Goal: Task Accomplishment & Management: Use online tool/utility

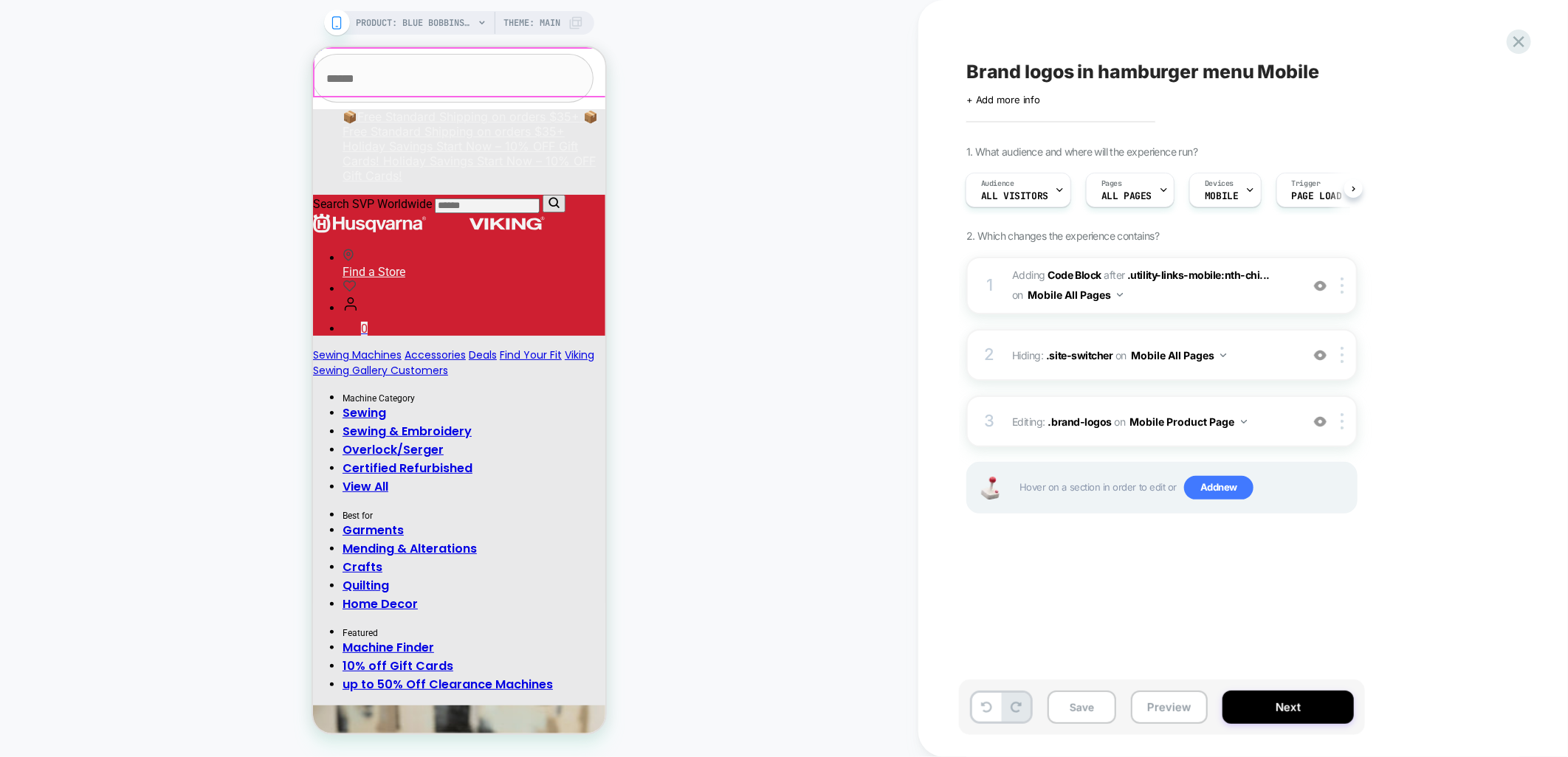
click at [312, 73] on button "Close" at bounding box center [305, 78] width 11 height 12
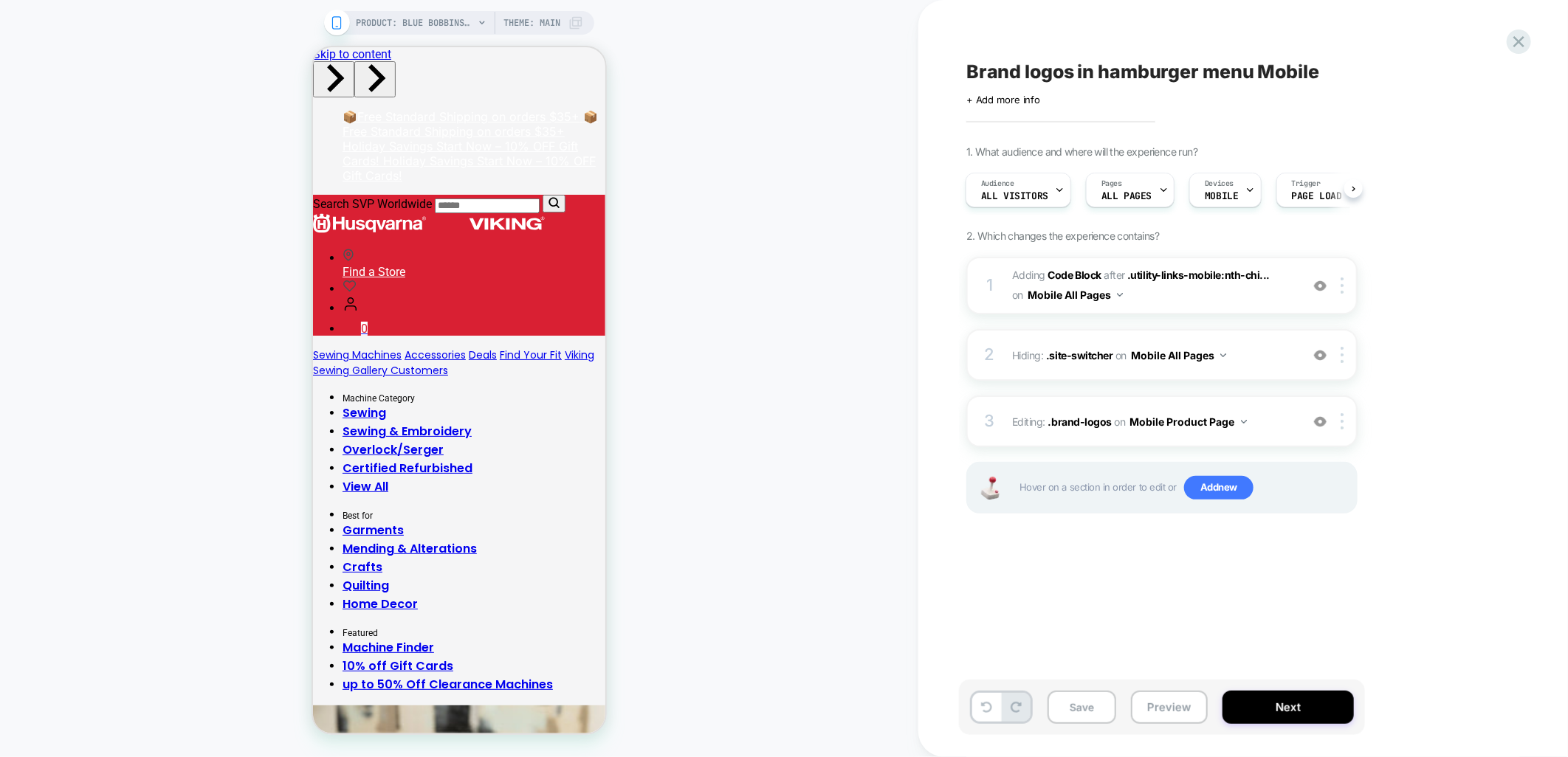
drag, startPoint x: 864, startPoint y: 205, endPoint x: 849, endPoint y: 199, distance: 16.2
click at [856, 203] on div "PRODUCT: Blue Bobbinsaver PRODUCT: Blue Bobbinsaver Theme: MAIN" at bounding box center [458, 378] width 918 height 728
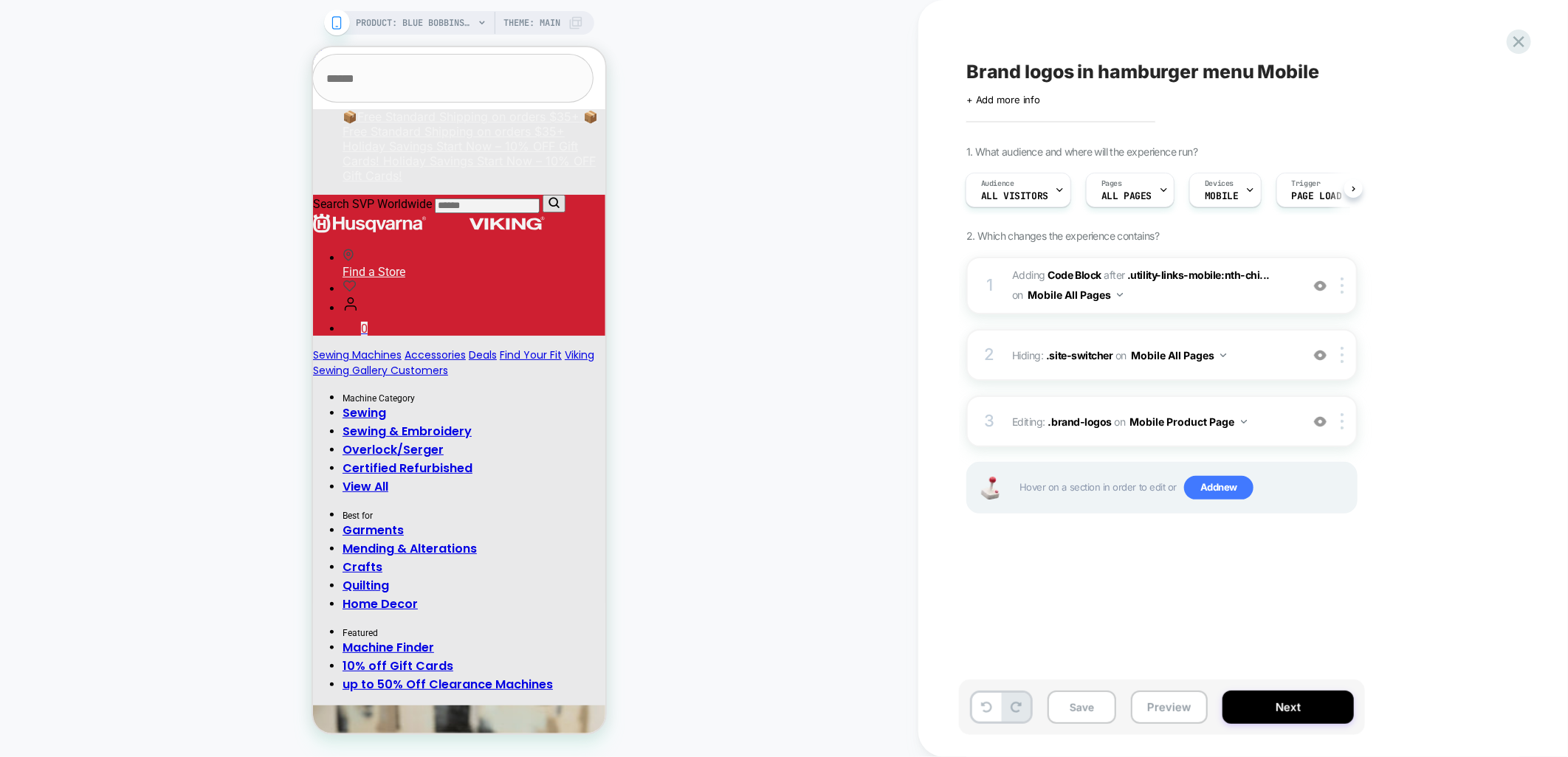
click at [724, 243] on div "PRODUCT: Blue Bobbinsaver PRODUCT: Blue Bobbinsaver Theme: MAIN" at bounding box center [458, 378] width 918 height 728
drag, startPoint x: 327, startPoint y: 78, endPoint x: 673, endPoint y: 84, distance: 346.1
click at [312, 78] on button "Close" at bounding box center [305, 78] width 11 height 12
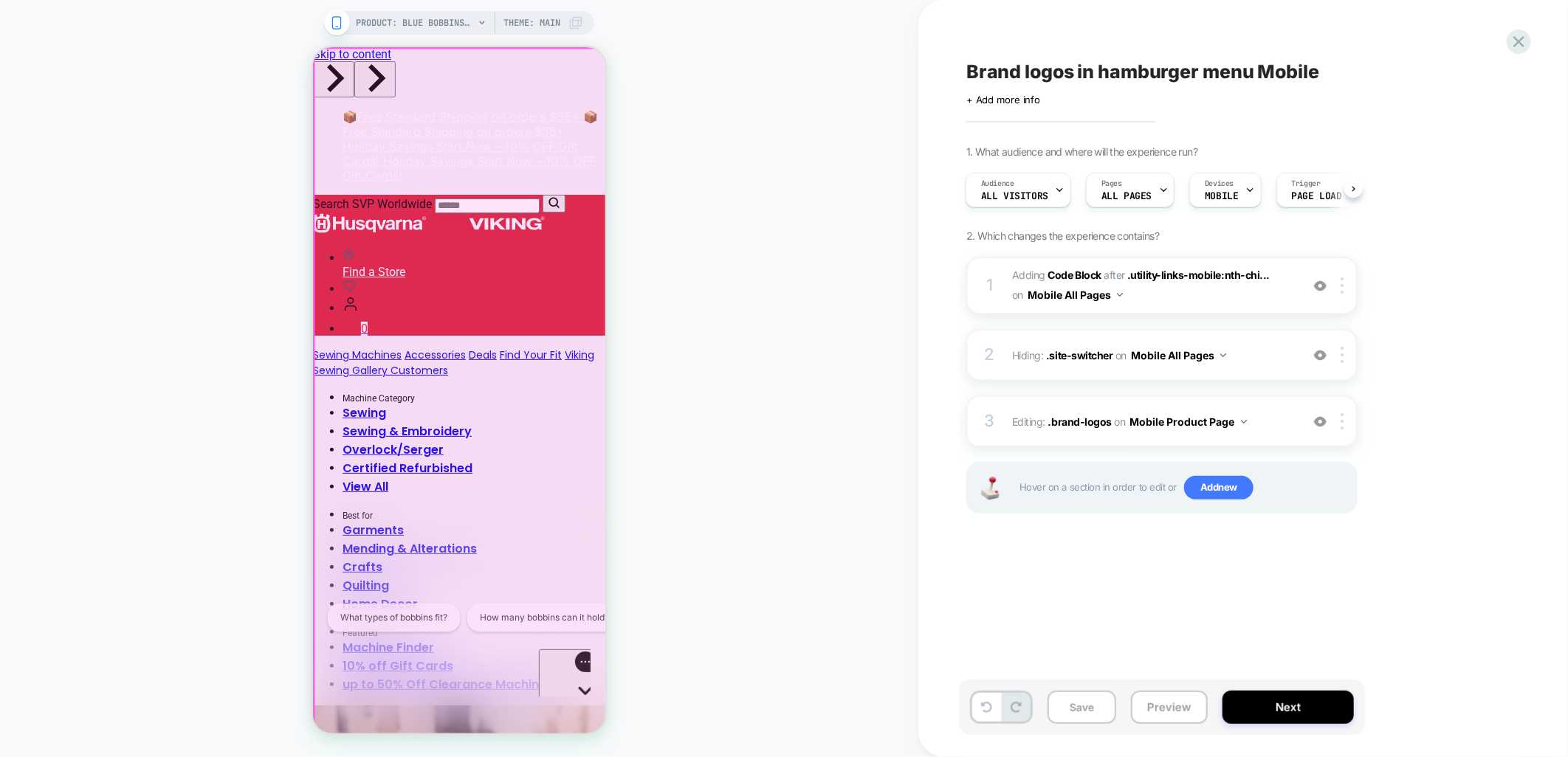
click at [572, 709] on div "Gorgias live chat" at bounding box center [584, 718] width 81 height 18
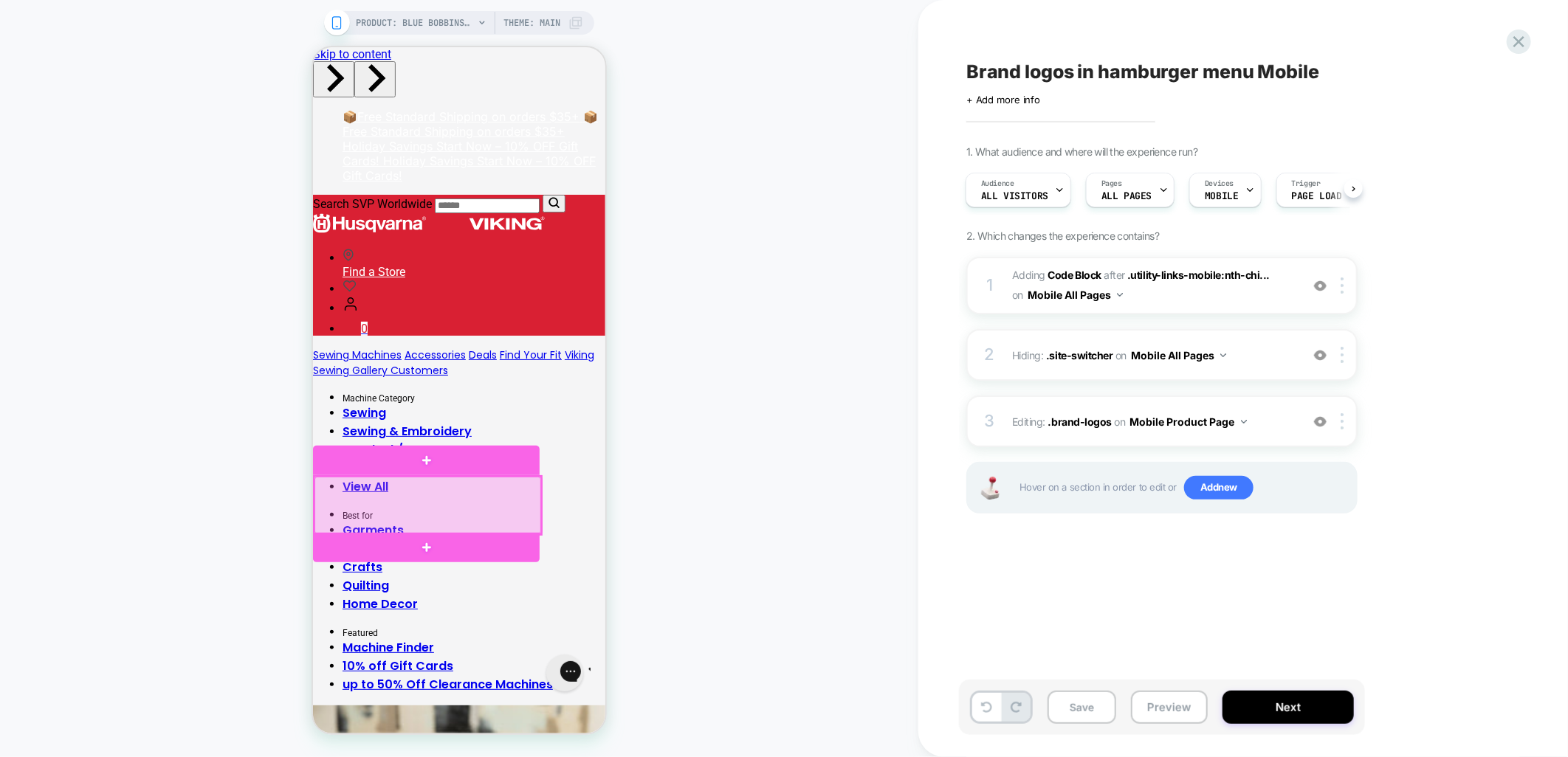
drag, startPoint x: 413, startPoint y: 493, endPoint x: 1186, endPoint y: 549, distance: 775.0
click at [413, 493] on div at bounding box center [427, 504] width 227 height 57
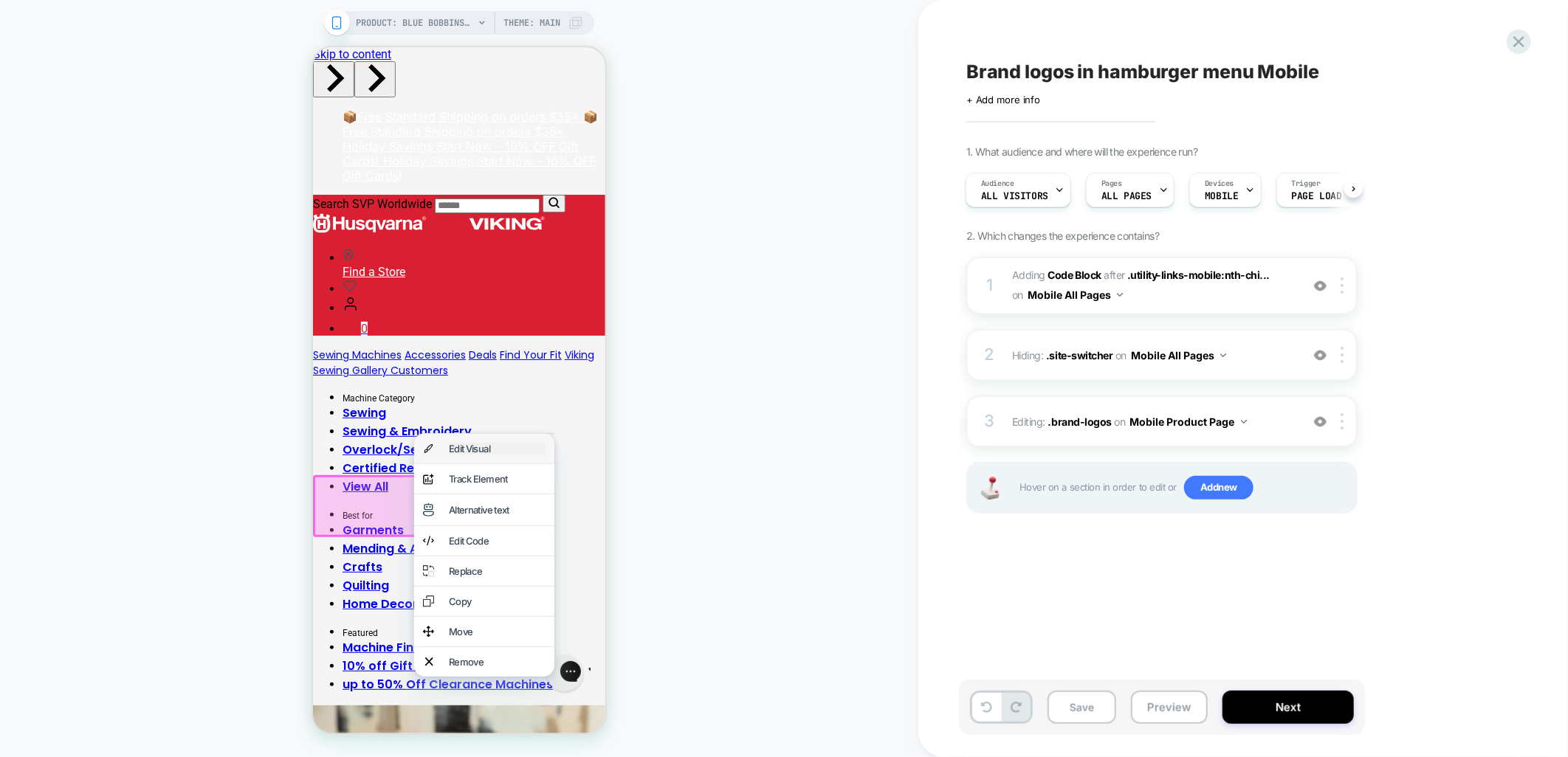
click at [494, 453] on div "Edit Visual" at bounding box center [496, 448] width 97 height 12
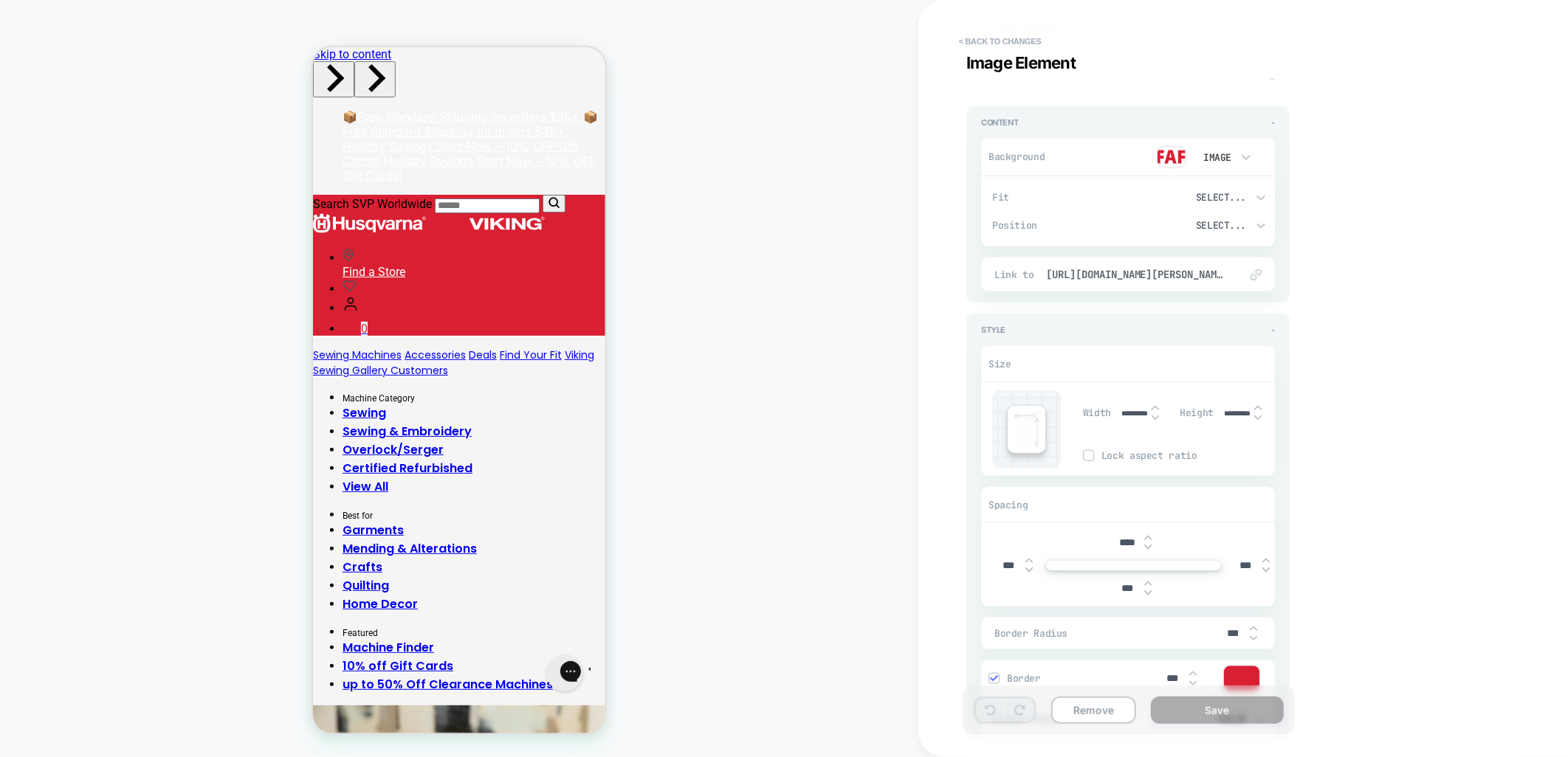
scroll to position [409, 0]
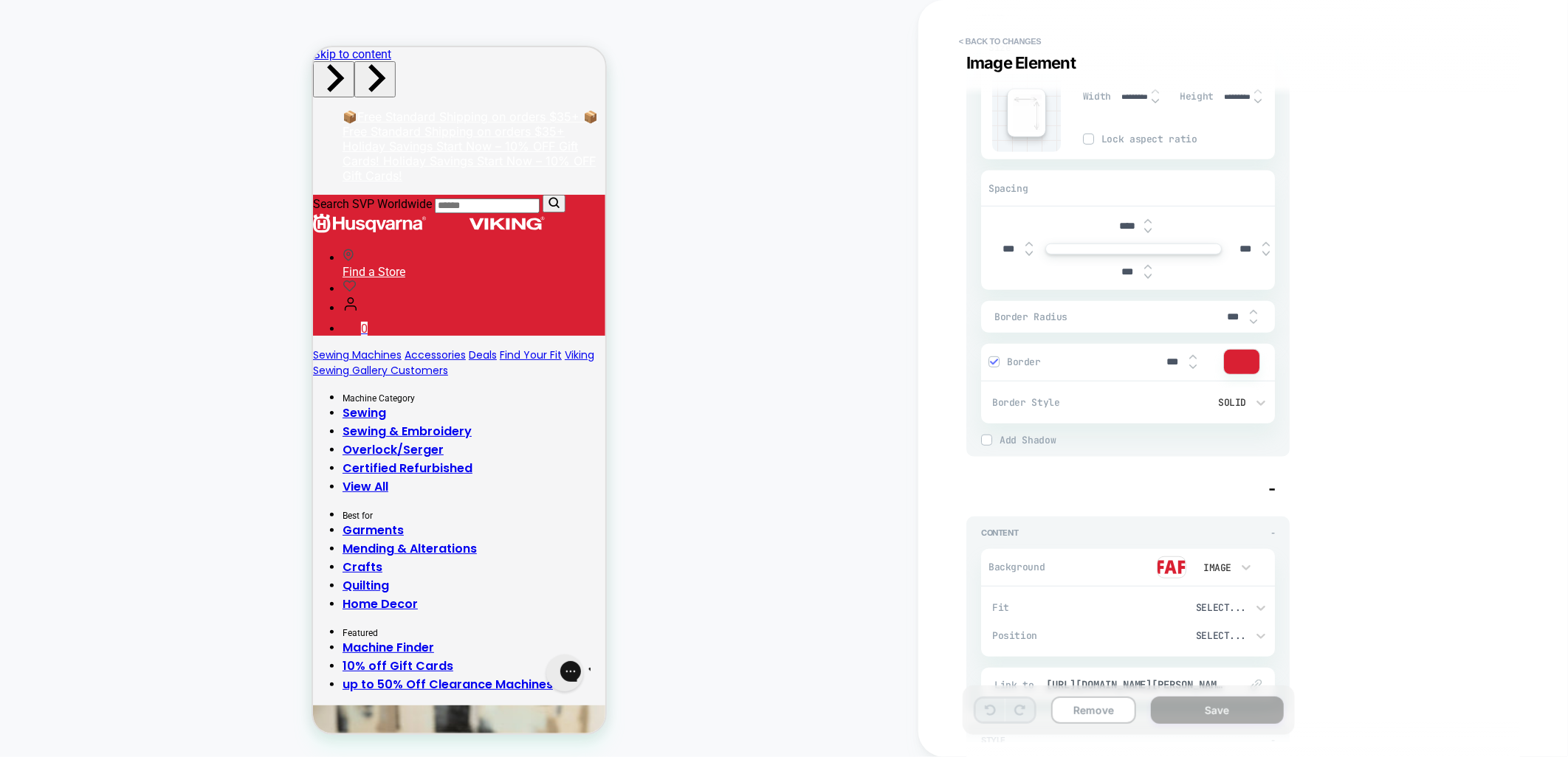
drag, startPoint x: 1009, startPoint y: 39, endPoint x: 825, endPoint y: 71, distance: 186.8
click at [1009, 39] on button "< Back to changes" at bounding box center [999, 41] width 98 height 23
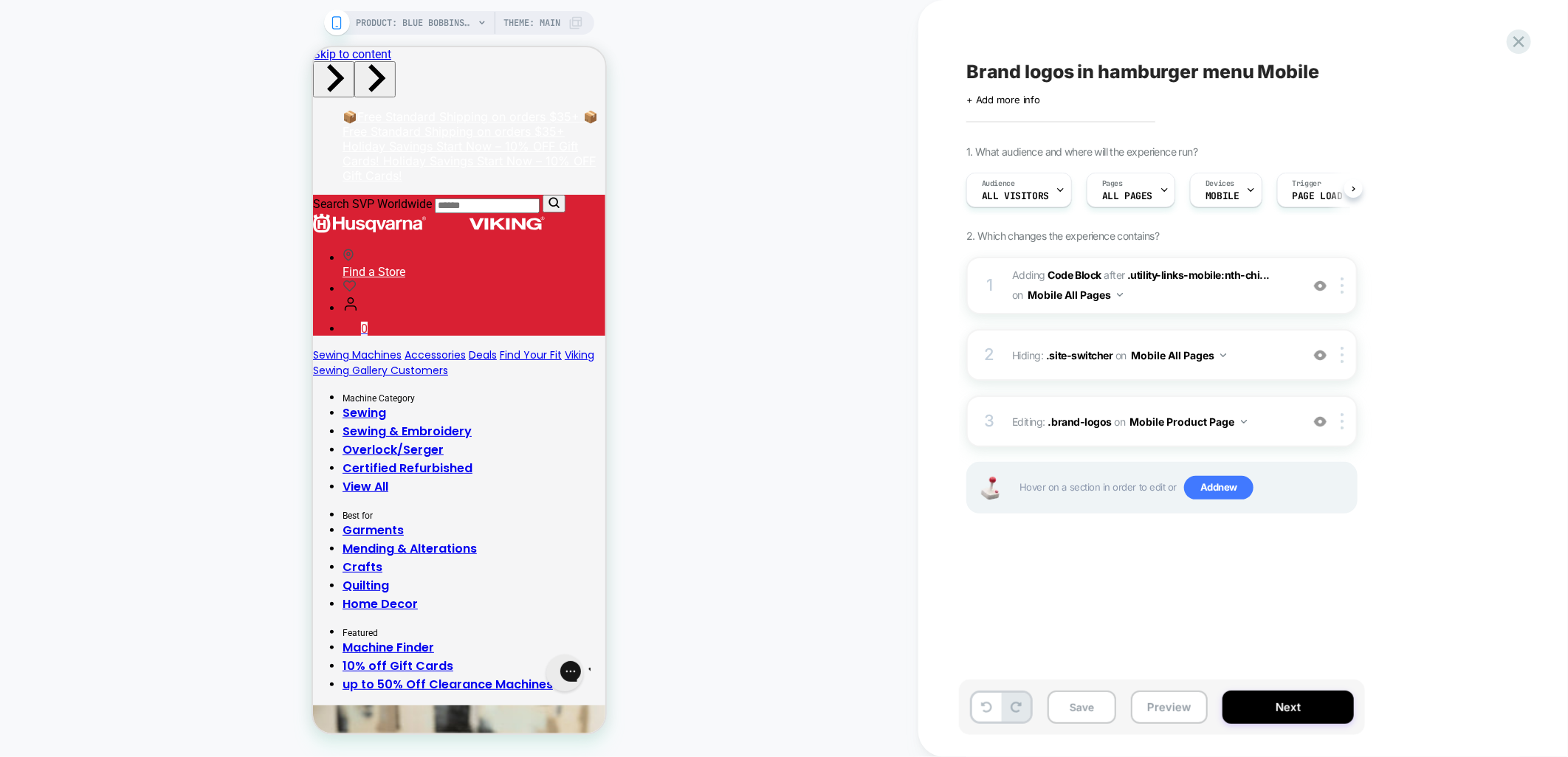
scroll to position [0, 1]
click at [1149, 713] on button "Preview" at bounding box center [1169, 708] width 77 height 33
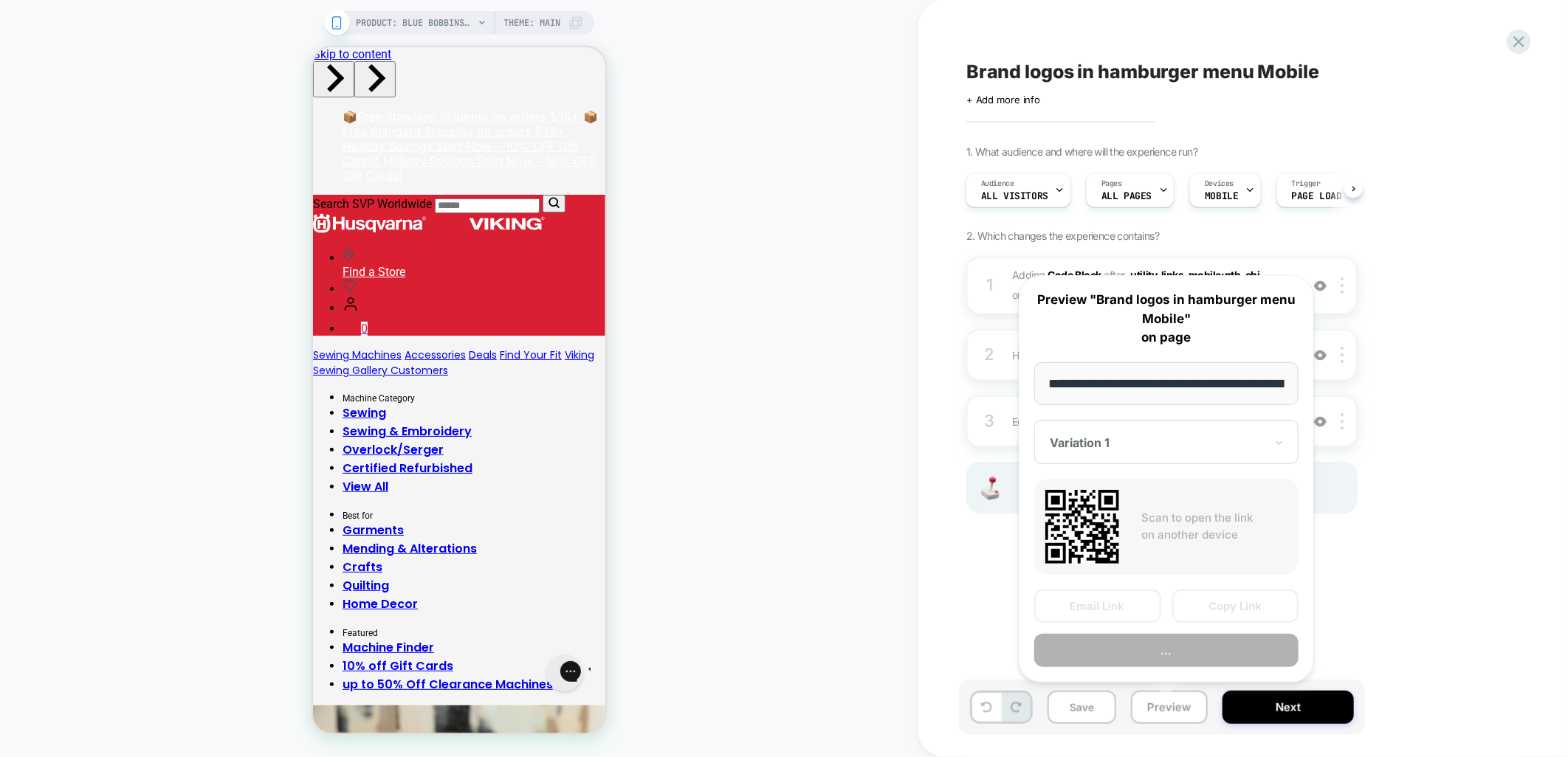
scroll to position [0, 183]
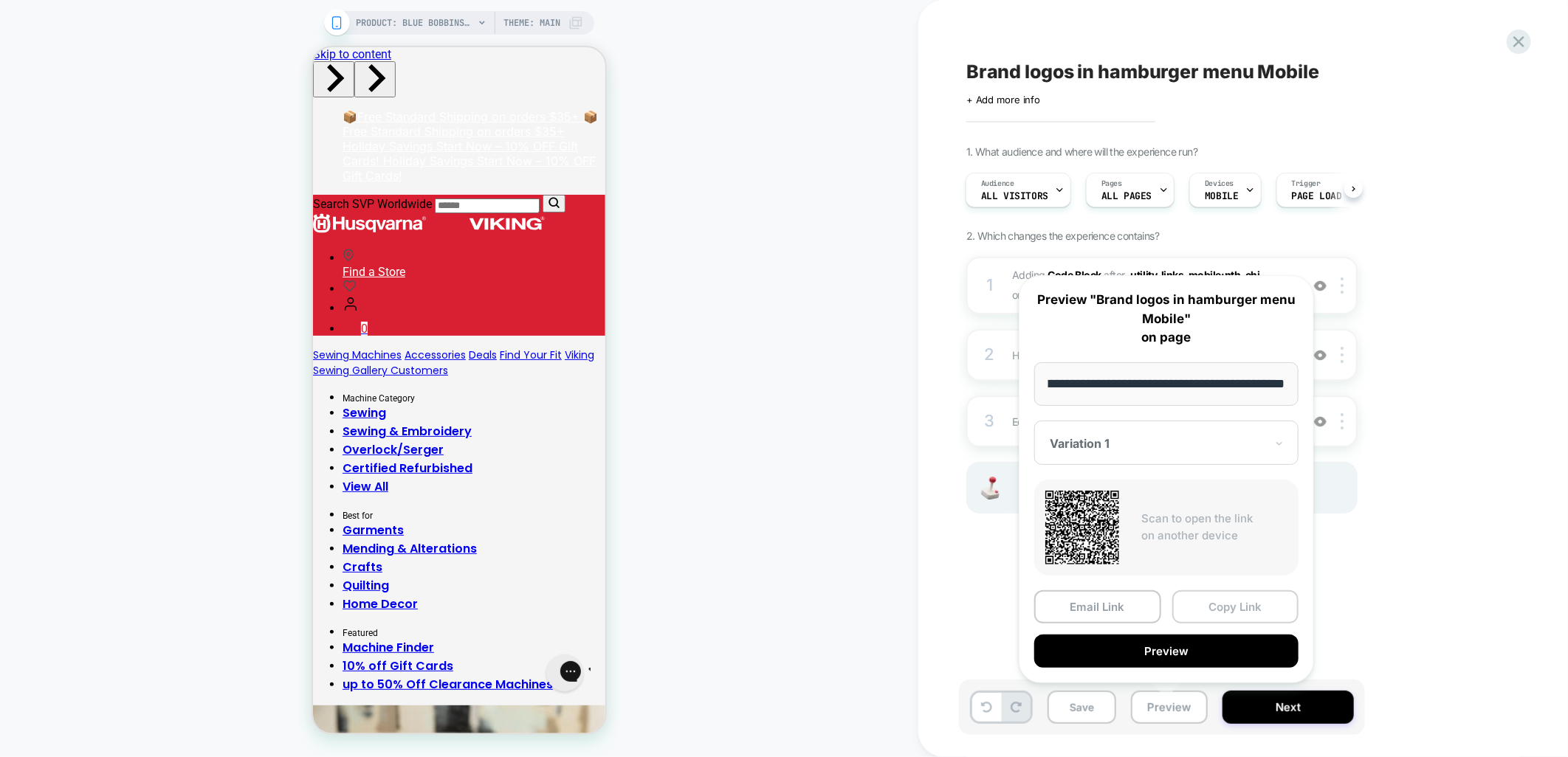
click at [1221, 614] on button "Copy Link" at bounding box center [1235, 607] width 127 height 33
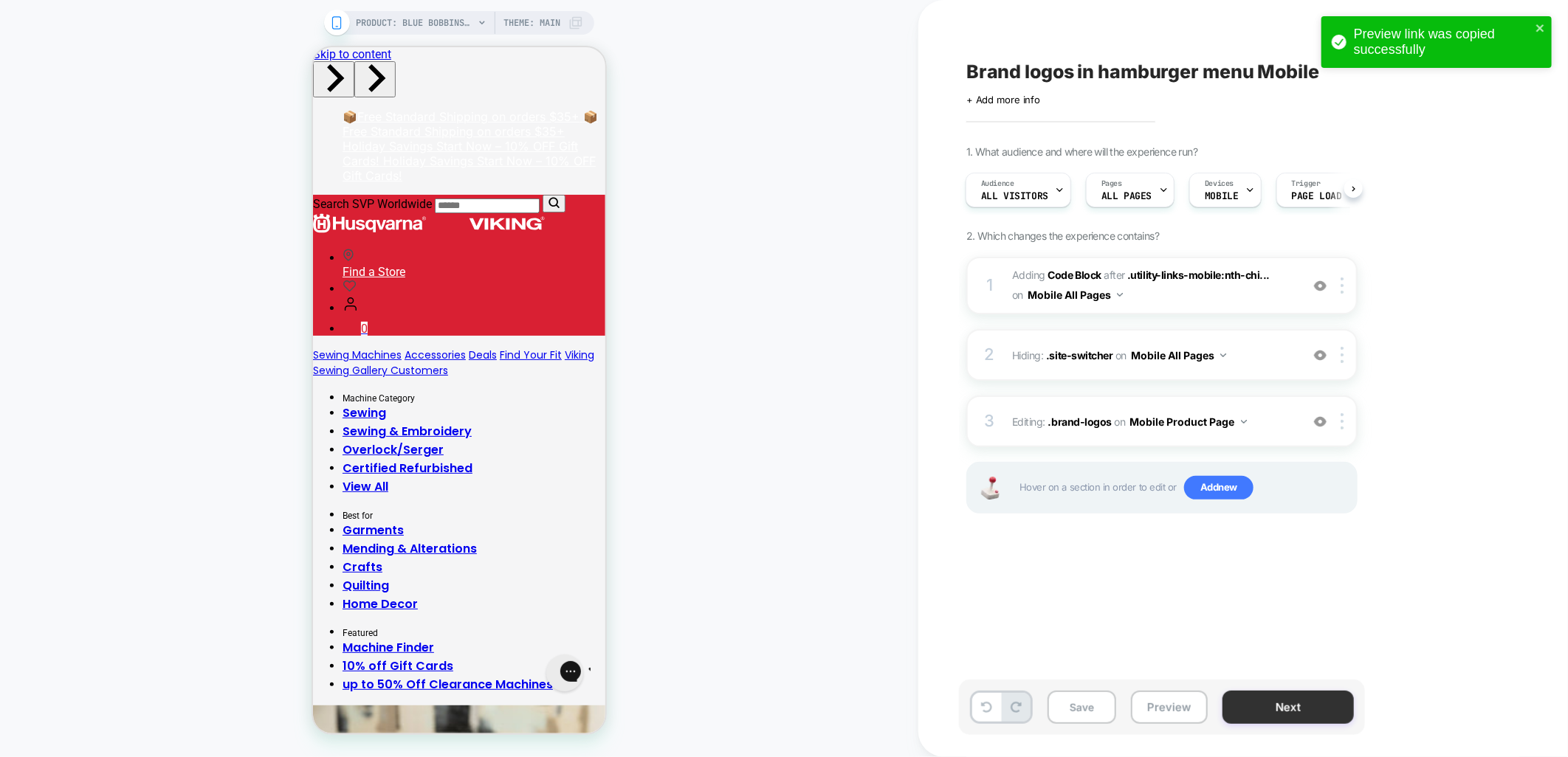
drag, startPoint x: 1151, startPoint y: 701, endPoint x: 1239, endPoint y: 714, distance: 89.0
click at [1151, 701] on button "Preview" at bounding box center [1169, 708] width 77 height 33
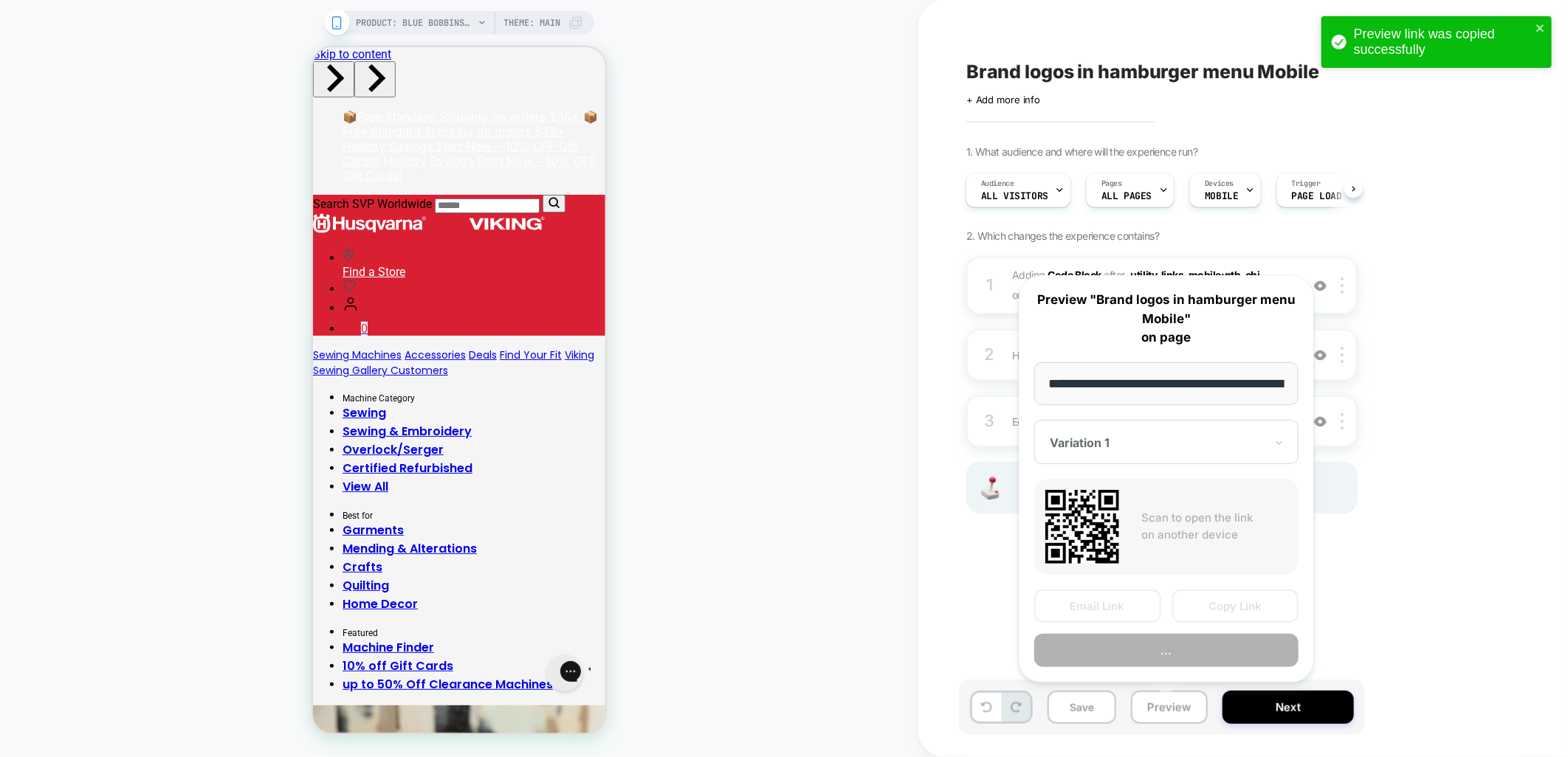
scroll to position [0, 183]
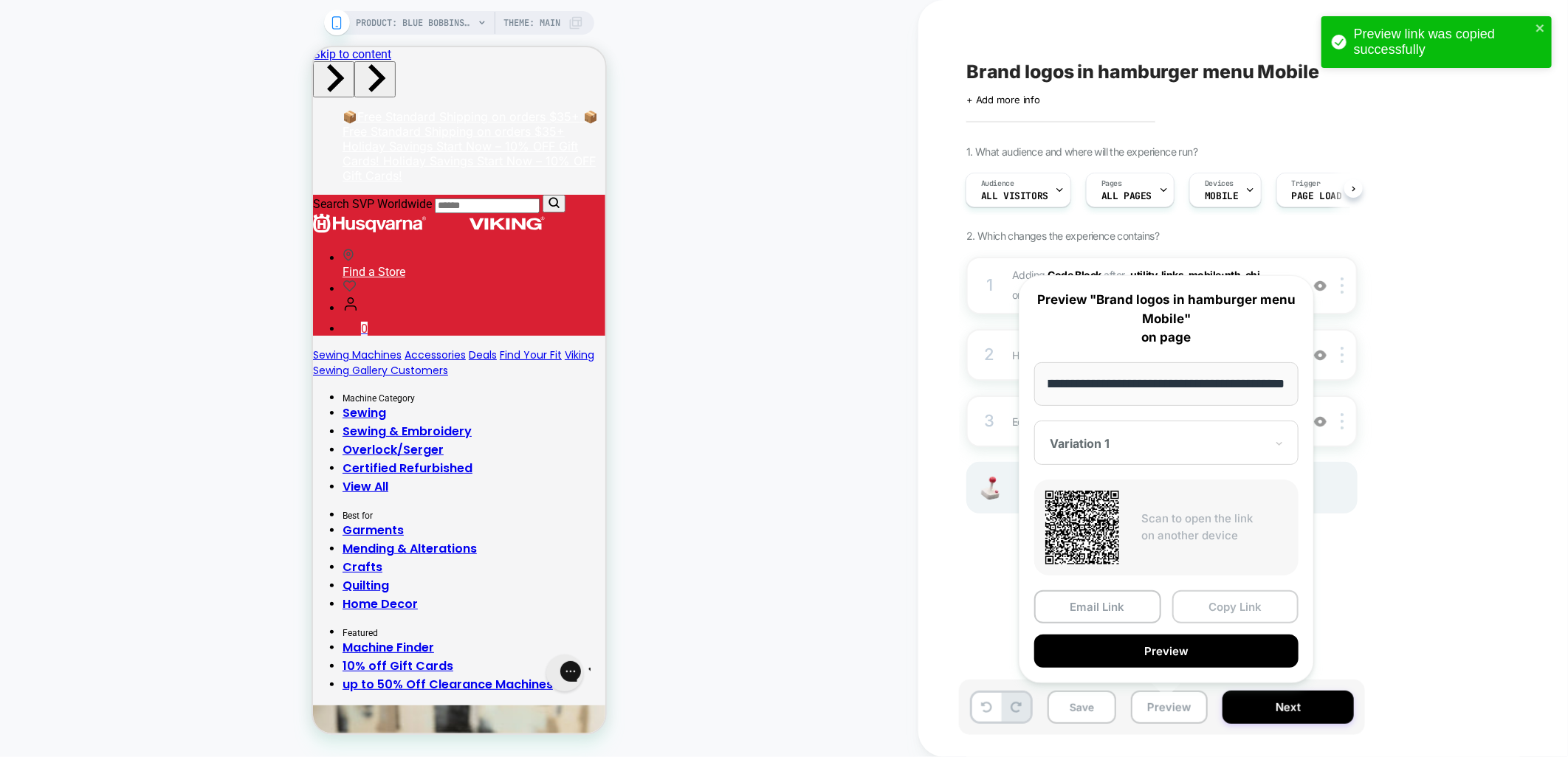
click at [1218, 605] on button "Copy Link" at bounding box center [1235, 607] width 127 height 33
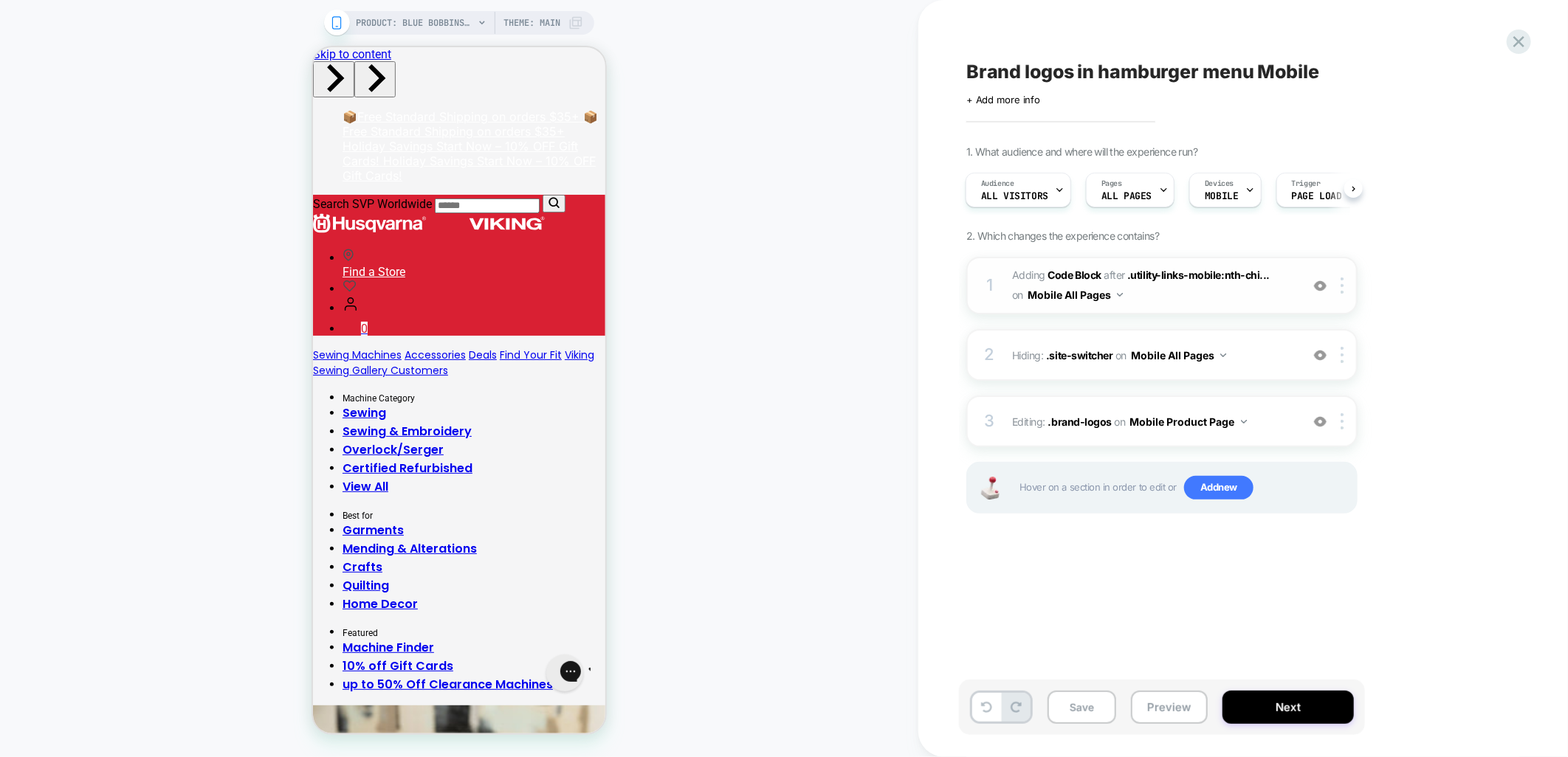
click at [1321, 291] on div at bounding box center [1320, 285] width 24 height 16
click at [1318, 353] on img at bounding box center [1320, 355] width 13 height 13
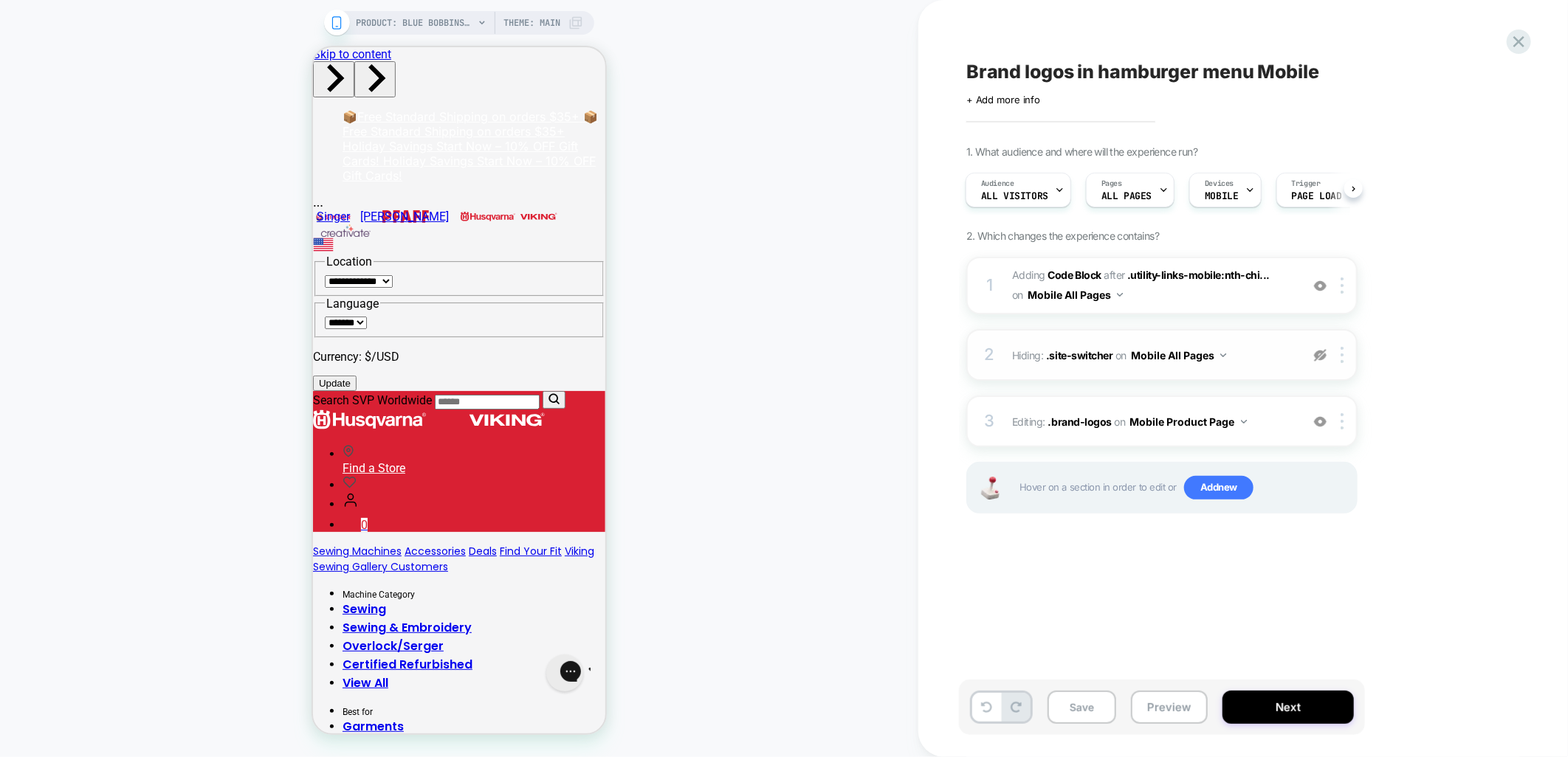
click at [1318, 353] on img at bounding box center [1320, 355] width 13 height 13
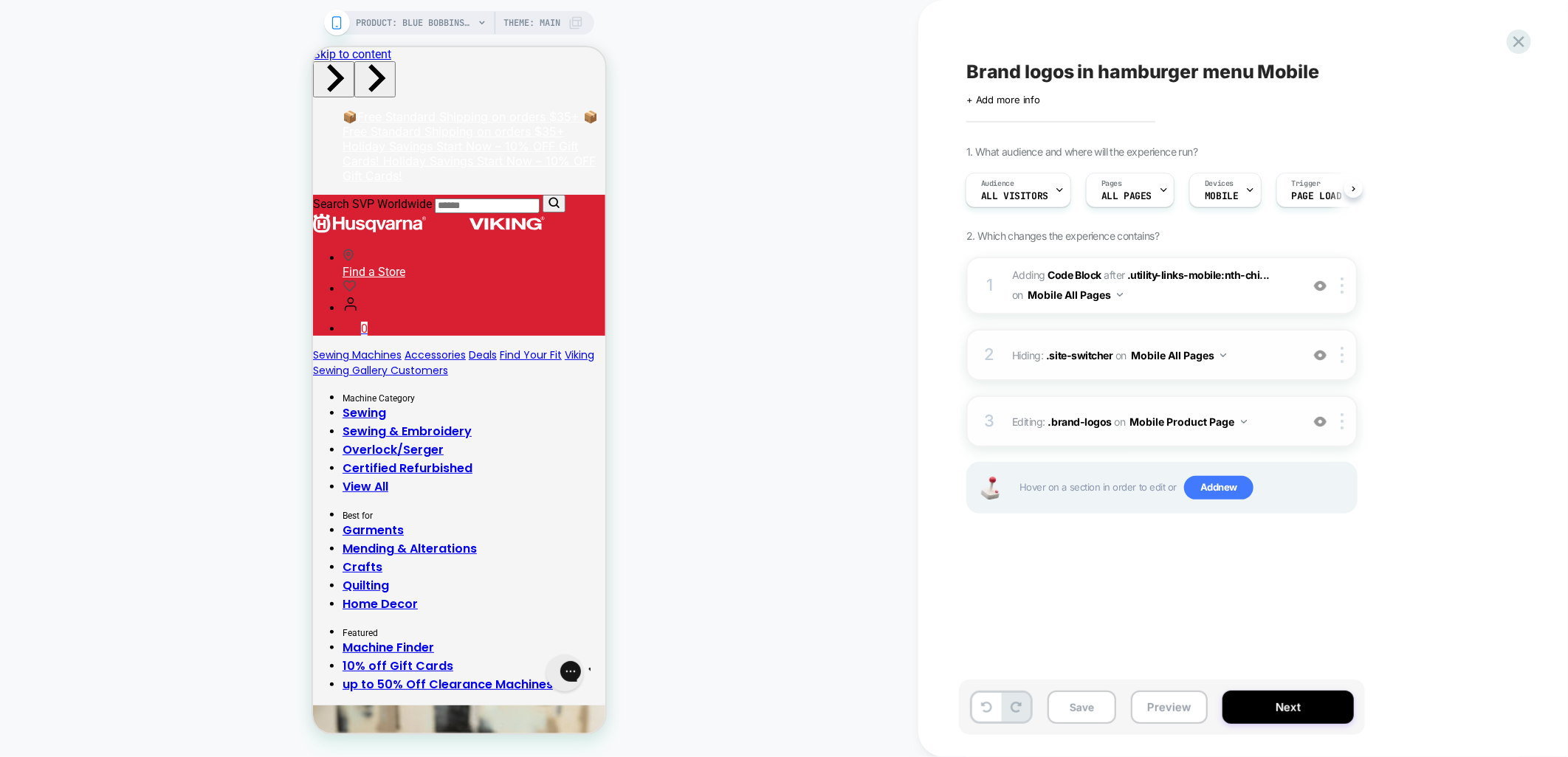
click at [1319, 416] on img at bounding box center [1320, 422] width 13 height 13
click at [1339, 422] on div at bounding box center [1344, 421] width 24 height 16
click at [1324, 530] on div "Delete" at bounding box center [1345, 537] width 132 height 40
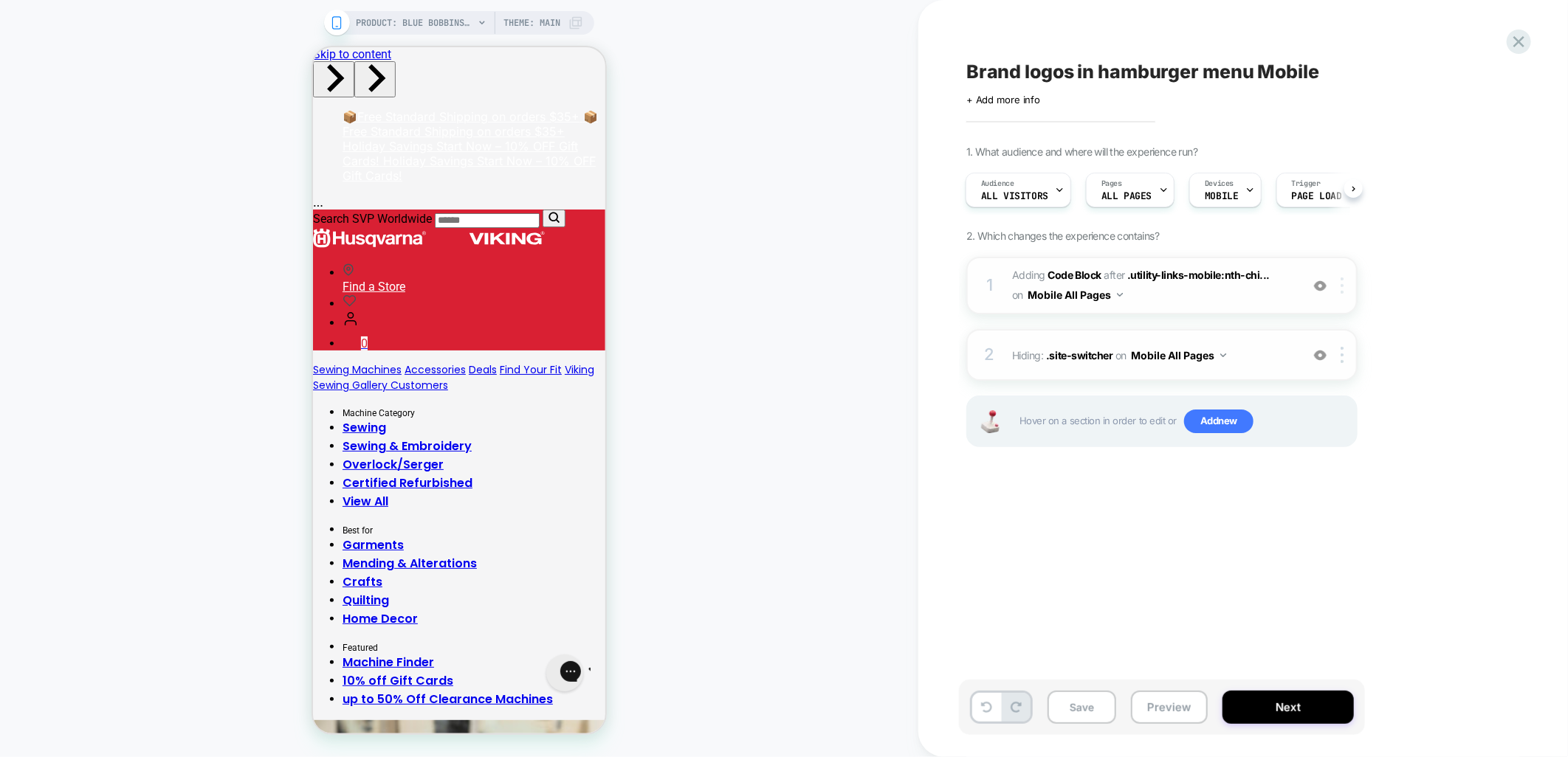
click at [1342, 280] on img at bounding box center [1342, 285] width 3 height 16
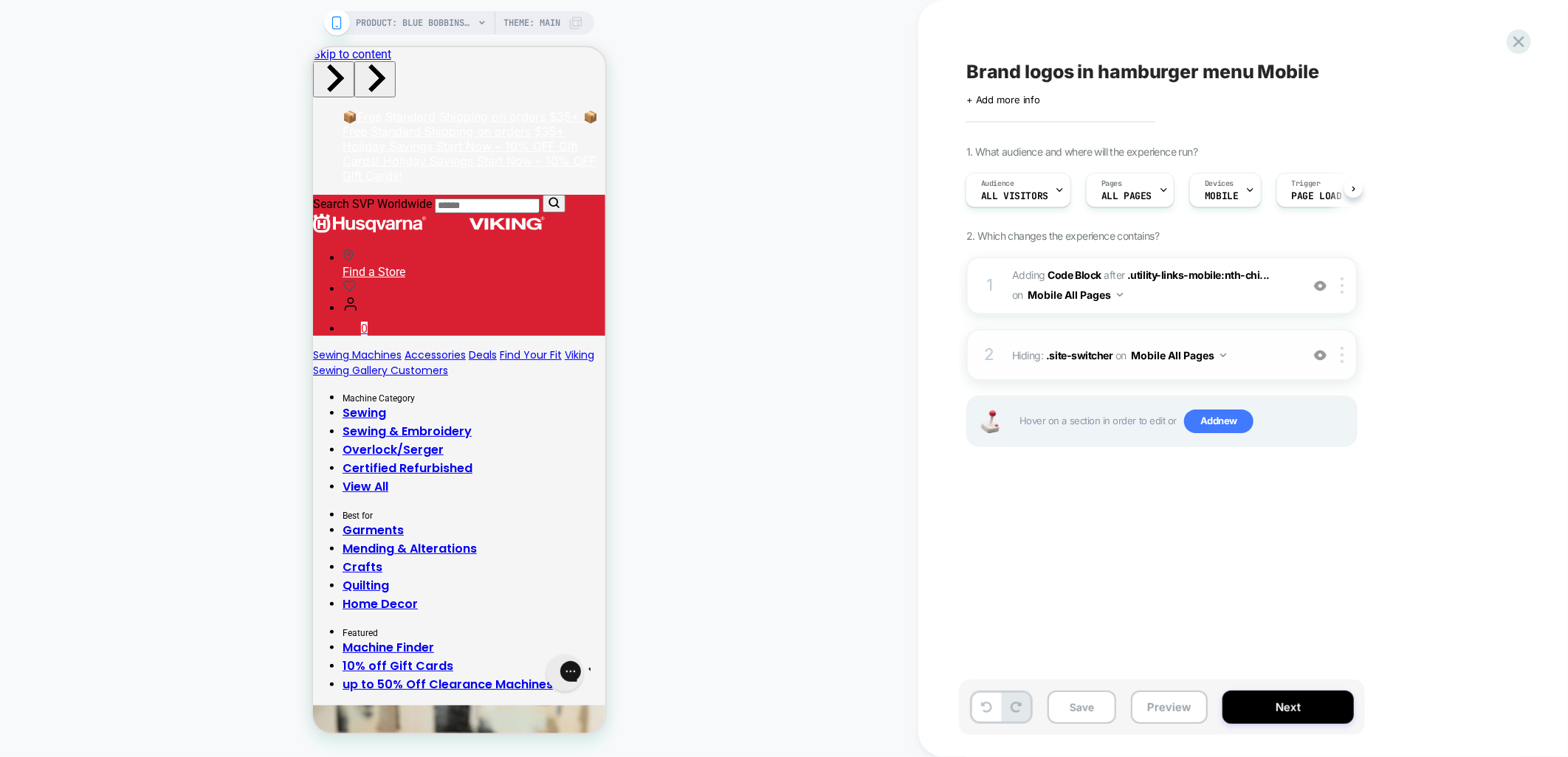
click at [1408, 248] on div "1. What audience and where will the experience run? Audience All Visitors Pages…" at bounding box center [1235, 314] width 539 height 338
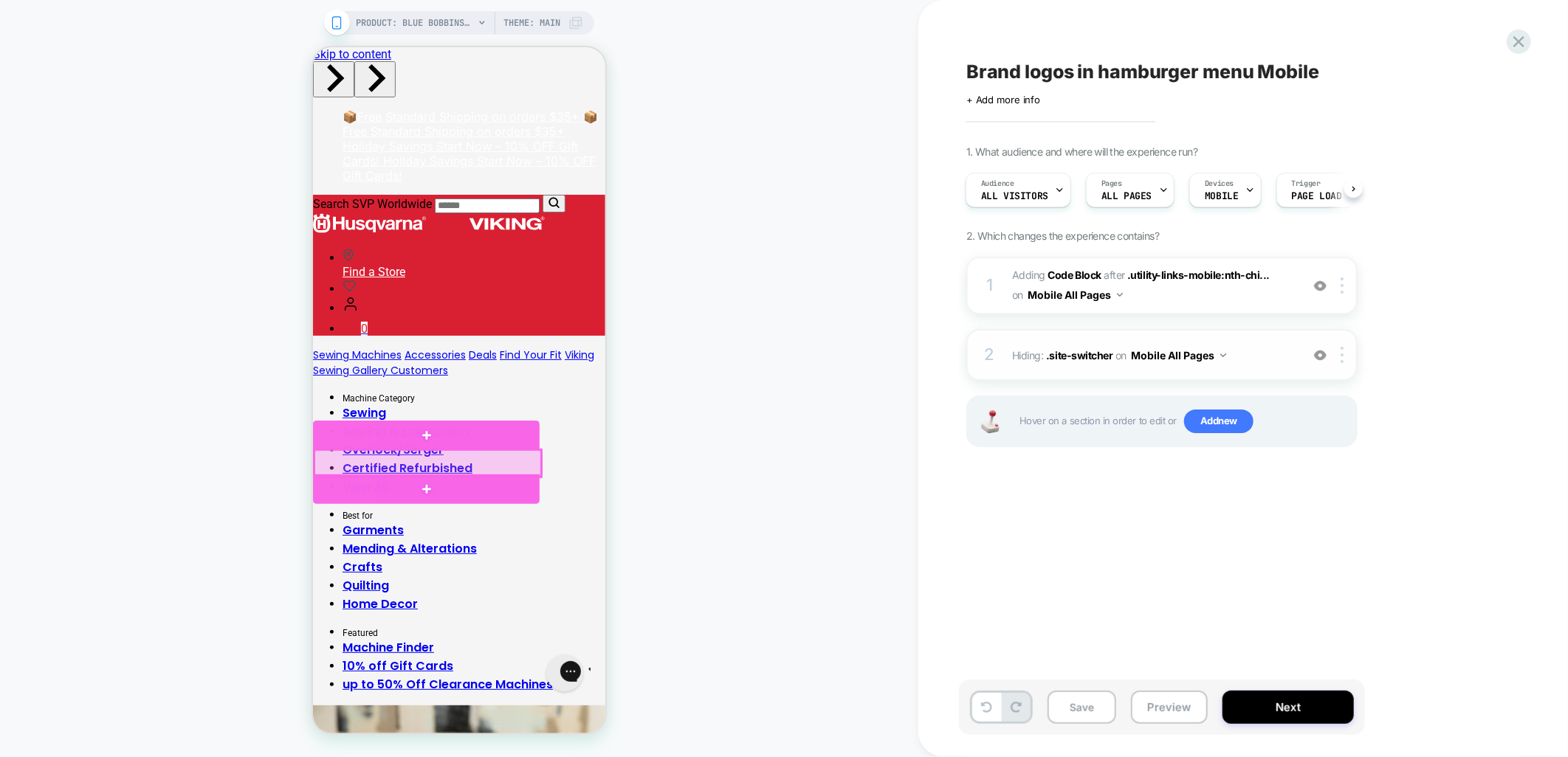
click at [457, 456] on div at bounding box center [427, 463] width 227 height 27
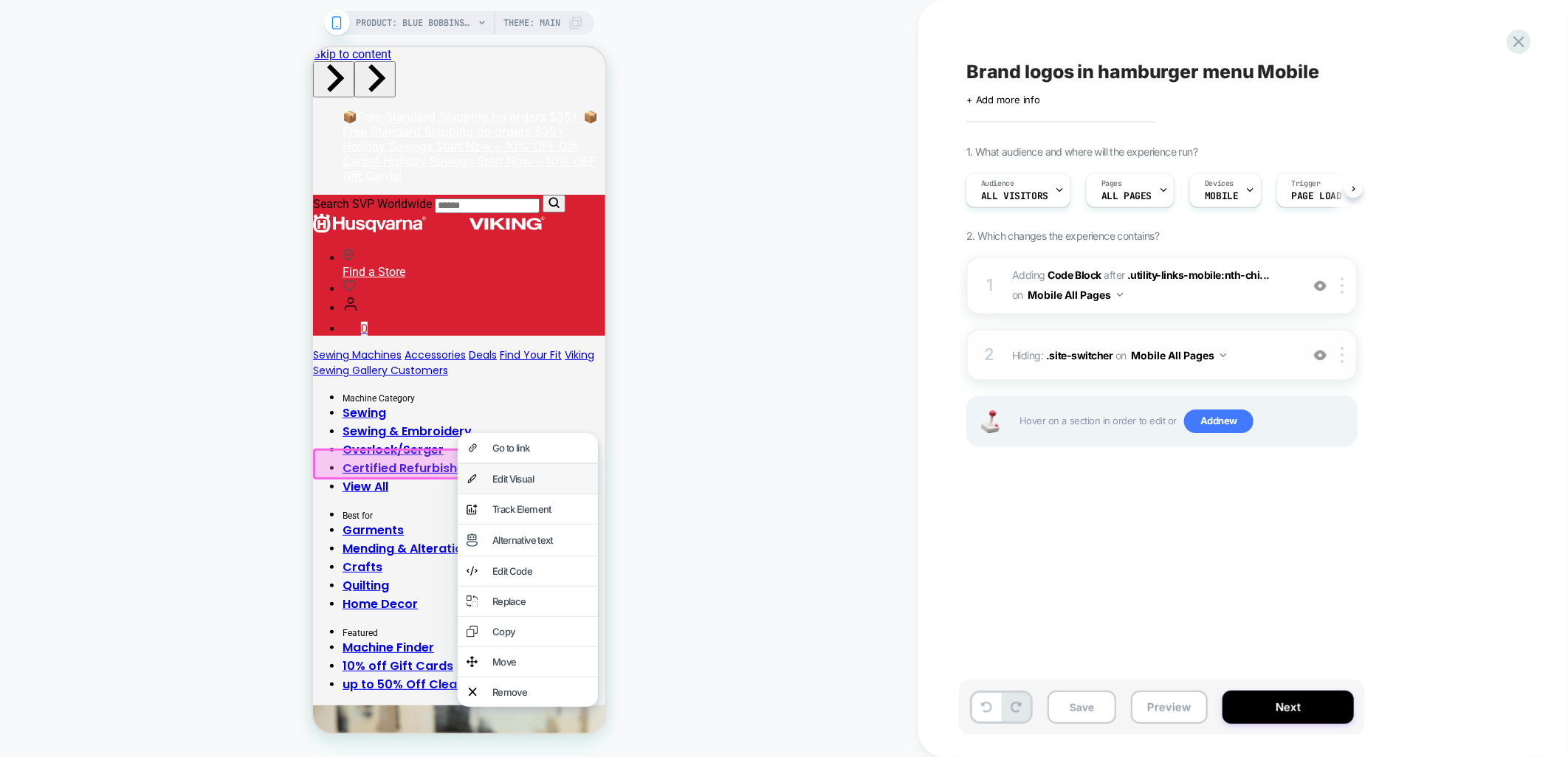
click at [487, 474] on div "Edit Visual" at bounding box center [527, 478] width 140 height 29
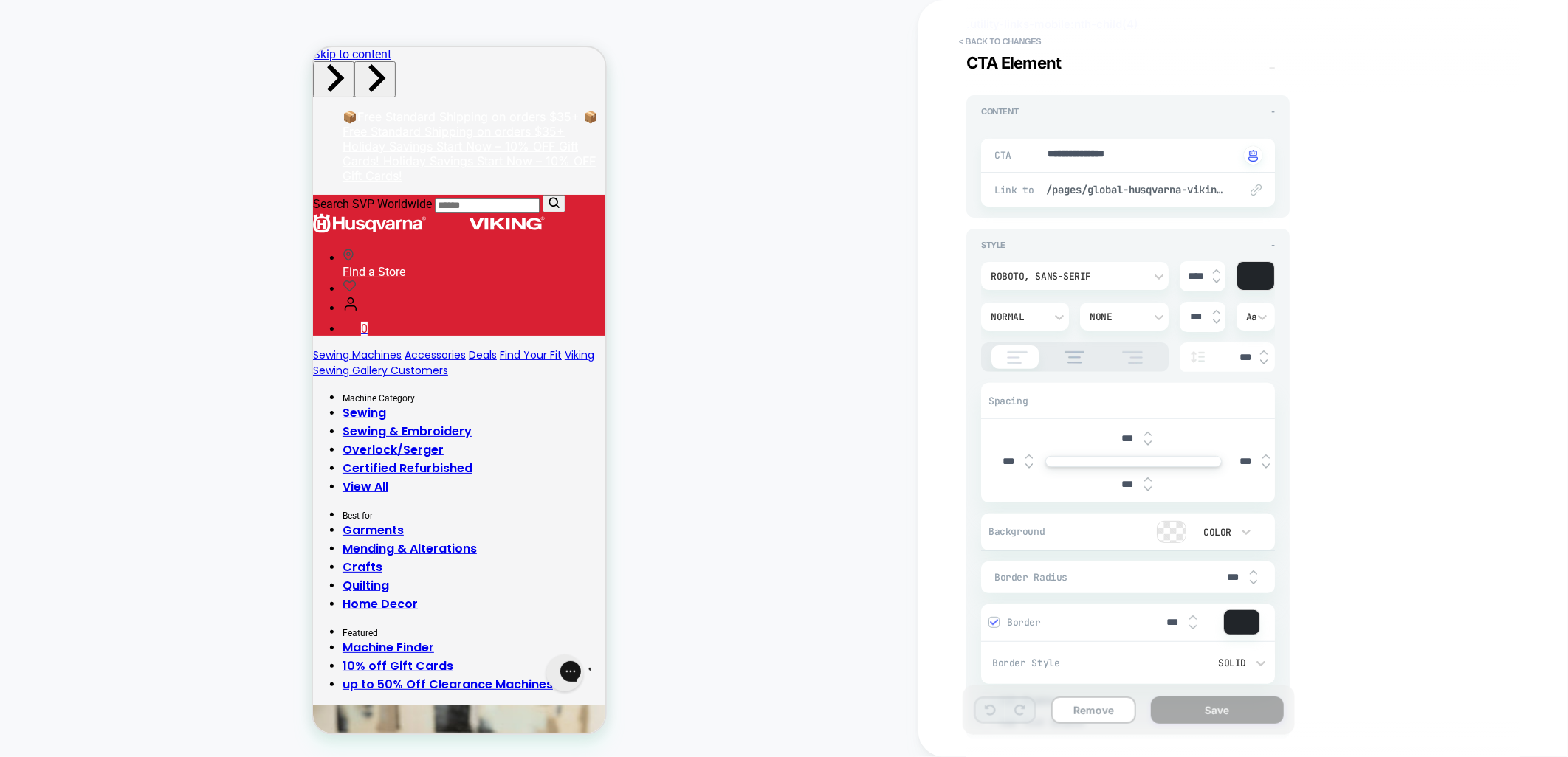
scroll to position [182, 0]
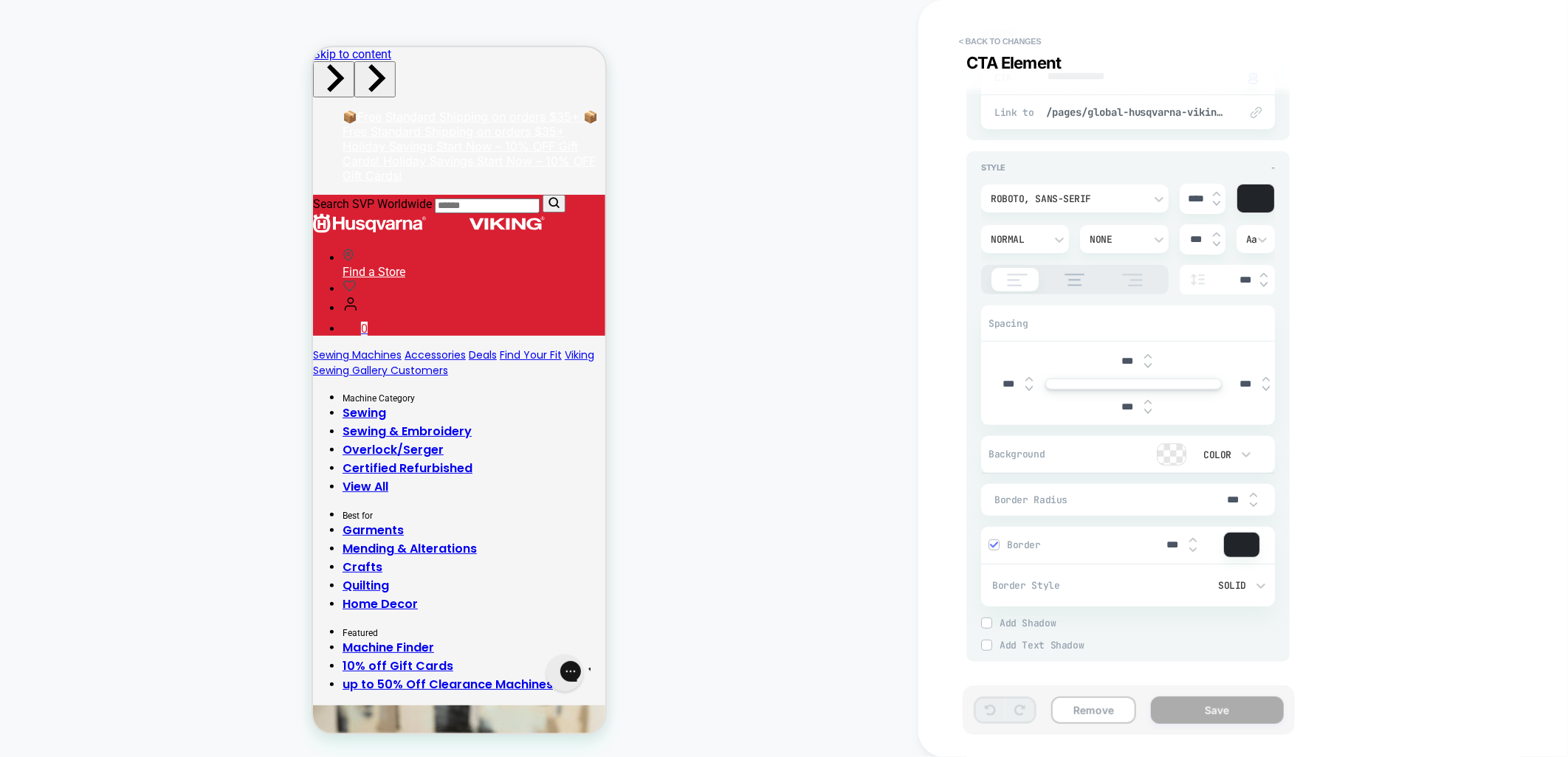
click at [1150, 409] on img at bounding box center [1147, 412] width 8 height 6
type textarea "*"
type input "****"
click at [1150, 409] on img at bounding box center [1147, 412] width 8 height 6
type textarea "*"
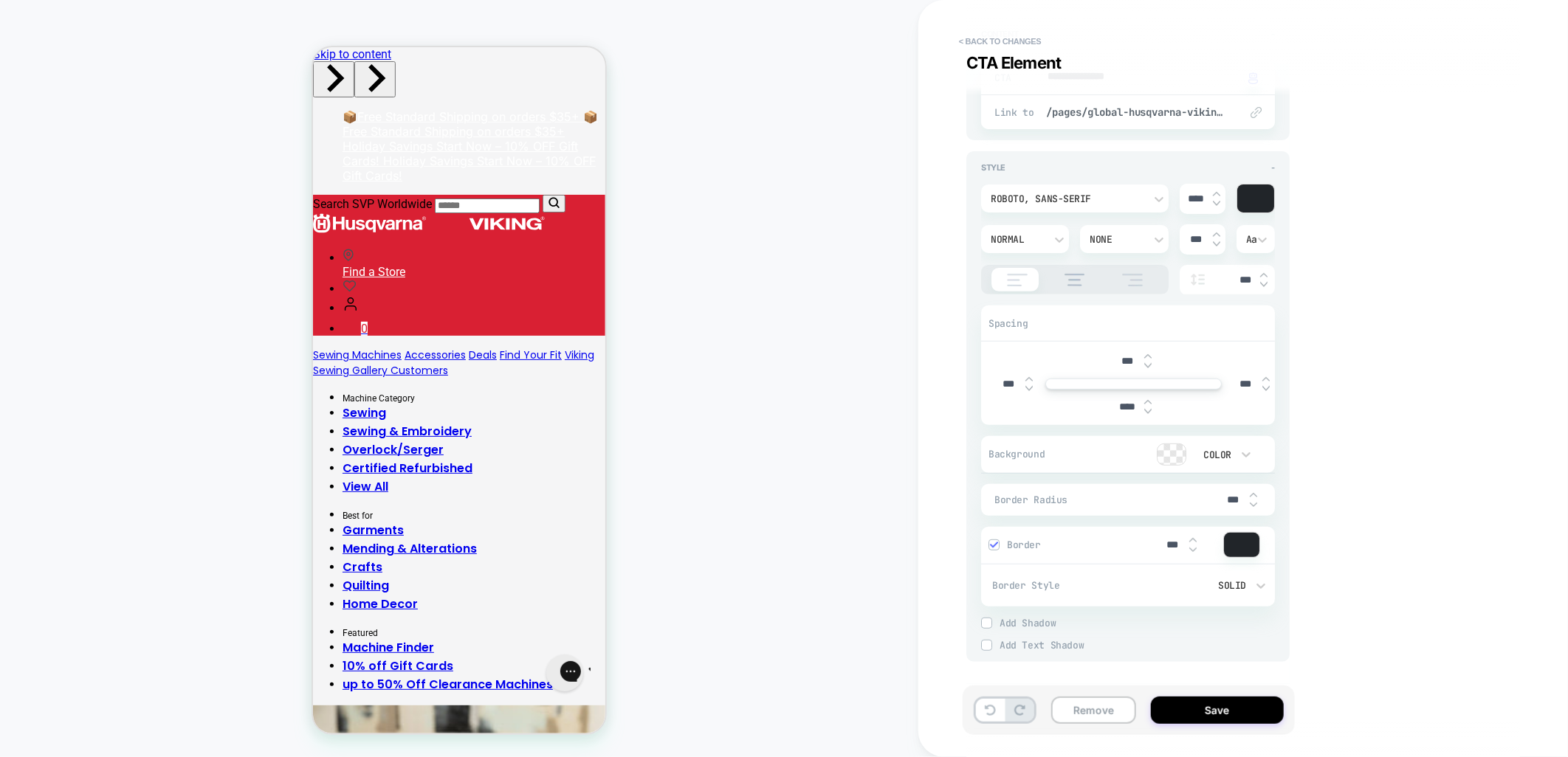
type input "****"
click at [1150, 409] on img at bounding box center [1147, 412] width 8 height 6
type textarea "*"
type input "****"
click at [1150, 409] on img at bounding box center [1147, 412] width 8 height 6
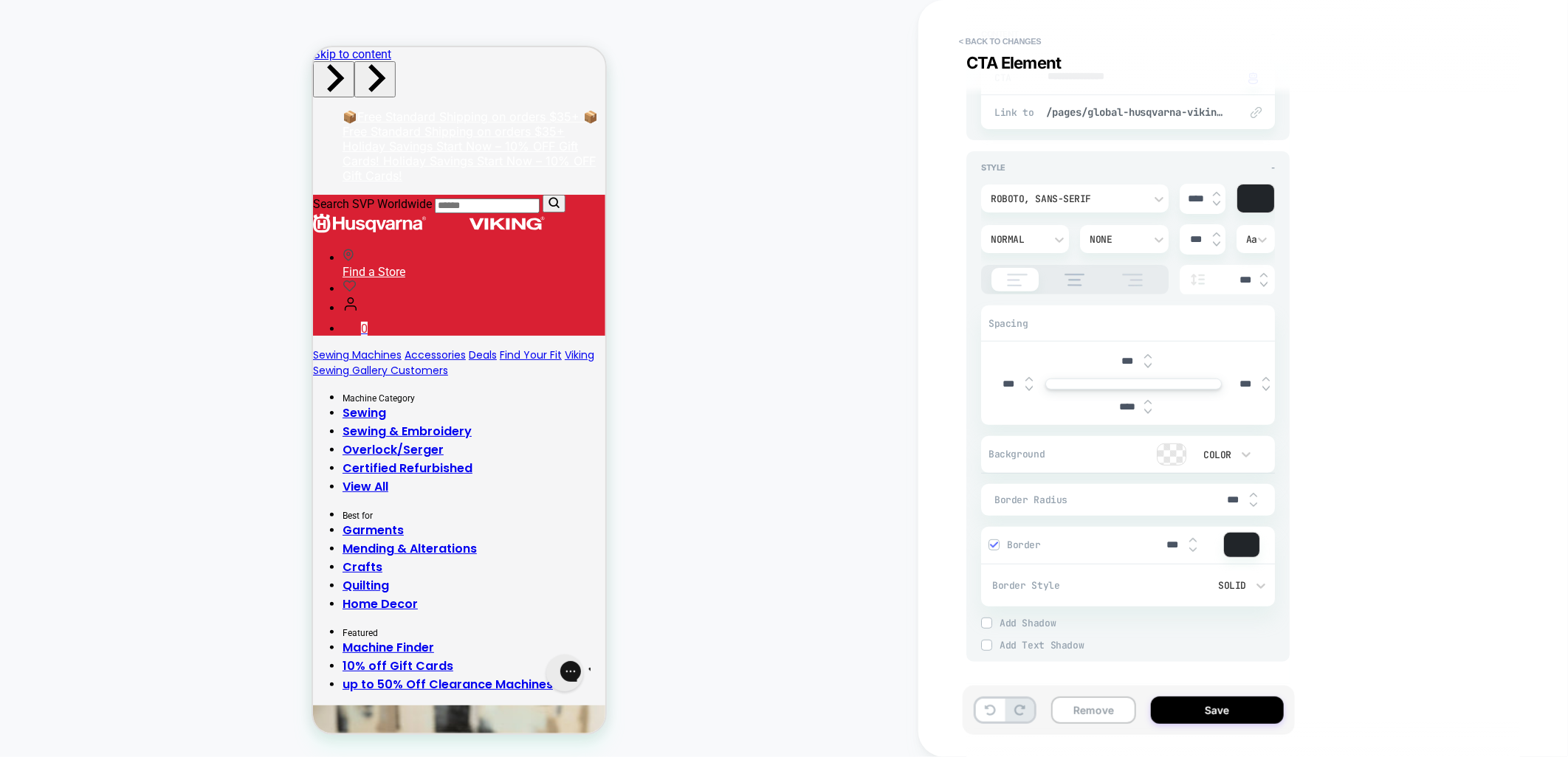
type textarea "*"
type input "****"
click at [1150, 409] on img at bounding box center [1147, 412] width 8 height 6
type textarea "*"
type input "****"
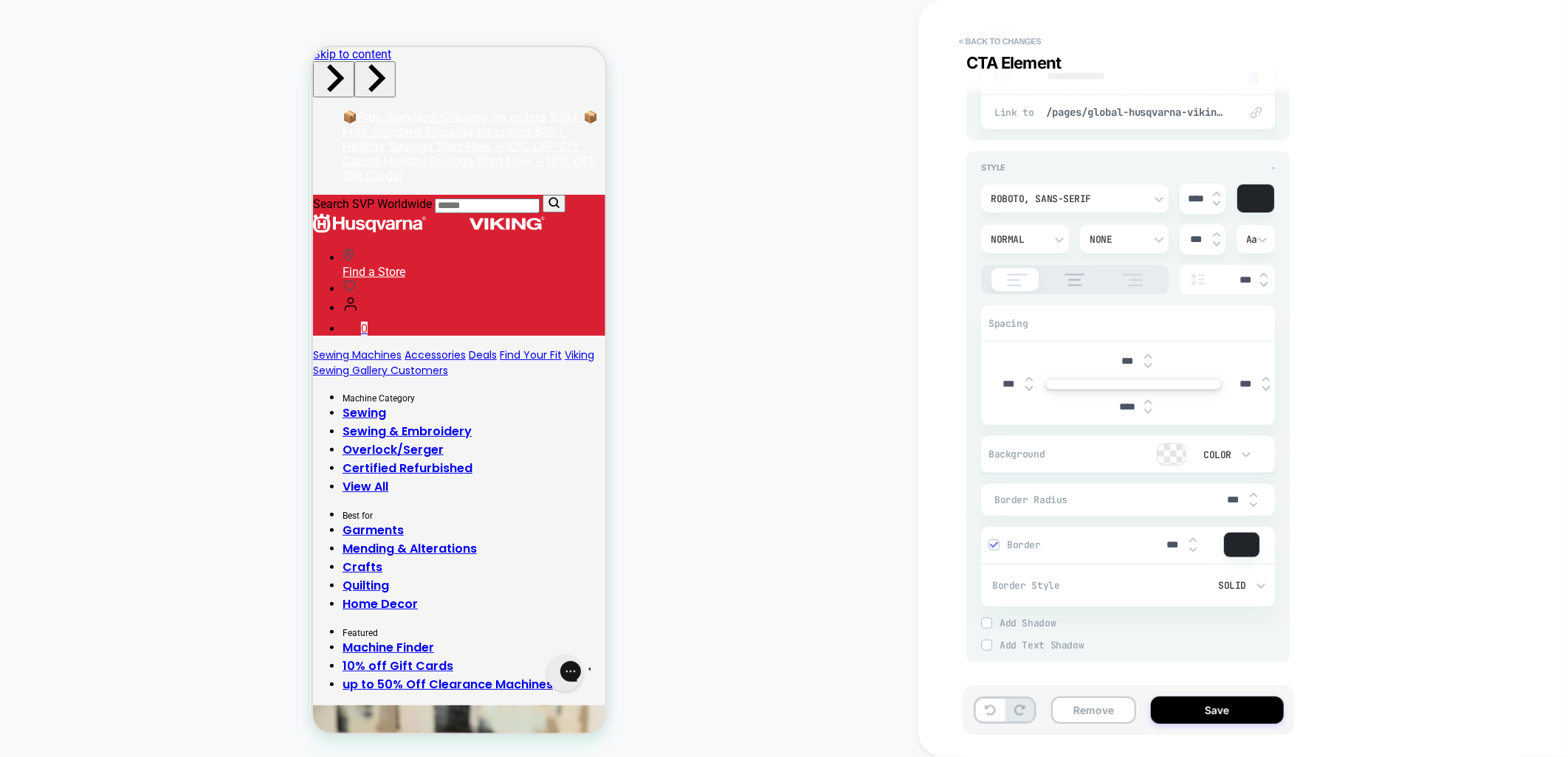
click at [1146, 403] on img at bounding box center [1147, 402] width 8 height 6
type textarea "*"
type input "****"
click at [1146, 403] on img at bounding box center [1147, 402] width 8 height 6
type textarea "*"
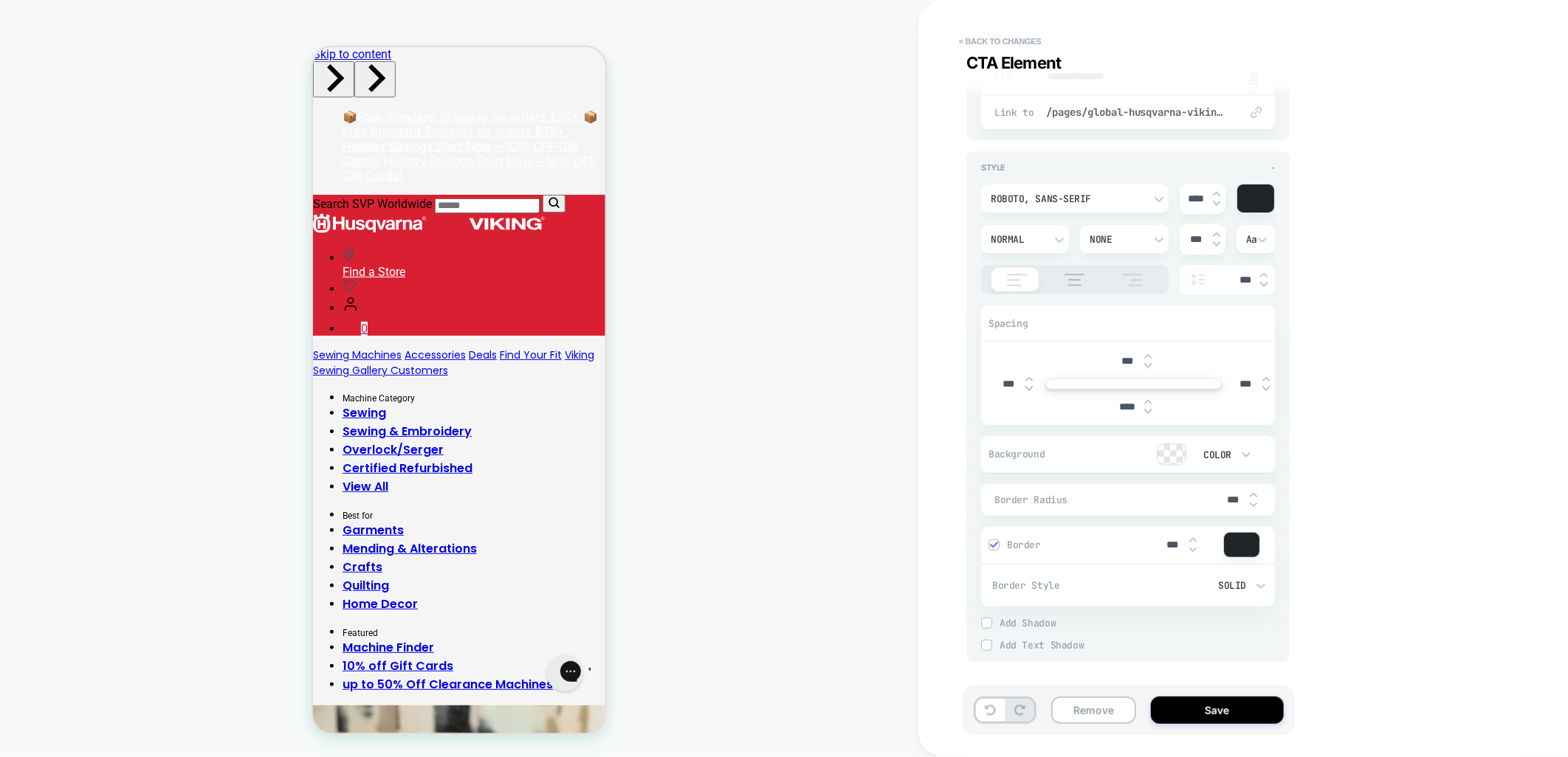
type input "****"
click at [1146, 403] on img at bounding box center [1147, 402] width 8 height 6
type textarea "*"
type input "****"
click at [1146, 403] on img at bounding box center [1147, 402] width 8 height 6
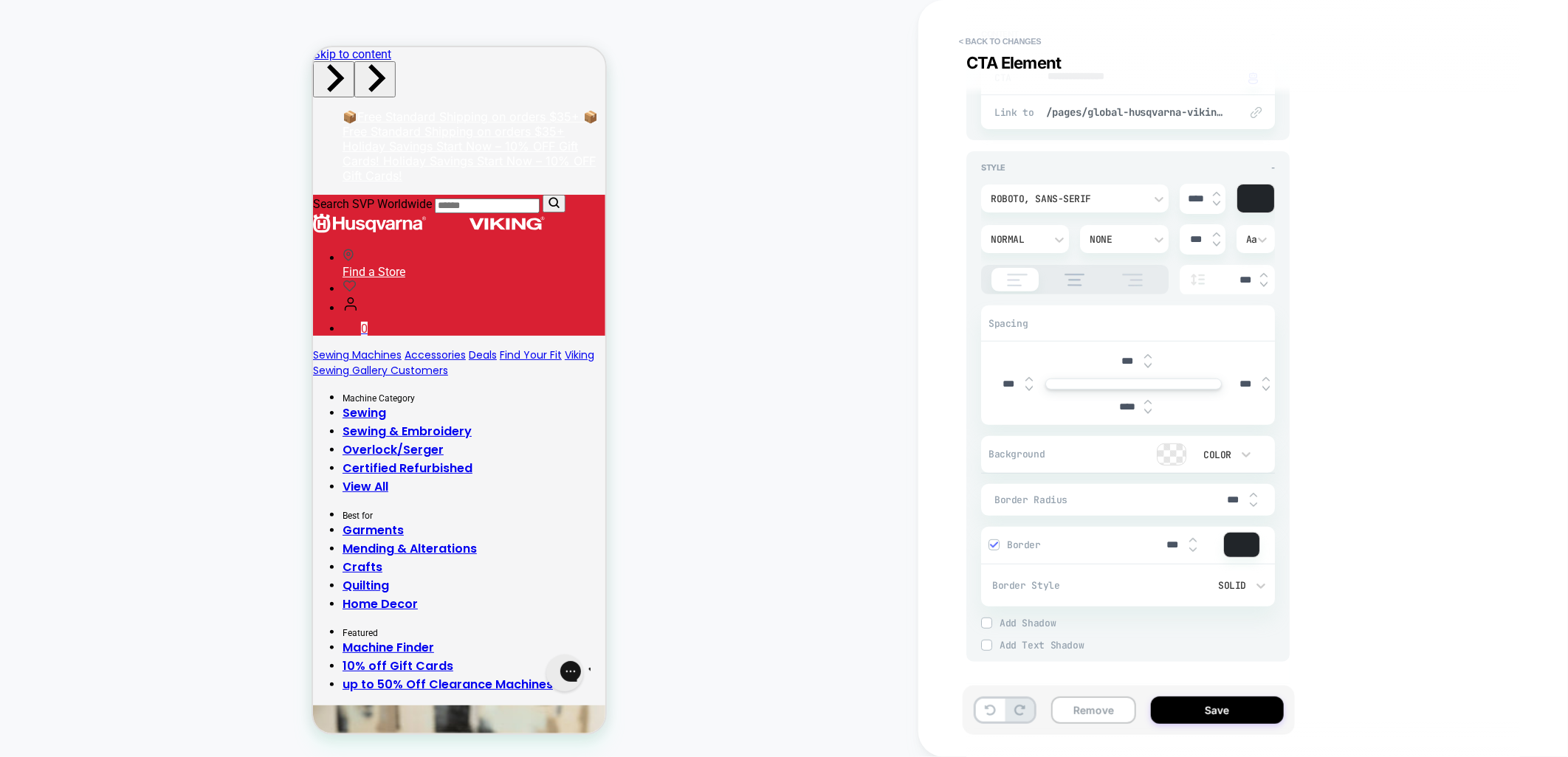
type textarea "*"
type input "****"
click at [1146, 403] on img at bounding box center [1147, 402] width 8 height 6
type textarea "*"
type input "***"
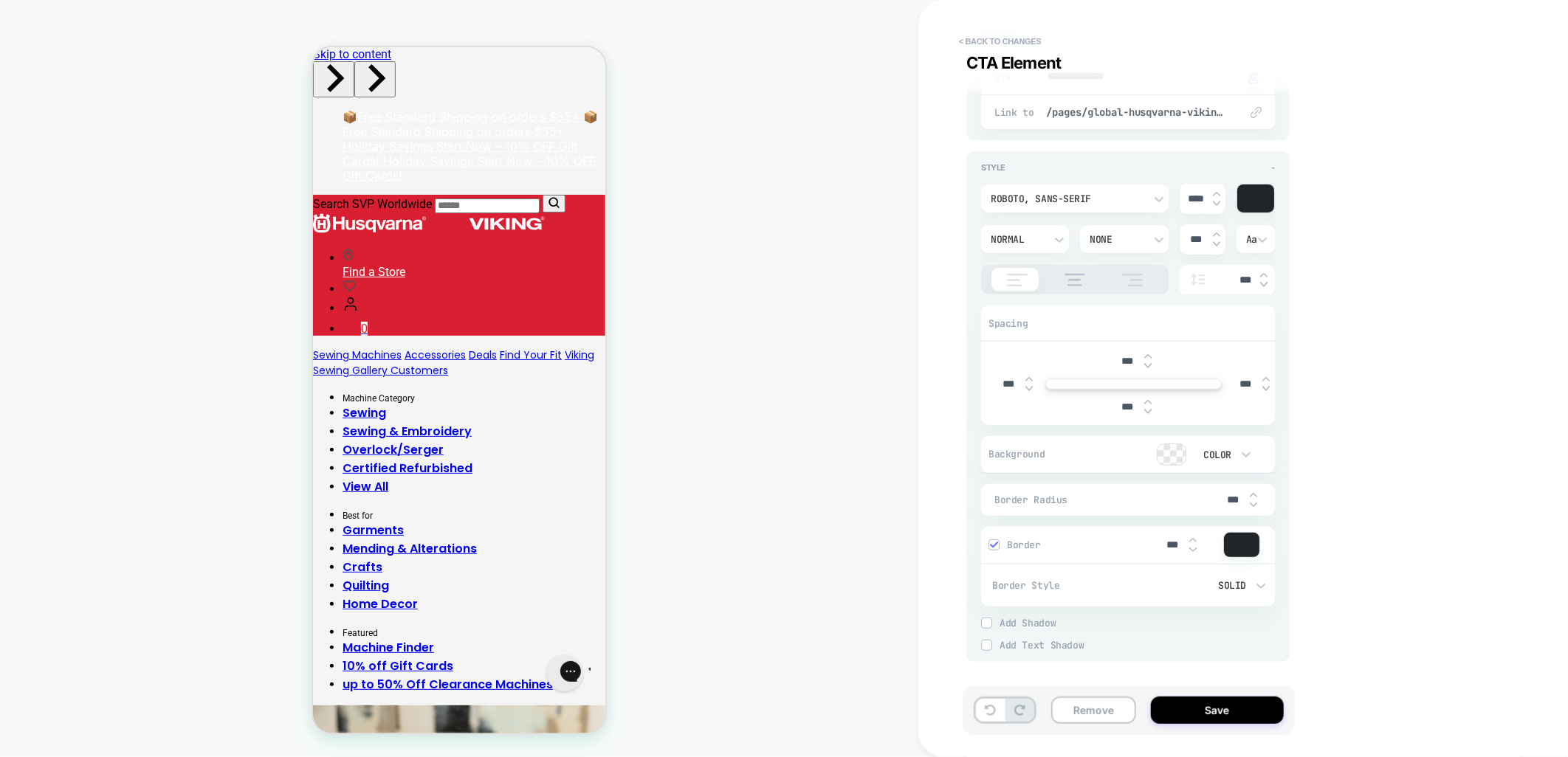
type textarea "*"
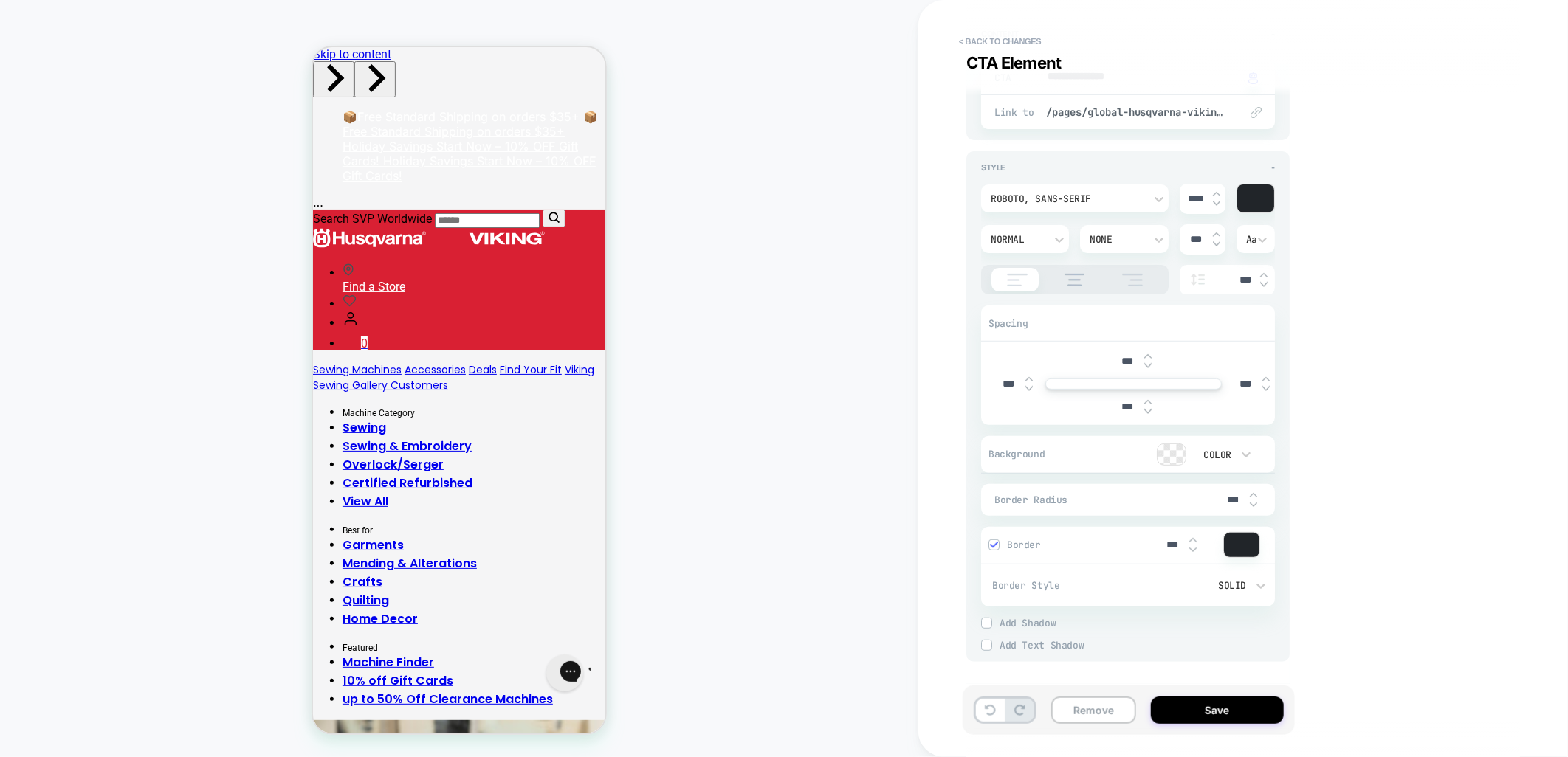
type input "***"
click at [1146, 403] on img at bounding box center [1147, 402] width 8 height 6
type textarea "*"
type input "***"
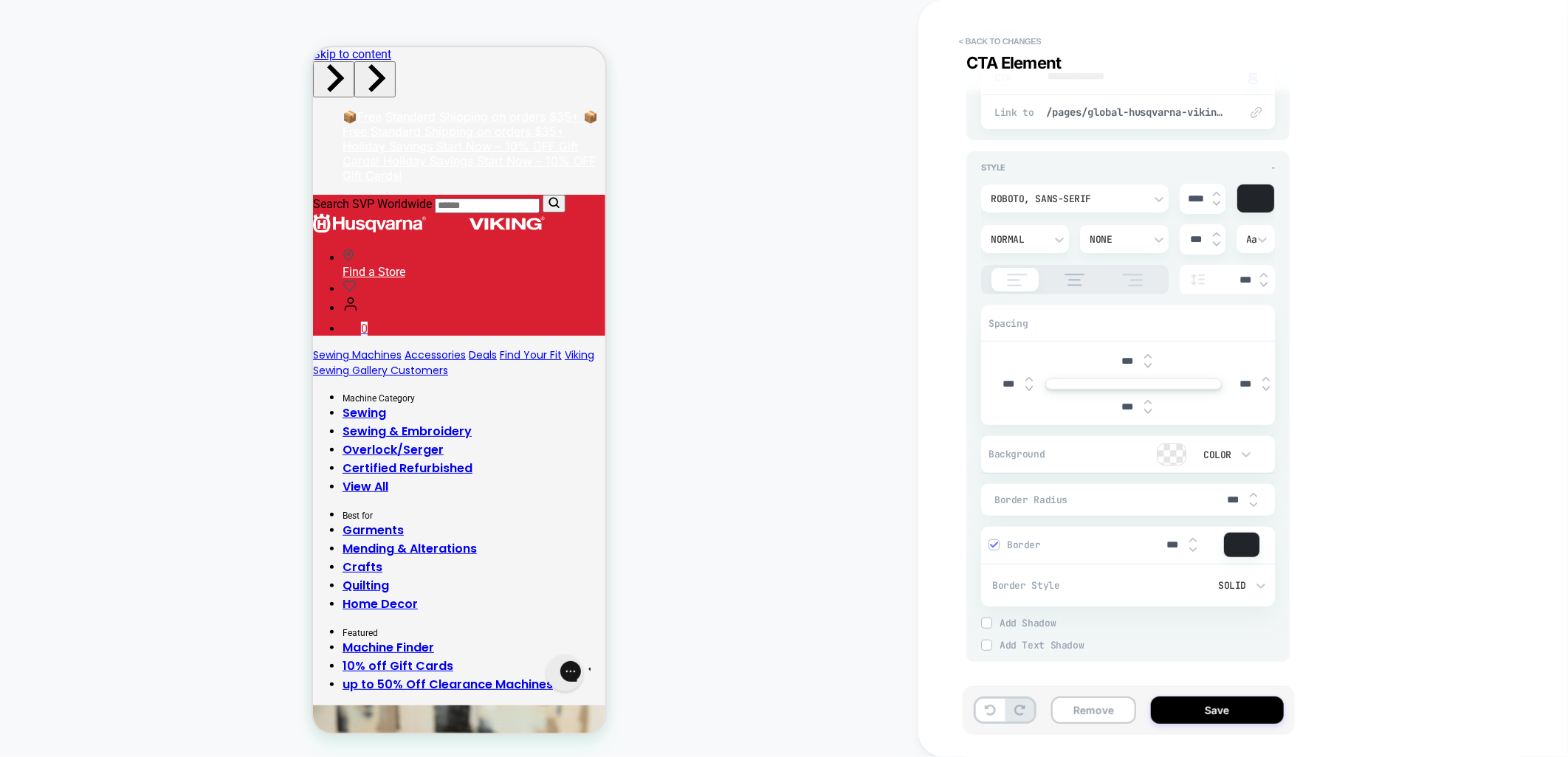
click at [1125, 404] on input "***" at bounding box center [1128, 407] width 33 height 13
type textarea "*"
type input "***"
type textarea "*"
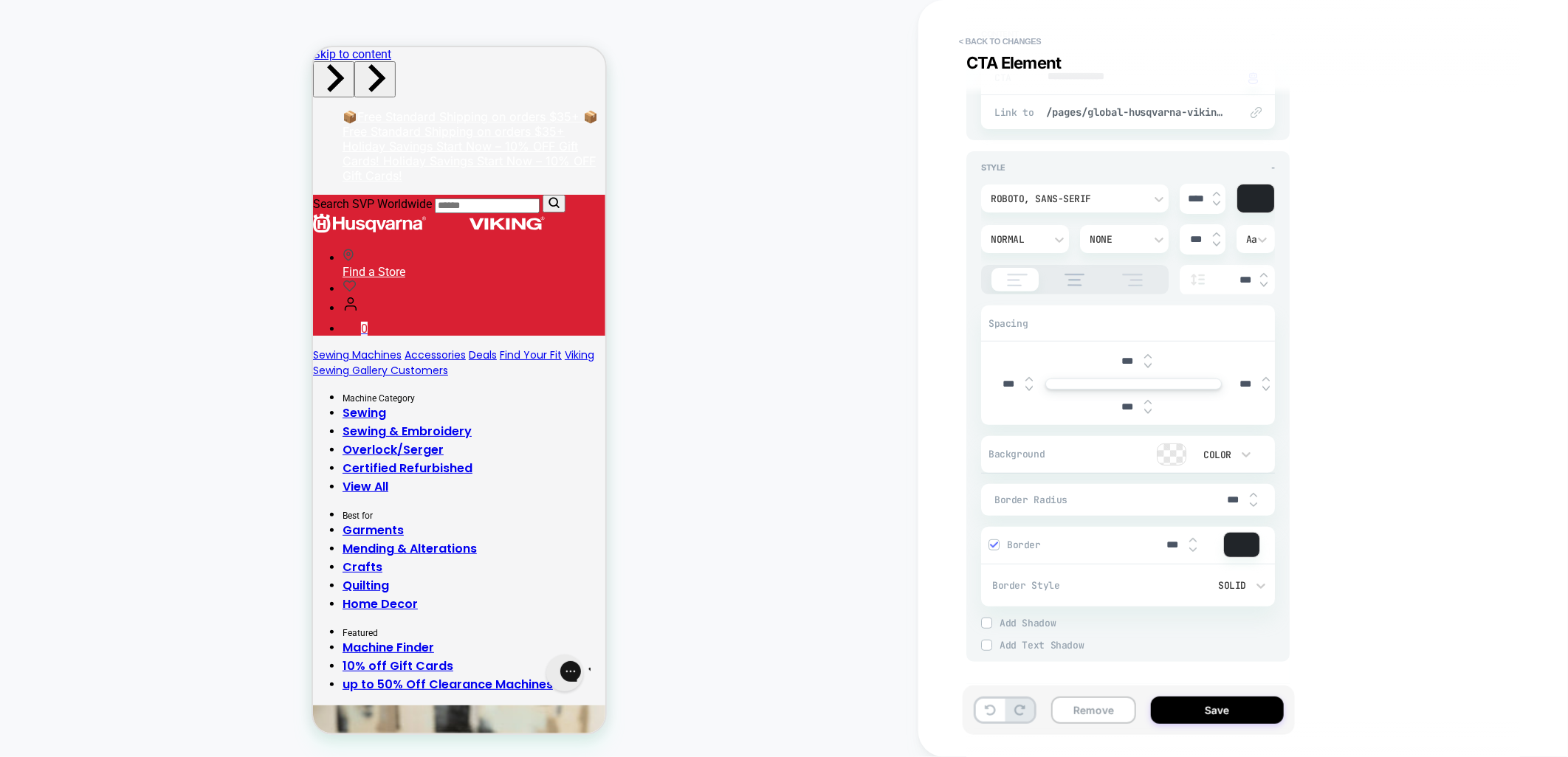
type input "****"
click at [1120, 403] on input "****" at bounding box center [1128, 407] width 33 height 13
type textarea "*"
type input "***"
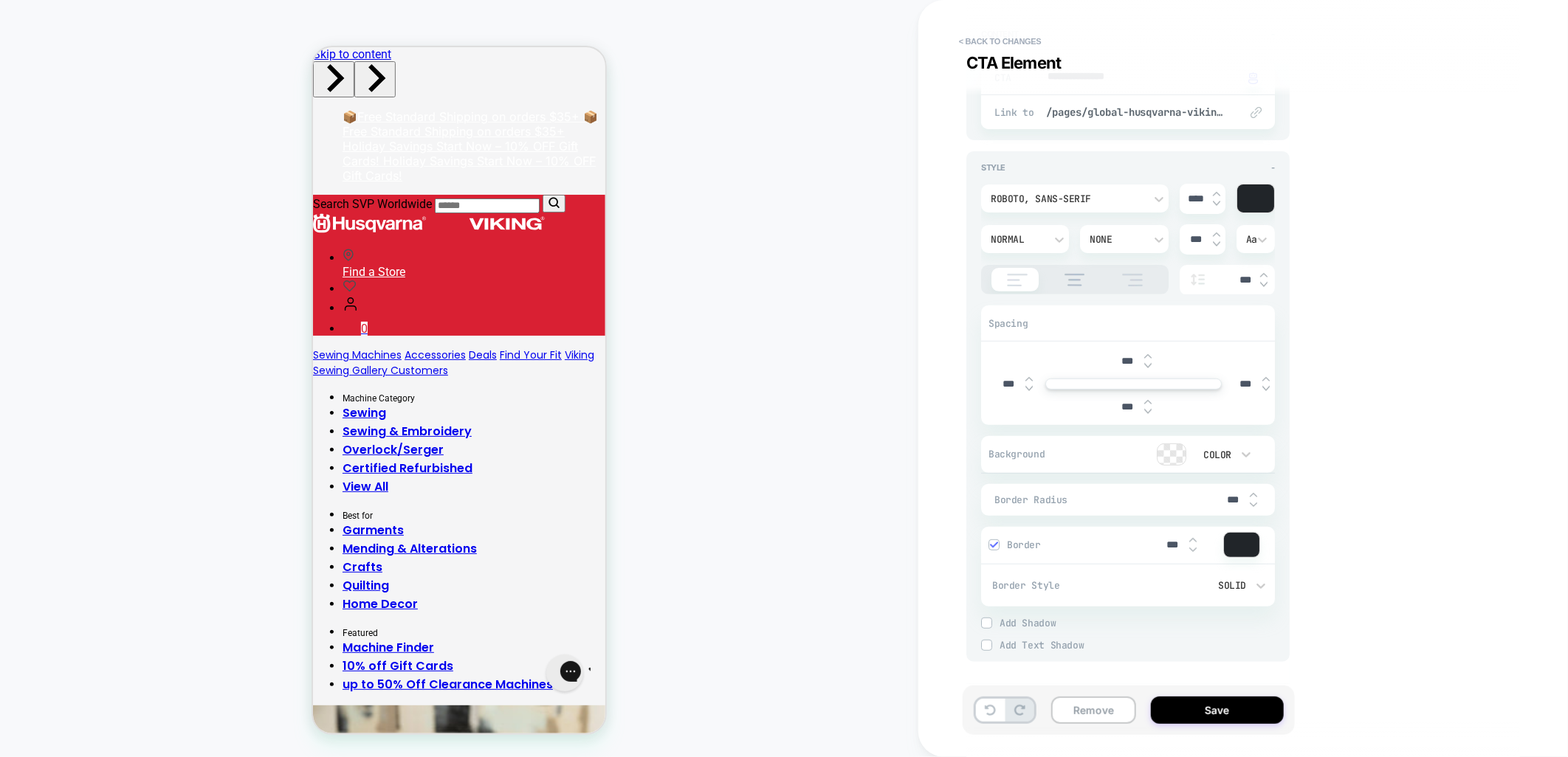
type textarea "*"
type input "****"
type textarea "*"
type input "****"
click at [1189, 714] on button "Save" at bounding box center [1216, 710] width 133 height 28
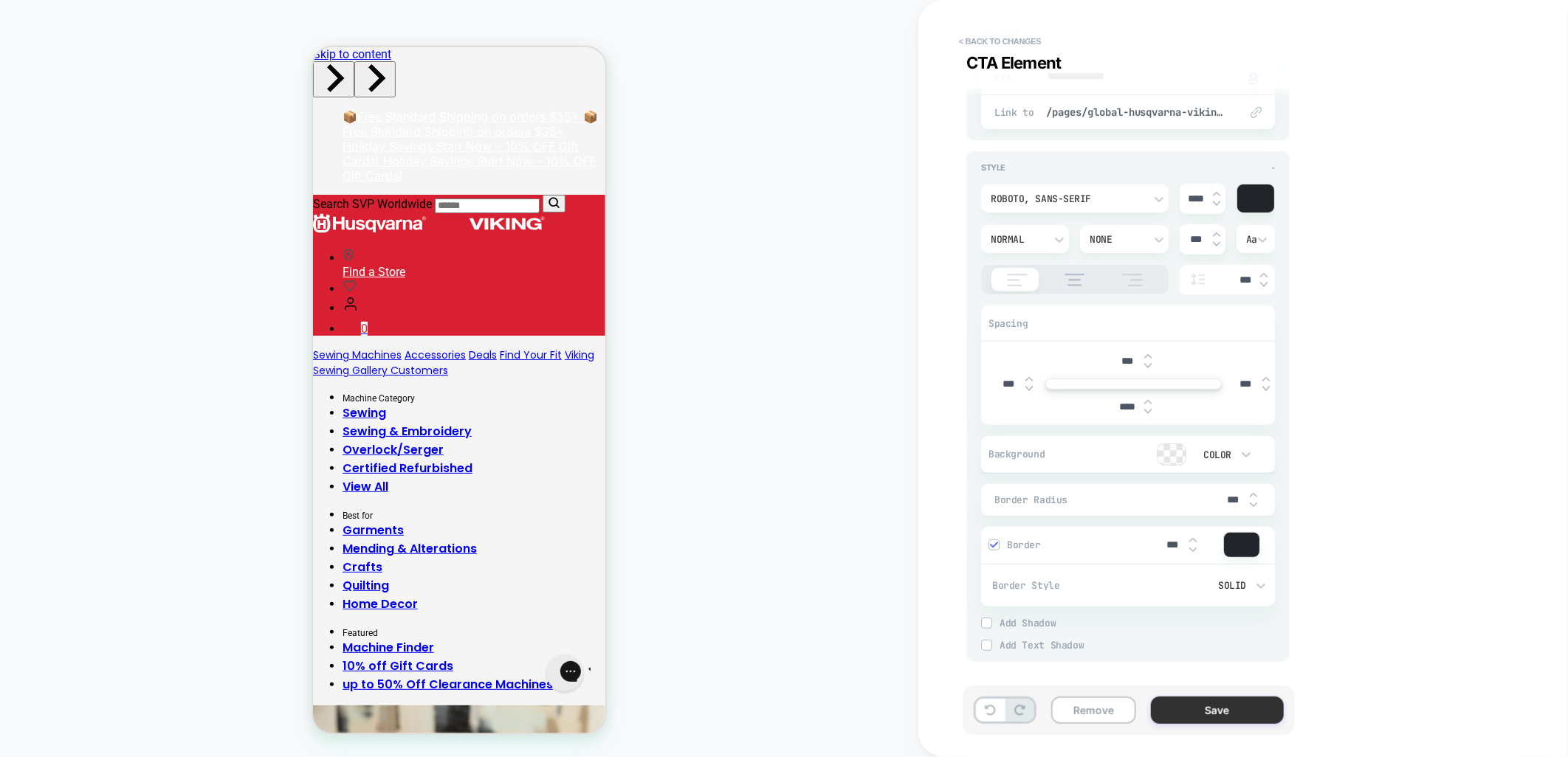
type textarea "*"
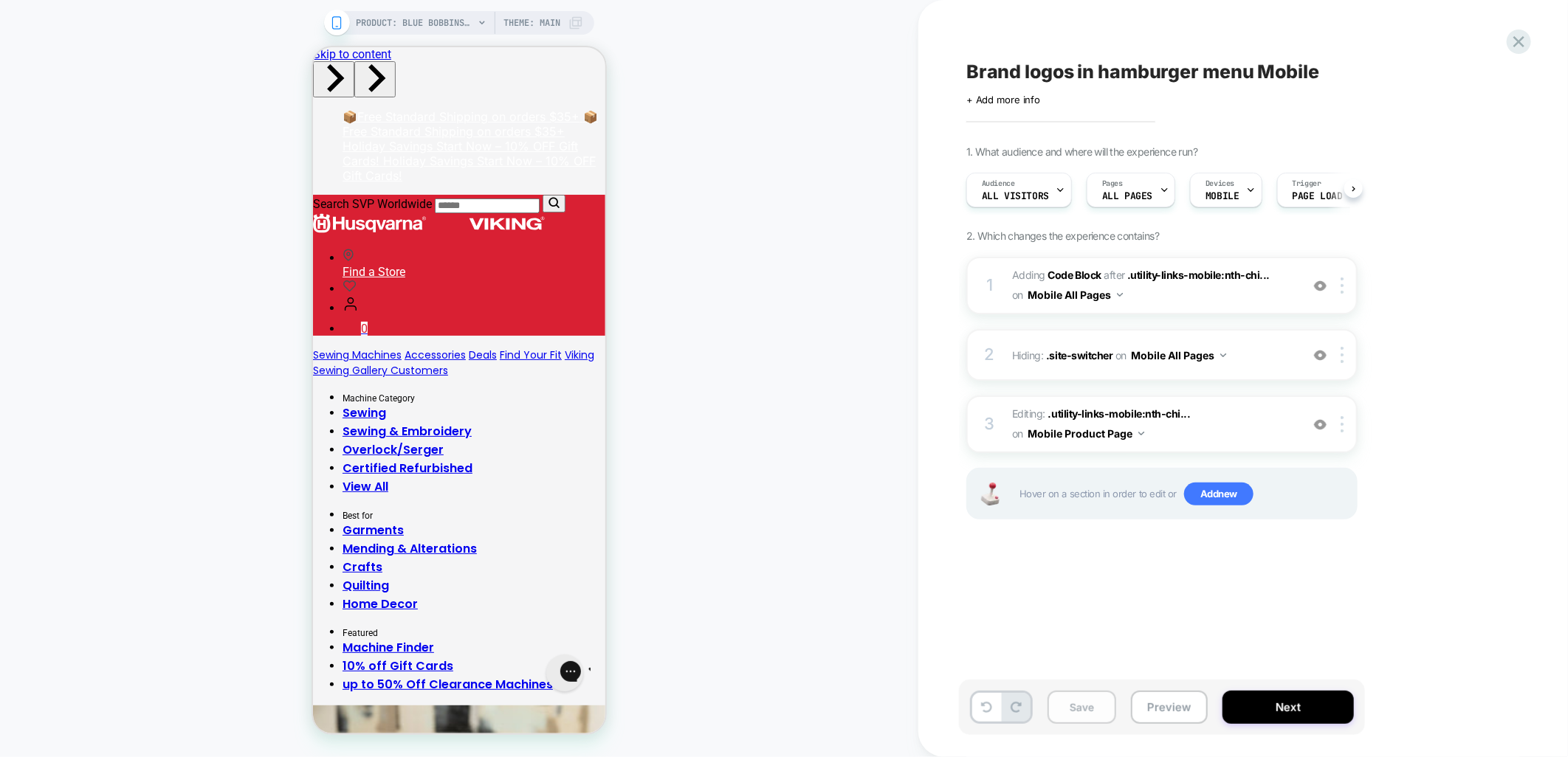
scroll to position [0, 1]
click at [1086, 717] on button "Save" at bounding box center [1081, 708] width 68 height 33
click at [1324, 419] on img at bounding box center [1320, 424] width 13 height 13
click at [1155, 711] on button "Preview" at bounding box center [1169, 708] width 77 height 33
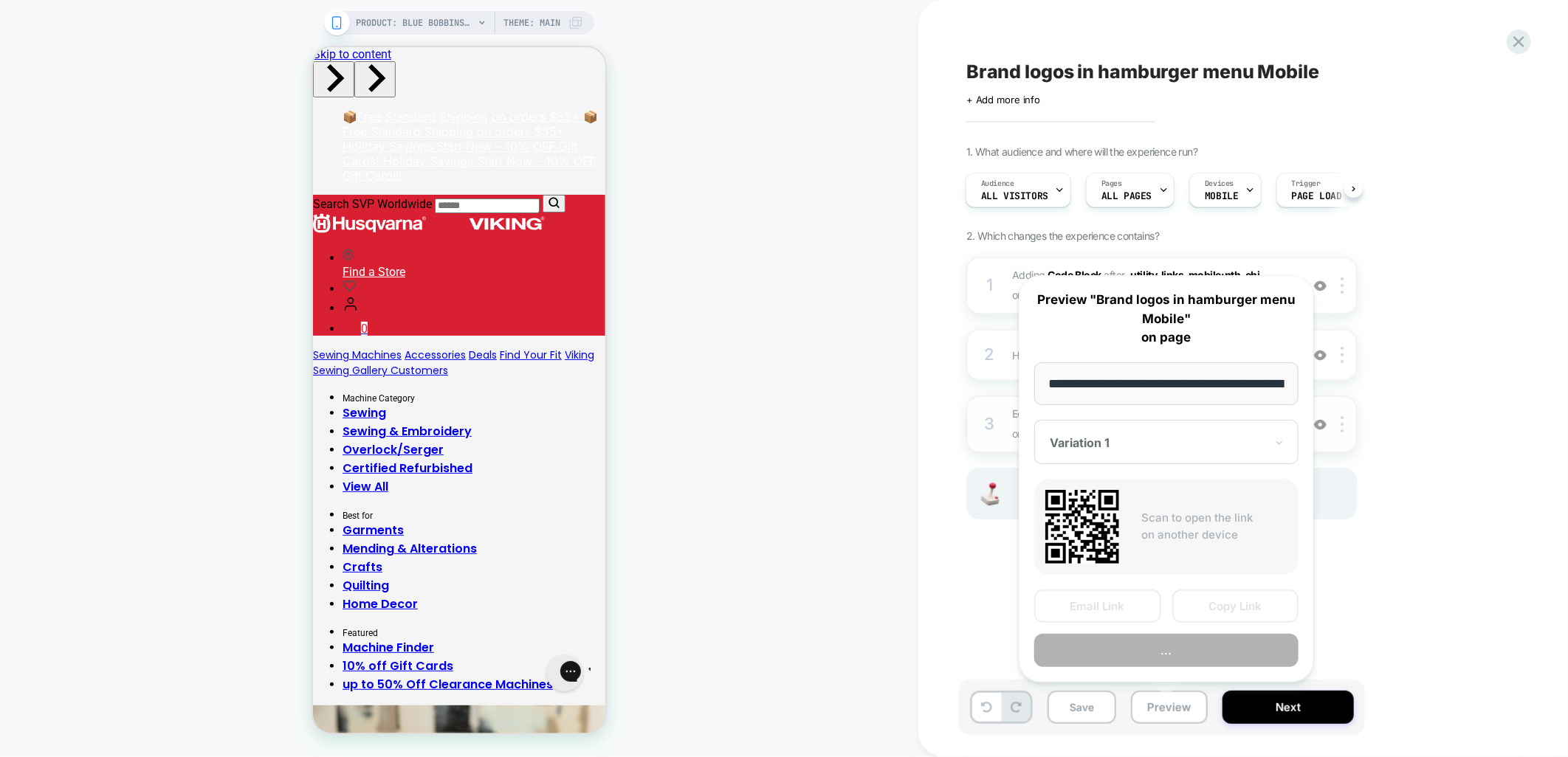
scroll to position [0, 183]
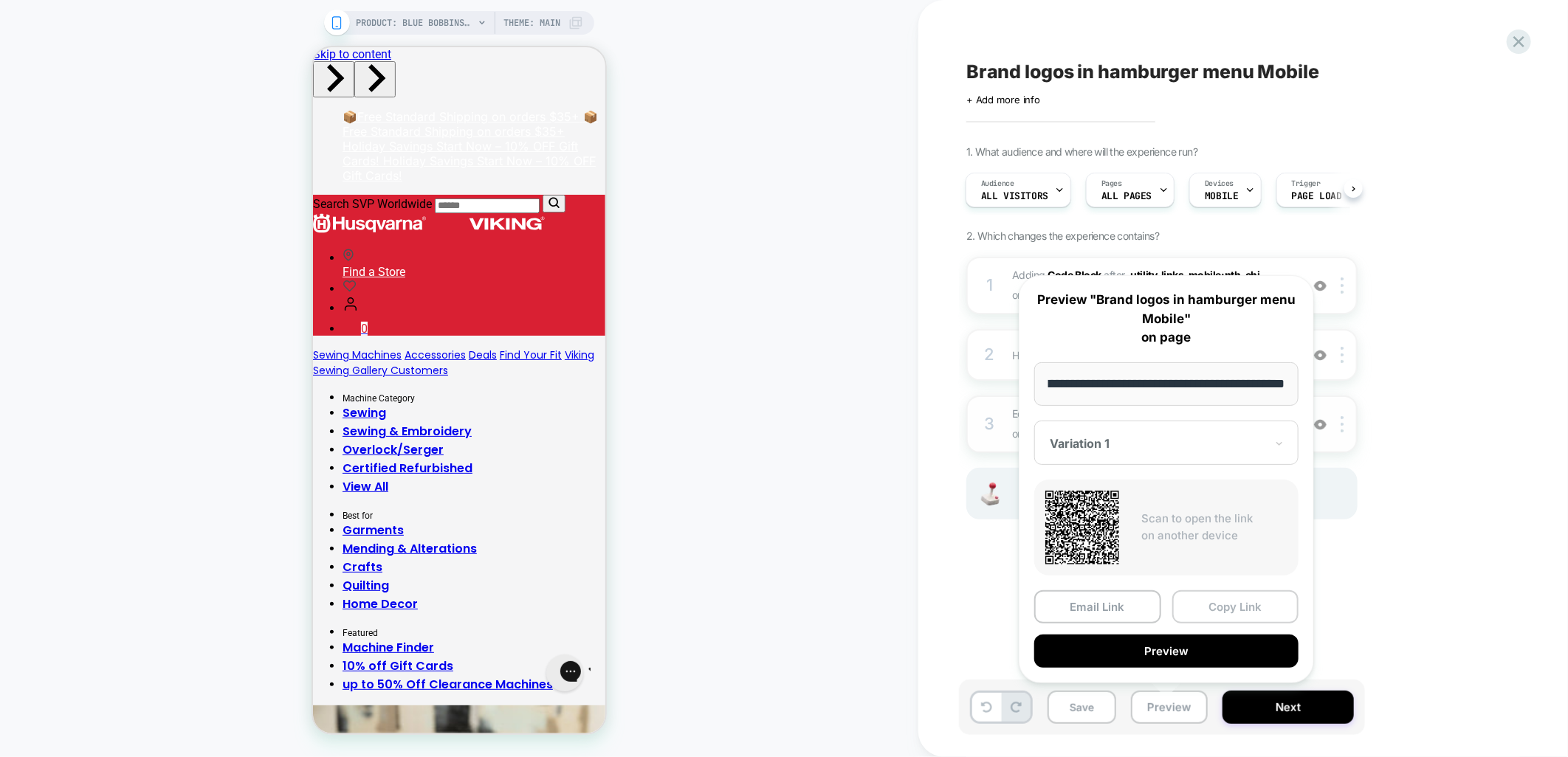
click at [1235, 605] on button "Copy Link" at bounding box center [1235, 607] width 127 height 33
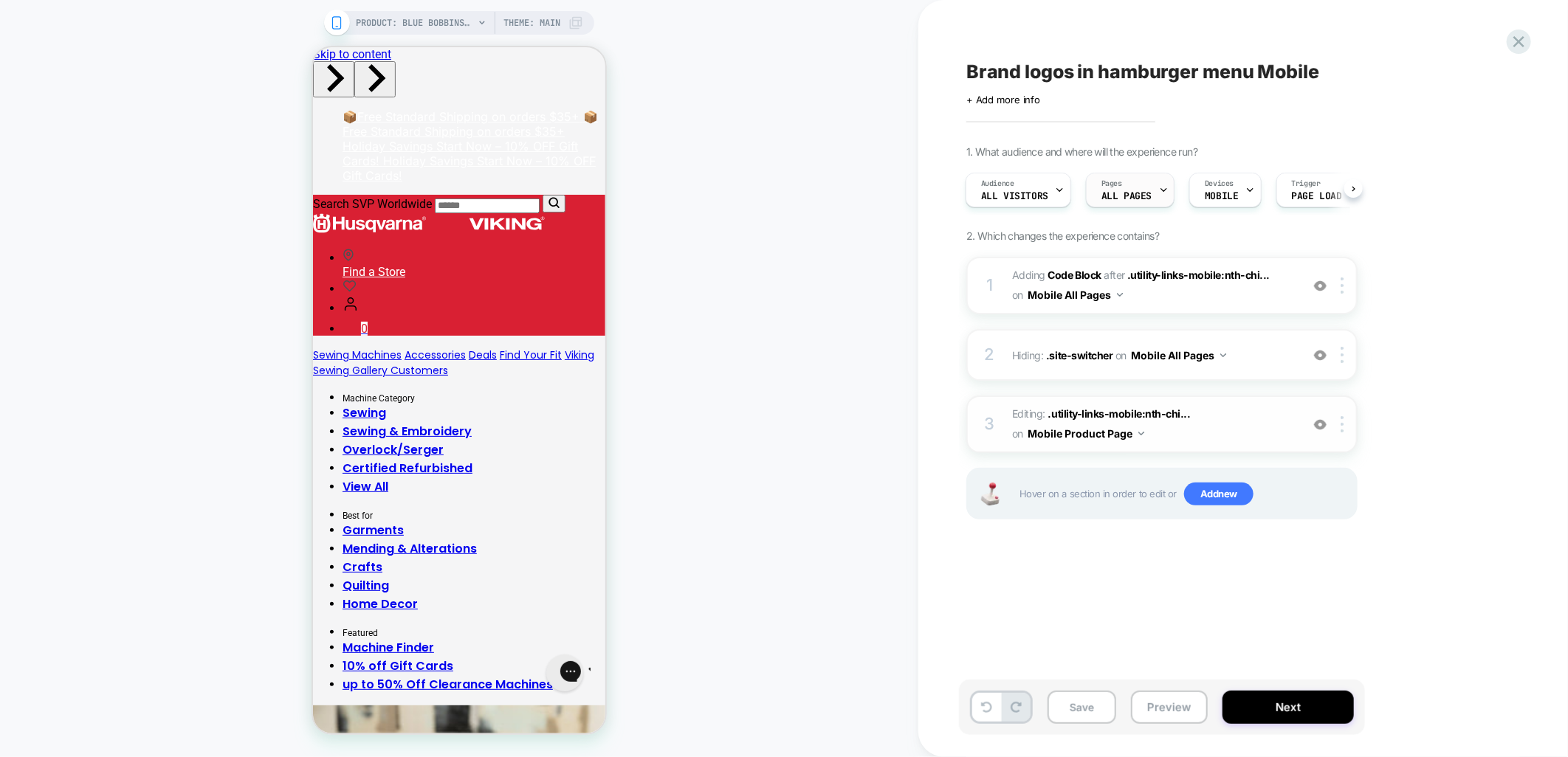
click at [1151, 193] on div "Pages ALL PAGES" at bounding box center [1126, 190] width 80 height 33
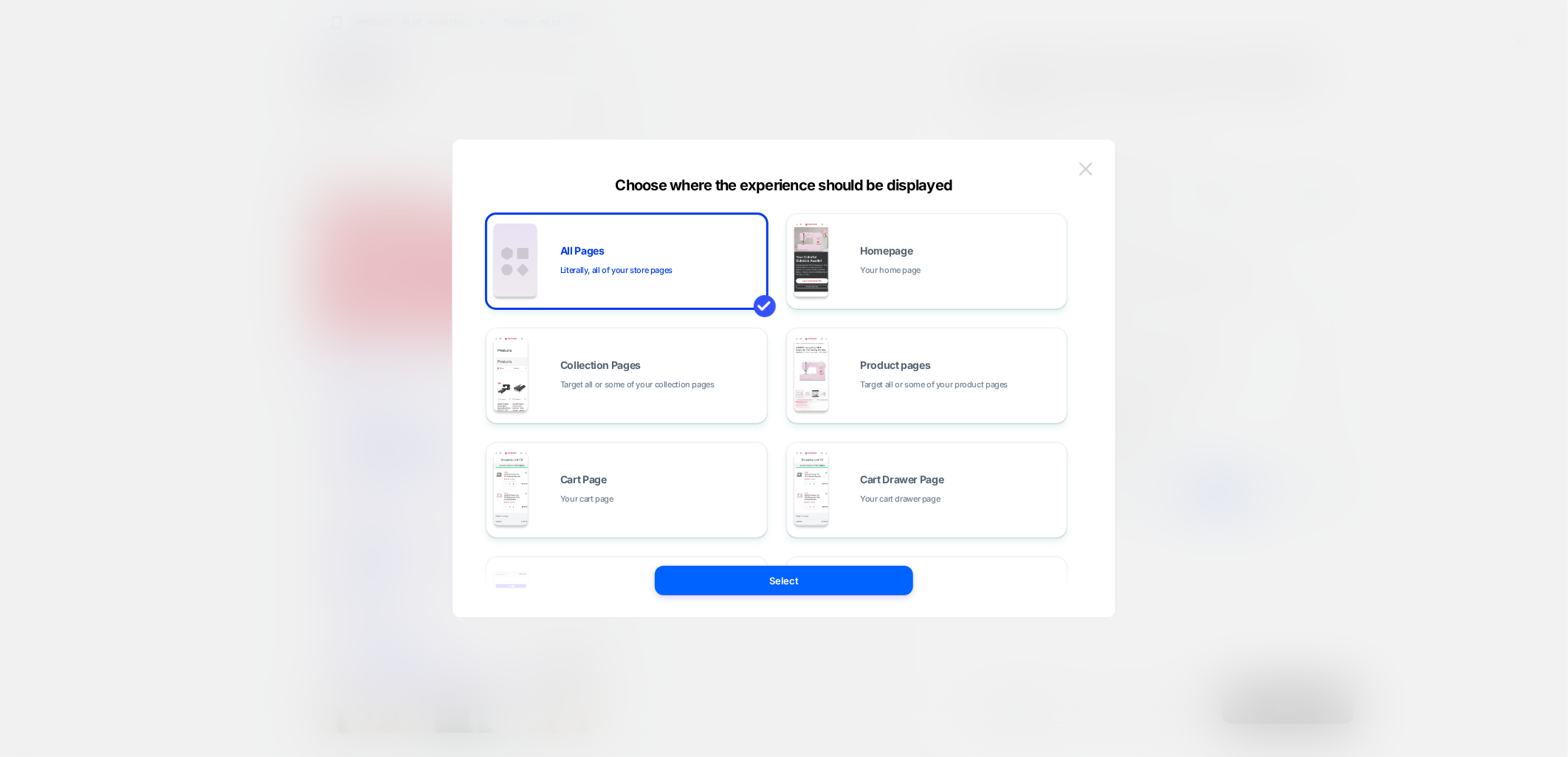
click at [1080, 172] on img at bounding box center [1086, 168] width 13 height 13
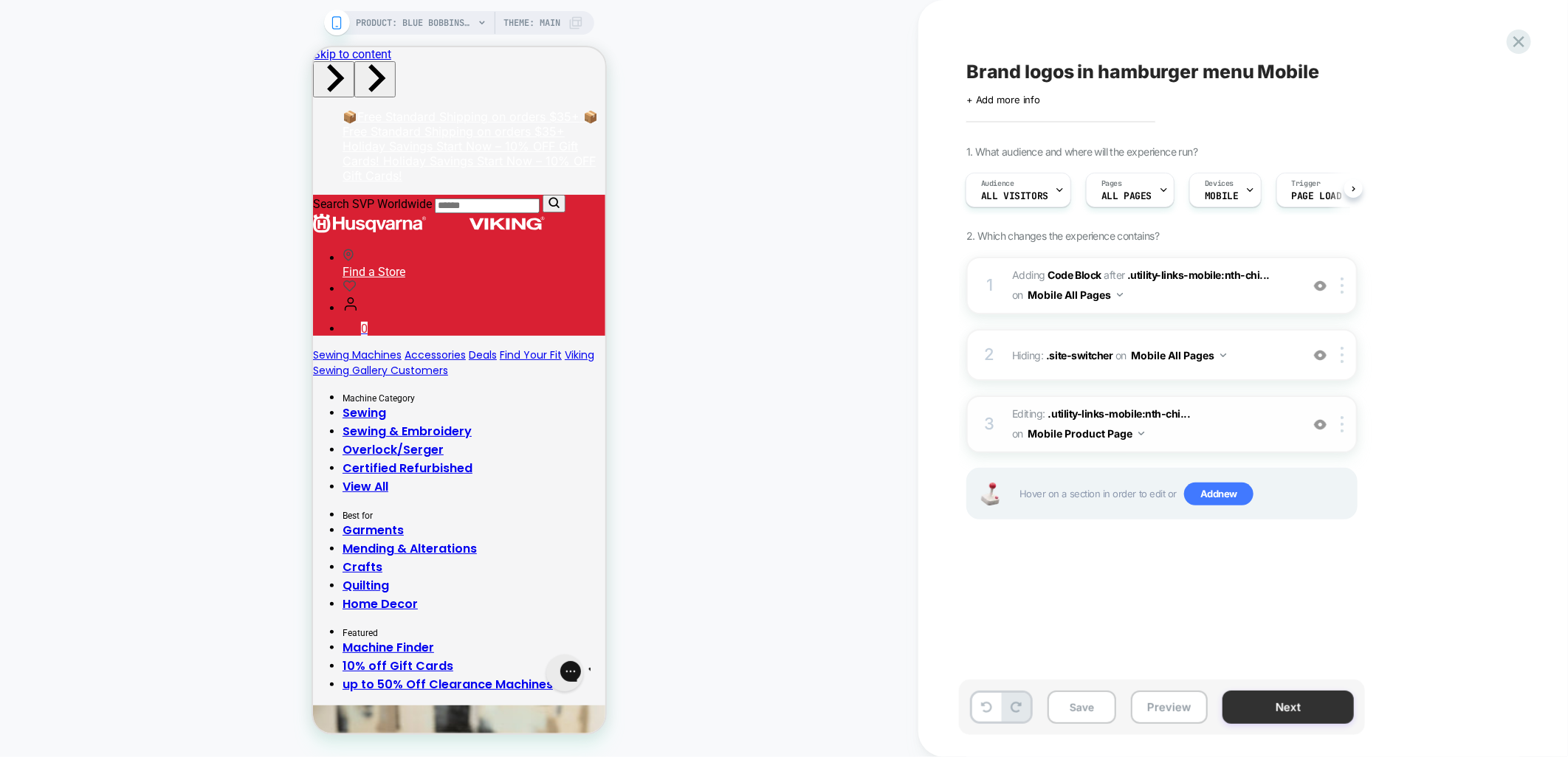
click at [1277, 712] on button "Next" at bounding box center [1288, 708] width 132 height 33
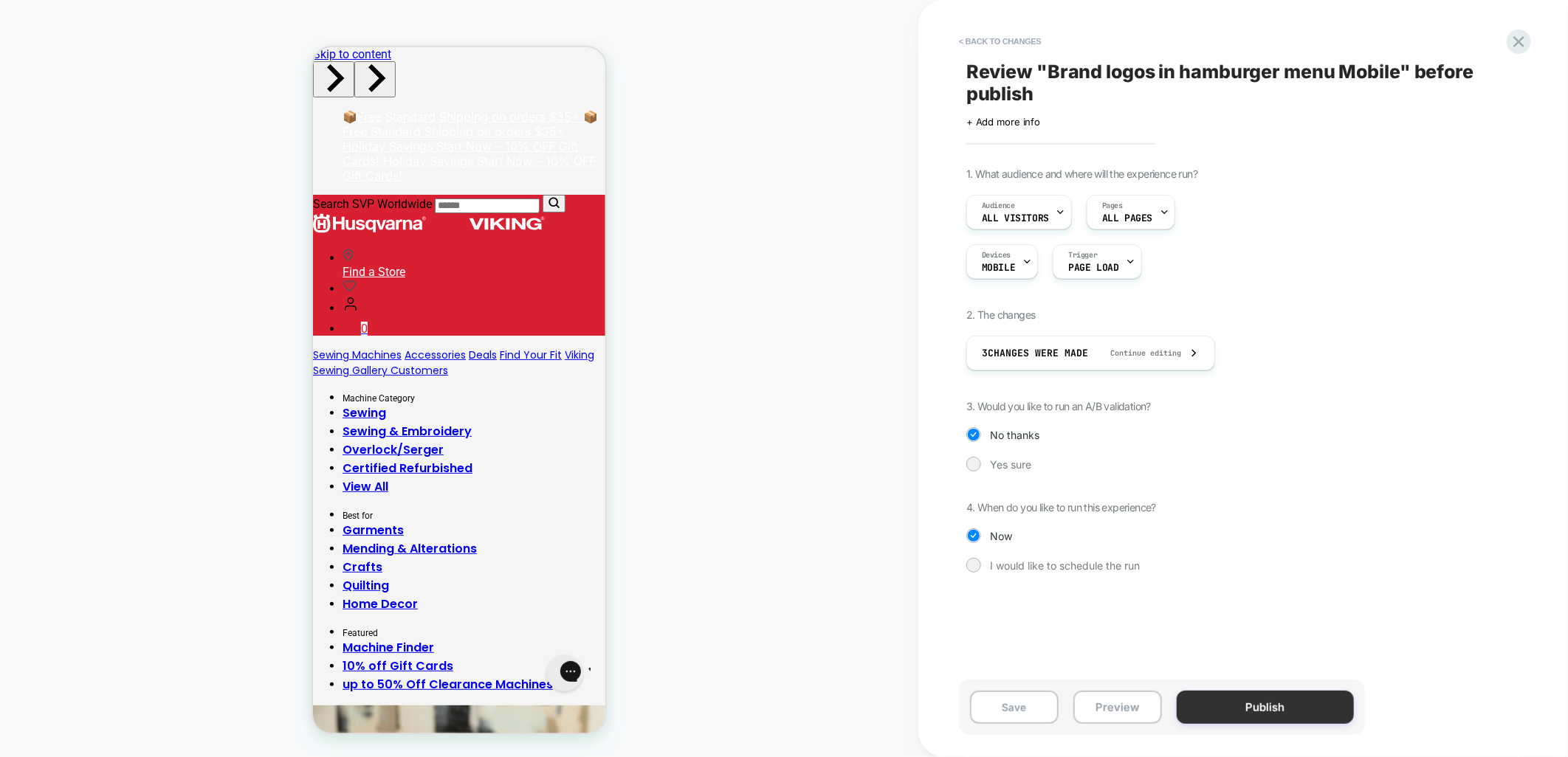
click at [1218, 705] on button "Publish" at bounding box center [1265, 708] width 178 height 33
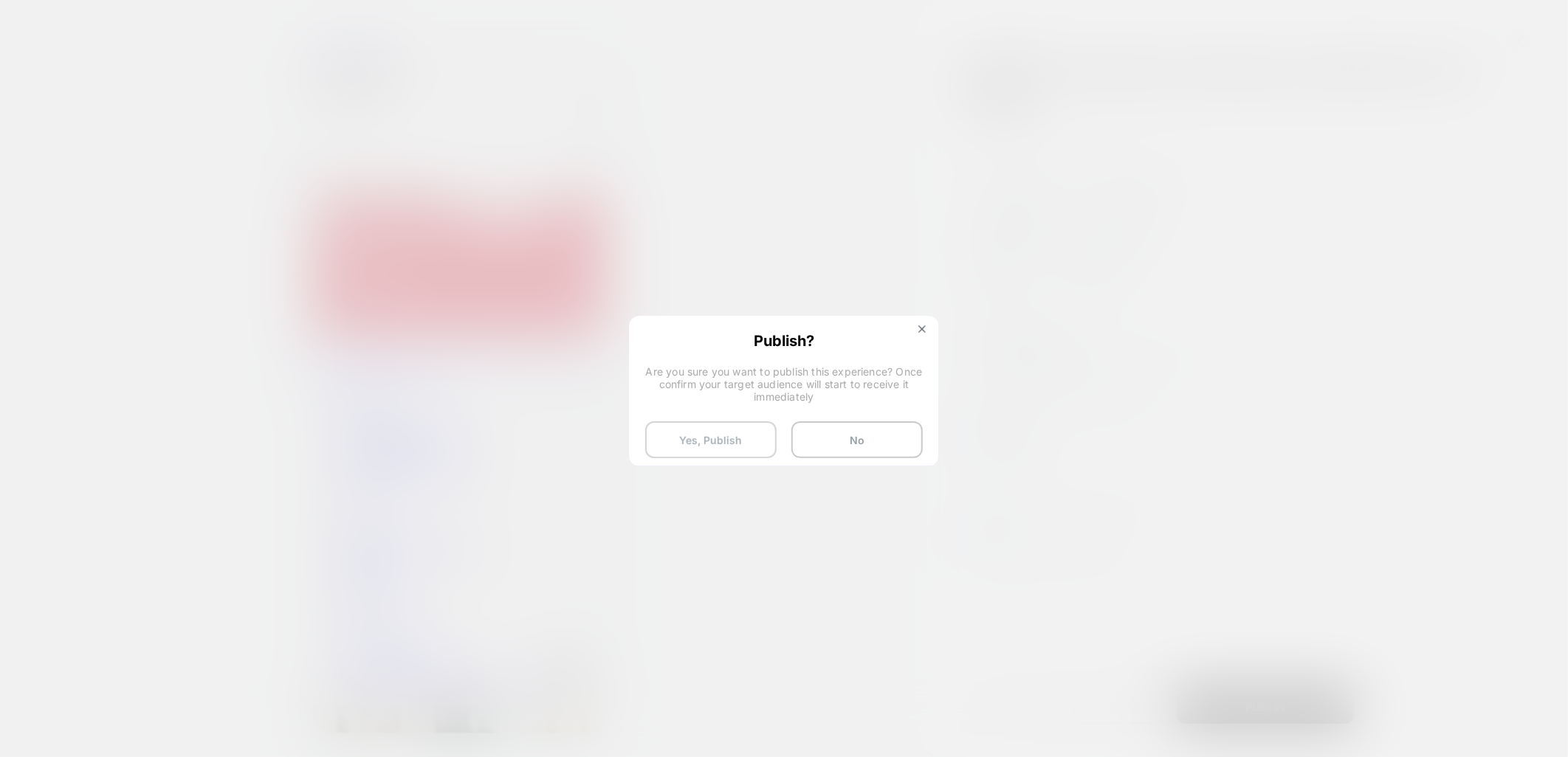
click at [701, 439] on button "Yes, Publish" at bounding box center [711, 440] width 132 height 37
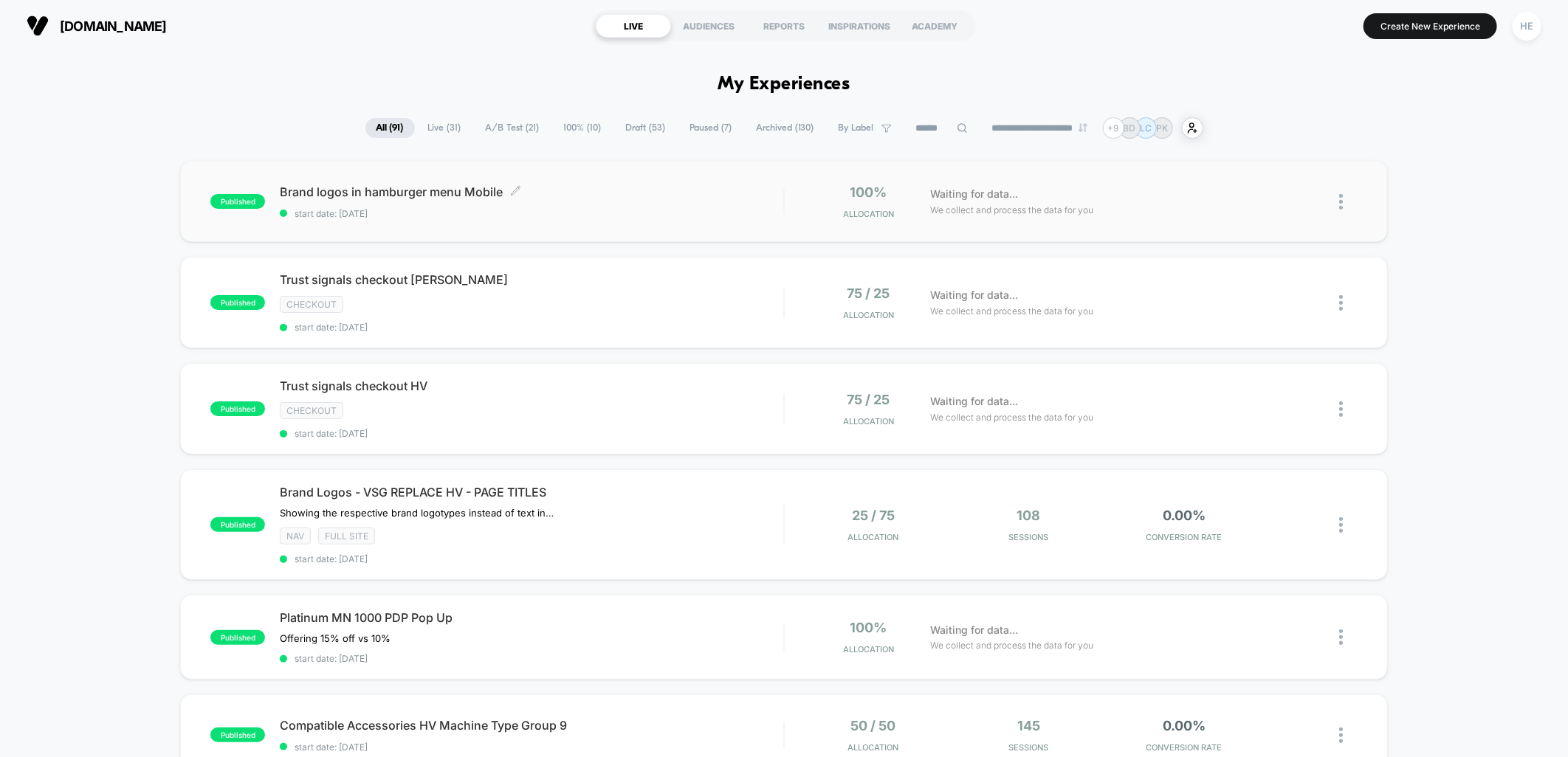
click at [703, 196] on span "Brand logos in hamburger menu Mobile Click to edit experience details" at bounding box center [532, 192] width 503 height 15
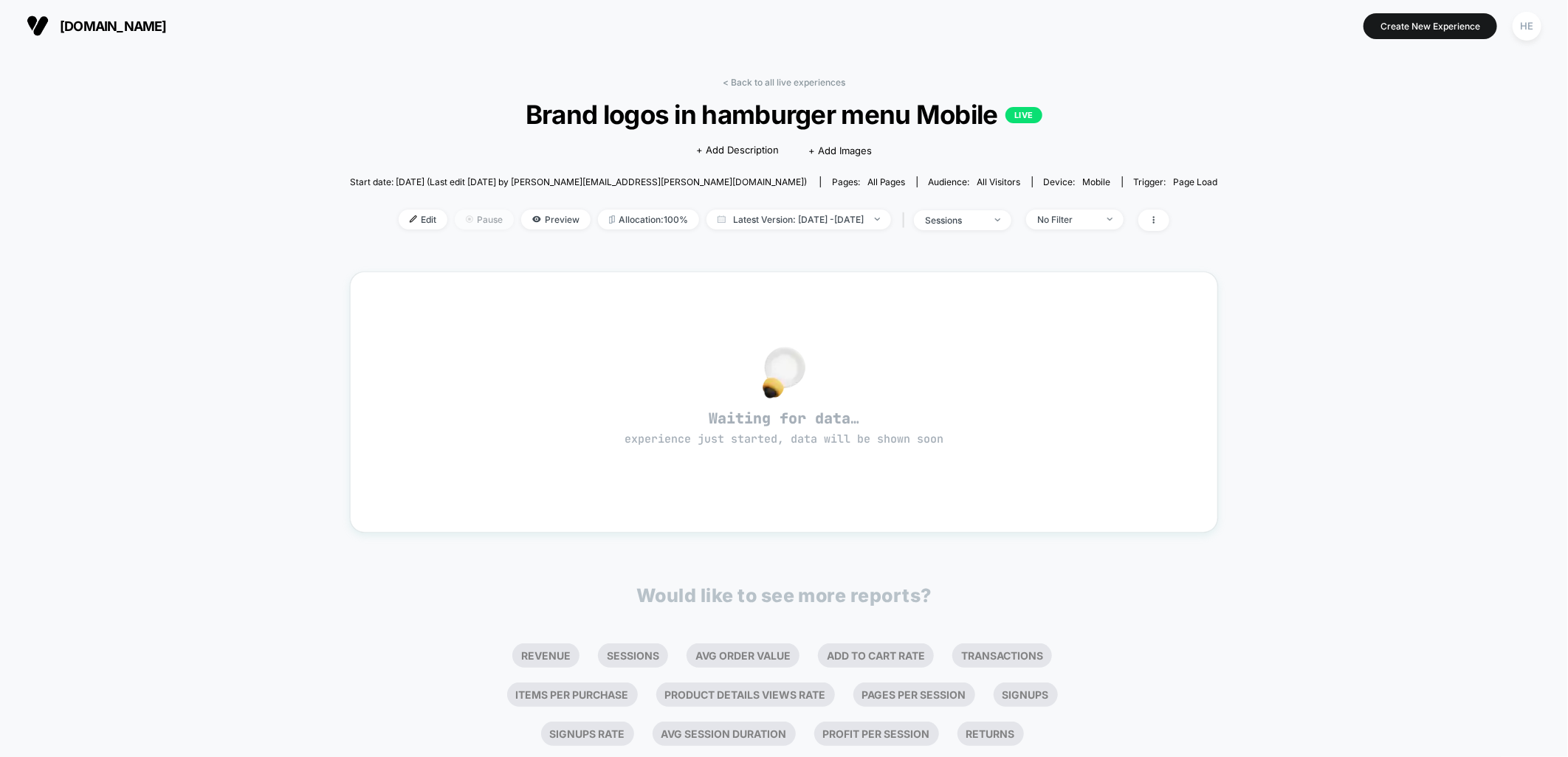
click at [461, 226] on span "Pause" at bounding box center [483, 219] width 59 height 20
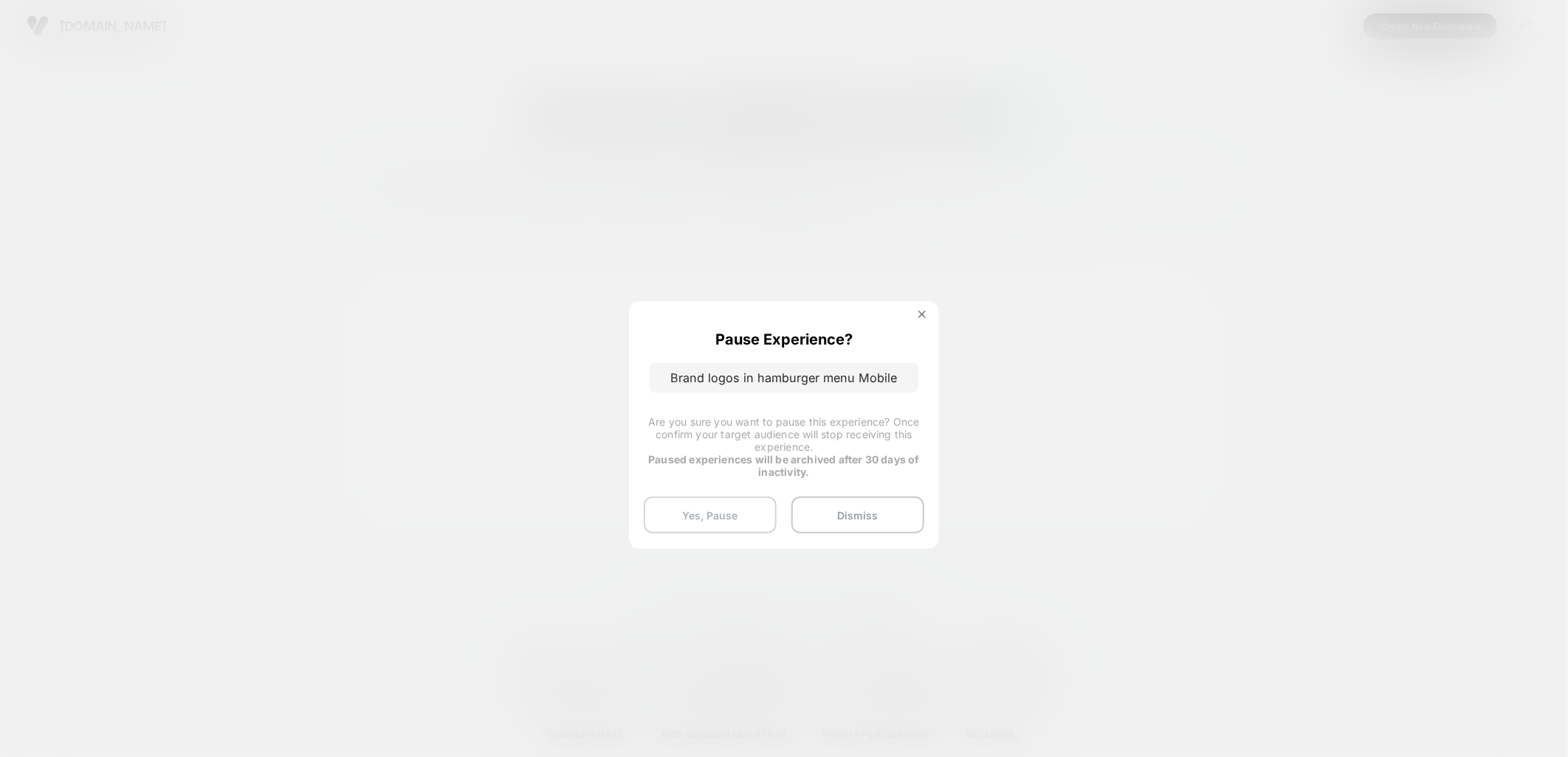
click at [734, 518] on button "Yes, Pause" at bounding box center [709, 515] width 133 height 37
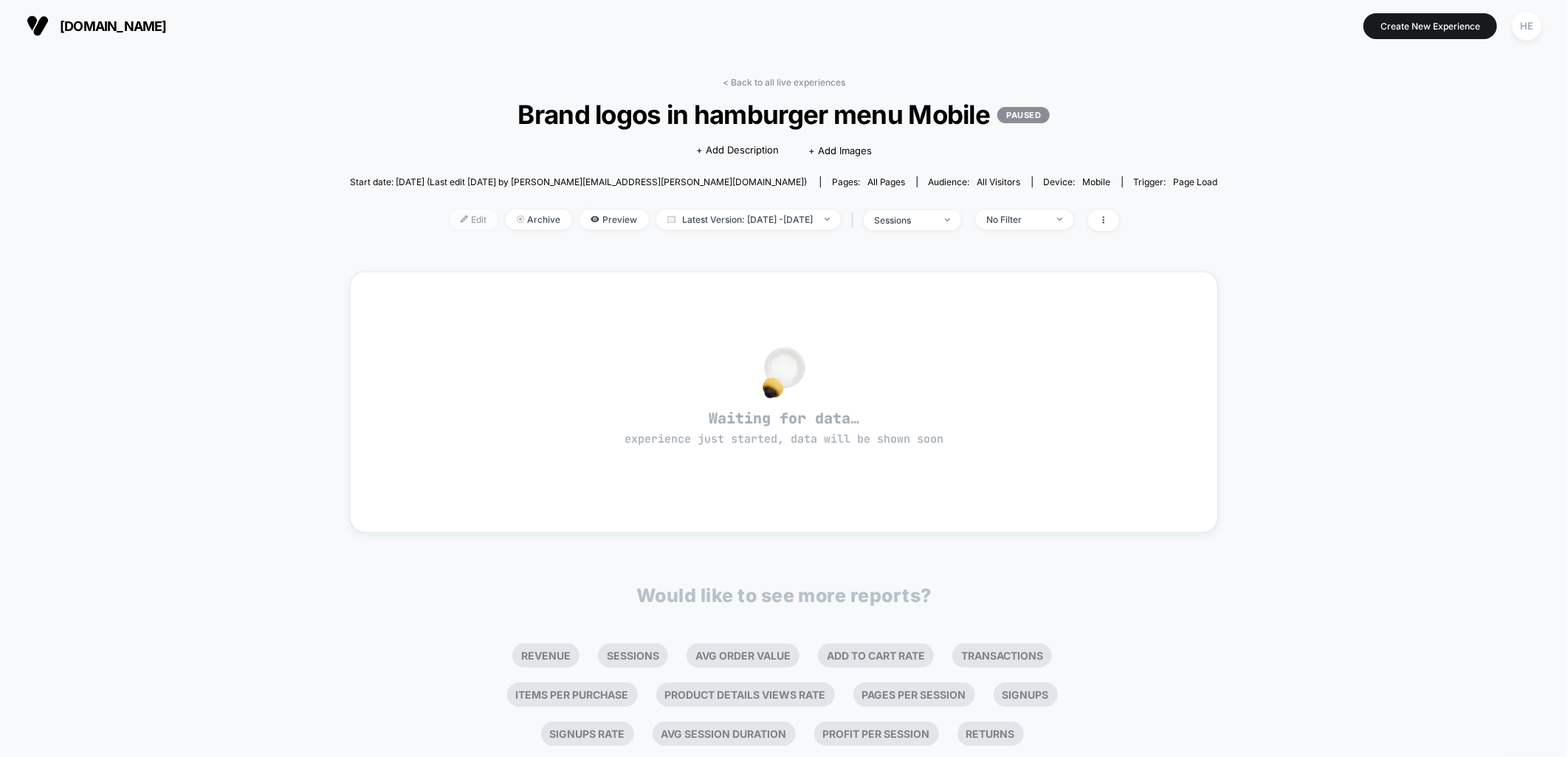
click at [449, 218] on span "Edit" at bounding box center [473, 219] width 48 height 20
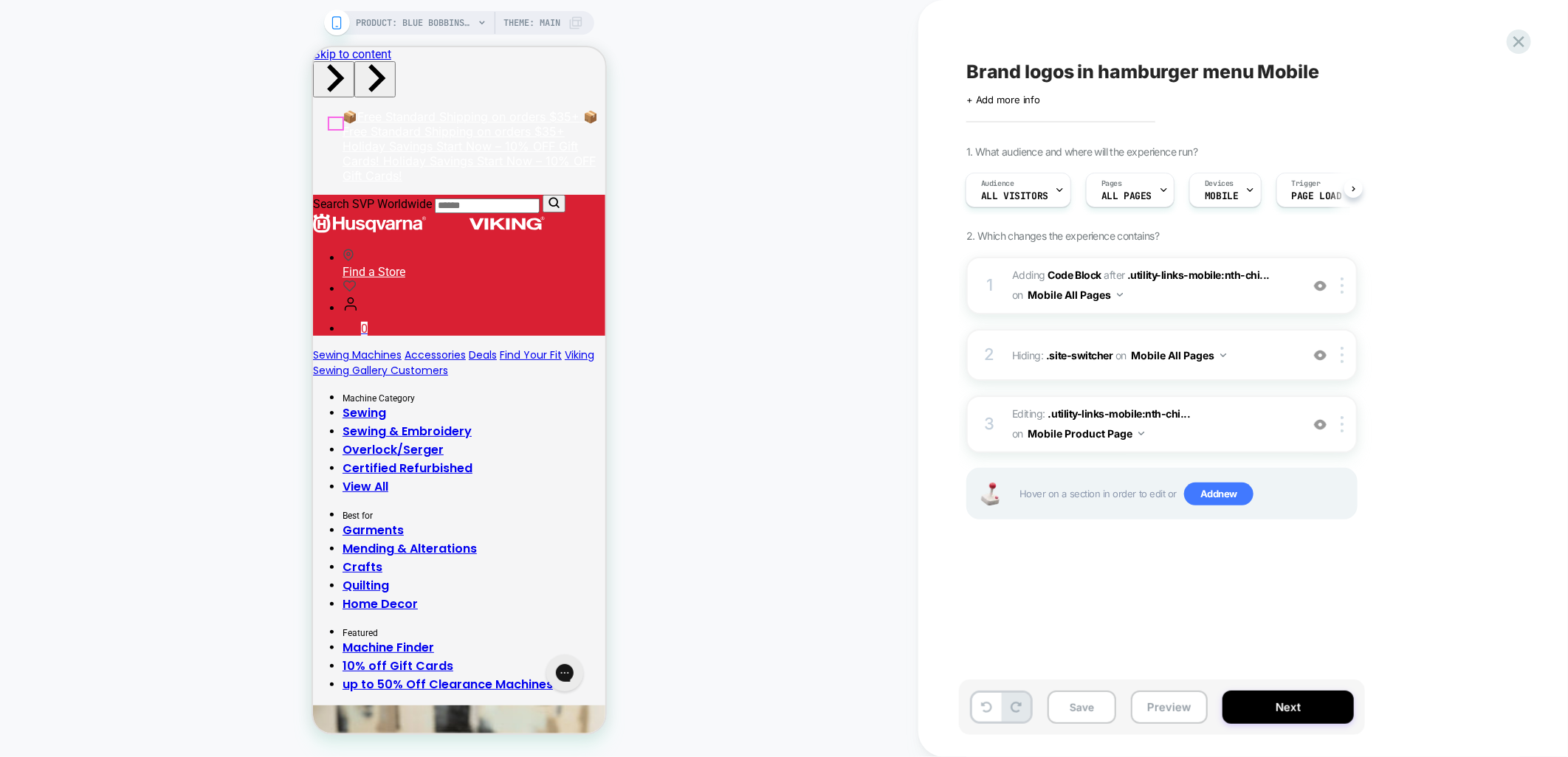
click at [799, 480] on div "PRODUCT: Blue Bobbinsaver PRODUCT: Blue Bobbinsaver Theme: MAIN" at bounding box center [458, 378] width 918 height 728
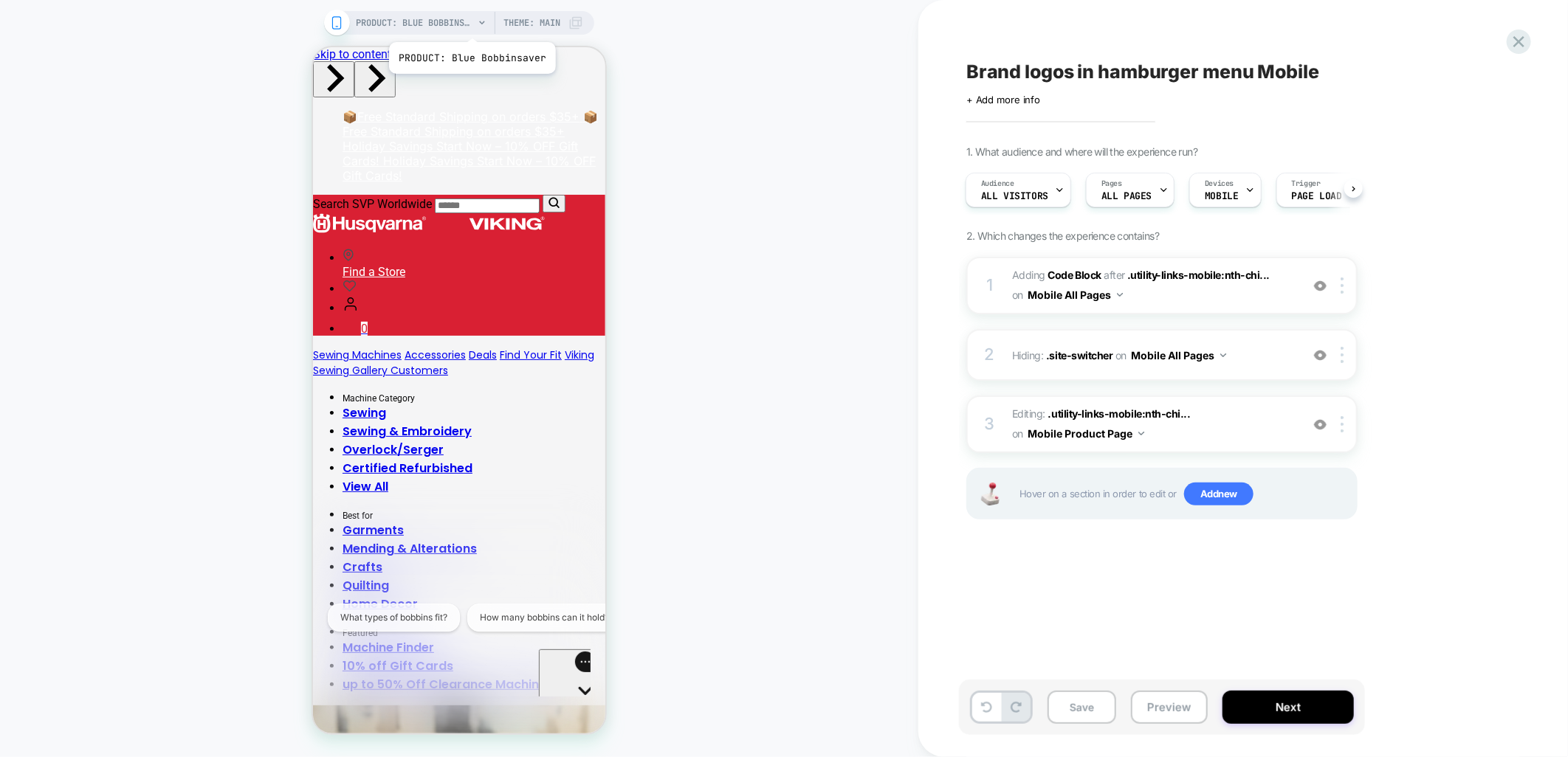
click at [471, 23] on span "PRODUCT: Blue Bobbinsaver" at bounding box center [415, 23] width 118 height 23
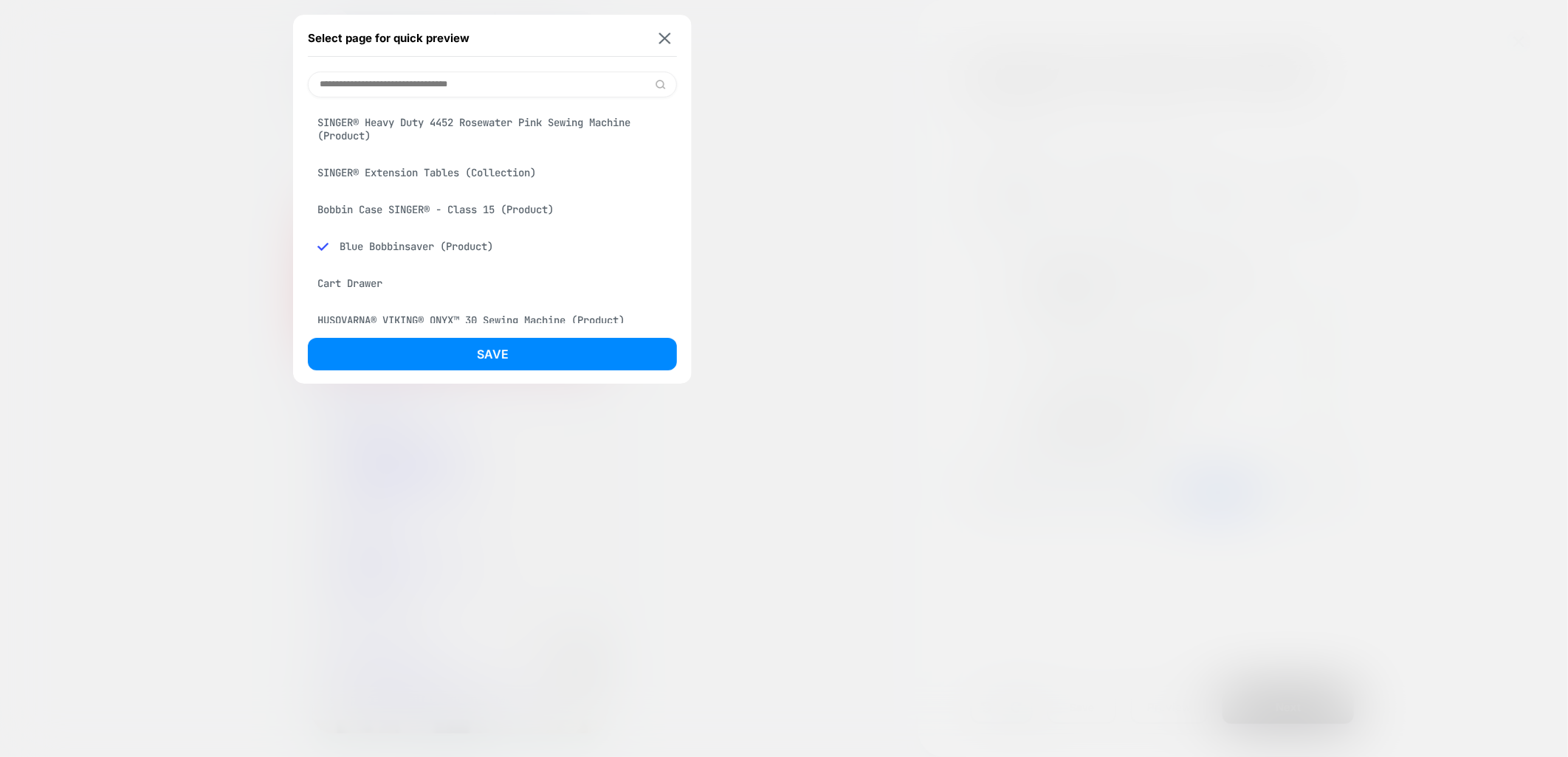
click at [440, 167] on div "SINGER® Extension Tables (Collection)" at bounding box center [492, 173] width 369 height 28
click at [458, 210] on div "Bobbin Case SINGER® - Class 15 (Product)" at bounding box center [492, 210] width 369 height 28
click at [437, 171] on div "SINGER® Extension Tables (Collection)" at bounding box center [492, 173] width 369 height 28
click at [484, 337] on div "Select page for quick preview SINGER® Heavy Duty 4452 Rosewater Pink Sewing Mac…" at bounding box center [493, 199] width 398 height 369
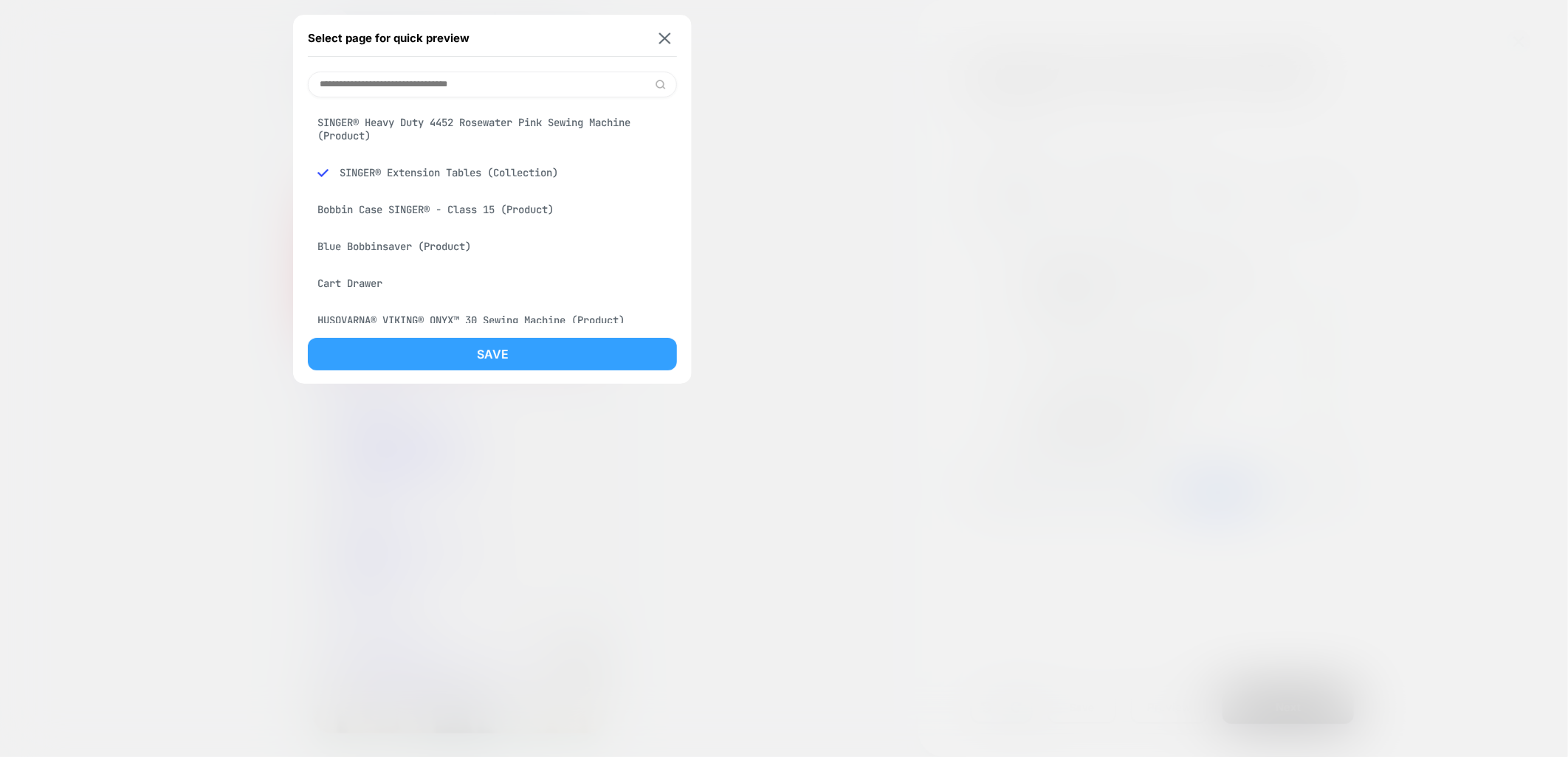
click at [488, 350] on button "Save" at bounding box center [492, 354] width 369 height 33
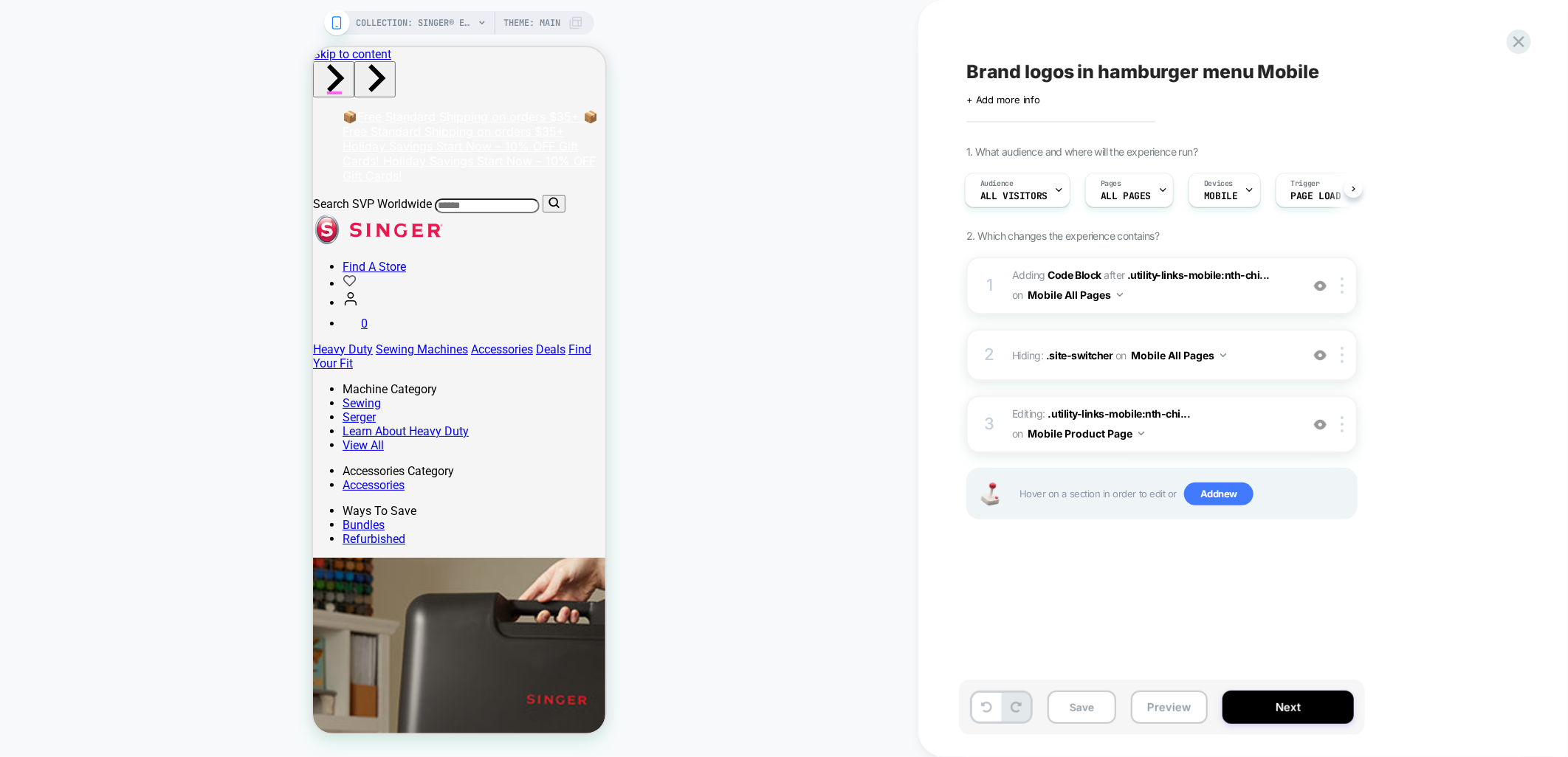
drag, startPoint x: 643, startPoint y: 138, endPoint x: 331, endPoint y: 91, distance: 315.5
click at [1119, 437] on button "Mobile Product Page" at bounding box center [1086, 434] width 117 height 22
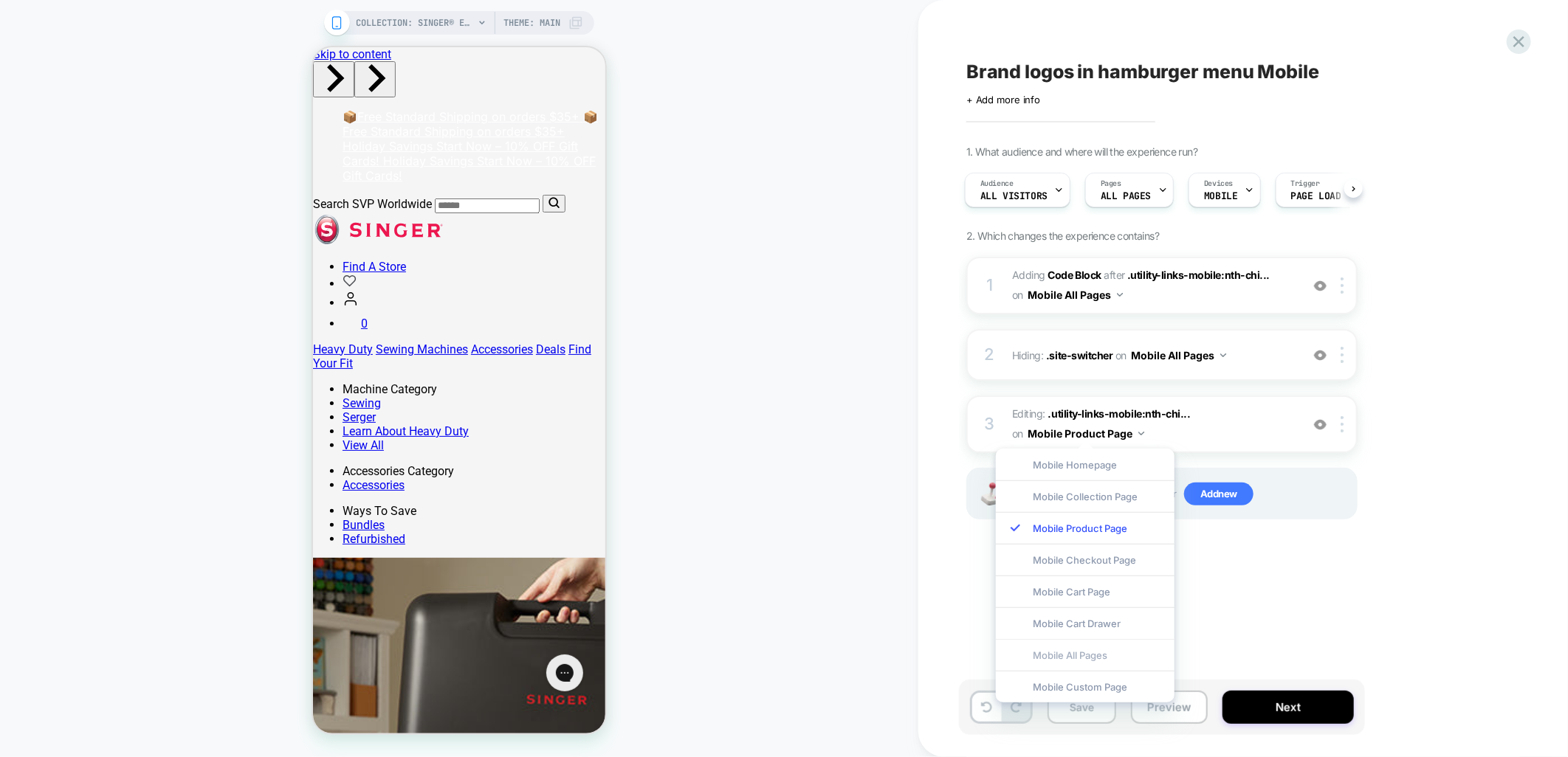
click at [1085, 662] on div "Mobile All Pages" at bounding box center [1085, 655] width 178 height 32
click at [1089, 707] on button "Save" at bounding box center [1081, 708] width 68 height 33
click at [1170, 720] on button "Preview" at bounding box center [1169, 708] width 77 height 33
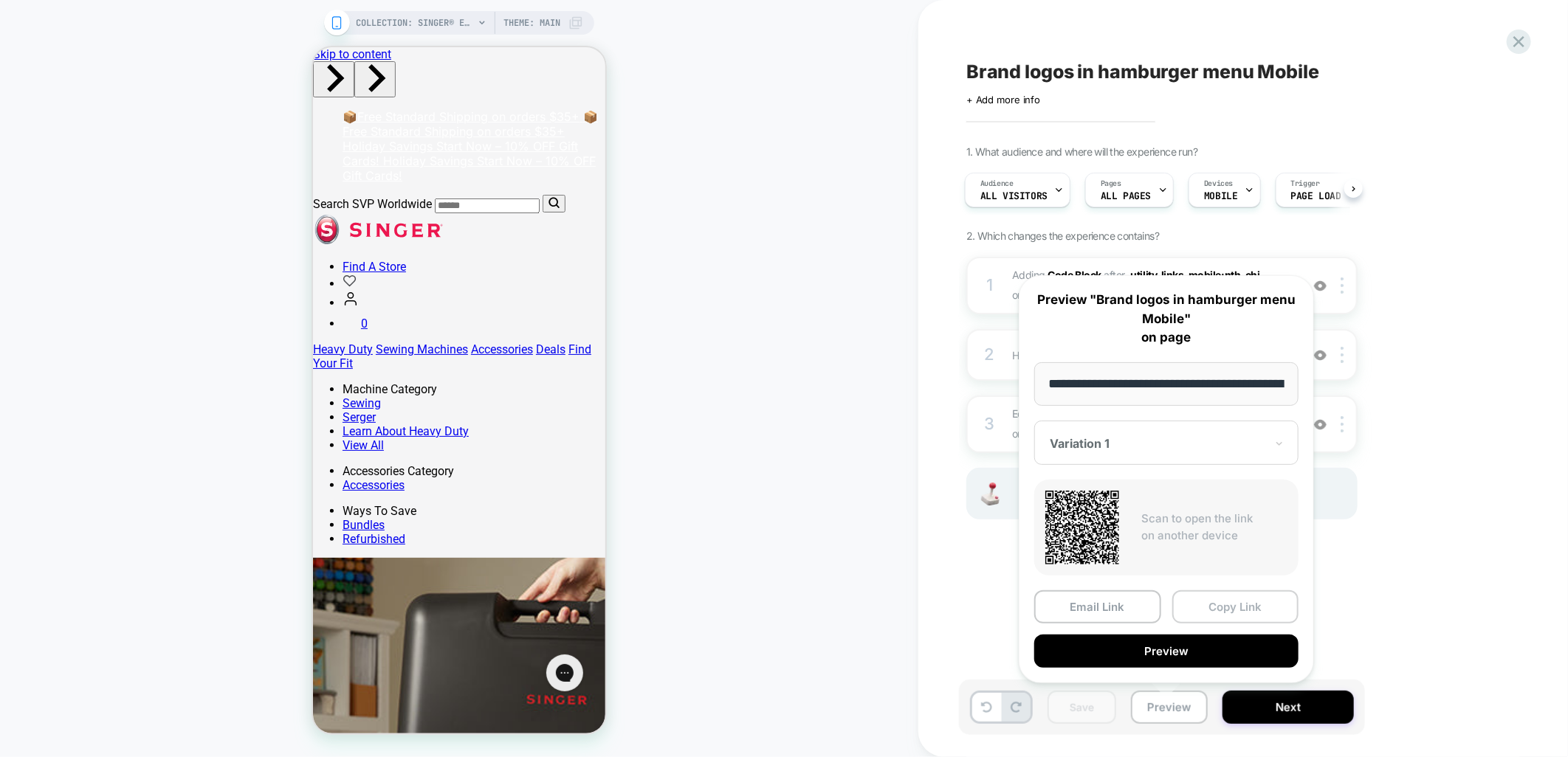
click at [1209, 609] on button "Copy Link" at bounding box center [1235, 607] width 127 height 33
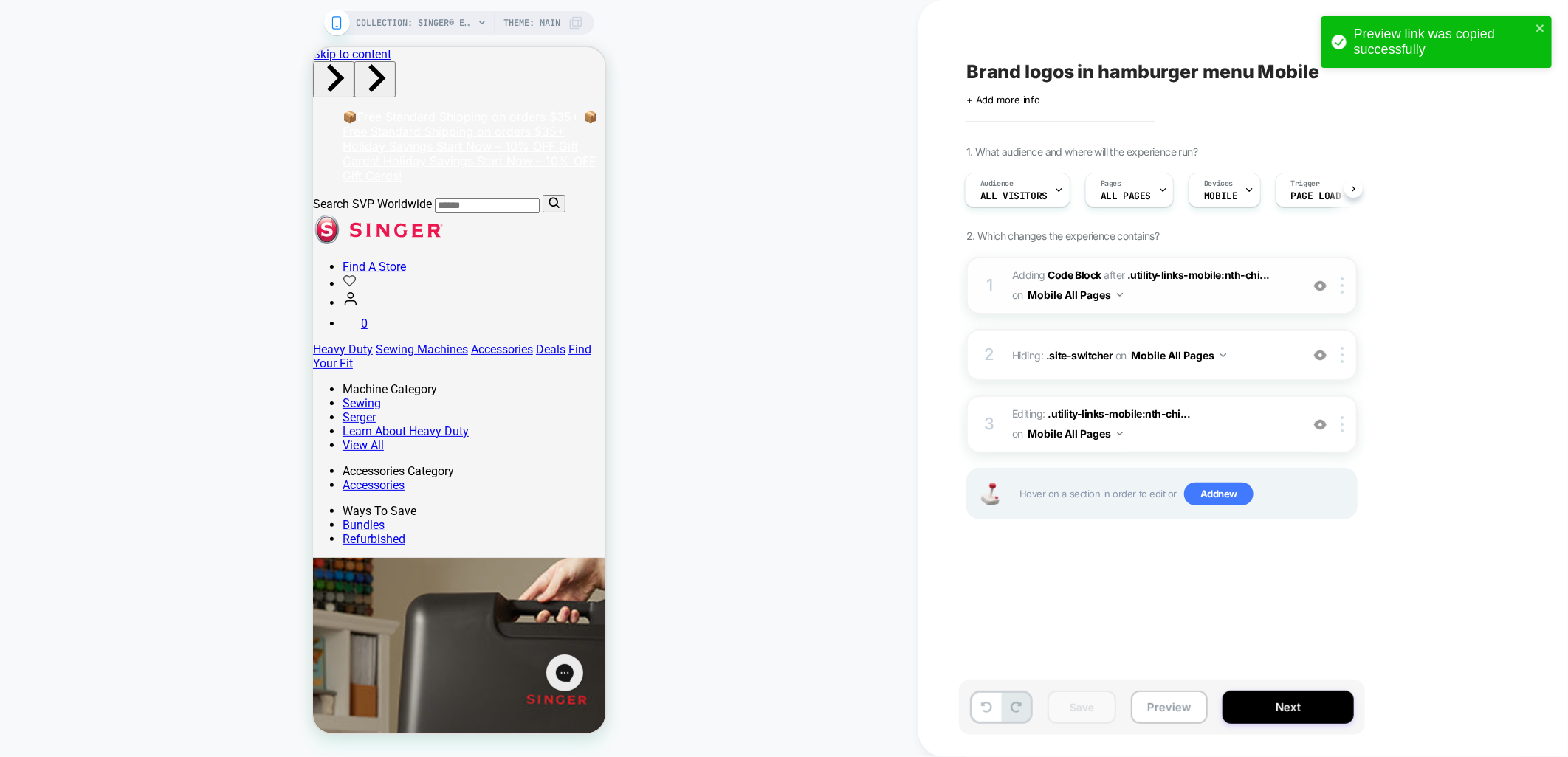
click at [1211, 286] on span "Adding Code Block AFTER .utility-links-mobile:nth-chi... .utility-links-mobile:…" at bounding box center [1152, 286] width 281 height 40
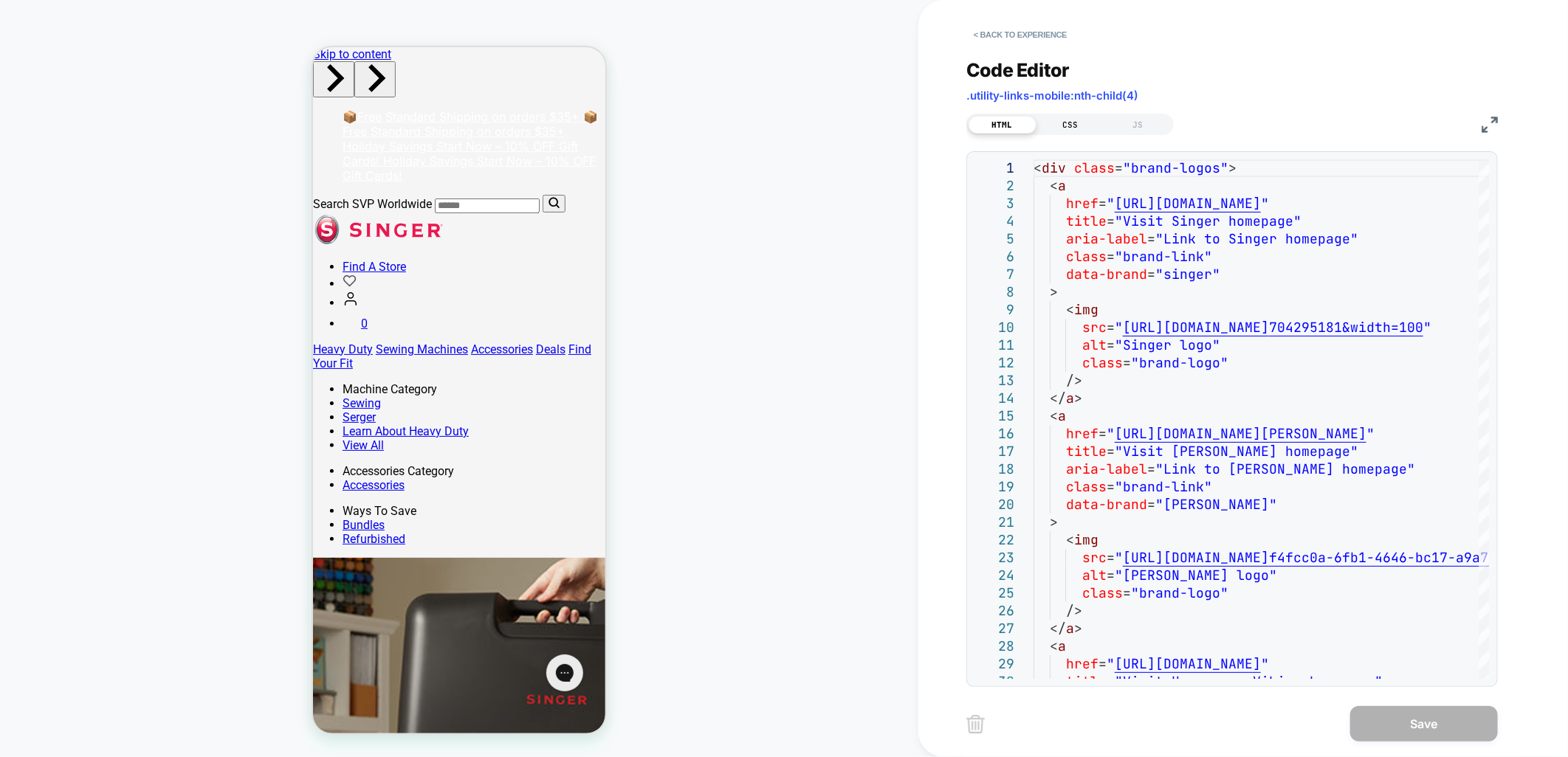
click at [1090, 126] on div "CSS" at bounding box center [1070, 124] width 68 height 18
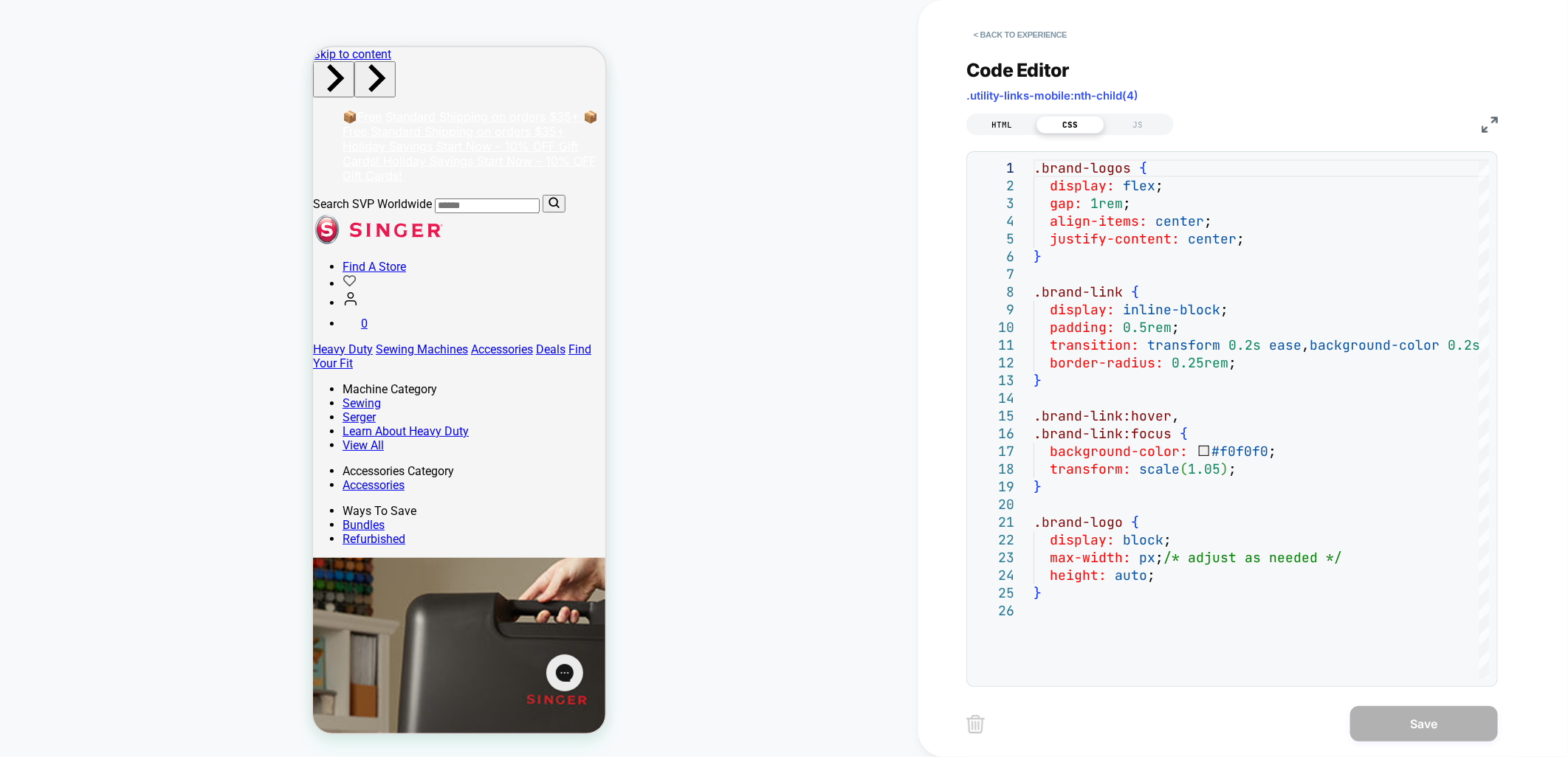
click at [989, 126] on div "HTML" at bounding box center [1002, 124] width 68 height 18
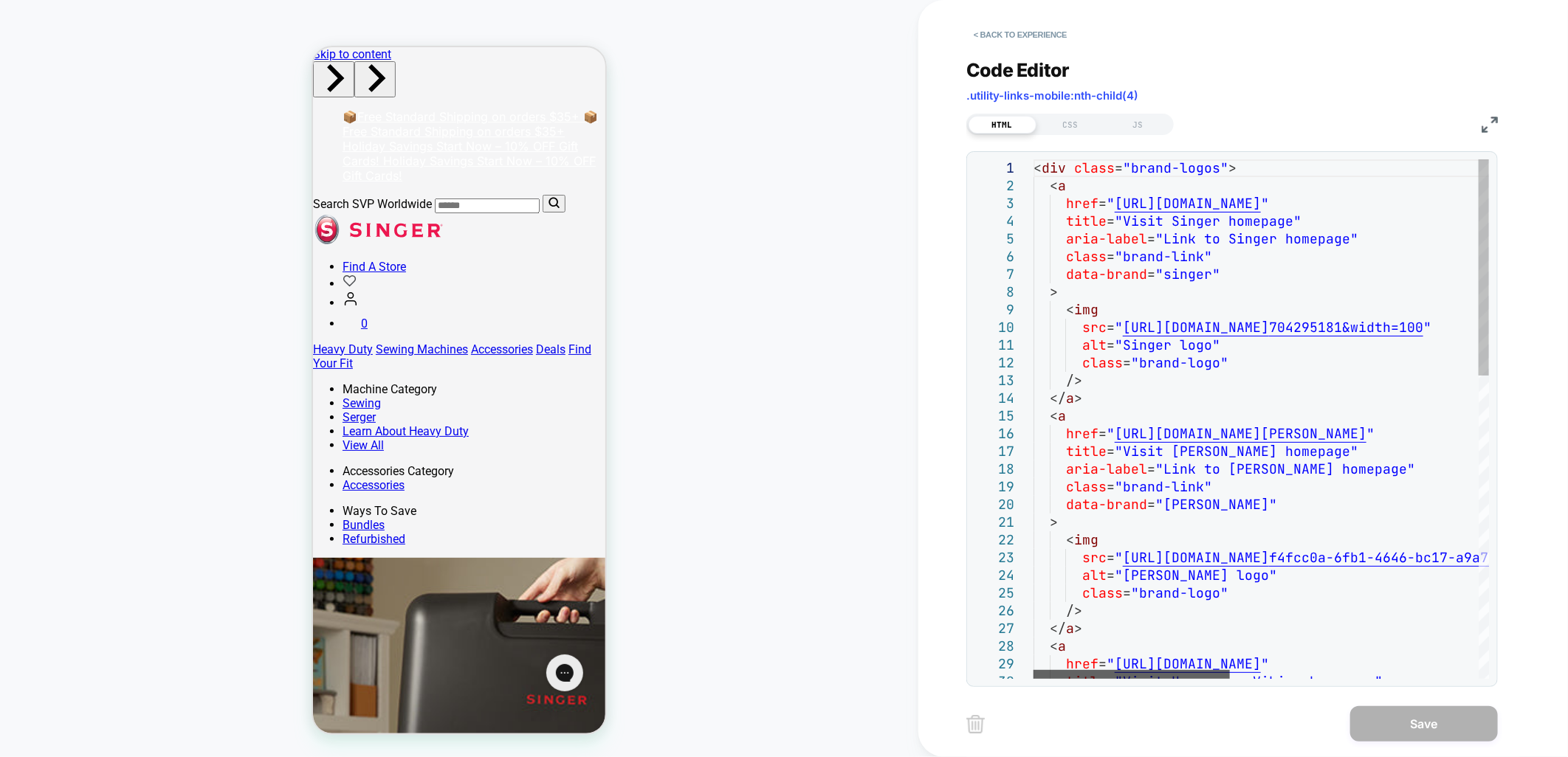
click at [1086, 670] on div at bounding box center [1132, 674] width 197 height 9
click at [1485, 119] on img at bounding box center [1489, 124] width 16 height 16
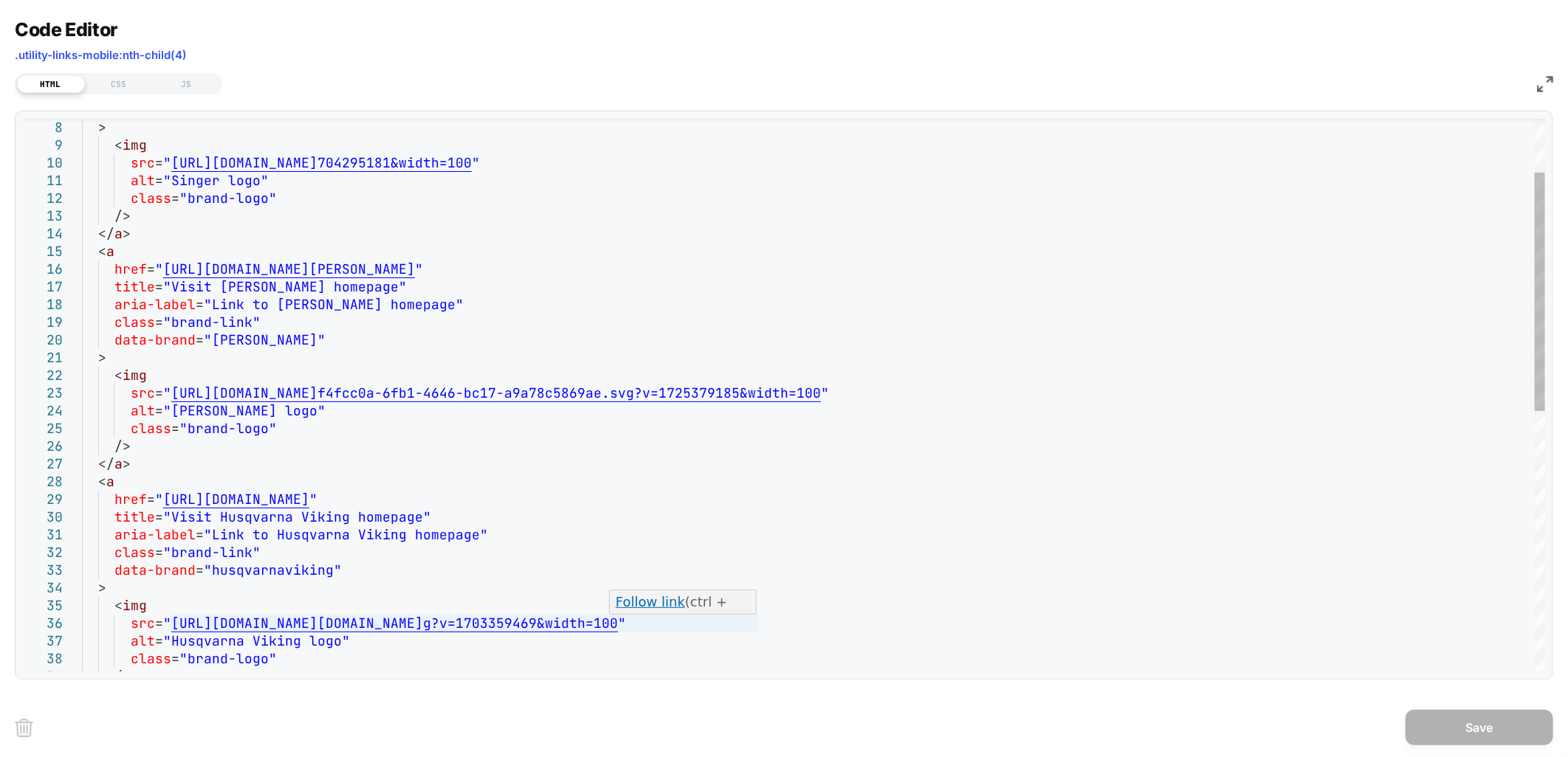
click at [749, 622] on div "> < img src = " https://www.singer.com/cdn/shop/files/Logo.svg?v=1 704295181&wi…" at bounding box center [813, 634] width 1463 height 1279
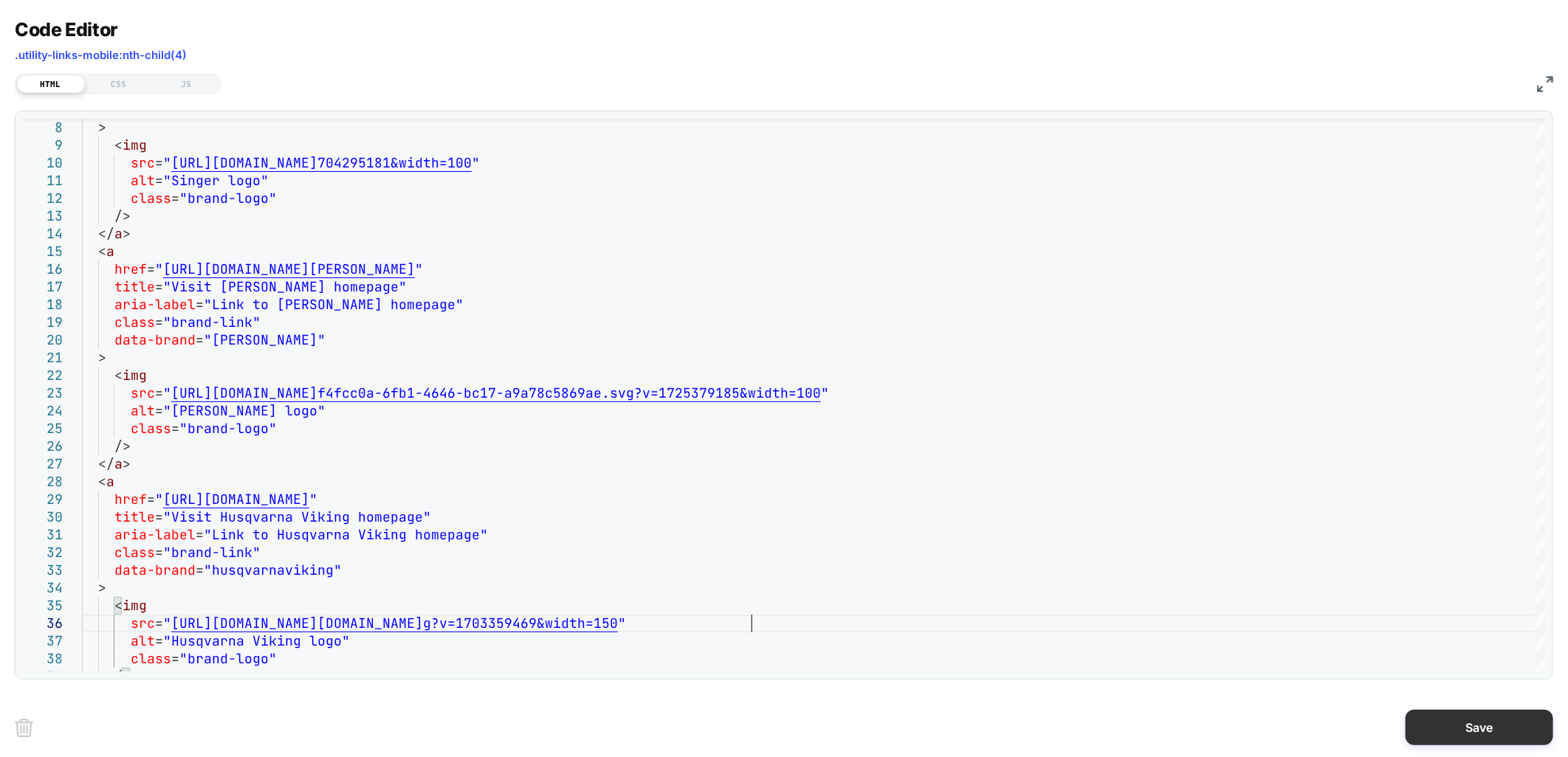
type textarea "**********"
click at [1455, 724] on button "Save" at bounding box center [1479, 728] width 148 height 36
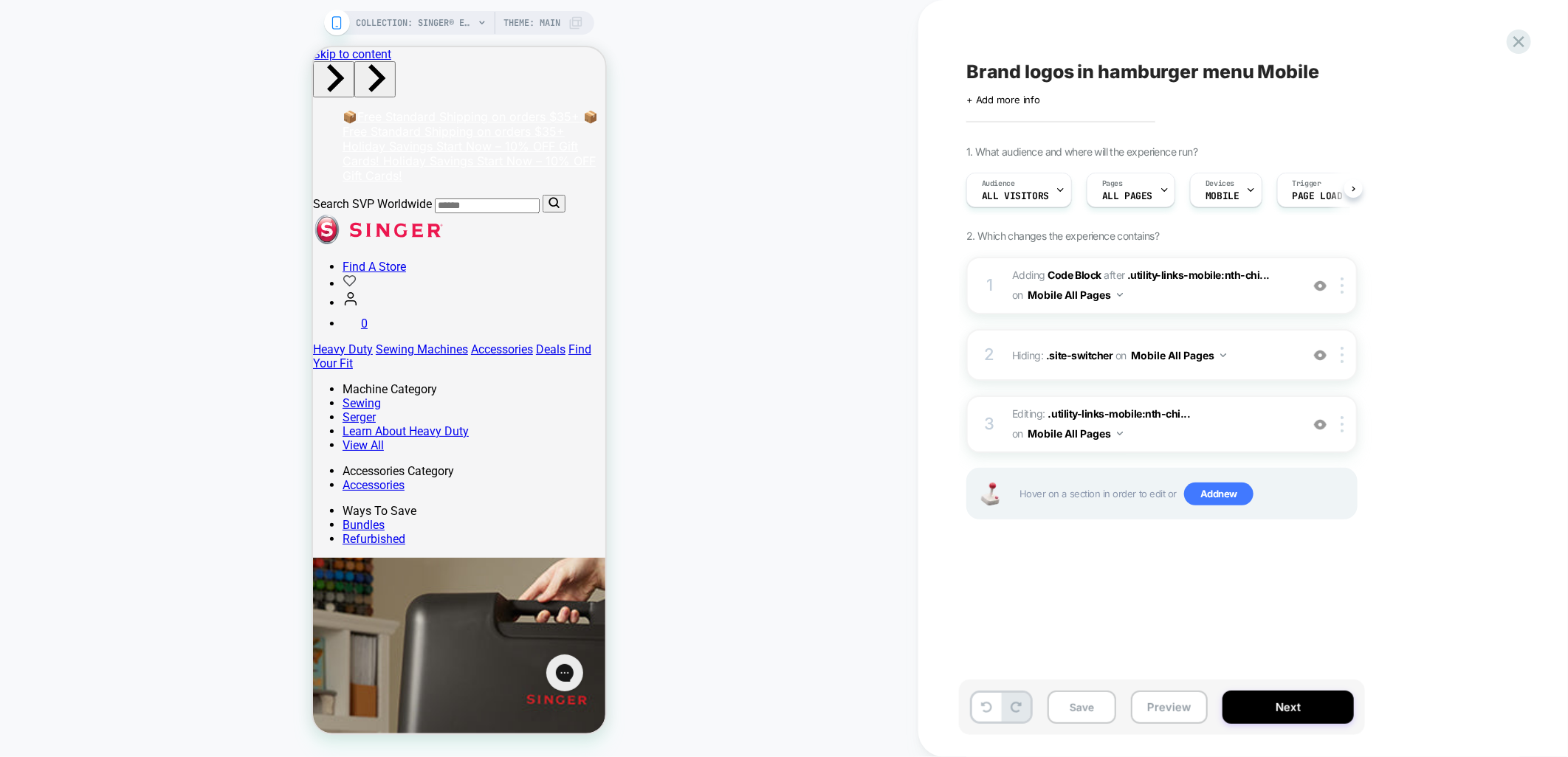
scroll to position [0, 1]
click at [1238, 290] on span "Adding Code Block AFTER .utility-links-mobile:nth-chi... .utility-links-mobile:…" at bounding box center [1152, 286] width 281 height 40
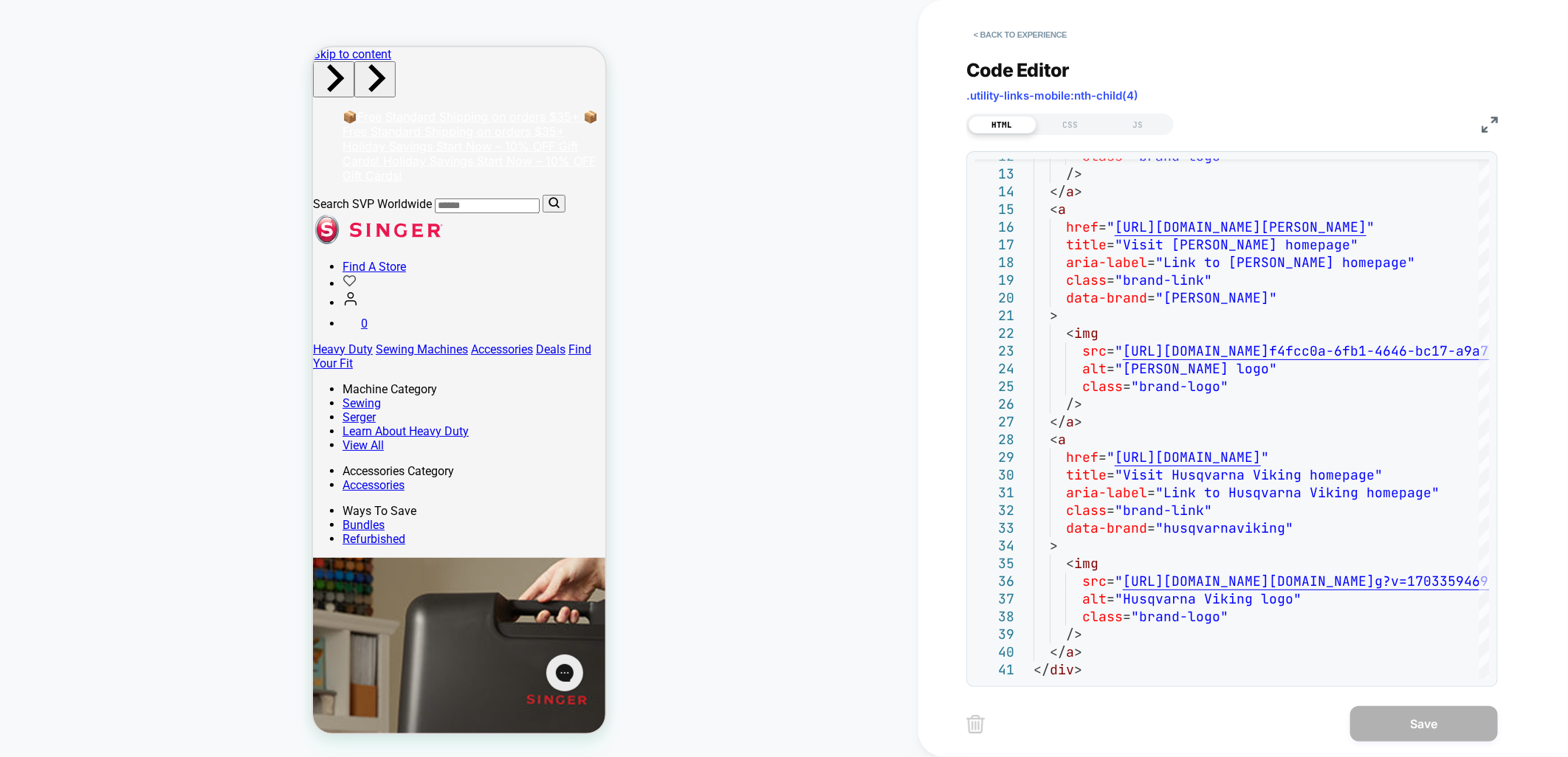
click at [1486, 126] on img at bounding box center [1489, 124] width 16 height 16
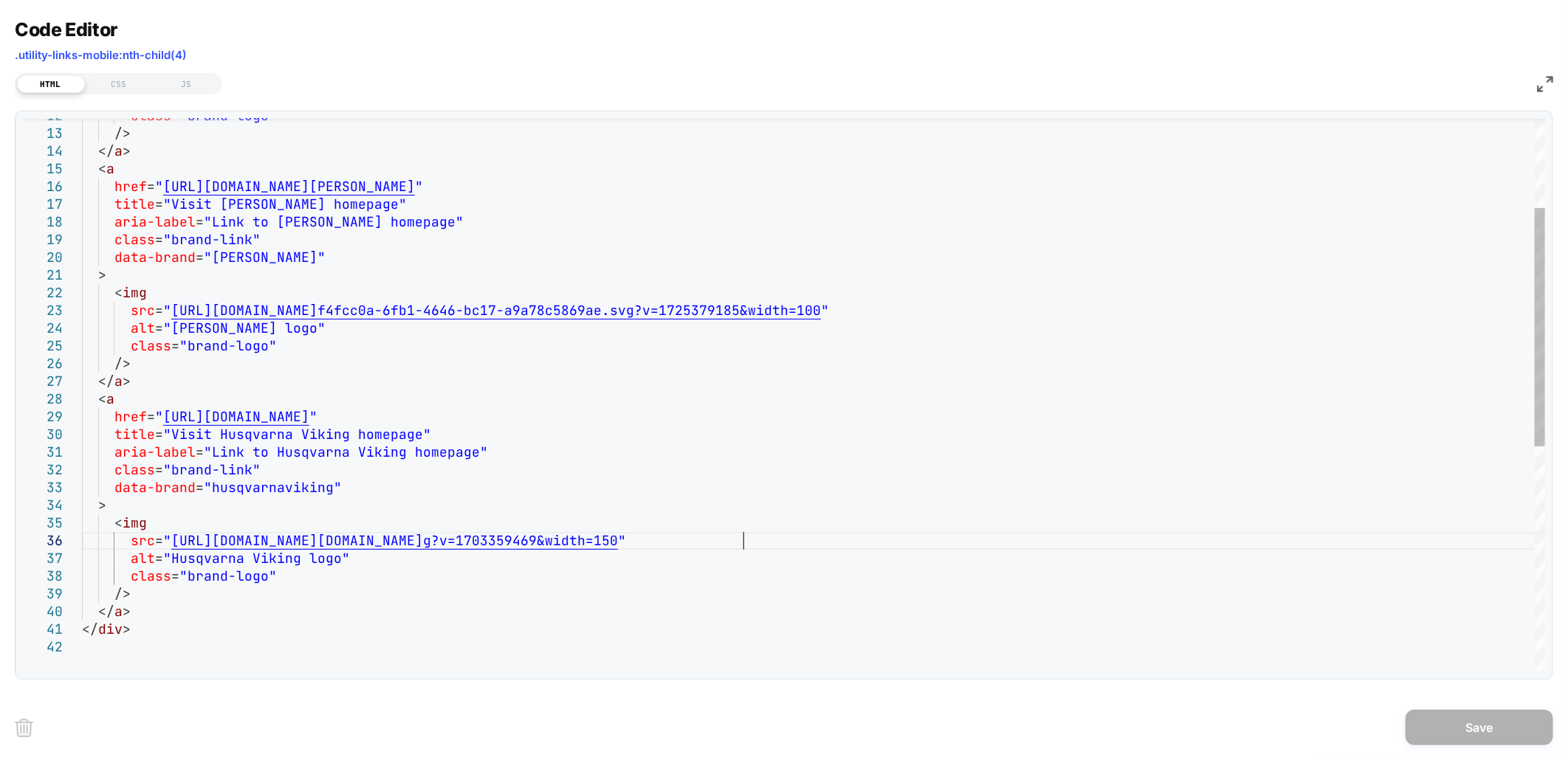
click at [741, 544] on div "class = "brand-logo" /> </ a > < a href = " https://www.singer.com/pages/pfaff …" at bounding box center [813, 552] width 1463 height 1279
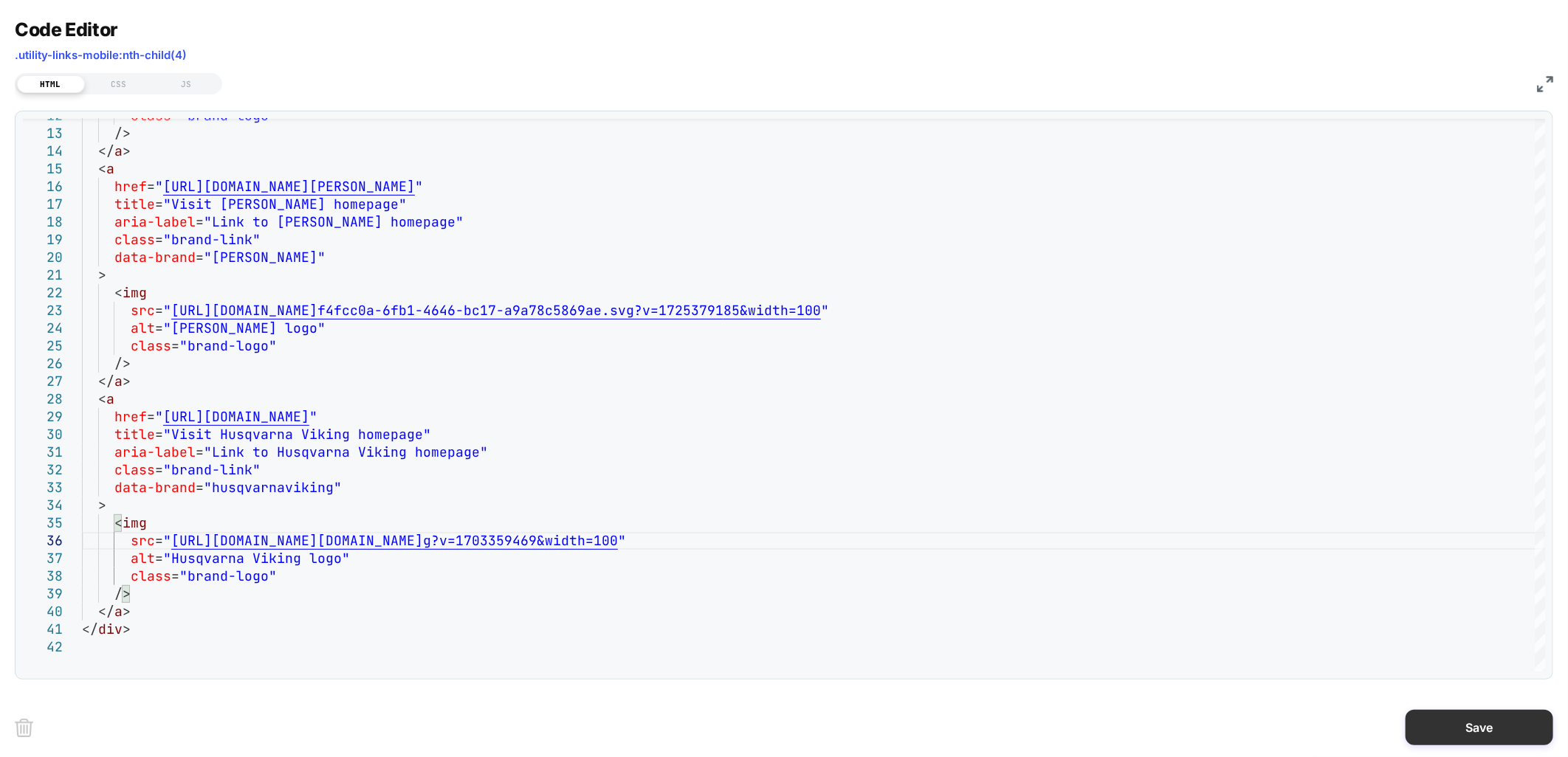
type textarea "**********"
click at [1475, 732] on button "Save" at bounding box center [1479, 728] width 148 height 36
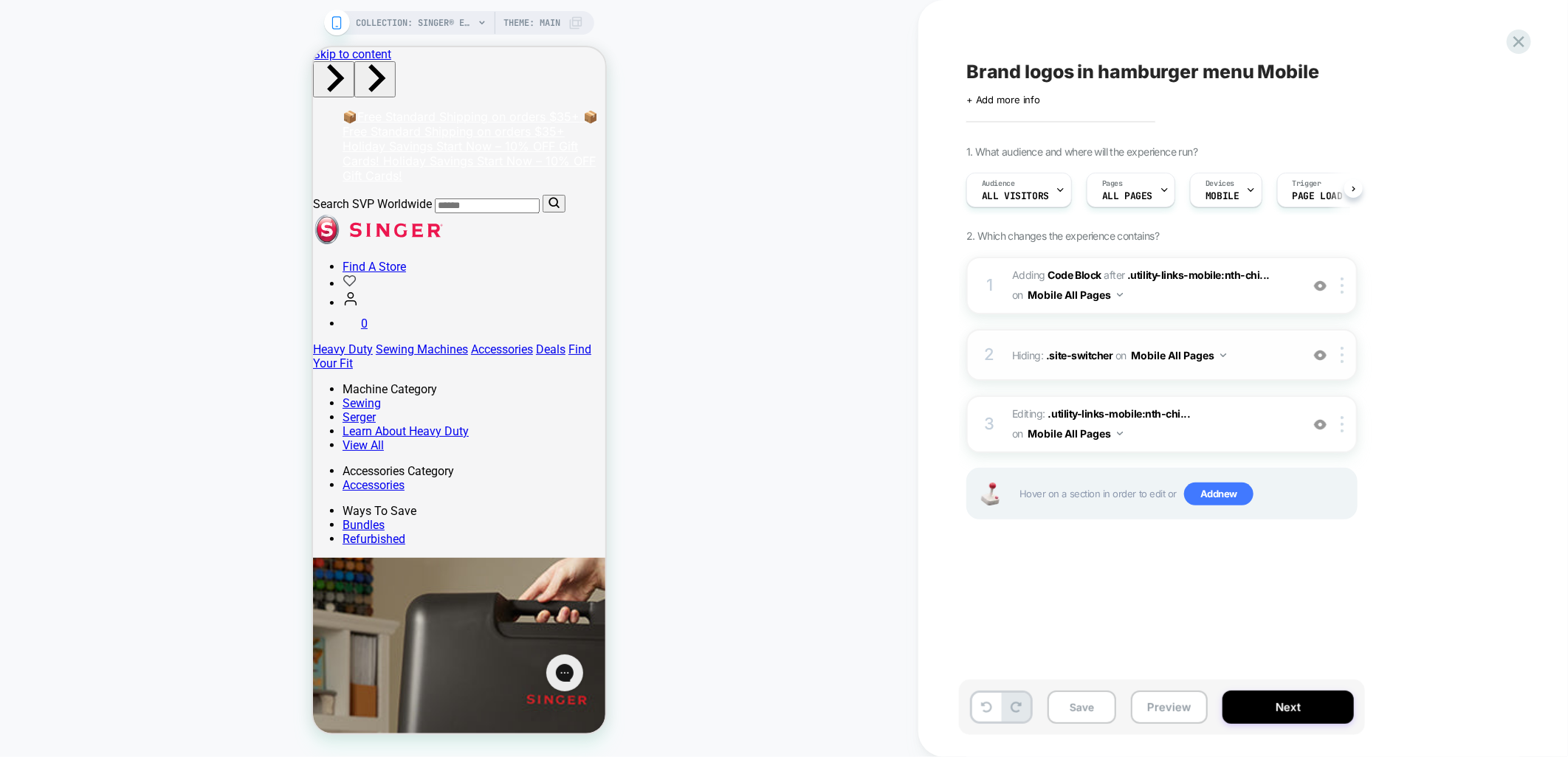
scroll to position [0, 1]
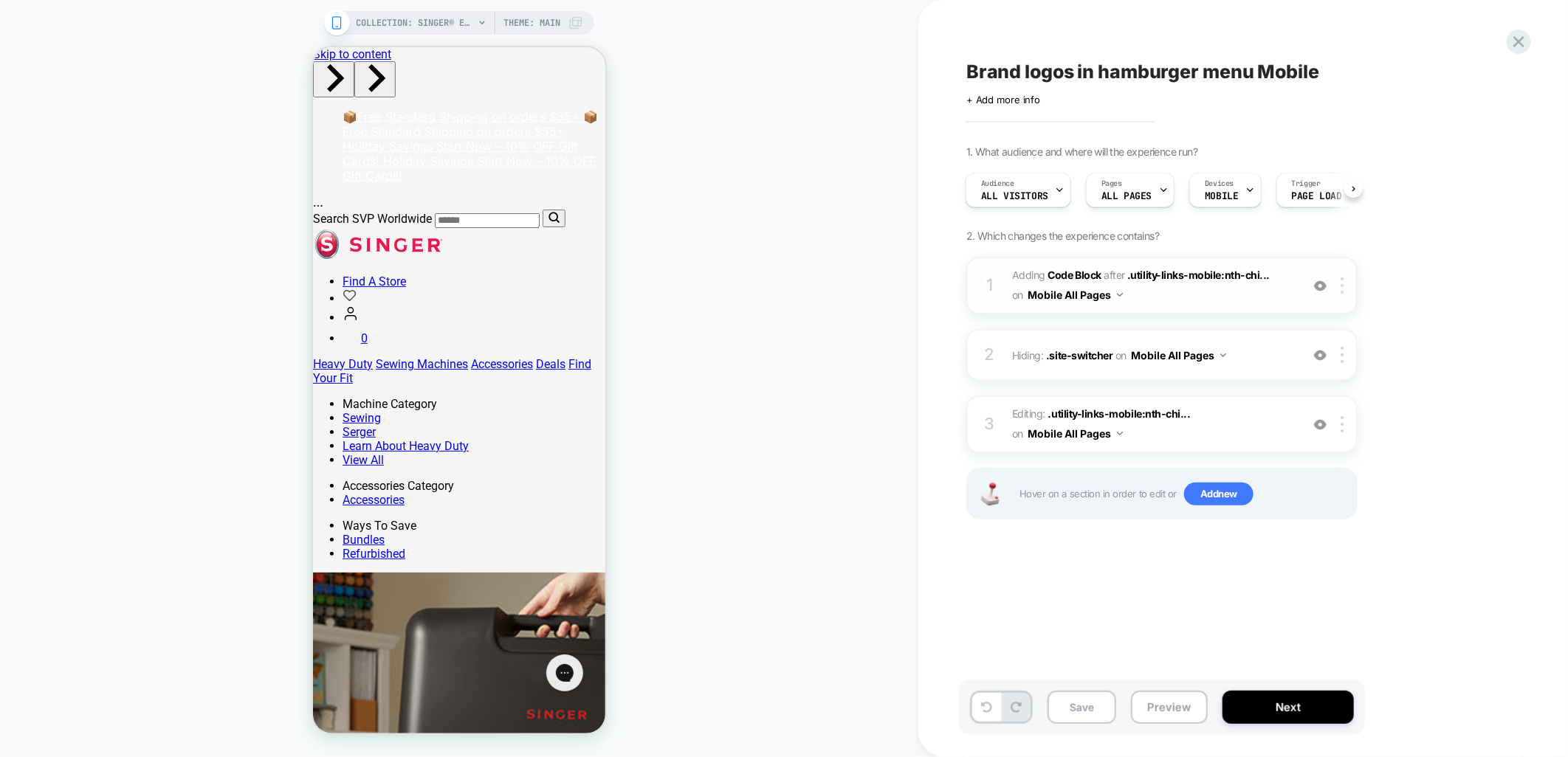
click at [1253, 284] on span "Adding Code Block AFTER .utility-links-mobile:nth-chi... .utility-links-mobile:…" at bounding box center [1152, 286] width 281 height 40
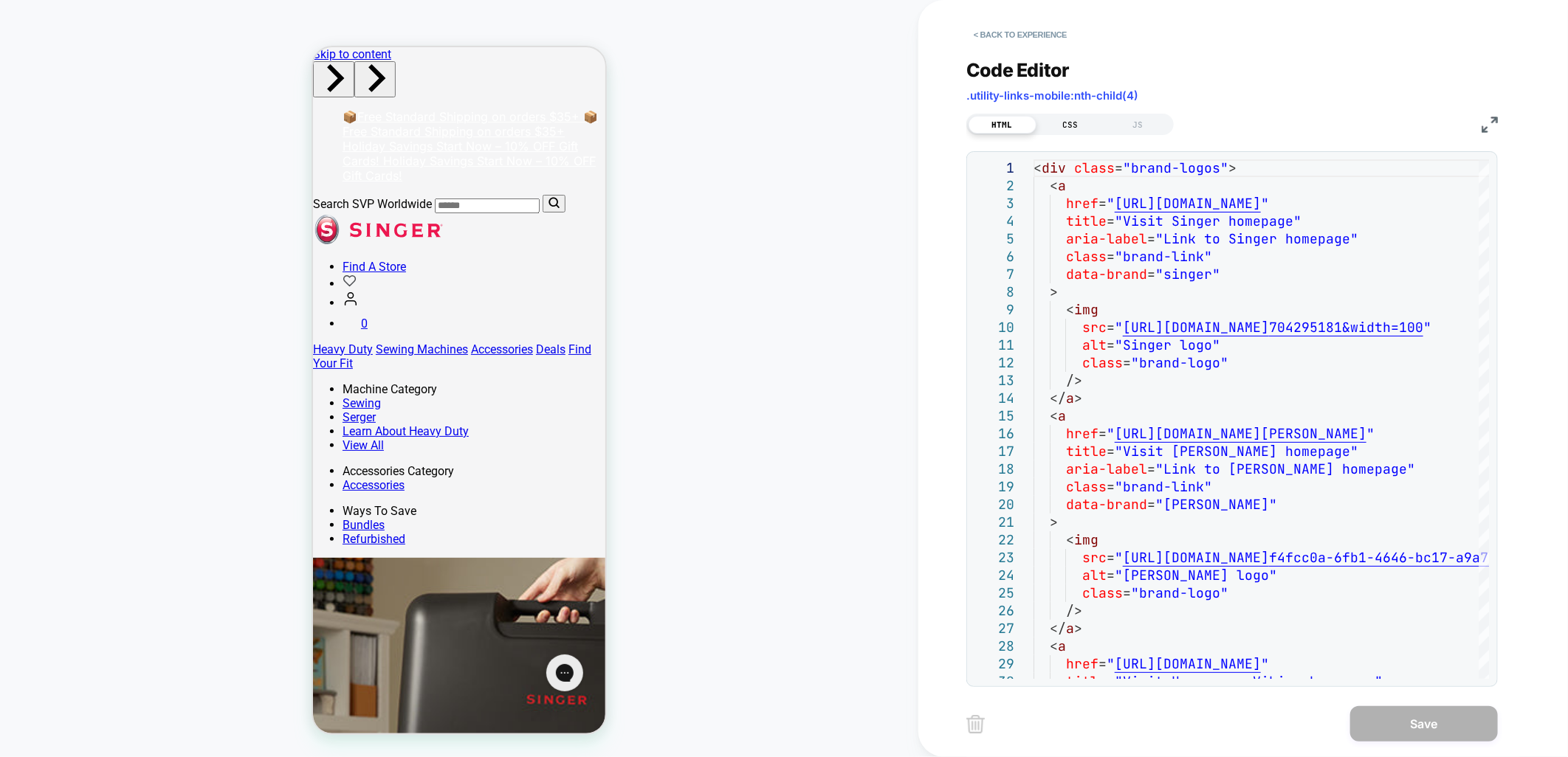
click at [1083, 126] on div "CSS" at bounding box center [1070, 124] width 68 height 18
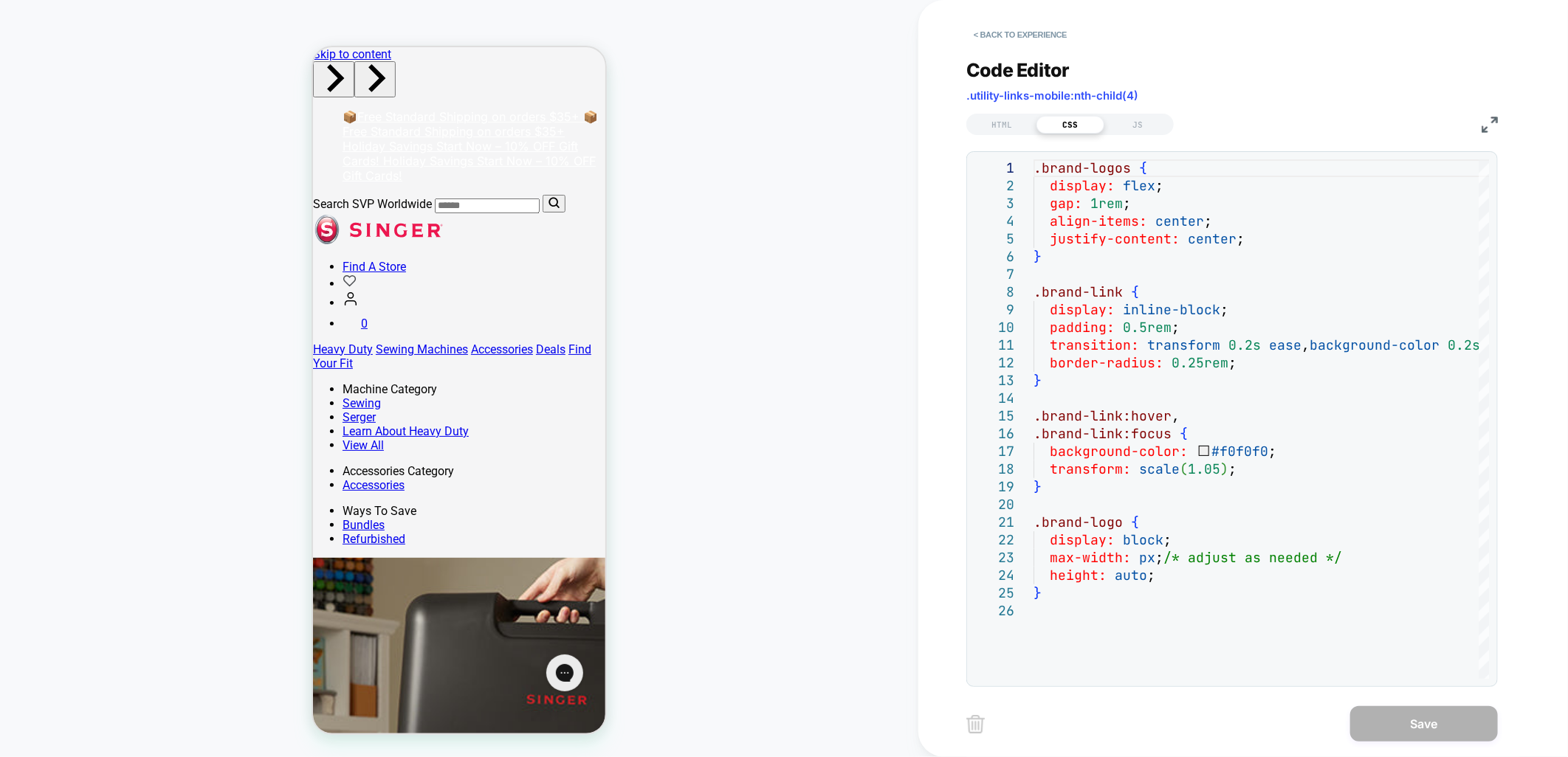
click at [1487, 122] on img at bounding box center [1489, 124] width 16 height 16
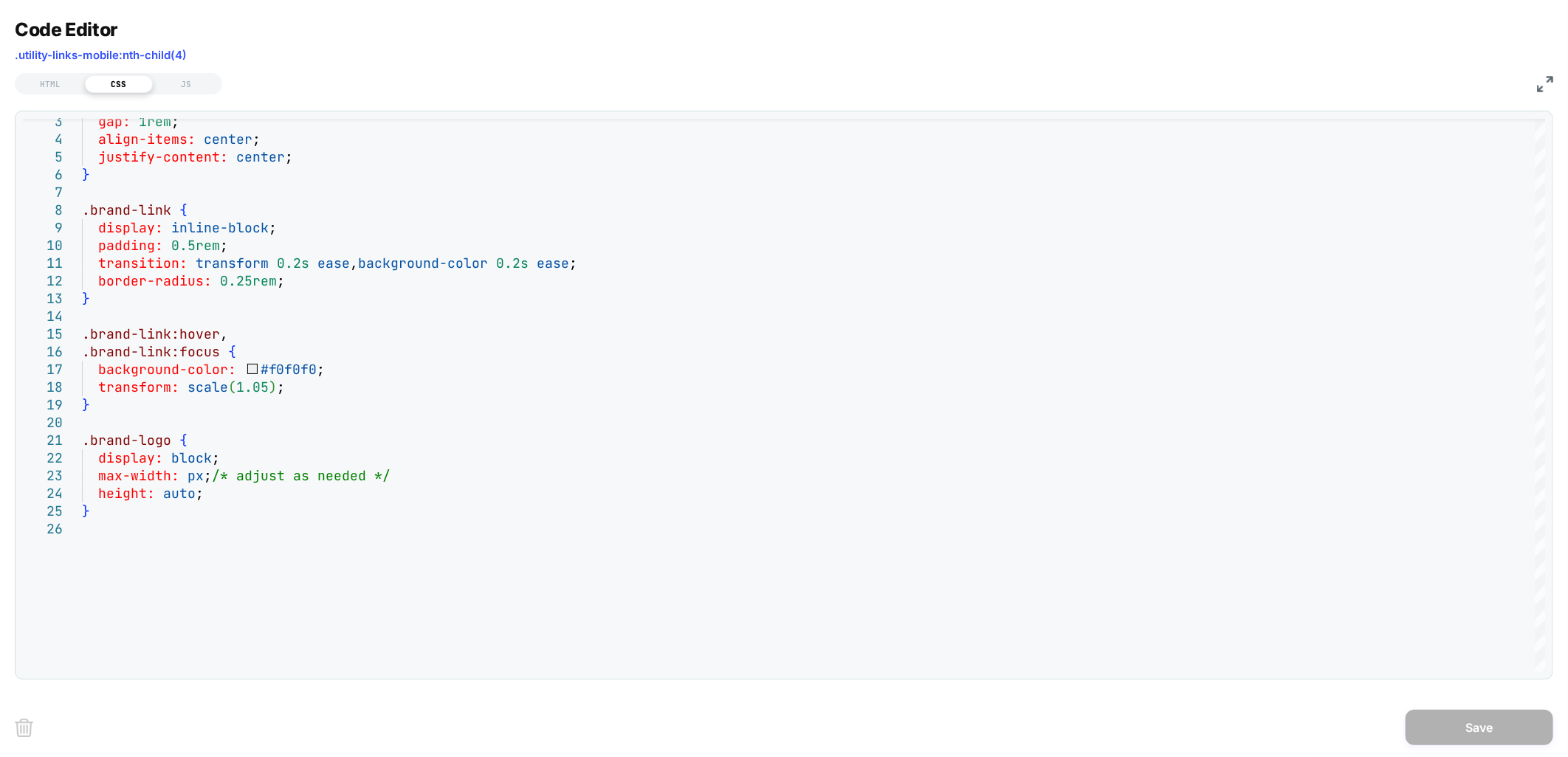
click at [1551, 73] on div "HTML CSS JS" at bounding box center [784, 82] width 1538 height 25
click at [1549, 79] on img at bounding box center [1544, 83] width 16 height 16
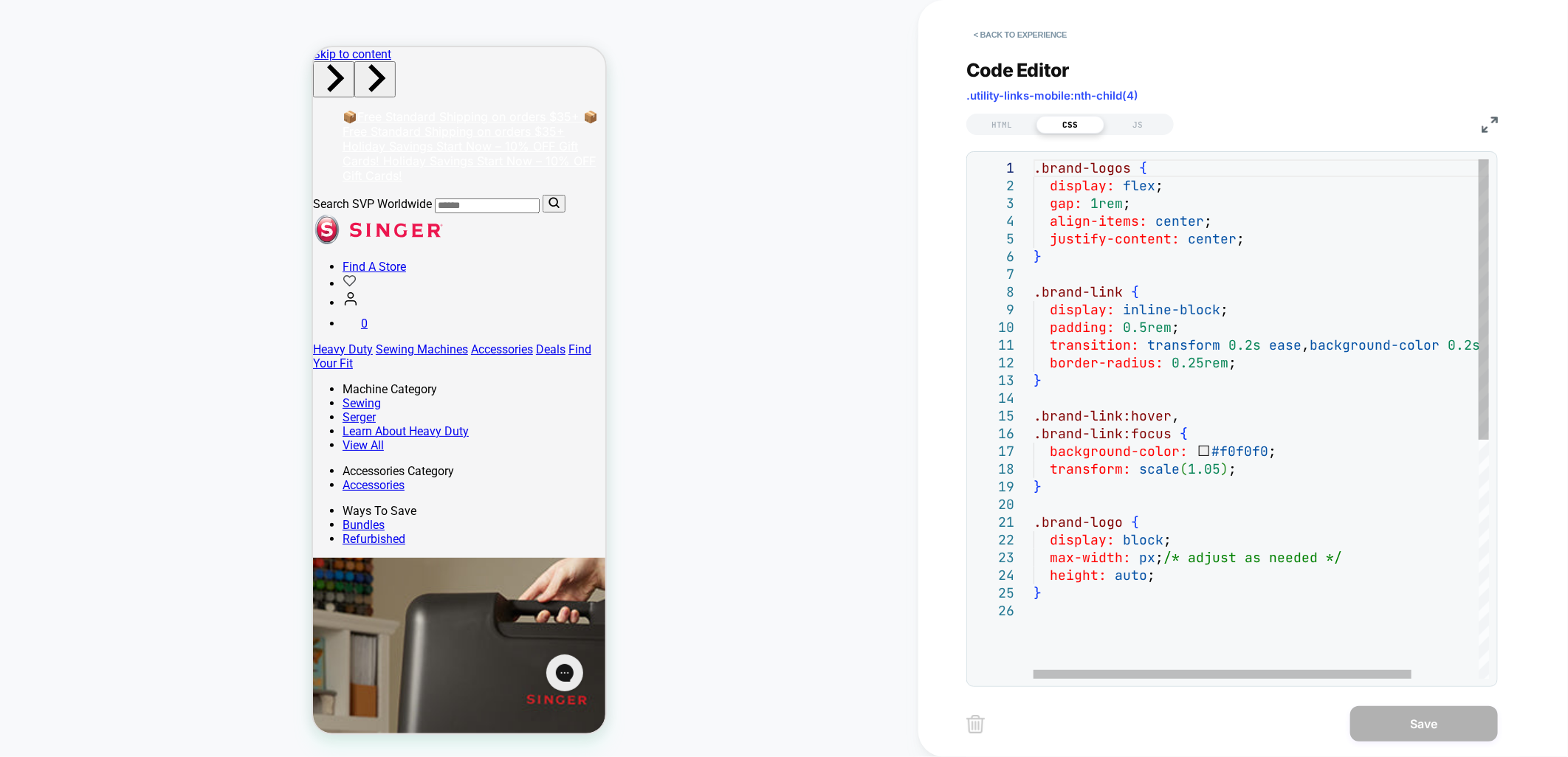
click at [1098, 208] on div "gap: 1rem ; align-items: center ; justify-content: center ; } .brand-link { dis…" at bounding box center [1301, 640] width 536 height 963
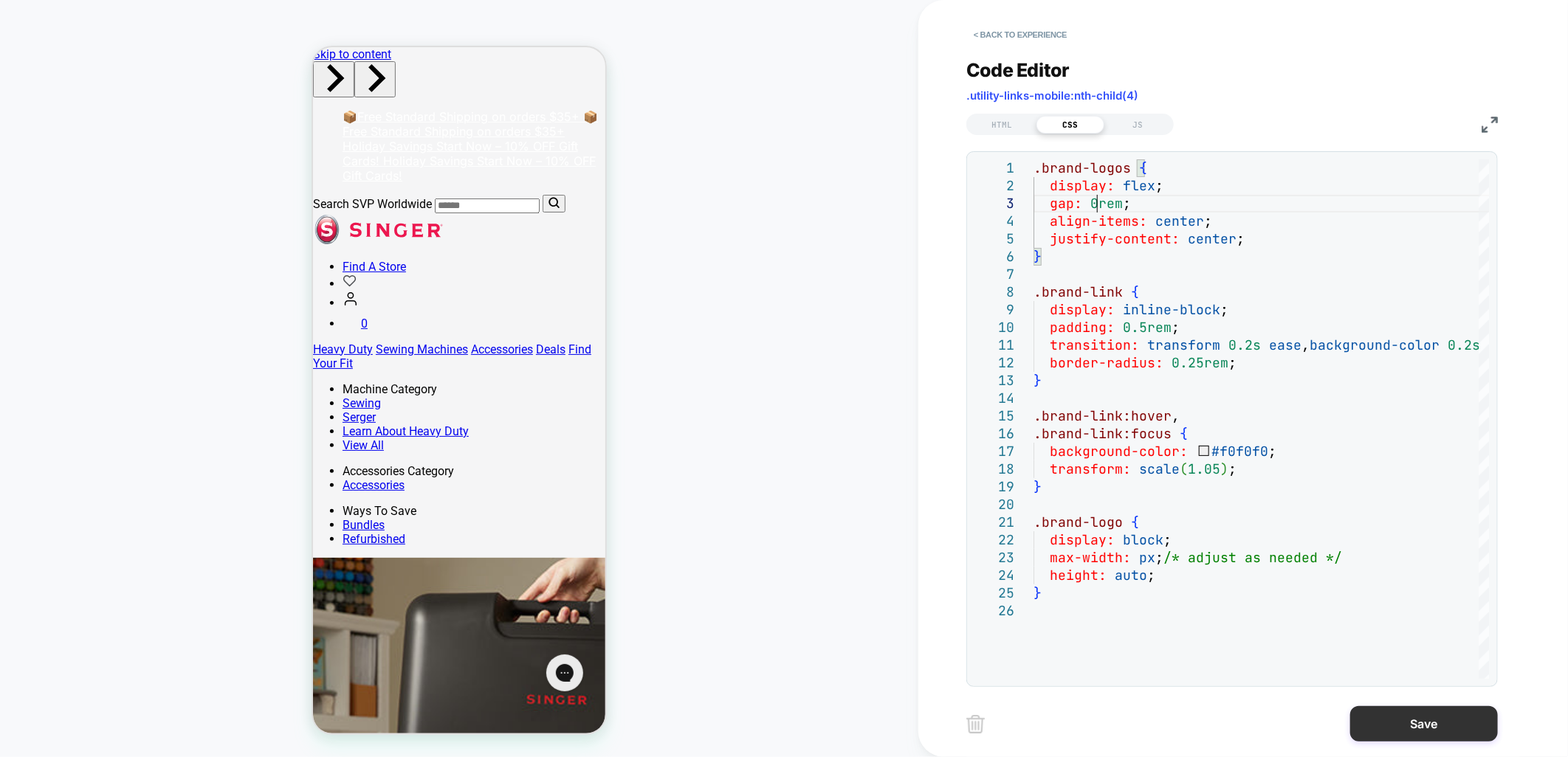
type textarea "**********"
click at [1462, 722] on button "Save" at bounding box center [1423, 724] width 148 height 36
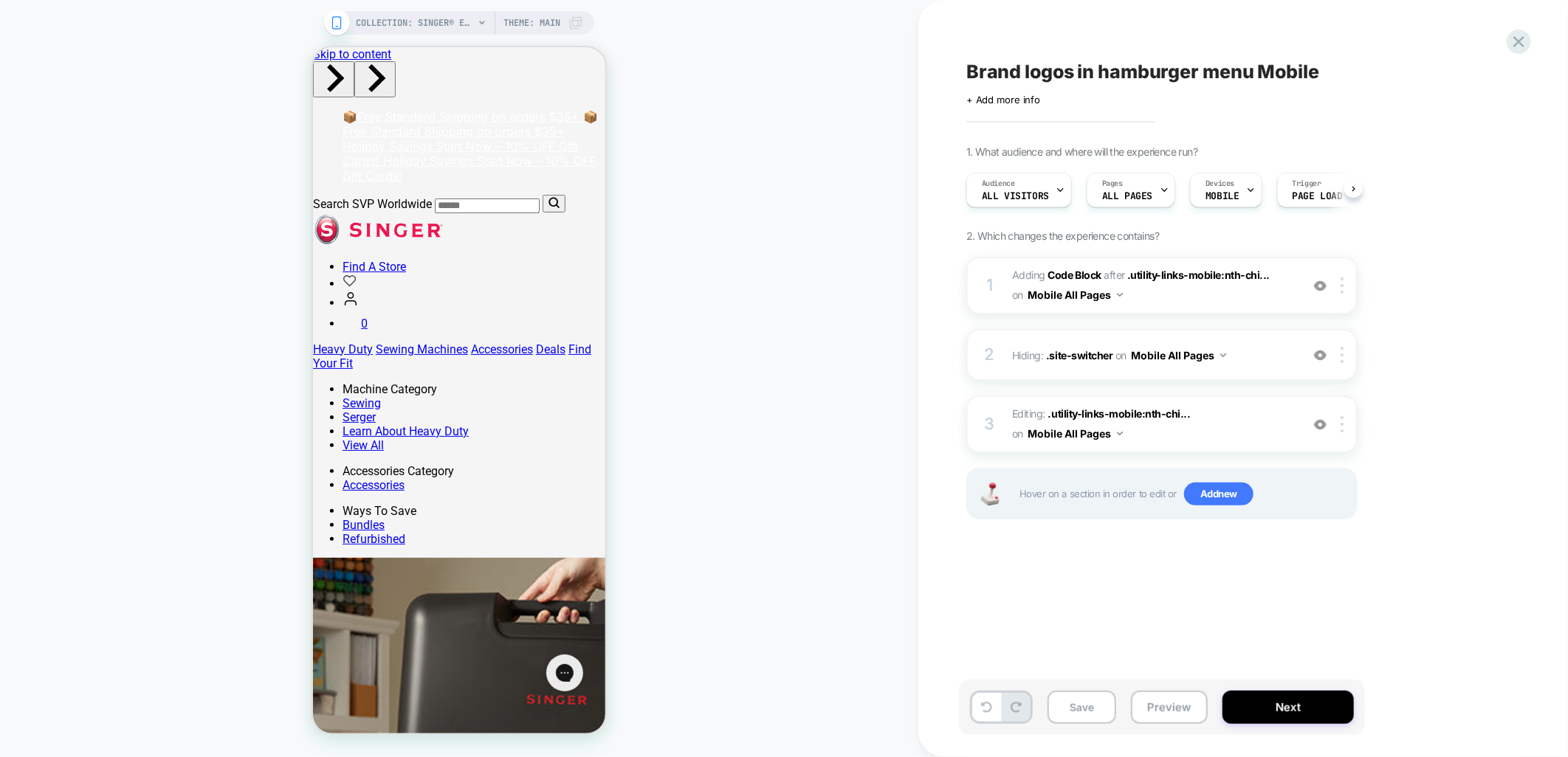
scroll to position [0, 1]
click at [1052, 704] on button "Save" at bounding box center [1081, 708] width 68 height 33
drag, startPoint x: 1143, startPoint y: 707, endPoint x: 1178, endPoint y: 716, distance: 36.1
click at [1143, 707] on button "Preview" at bounding box center [1169, 708] width 77 height 33
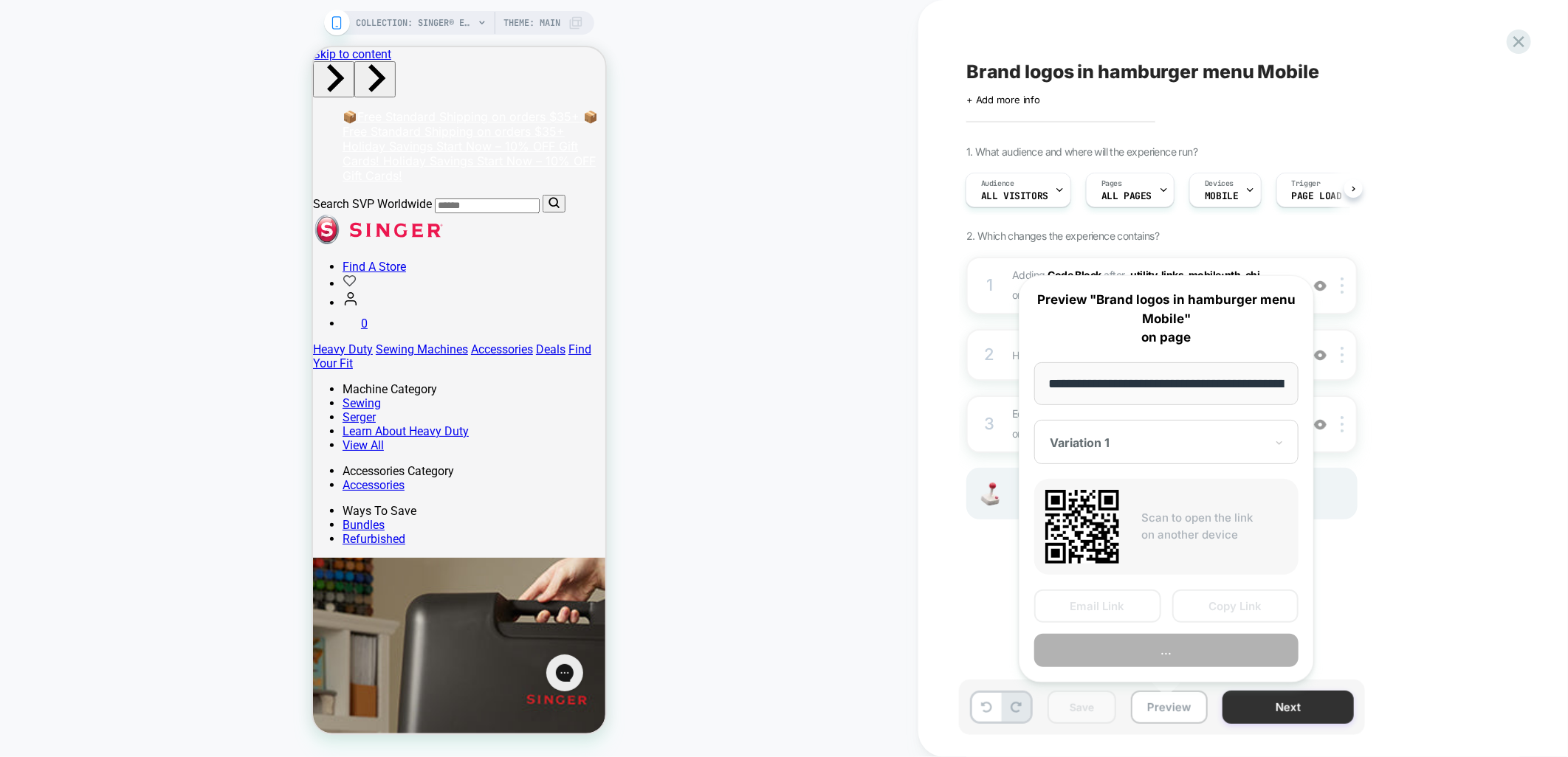
scroll to position [0, 228]
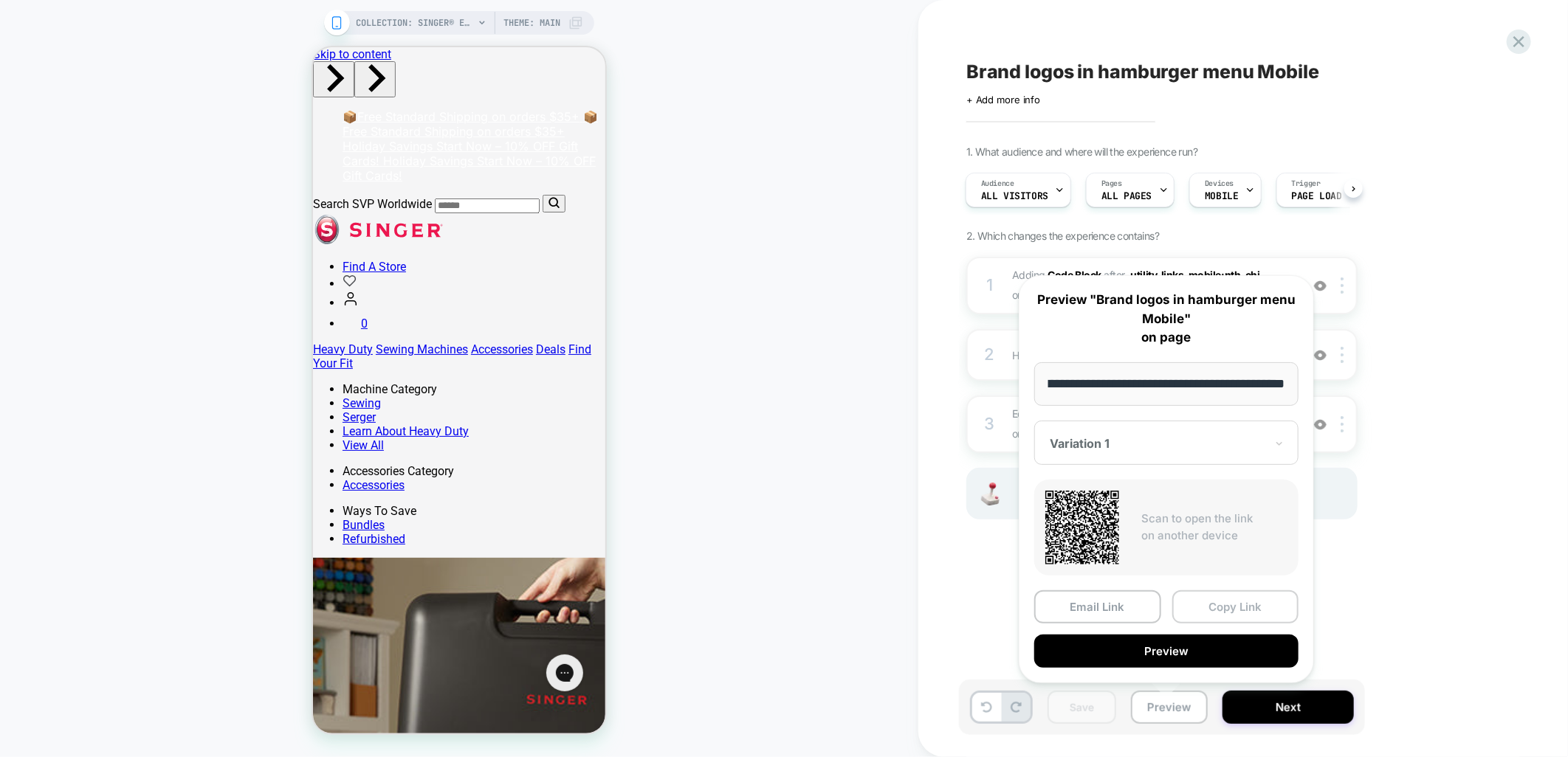
click at [1216, 613] on button "Copy Link" at bounding box center [1235, 607] width 127 height 33
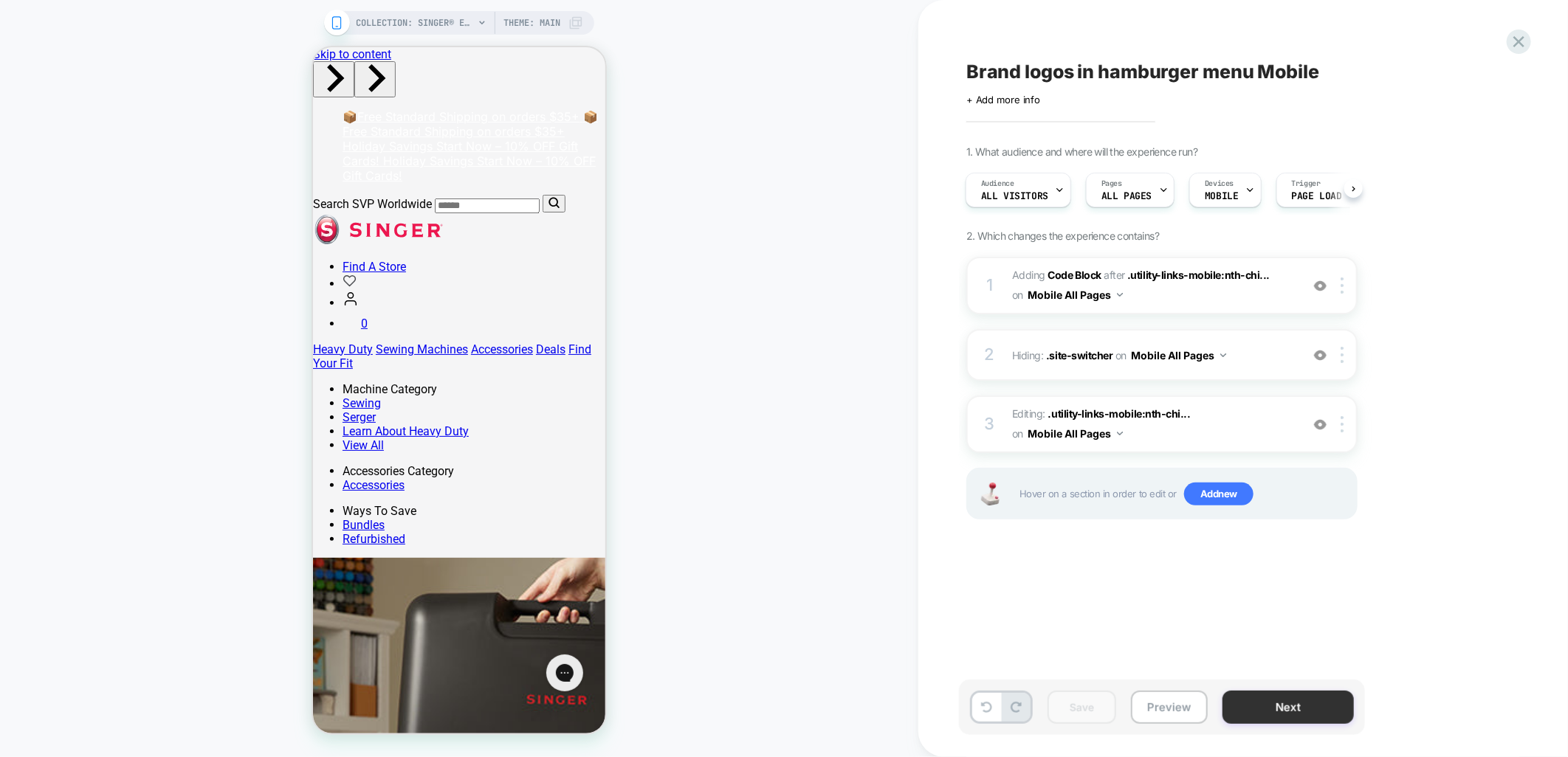
click at [1280, 720] on button "Next" at bounding box center [1288, 708] width 132 height 33
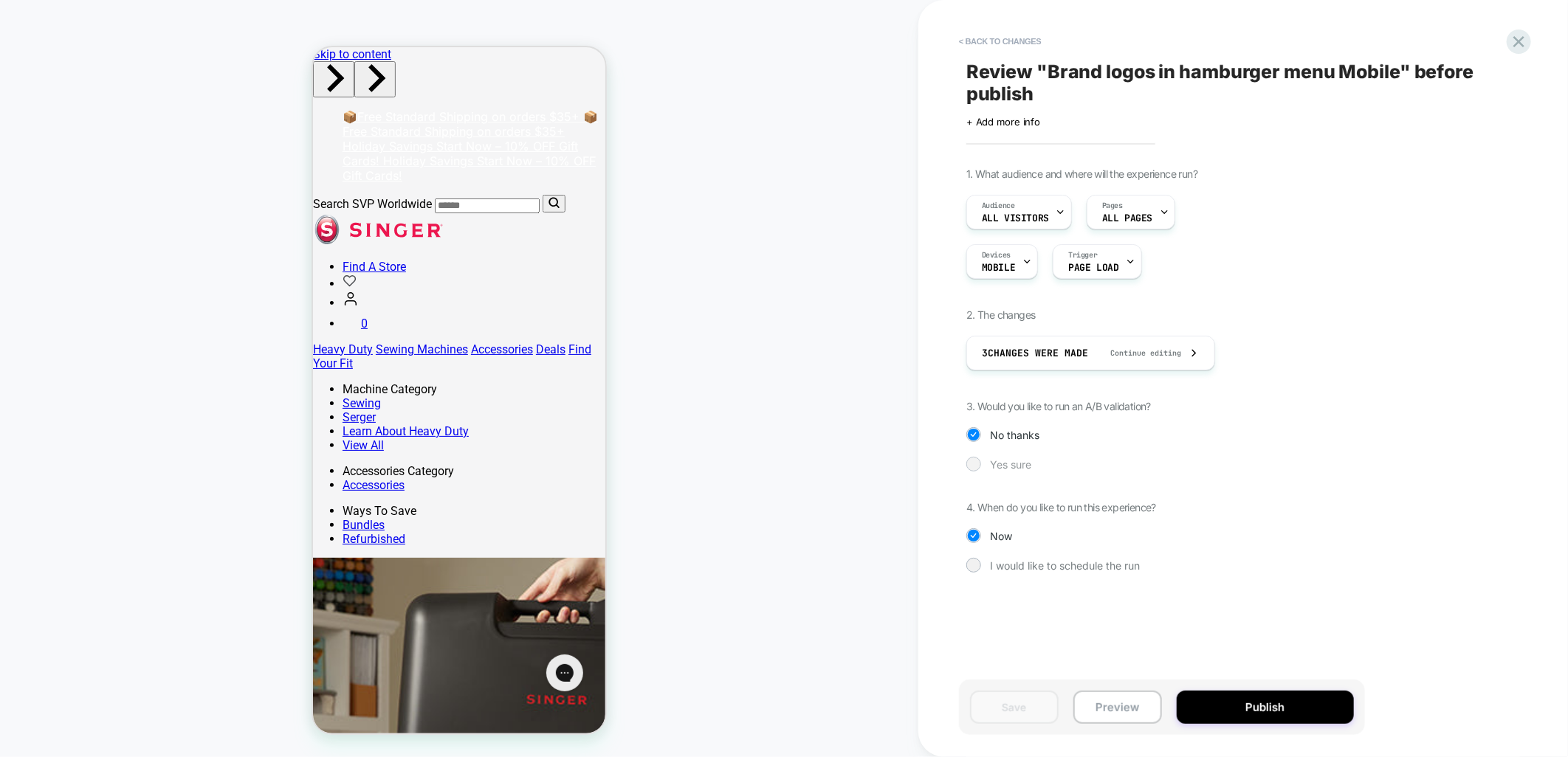
click at [994, 461] on span "Yes sure" at bounding box center [1010, 464] width 42 height 13
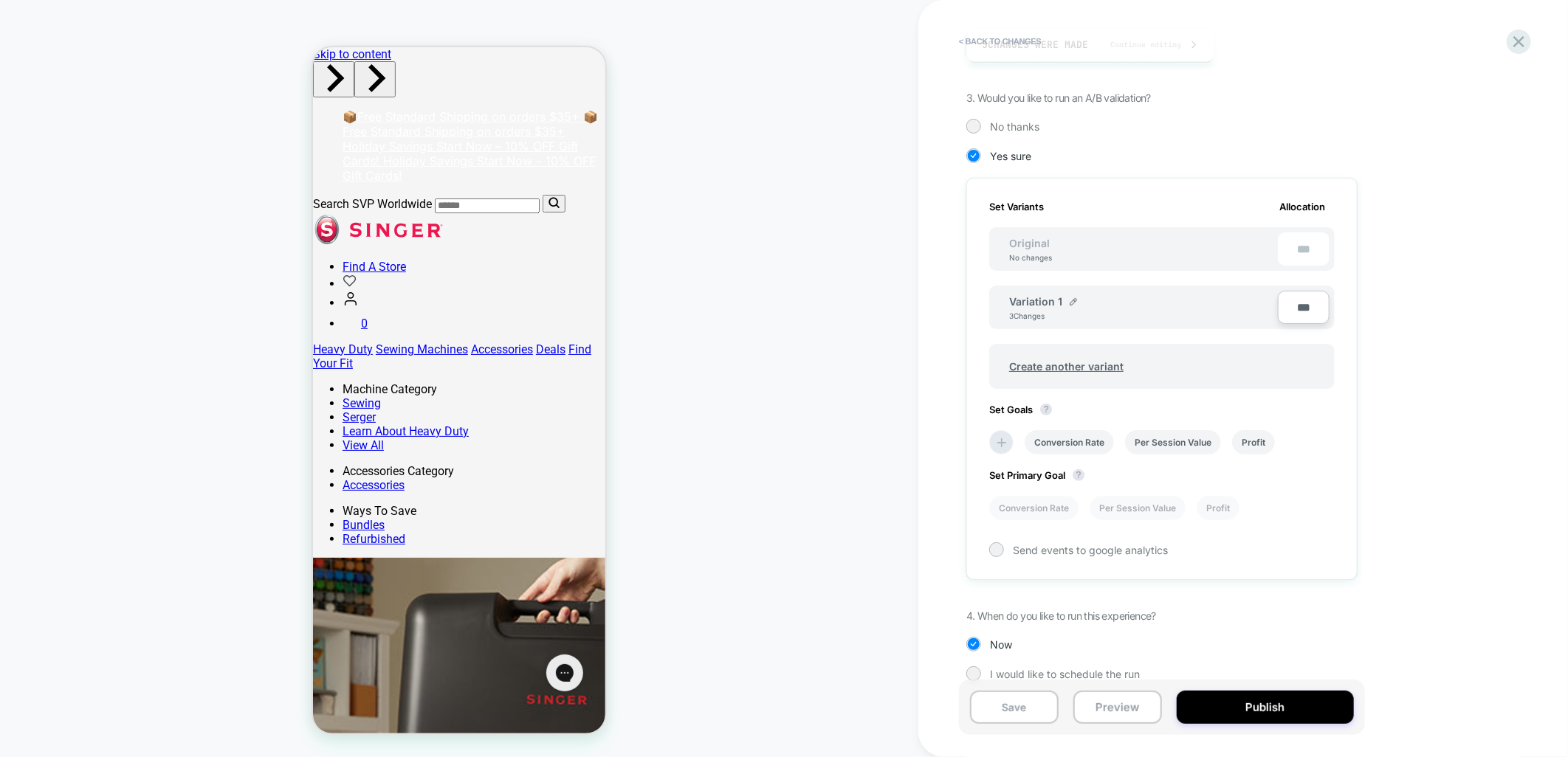
scroll to position [322, 0]
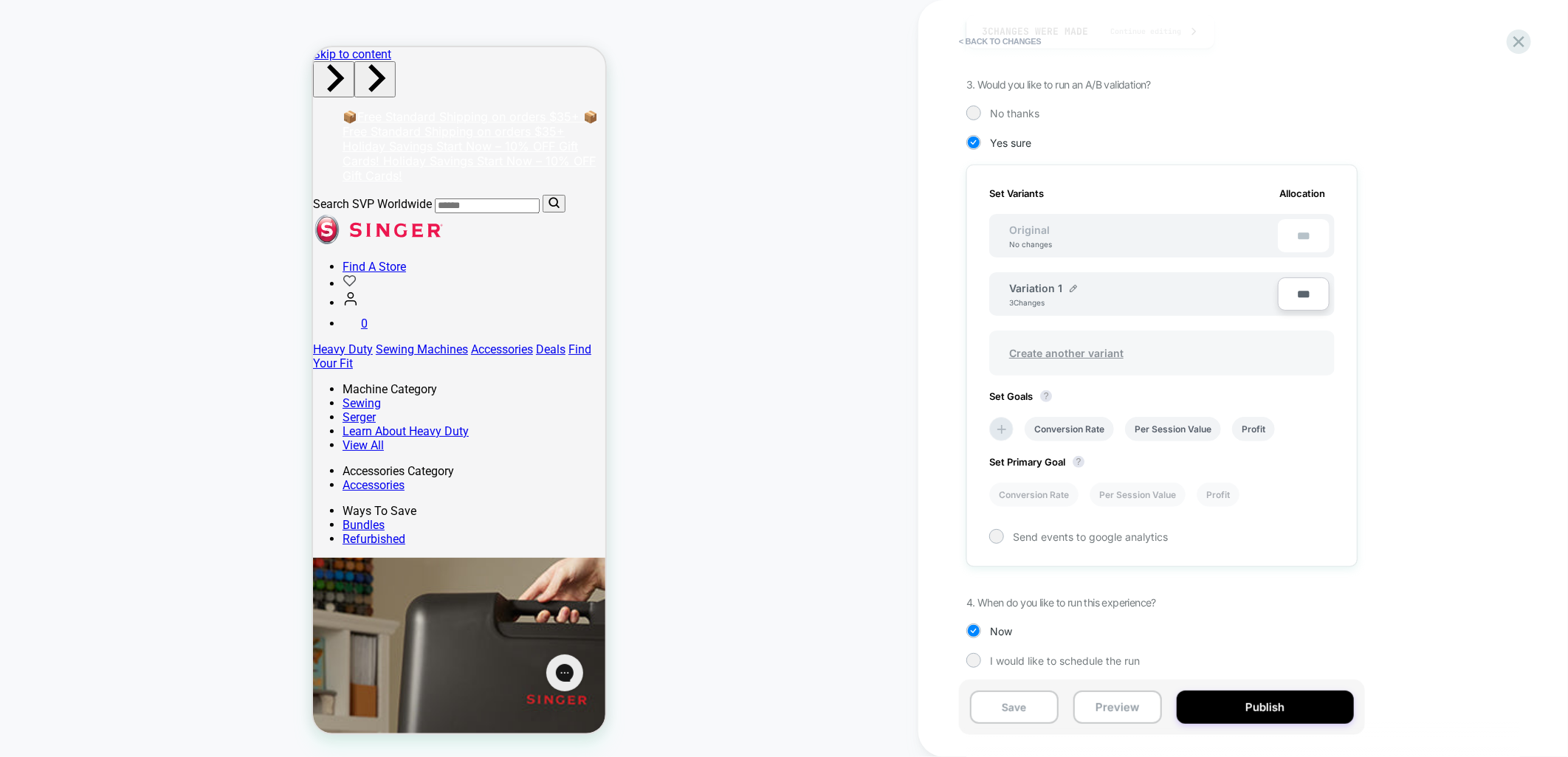
click at [1079, 350] on span "Create another variant" at bounding box center [1066, 353] width 144 height 35
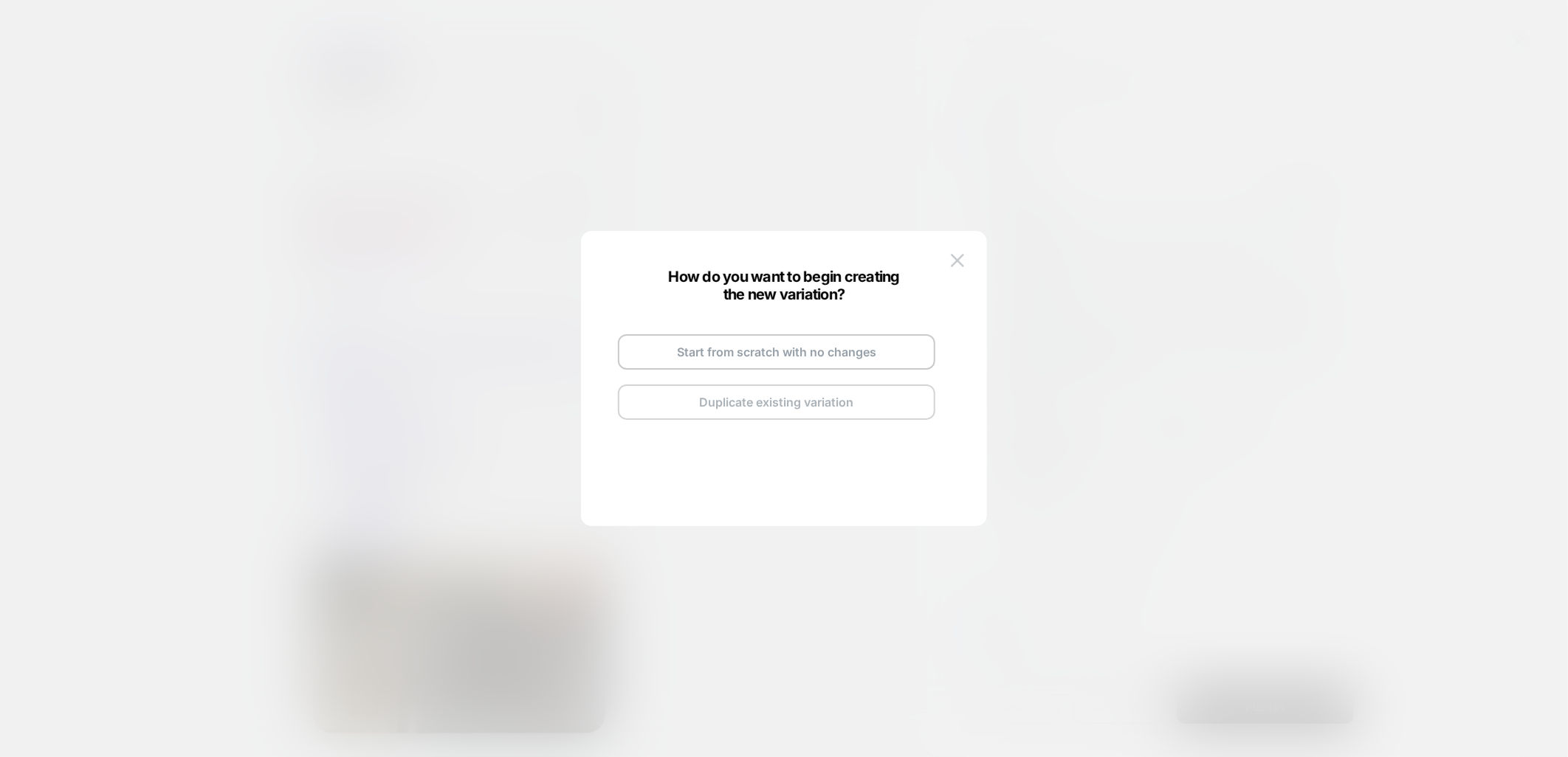
click at [702, 403] on button "Duplicate existing variation" at bounding box center [776, 402] width 318 height 36
click at [769, 389] on button "Go and Edit the New Variation" at bounding box center [776, 382] width 318 height 36
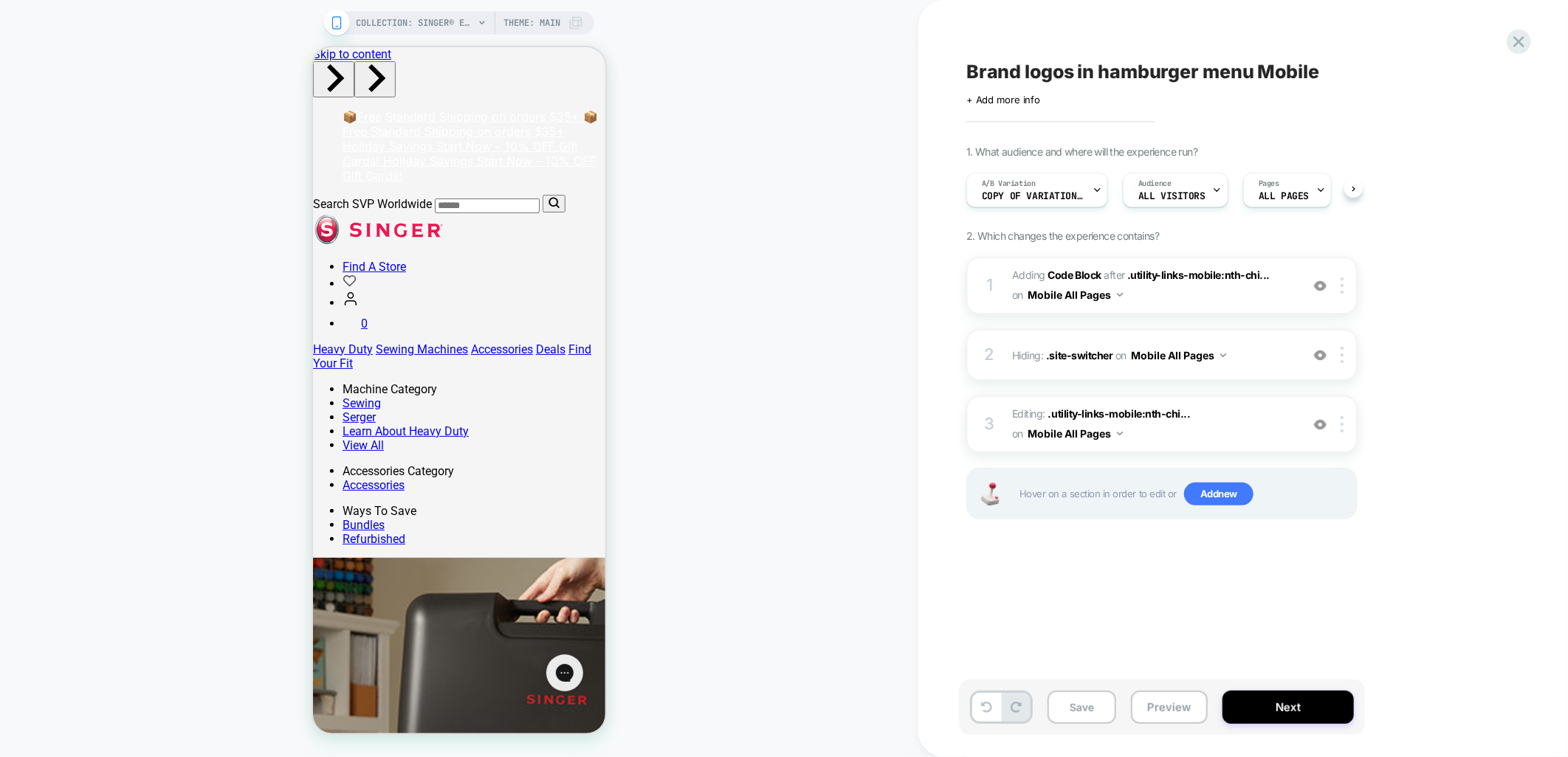
scroll to position [0, 1]
drag, startPoint x: 81, startPoint y: 27, endPoint x: 688, endPoint y: 554, distance: 803.9
click at [688, 554] on div "COLLECTION: SINGER® Extension Tables (Category) COLLECTION: SINGER® Extension T…" at bounding box center [458, 378] width 918 height 728
click at [409, 69] on div at bounding box center [374, 72] width 98 height 23
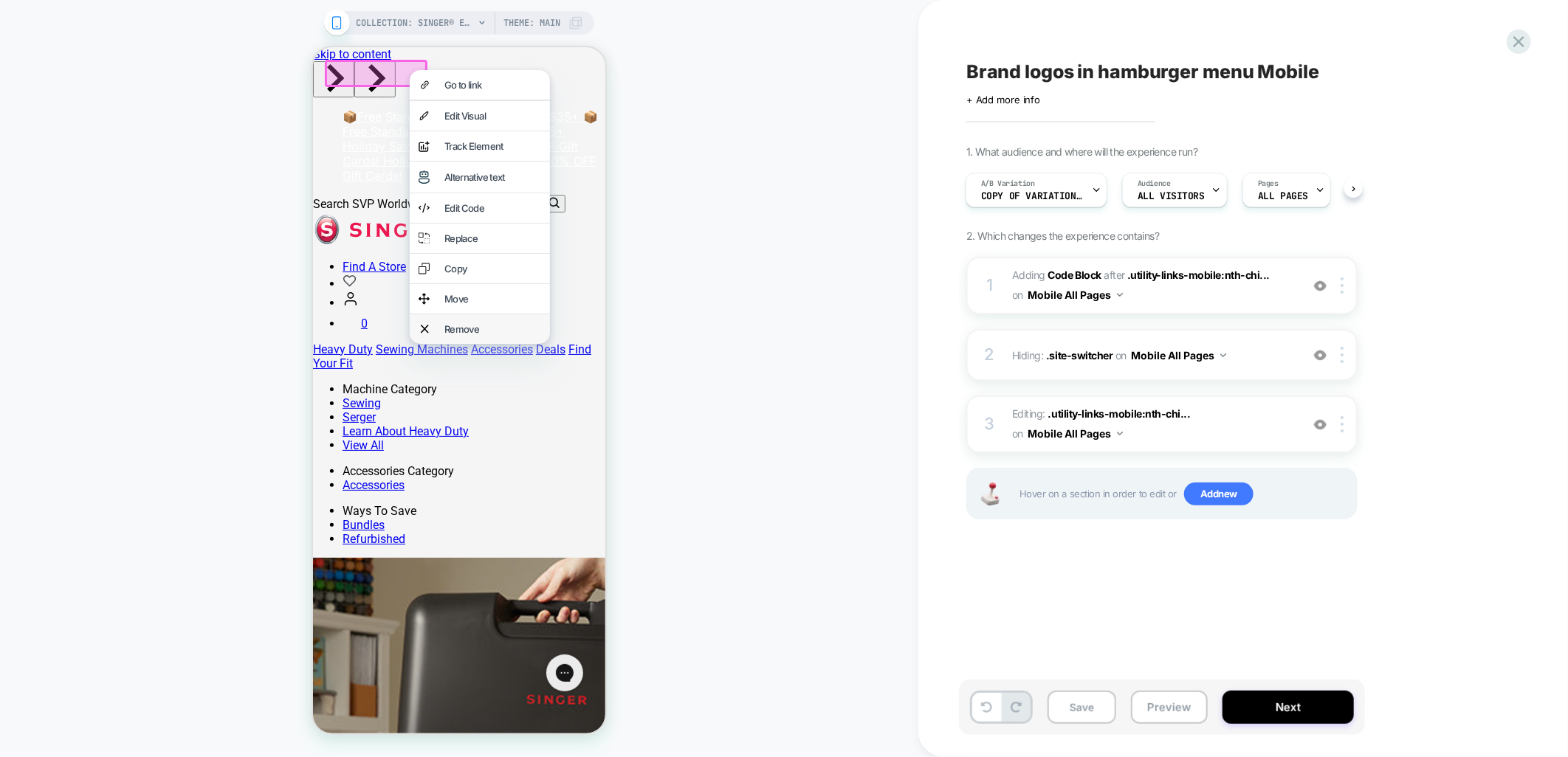
click at [493, 338] on div "Remove" at bounding box center [479, 328] width 140 height 29
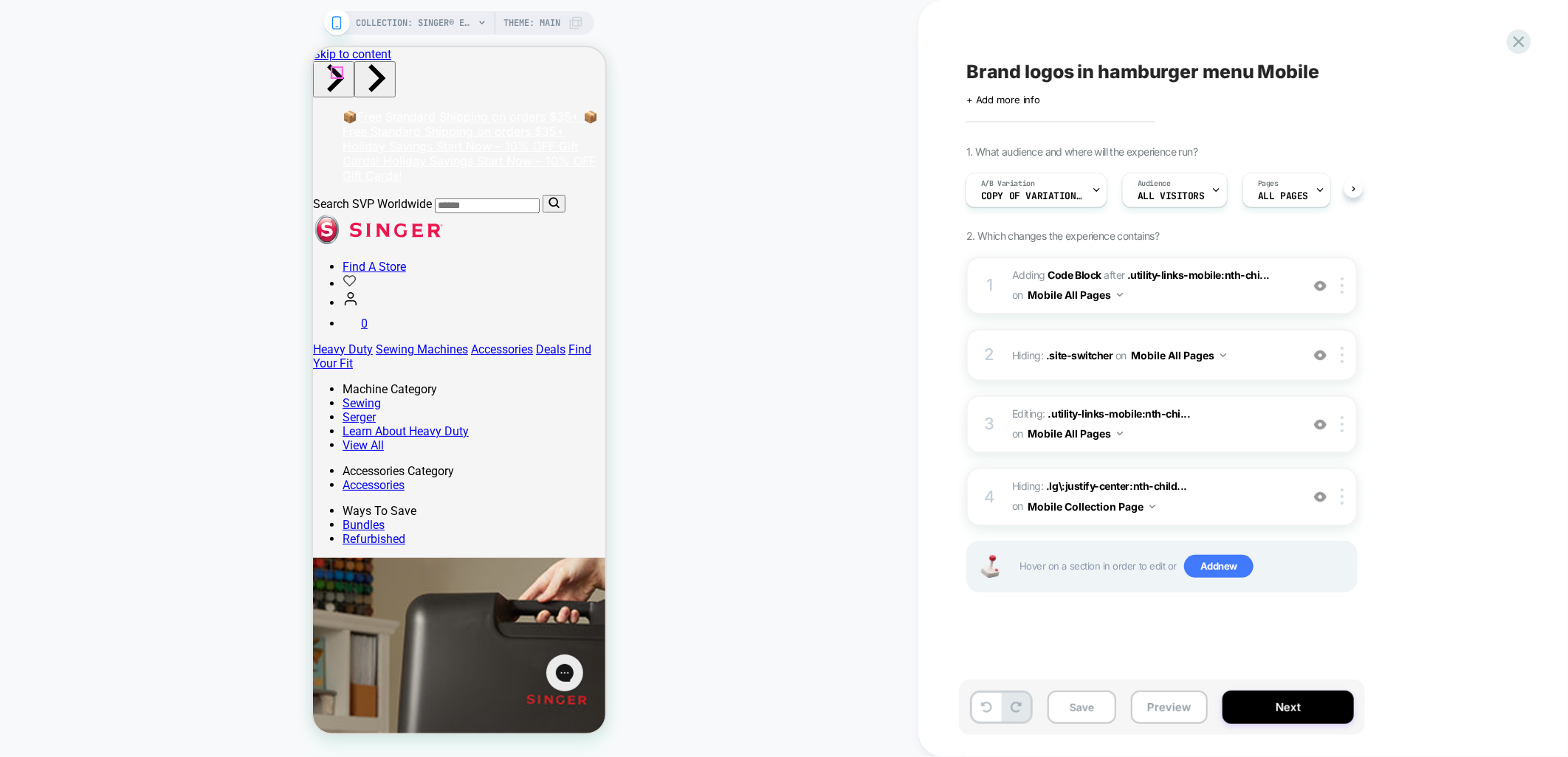
click at [1346, 495] on div at bounding box center [1344, 496] width 24 height 16
click at [1345, 495] on div at bounding box center [1344, 496] width 24 height 16
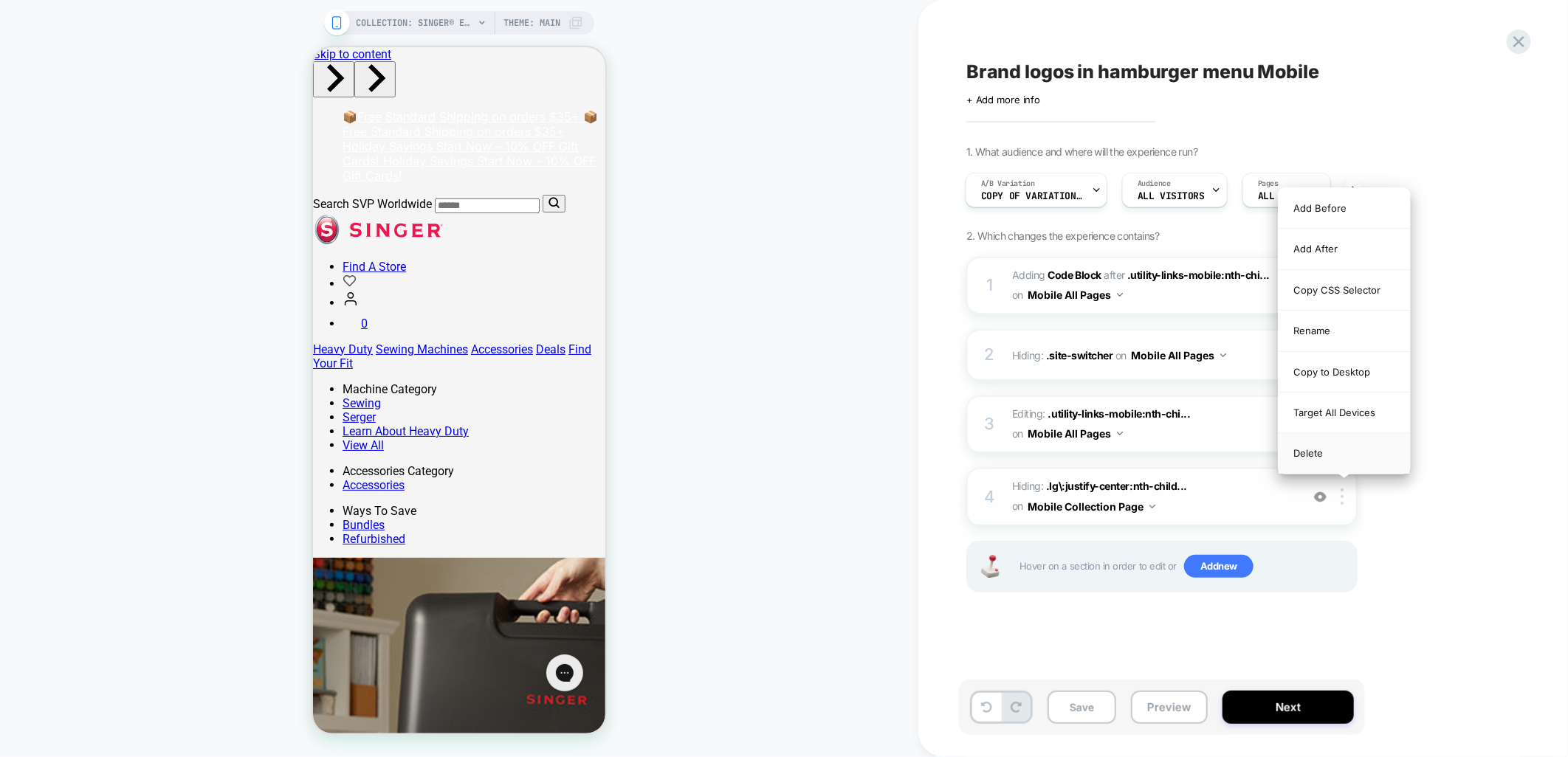
click at [1340, 459] on div "Delete" at bounding box center [1345, 454] width 132 height 40
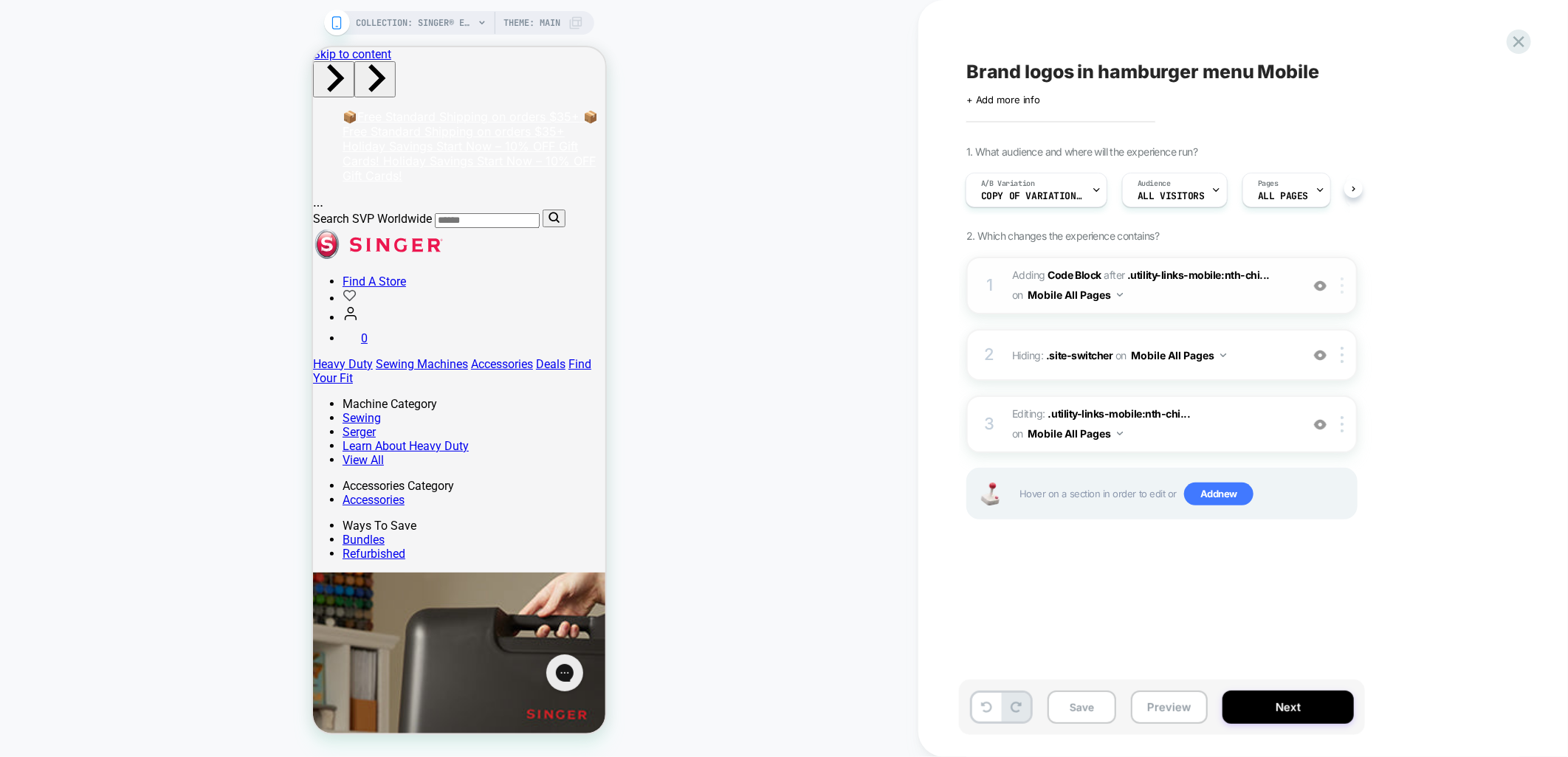
click at [1342, 281] on img at bounding box center [1342, 285] width 3 height 16
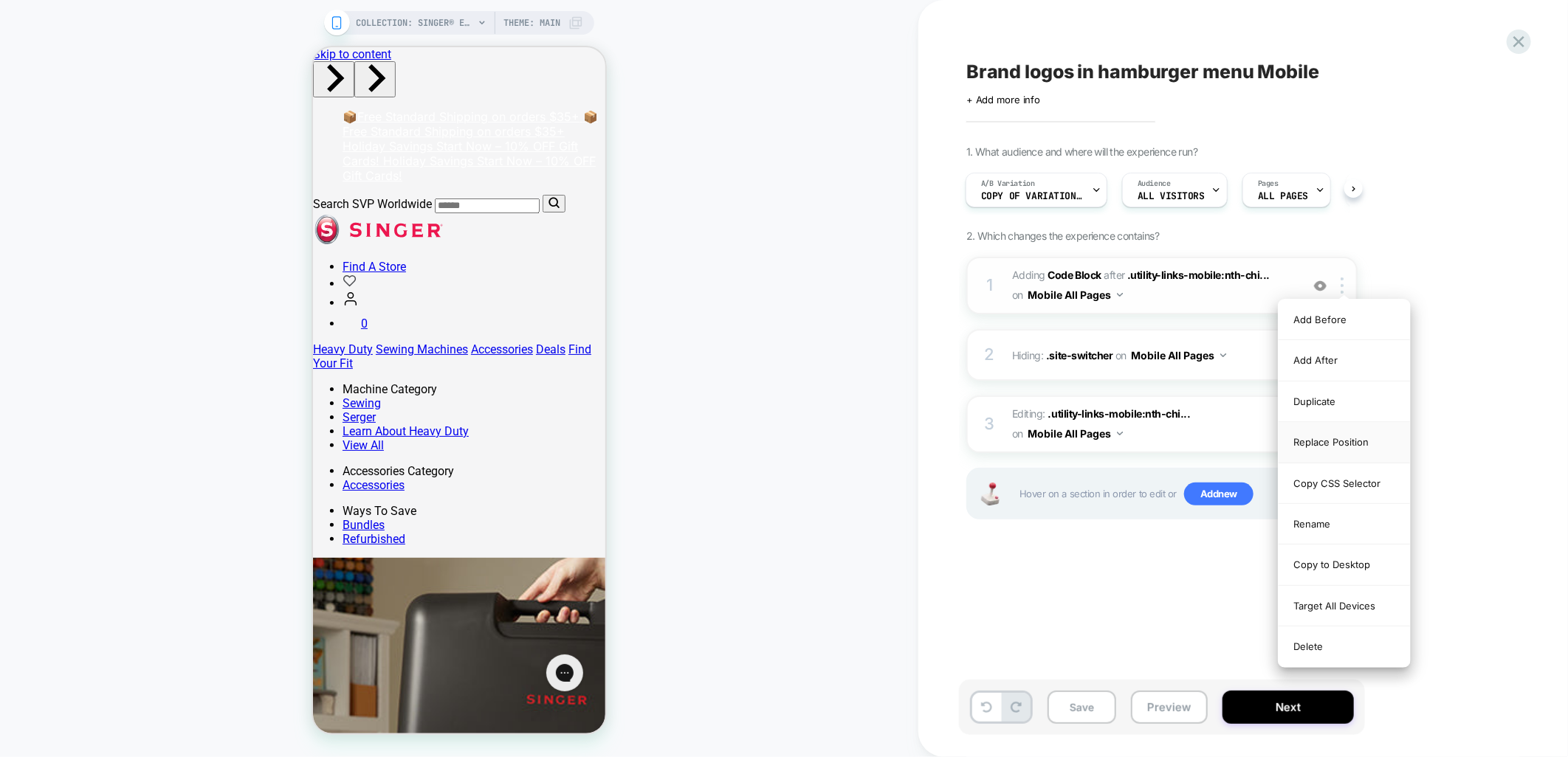
click at [1339, 443] on div "Replace Position" at bounding box center [1345, 442] width 132 height 41
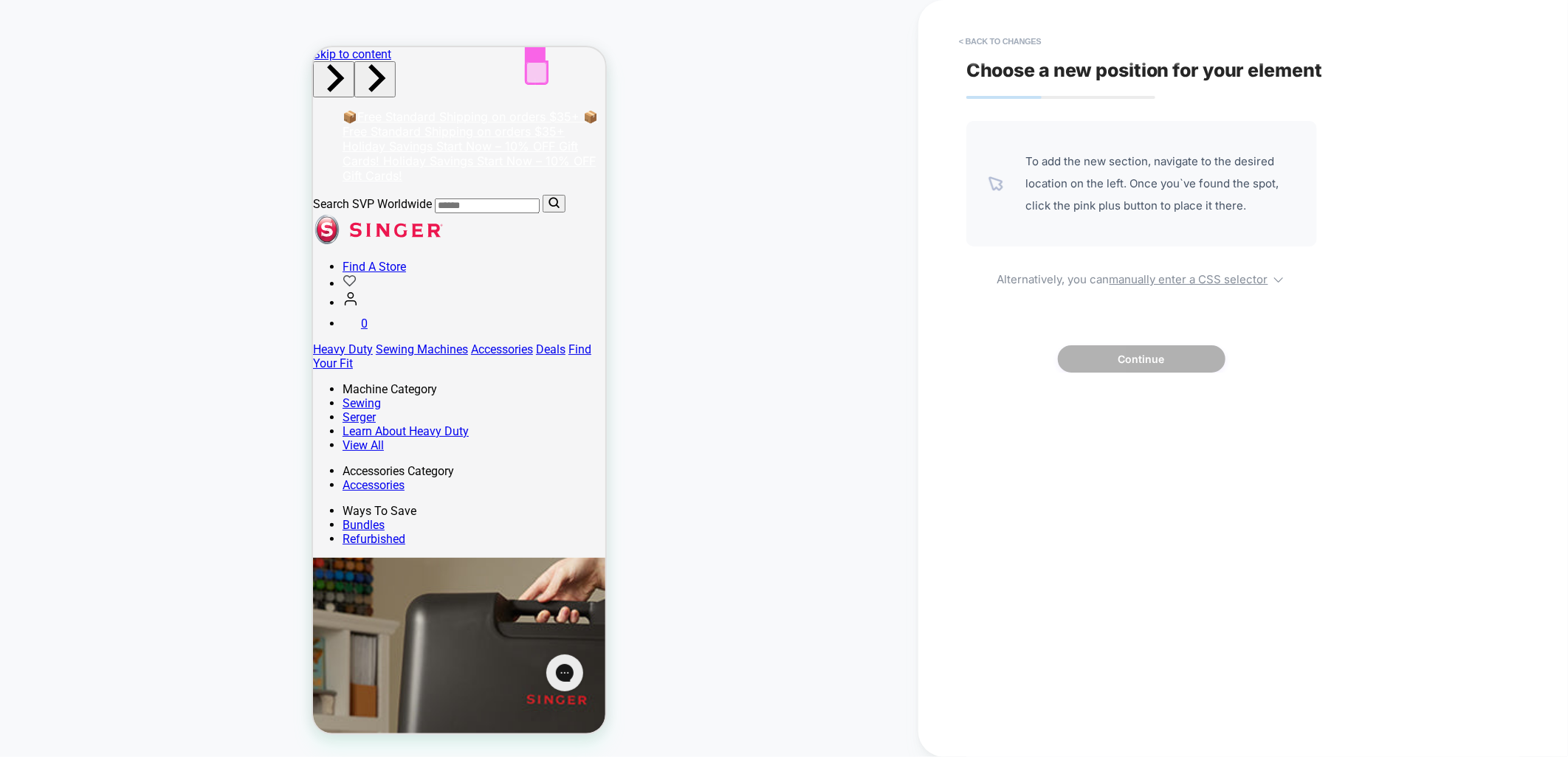
click at [530, 52] on div at bounding box center [535, 38] width 22 height 43
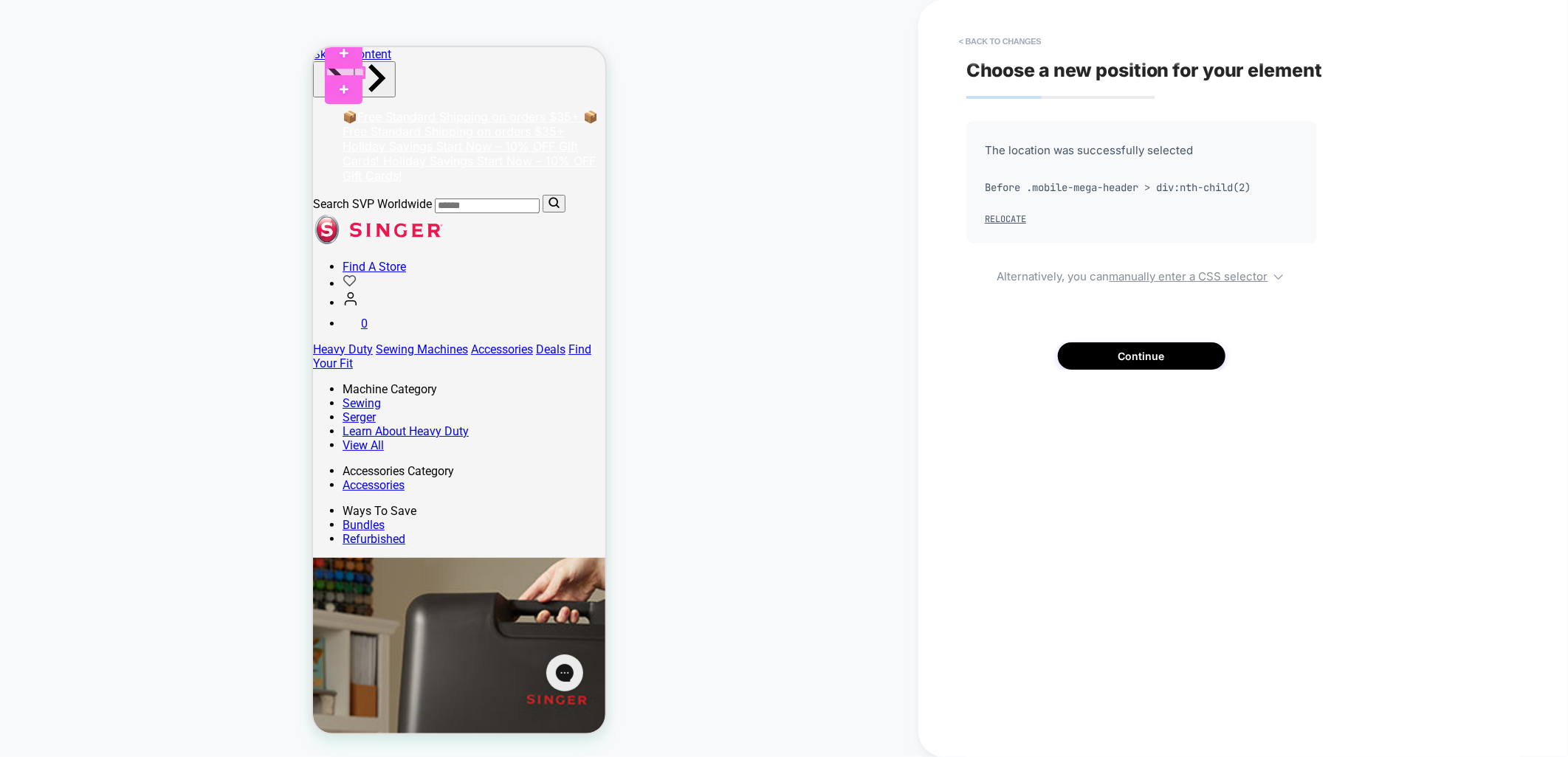
click at [340, 68] on div at bounding box center [343, 72] width 38 height 9
click at [282, 84] on div "COLLECTION: SINGER® Extension Tables (Category) COLLECTION: SINGER® Extension T…" at bounding box center [458, 378] width 918 height 728
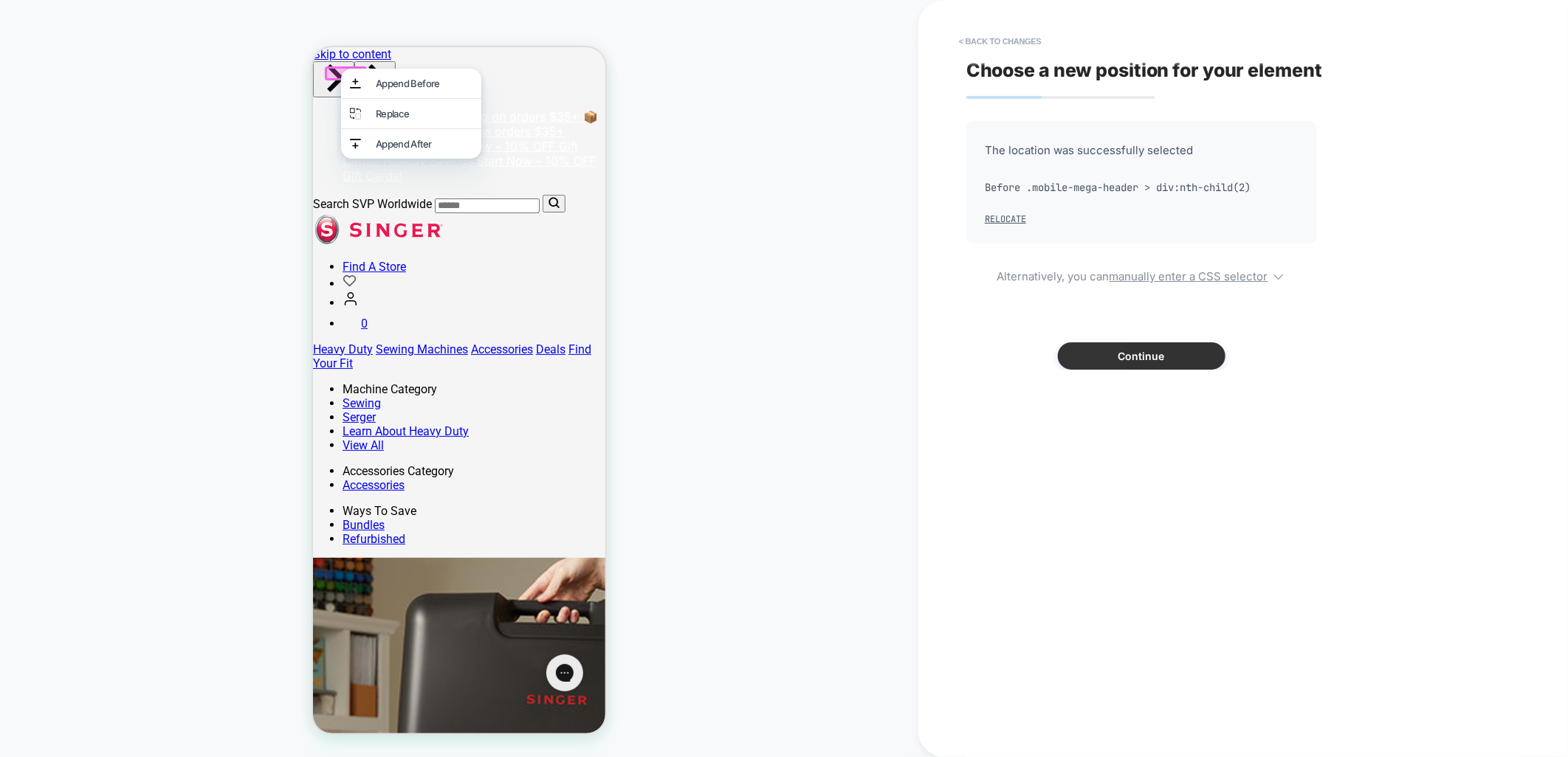
click at [1123, 355] on button "Continue" at bounding box center [1141, 356] width 168 height 28
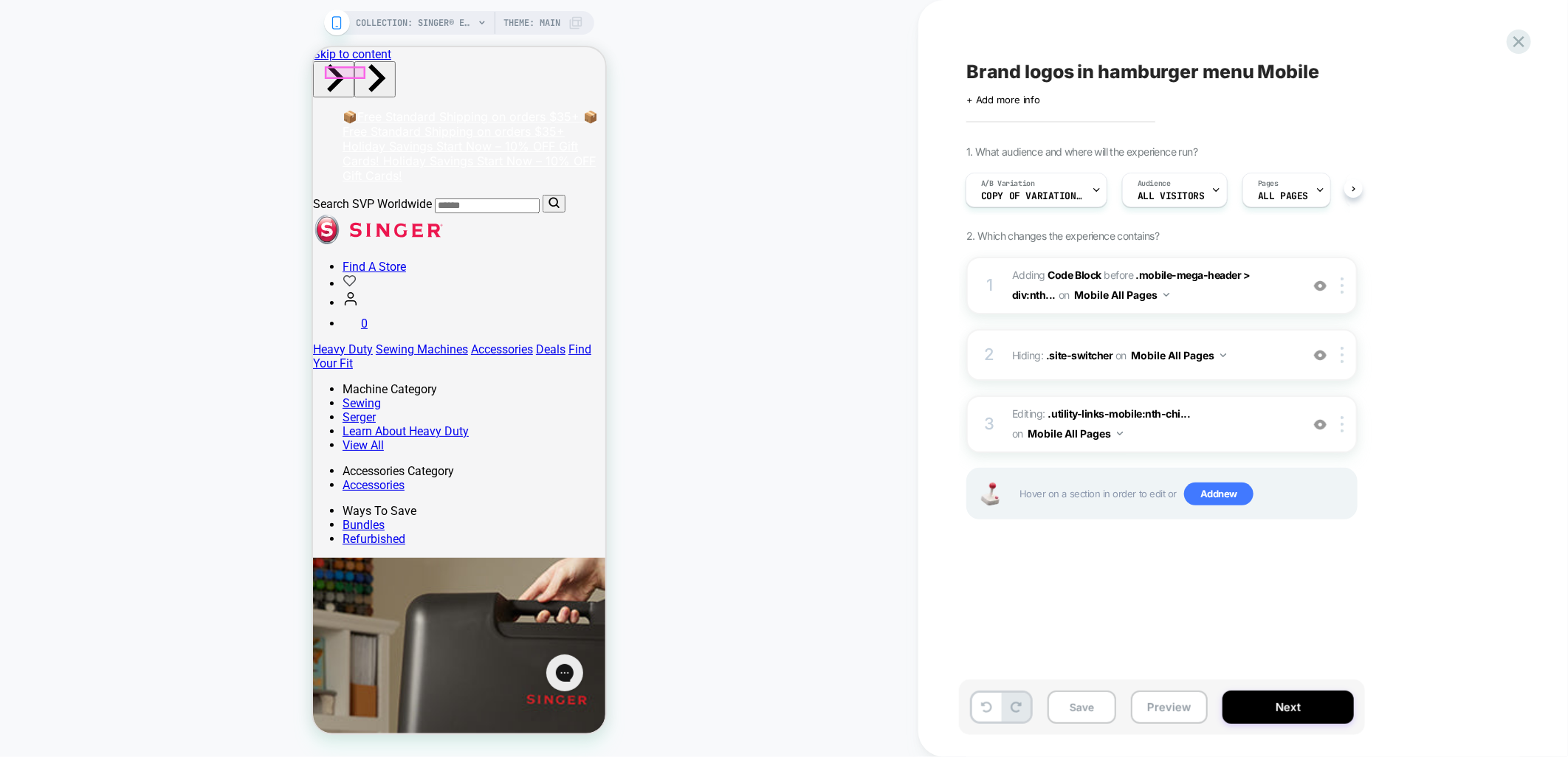
click at [342, 70] on div at bounding box center [343, 72] width 38 height 9
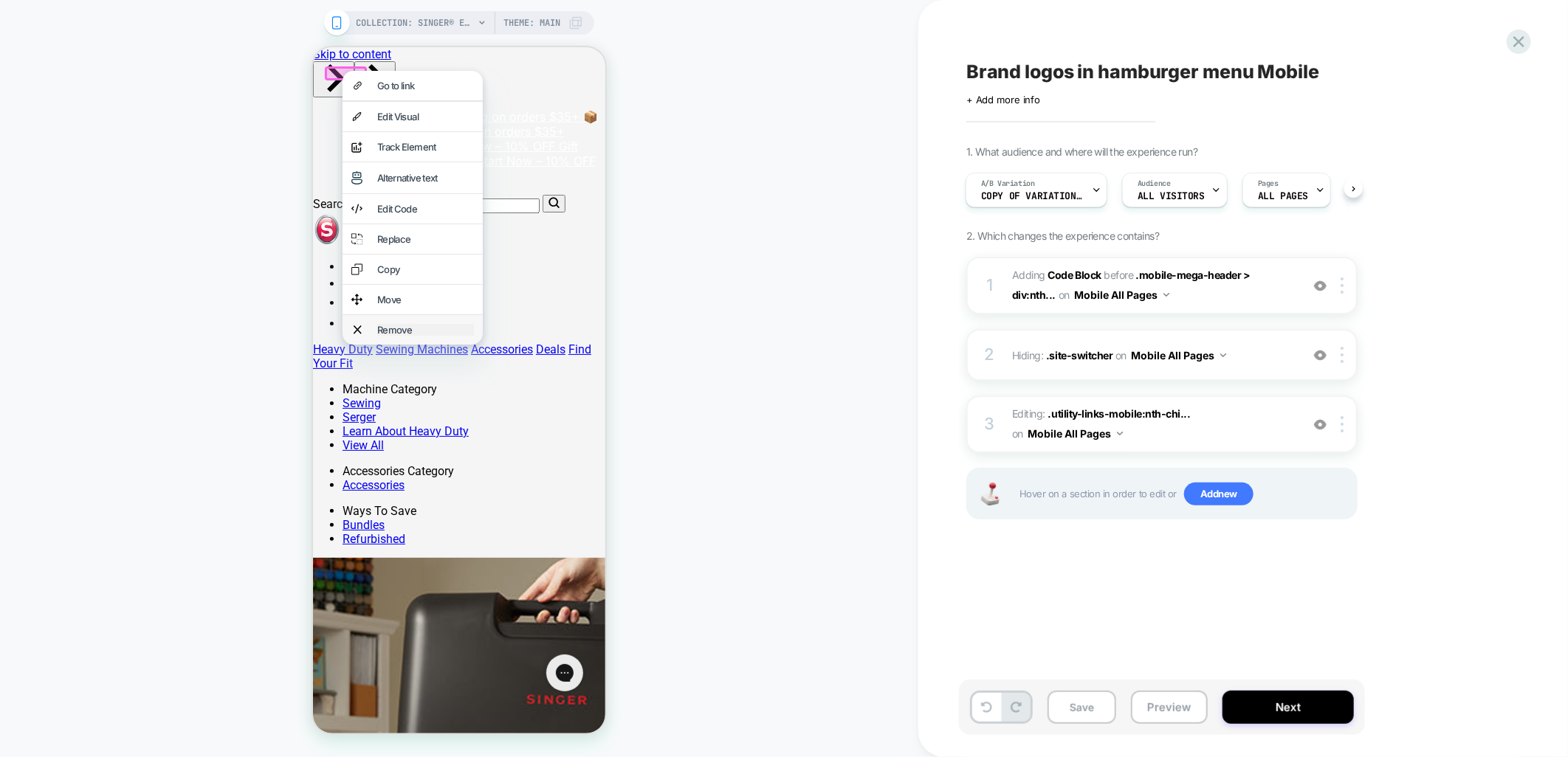
click at [412, 335] on div "Remove" at bounding box center [425, 329] width 97 height 12
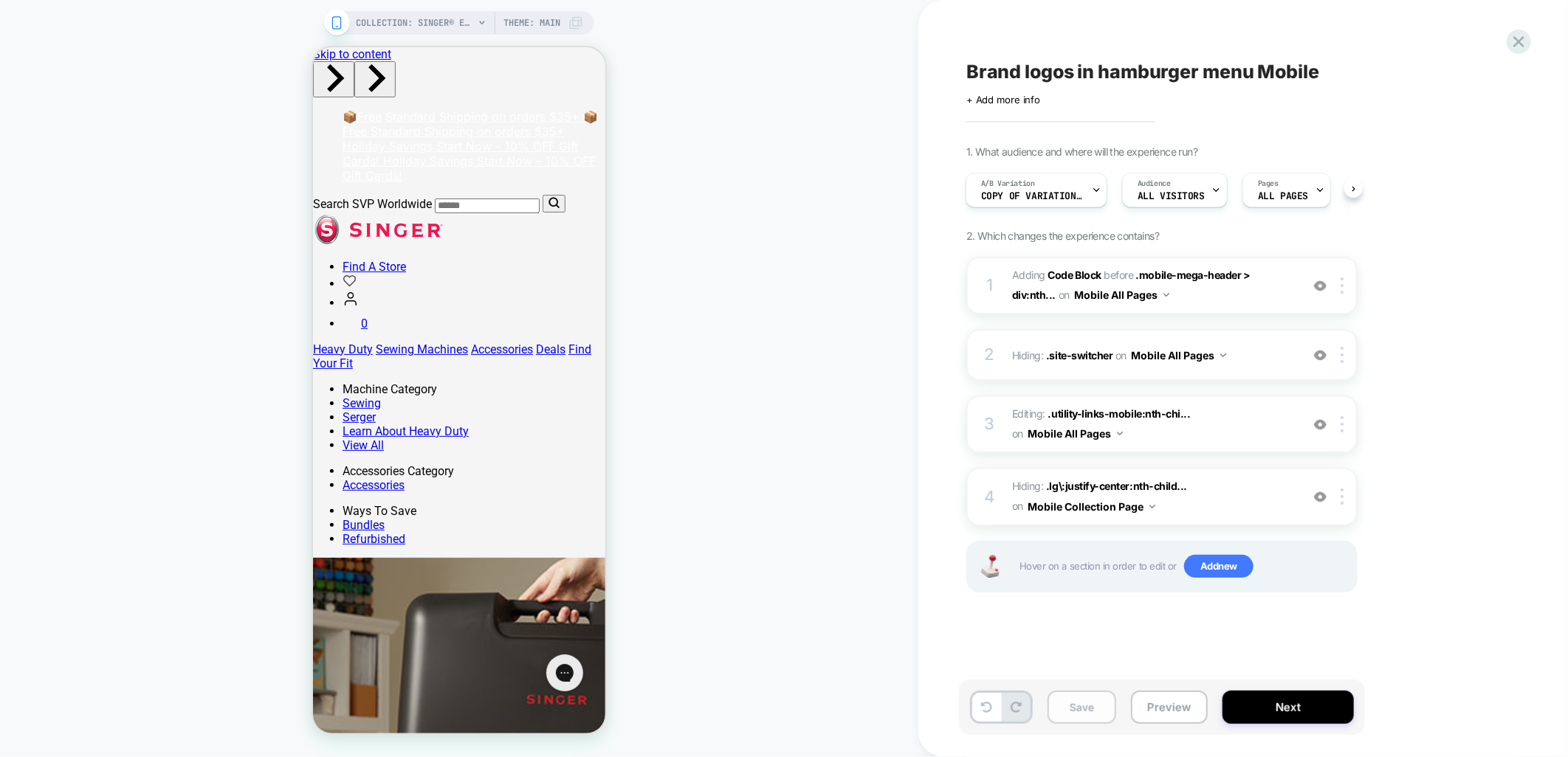
click at [1087, 713] on button "Save" at bounding box center [1081, 708] width 68 height 33
click at [1161, 714] on button "Preview" at bounding box center [1169, 708] width 77 height 33
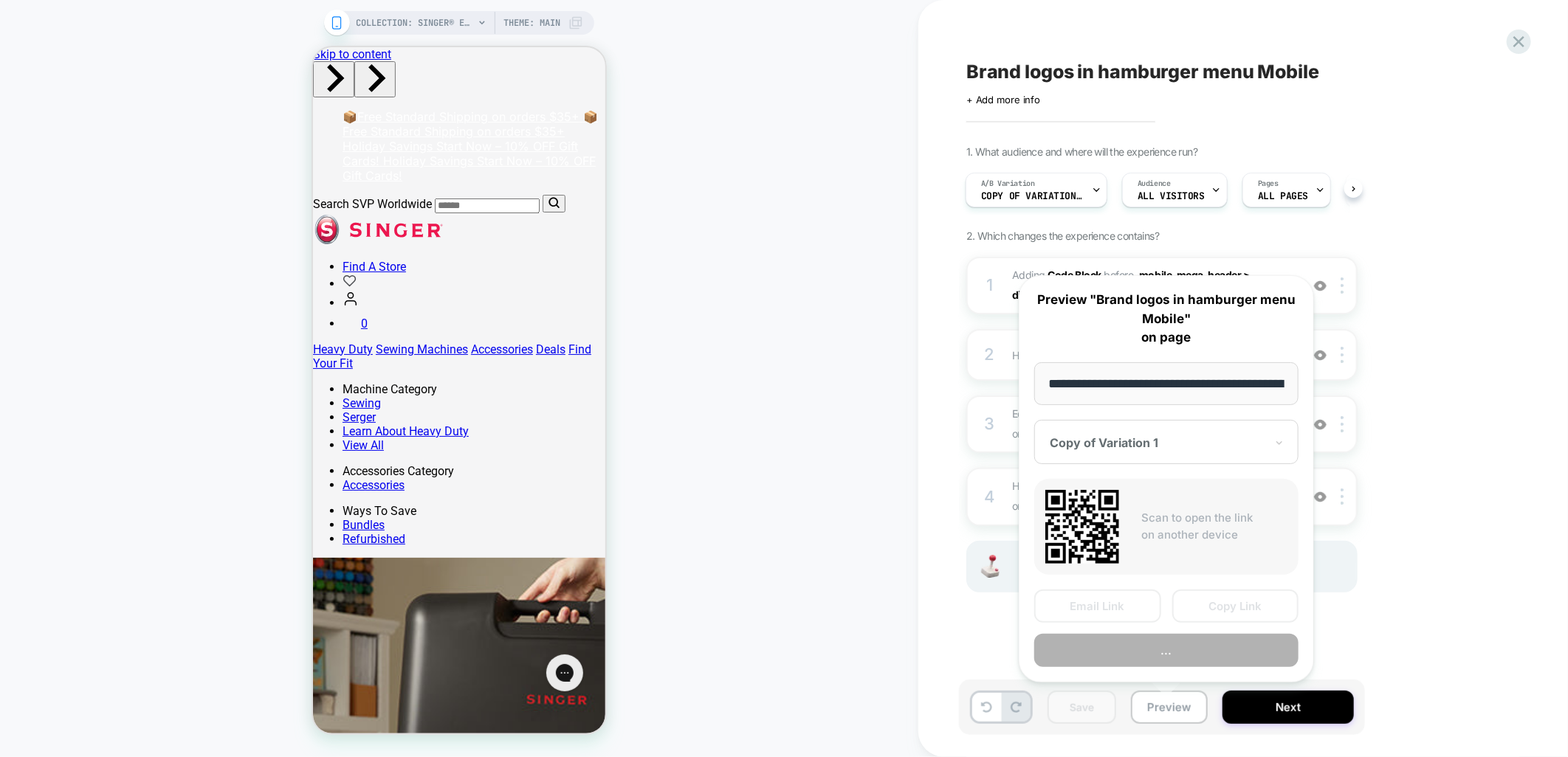
scroll to position [0, 228]
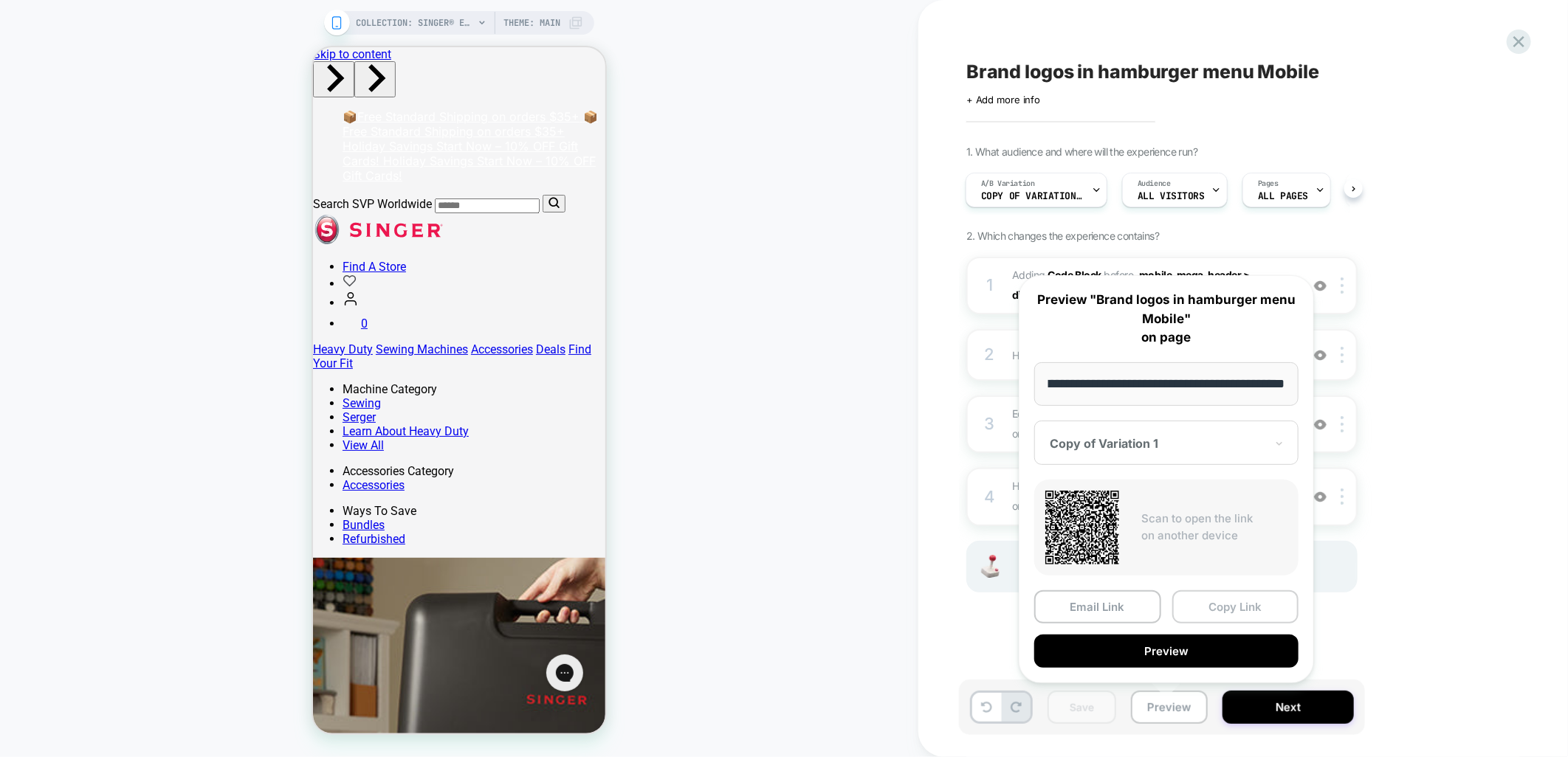
click at [1238, 601] on button "Copy Link" at bounding box center [1235, 607] width 127 height 33
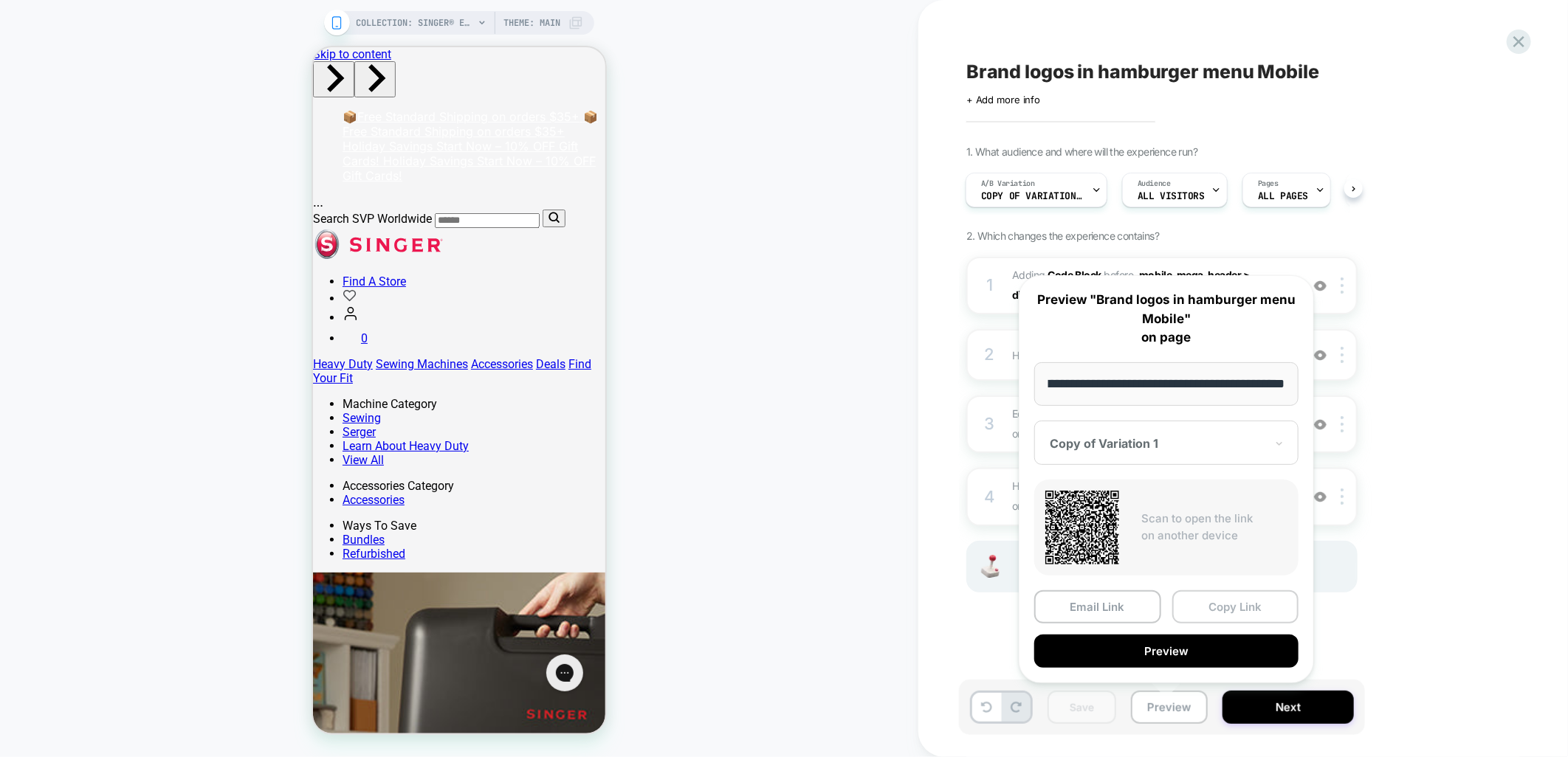
scroll to position [0, 0]
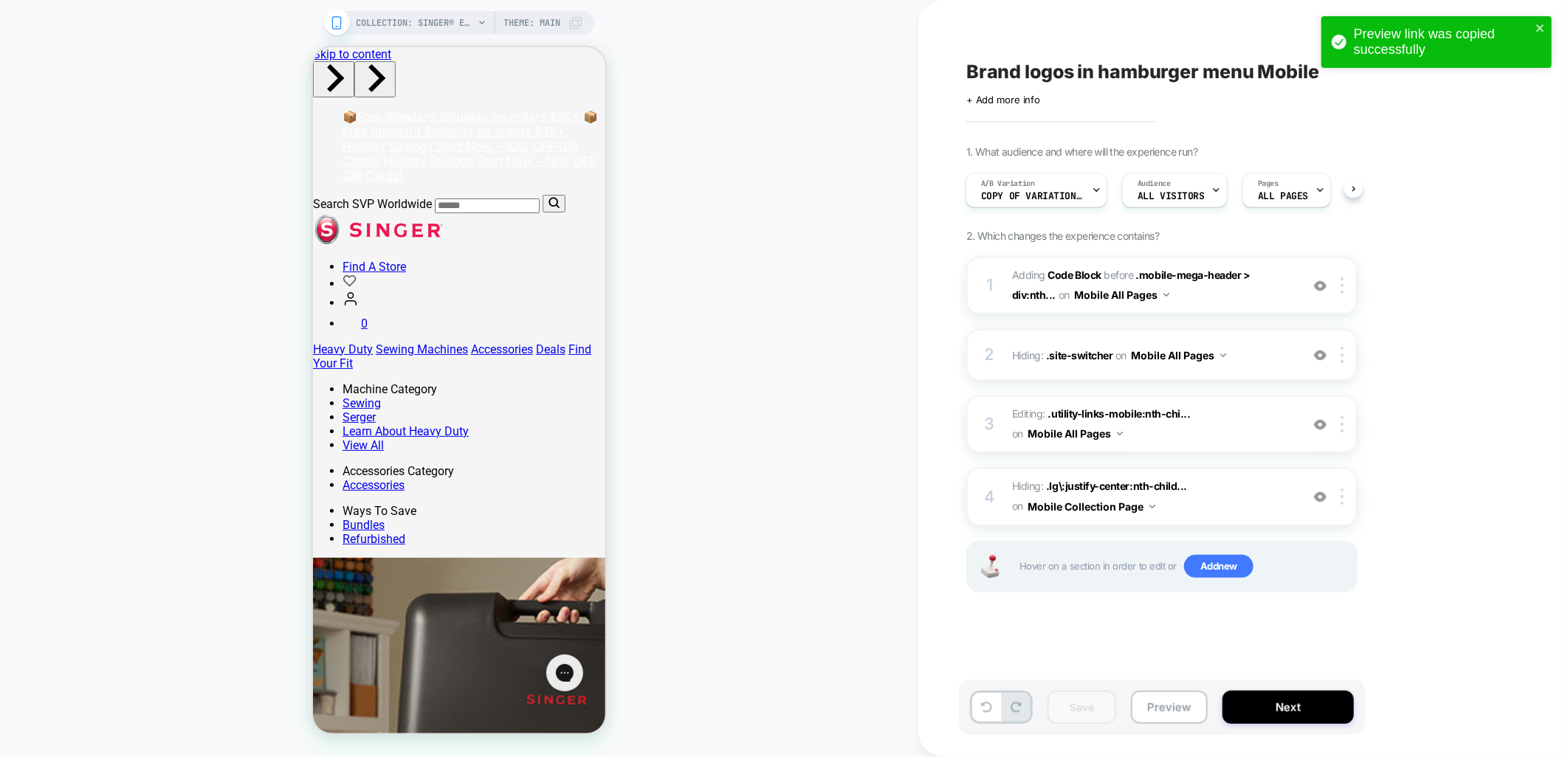
drag, startPoint x: 844, startPoint y: 336, endPoint x: 802, endPoint y: 293, distance: 60.1
click at [844, 336] on div "COLLECTION: SINGER® Extension Tables (Category) COLLECTION: SINGER® Extension T…" at bounding box center [458, 378] width 918 height 728
click at [398, 23] on span "COLLECTION: SINGER® Extension Tables (Category)" at bounding box center [415, 23] width 118 height 23
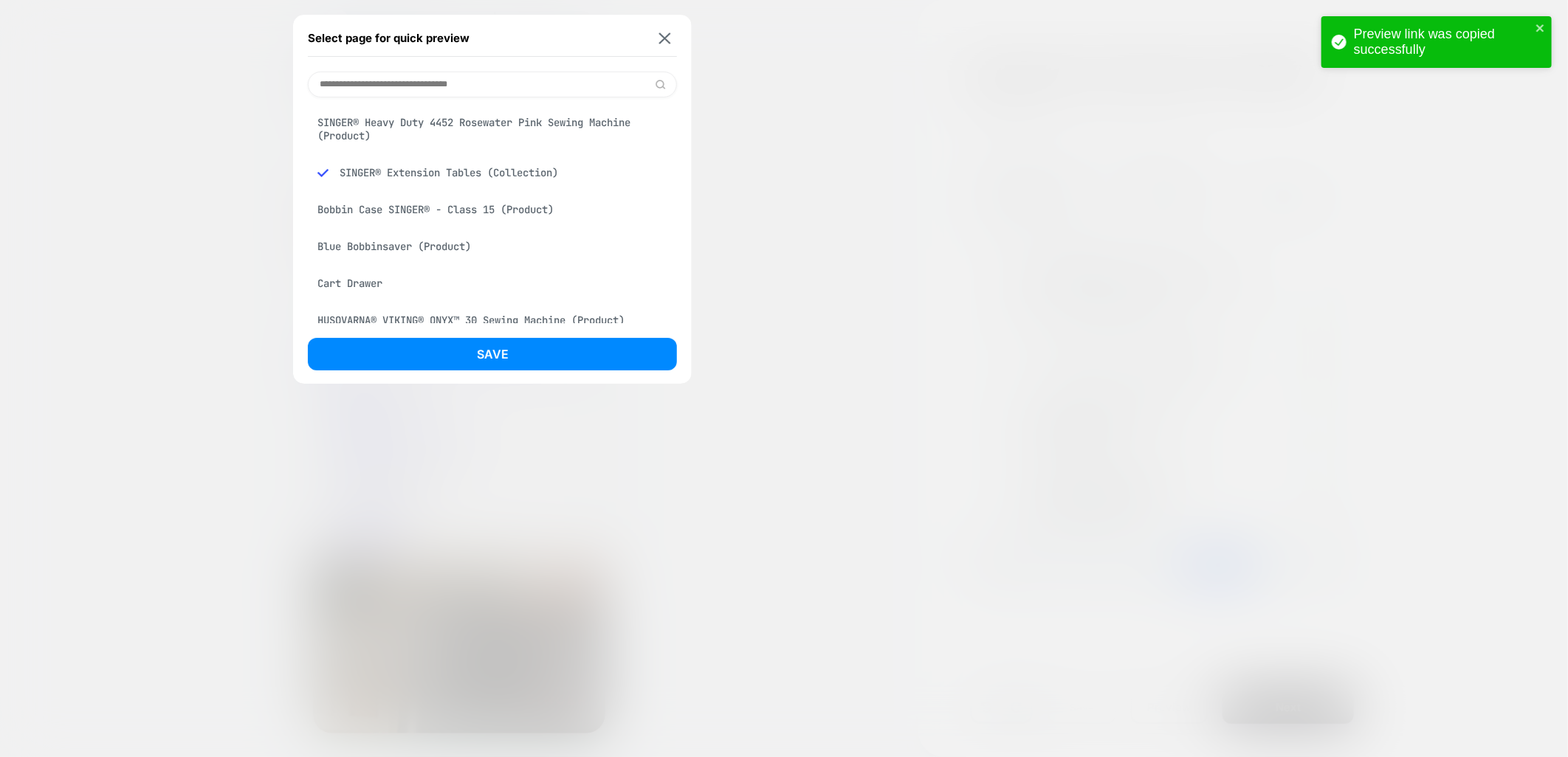
click at [402, 216] on div "Bobbin Case SINGER® - Class 15 (Product)" at bounding box center [492, 210] width 369 height 28
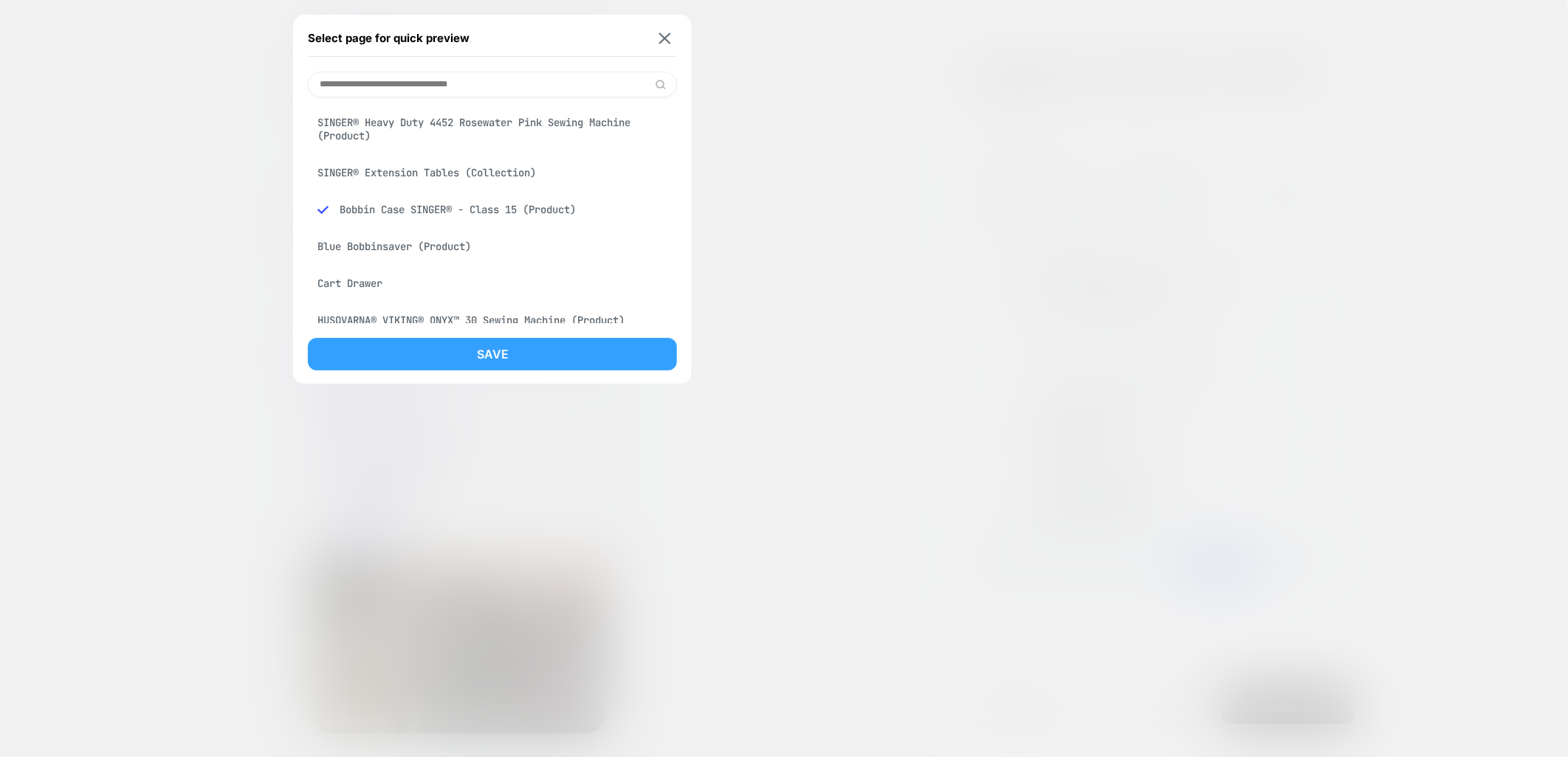
click at [517, 345] on button "Save" at bounding box center [492, 354] width 369 height 33
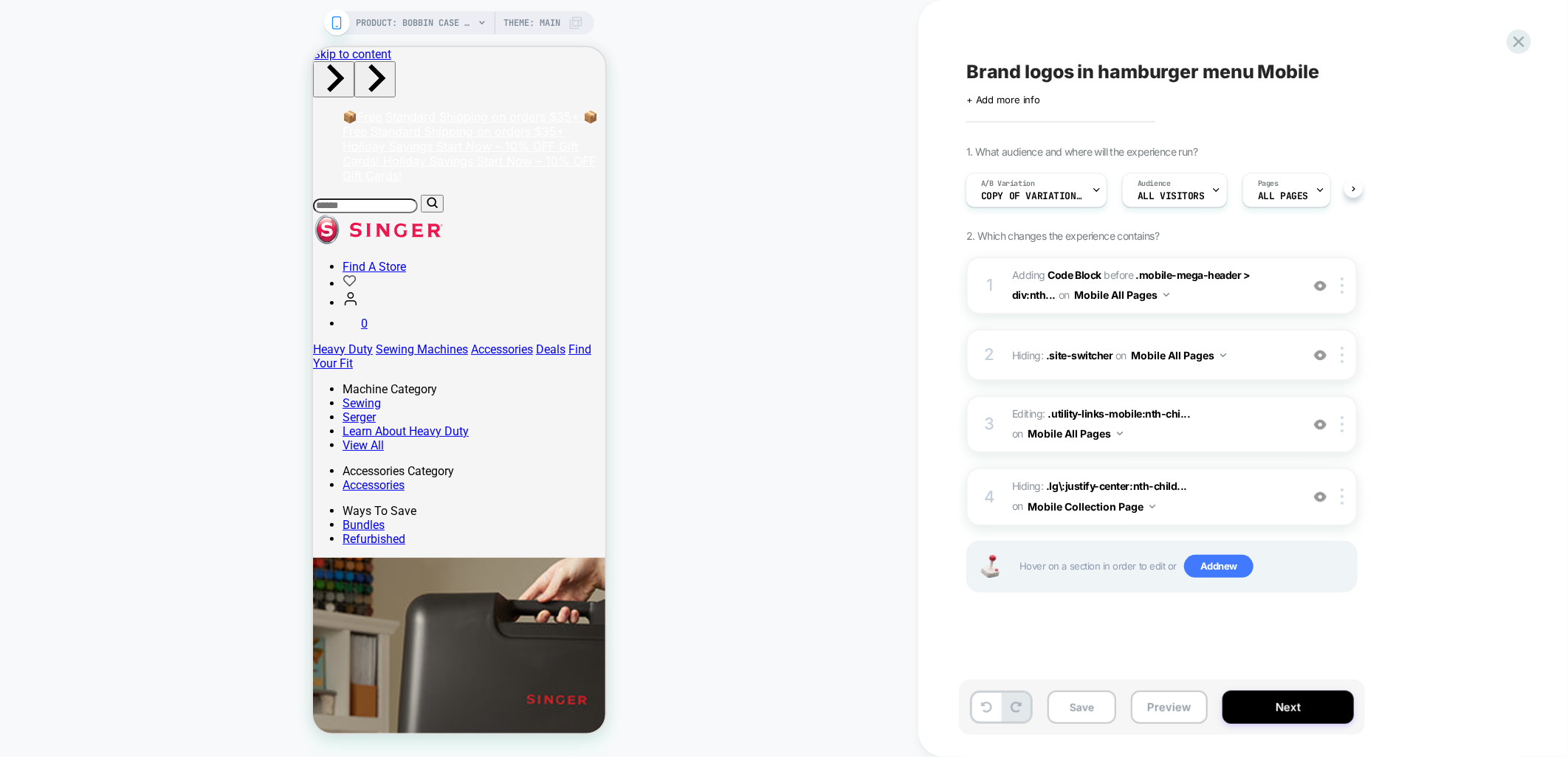
scroll to position [0, 2]
click at [1089, 188] on div "A/B Variation Copy of Variation 1" at bounding box center [1031, 190] width 133 height 33
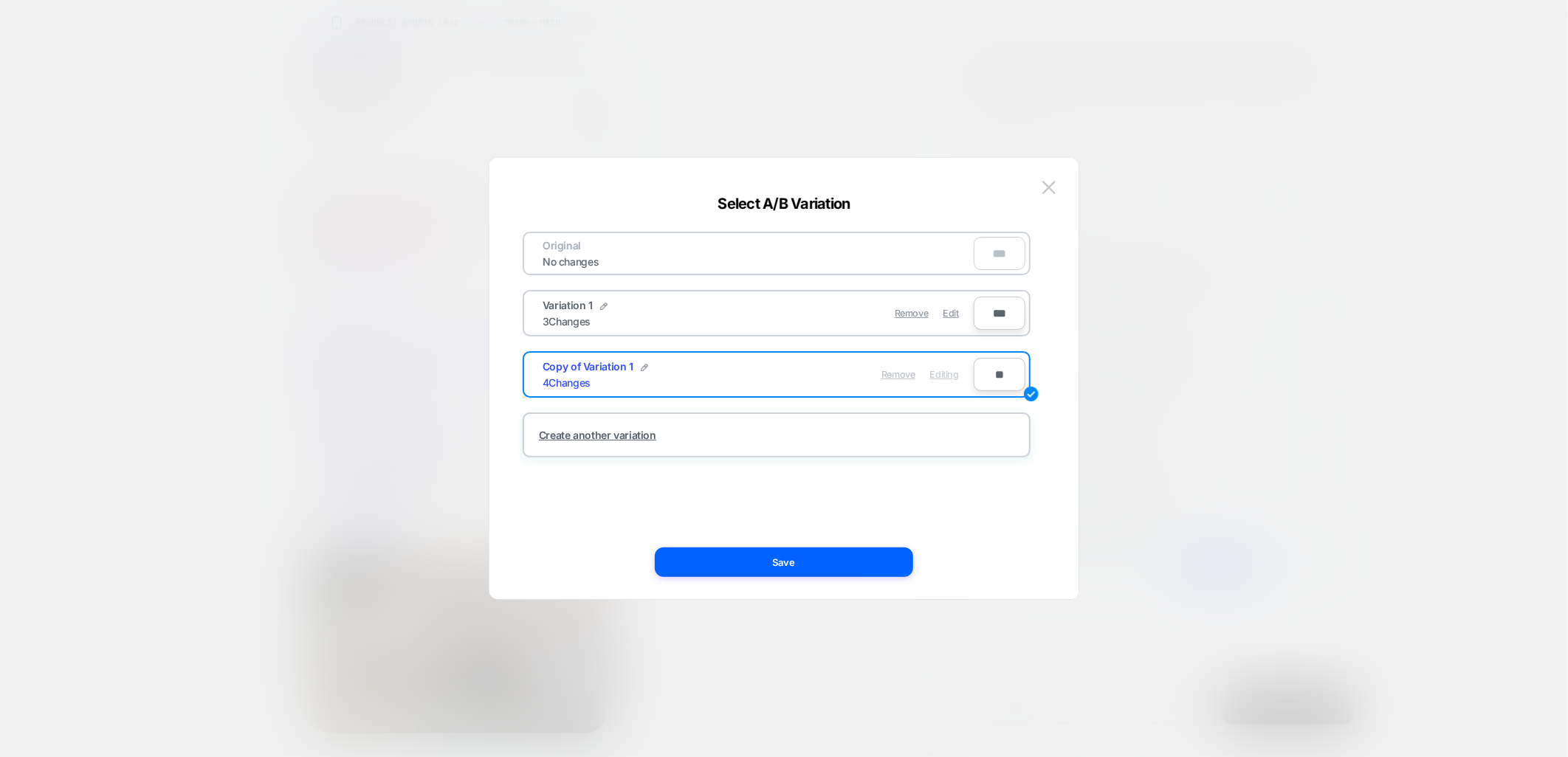
click at [905, 371] on span "Remove" at bounding box center [898, 374] width 34 height 11
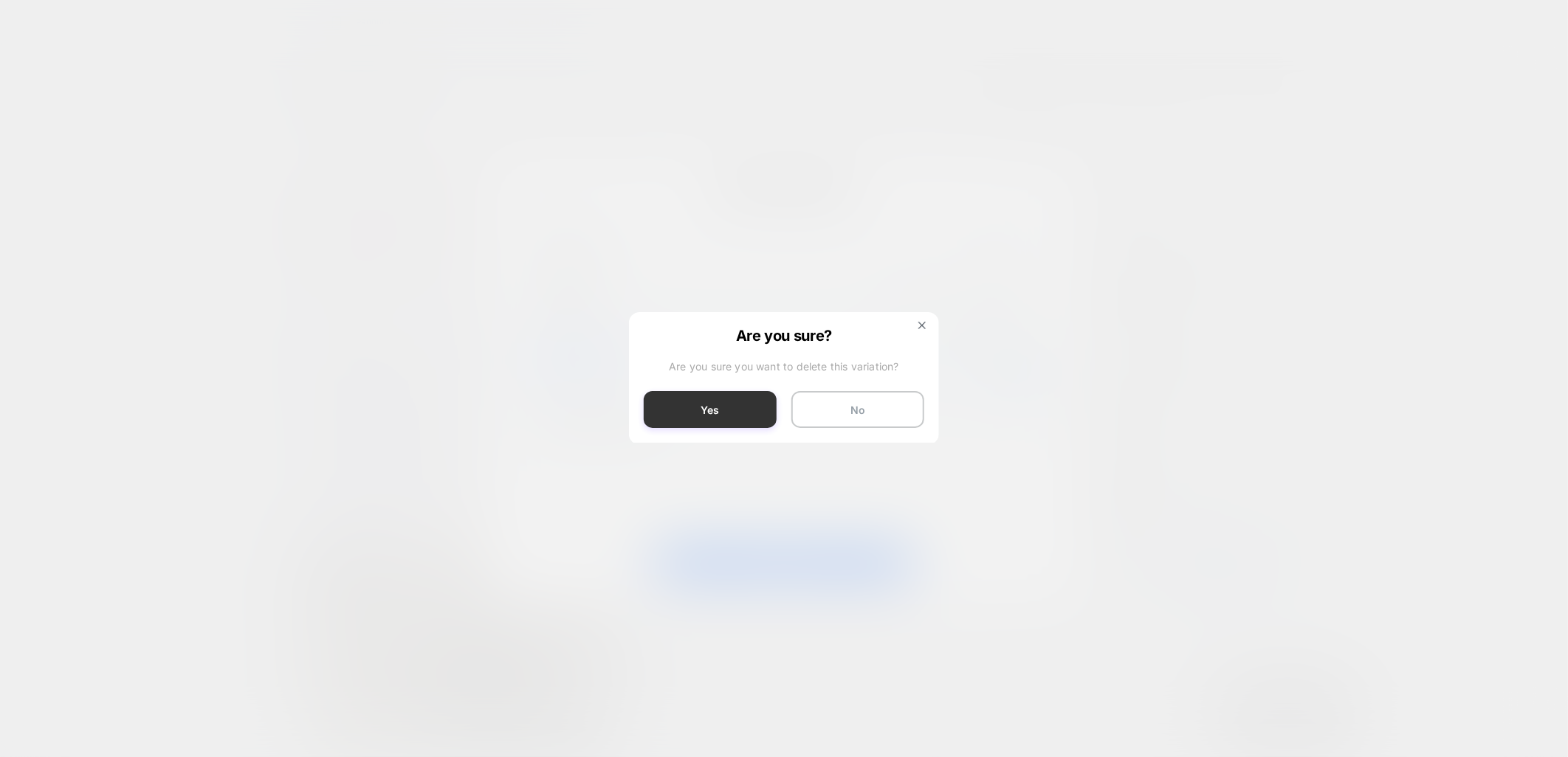
click at [728, 416] on button "Yes" at bounding box center [709, 409] width 133 height 37
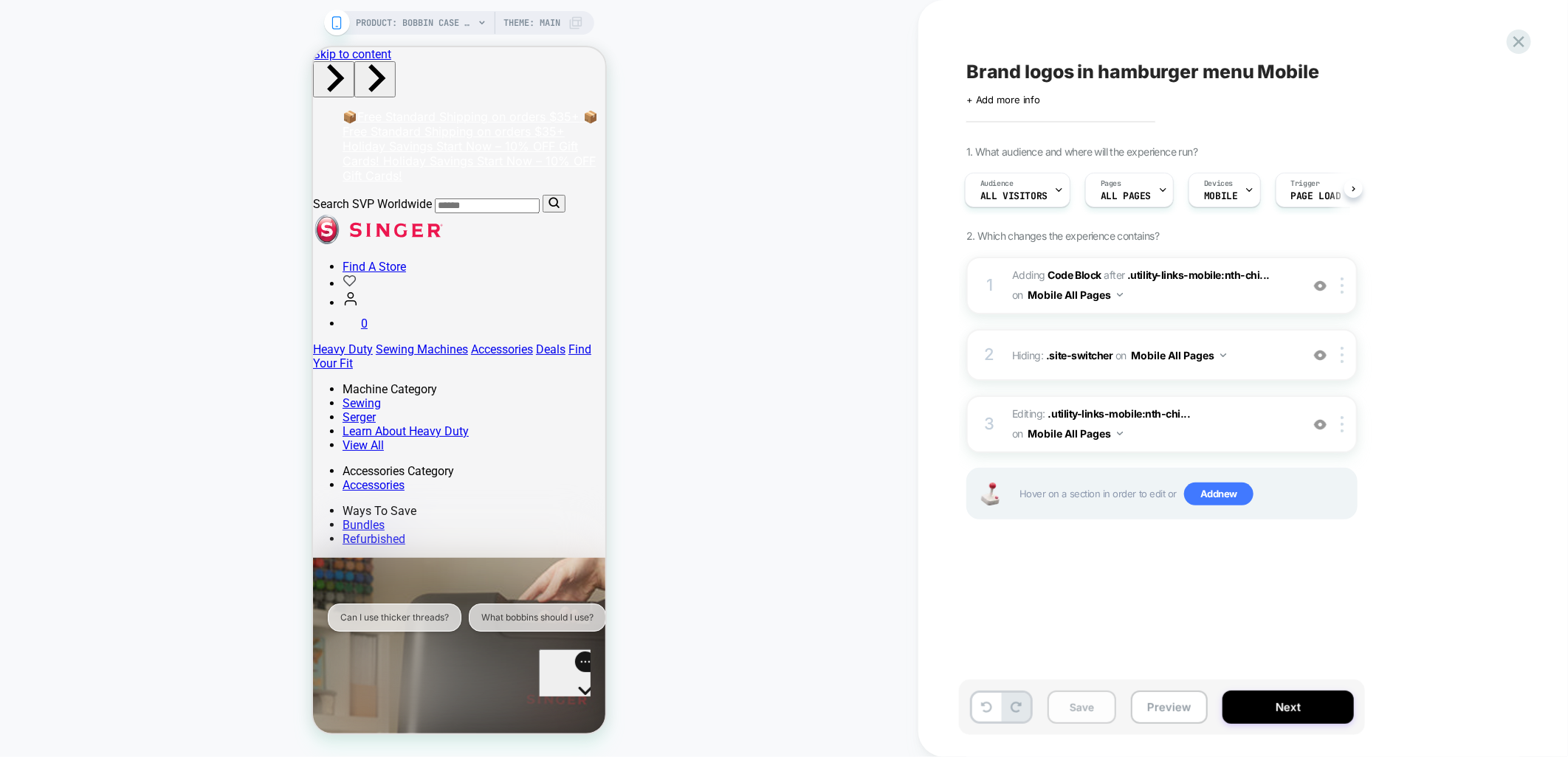
click at [1085, 709] on button "Save" at bounding box center [1081, 708] width 68 height 33
click at [1272, 719] on button "Next" at bounding box center [1288, 708] width 132 height 33
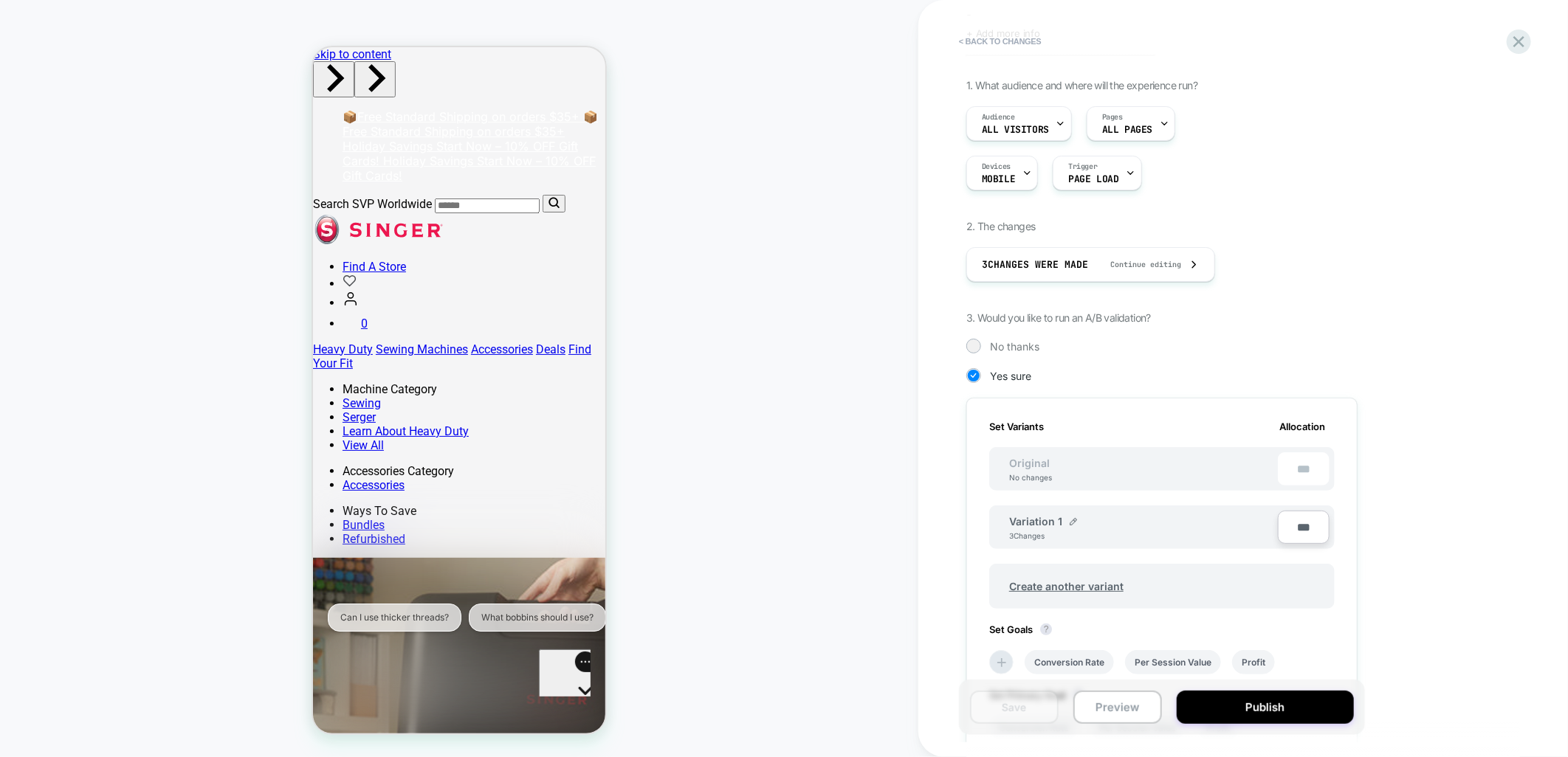
scroll to position [164, 0]
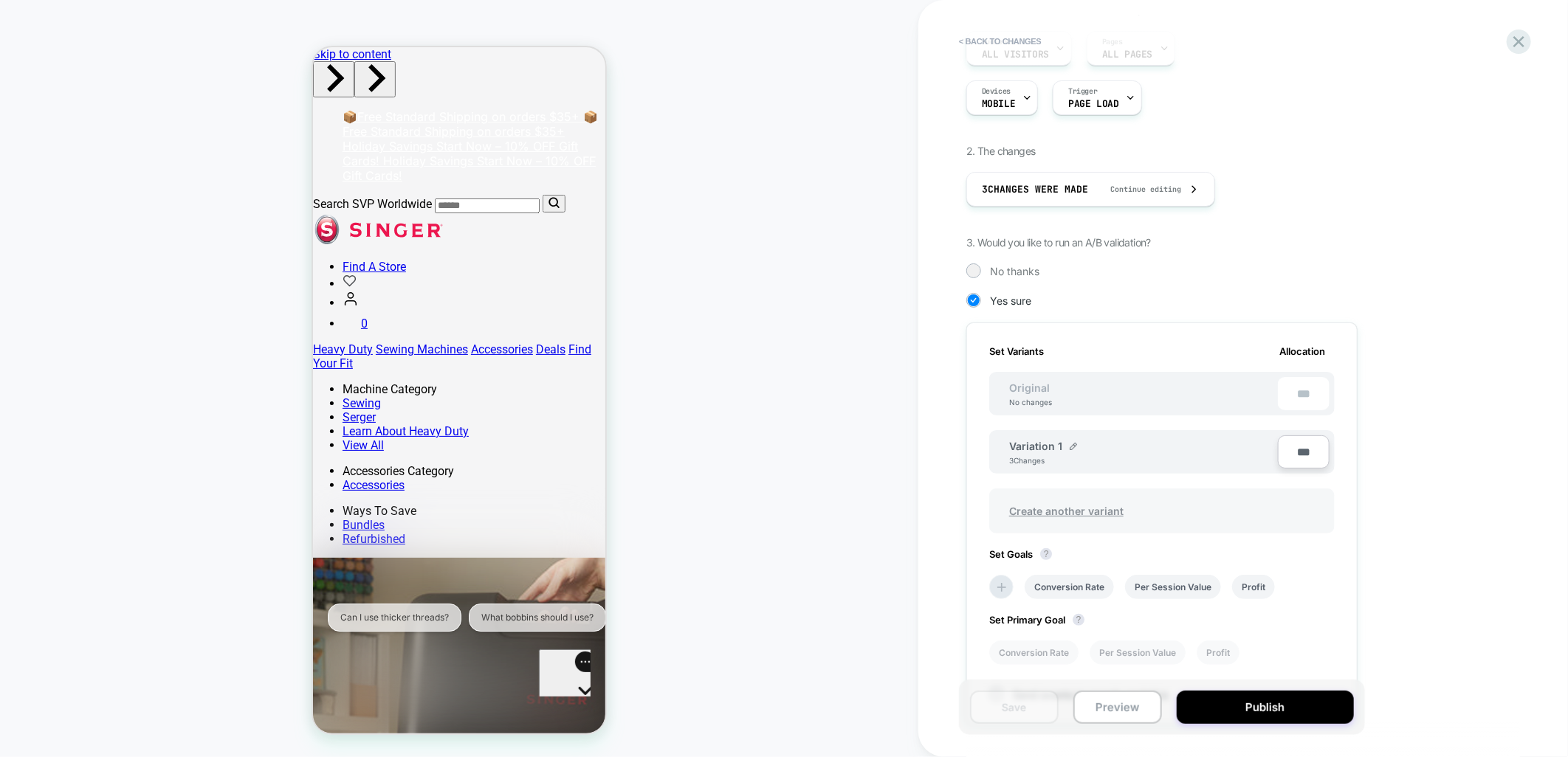
click at [1049, 508] on span "Create another variant" at bounding box center [1066, 511] width 144 height 35
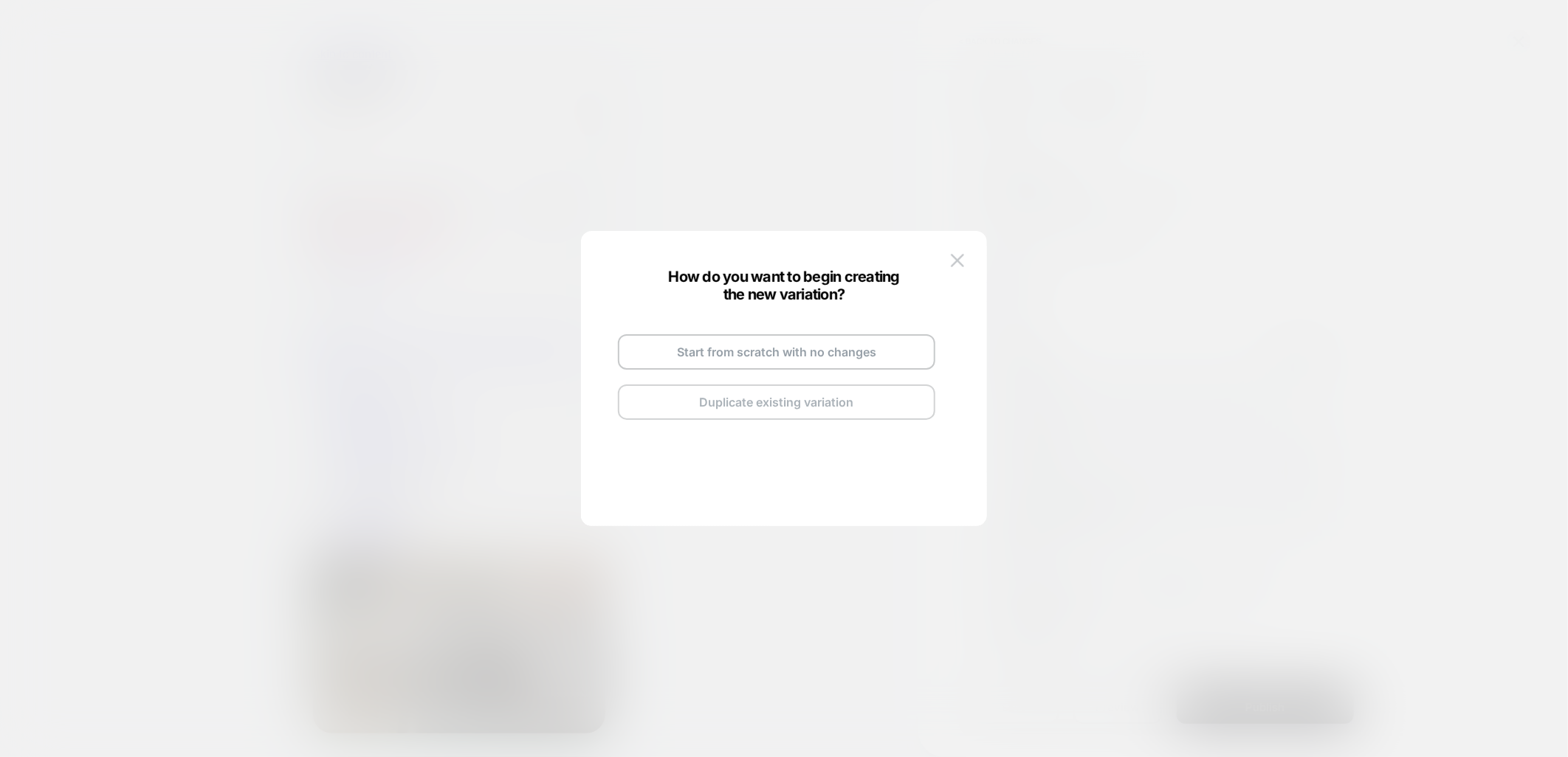
click at [692, 404] on button "Duplicate existing variation" at bounding box center [776, 402] width 318 height 36
click at [733, 384] on button "Go and Edit the New Variation" at bounding box center [776, 382] width 318 height 36
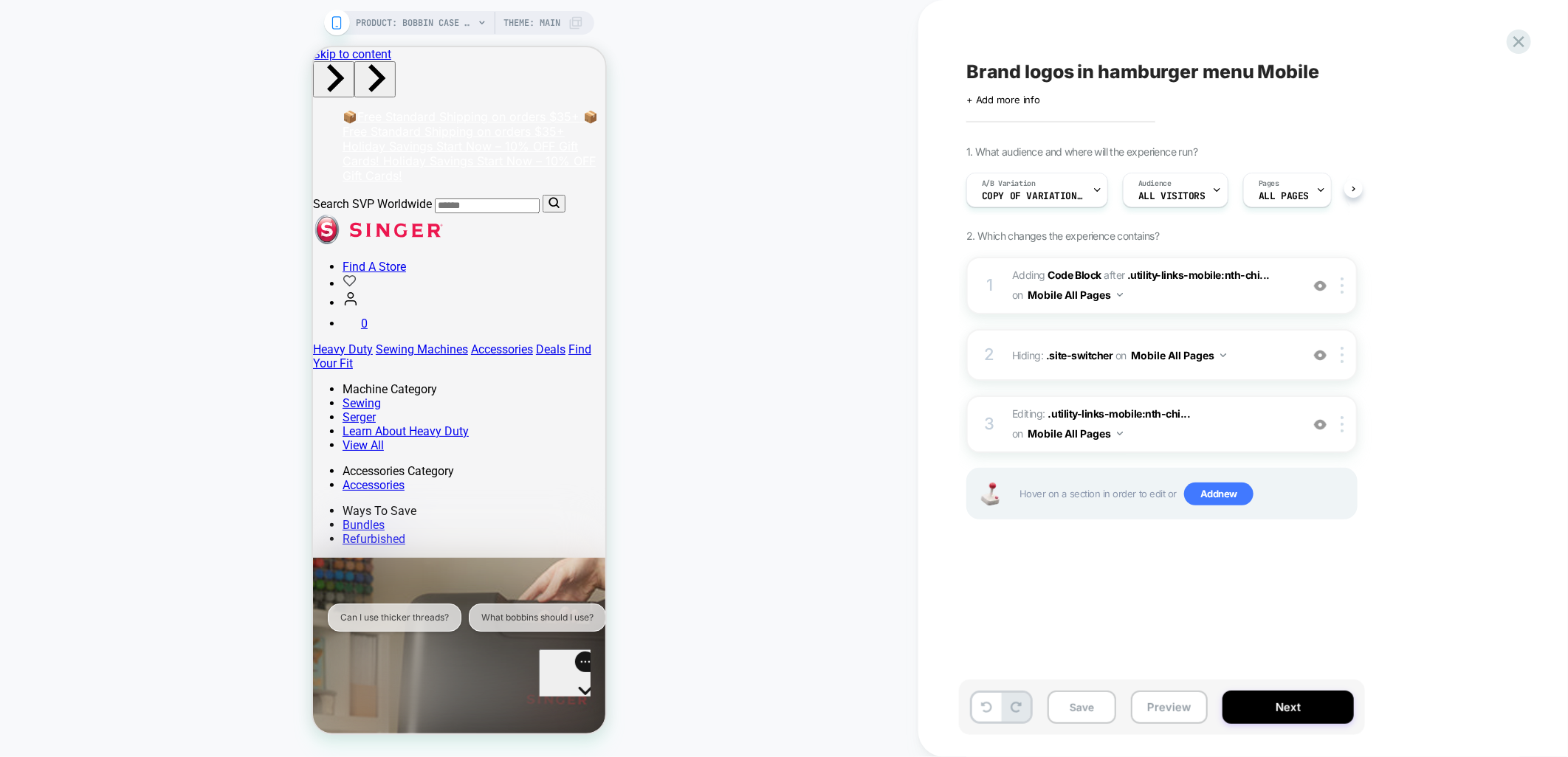
scroll to position [0, 1]
click at [1342, 291] on img at bounding box center [1342, 285] width 3 height 16
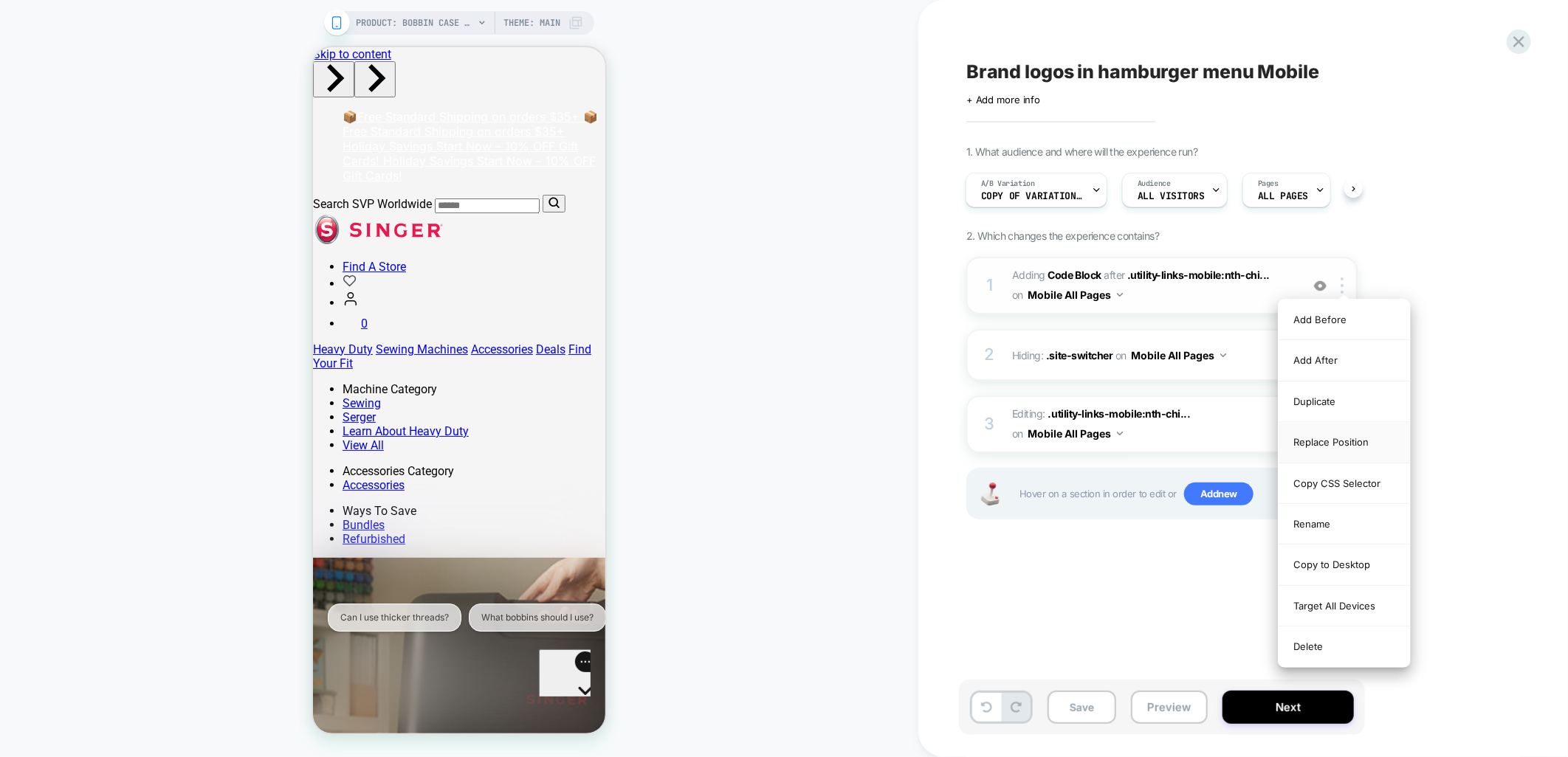
click at [1325, 443] on div "Replace Position" at bounding box center [1345, 442] width 132 height 41
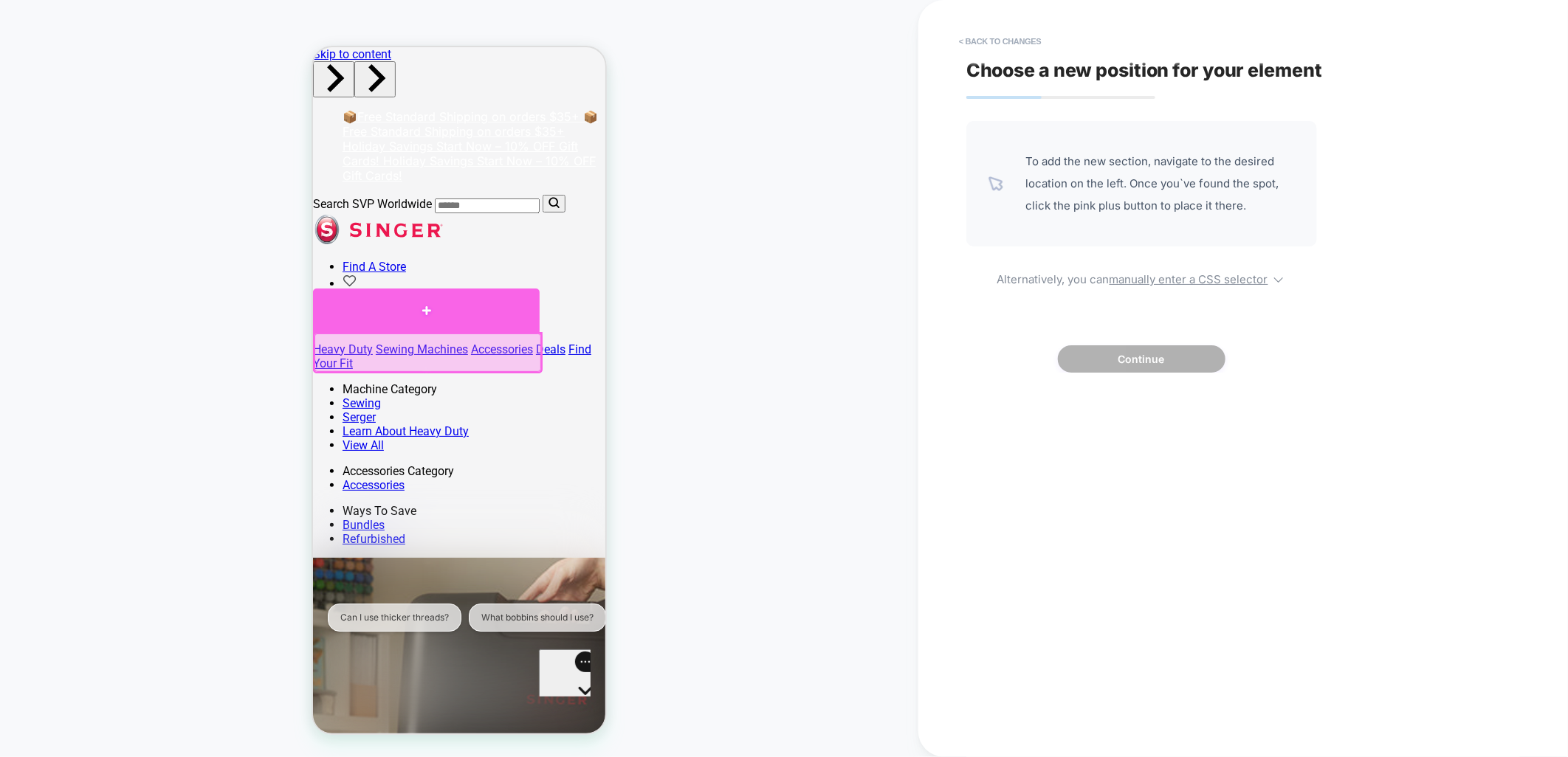
click at [428, 312] on div at bounding box center [426, 309] width 227 height 44
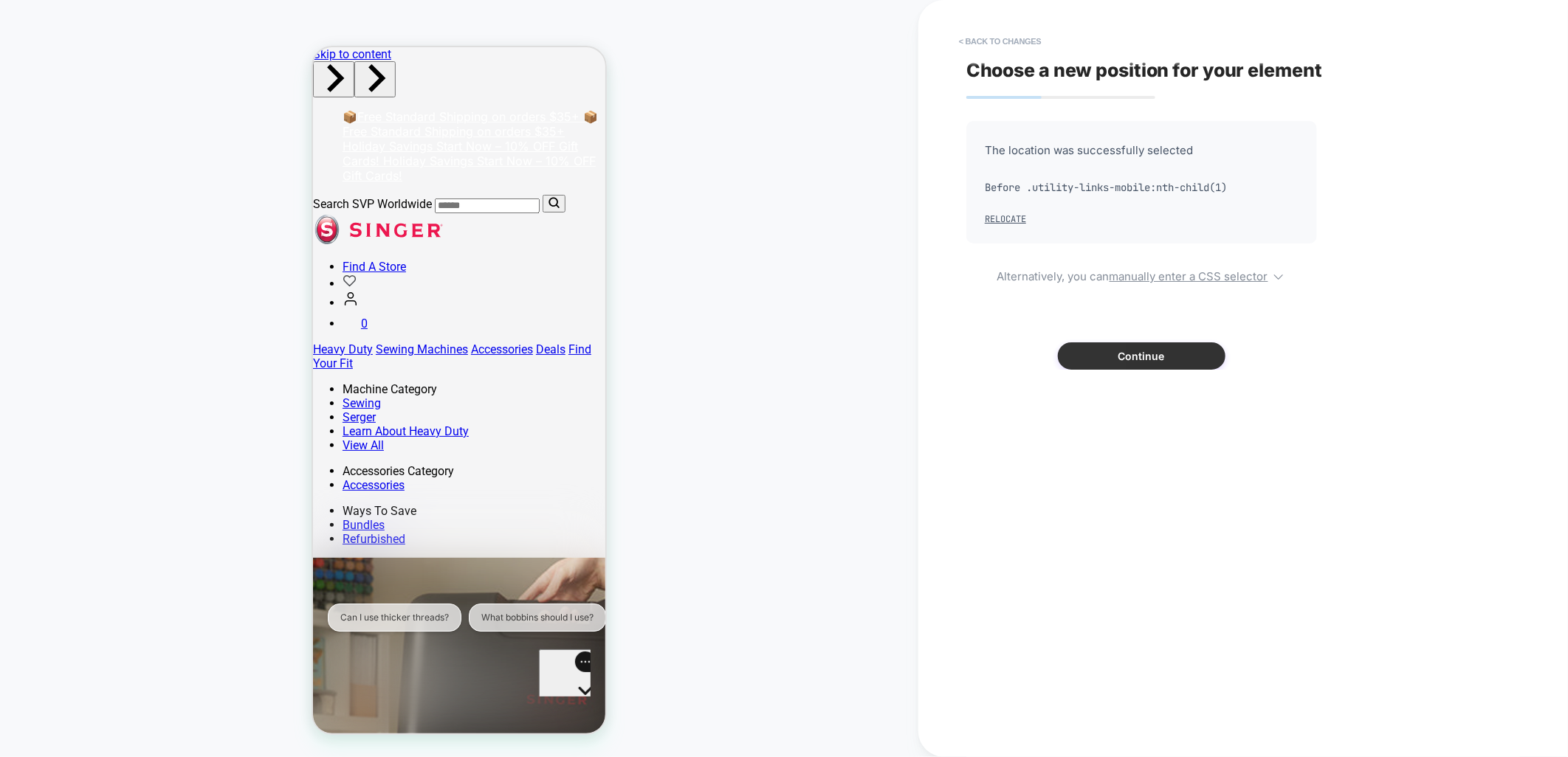
click at [1127, 360] on button "Continue" at bounding box center [1141, 356] width 168 height 28
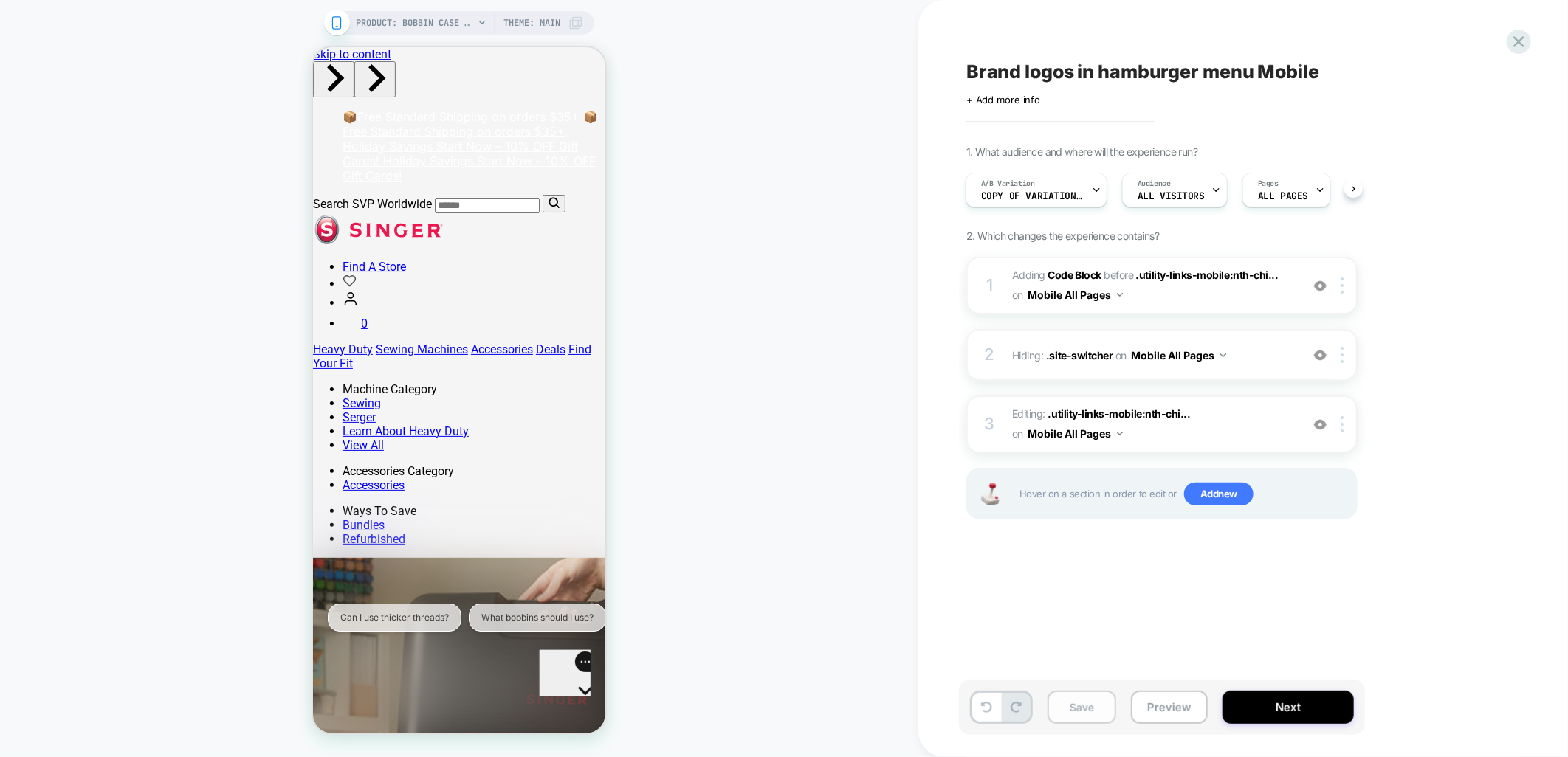
click at [1097, 713] on button "Save" at bounding box center [1081, 708] width 68 height 33
click at [1090, 190] on div "A/B Variation Copy of Variation 1" at bounding box center [1032, 190] width 133 height 33
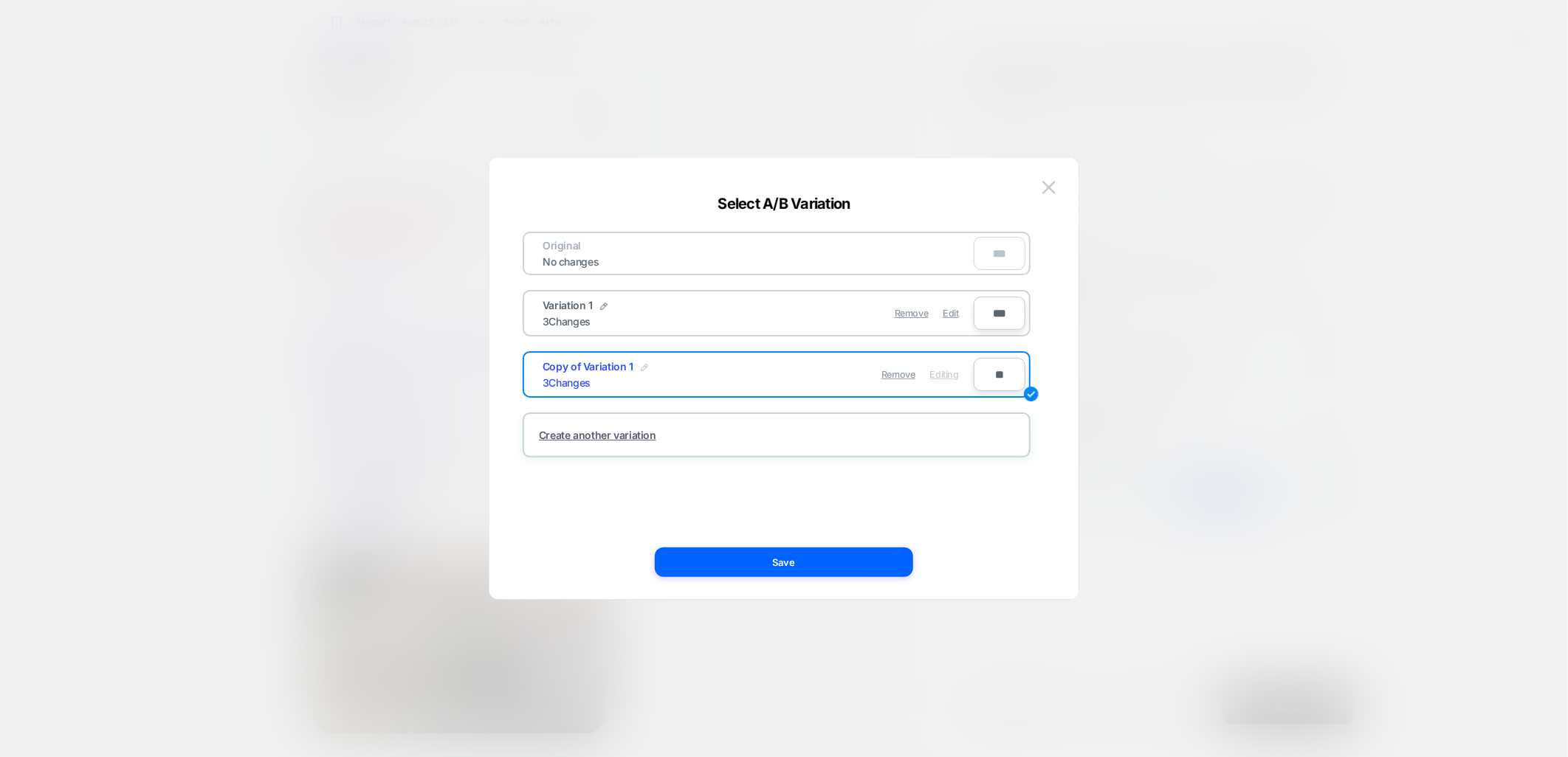
click at [644, 361] on div at bounding box center [644, 367] width 8 height 12
drag, startPoint x: 598, startPoint y: 373, endPoint x: 463, endPoint y: 375, distance: 135.0
click at [959, 215] on div "**********" at bounding box center [1154, 189] width 391 height 49
type input "**********"
click at [704, 377] on button "Save" at bounding box center [705, 375] width 52 height 22
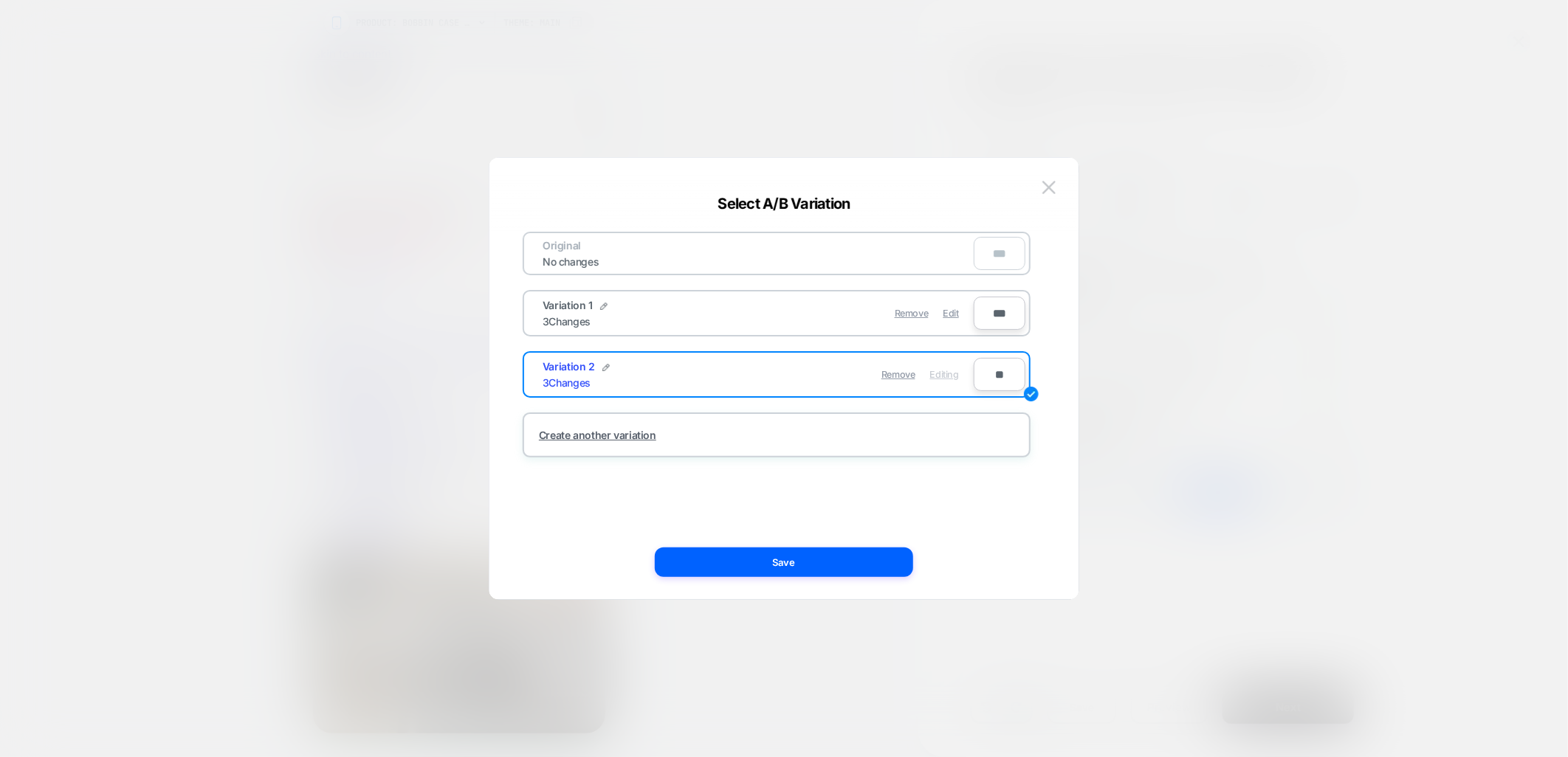
click at [985, 366] on input "**" at bounding box center [999, 374] width 52 height 33
type input "***"
type input "**"
type input "***"
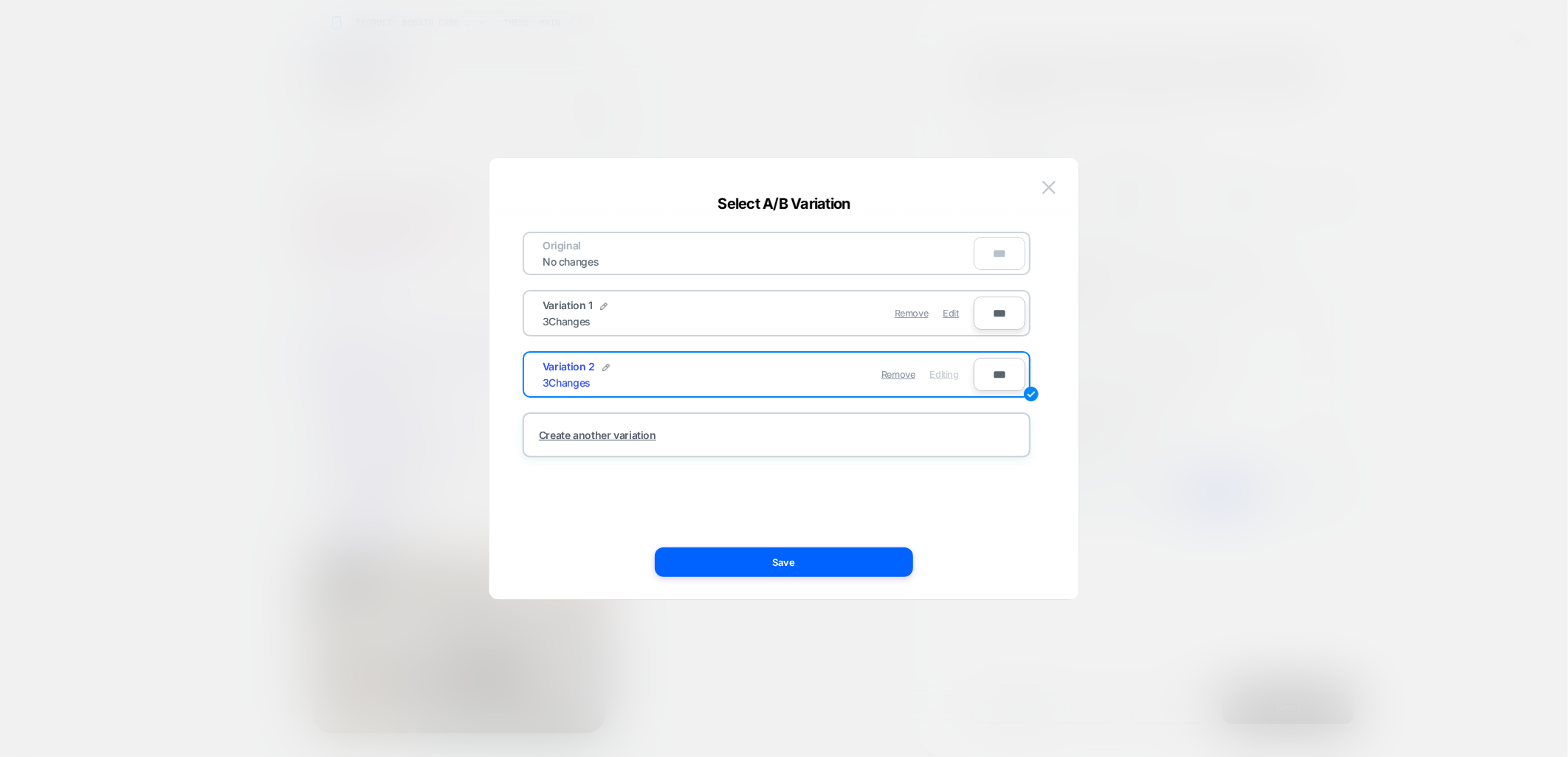
type input "***"
click at [988, 313] on input "***" at bounding box center [999, 313] width 52 height 33
type input "***"
type input "**"
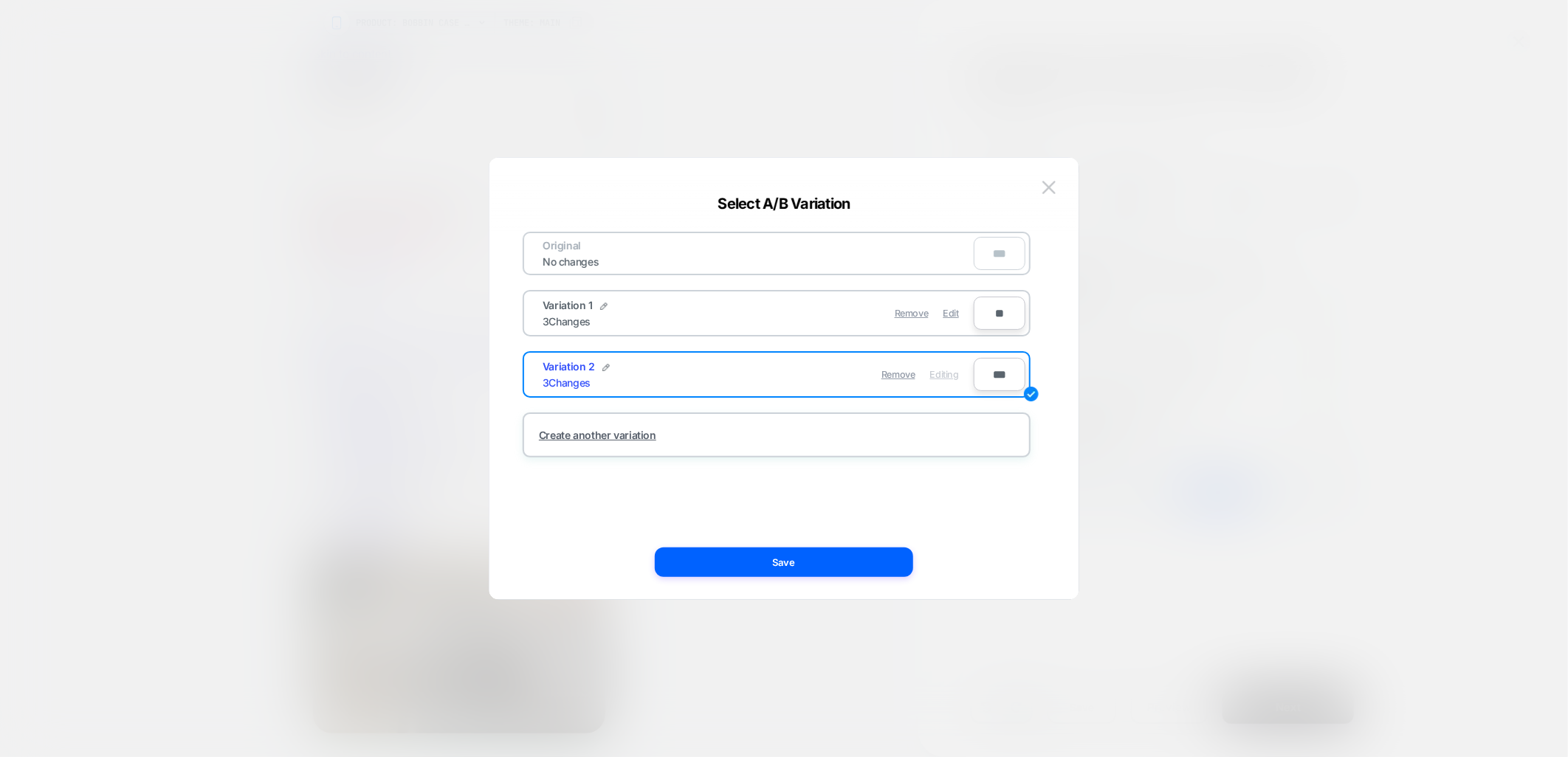
type input "***"
click at [814, 555] on button "Save" at bounding box center [784, 562] width 258 height 29
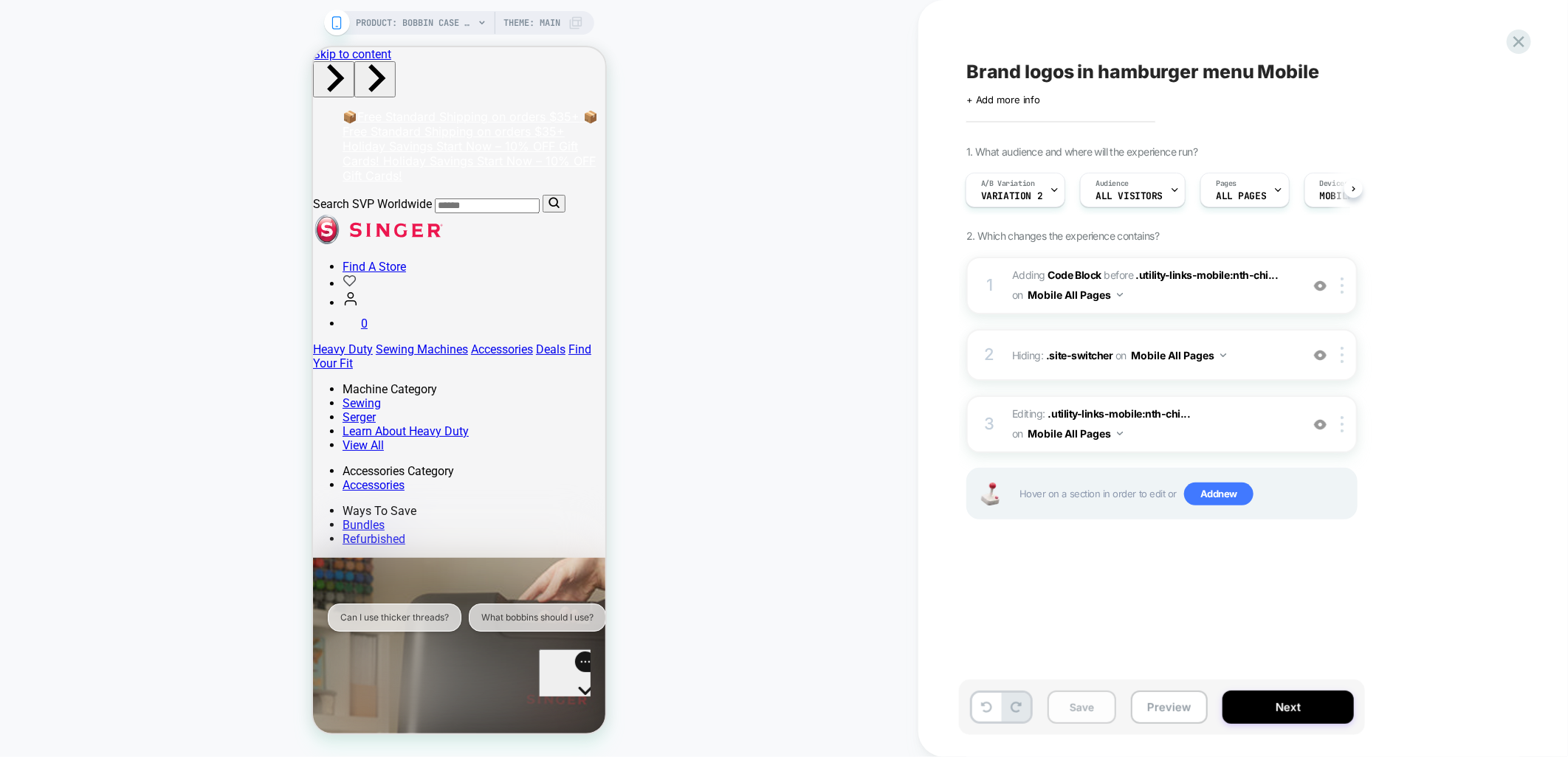
click at [1059, 697] on button "Save" at bounding box center [1081, 708] width 68 height 33
click at [1040, 193] on span "Variation 2" at bounding box center [1011, 196] width 61 height 10
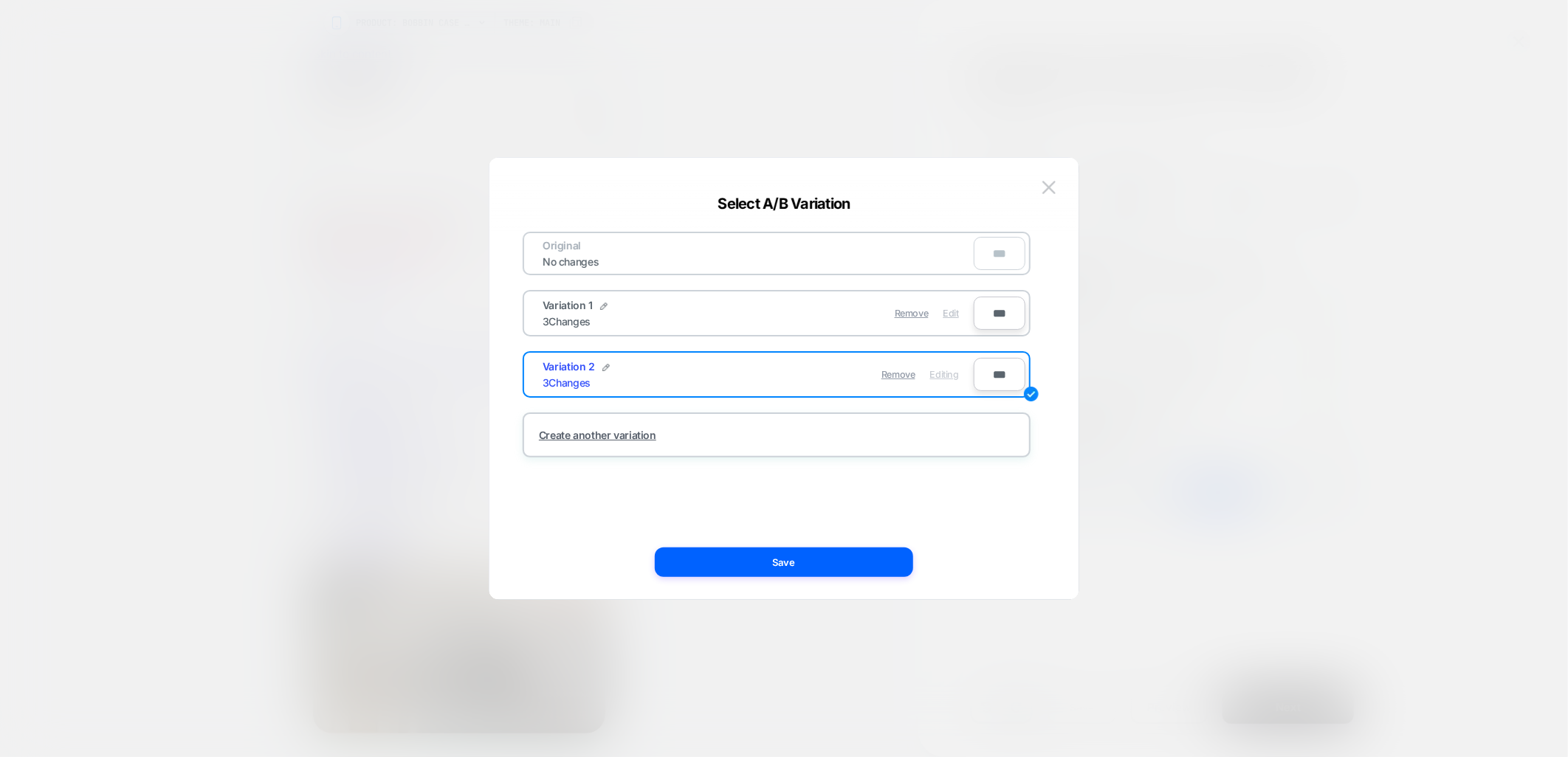
click at [949, 311] on span "Edit" at bounding box center [951, 313] width 16 height 11
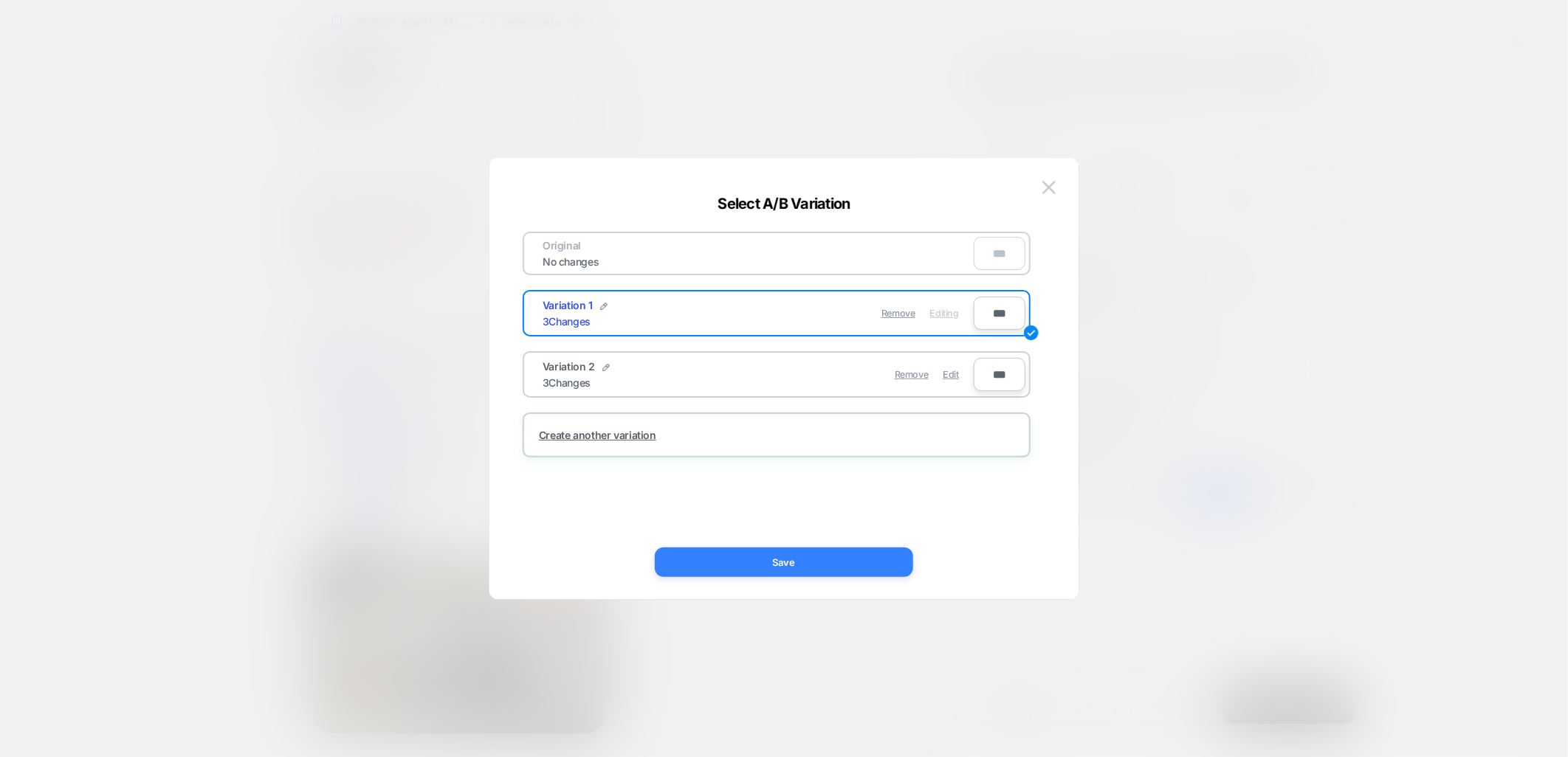
click at [854, 559] on button "Save" at bounding box center [784, 562] width 258 height 29
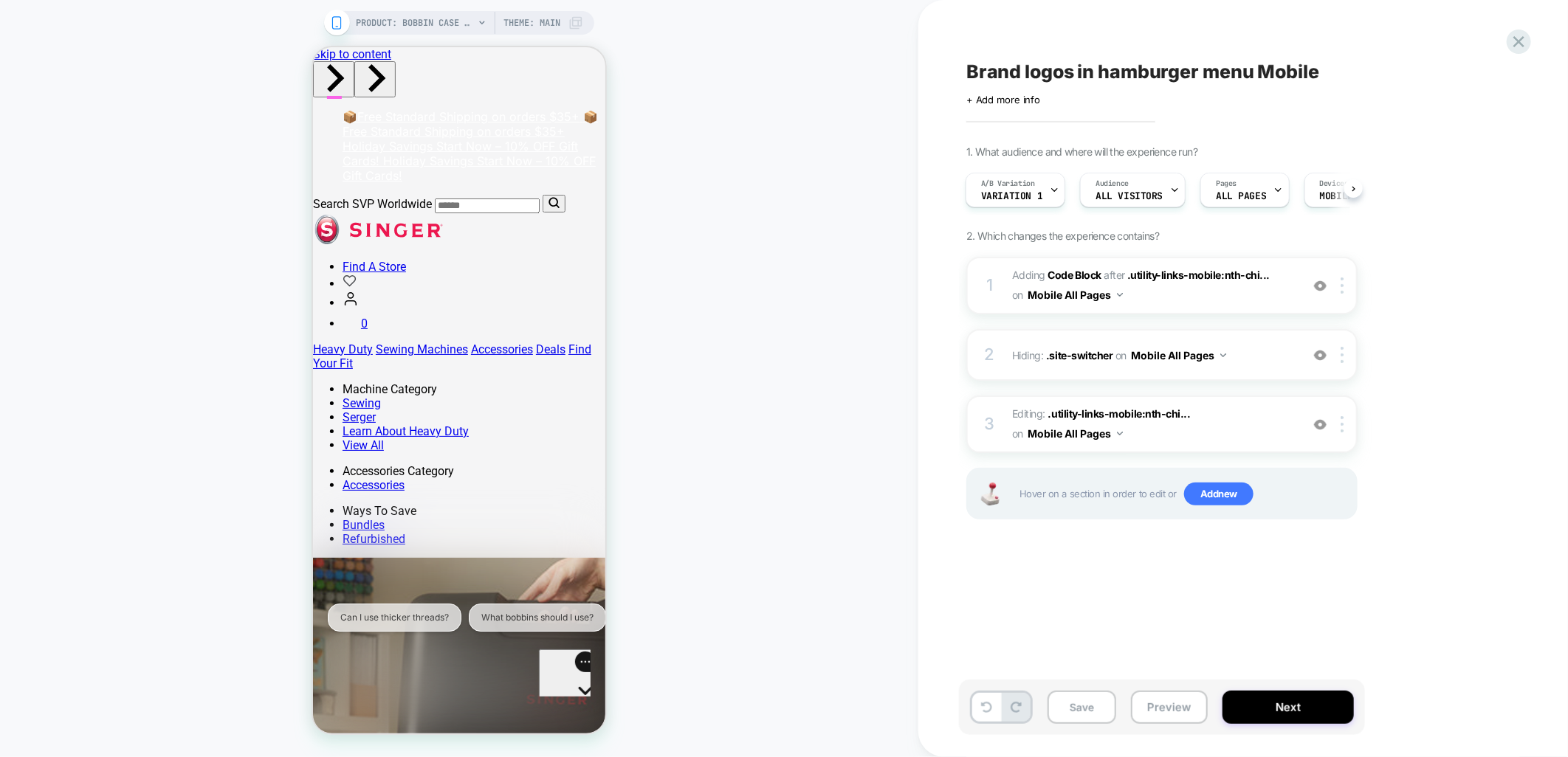
click at [1047, 190] on div "A/B Variation Variation 1" at bounding box center [1011, 190] width 91 height 33
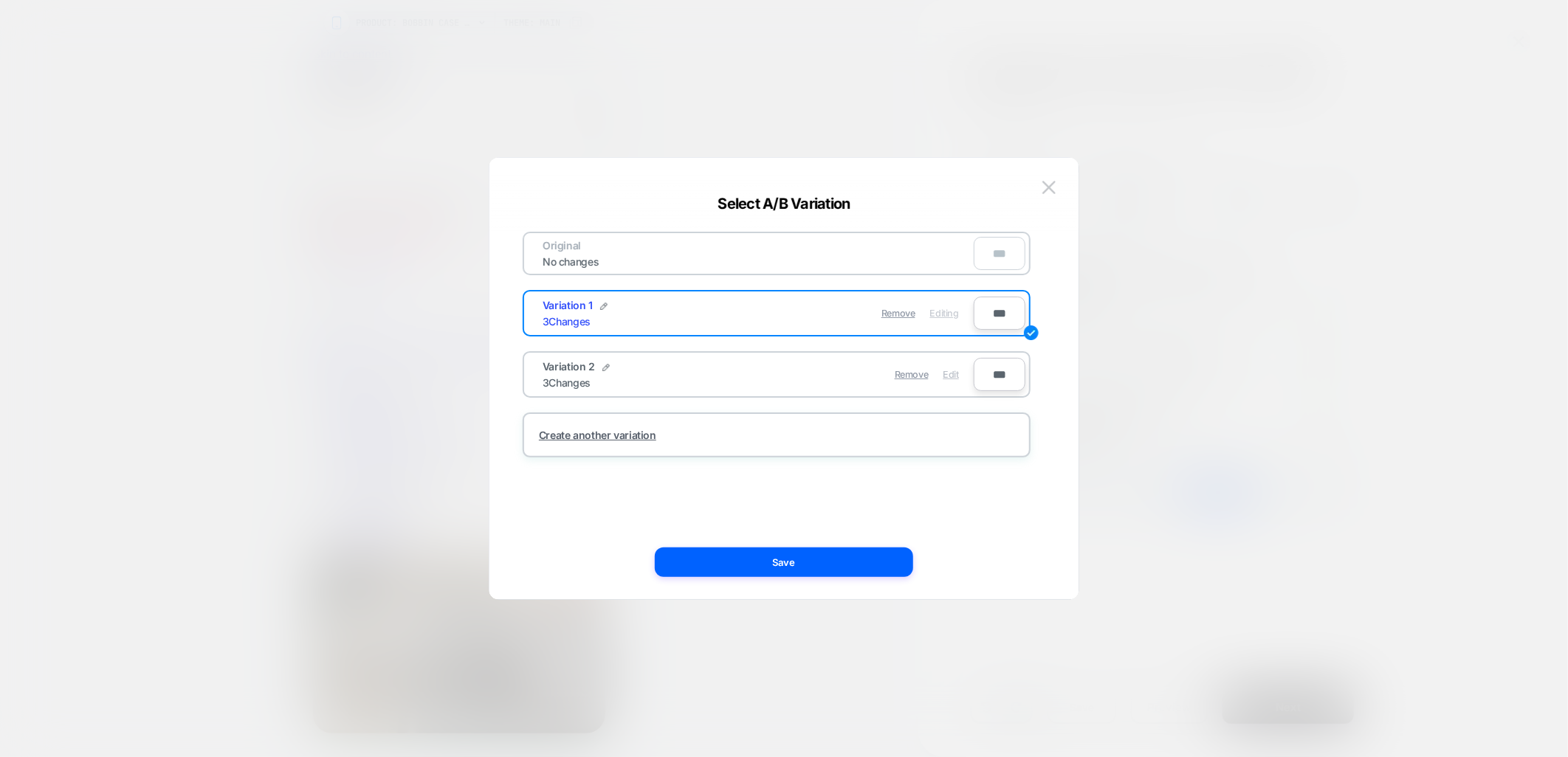
click at [953, 373] on span "Edit" at bounding box center [951, 374] width 16 height 11
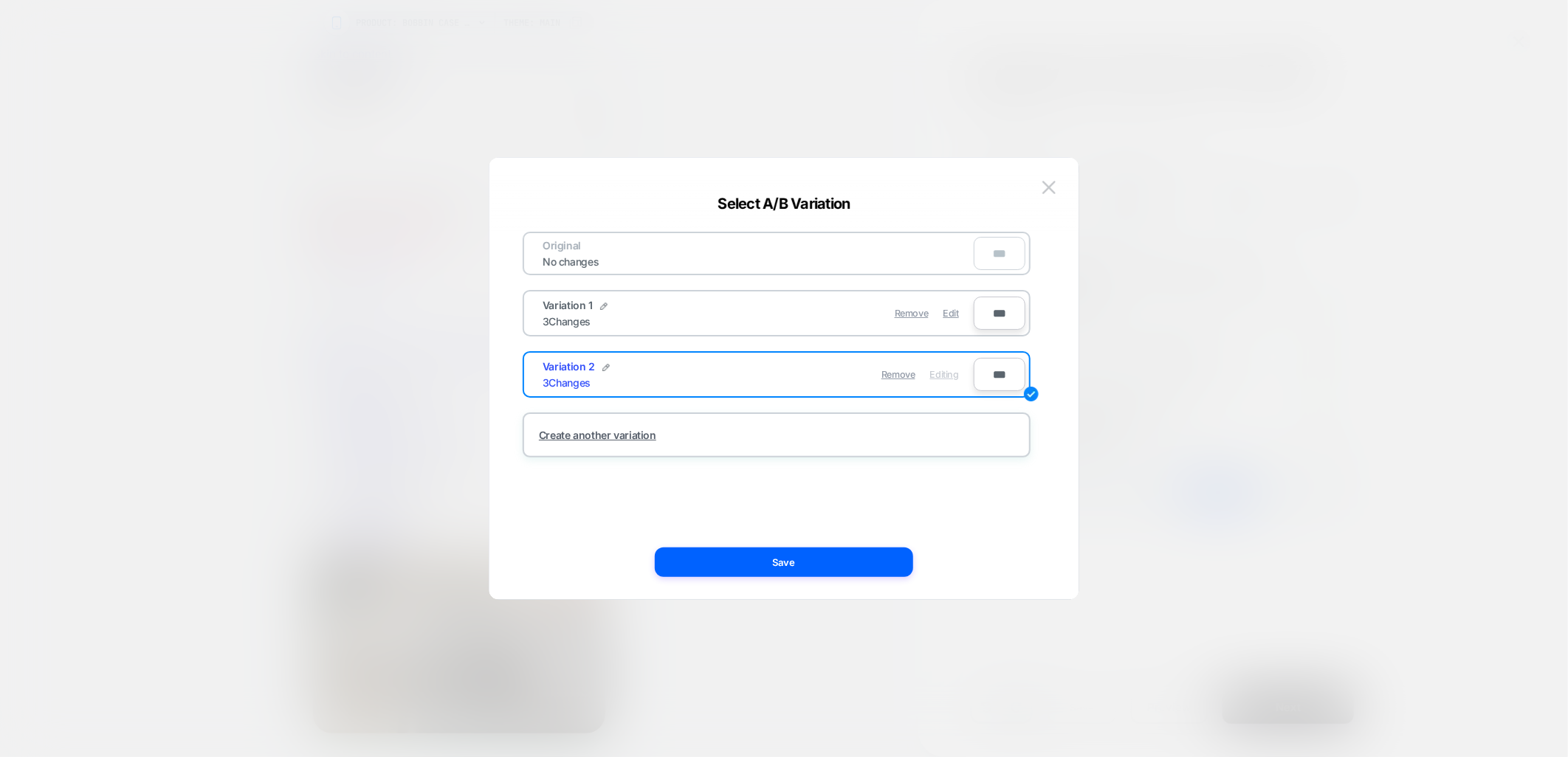
click at [714, 566] on button "Save" at bounding box center [784, 562] width 258 height 29
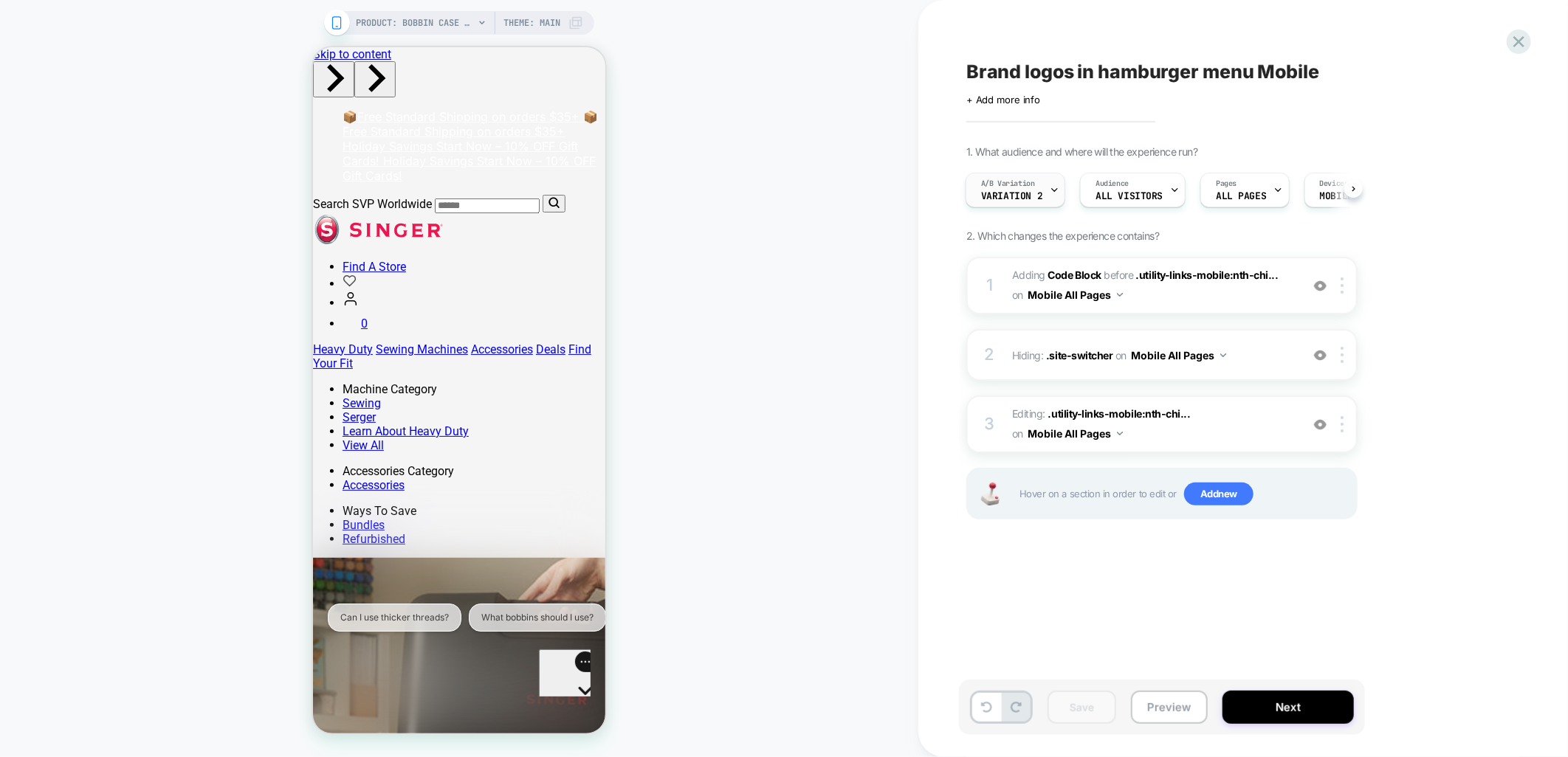
click at [1053, 188] on icon at bounding box center [1055, 190] width 10 height 10
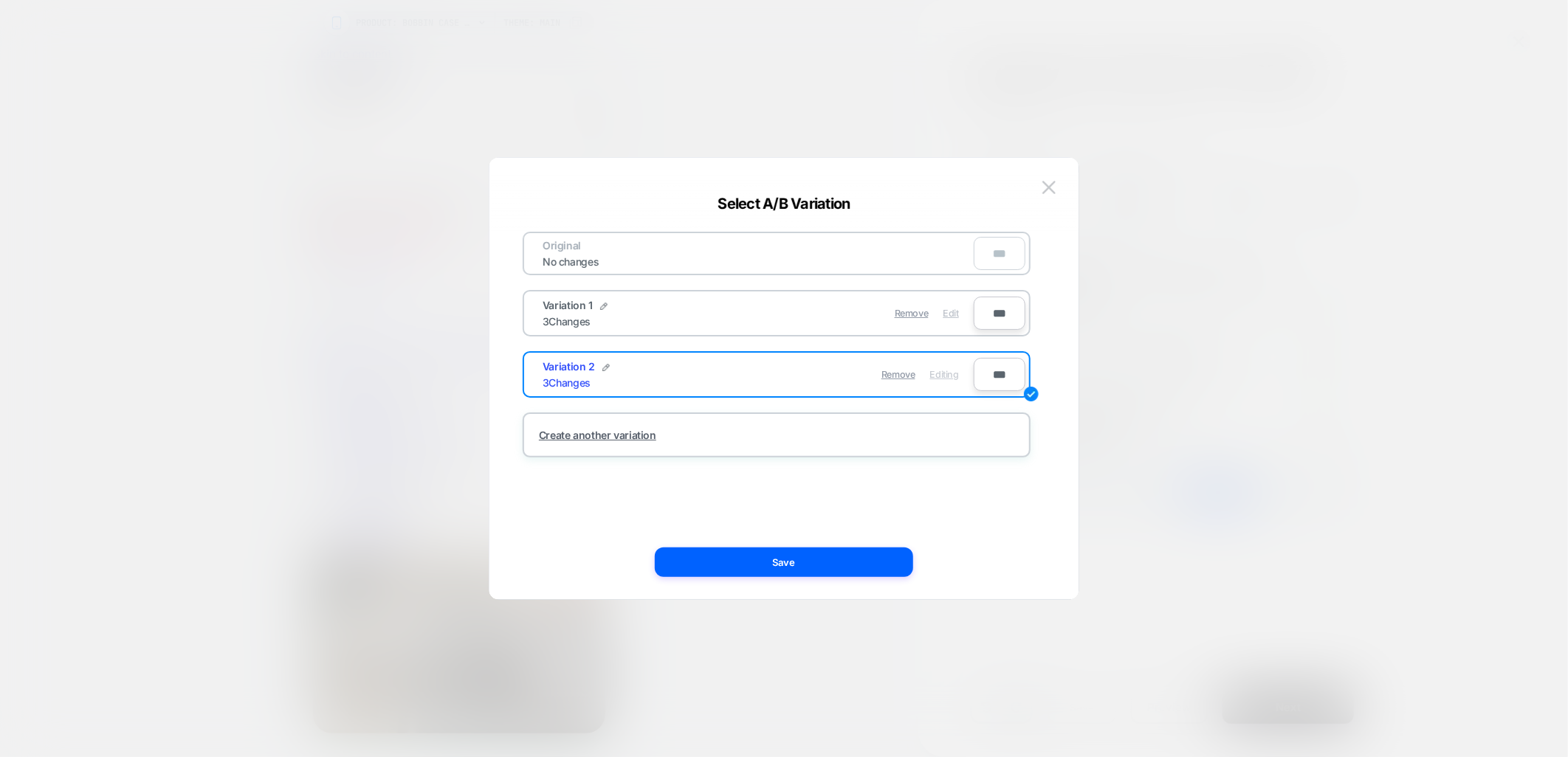
click at [954, 310] on span "Edit" at bounding box center [951, 313] width 16 height 11
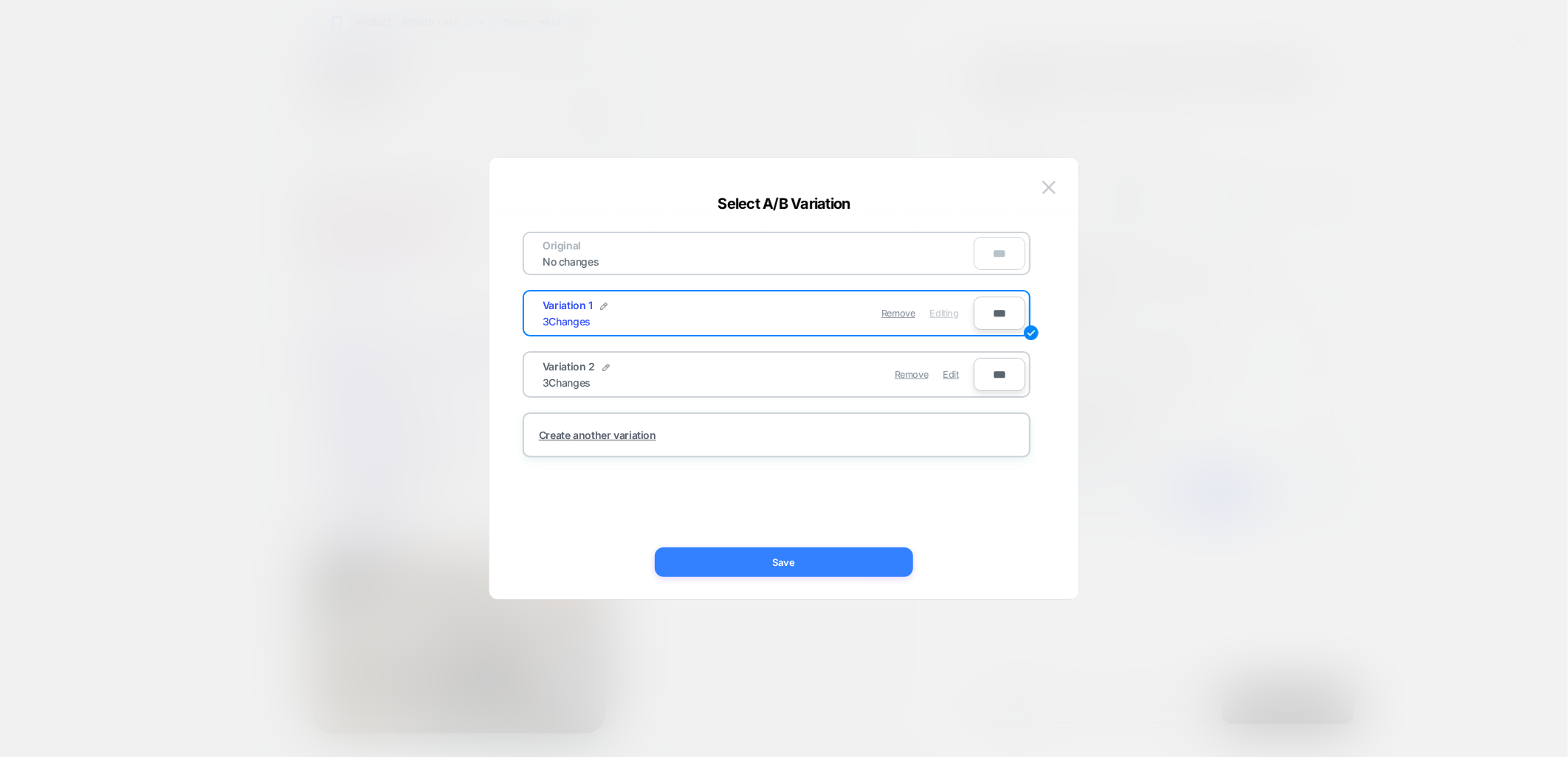
click at [833, 561] on button "Save" at bounding box center [784, 562] width 258 height 29
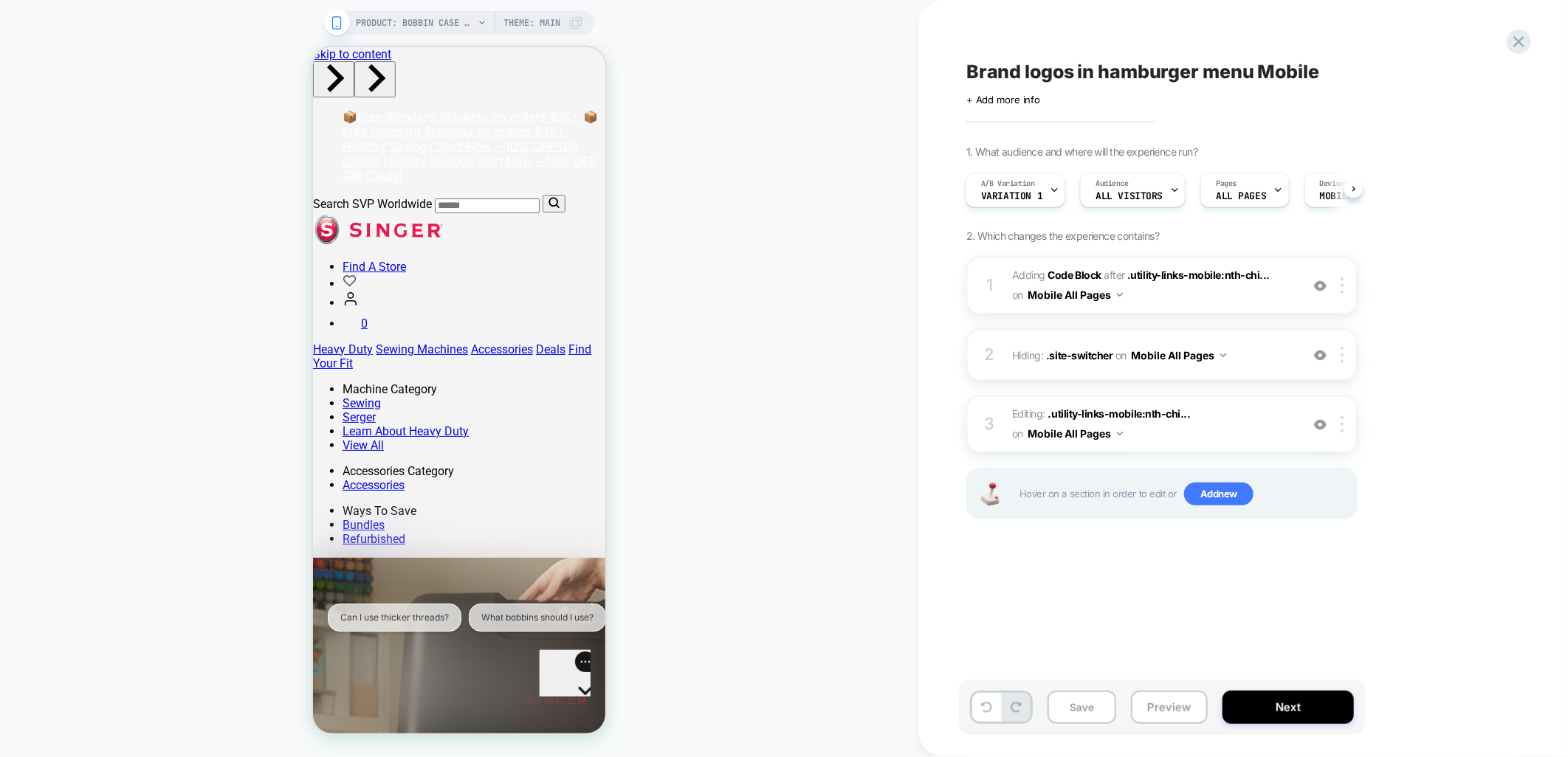
click at [1260, 547] on div "1 Adding Code Block AFTER .utility-links-mobile:nth-chi... .utility-links-mobil…" at bounding box center [1161, 406] width 391 height 299
click at [1051, 185] on icon at bounding box center [1055, 190] width 10 height 10
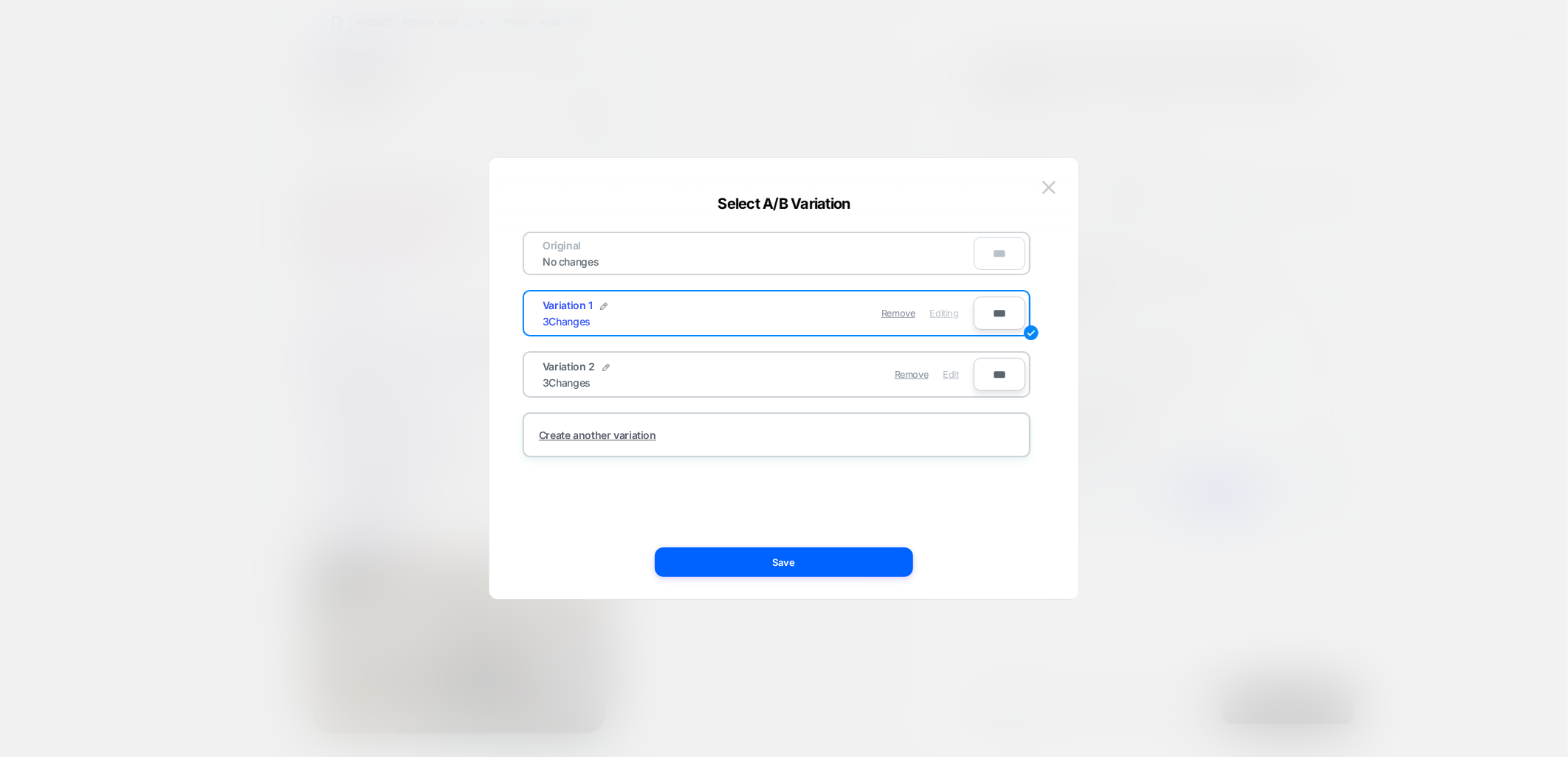
click at [946, 370] on span "Edit" at bounding box center [951, 374] width 16 height 11
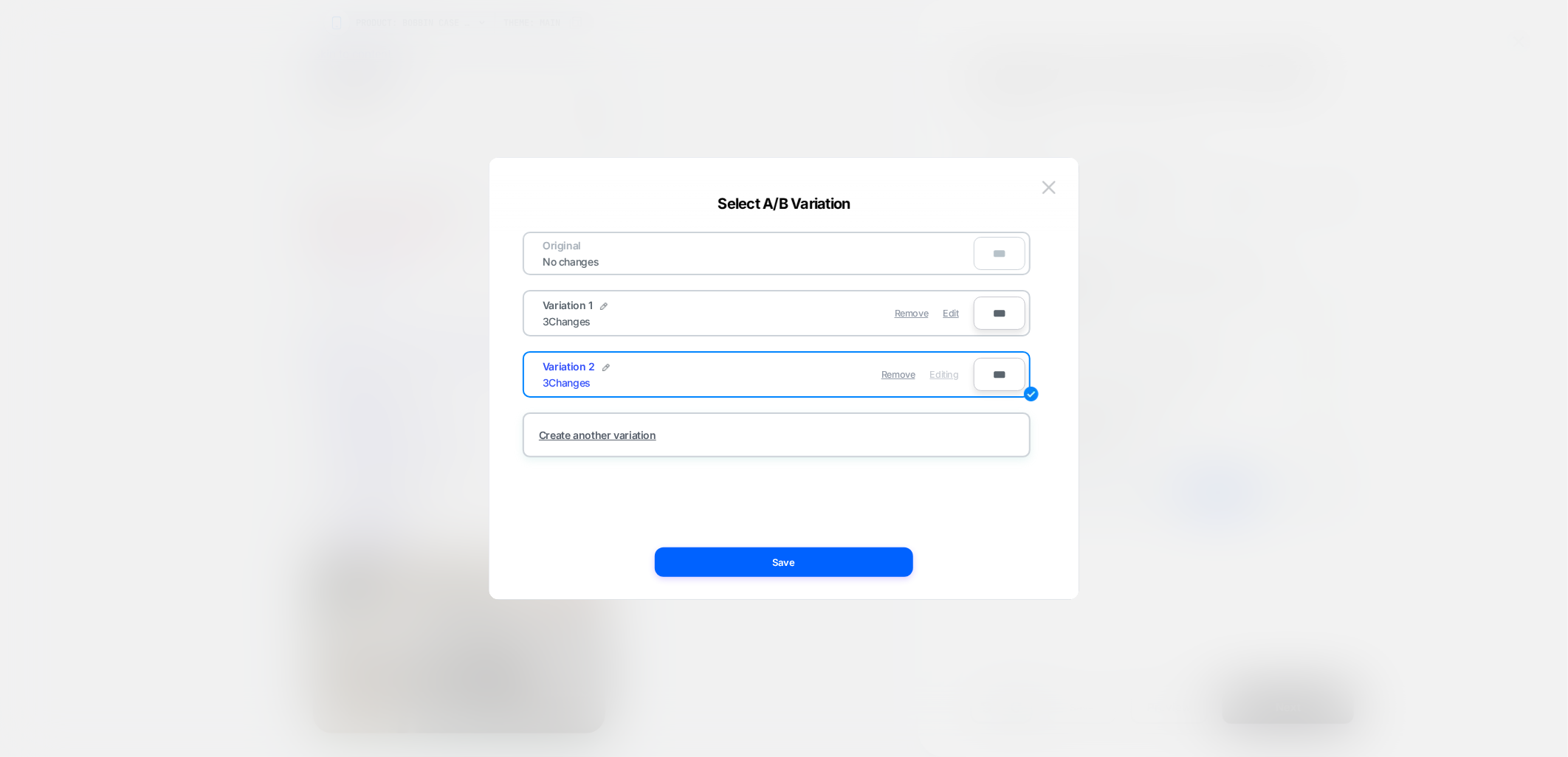
click at [810, 555] on button "Save" at bounding box center [784, 562] width 258 height 29
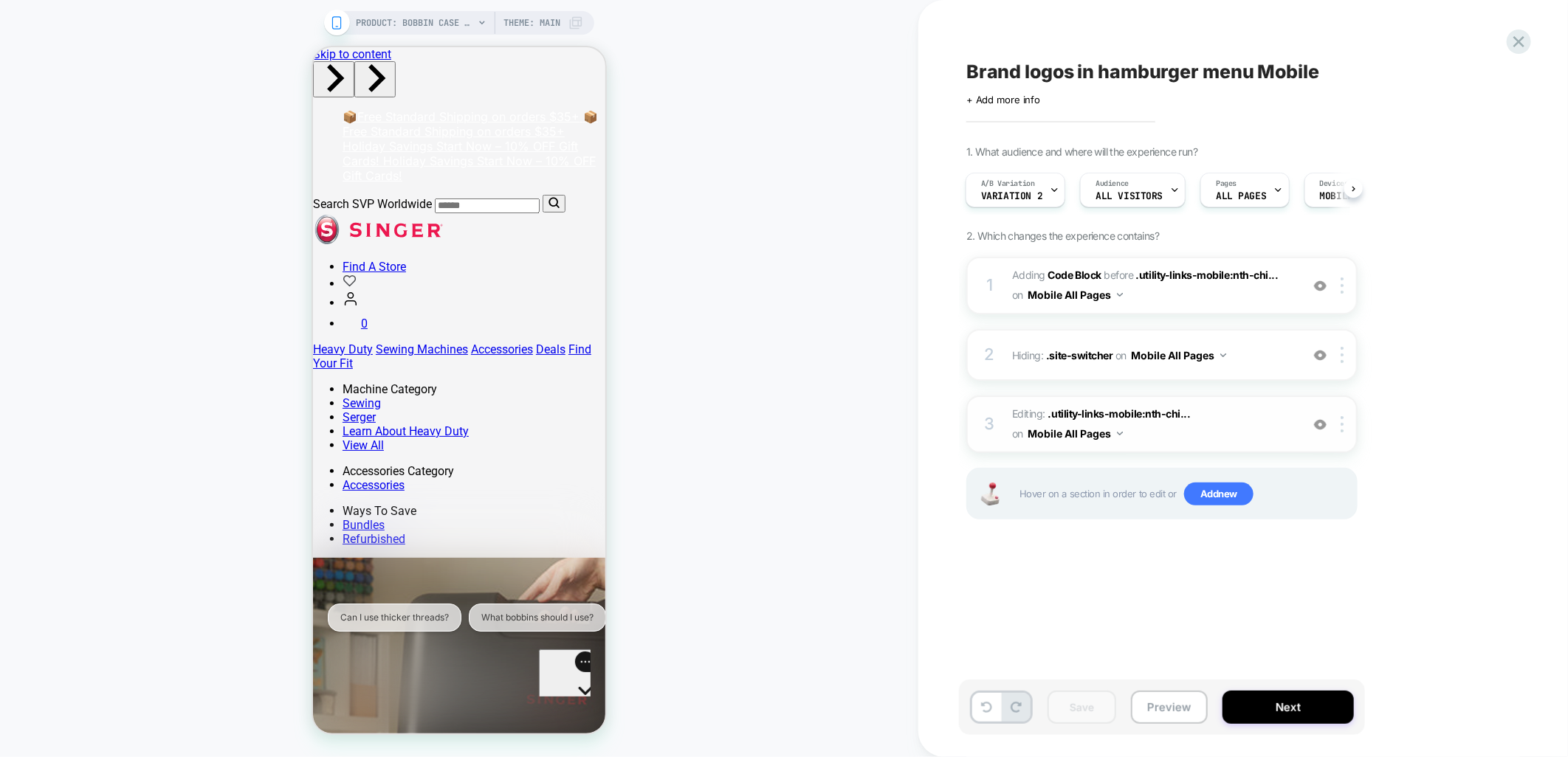
click at [1317, 419] on img at bounding box center [1320, 424] width 13 height 13
click at [1318, 422] on img at bounding box center [1320, 424] width 13 height 13
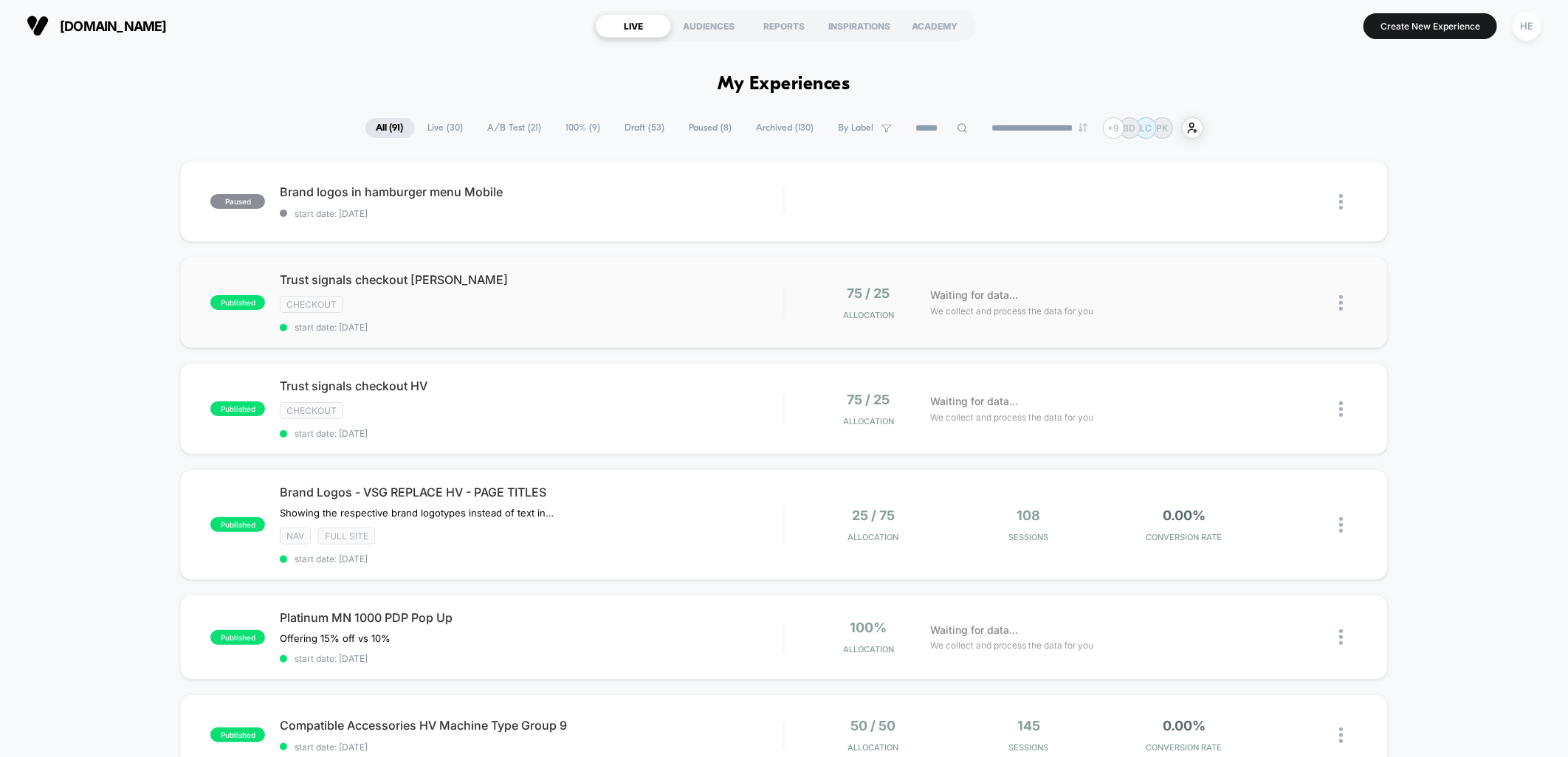
click at [628, 300] on div "checkout" at bounding box center [532, 304] width 503 height 17
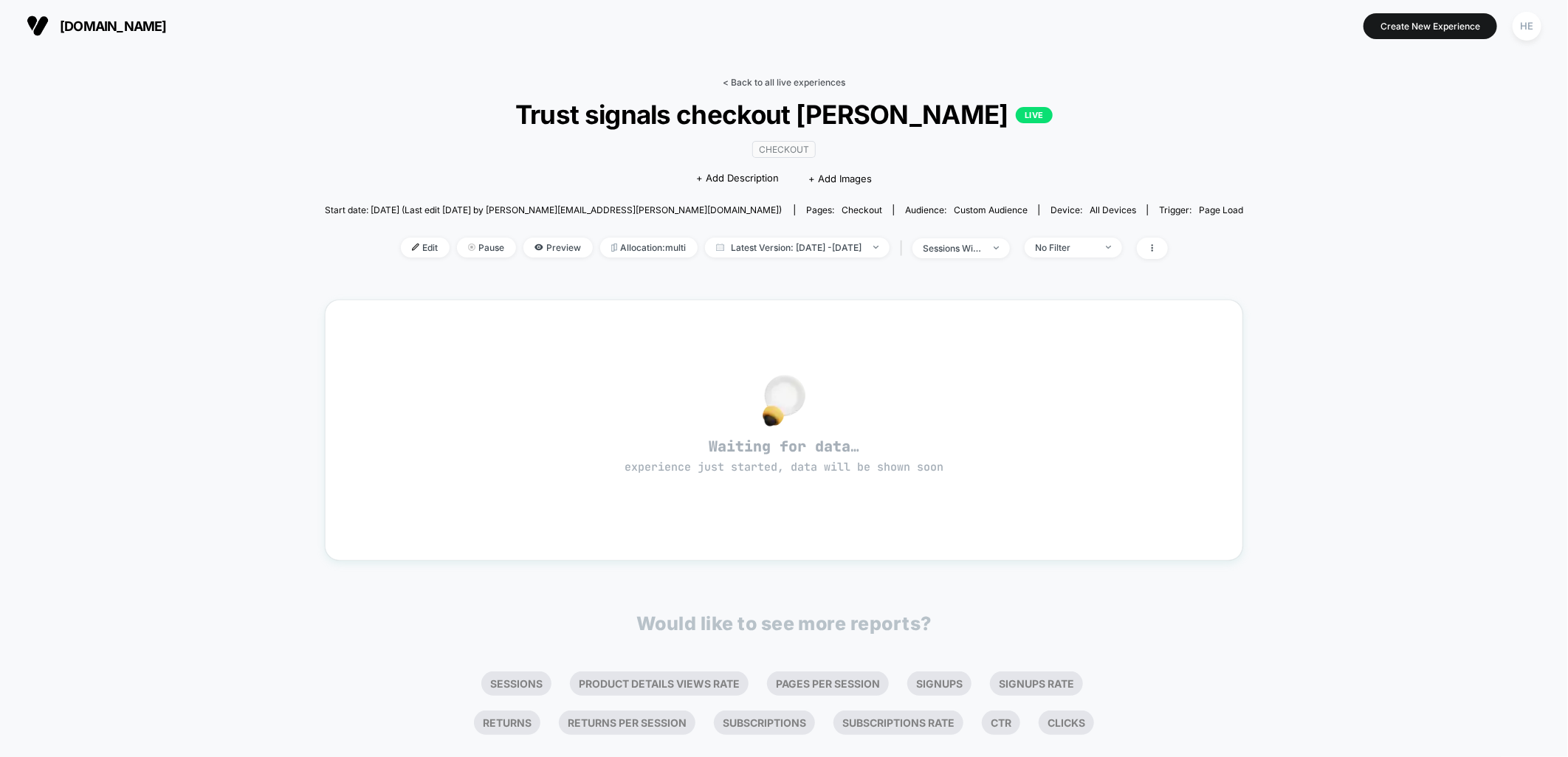
click at [756, 78] on link "< Back to all live experiences" at bounding box center [784, 82] width 123 height 11
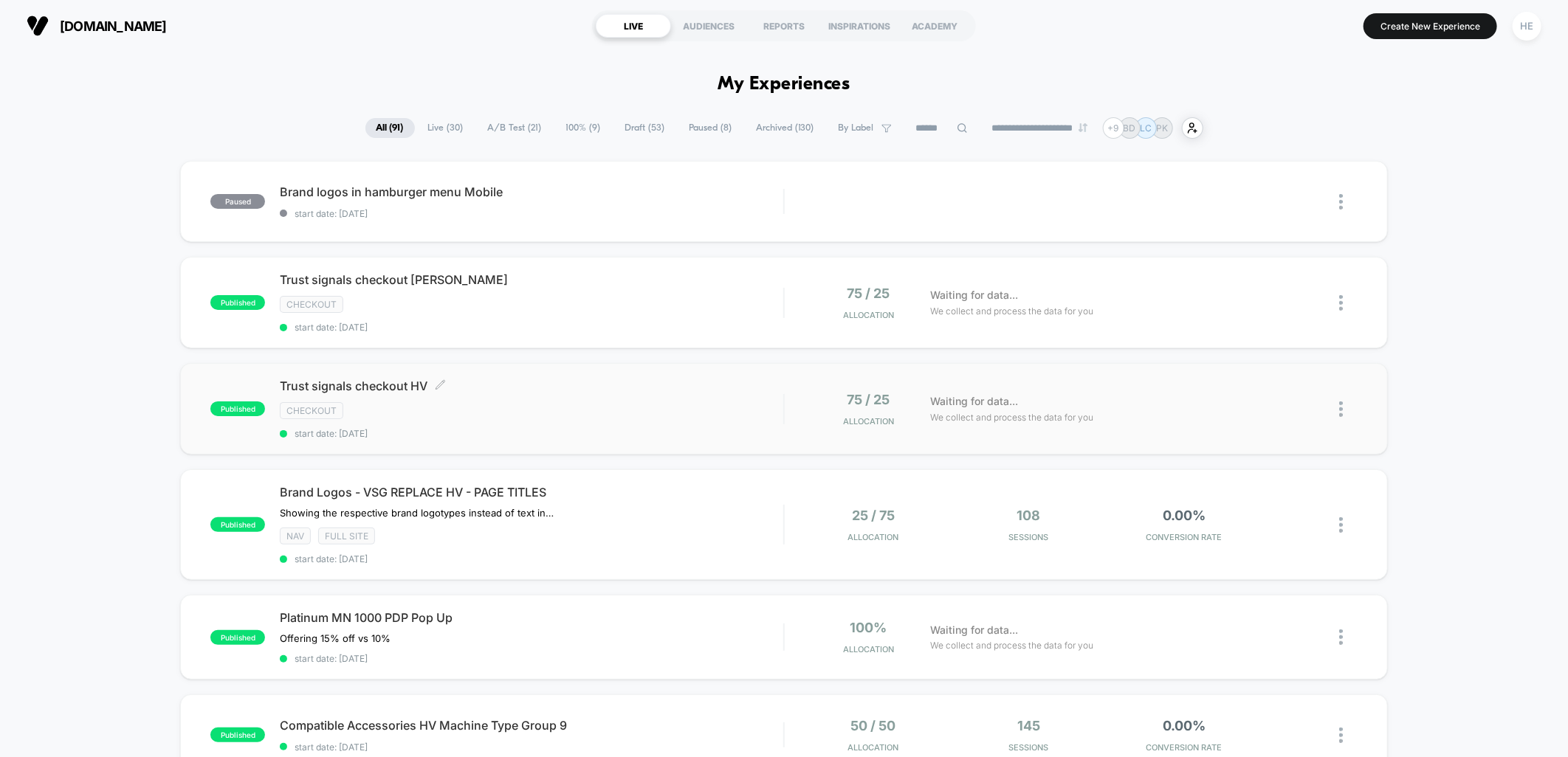
click at [598, 386] on span "Trust signals checkout HV Click to edit experience details" at bounding box center [532, 386] width 503 height 15
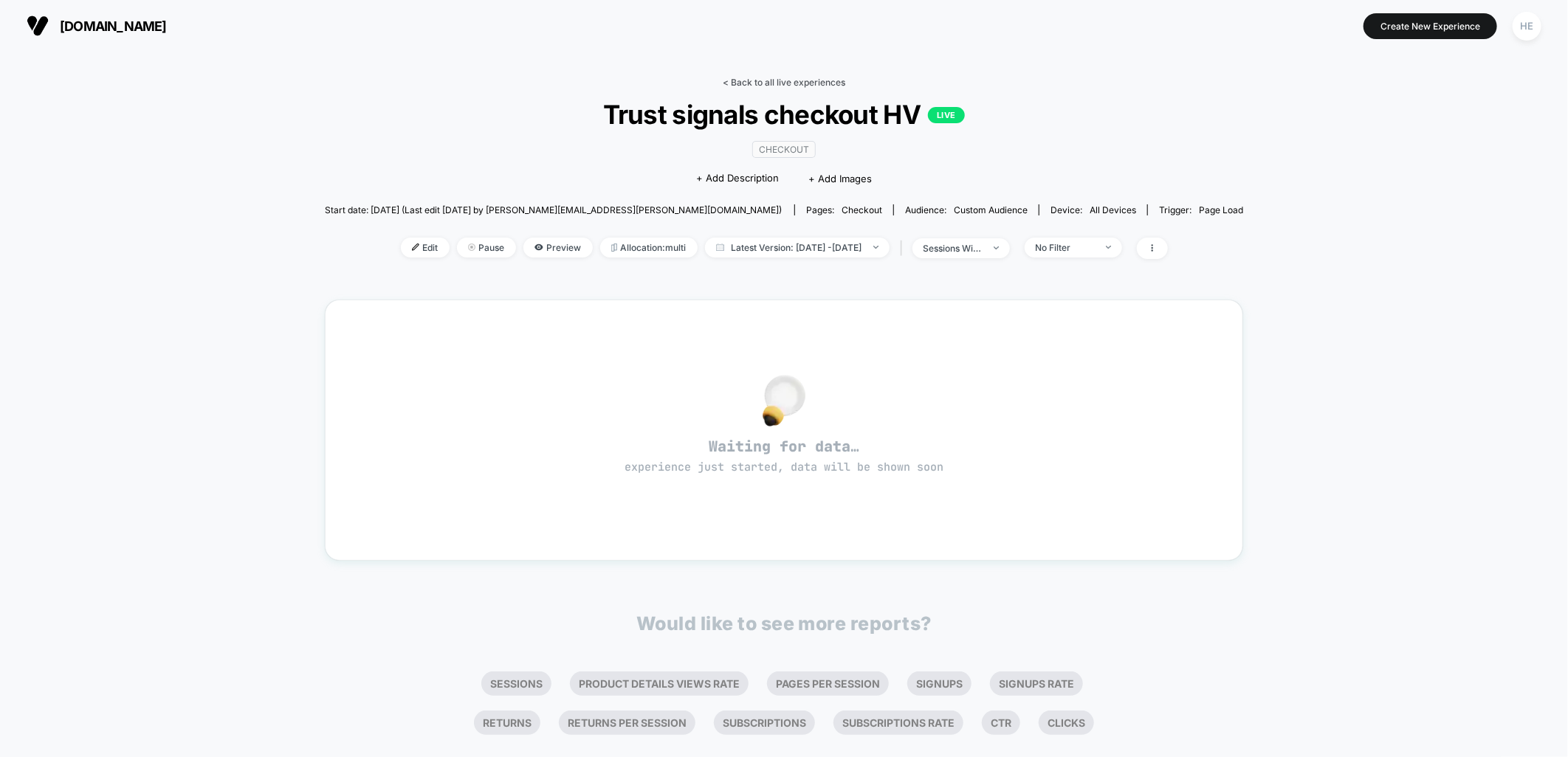
click at [776, 80] on link "< Back to all live experiences" at bounding box center [784, 82] width 123 height 11
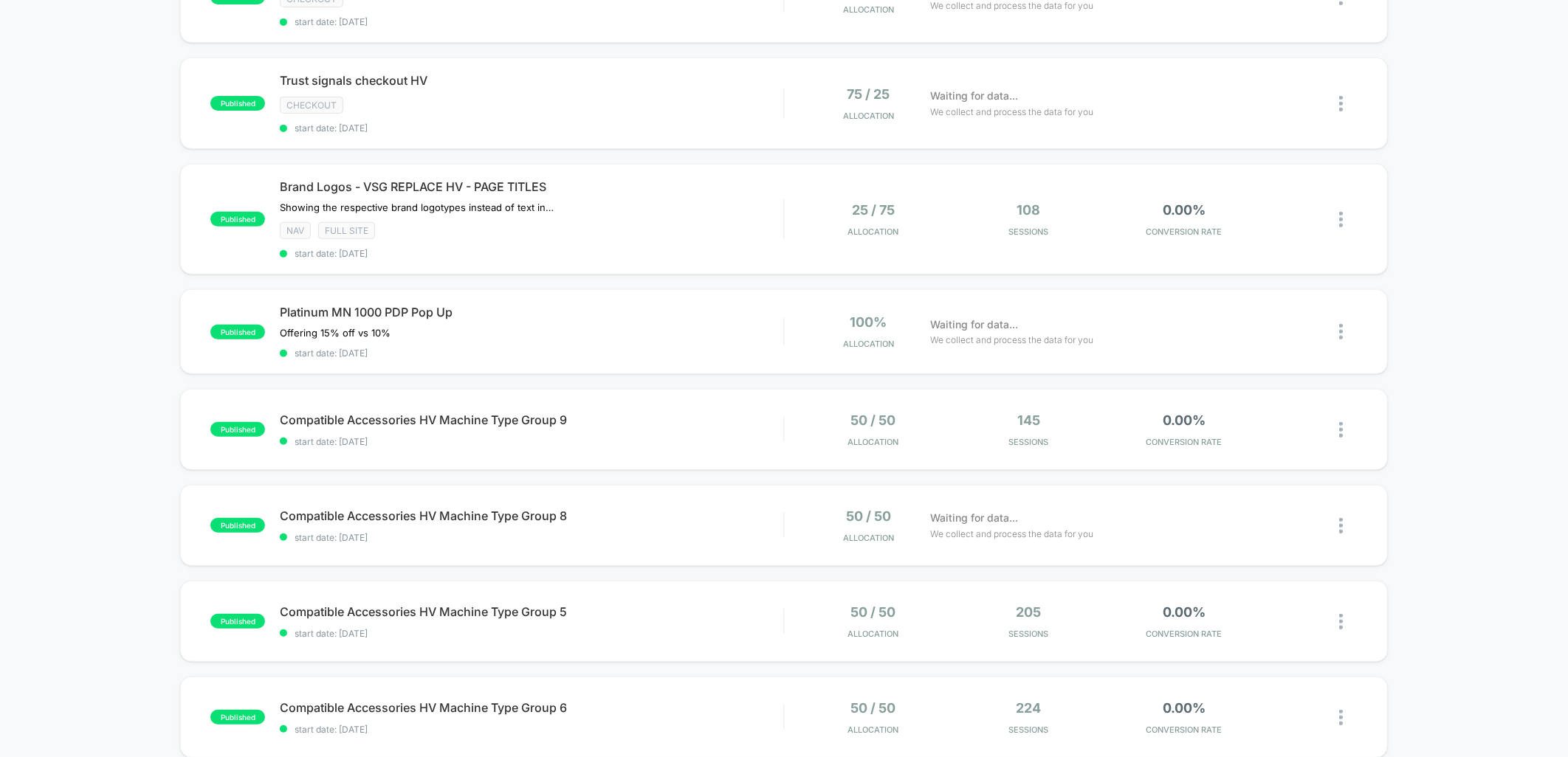
scroll to position [328, 0]
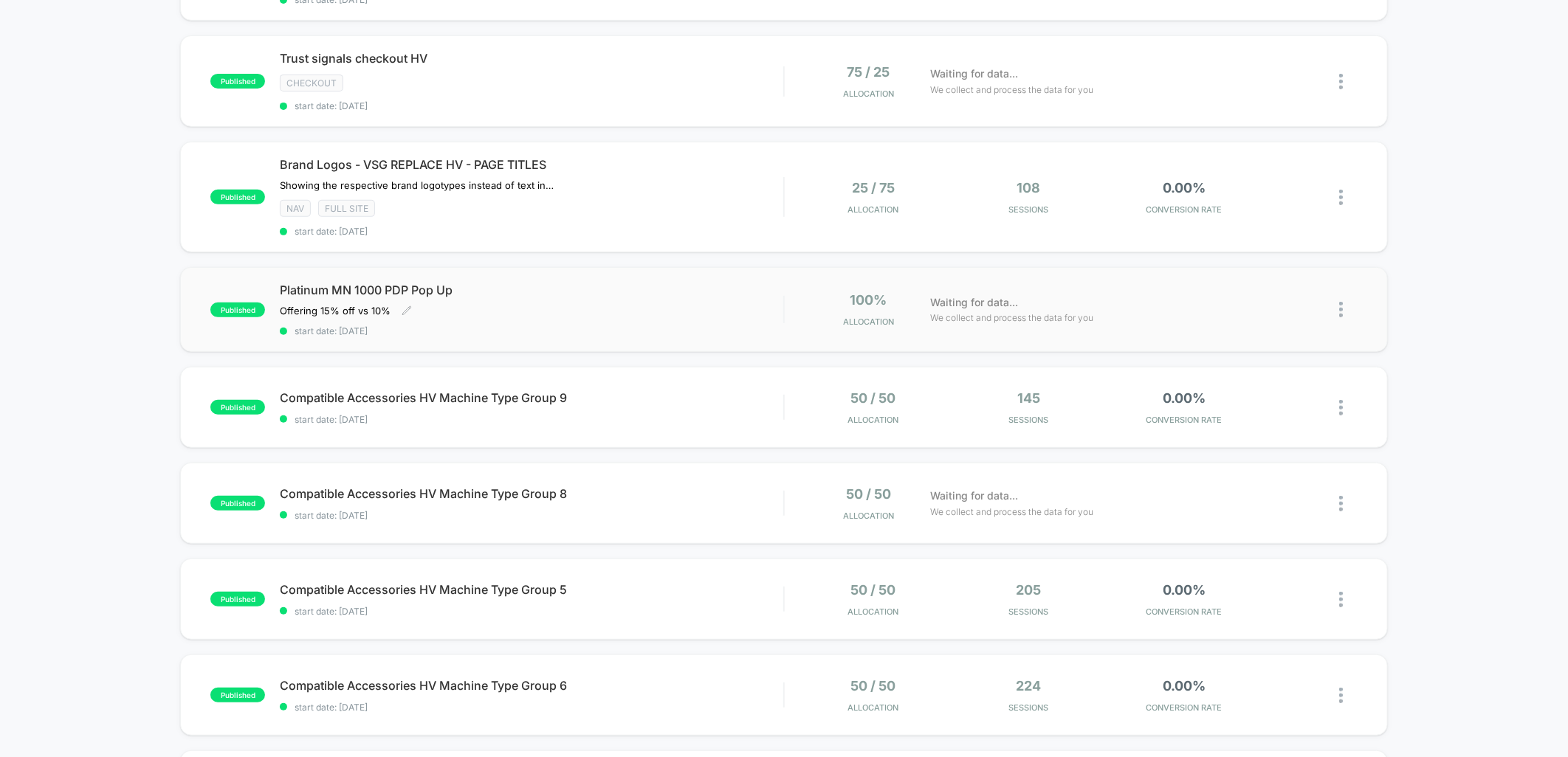
click at [762, 295] on div "Platinum MN 1000 PDP Pop Up Offering 15% off vs 10% Click to edit experience de…" at bounding box center [532, 309] width 503 height 54
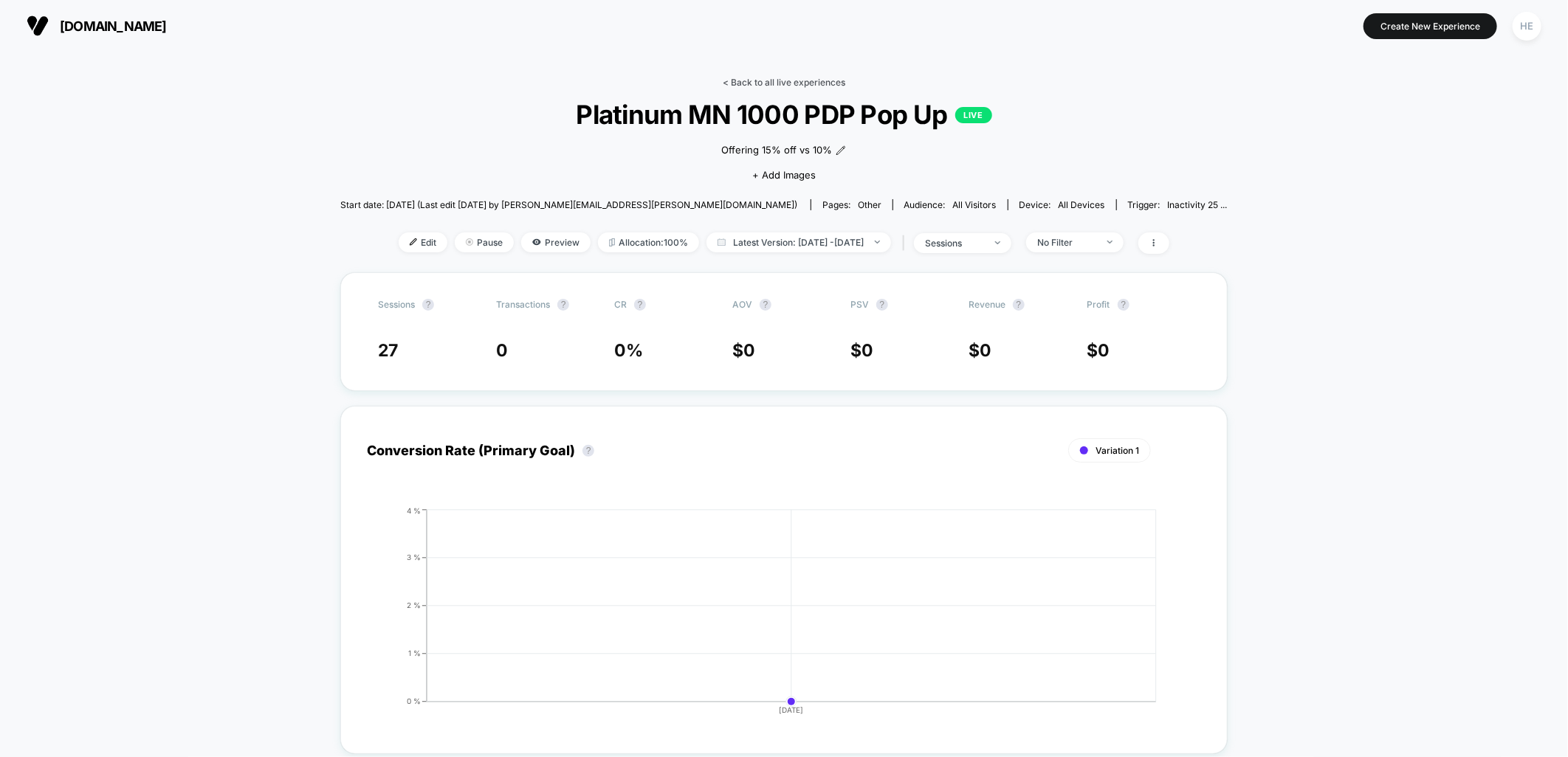
click at [809, 80] on link "< Back to all live experiences" at bounding box center [784, 82] width 123 height 11
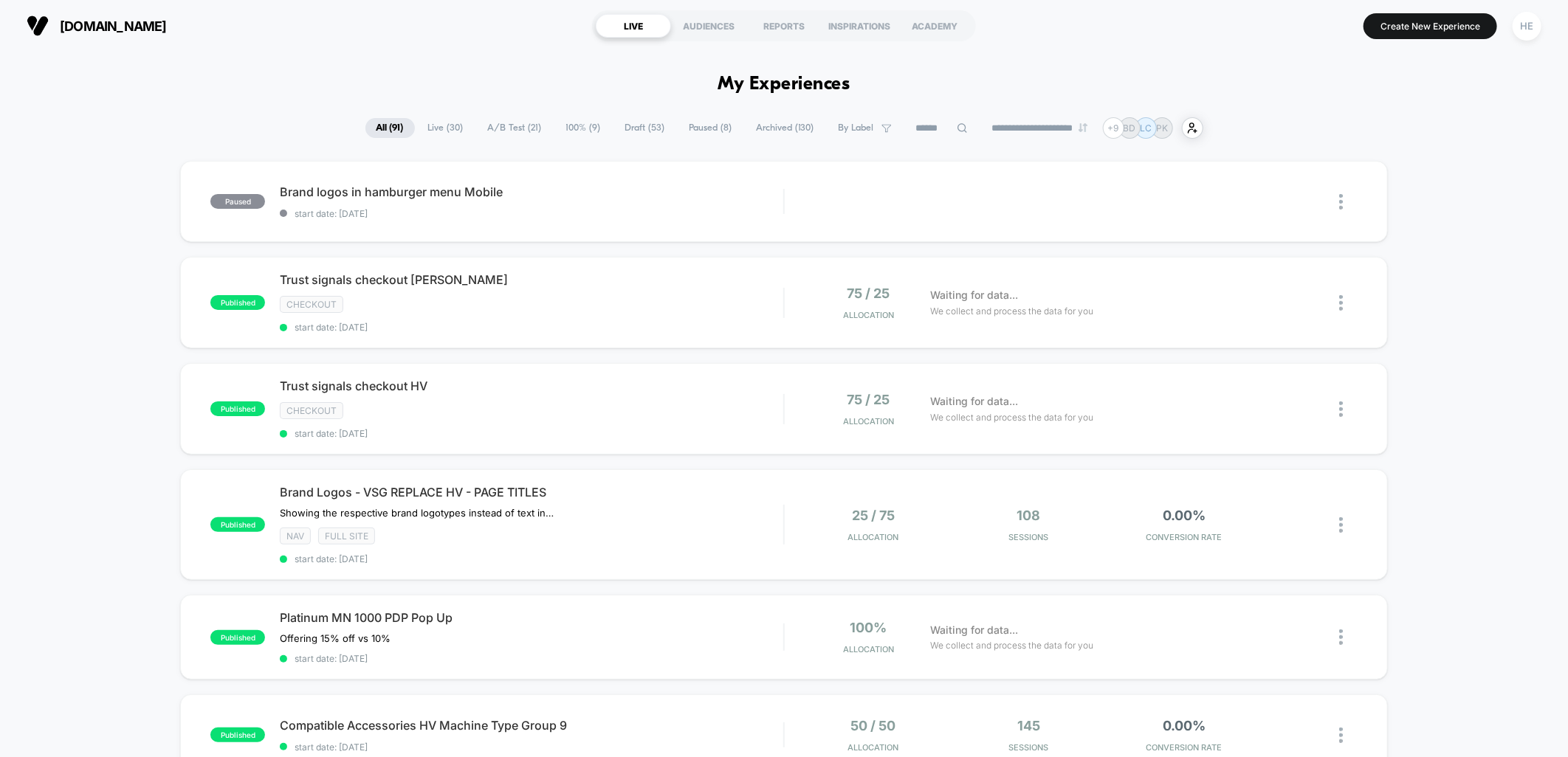
click at [636, 124] on span "Draft ( 53 )" at bounding box center [645, 128] width 62 height 20
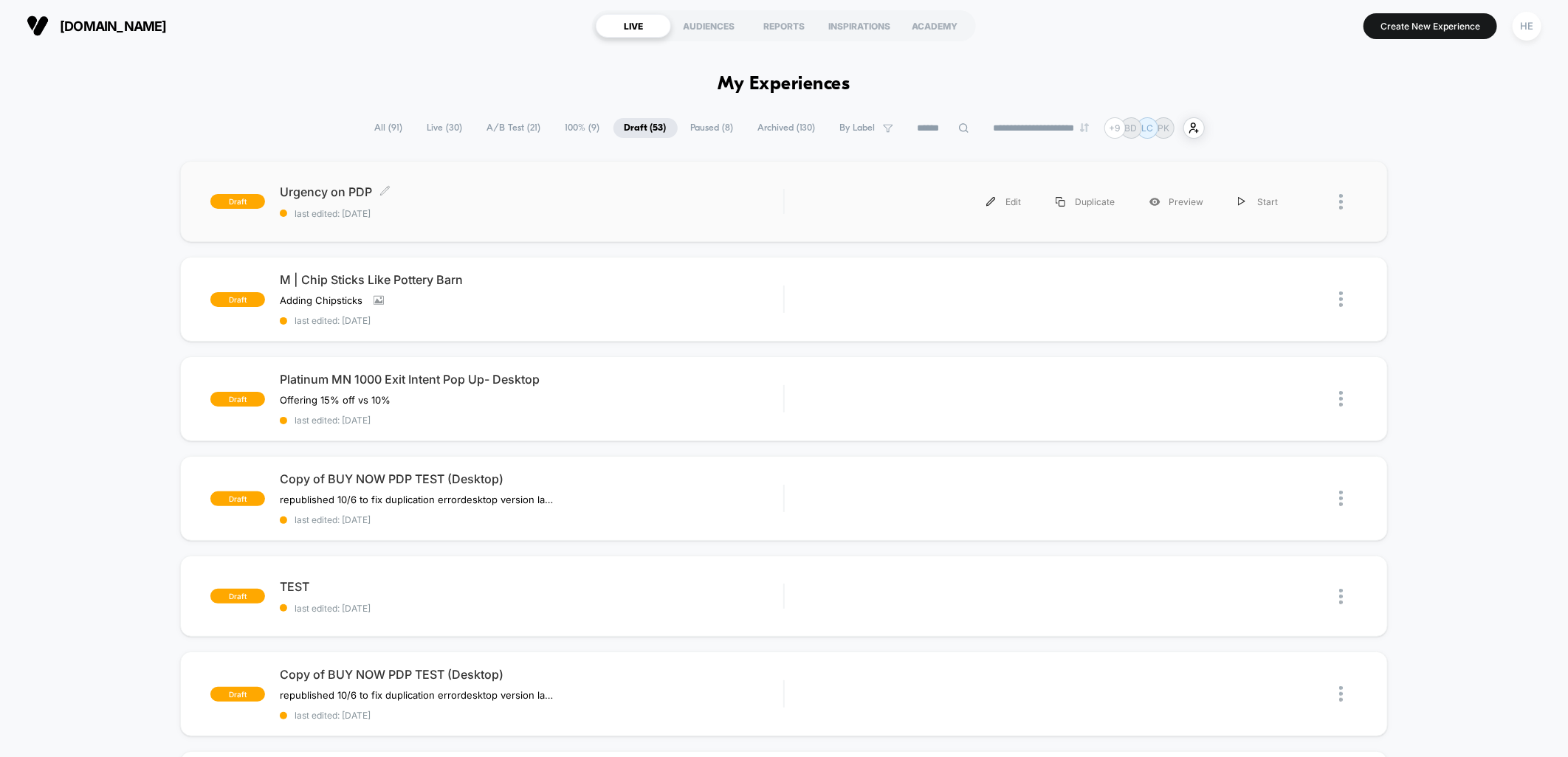
click at [641, 196] on span "Urgency on PDP Click to edit experience details" at bounding box center [532, 192] width 503 height 15
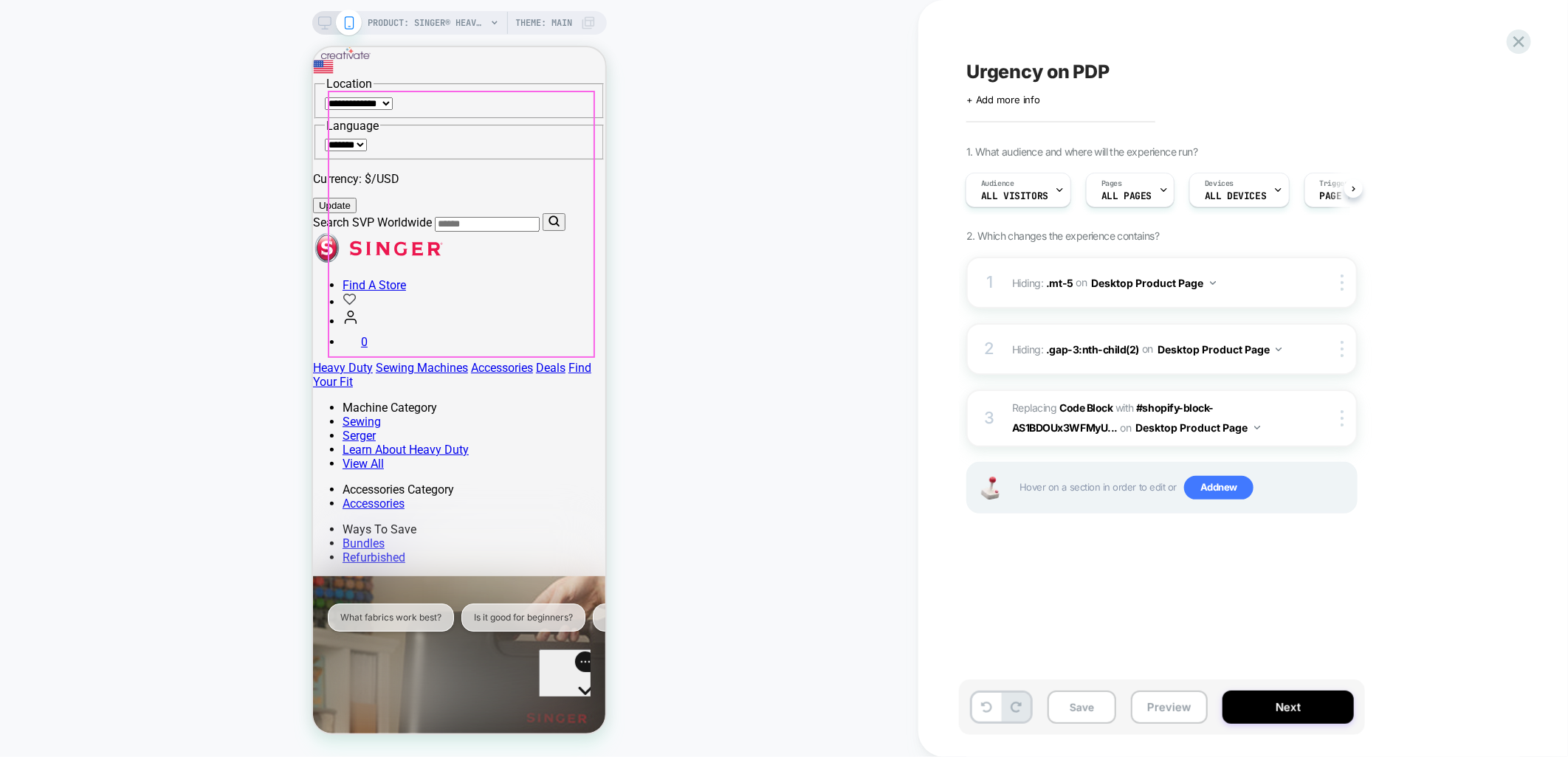
scroll to position [164, 0]
drag, startPoint x: 323, startPoint y: 17, endPoint x: 326, endPoint y: 3, distance: 14.3
click at [323, 17] on icon at bounding box center [325, 23] width 13 height 13
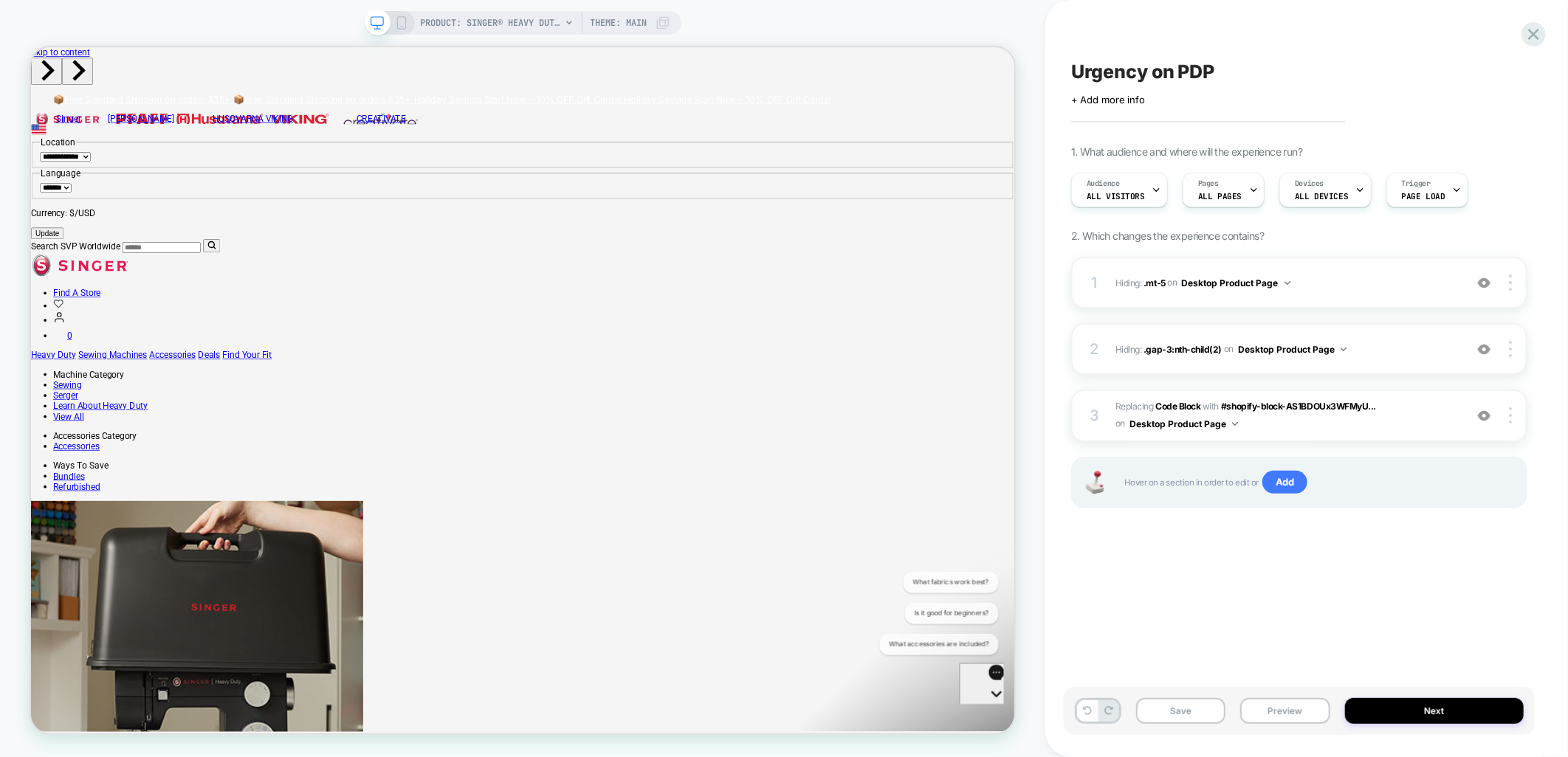
click at [1065, 664] on div "Urgency on PDP Click to edit experience details + Add more info 1. What audienc…" at bounding box center [1299, 378] width 471 height 728
click at [1418, 418] on span "Replacing Code Block WITH #shopify-block-AS1BDOUx3WFMyU... #shopify-block-AS1BD…" at bounding box center [1286, 416] width 342 height 35
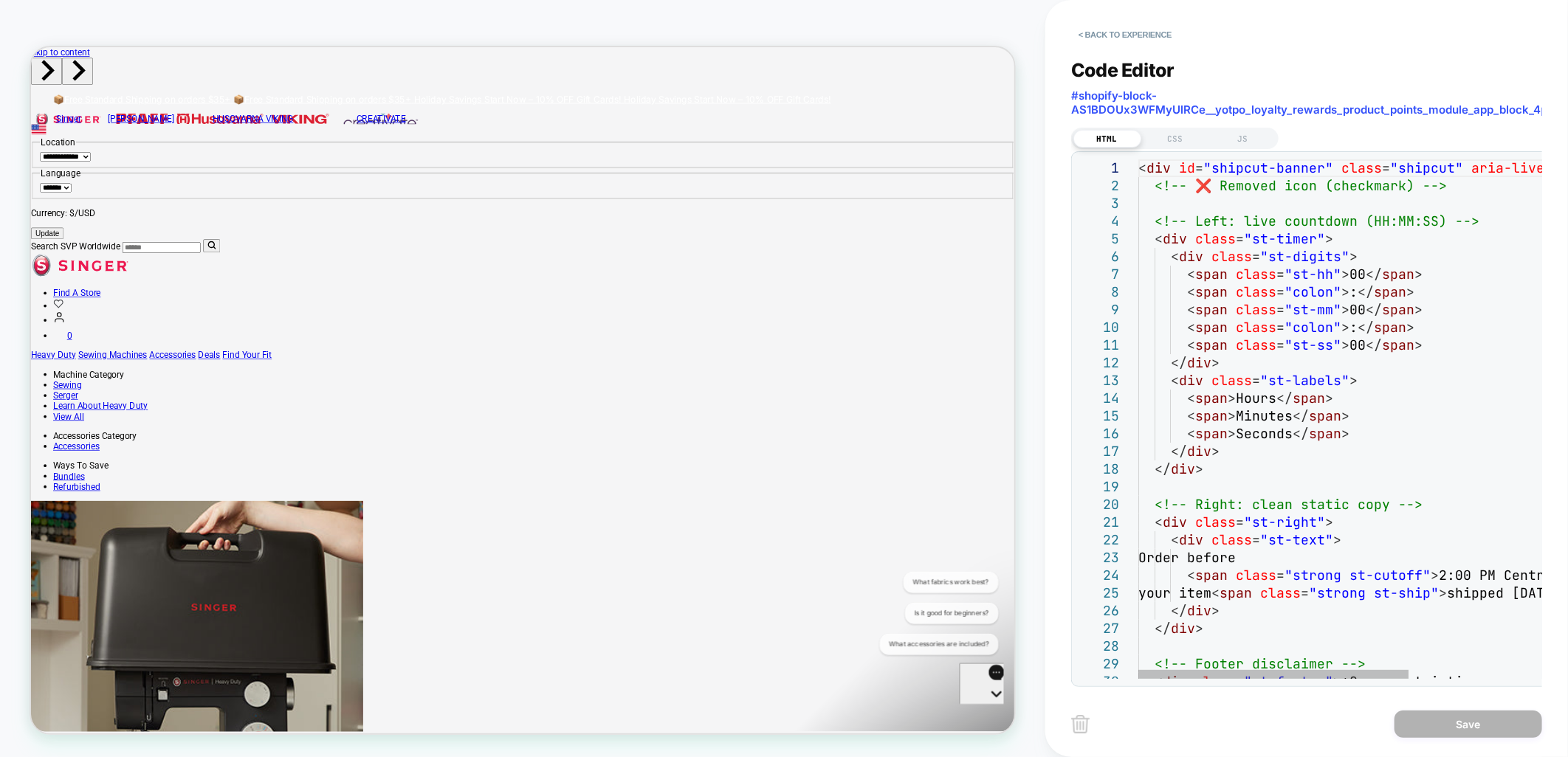
click at [1401, 348] on div "< span class = "colon" > : </ span > < span class = "st-mm" > 00 </ span > < sp…" at bounding box center [1470, 694] width 664 height 1069
type textarea "**********"
drag, startPoint x: 1096, startPoint y: 540, endPoint x: 1175, endPoint y: 580, distance: 88.5
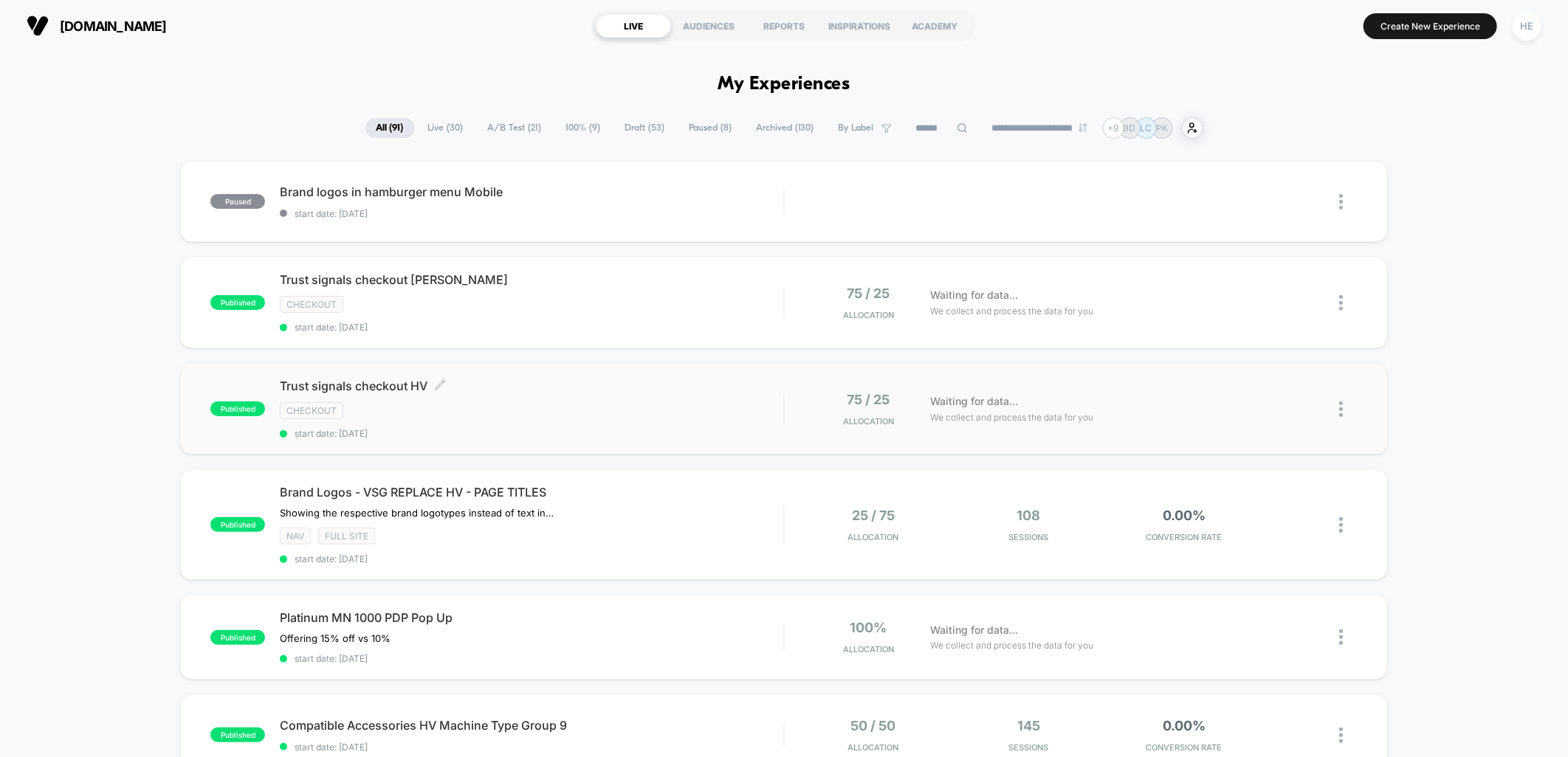
click at [506, 395] on div "Trust signals checkout HV Click to edit experience details Click to edit experi…" at bounding box center [532, 409] width 503 height 61
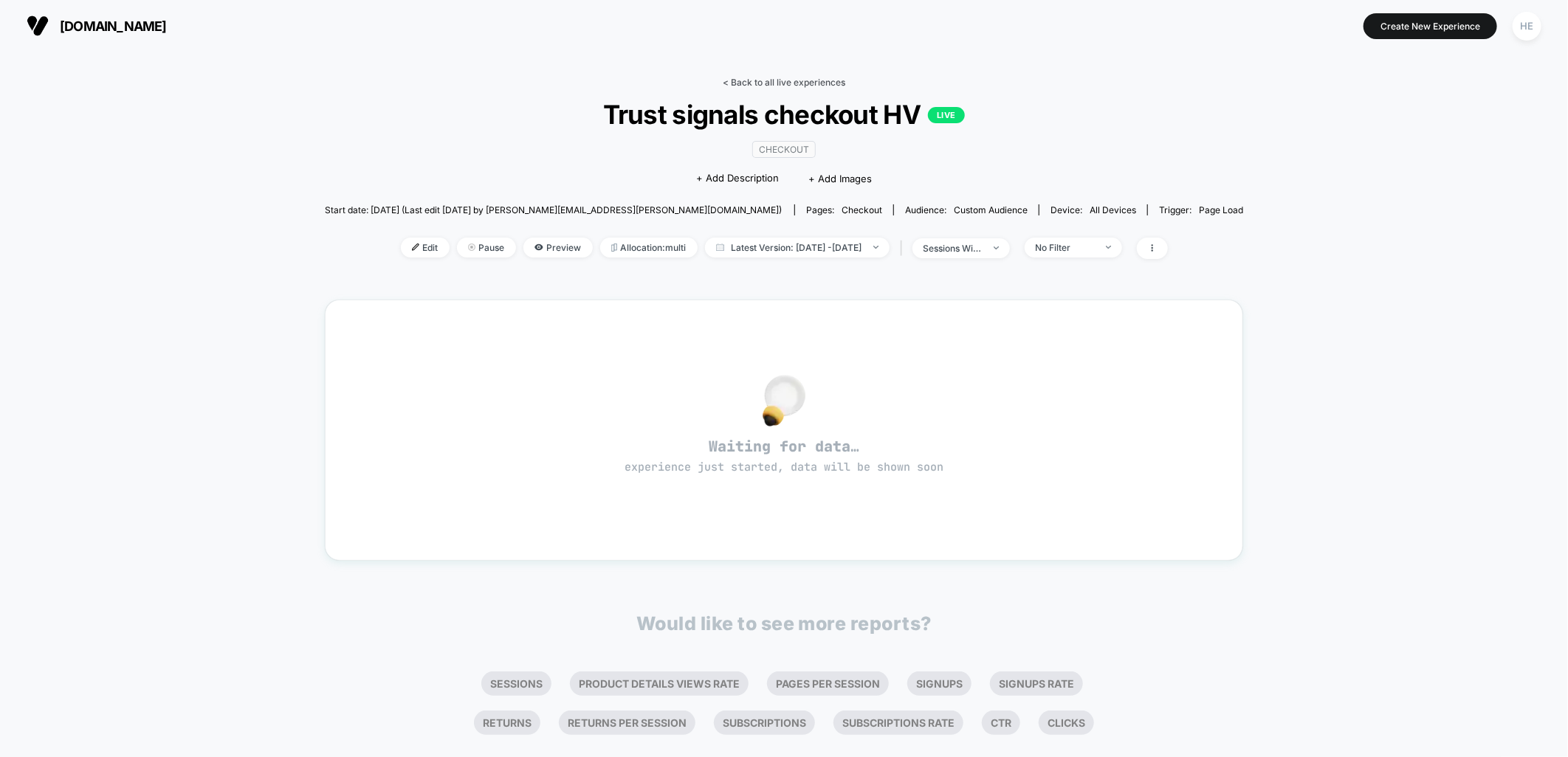
click at [731, 81] on link "< Back to all live experiences" at bounding box center [784, 82] width 123 height 11
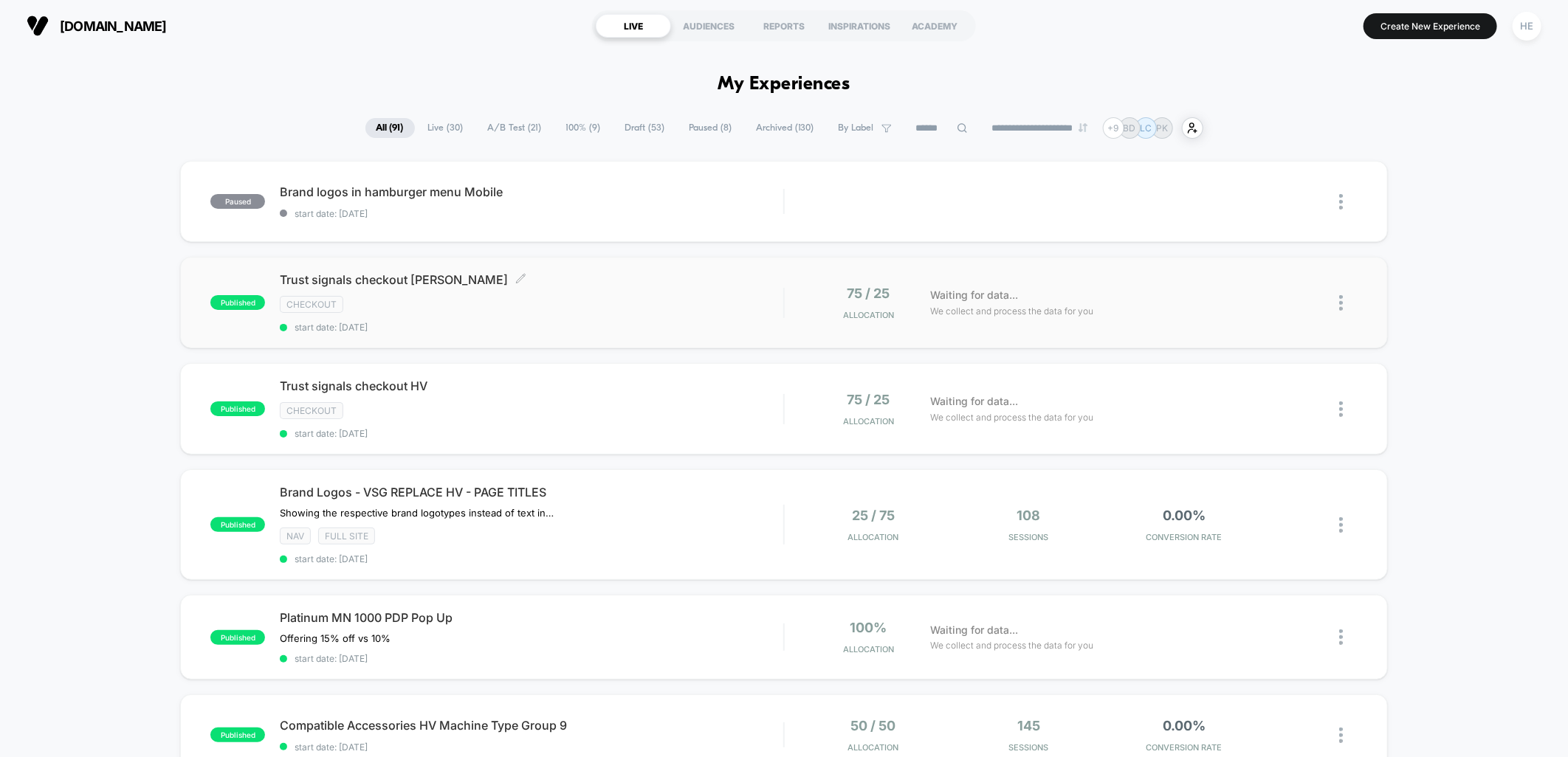
click at [687, 310] on div "checkout" at bounding box center [532, 304] width 503 height 17
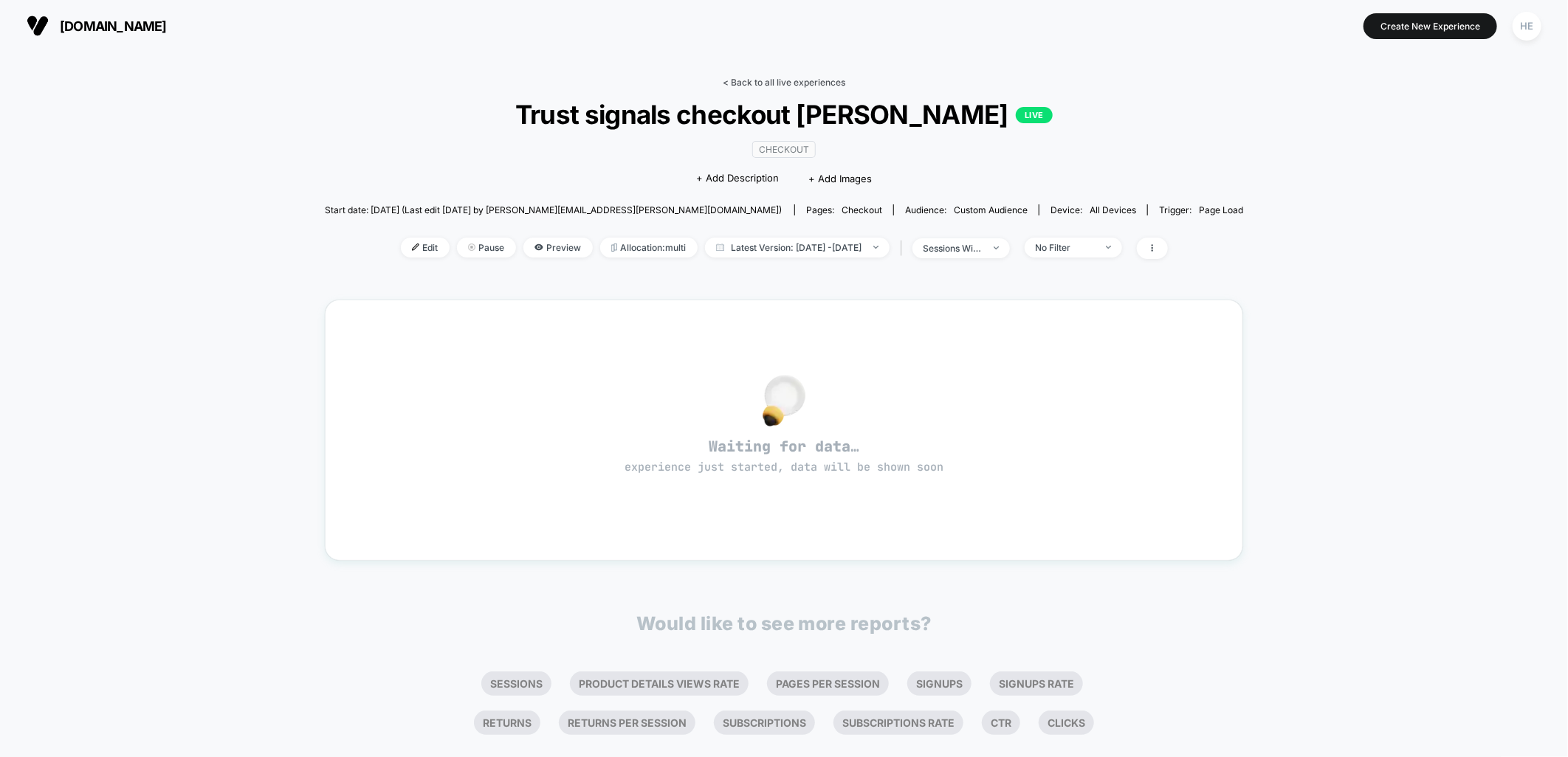
click at [768, 83] on link "< Back to all live experiences" at bounding box center [784, 82] width 123 height 11
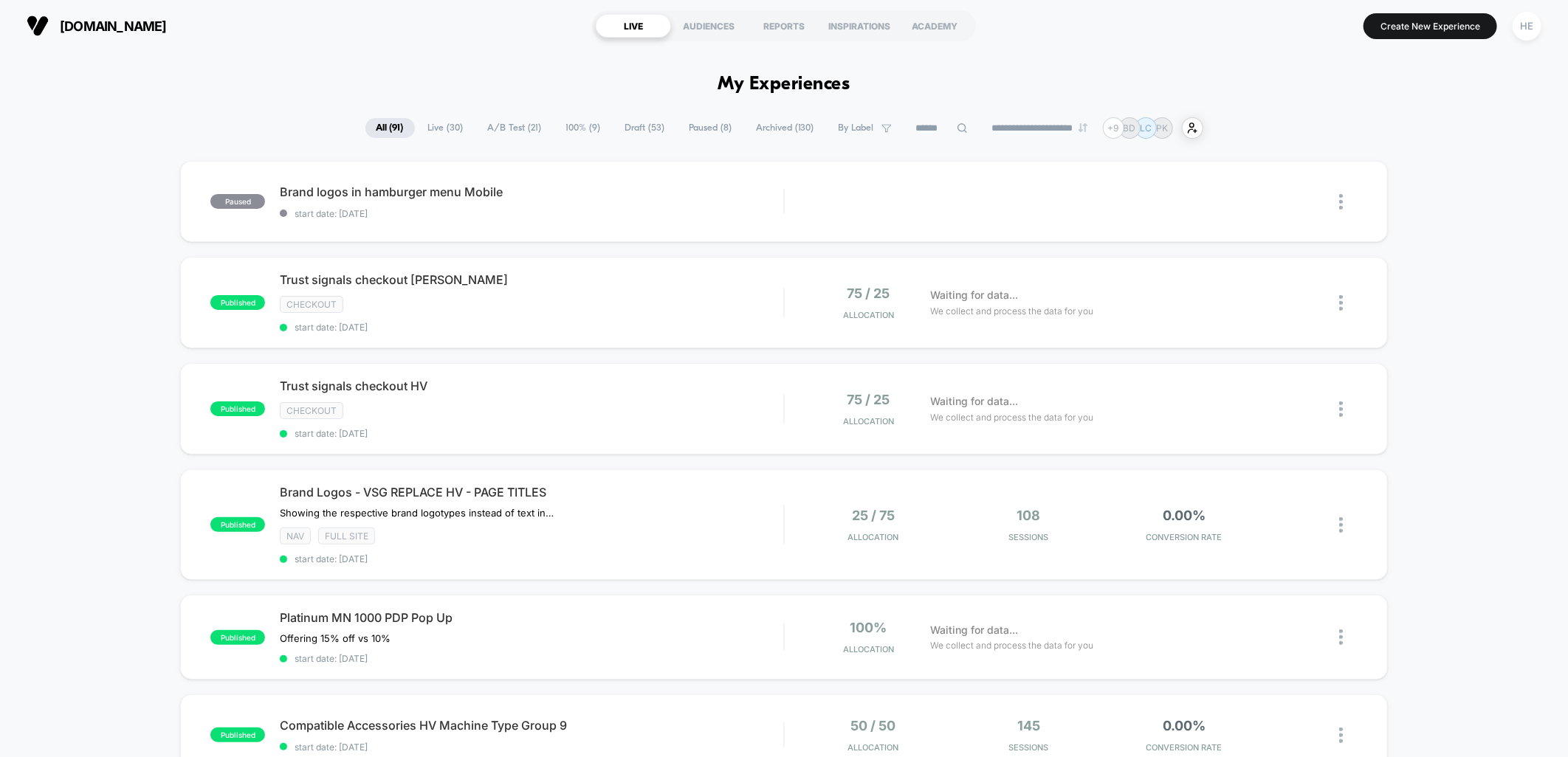
click at [629, 131] on span "Draft ( 53 )" at bounding box center [645, 128] width 62 height 20
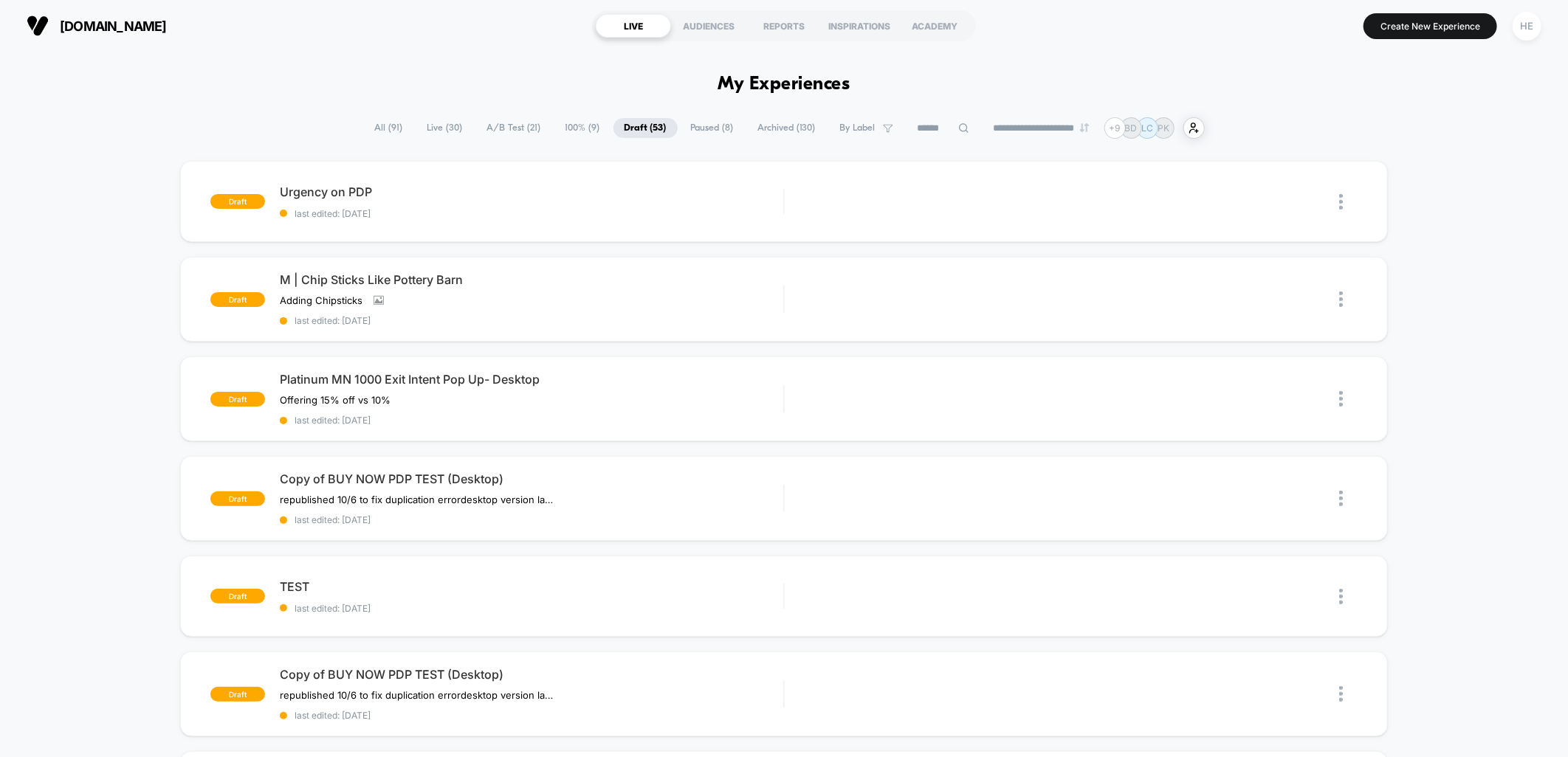
click at [683, 132] on span "Paused ( 8 )" at bounding box center [712, 128] width 65 height 20
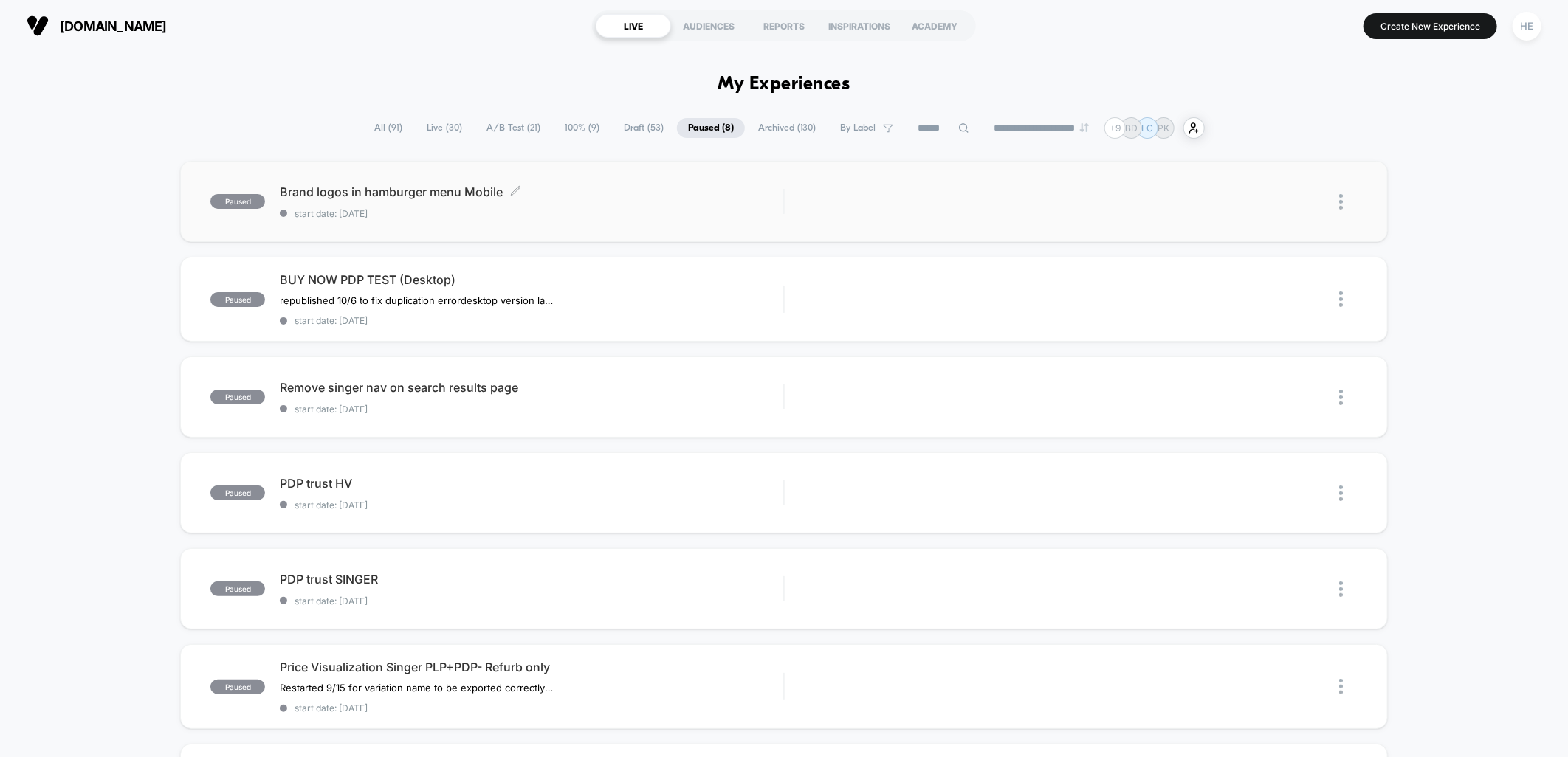
click at [617, 201] on div "Brand logos in hamburger menu Mobile Click to edit experience details Click to …" at bounding box center [532, 202] width 503 height 35
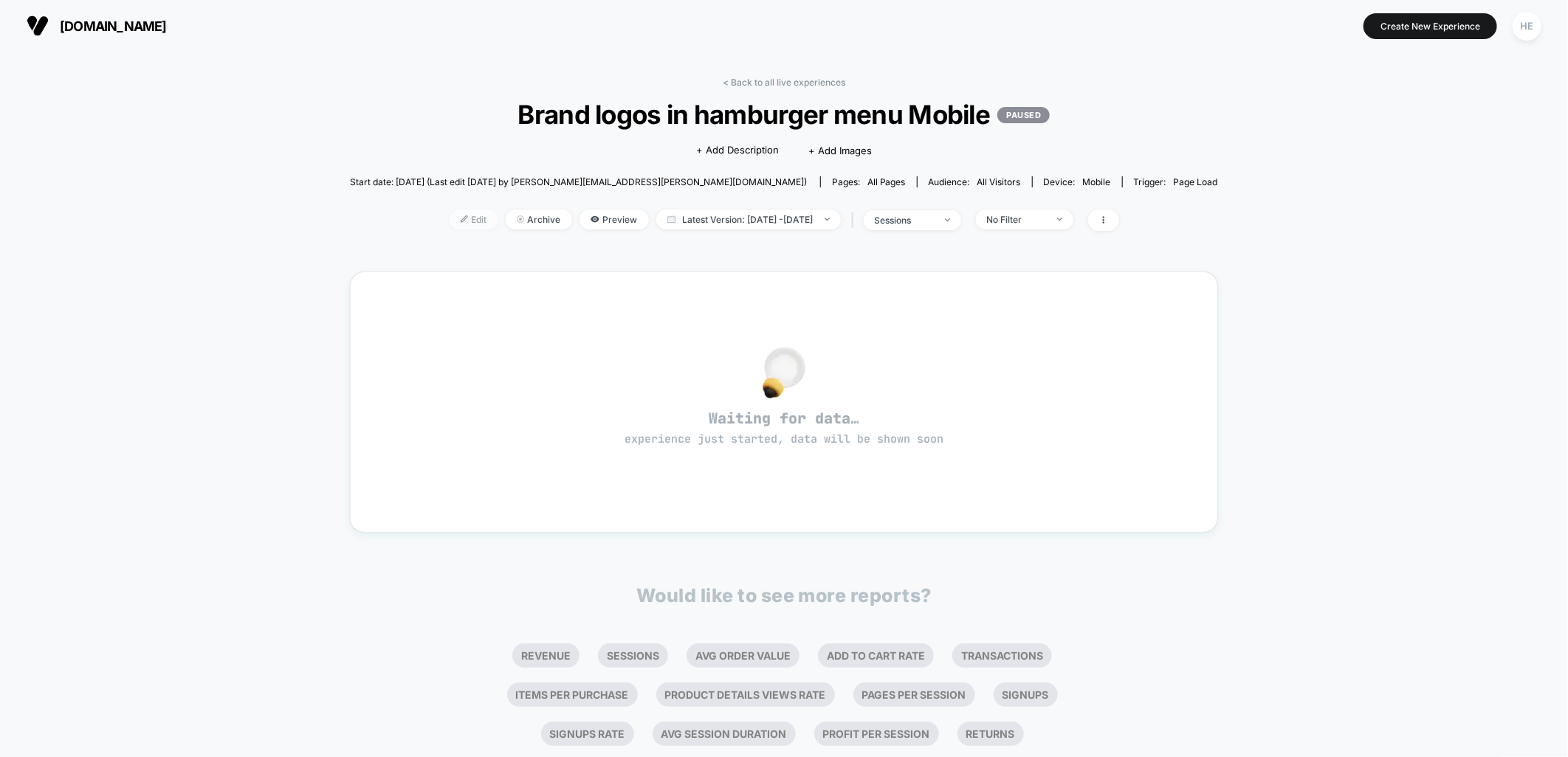
click at [454, 219] on span "Edit" at bounding box center [473, 219] width 48 height 20
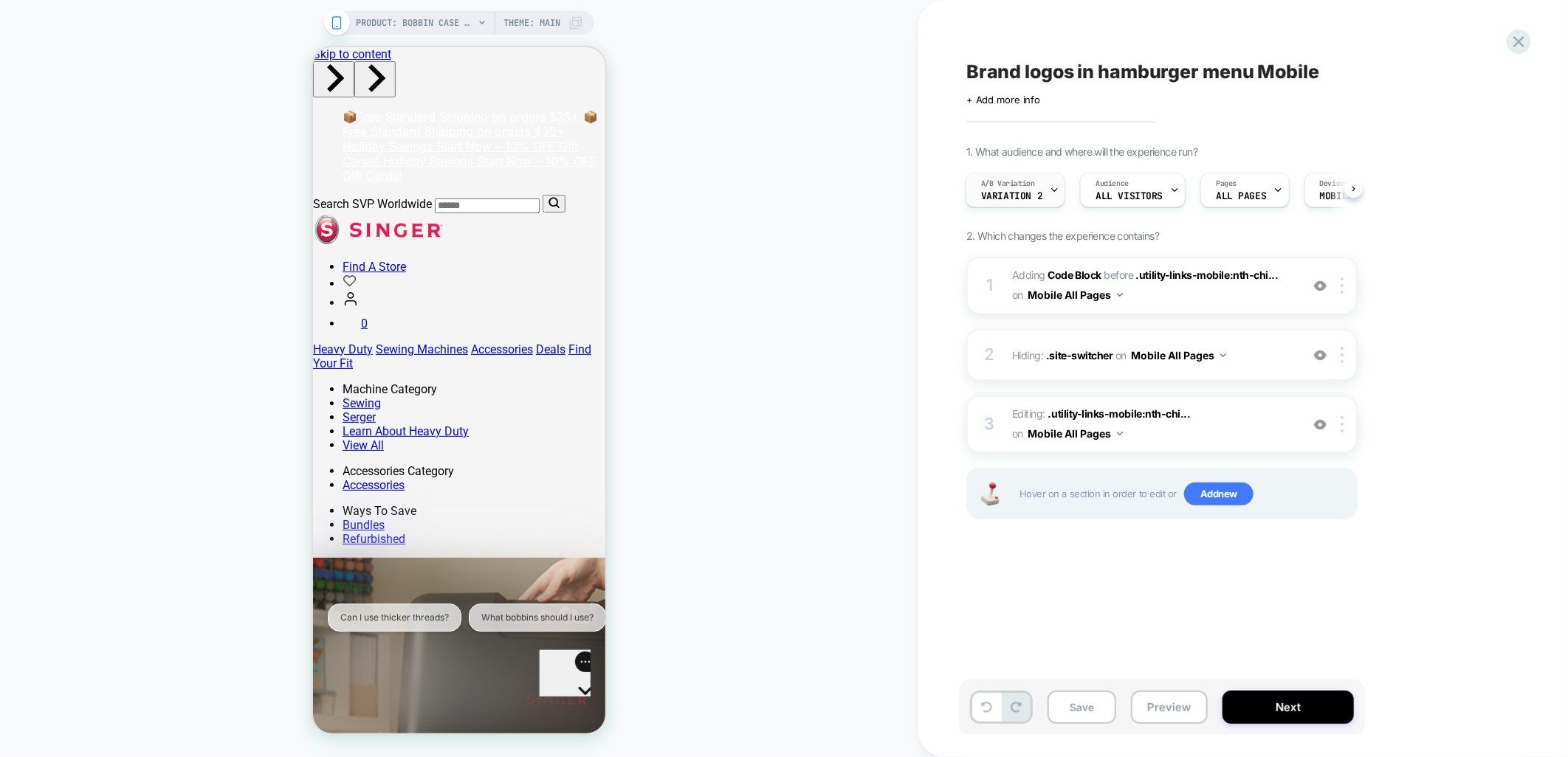
click at [1043, 194] on div "A/B Variation Variation 2" at bounding box center [1011, 190] width 91 height 33
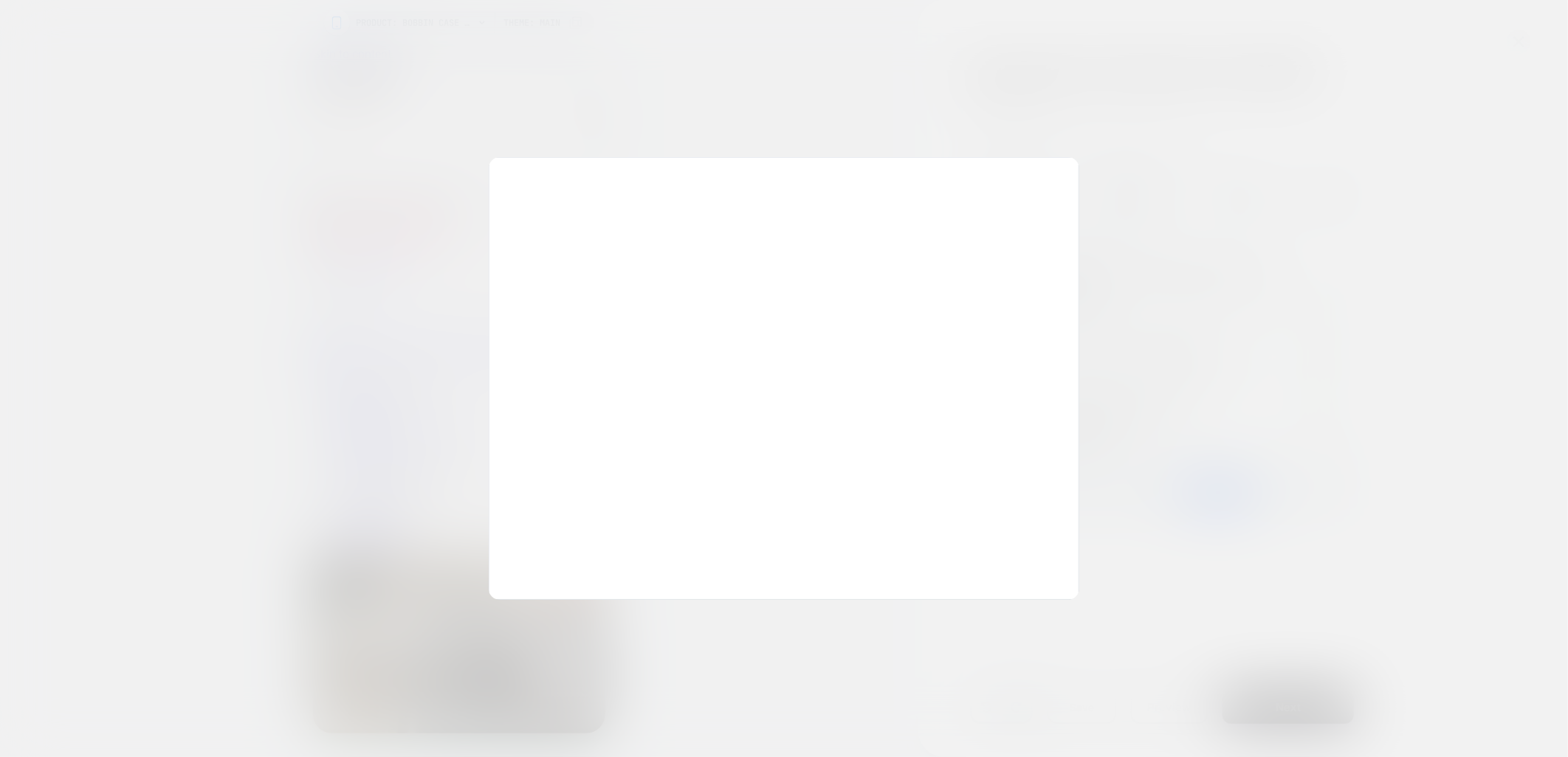
click at [0, 0] on div "Original No changes *** Variation 1 3 Changes Remove Edit *** Variation 2 3 Cha…" at bounding box center [0, 0] width 0 height 0
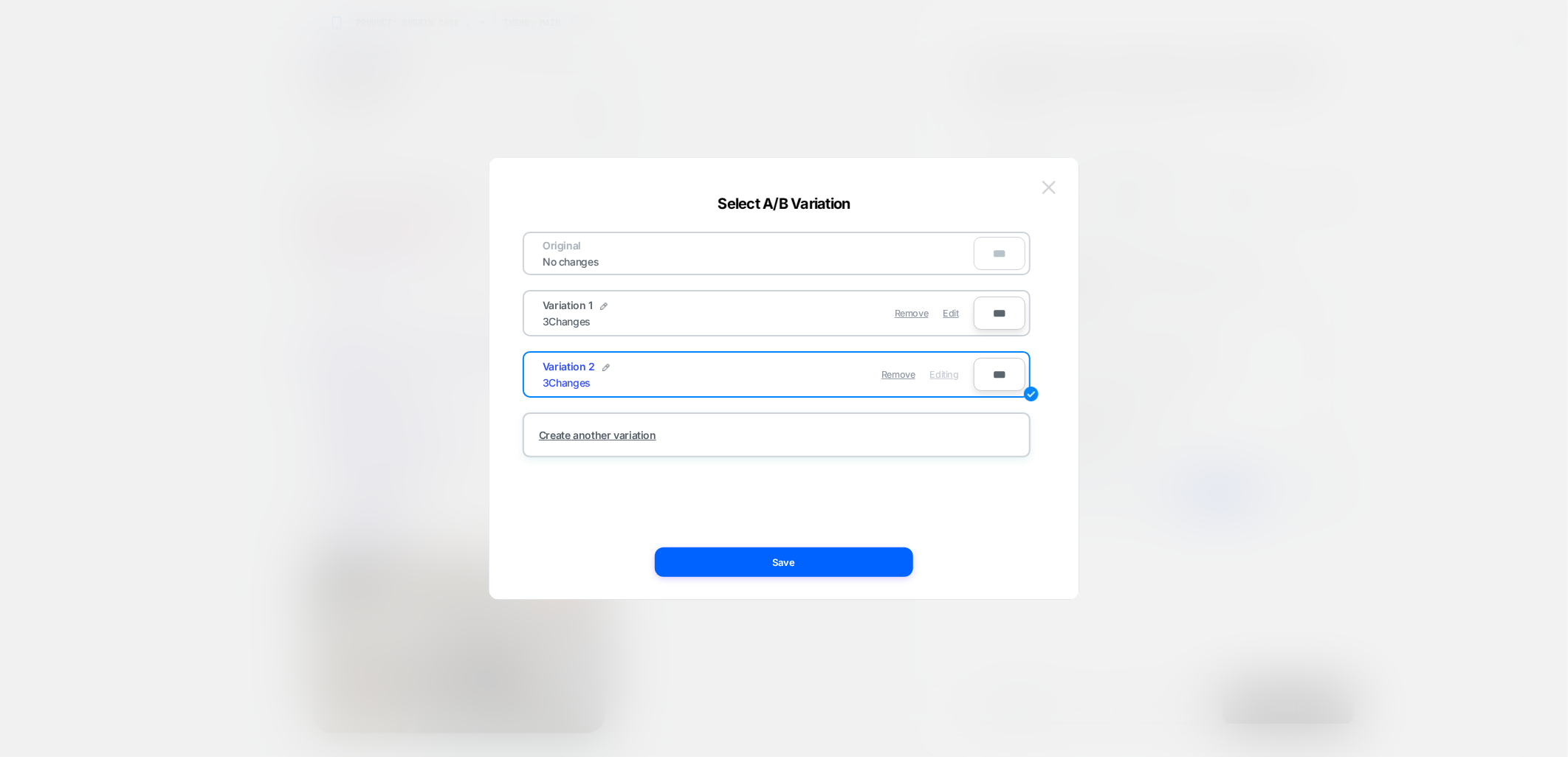
click at [1044, 185] on img at bounding box center [1049, 187] width 13 height 13
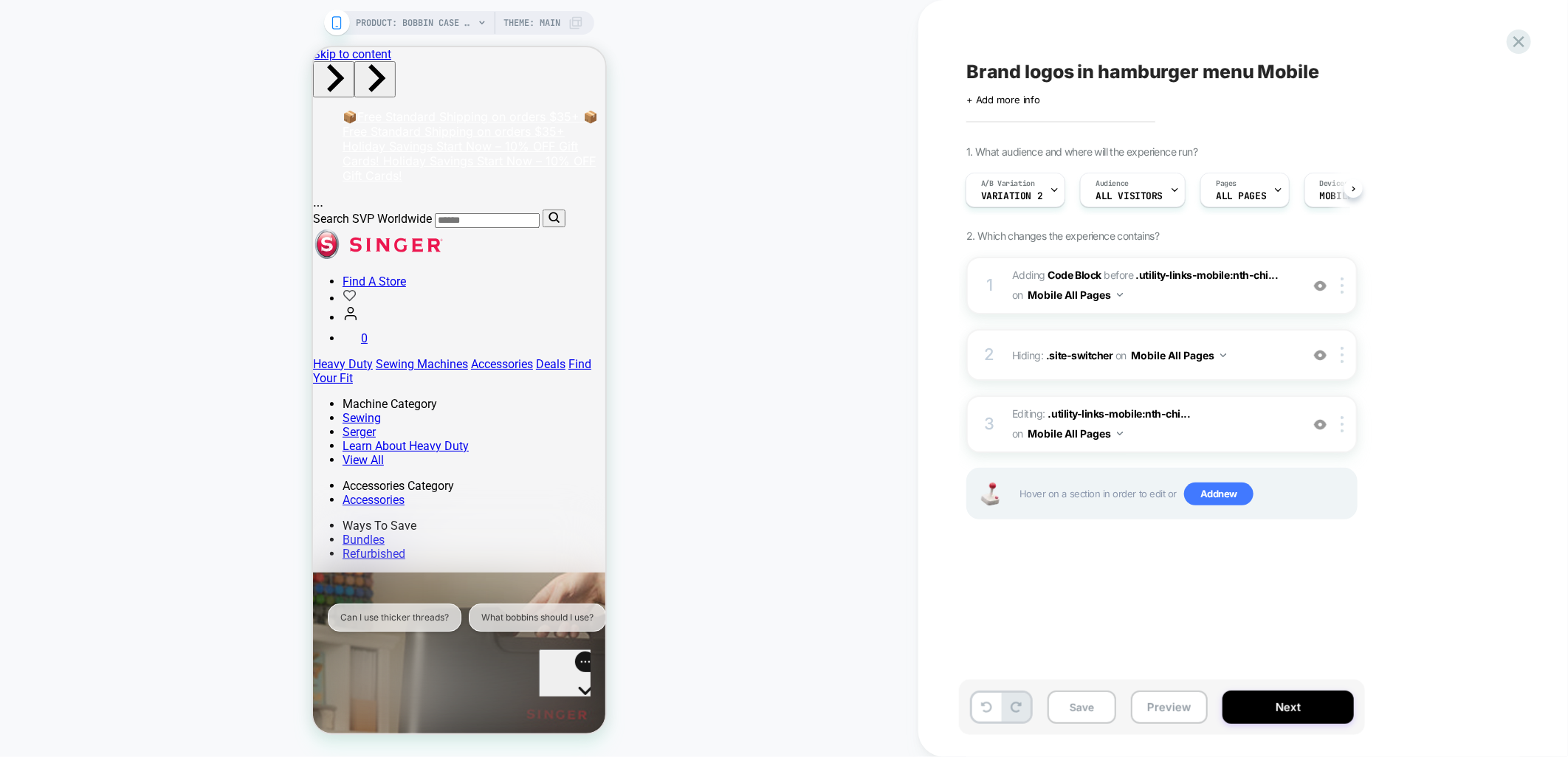
click at [1044, 185] on div "A/B Variation Variation 2" at bounding box center [1011, 190] width 91 height 33
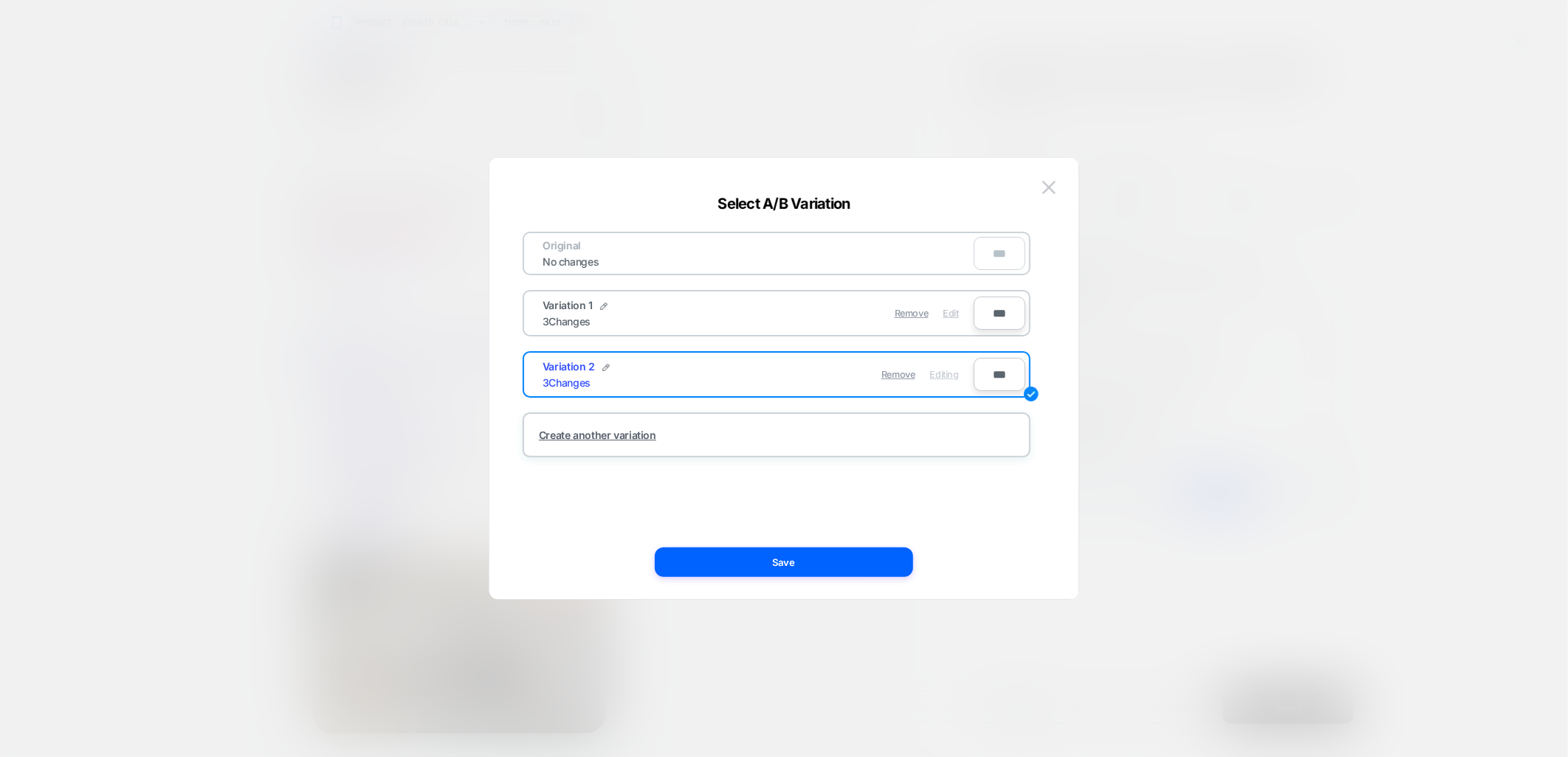
click at [945, 308] on span "Edit" at bounding box center [951, 313] width 16 height 11
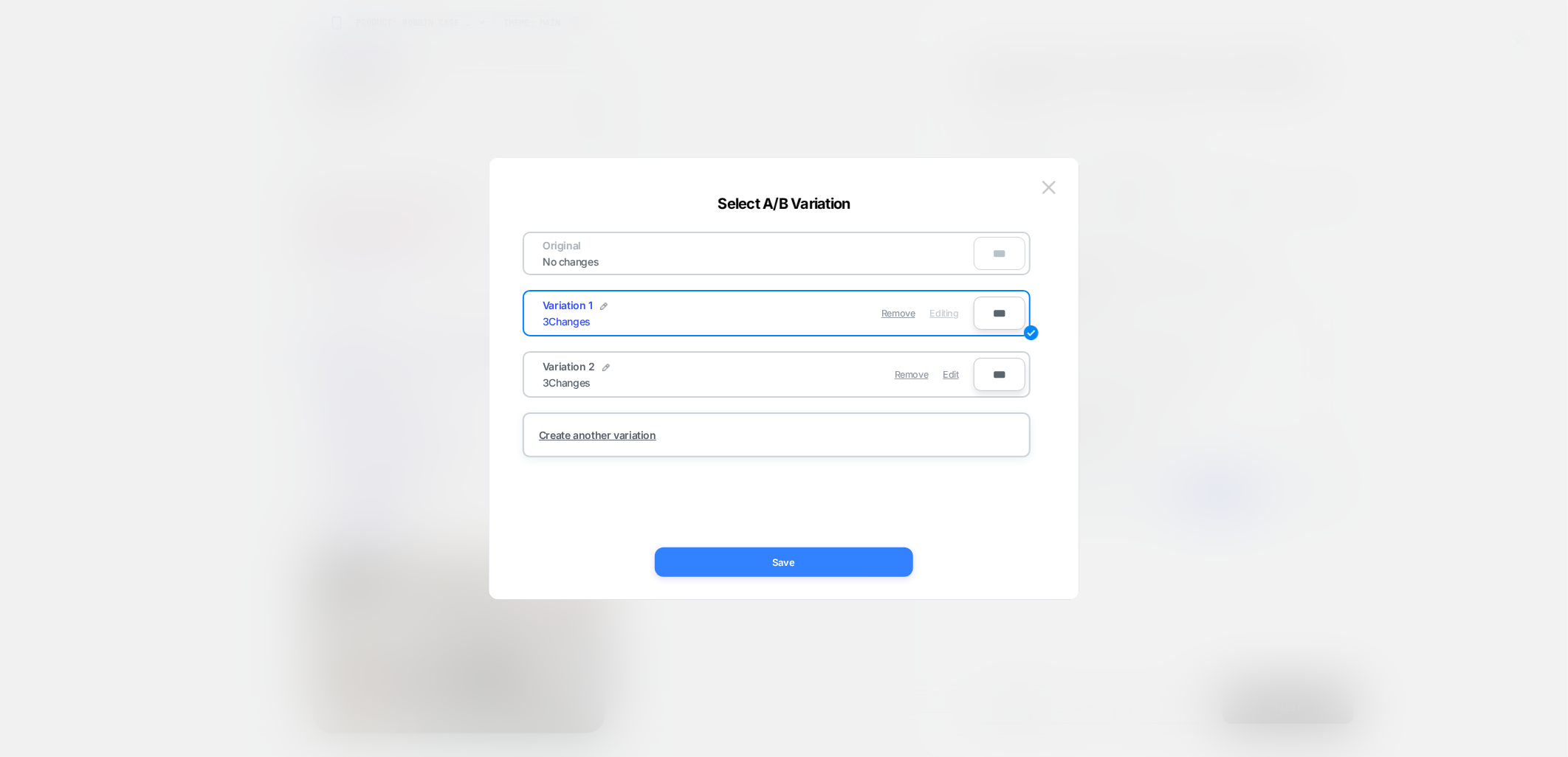
click at [824, 564] on button "Save" at bounding box center [784, 562] width 258 height 29
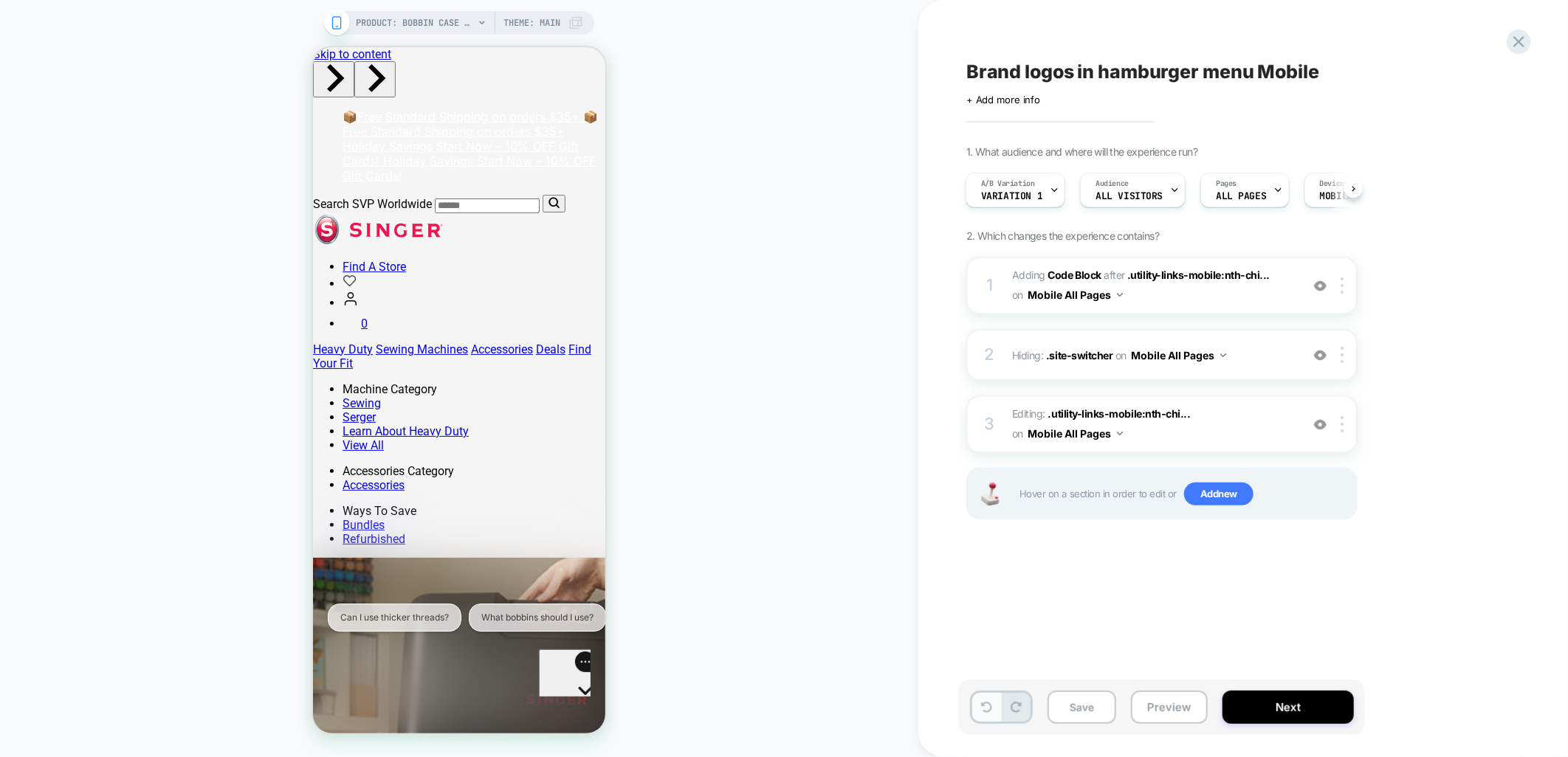
click at [984, 719] on button at bounding box center [986, 707] width 29 height 29
click at [984, 711] on icon at bounding box center [986, 707] width 11 height 11
click at [1160, 714] on button "Preview" at bounding box center [1169, 708] width 77 height 33
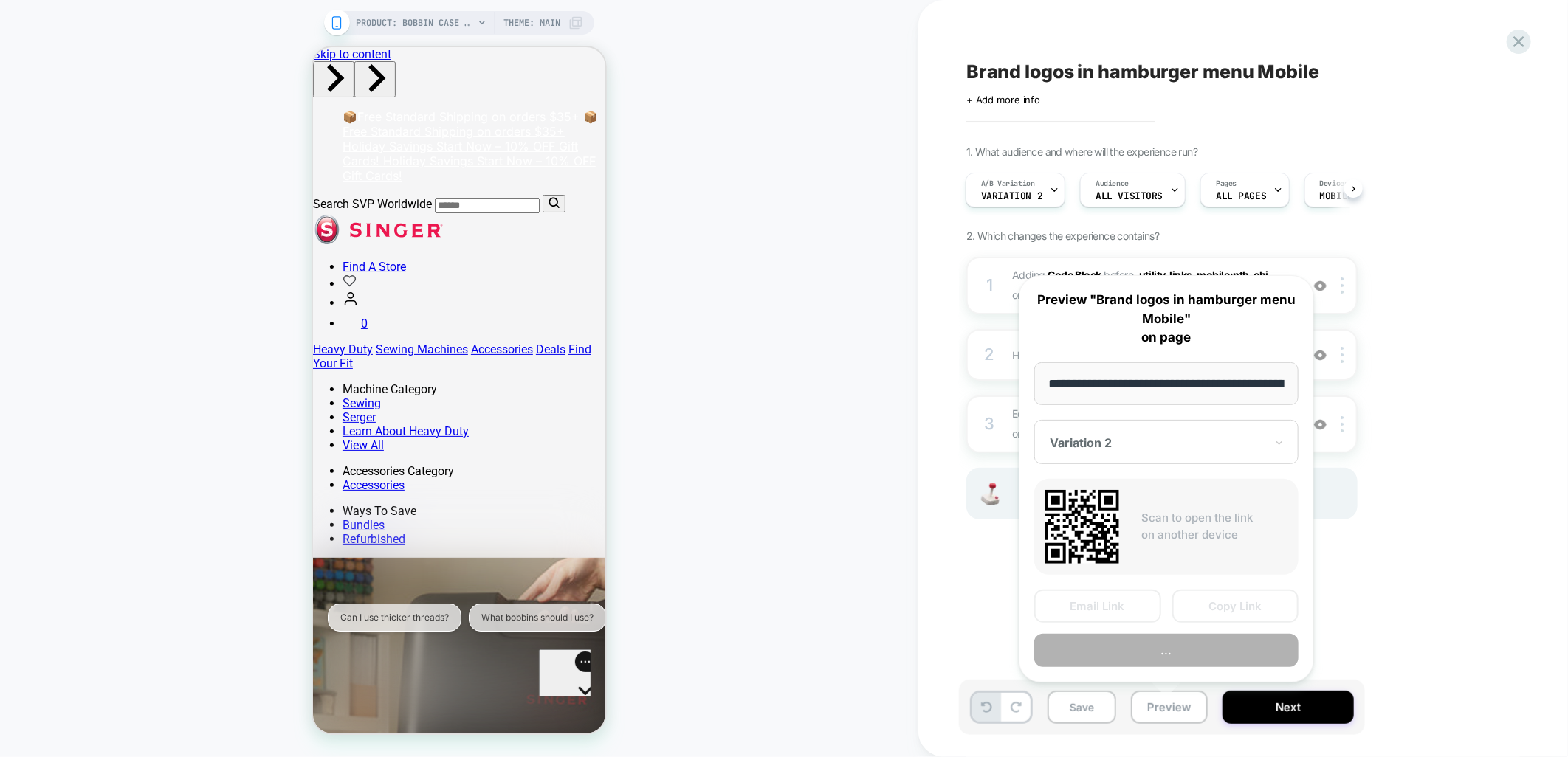
scroll to position [0, 193]
click at [1225, 609] on button "Copy Link" at bounding box center [1235, 607] width 127 height 33
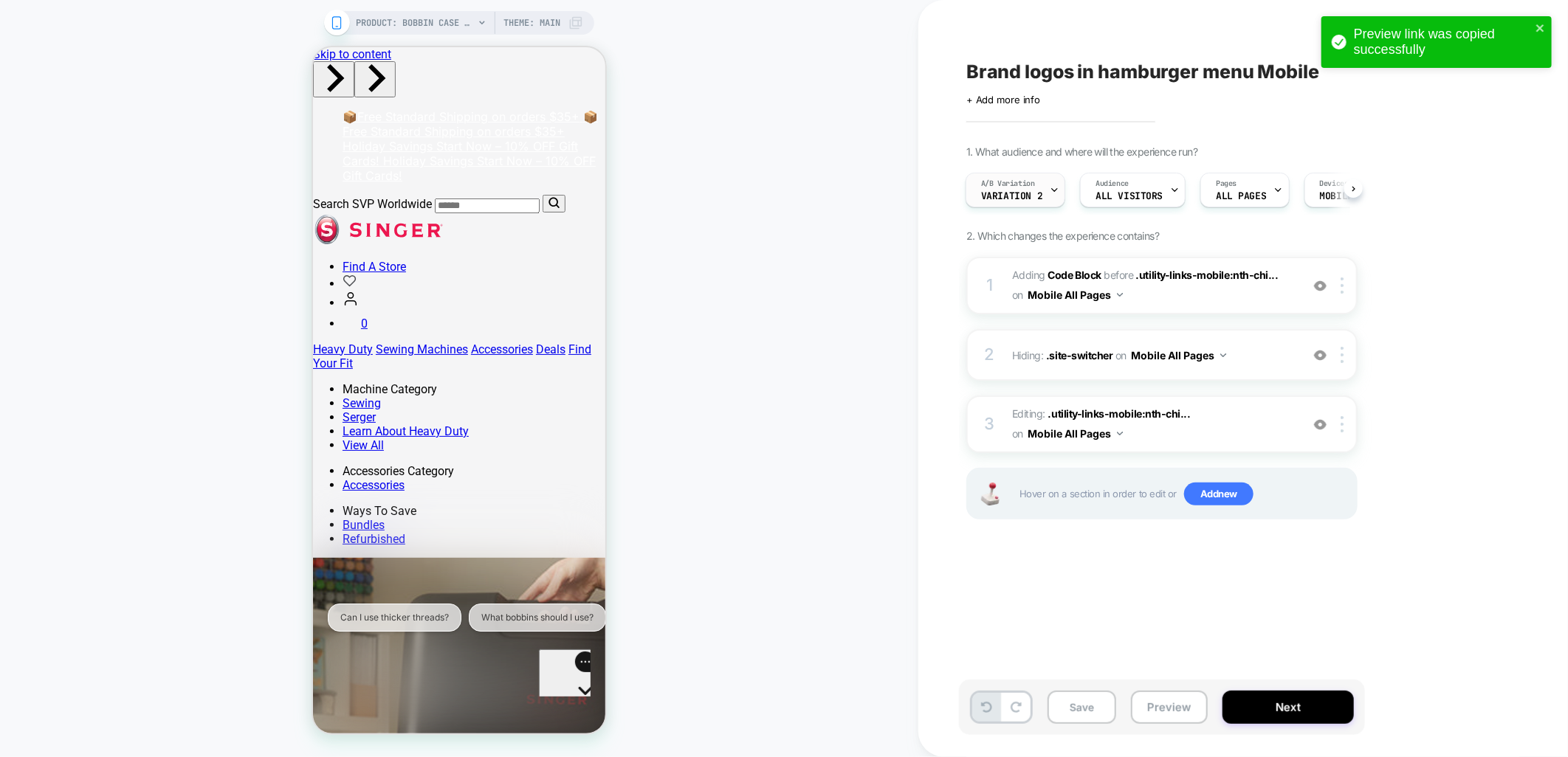
click at [1044, 200] on div "A/B Variation Variation 2" at bounding box center [1011, 190] width 91 height 33
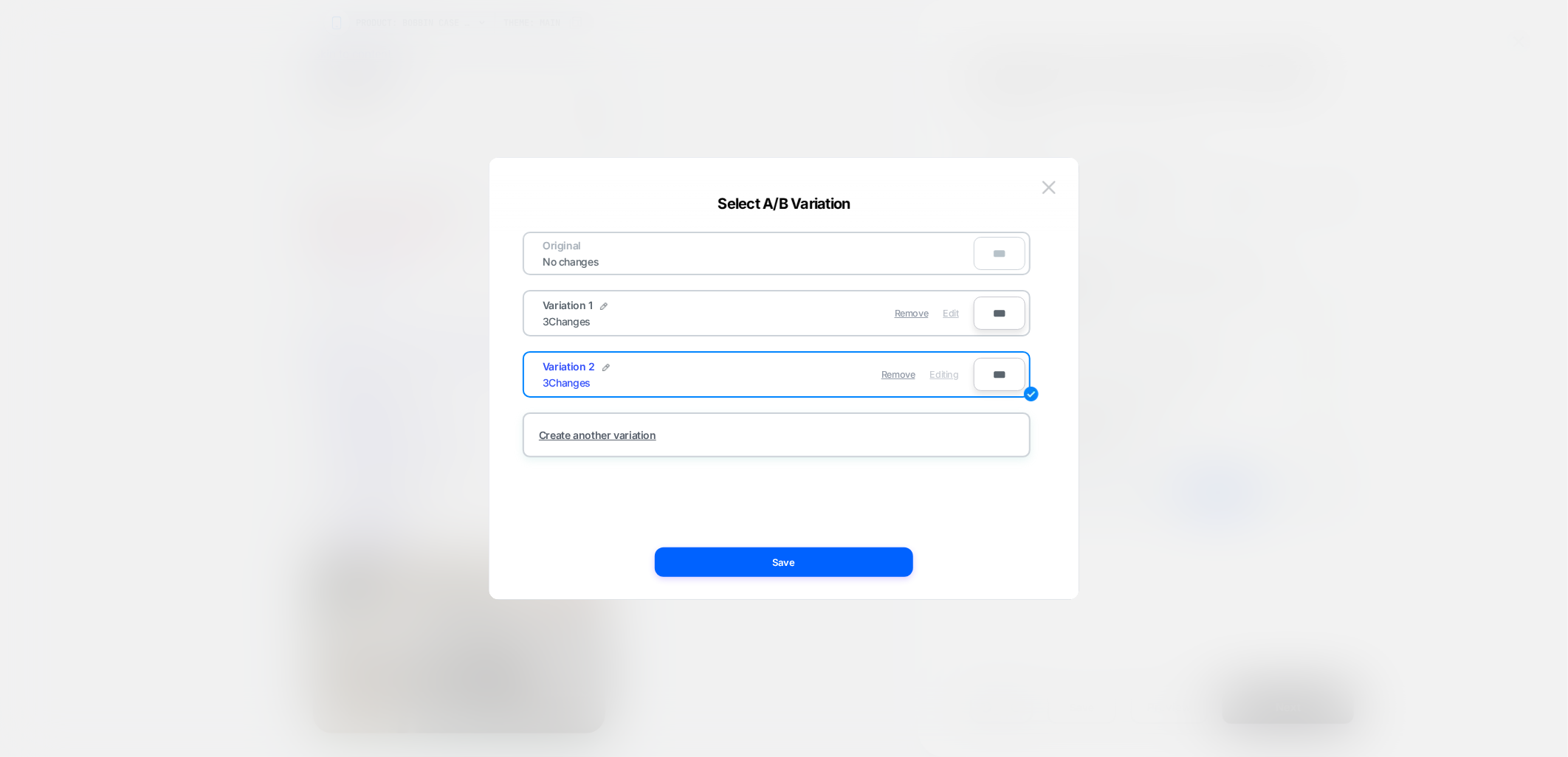
click at [949, 308] on span "Edit" at bounding box center [951, 313] width 16 height 11
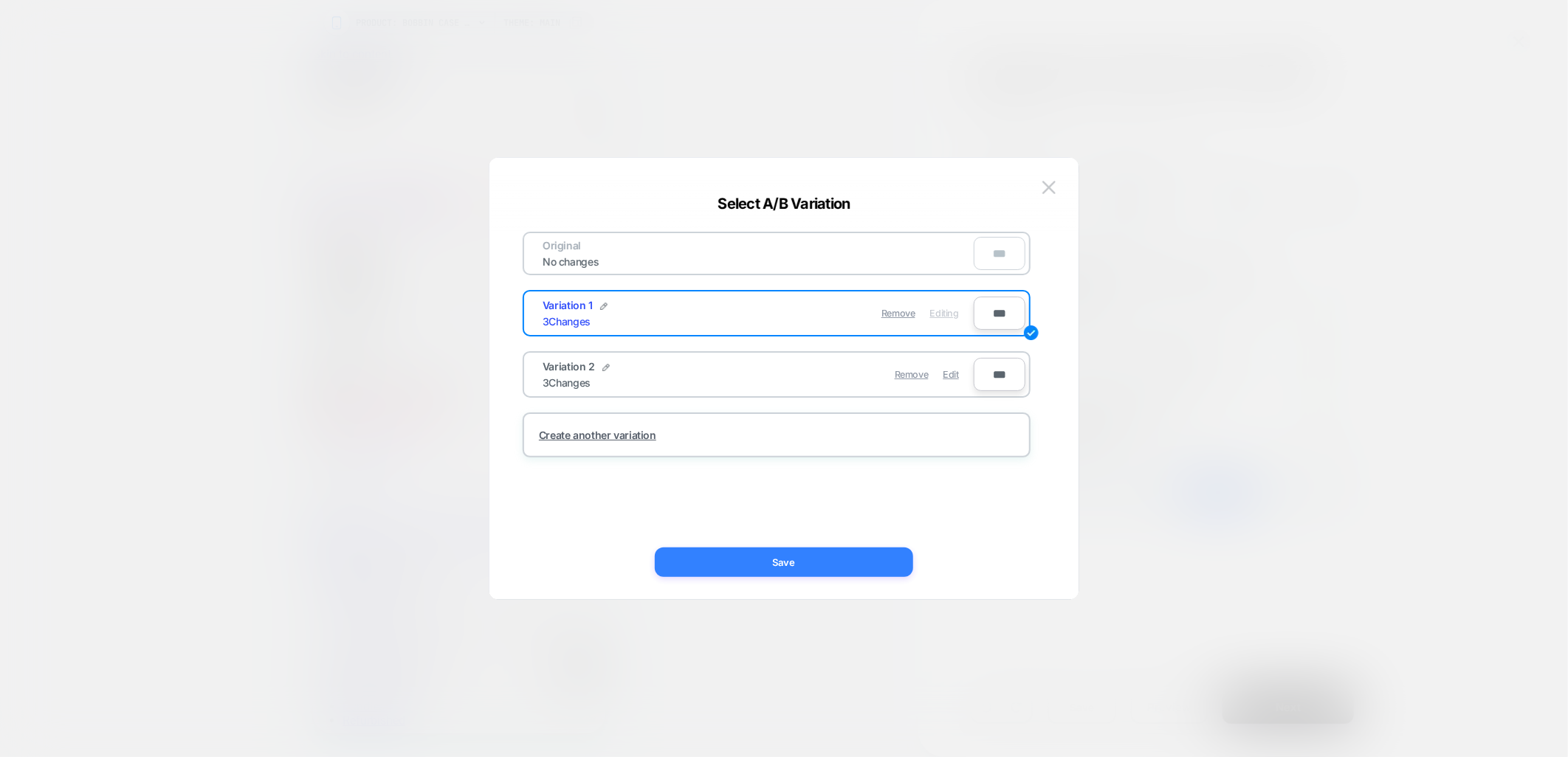
click at [810, 561] on button "Save" at bounding box center [784, 562] width 258 height 29
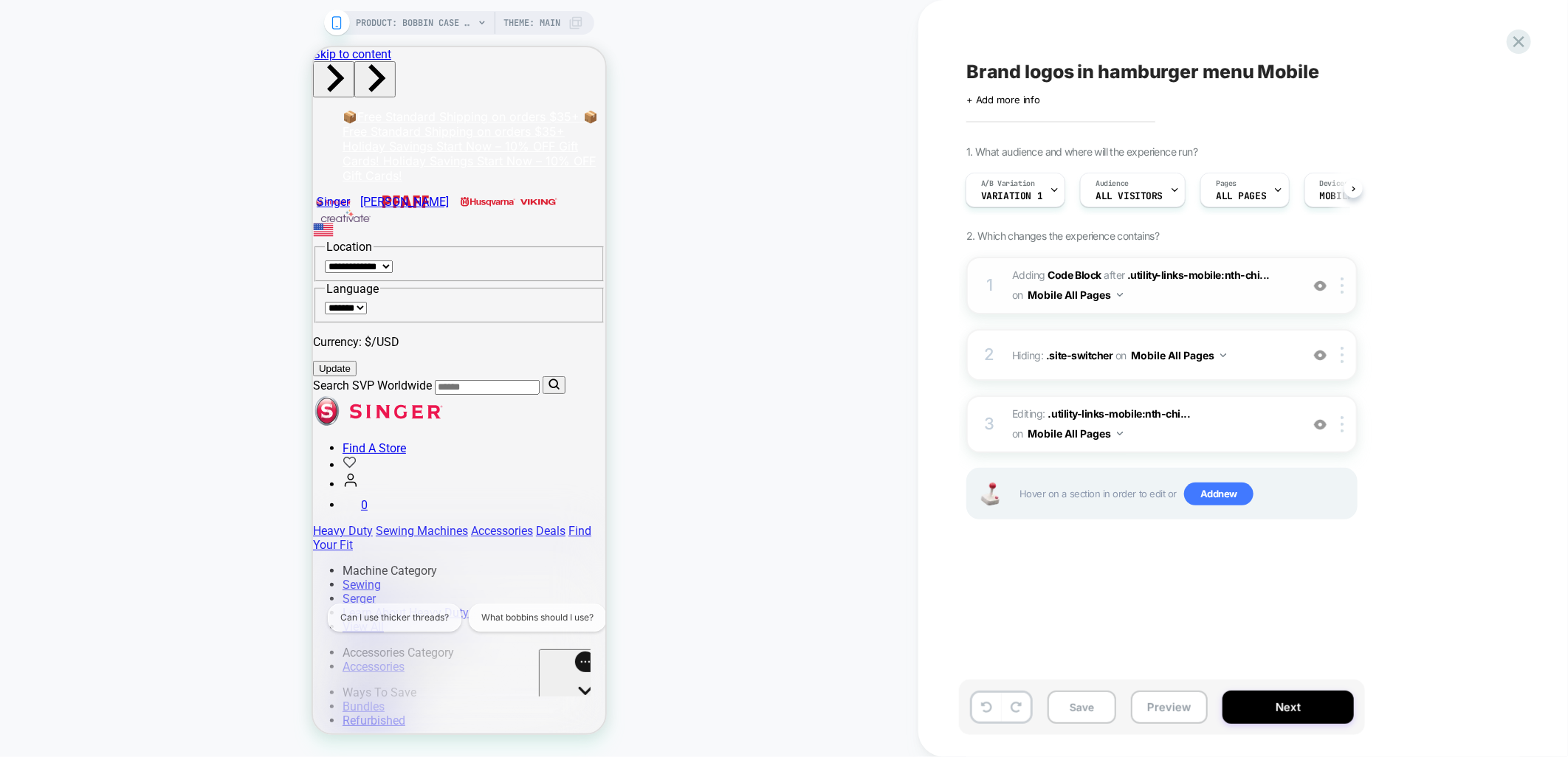
click at [1151, 293] on span "Adding Code Block AFTER .utility-links-mobile:nth-chi... .utility-links-mobile:…" at bounding box center [1152, 286] width 281 height 40
click at [1151, 290] on span "Adding Code Block AFTER .utility-links-mobile:nth-chi... .utility-links-mobile:…" at bounding box center [1152, 286] width 281 height 40
click at [1275, 273] on span "Adding Code Block AFTER .utility-links-mobile:nth-chi... .utility-links-mobile:…" at bounding box center [1152, 286] width 281 height 40
click at [1256, 356] on span "Hiding : .site-switcher .site-switcher on Mobile All Pages" at bounding box center [1152, 356] width 281 height 22
drag, startPoint x: 532, startPoint y: 69, endPoint x: 576, endPoint y: 78, distance: 44.9
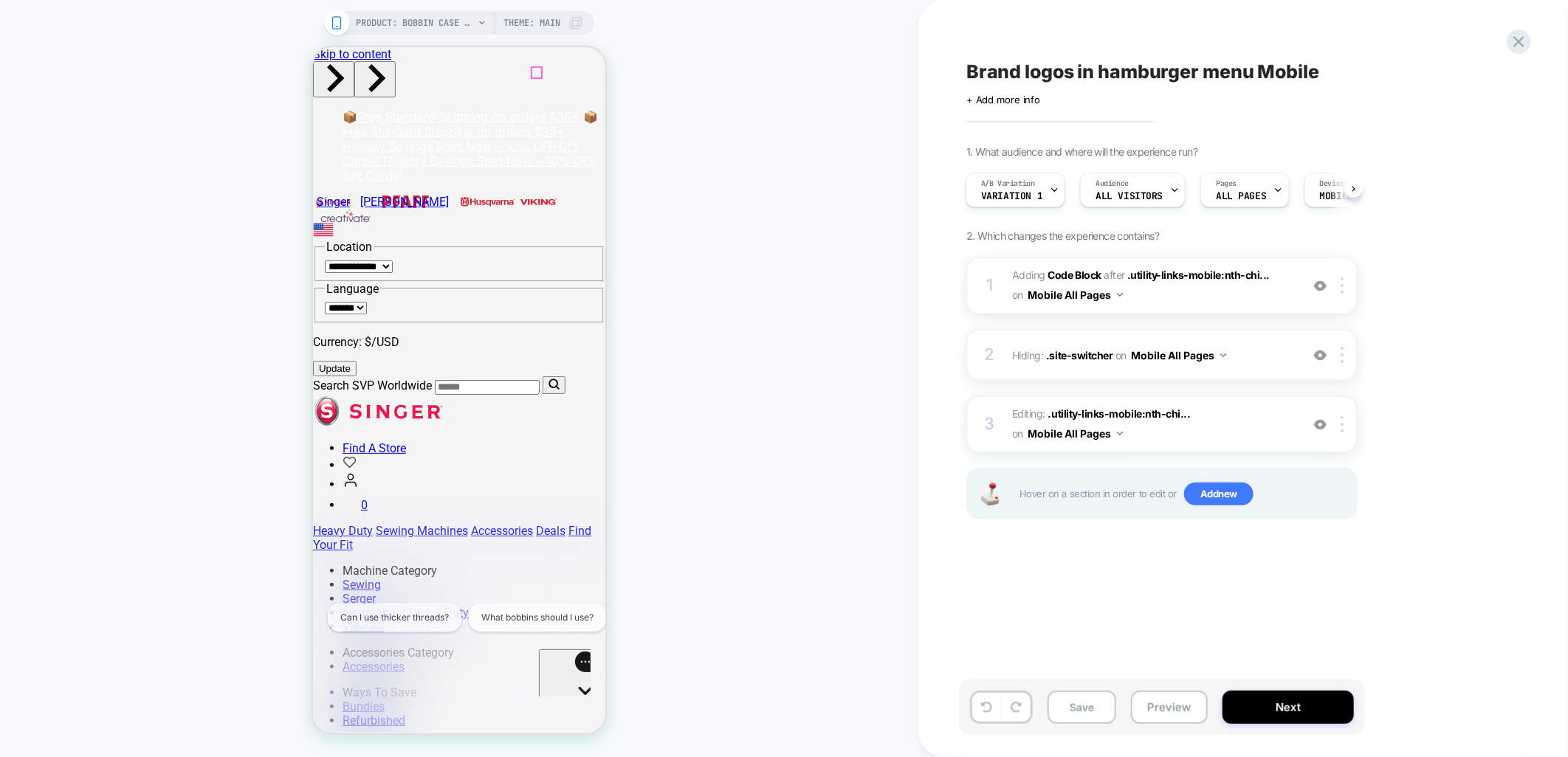
click at [995, 268] on div "1 Adding Code Block AFTER .utility-links-mobile:nth-chi... .utility-links-mobil…" at bounding box center [1161, 285] width 391 height 58
click at [1258, 352] on span "Hiding : .site-switcher .site-switcher on Mobile All Pages" at bounding box center [1152, 356] width 281 height 22
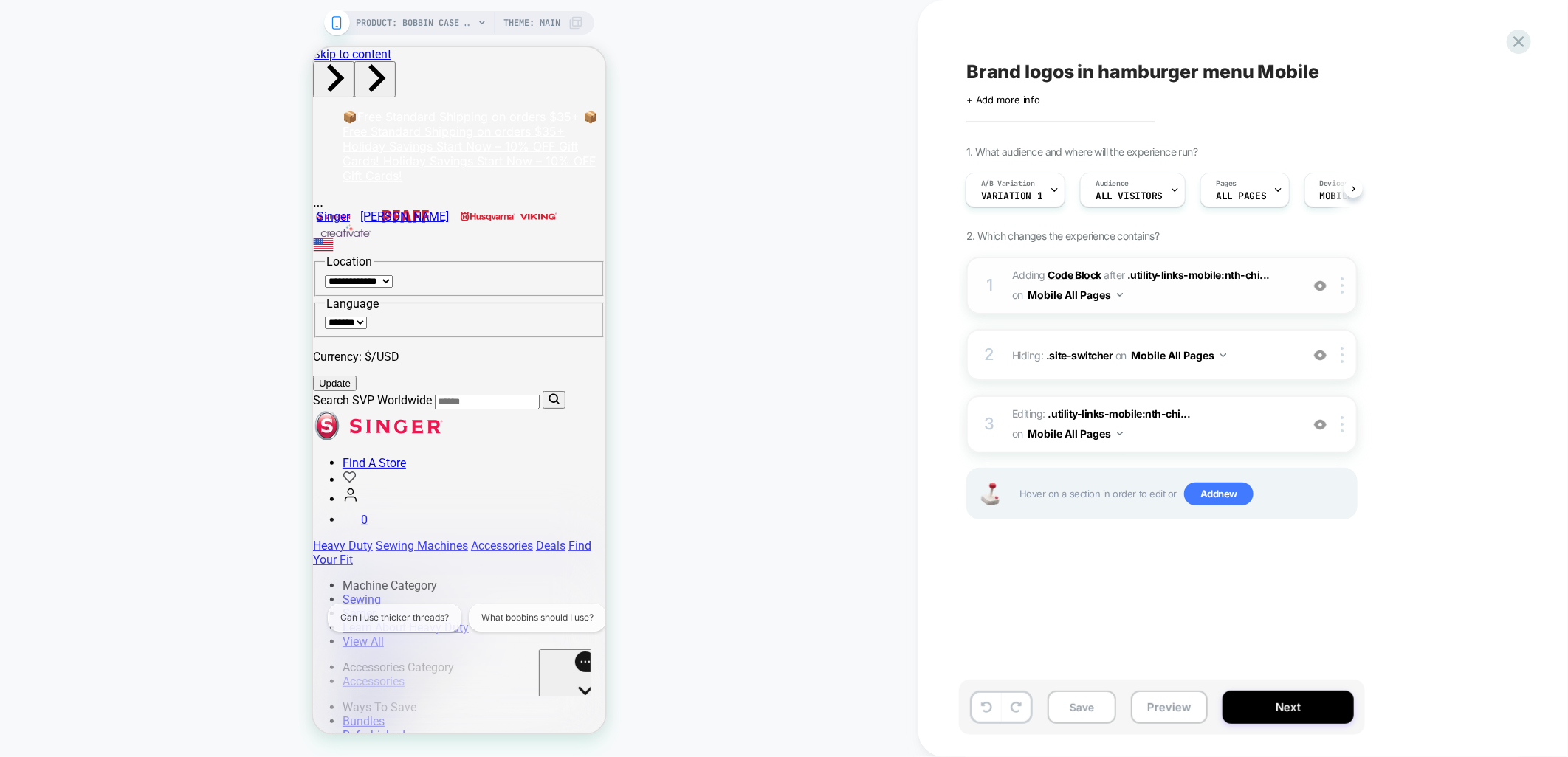
click at [1073, 272] on b "Code Block" at bounding box center [1075, 274] width 53 height 13
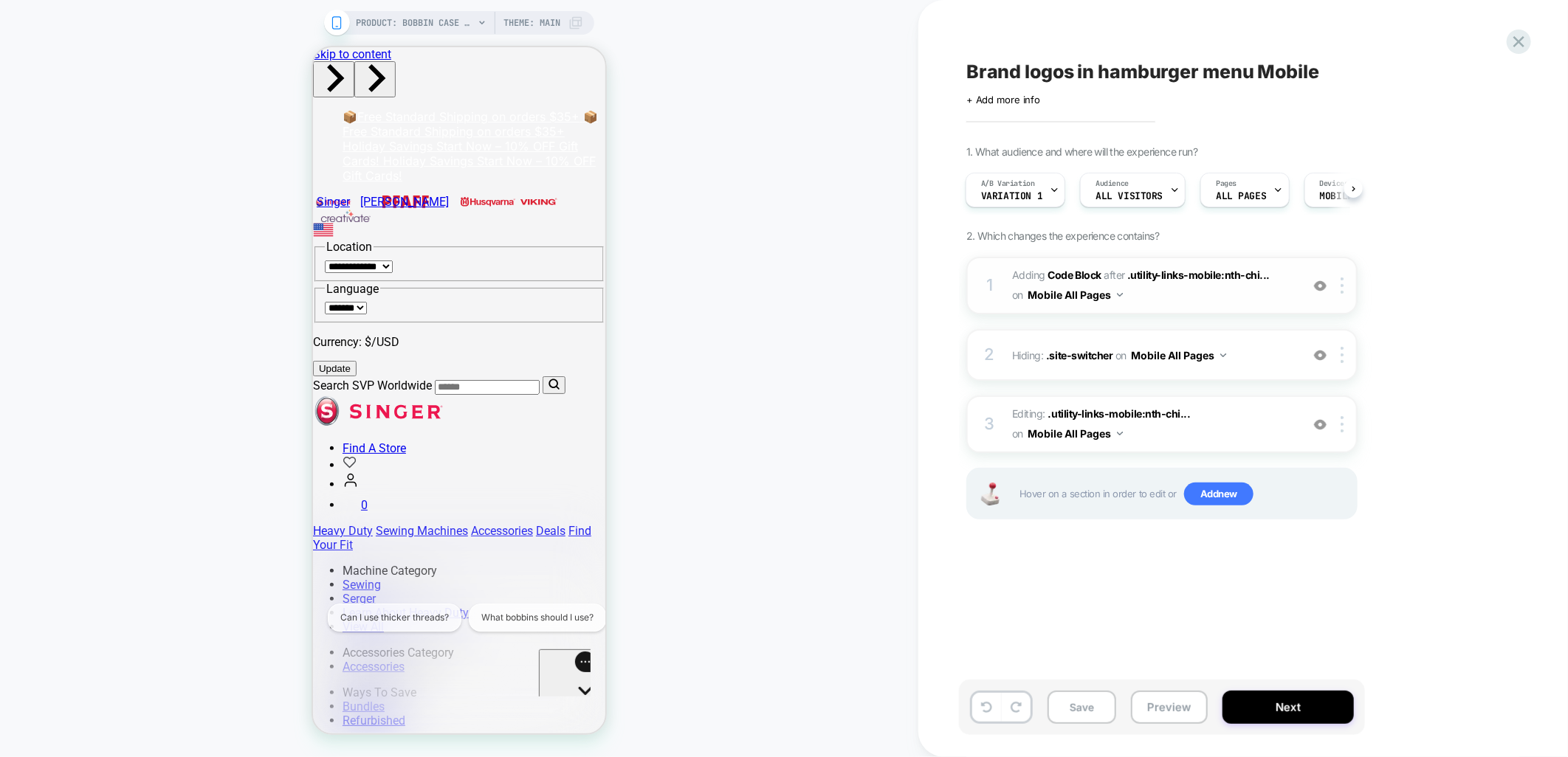
click at [1157, 296] on span "Adding Code Block AFTER .utility-links-mobile:nth-chi... .utility-links-mobile:…" at bounding box center [1152, 286] width 281 height 40
click at [1321, 286] on img at bounding box center [1320, 286] width 13 height 13
click at [1020, 414] on span "Editing : .utility-links-mobile:nth-chi... .utility-links-mobile:nth-child(4) o…" at bounding box center [1152, 424] width 281 height 40
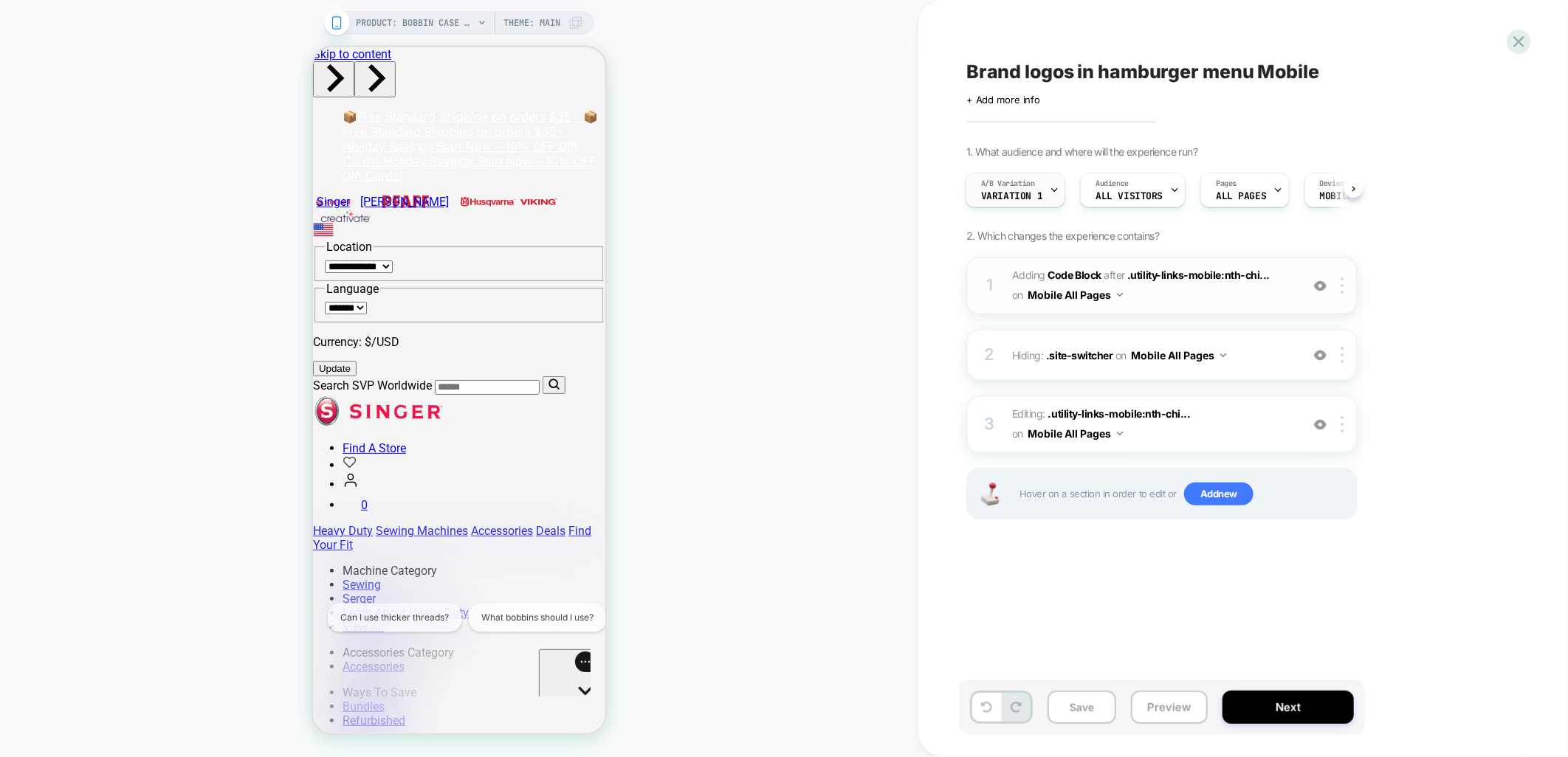
click at [1028, 184] on span "A/B Variation" at bounding box center [1008, 183] width 54 height 10
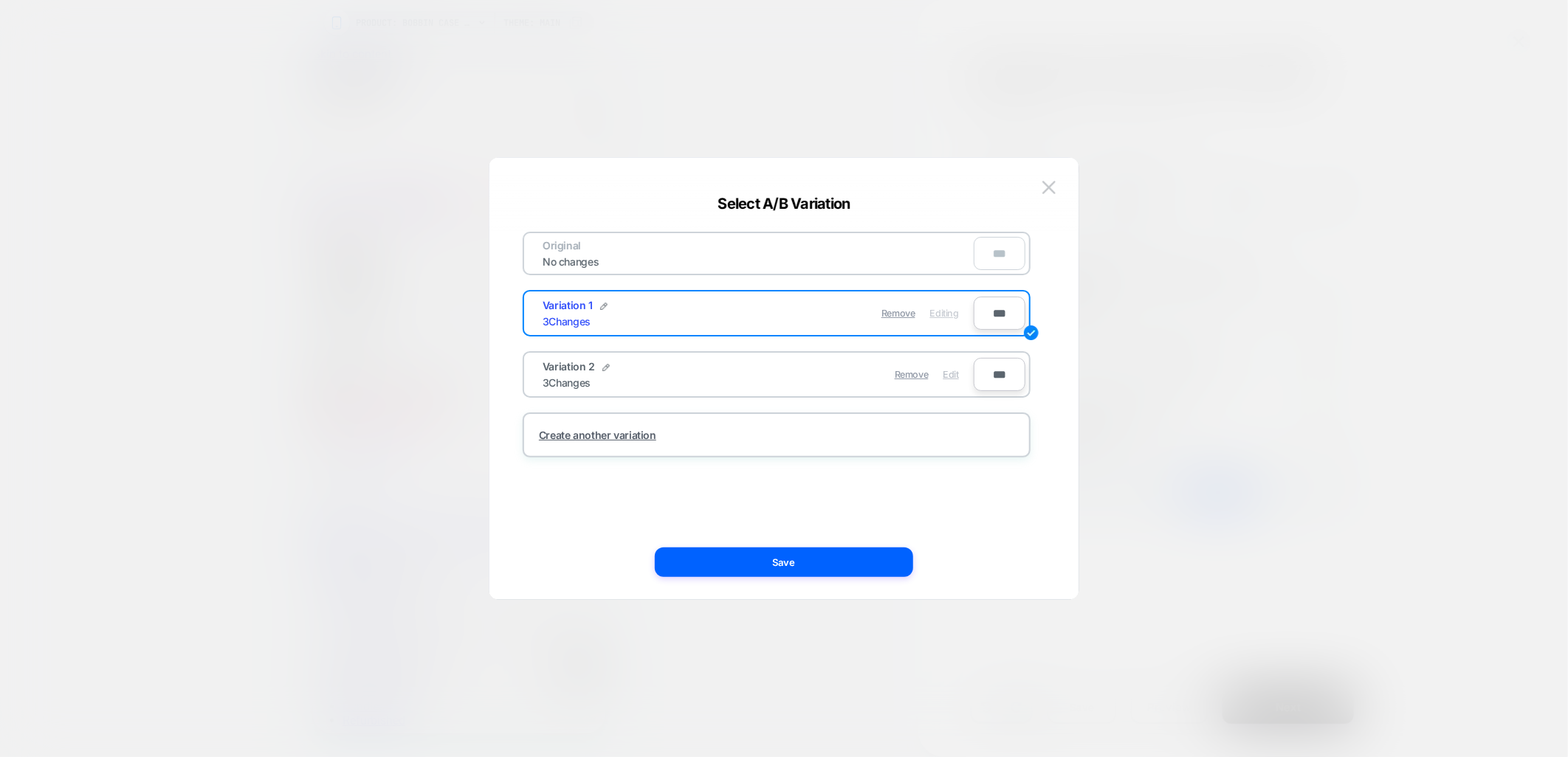
click at [946, 370] on span "Edit" at bounding box center [951, 374] width 16 height 11
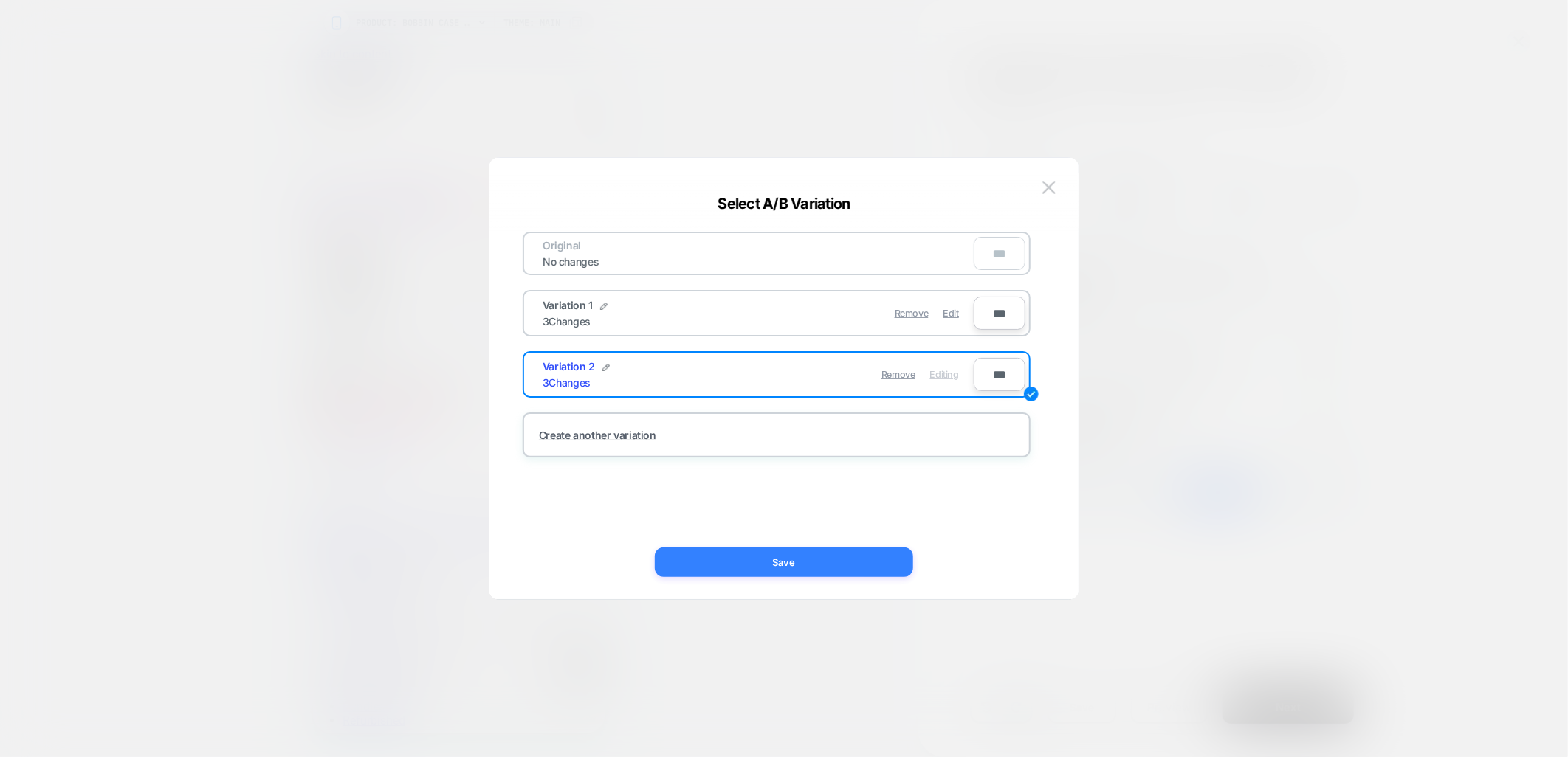
click at [830, 569] on button "Save" at bounding box center [784, 562] width 258 height 29
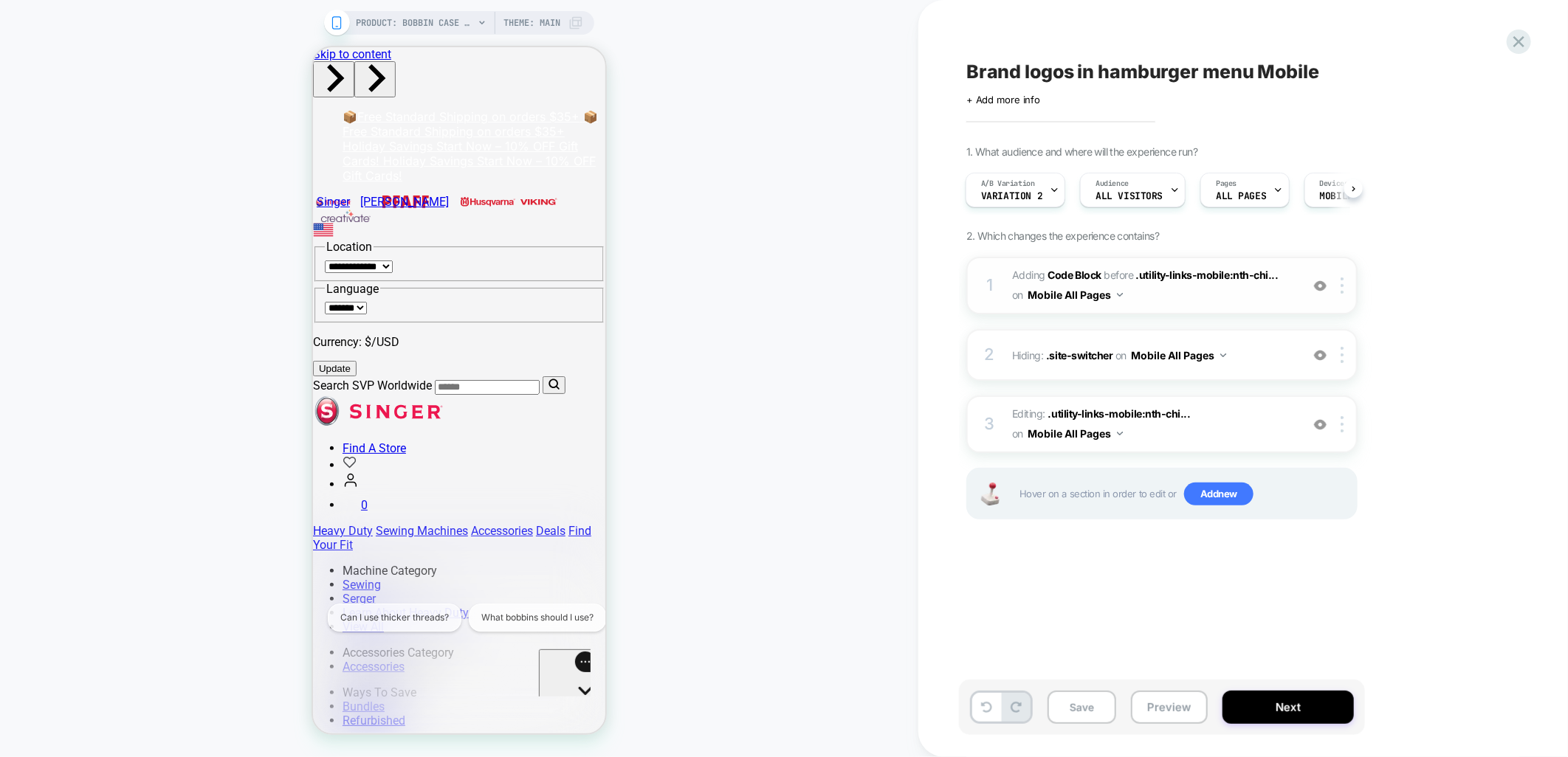
click at [1150, 290] on span "Adding Code Block BEFORE .utility-links-mobile:nth-chi... .utility-links-mobile…" at bounding box center [1152, 286] width 281 height 40
drag, startPoint x: 1150, startPoint y: 290, endPoint x: 171, endPoint y: 69, distance: 1003.6
click at [1150, 290] on span "Adding Code Block BEFORE .utility-links-mobile:nth-chi... .utility-links-mobile…" at bounding box center [1152, 286] width 281 height 40
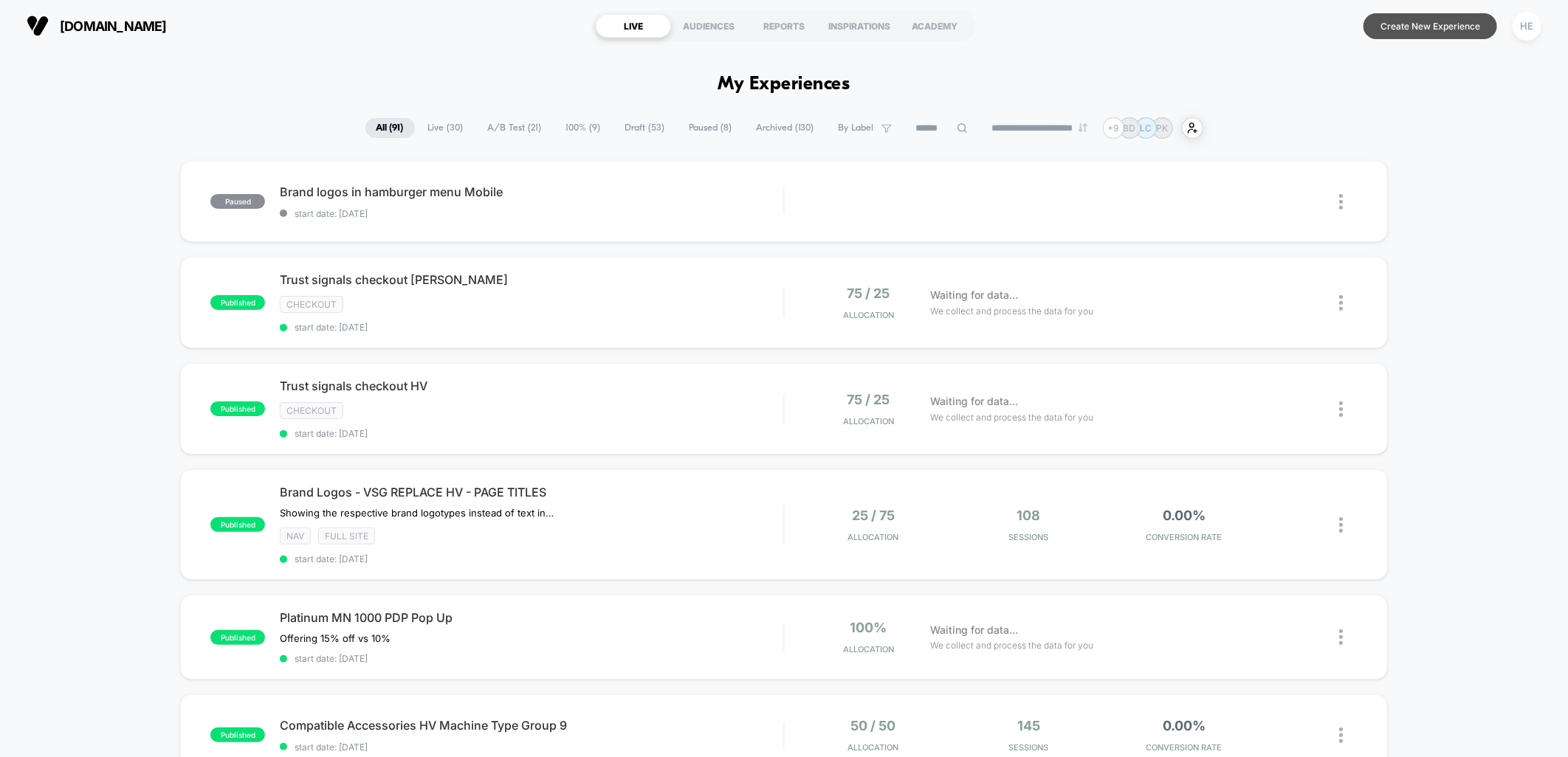
click at [1407, 21] on button "Create New Experience" at bounding box center [1430, 26] width 133 height 26
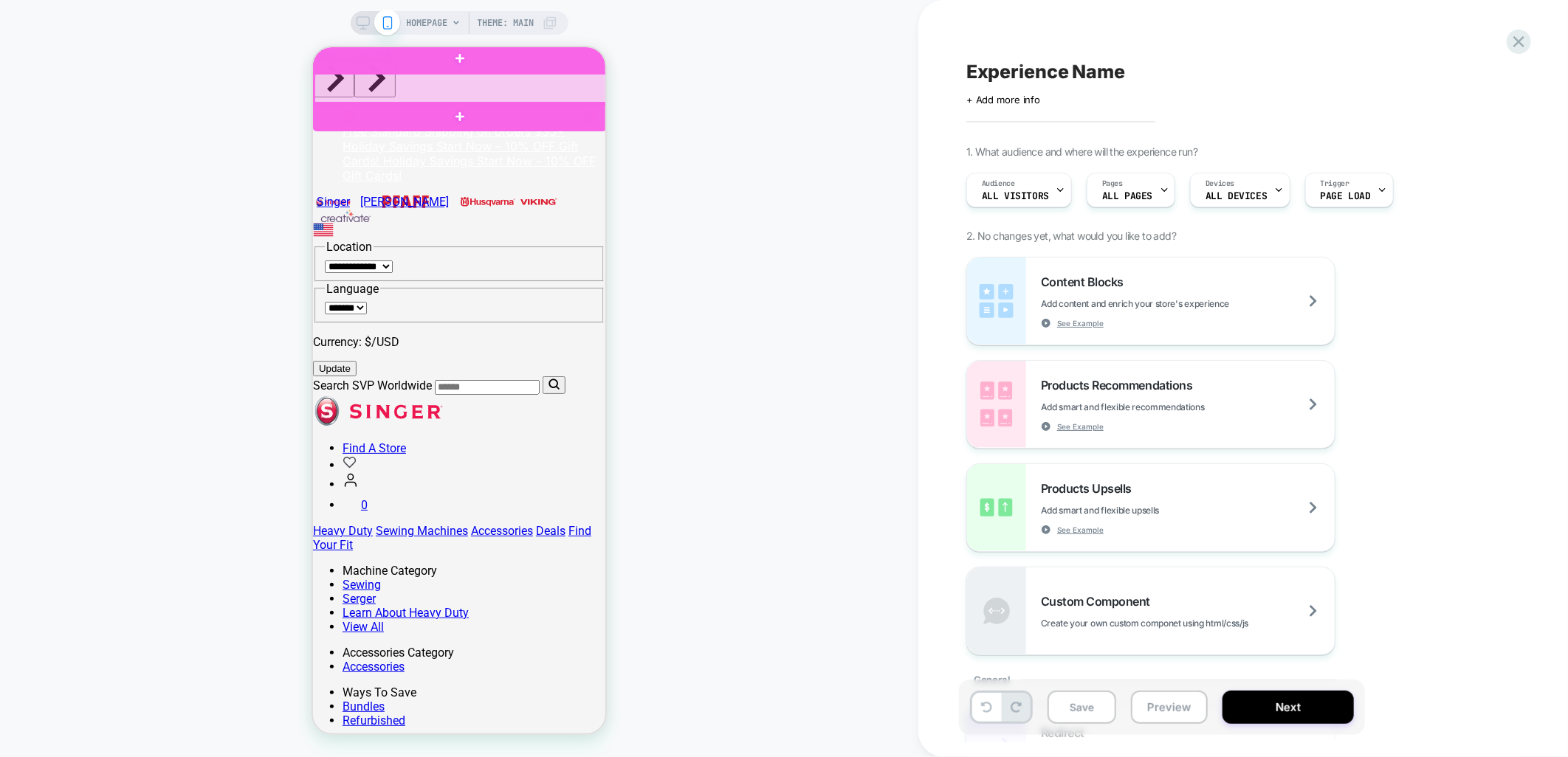
click at [558, 83] on div at bounding box center [460, 88] width 293 height 30
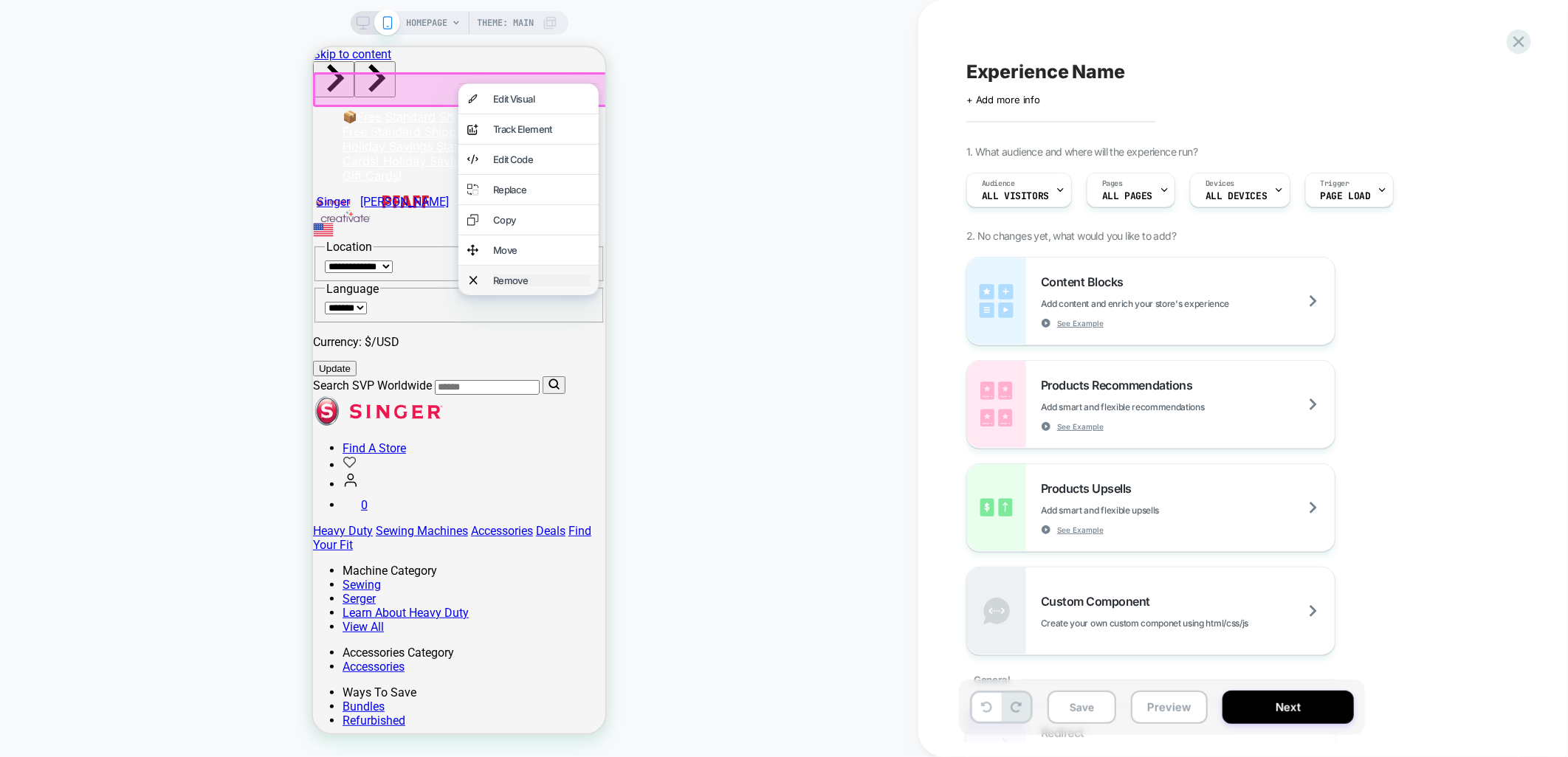
click at [513, 286] on div "Remove" at bounding box center [541, 279] width 97 height 12
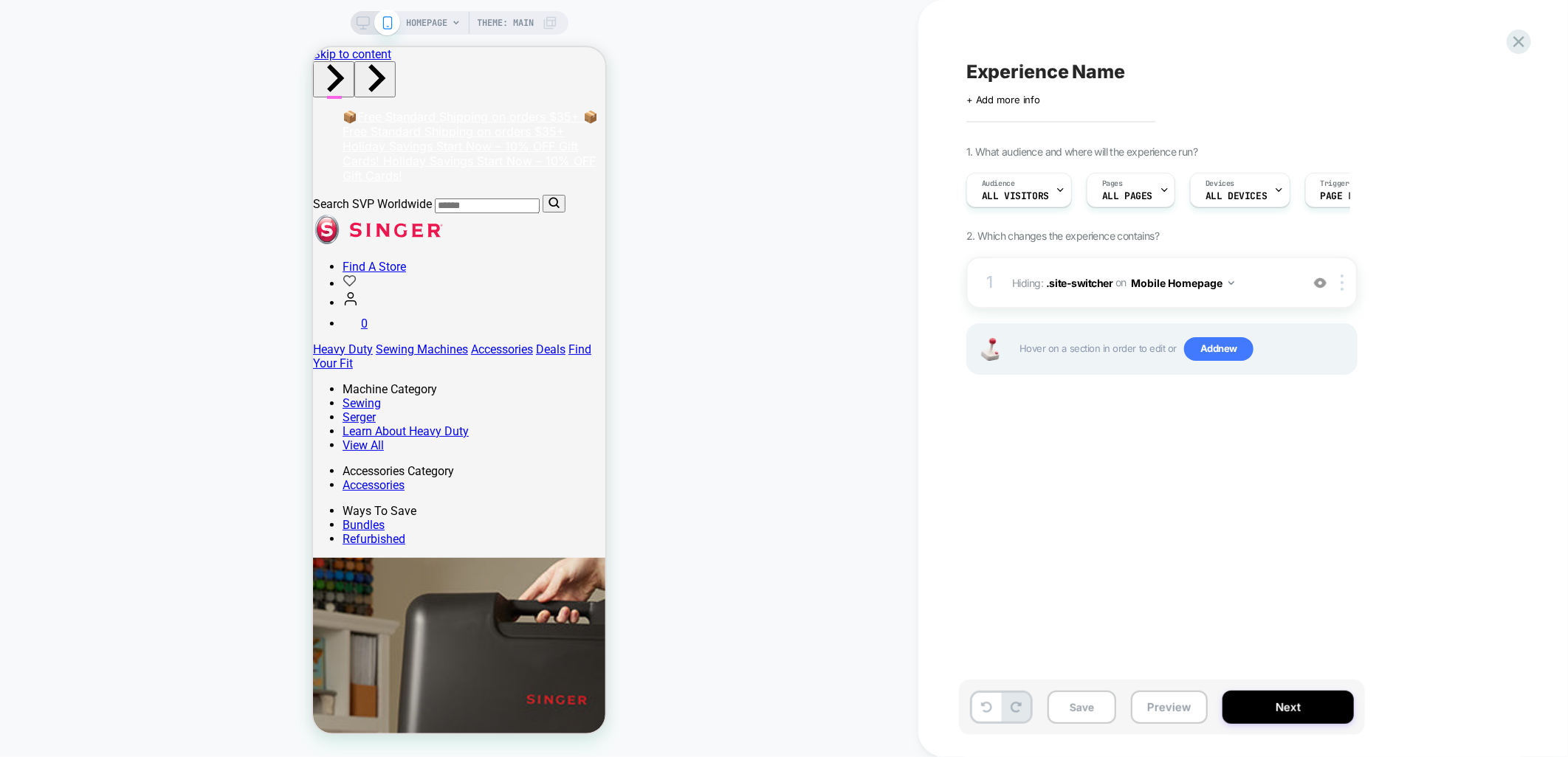
click at [1194, 347] on span "Add new" at bounding box center [1218, 349] width 69 height 23
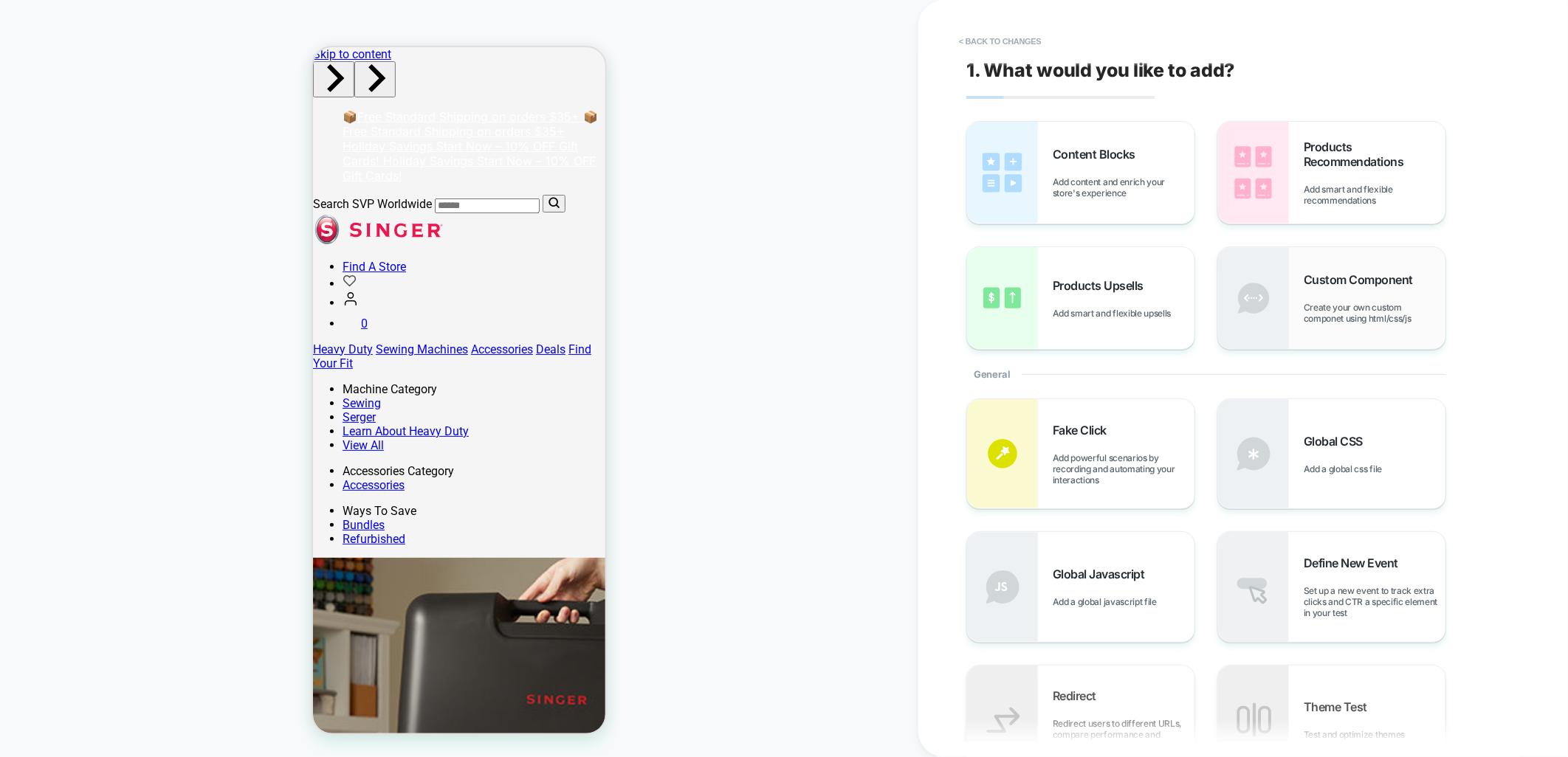
click at [1345, 293] on div "Custom Component Create your own custom componet using html/css/js" at bounding box center [1375, 298] width 142 height 52
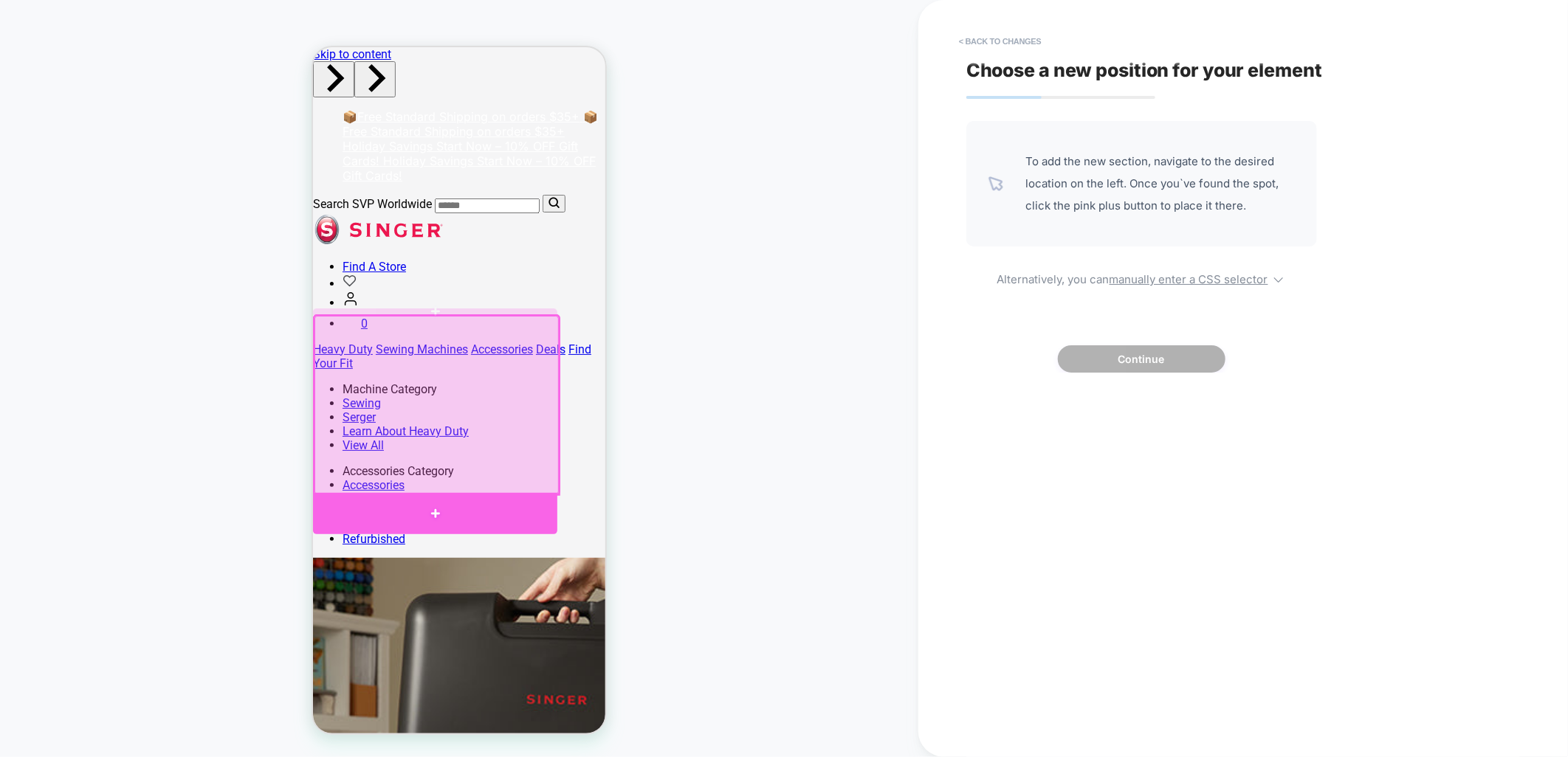
click at [416, 499] on div at bounding box center [434, 514] width 244 height 42
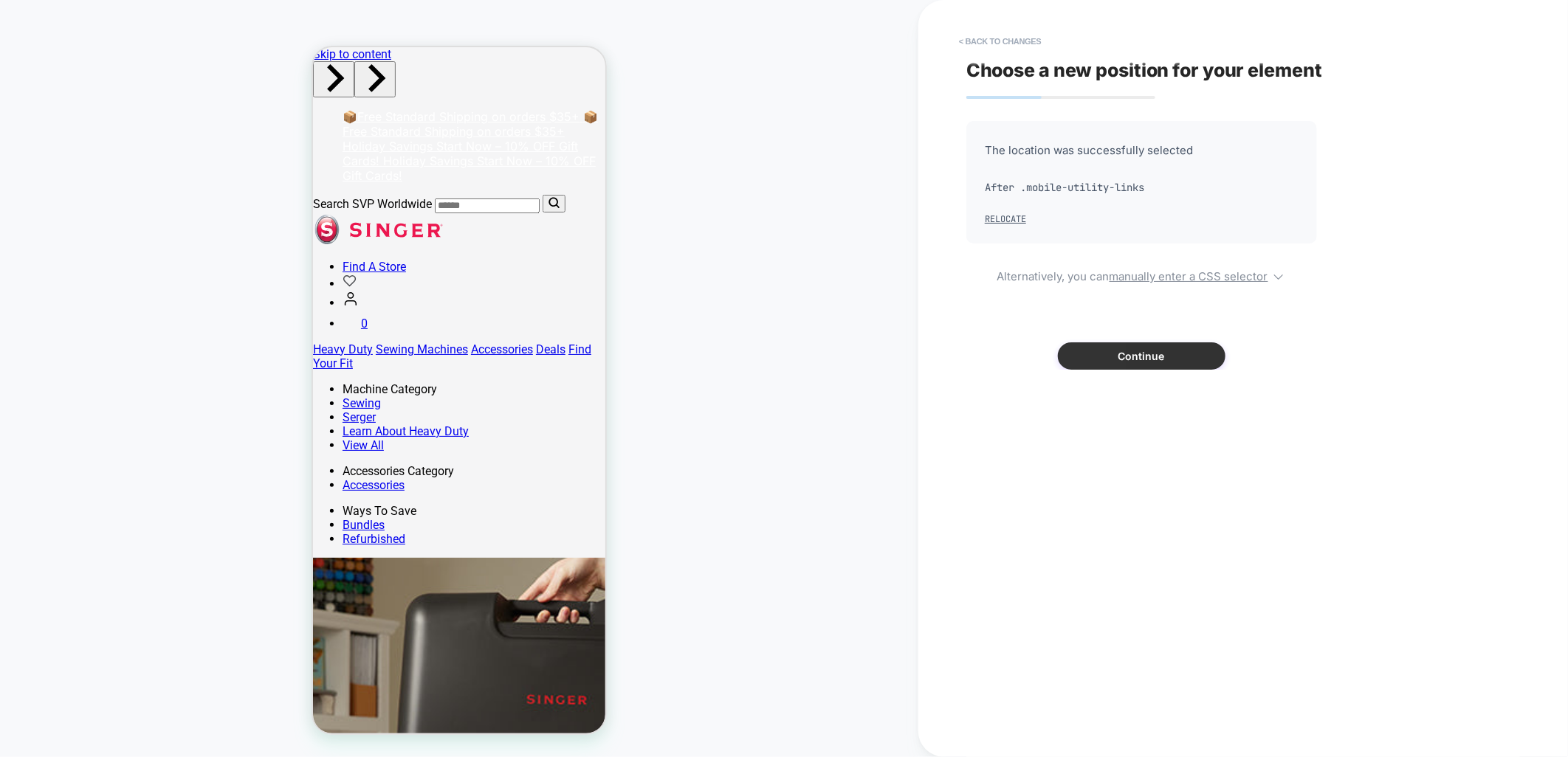
click at [1099, 351] on button "Continue" at bounding box center [1141, 356] width 168 height 28
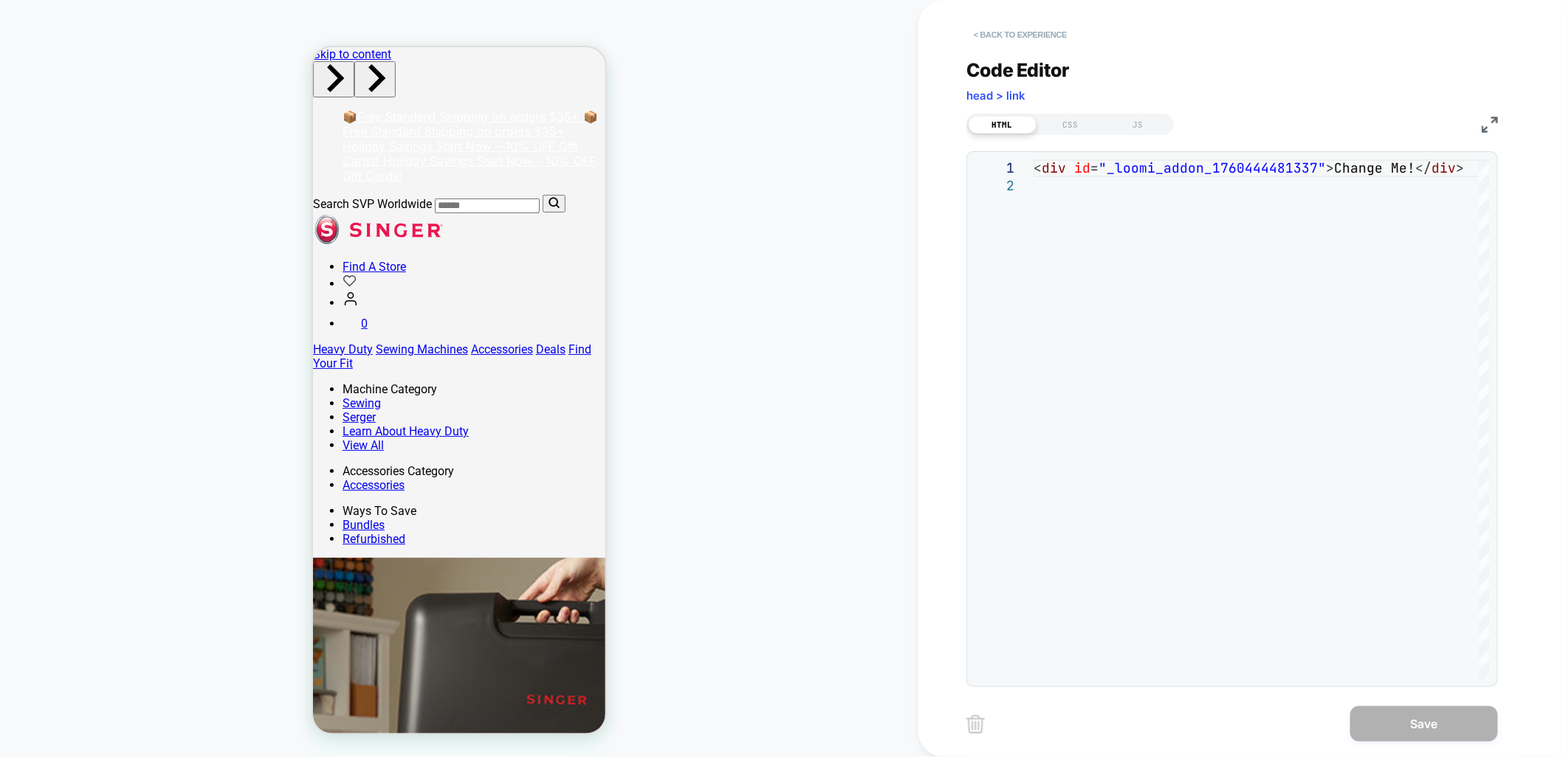
click at [1002, 43] on button "< Back to experience" at bounding box center [1019, 34] width 108 height 23
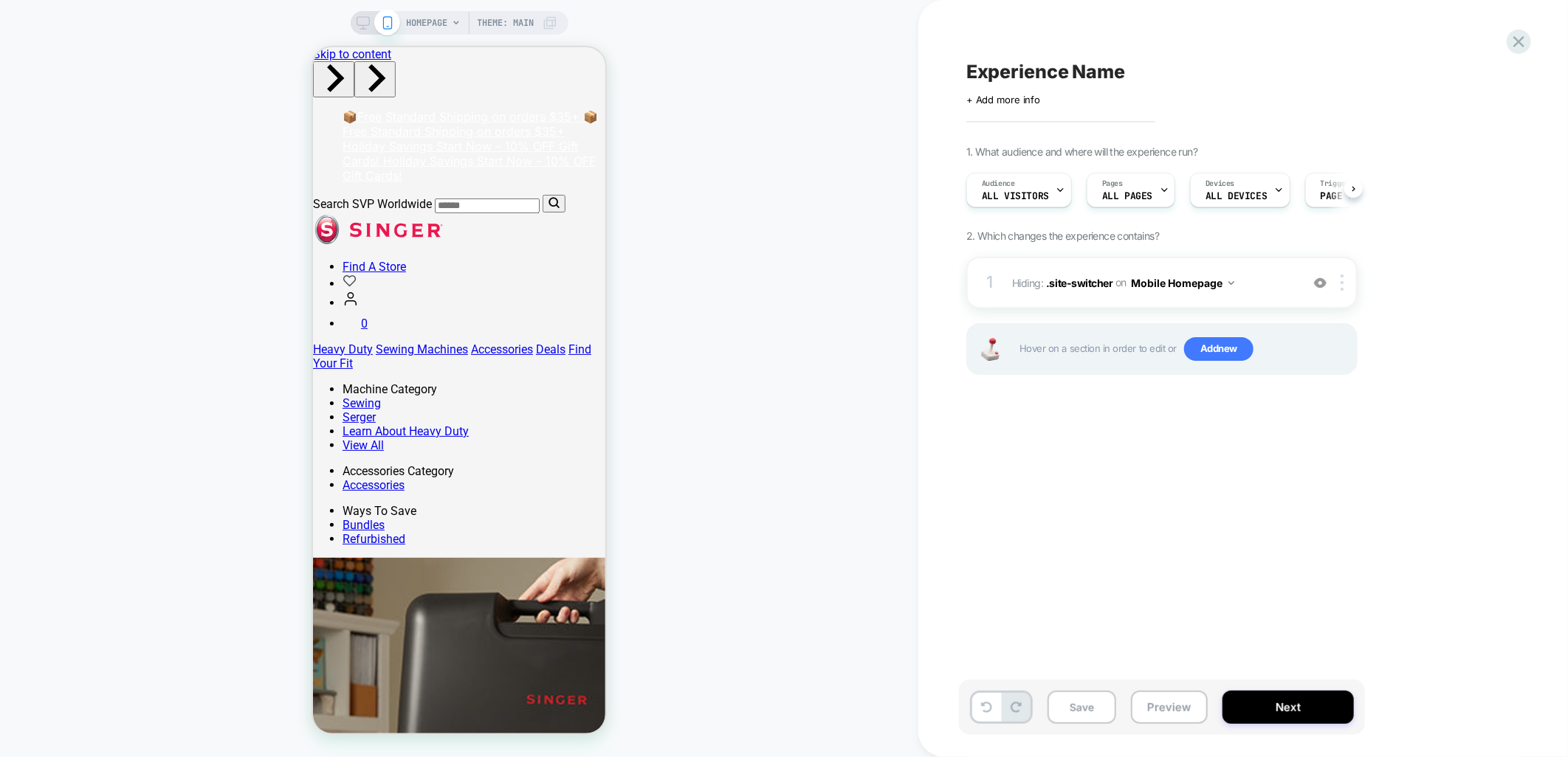
scroll to position [0, 1]
click at [1200, 348] on span "Add new" at bounding box center [1218, 349] width 69 height 23
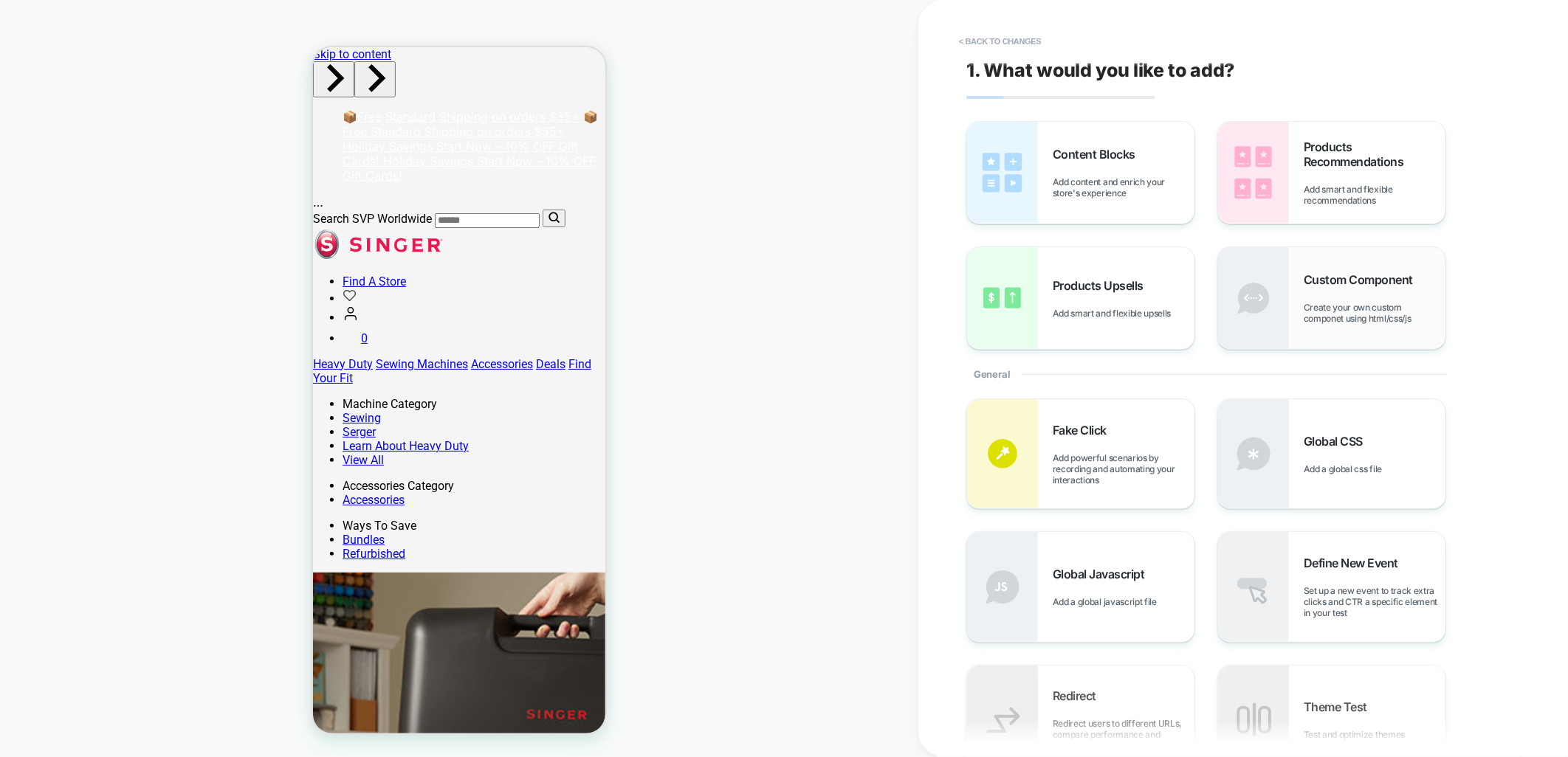
click at [1325, 292] on div "Custom Component Create your own custom componet using html/css/js" at bounding box center [1375, 298] width 142 height 52
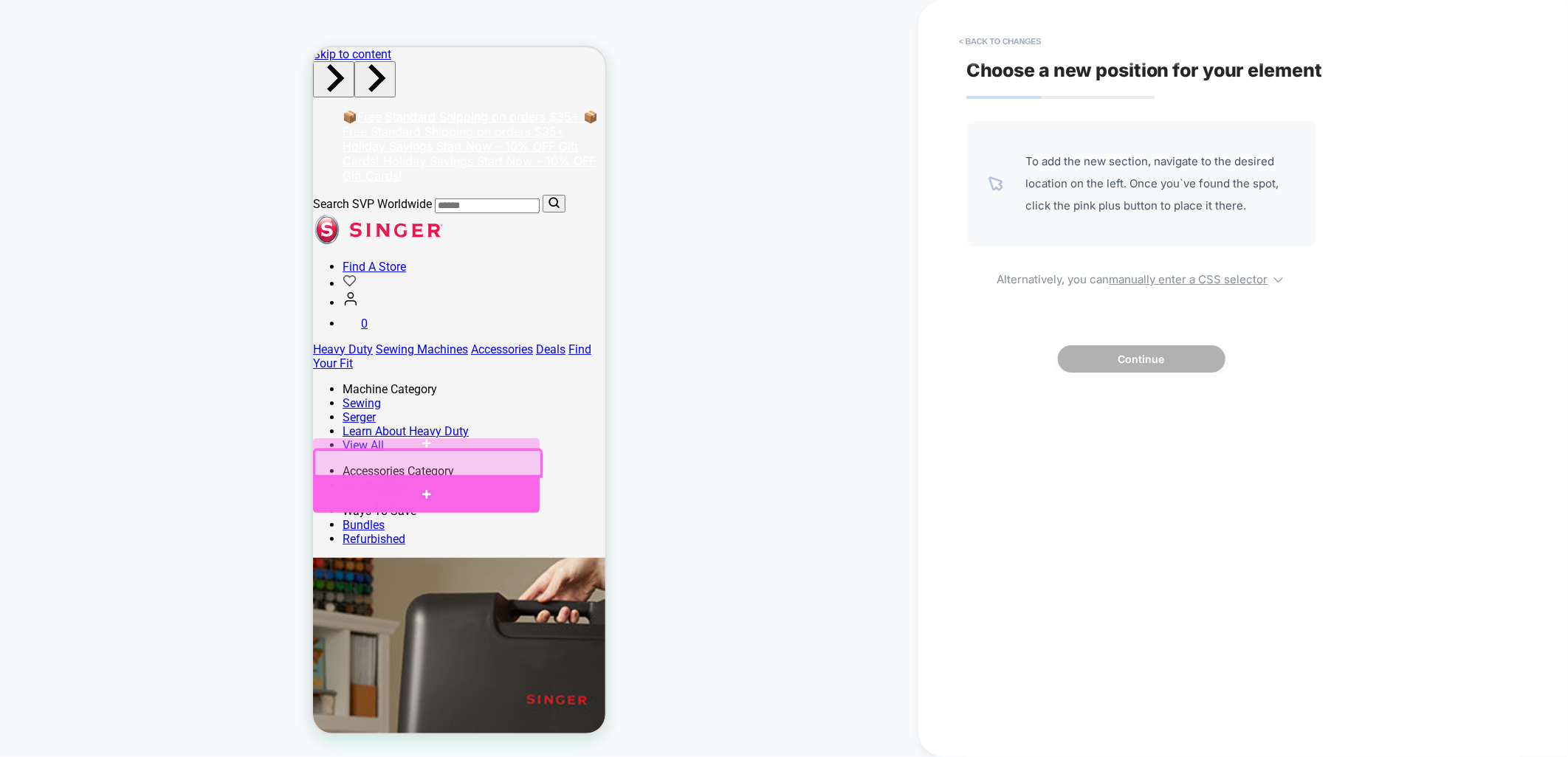
click at [416, 493] on div at bounding box center [426, 493] width 227 height 38
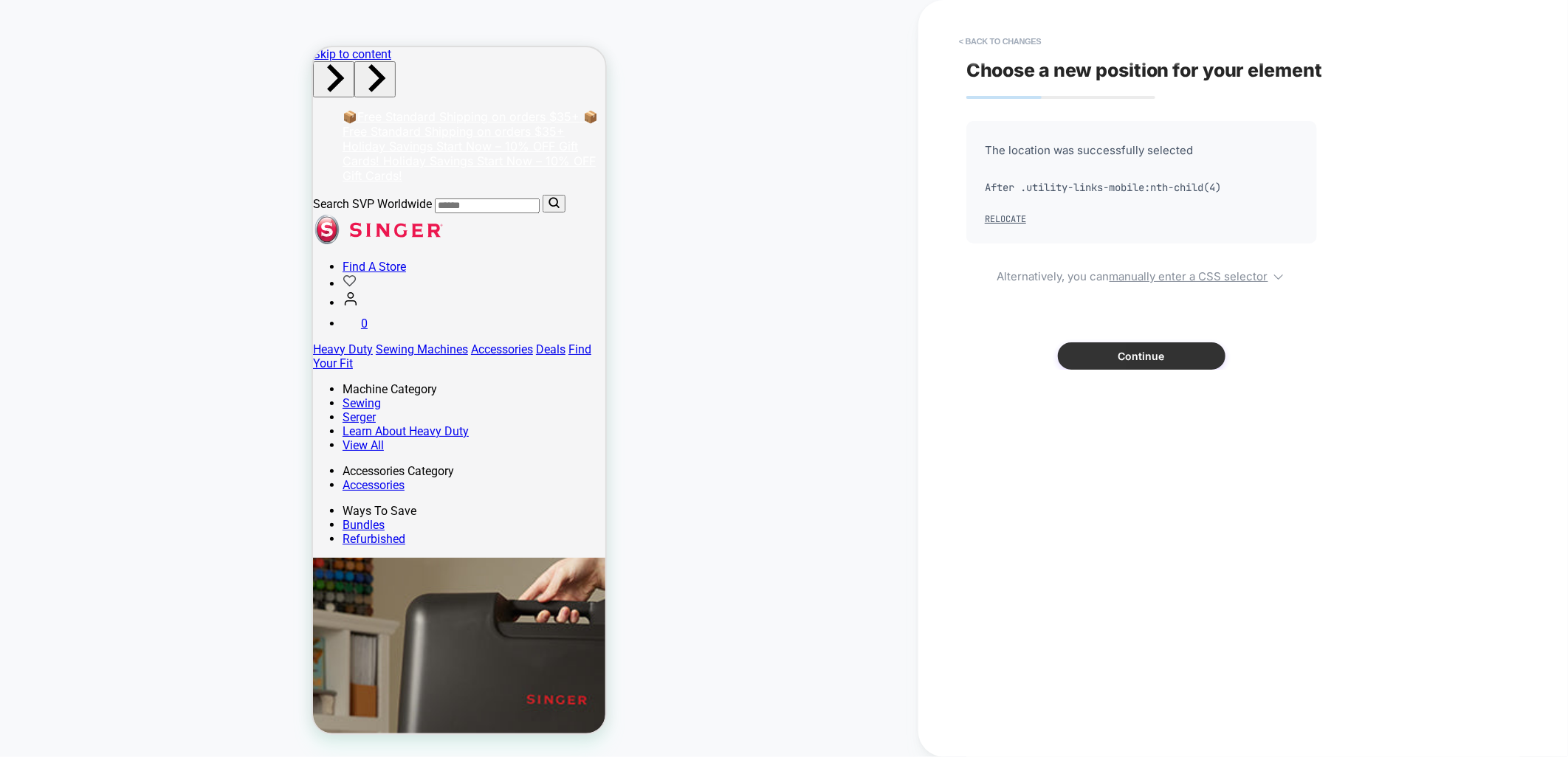
click at [1184, 356] on button "Continue" at bounding box center [1141, 356] width 168 height 28
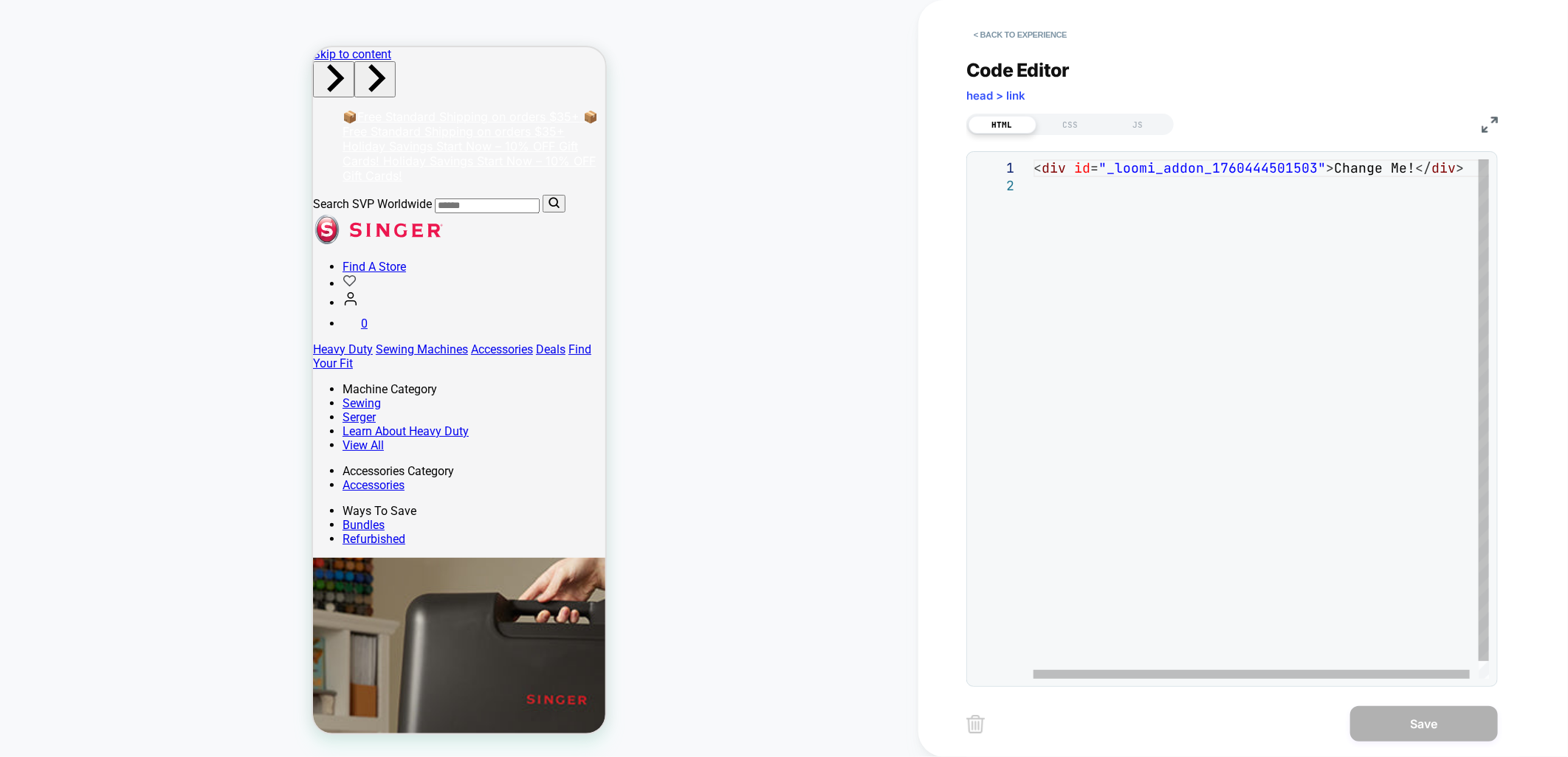
click at [1142, 342] on div "< div id = "_loomi_addon_1760444501503" > Change Me! </ div >" at bounding box center [1265, 428] width 464 height 538
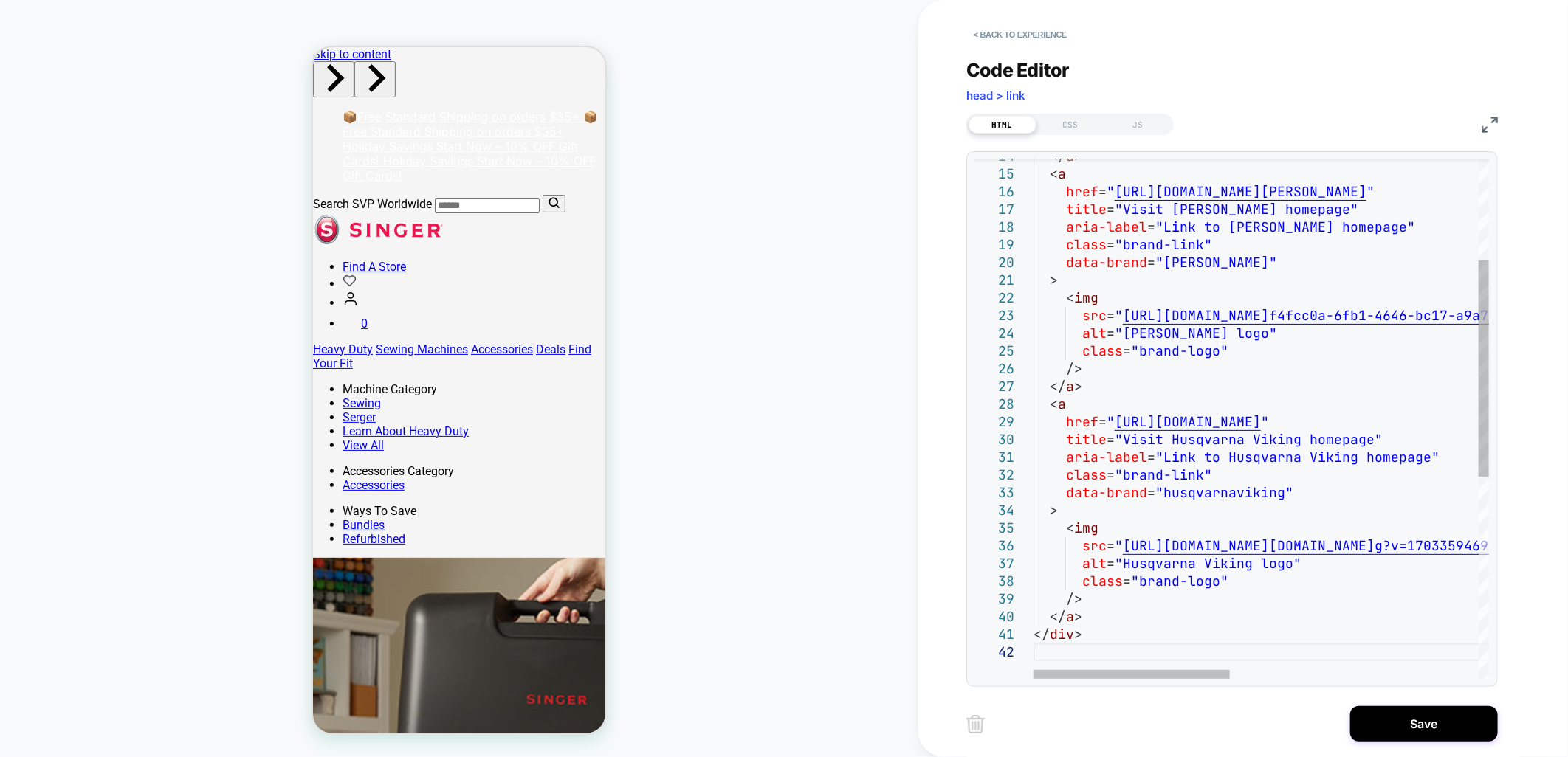
type textarea "******"
click at [1067, 119] on div "CSS" at bounding box center [1070, 124] width 68 height 18
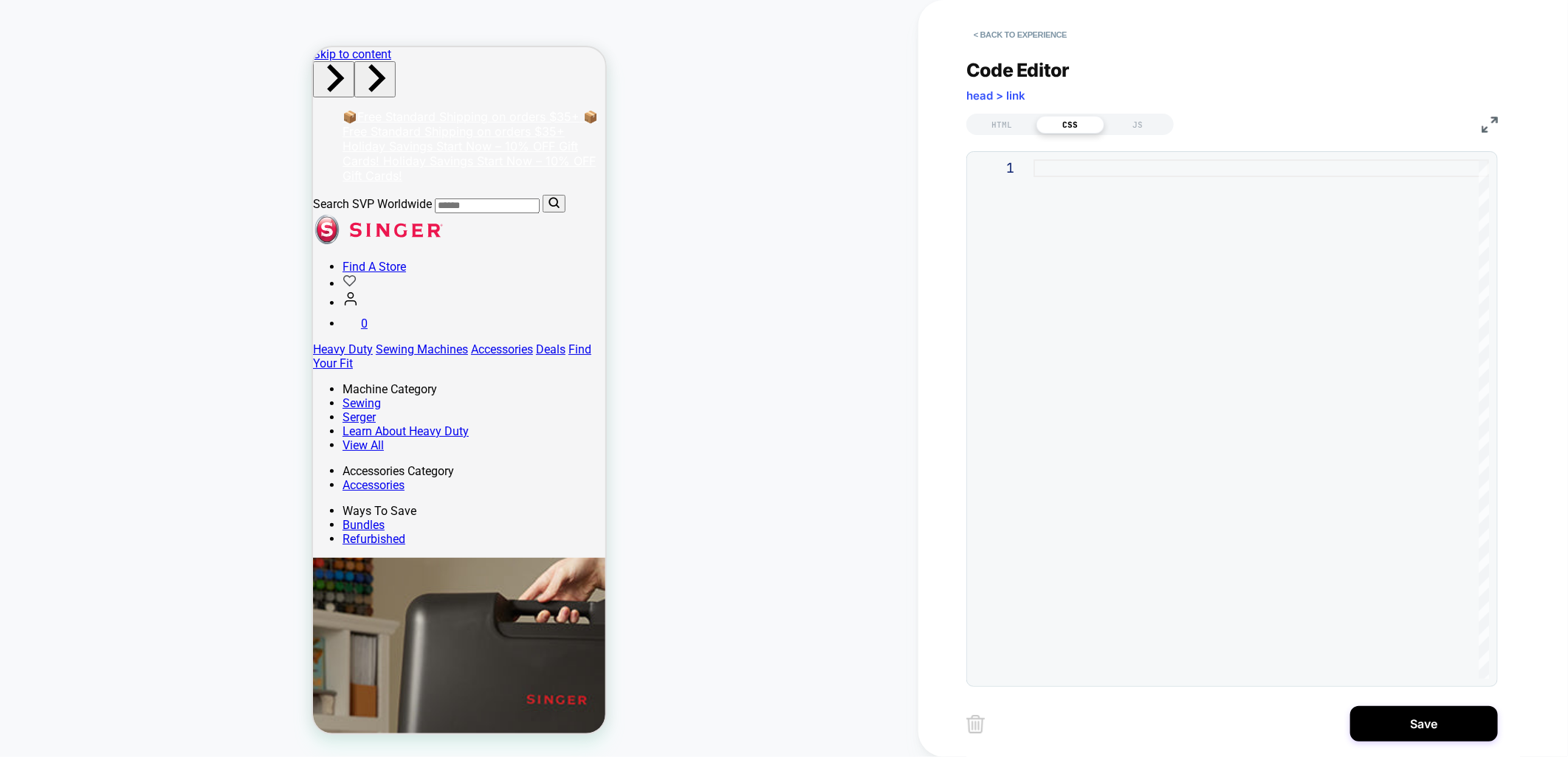
click at [1094, 484] on div at bounding box center [1261, 419] width 455 height 519
type textarea "**********"
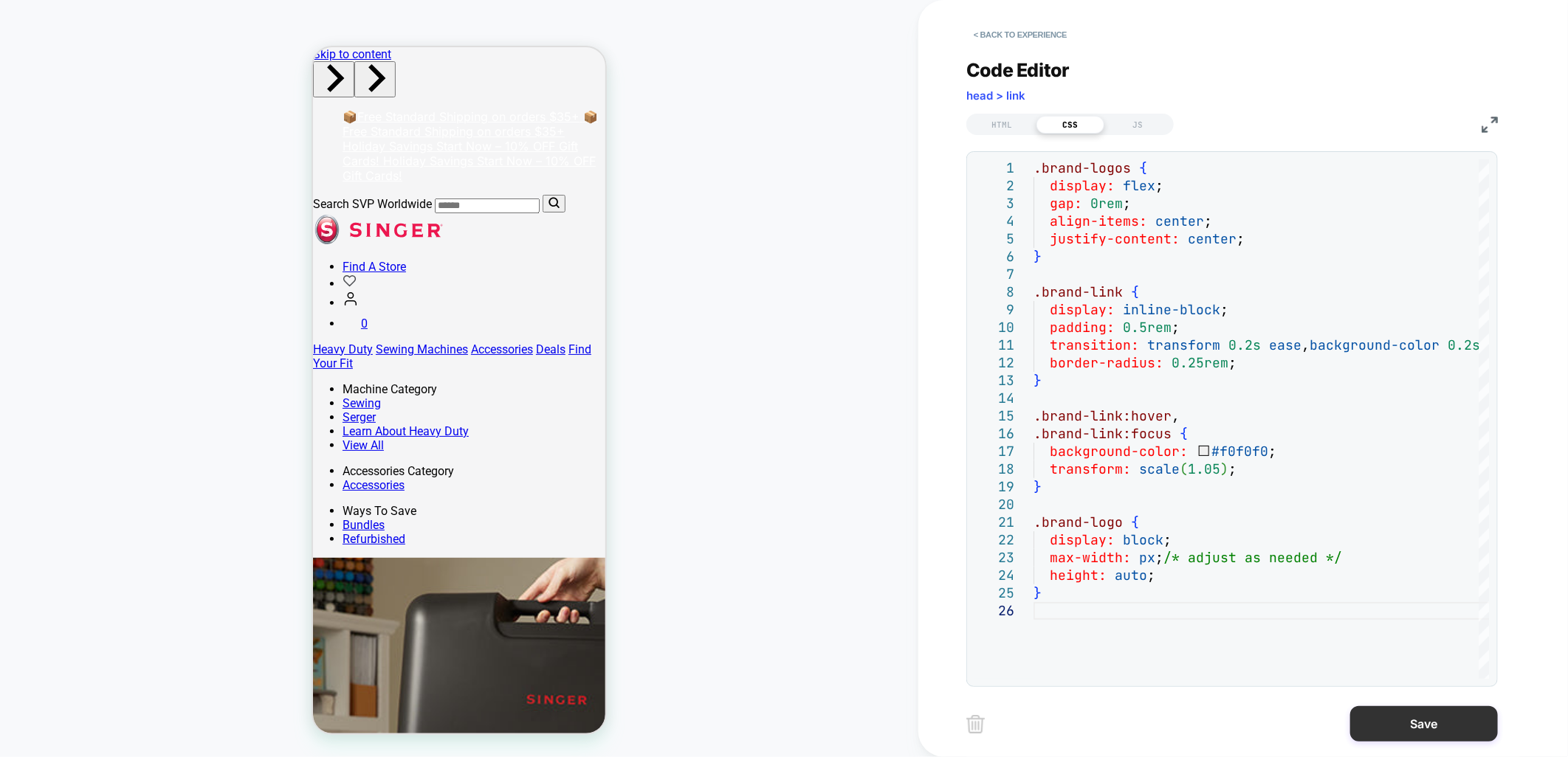
click at [1395, 718] on button "Save" at bounding box center [1423, 724] width 148 height 36
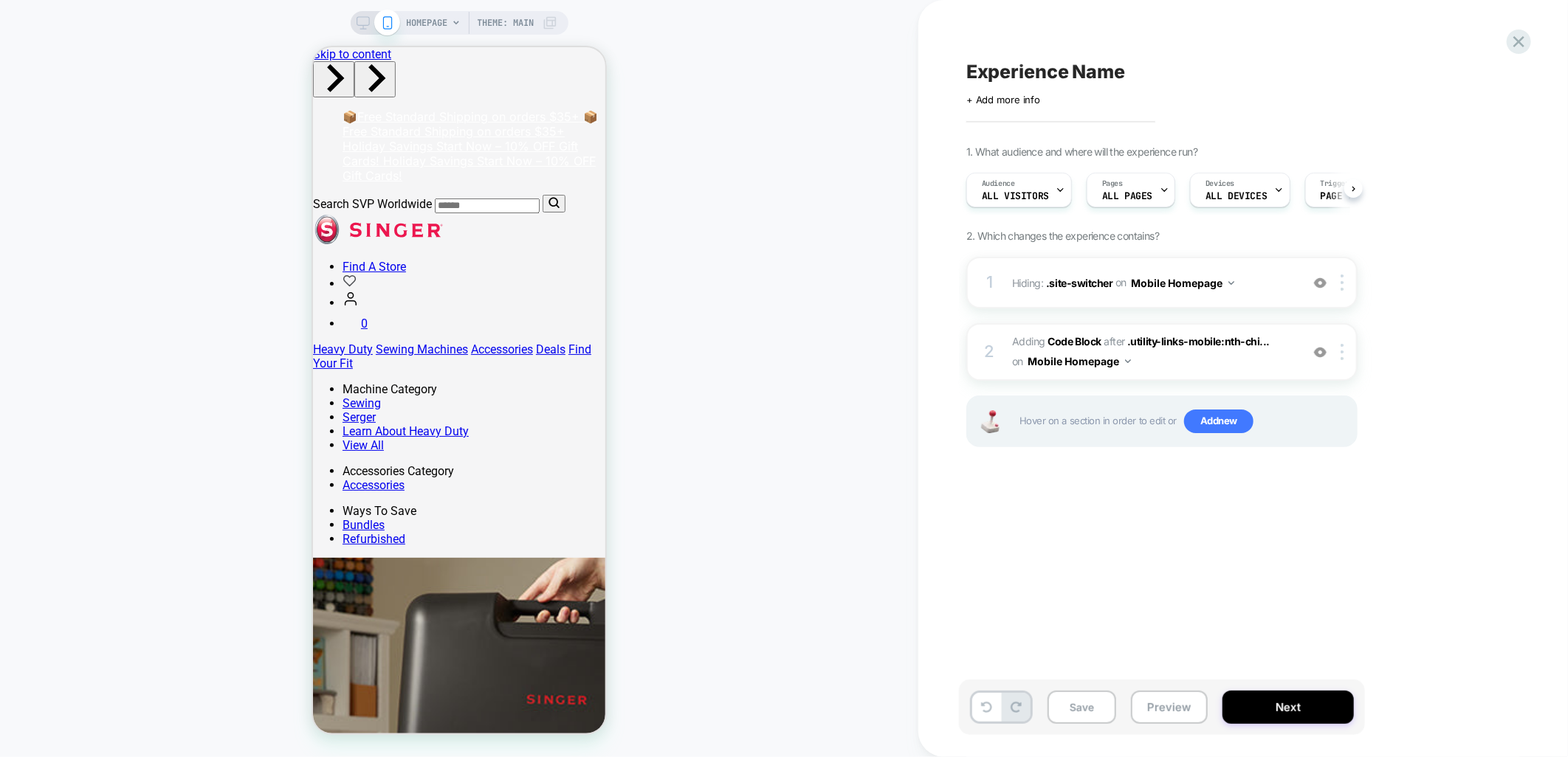
scroll to position [0, 1]
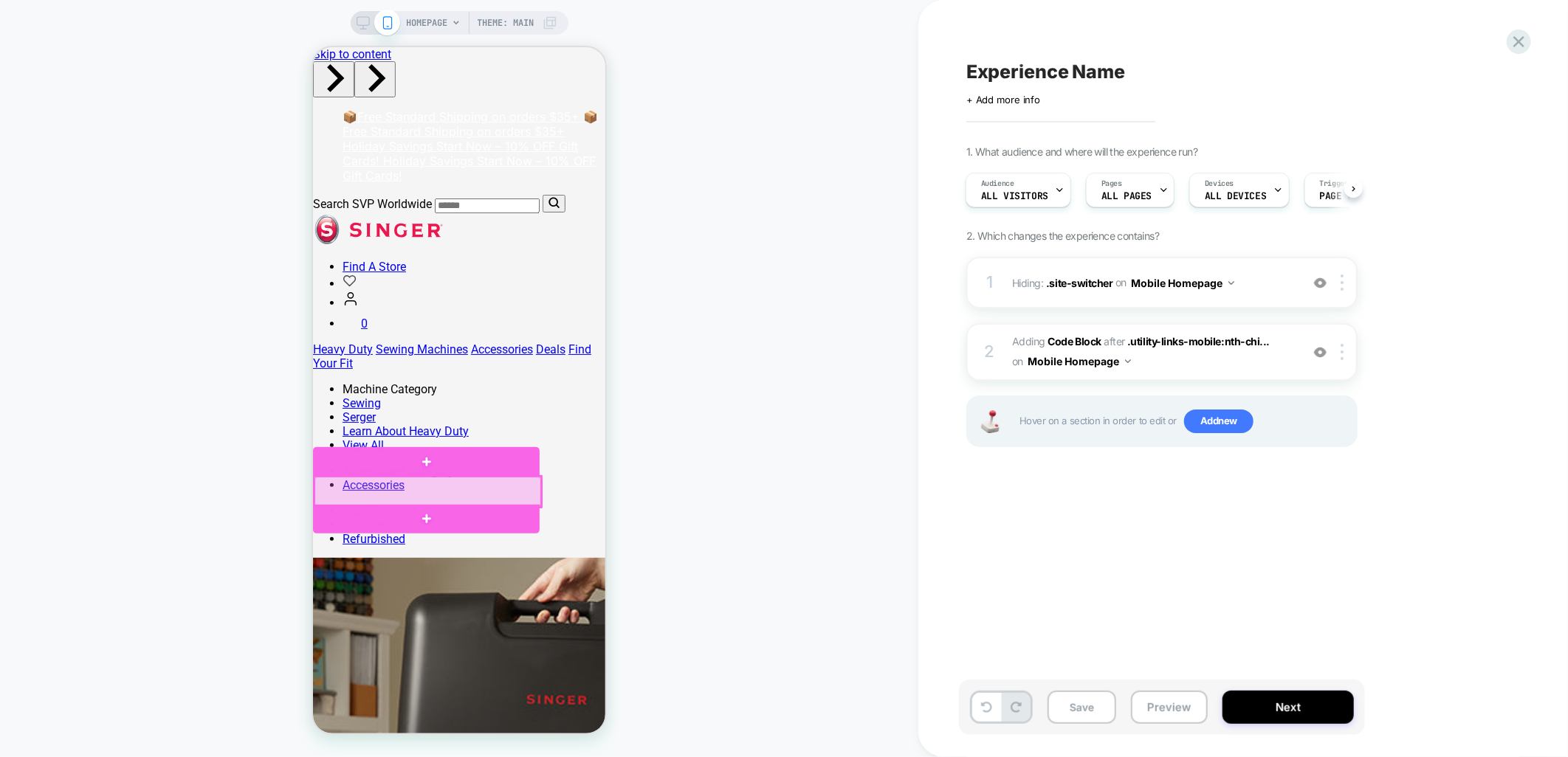
click at [390, 503] on div at bounding box center [427, 490] width 227 height 29
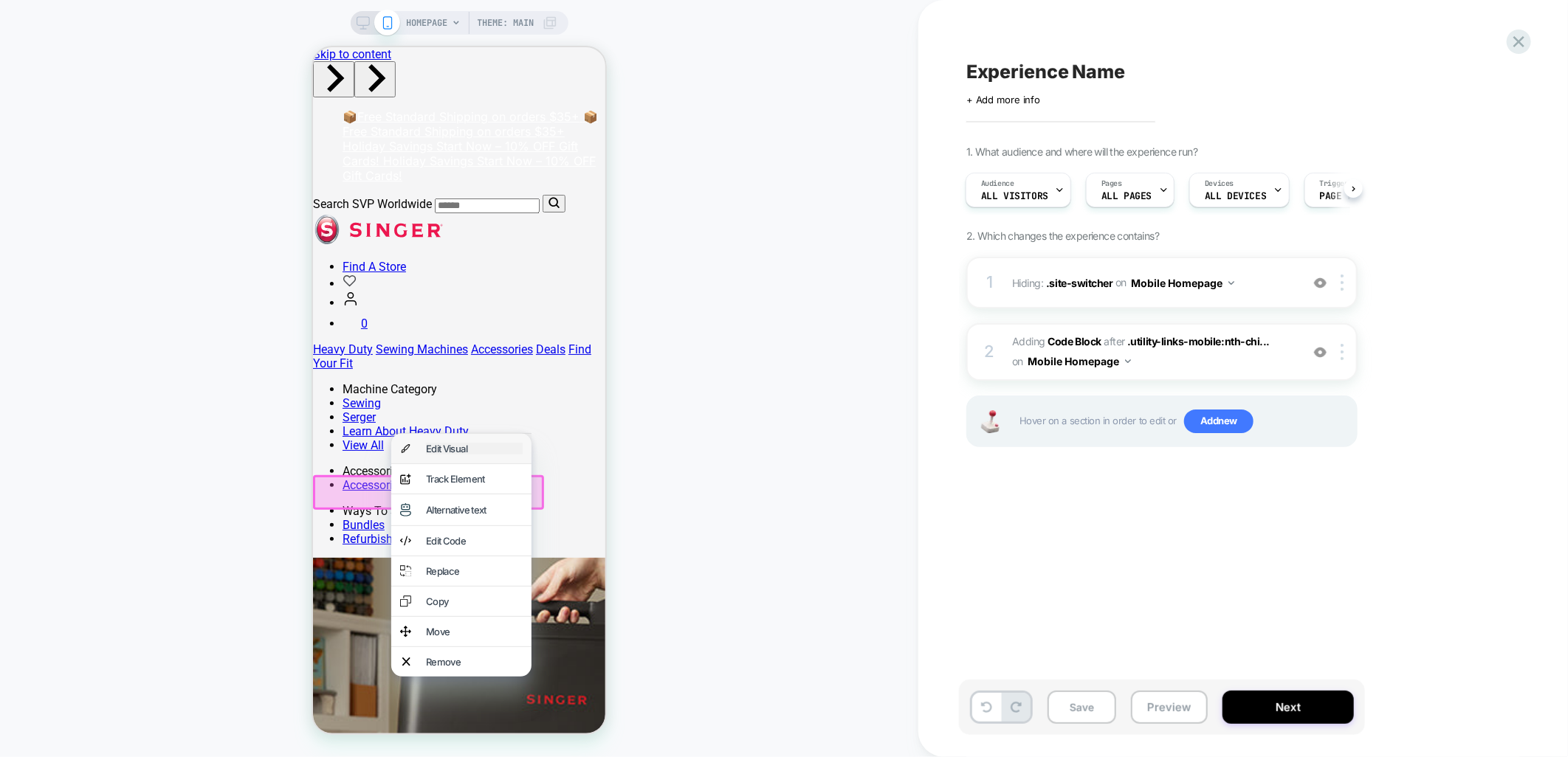
click at [433, 454] on div "Edit Visual" at bounding box center [473, 448] width 97 height 12
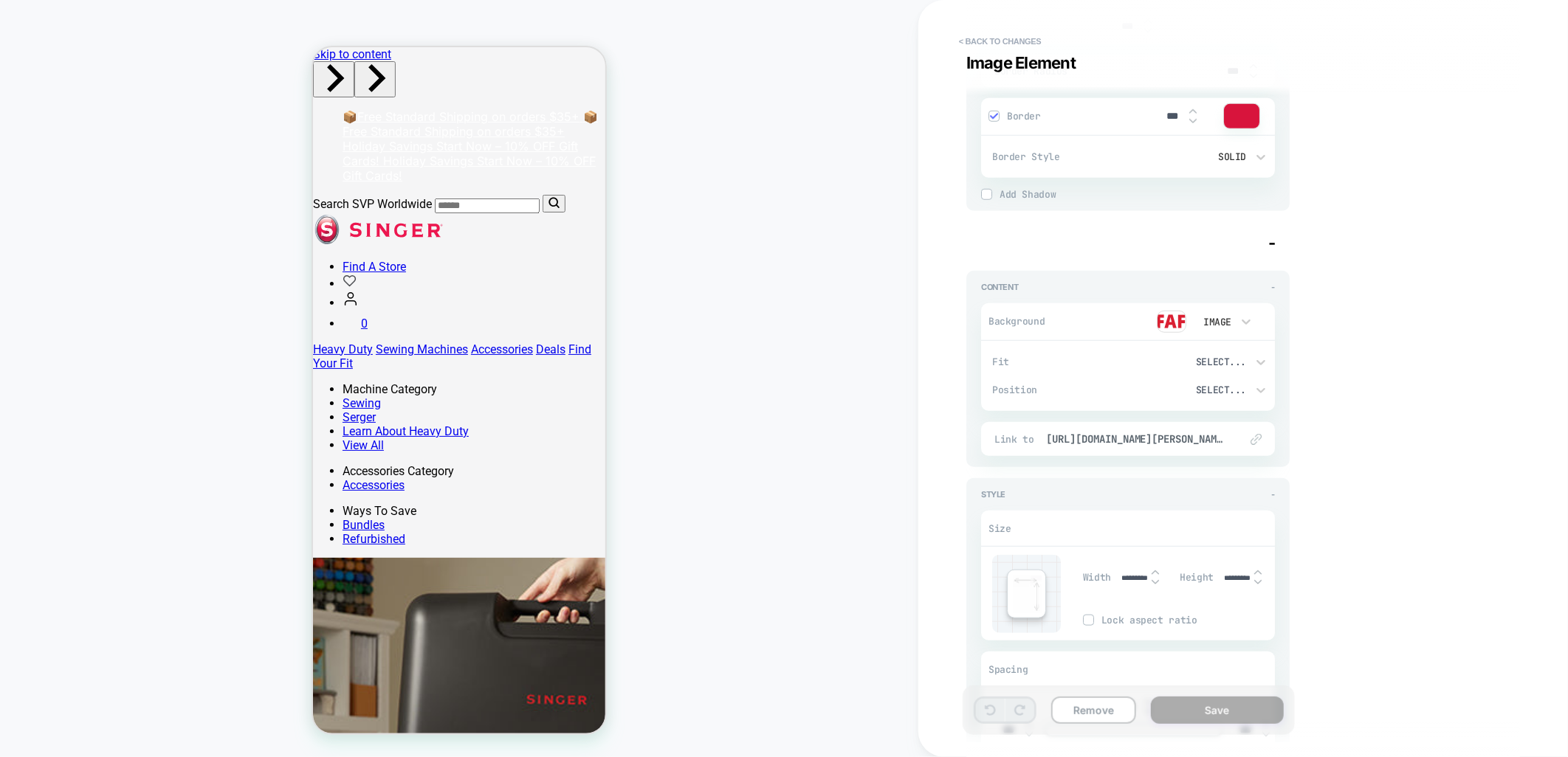
scroll to position [328, 0]
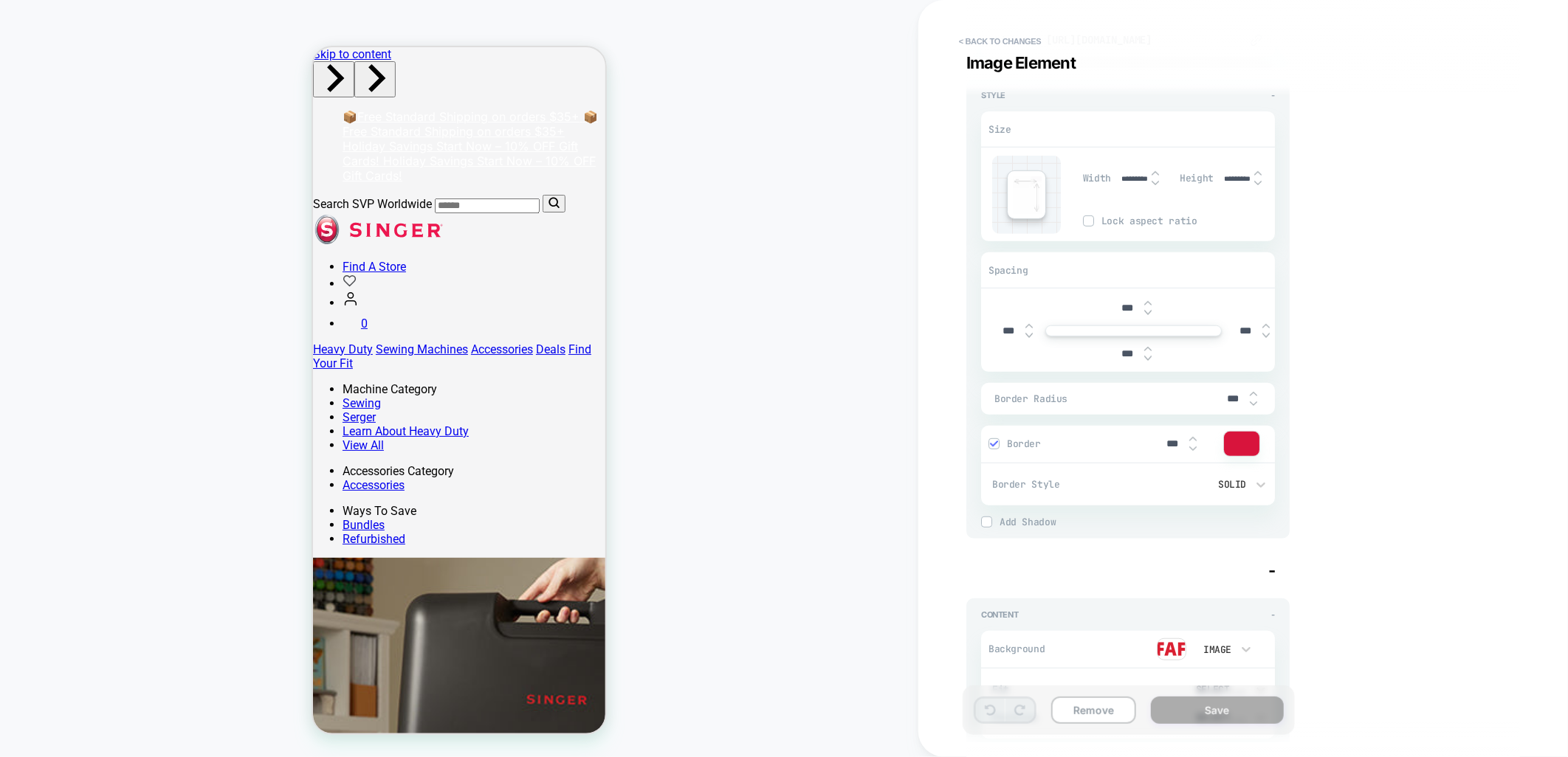
click at [1125, 303] on input "***" at bounding box center [1128, 308] width 33 height 13
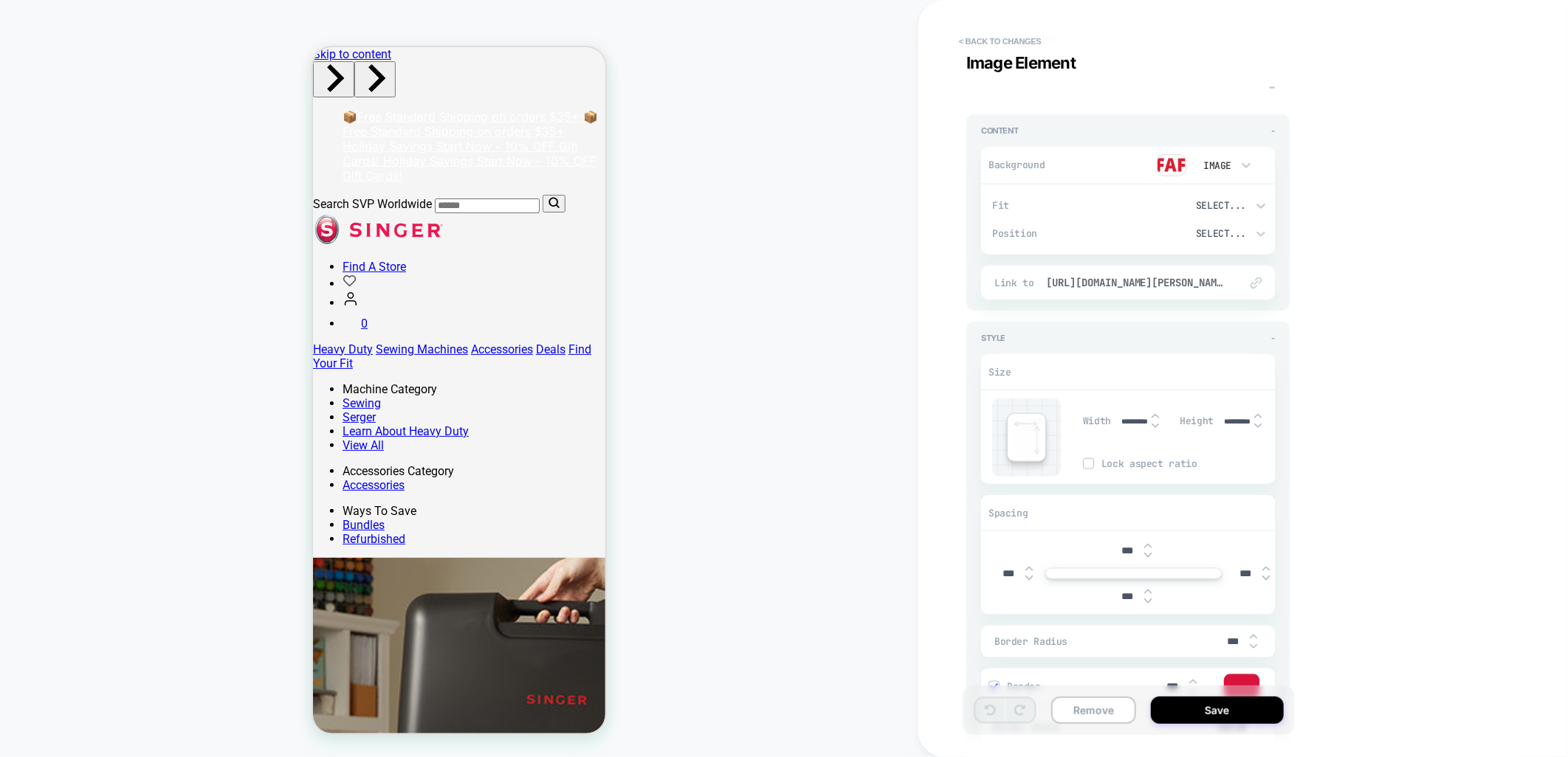
scroll to position [820, 0]
type input "****"
click at [1127, 540] on input "***" at bounding box center [1128, 543] width 33 height 13
type input "****"
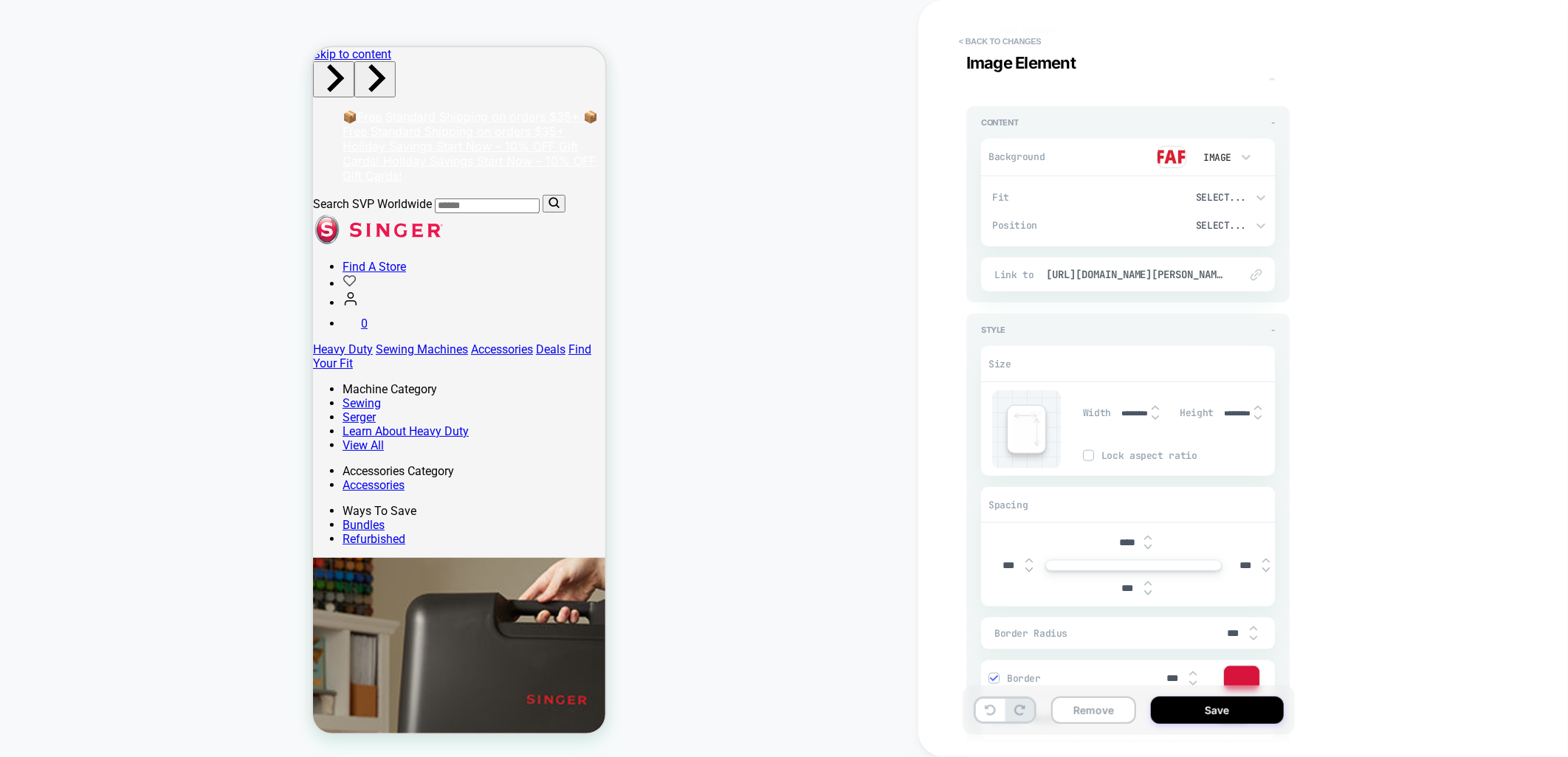
click at [1337, 548] on div "Visual Editor .brand-logos Image Element - Content - Background Image Fit Selec…" at bounding box center [1235, 378] width 554 height 728
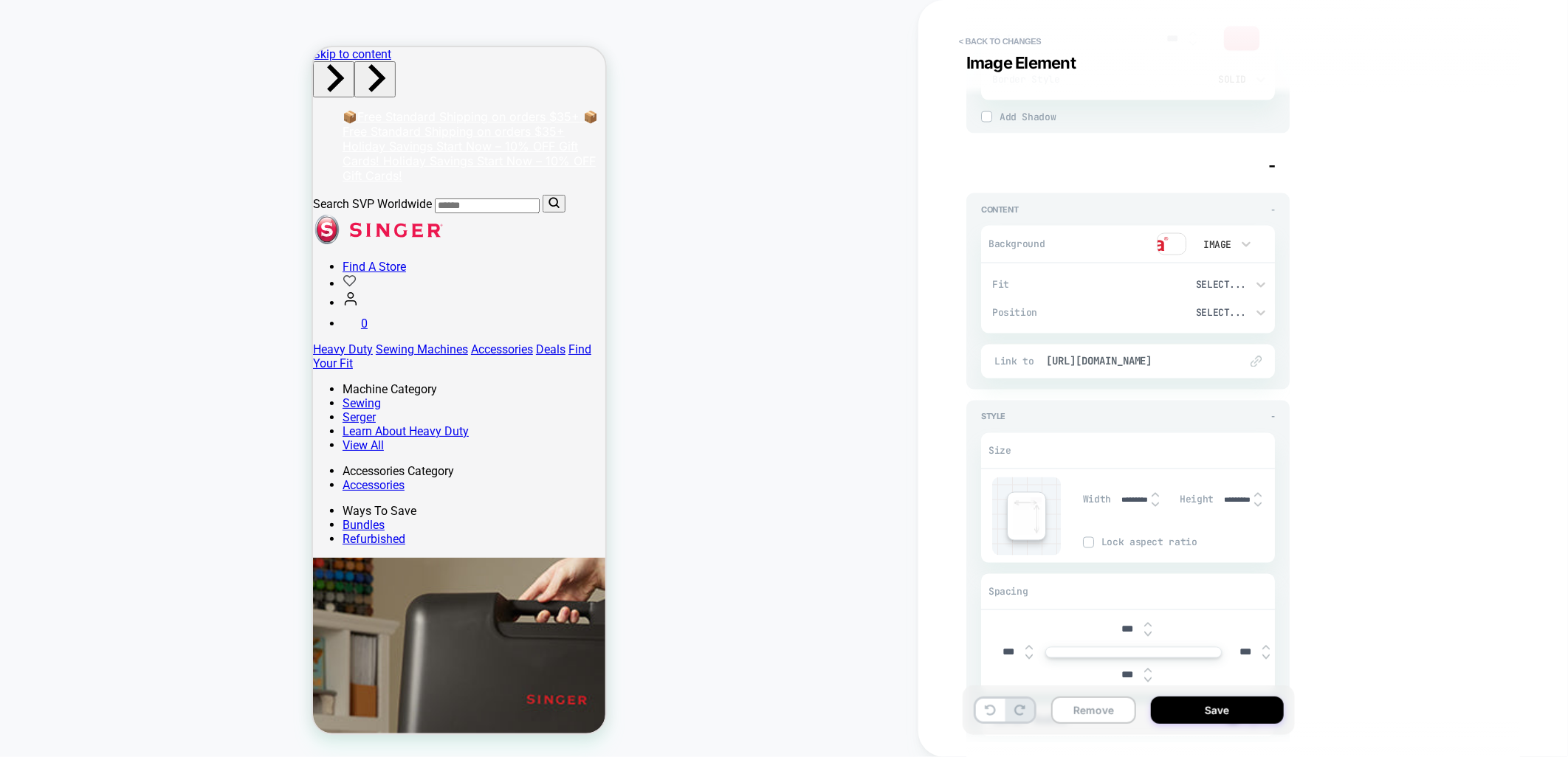
scroll to position [1476, 0]
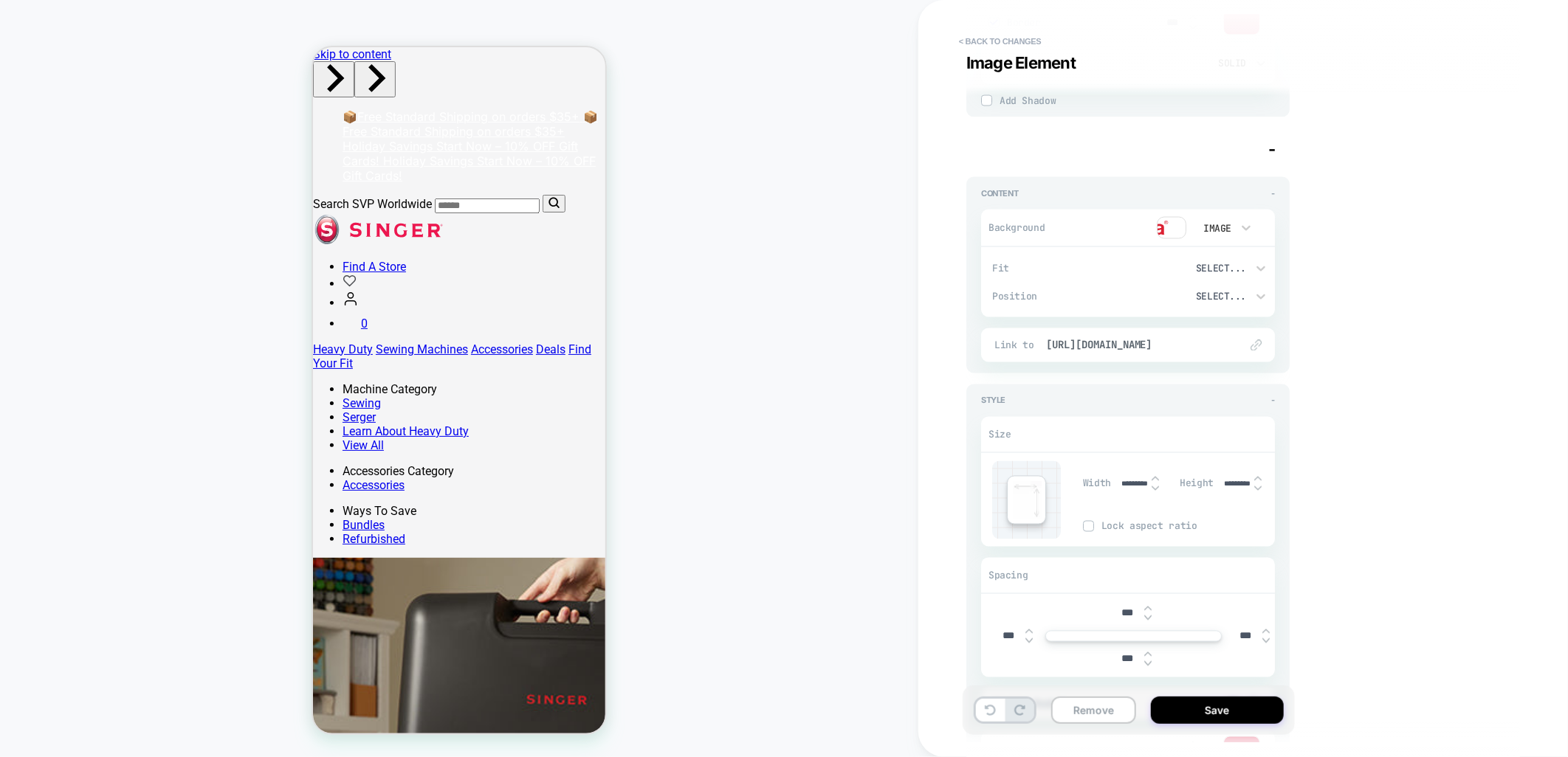
click at [1127, 619] on input "***" at bounding box center [1128, 614] width 33 height 13
type input "****"
click at [1360, 570] on div "Visual Editor .brand-logos Image Element - Content - Background Image Fit Selec…" at bounding box center [1235, 378] width 554 height 728
click at [1187, 716] on button "Save" at bounding box center [1216, 710] width 133 height 28
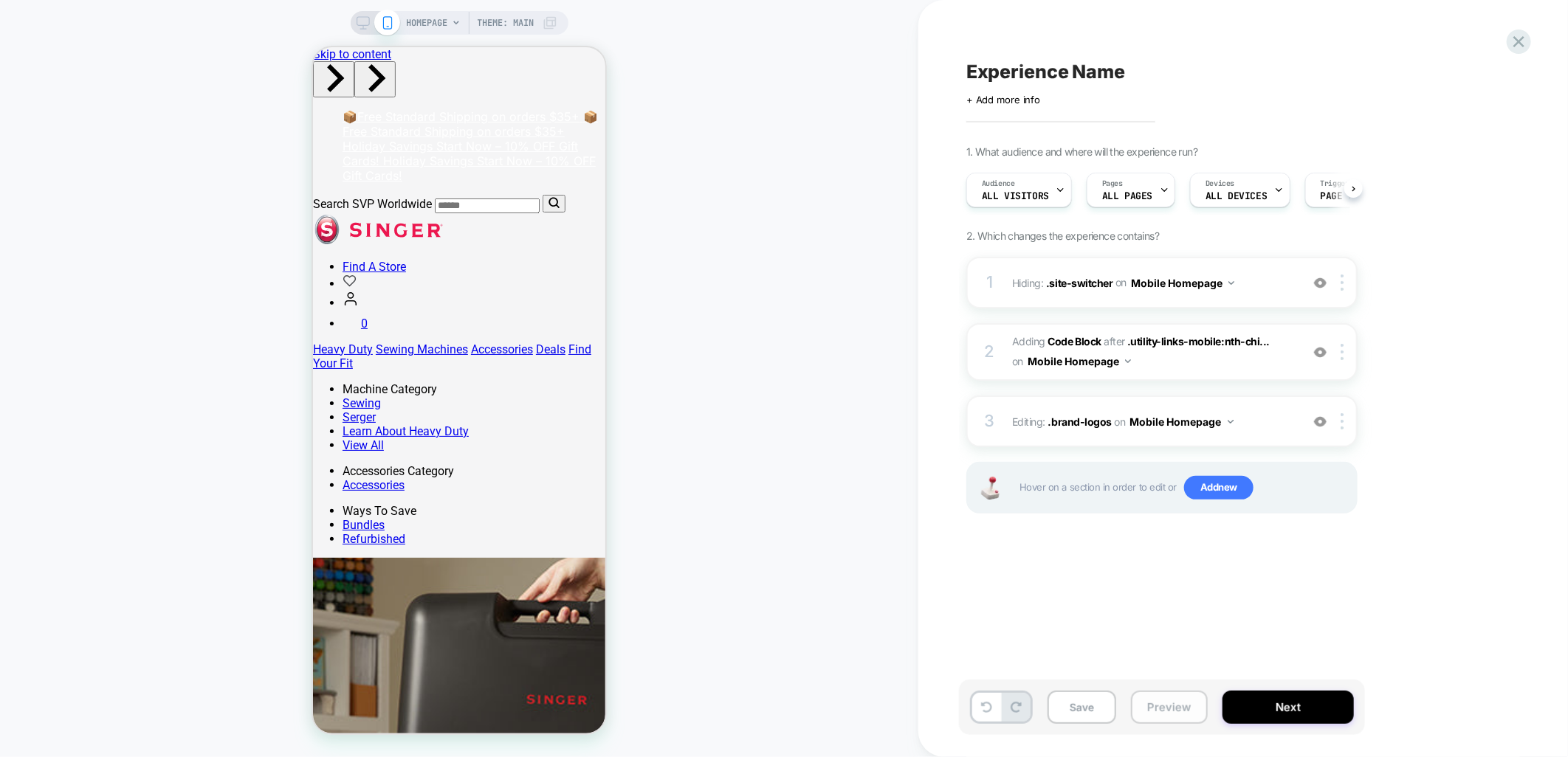
scroll to position [0, 1]
click at [1090, 710] on button "Save" at bounding box center [1081, 708] width 68 height 33
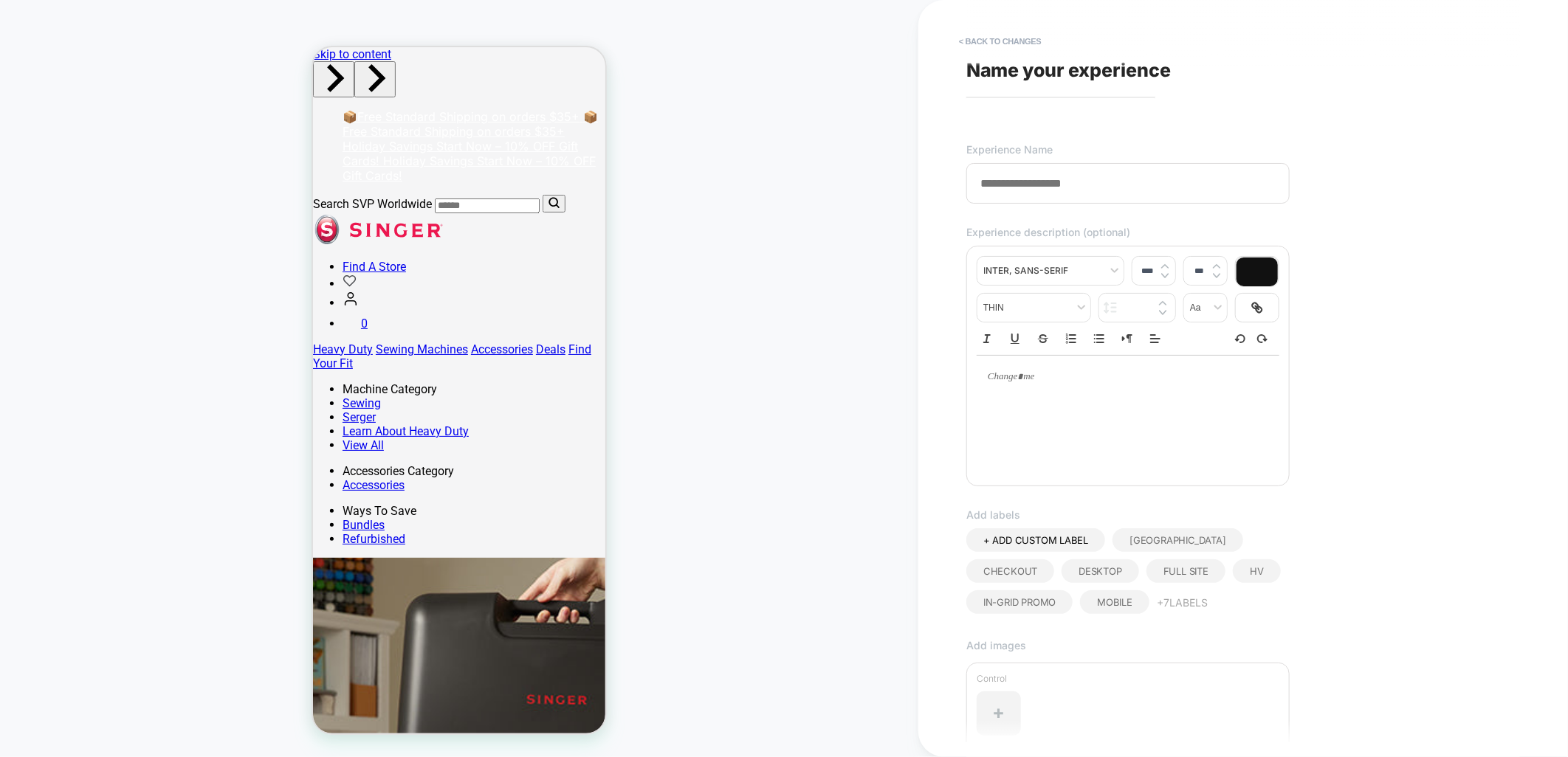
click at [1032, 180] on input at bounding box center [1128, 183] width 323 height 41
type input "**********"
click at [1365, 404] on div "**********" at bounding box center [1235, 378] width 554 height 728
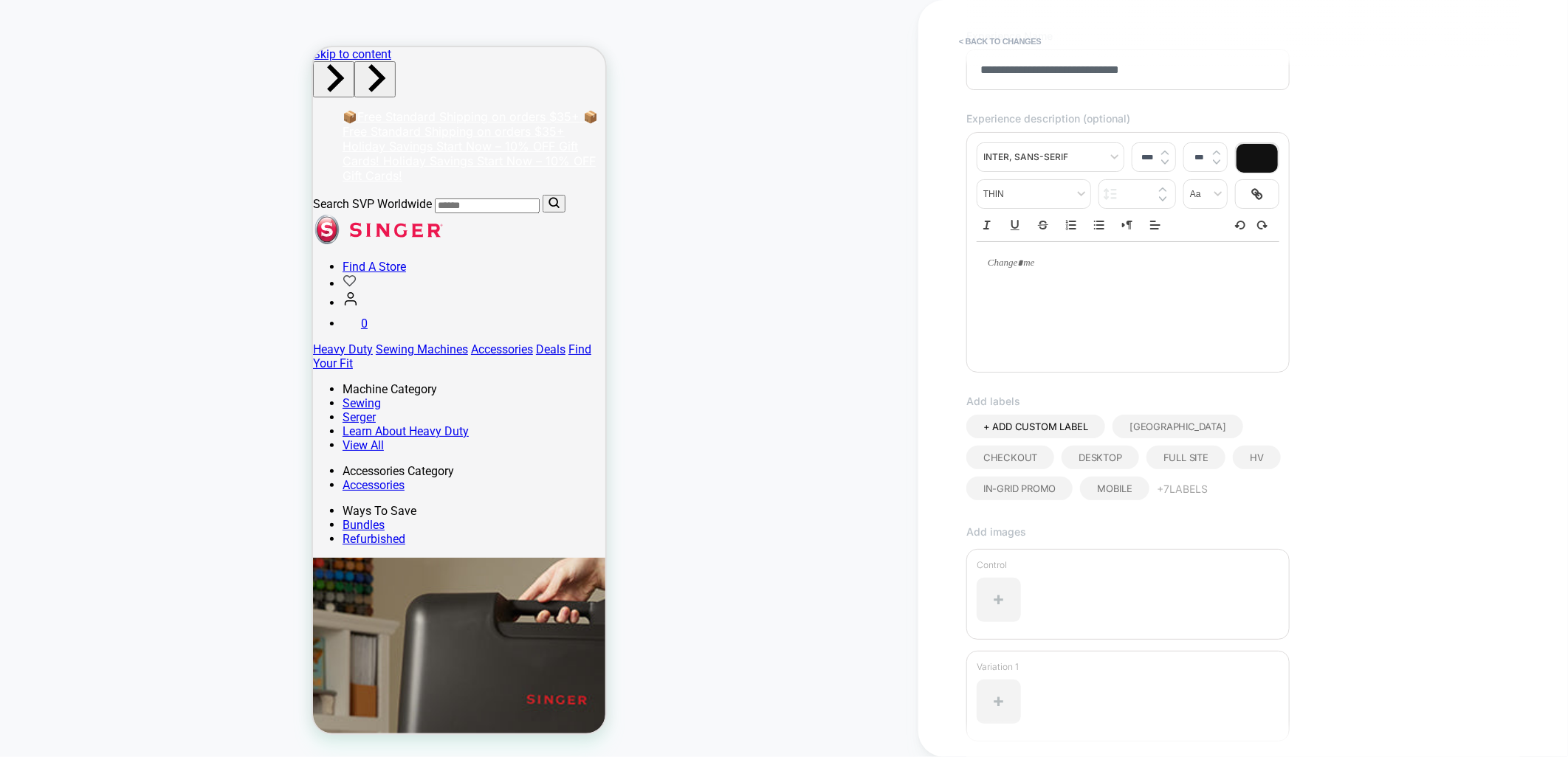
scroll to position [238, 0]
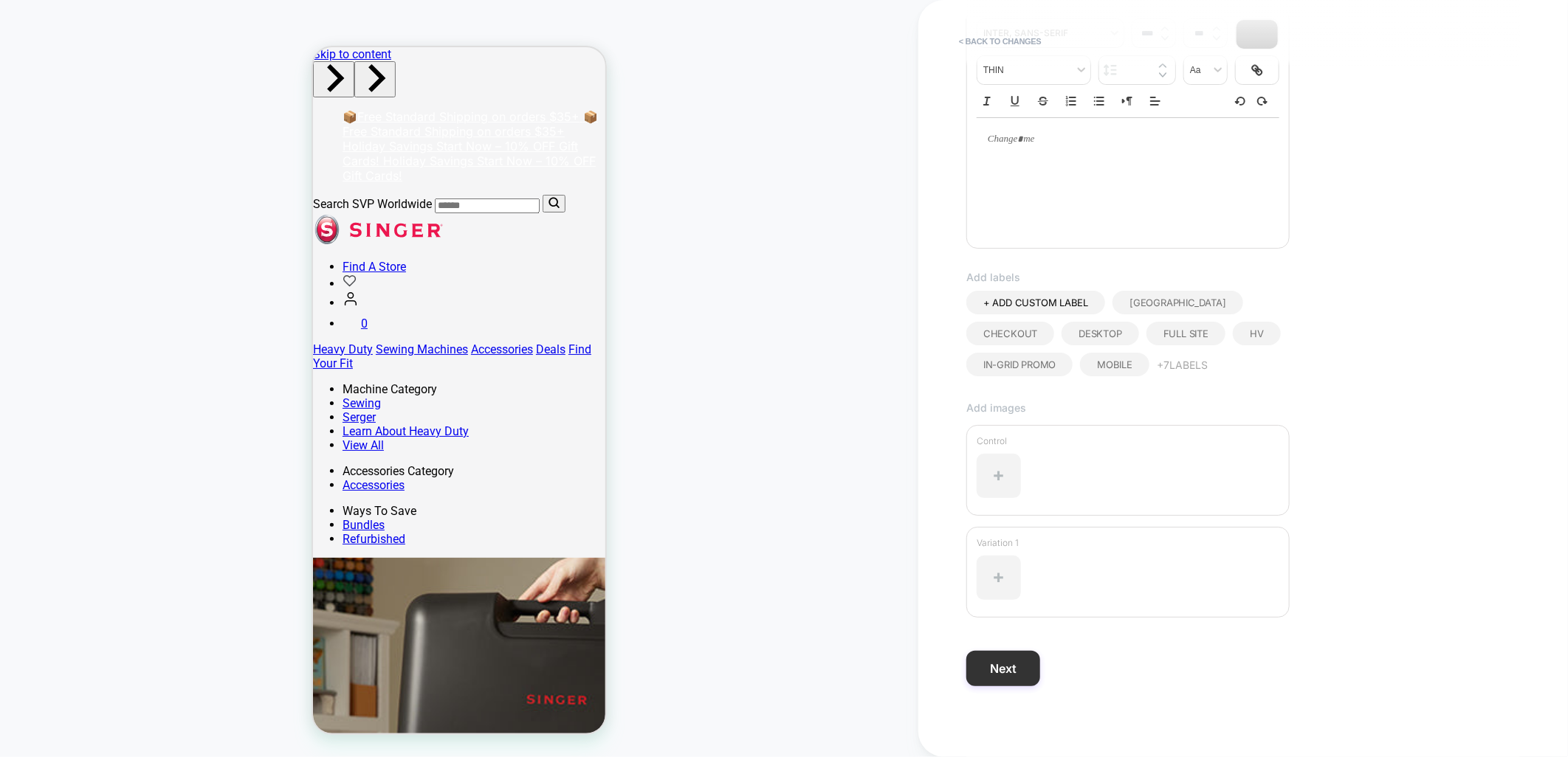
click at [994, 668] on button "Next" at bounding box center [1003, 669] width 74 height 36
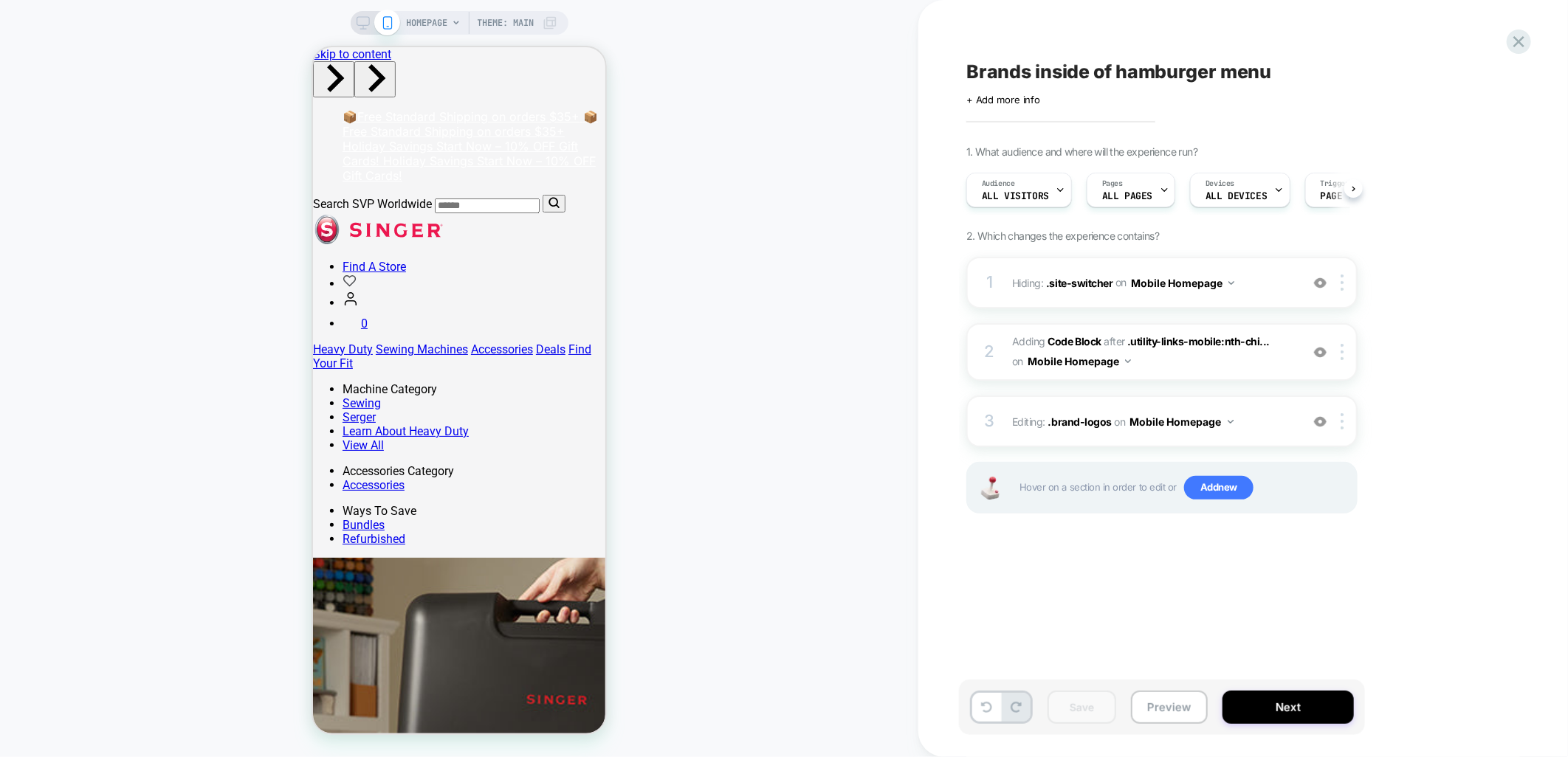
scroll to position [0, 1]
click at [1255, 707] on button "Next" at bounding box center [1288, 708] width 132 height 33
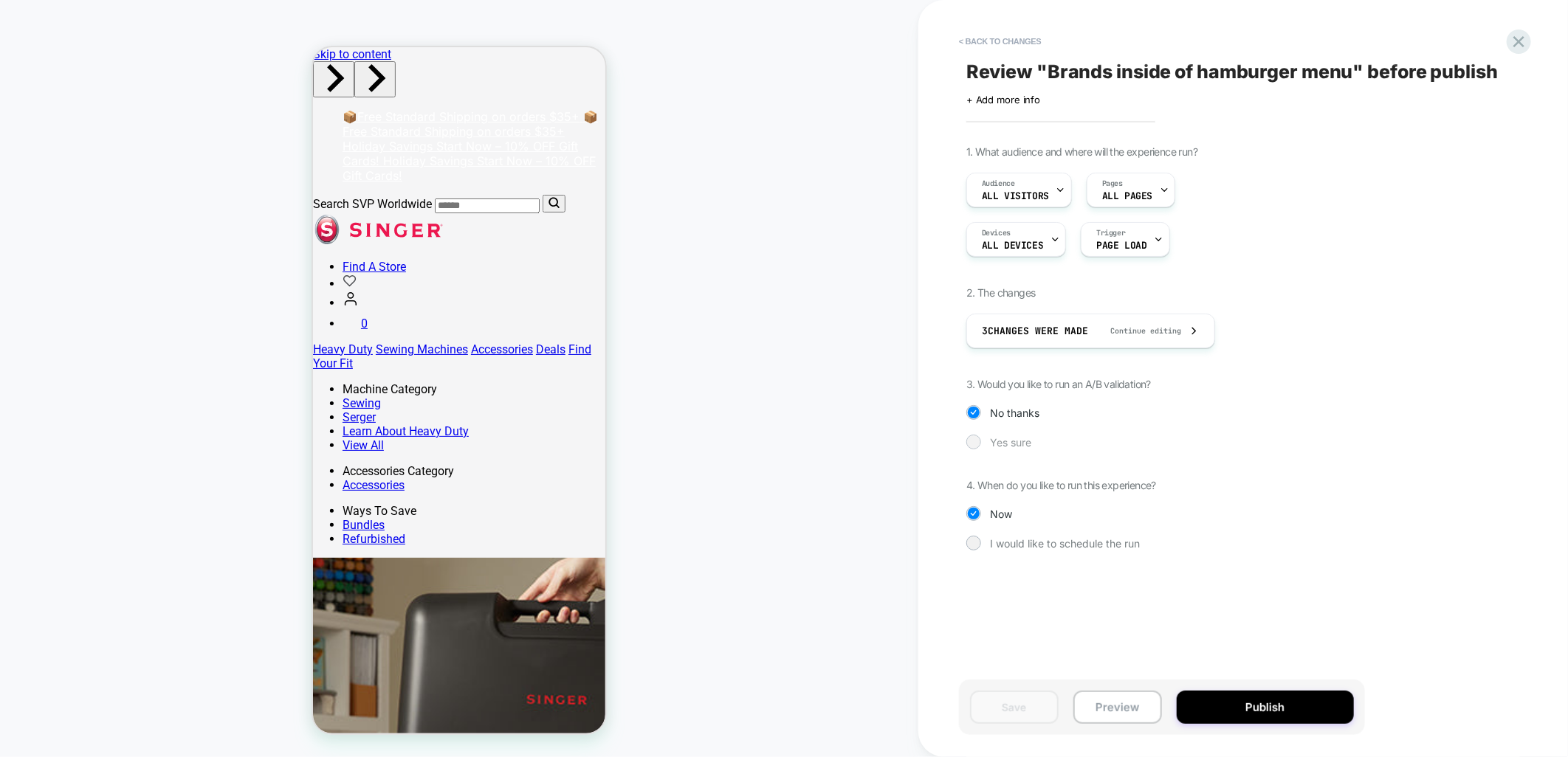
click at [1008, 441] on span "Yes sure" at bounding box center [1010, 442] width 42 height 13
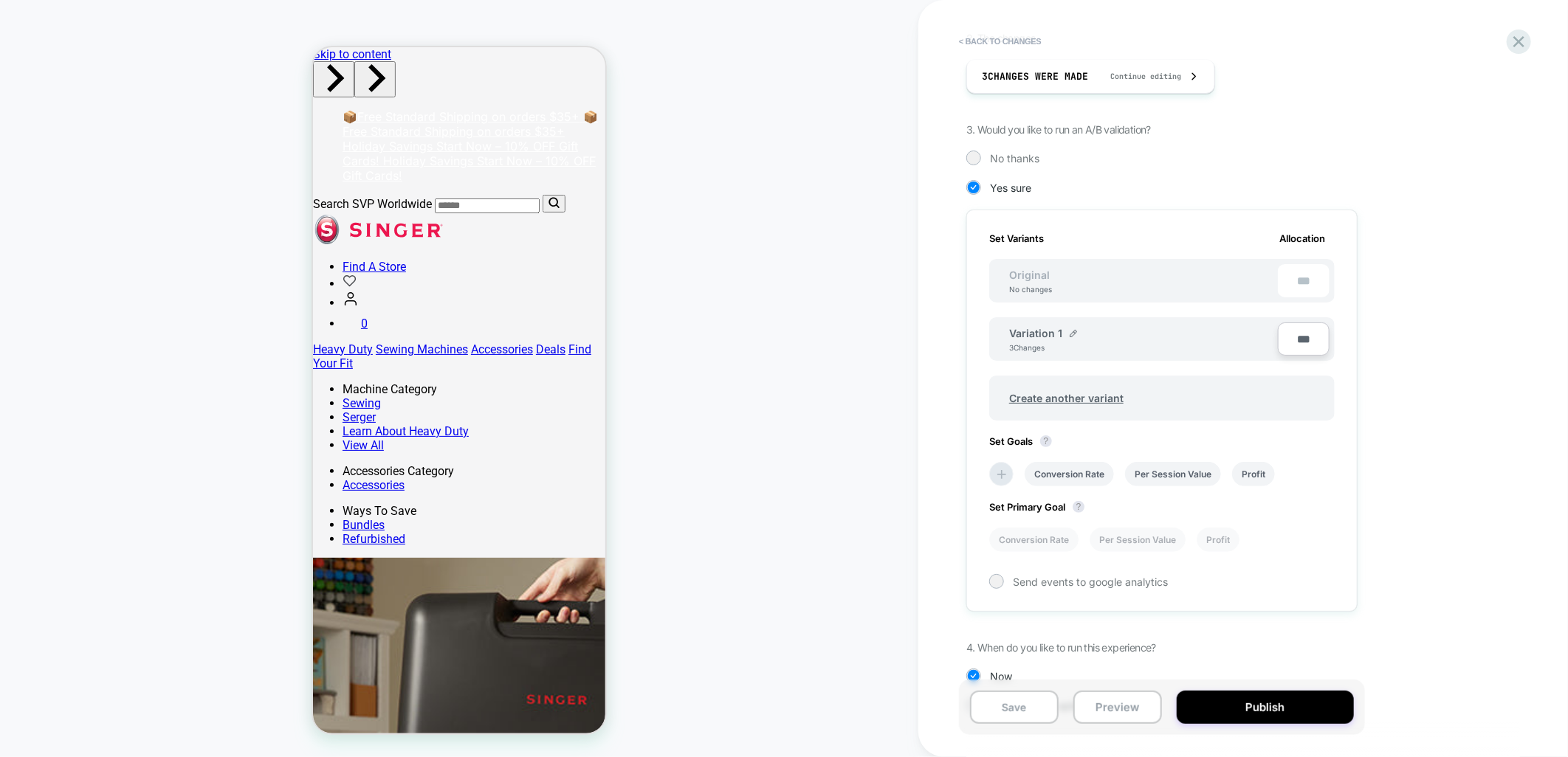
scroll to position [299, 0]
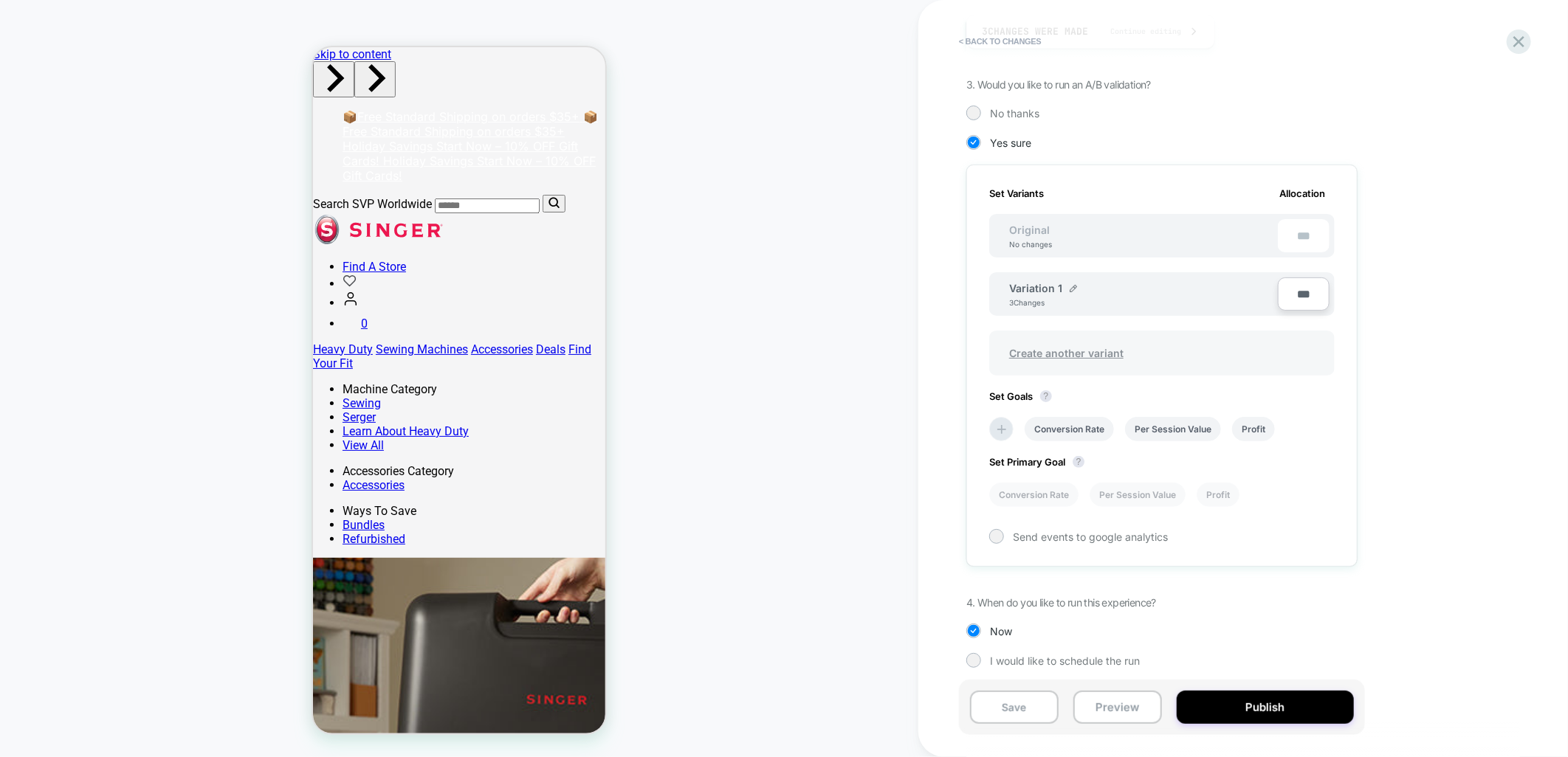
click at [1067, 353] on span "Create another variant" at bounding box center [1066, 353] width 144 height 35
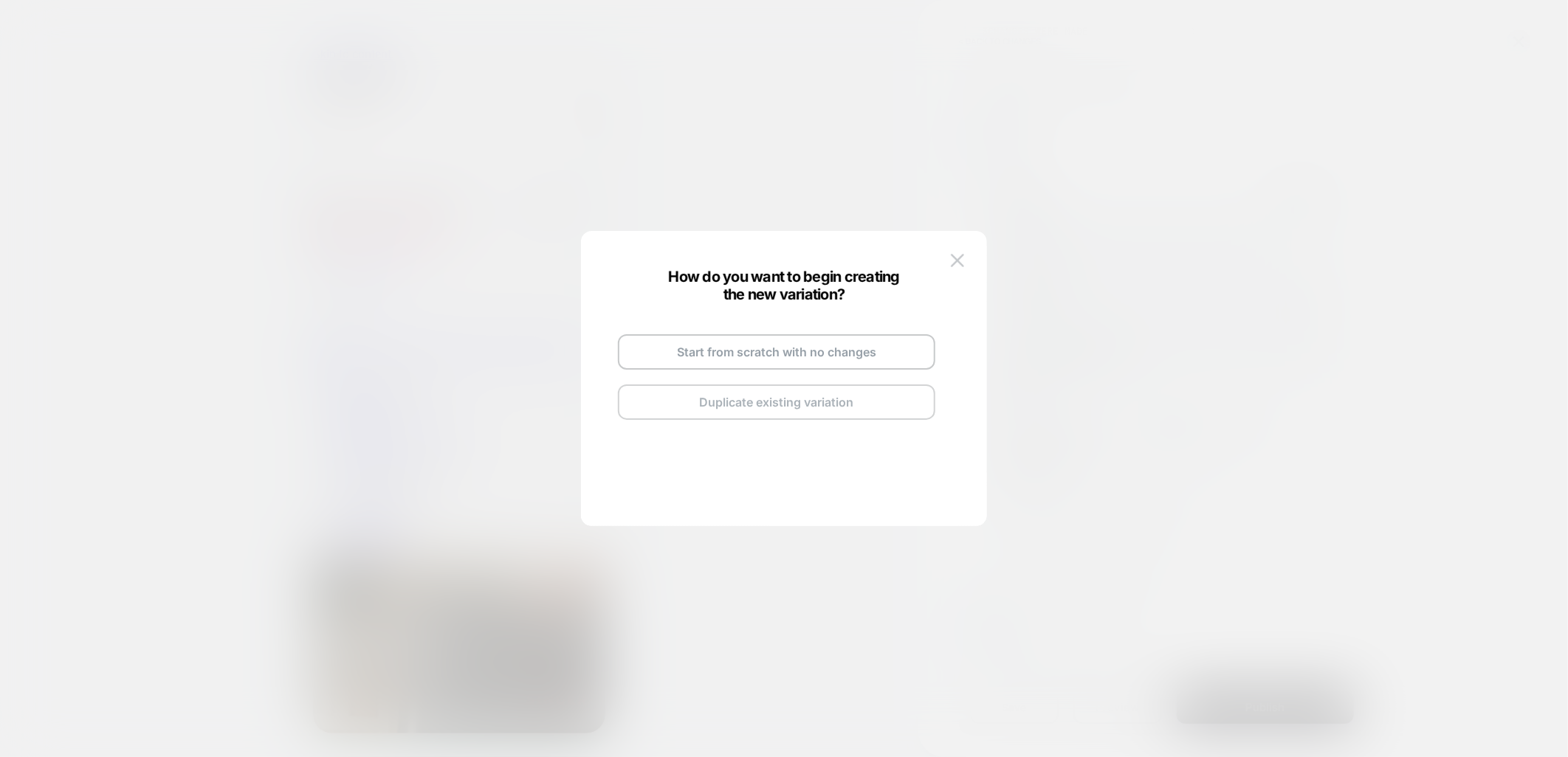
click at [712, 403] on button "Duplicate existing variation" at bounding box center [776, 402] width 318 height 36
click at [783, 385] on button "Go and Edit the New Variation" at bounding box center [776, 382] width 318 height 36
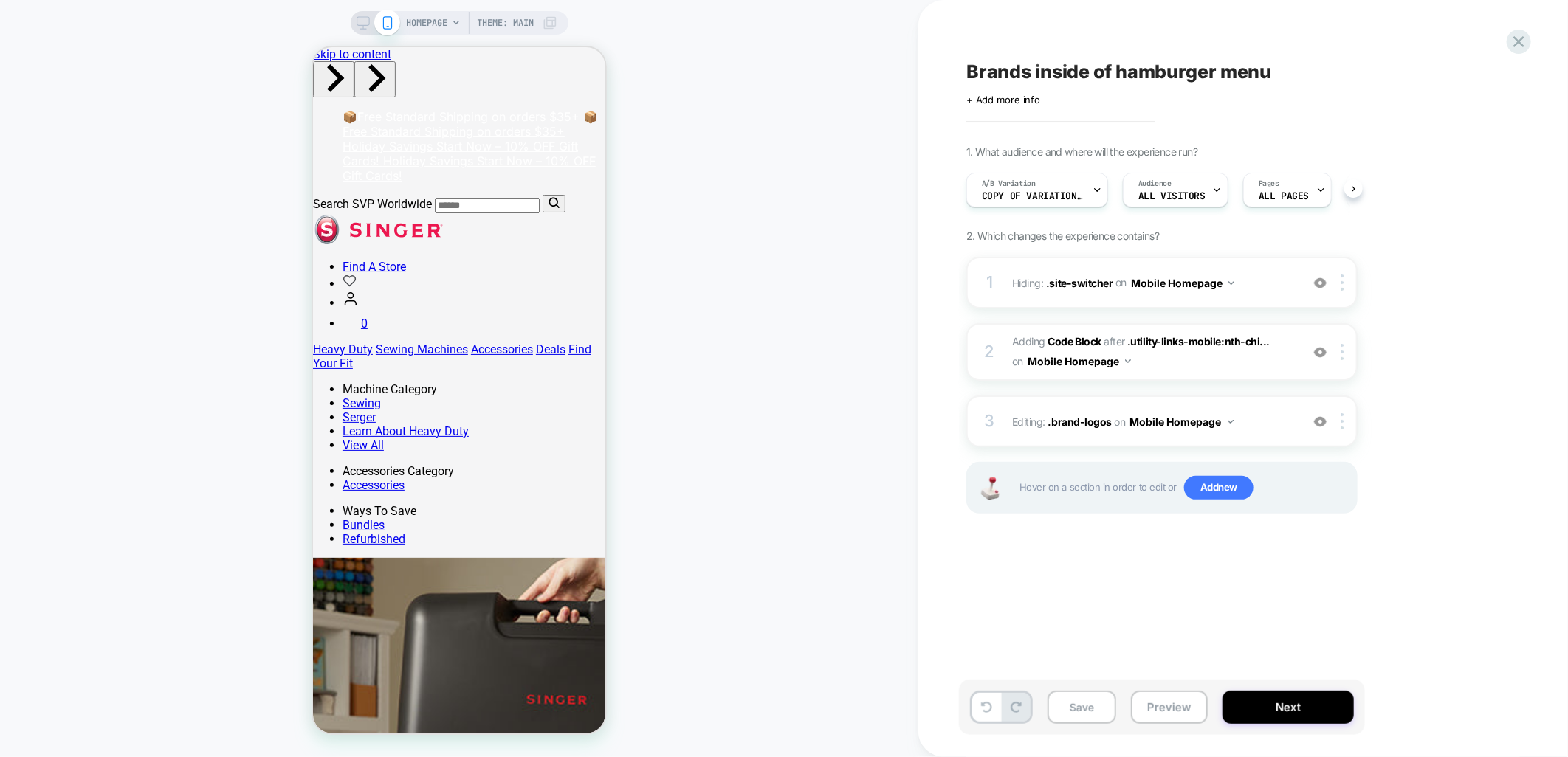
scroll to position [0, 1]
click at [1344, 288] on img at bounding box center [1342, 282] width 3 height 16
click at [1344, 354] on img at bounding box center [1342, 352] width 3 height 16
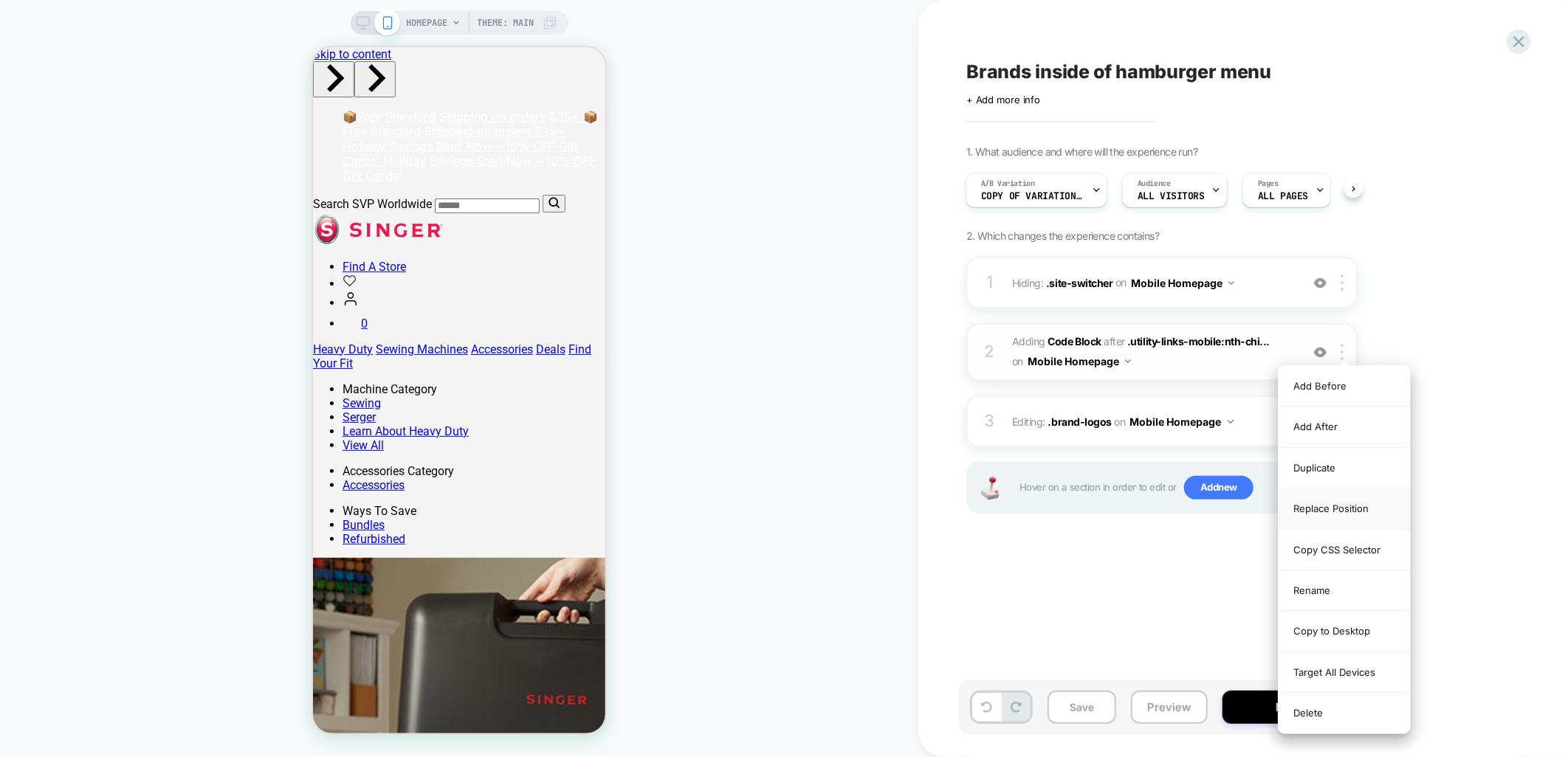
click at [1341, 507] on div "Replace Position" at bounding box center [1345, 509] width 132 height 41
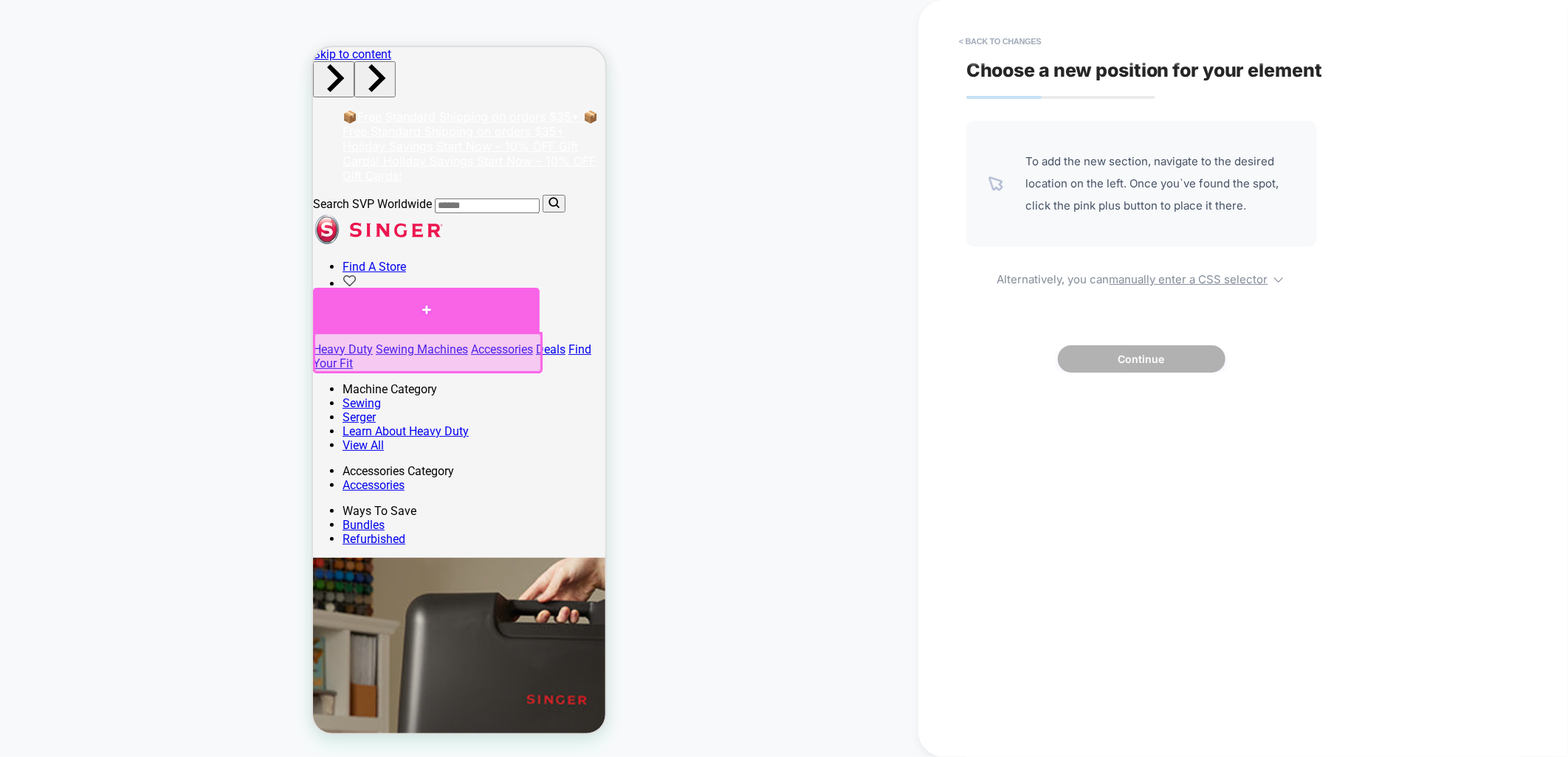
click at [388, 308] on div at bounding box center [426, 308] width 227 height 44
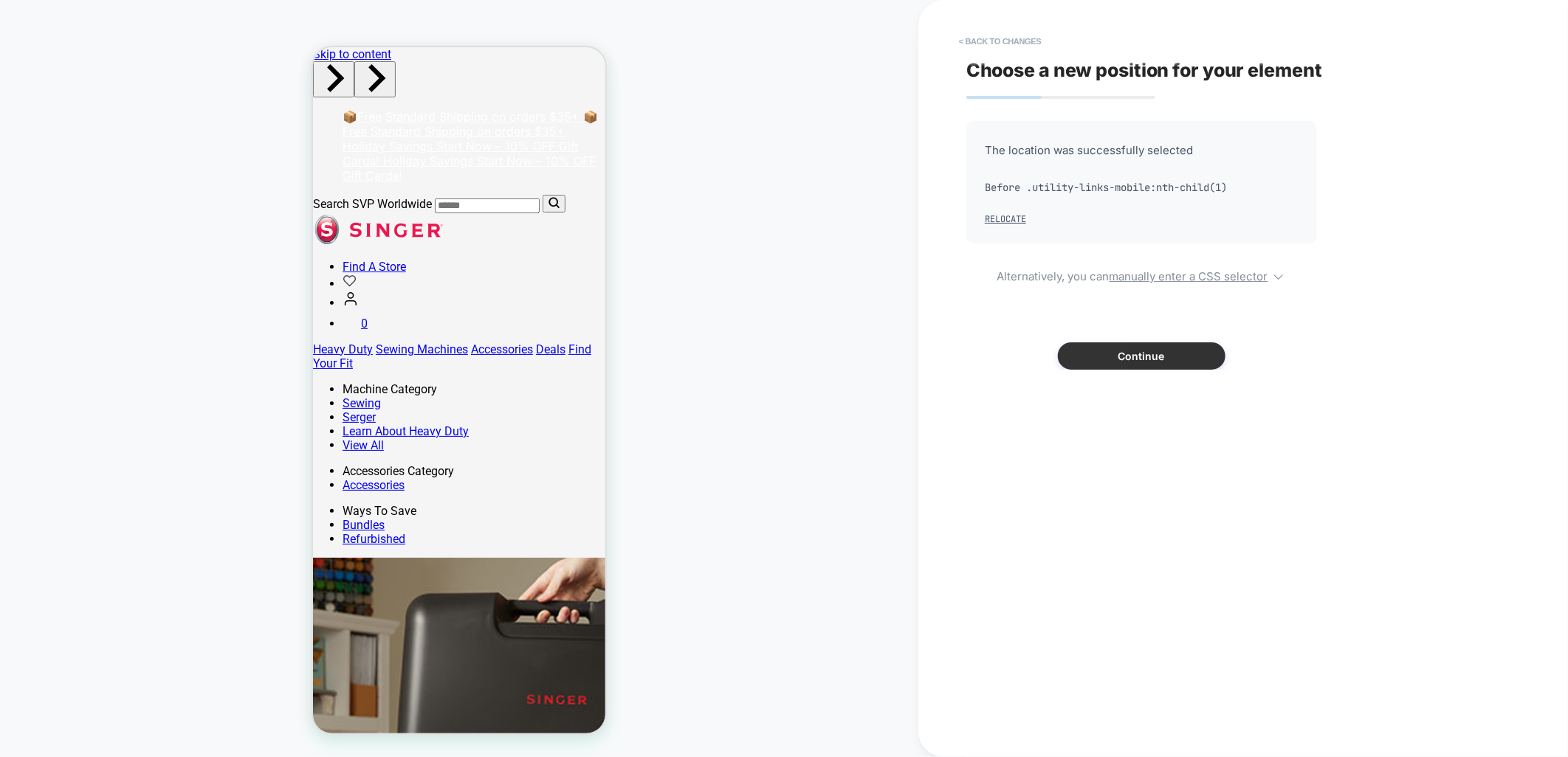
click at [1100, 349] on button "Continue" at bounding box center [1141, 356] width 168 height 28
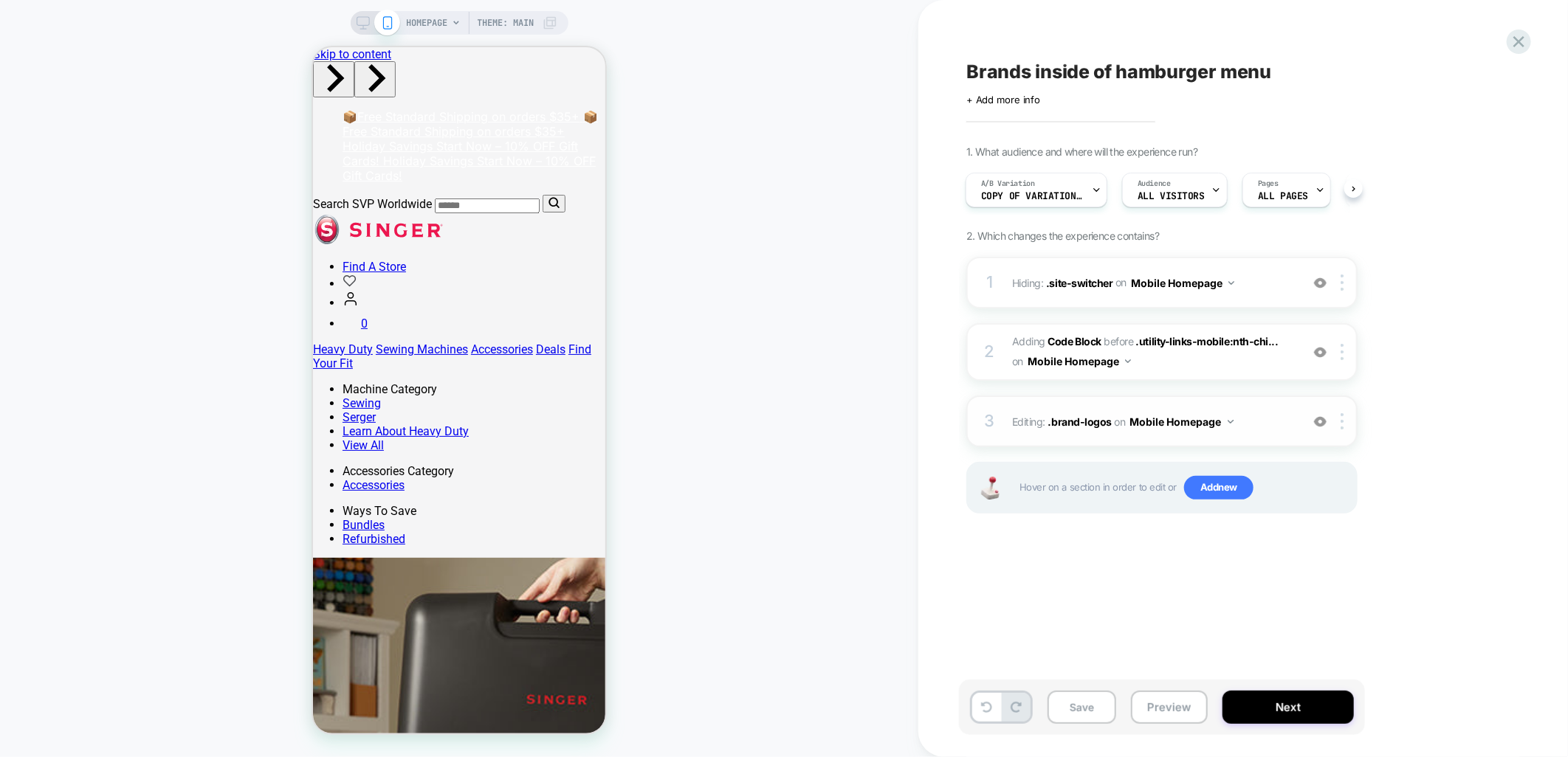
click at [1221, 411] on button "Mobile Homepage" at bounding box center [1182, 422] width 103 height 22
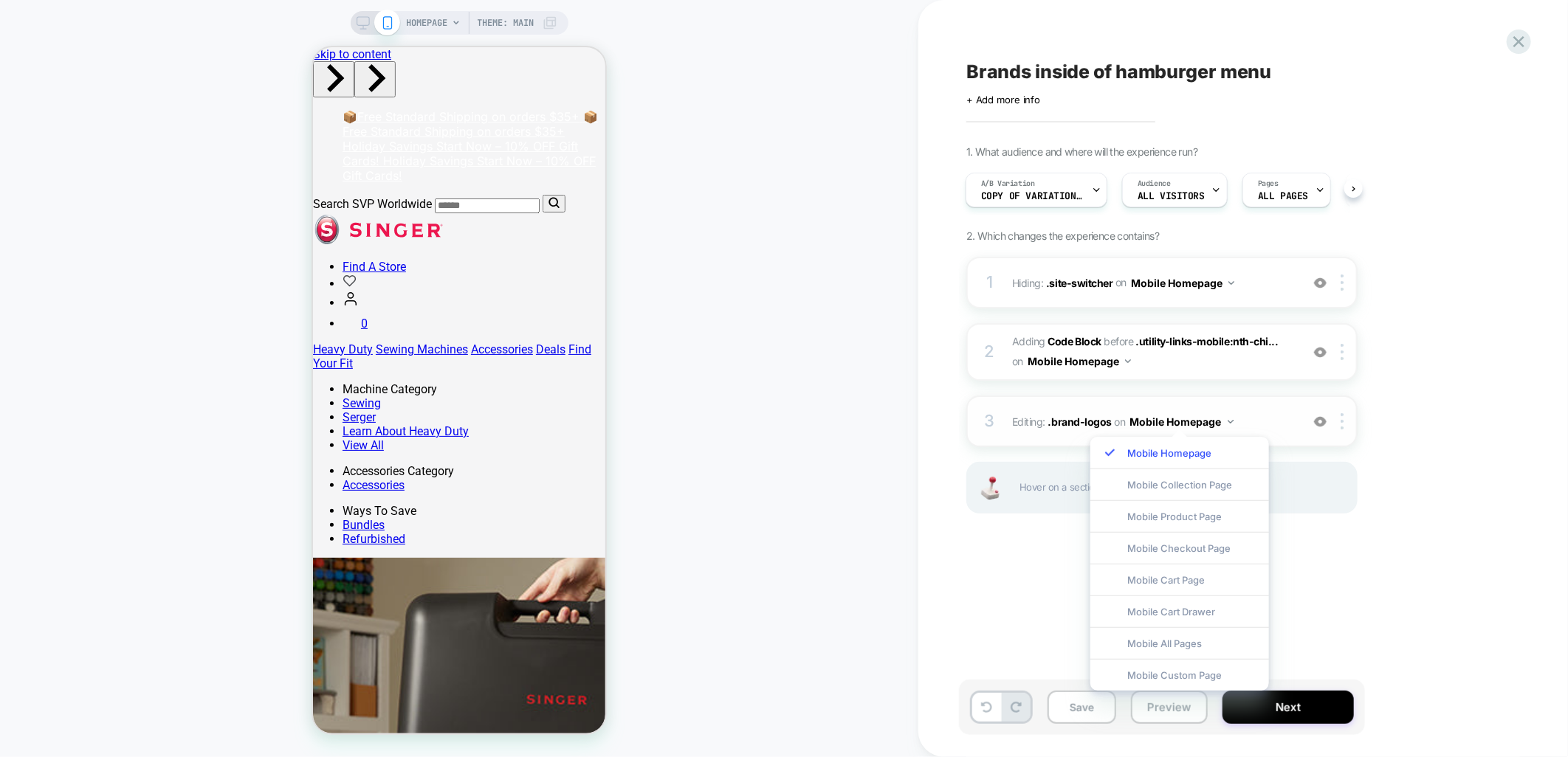
click at [1226, 401] on div "3 Editing : .brand-logos .brand-logos on Mobile Homepage Add Before Add After D…" at bounding box center [1161, 422] width 391 height 52
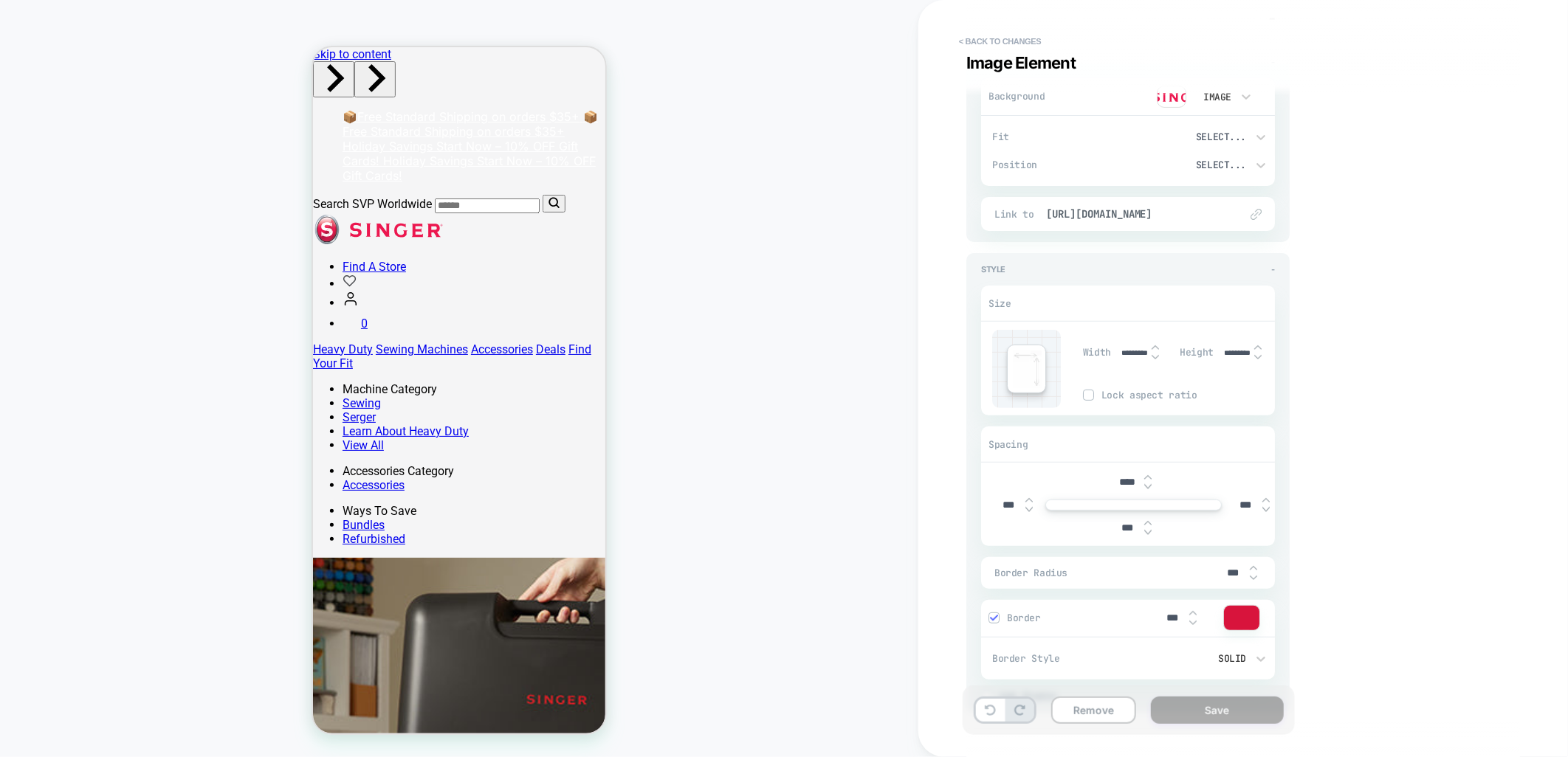
scroll to position [164, 0]
click at [1122, 469] on input "****" at bounding box center [1128, 472] width 33 height 13
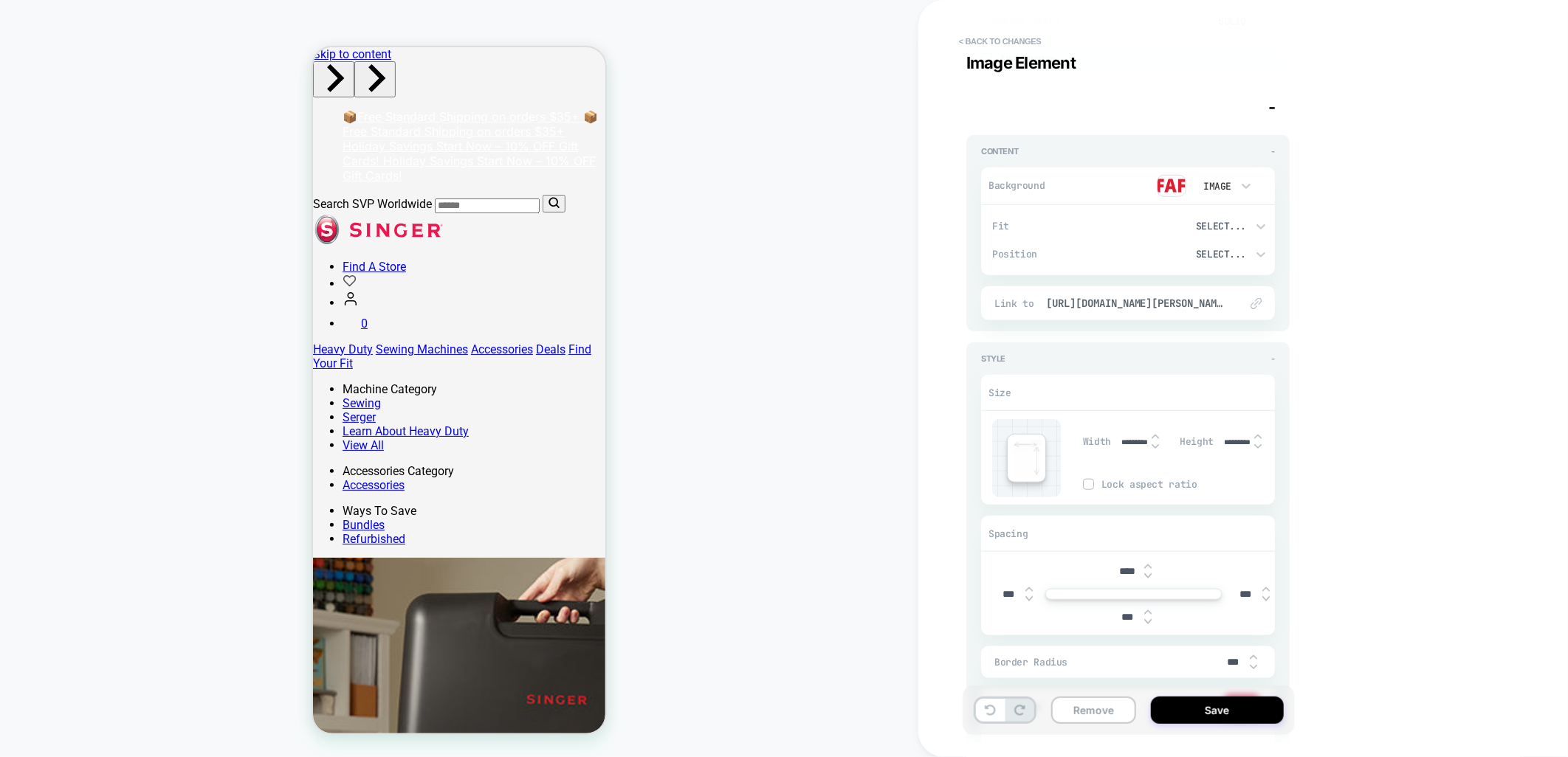
scroll to position [820, 0]
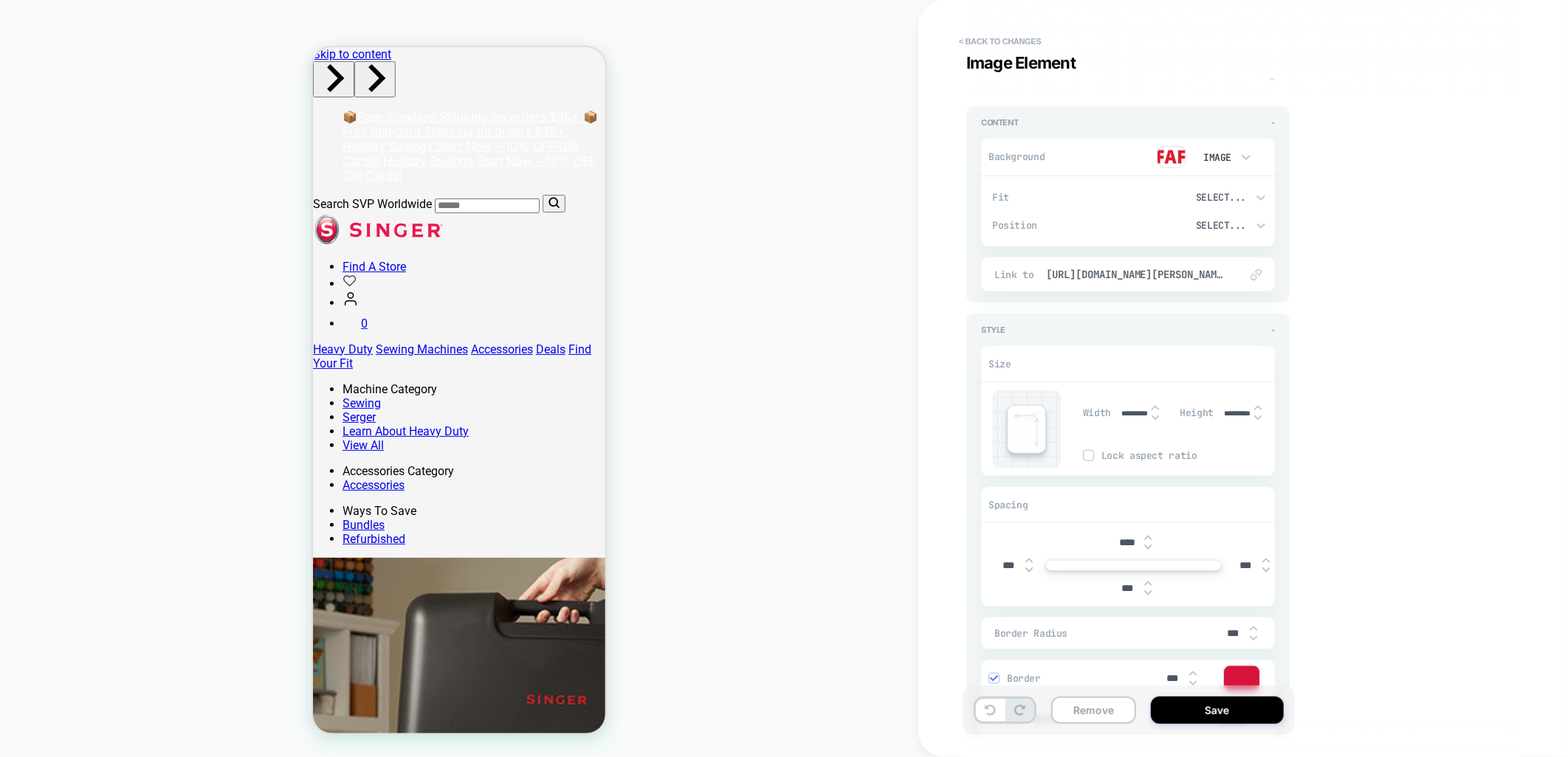
type input "***"
click at [1119, 543] on input "****" at bounding box center [1128, 543] width 33 height 13
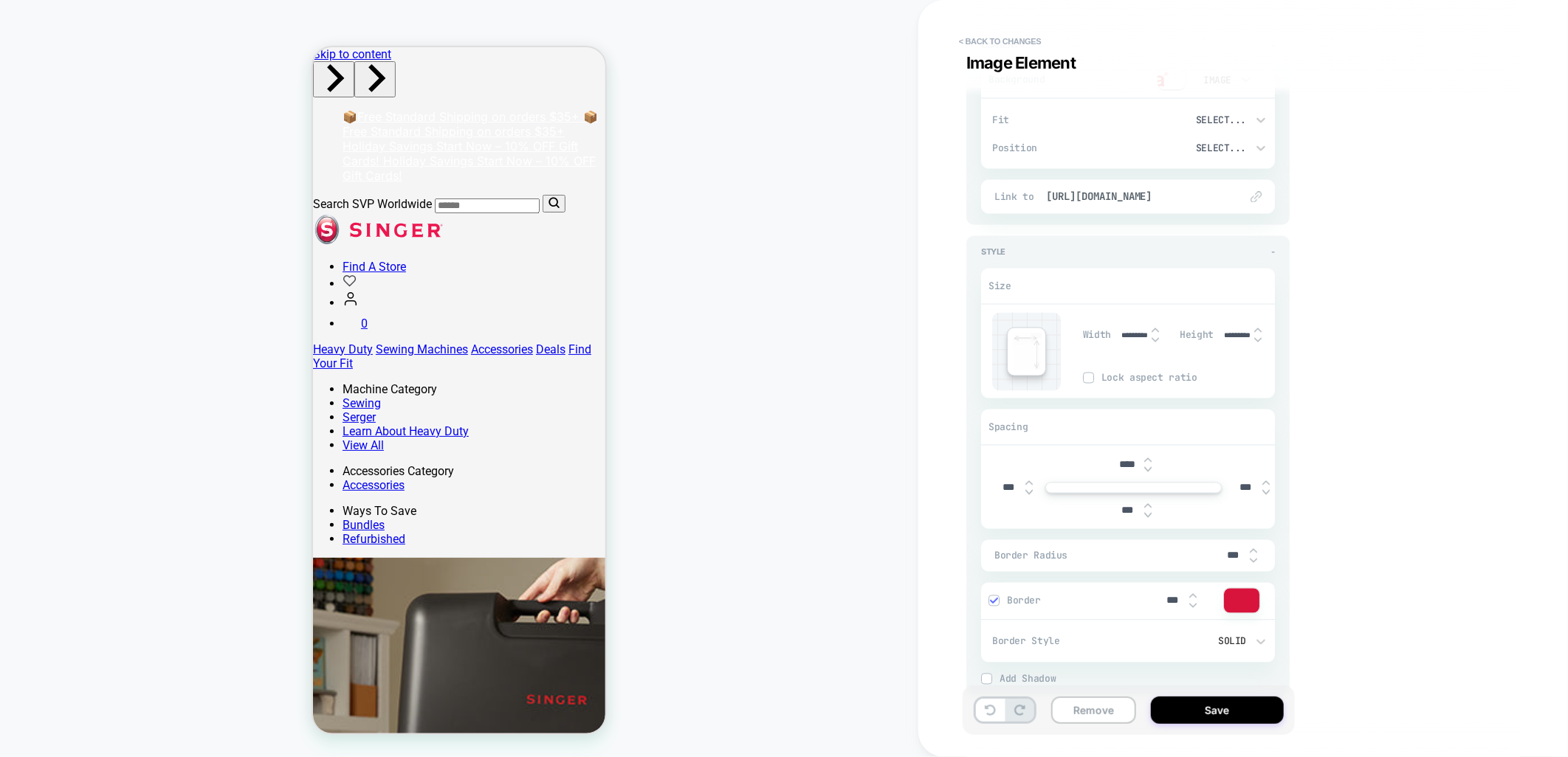
scroll to position [1640, 0]
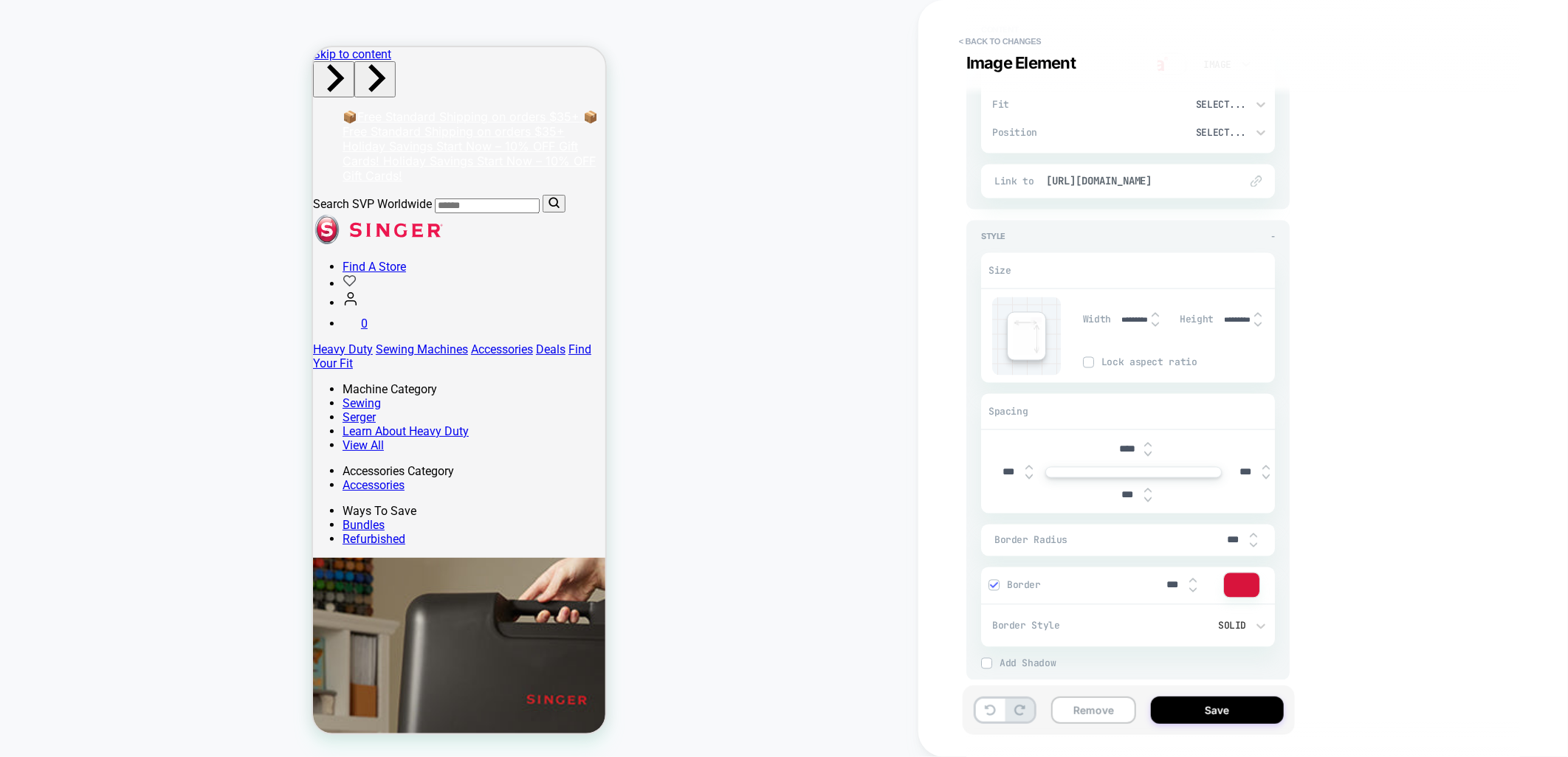
type input "***"
click at [1120, 439] on div "****" at bounding box center [1134, 450] width 46 height 30
click at [1120, 452] on input "****" at bounding box center [1128, 449] width 33 height 13
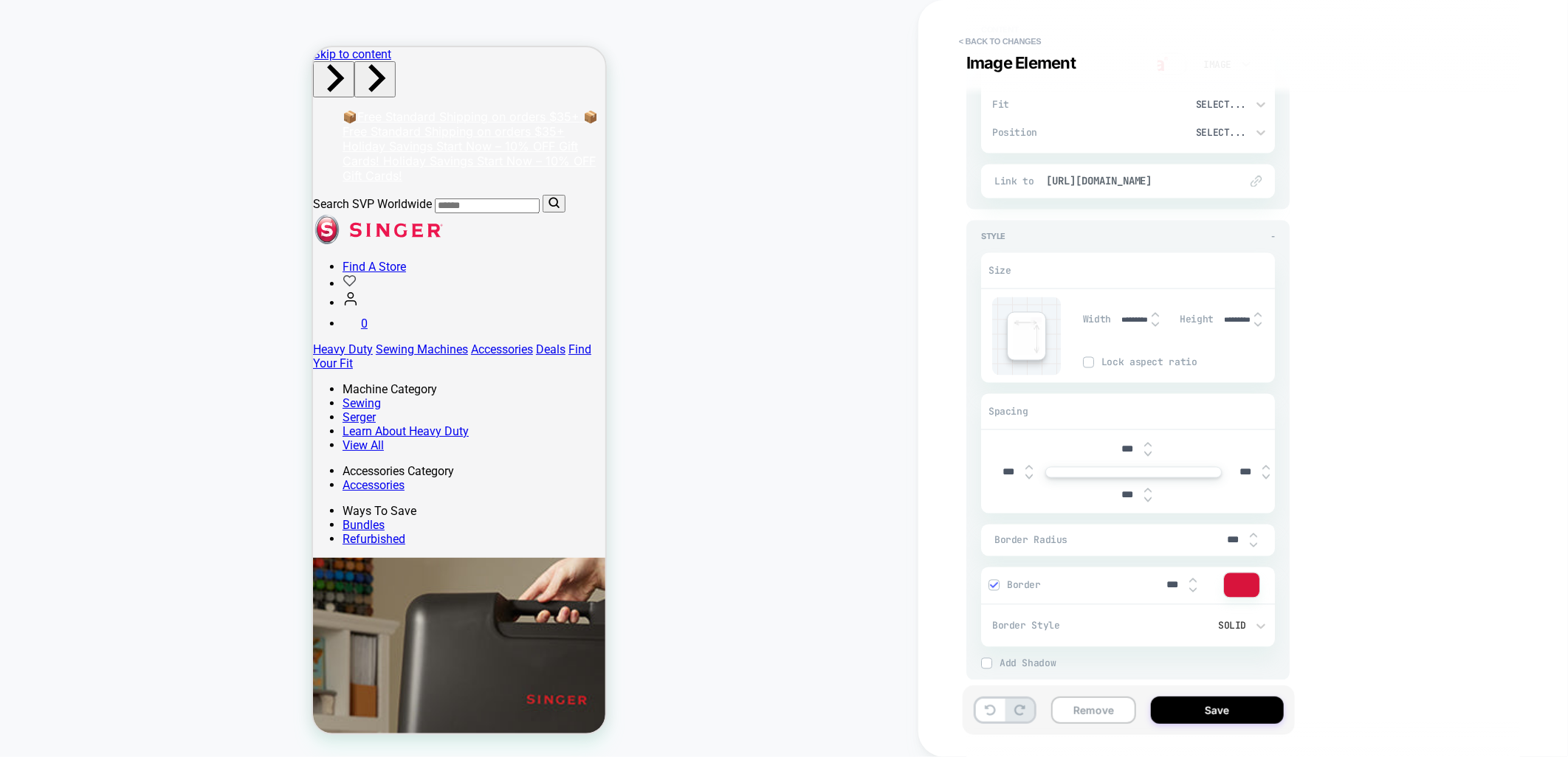
type input "***"
click at [1411, 400] on div "Visual Editor .brand-logos Image Element - Content - Background Image Fit Selec…" at bounding box center [1235, 378] width 554 height 728
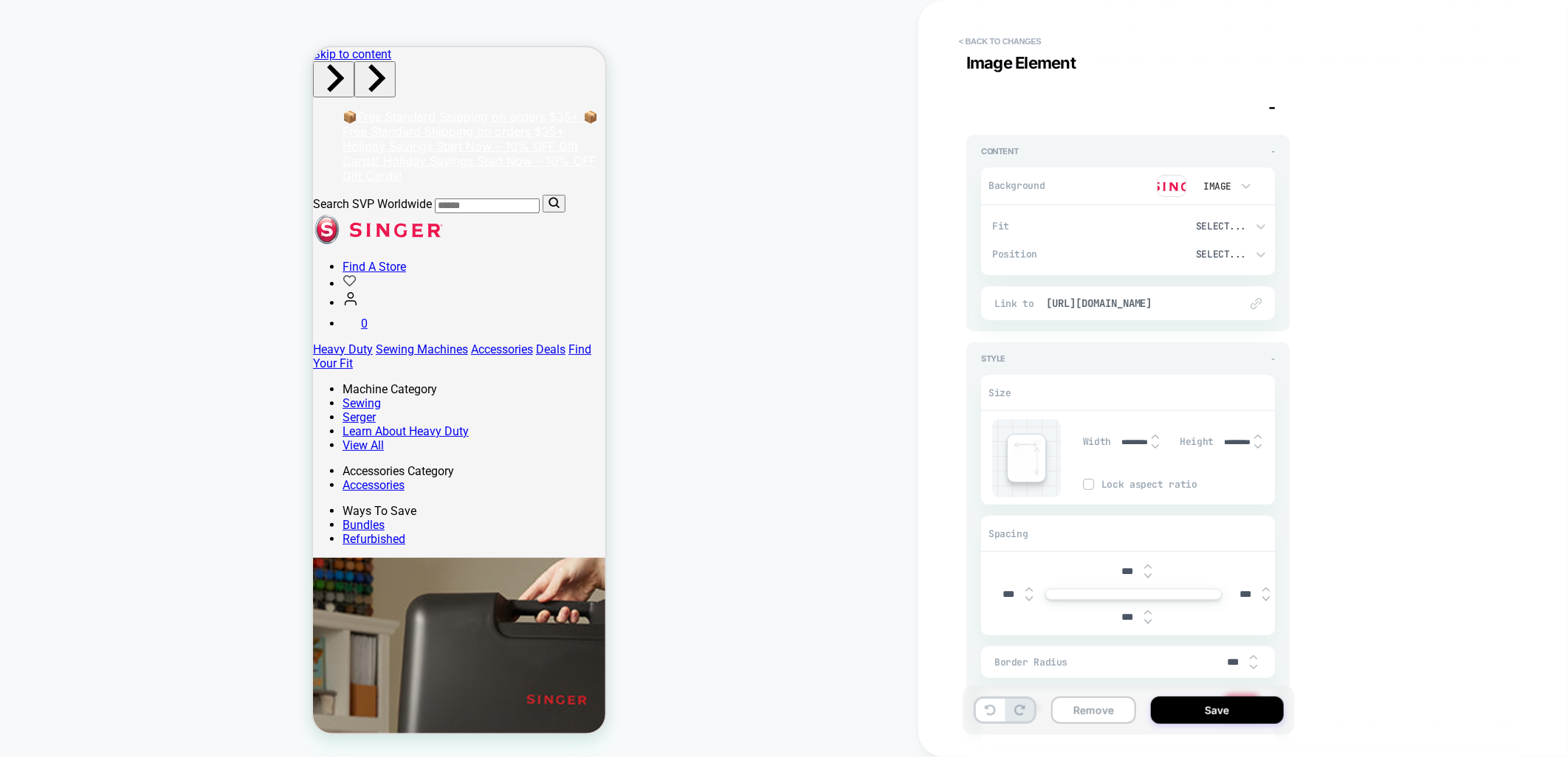
scroll to position [0, 0]
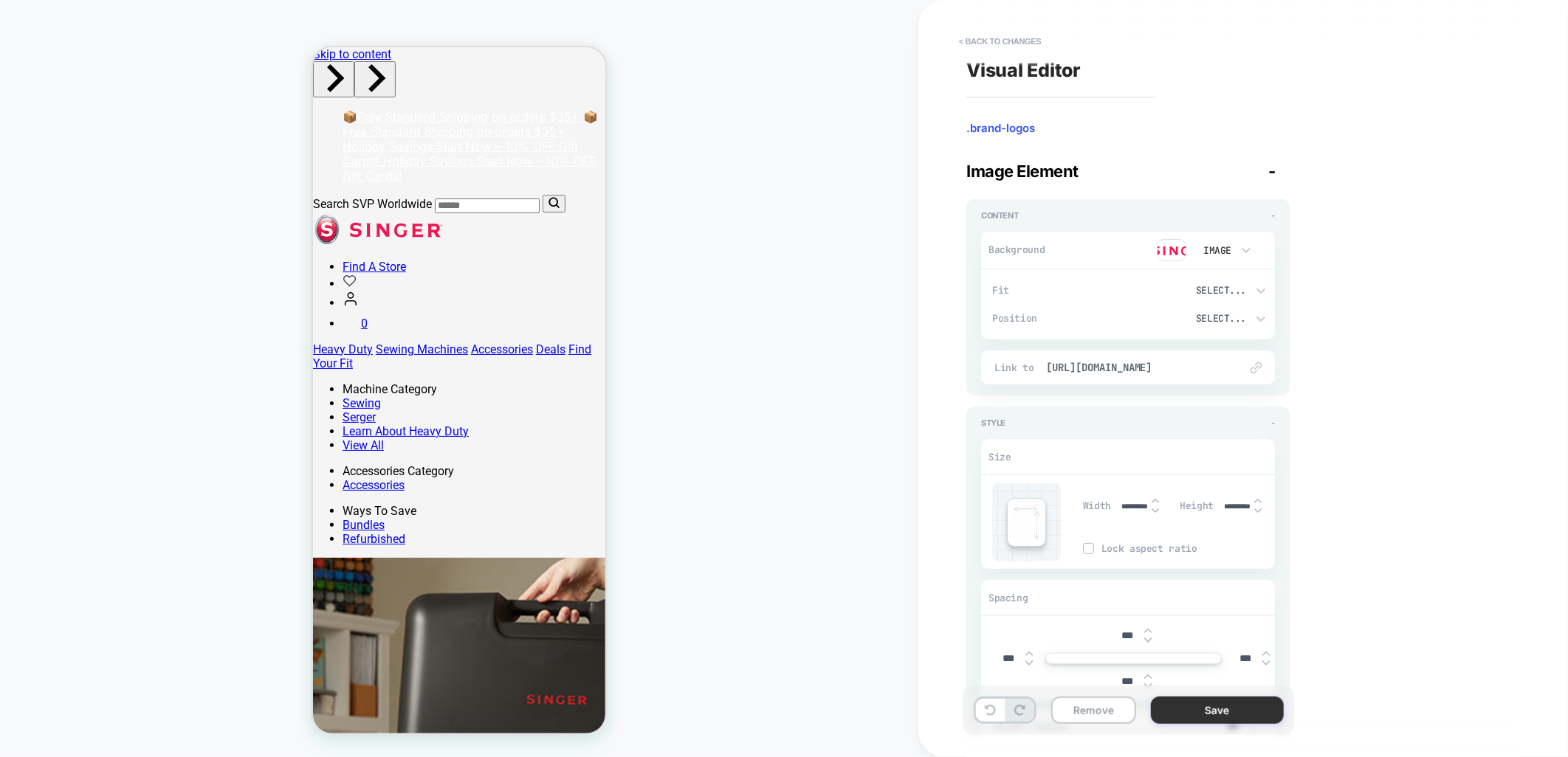
click at [1179, 704] on button "Save" at bounding box center [1216, 710] width 133 height 28
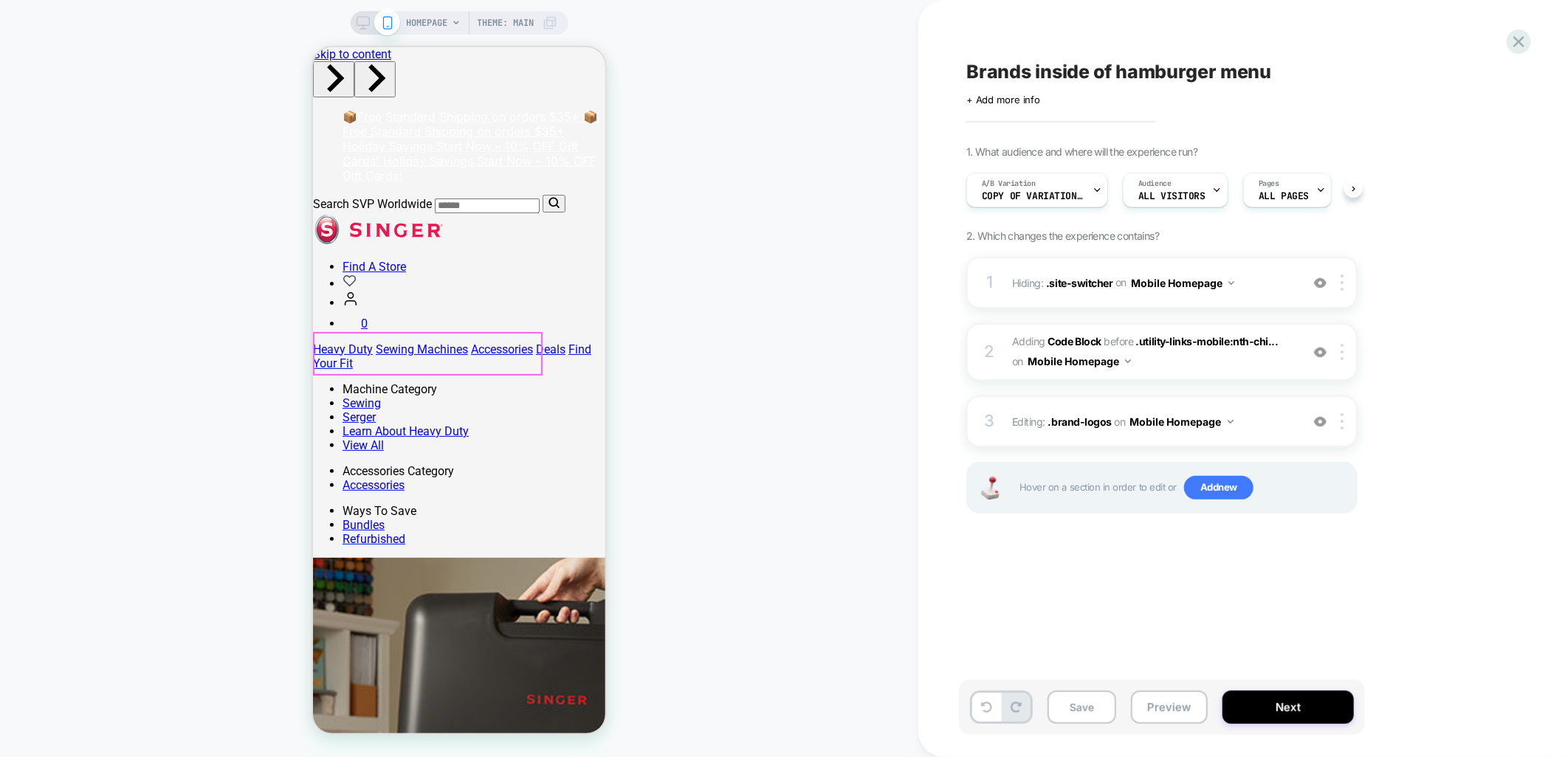
scroll to position [0, 1]
click at [1253, 283] on span "Hiding : .site-switcher .site-switcher on Mobile Homepage" at bounding box center [1152, 283] width 281 height 22
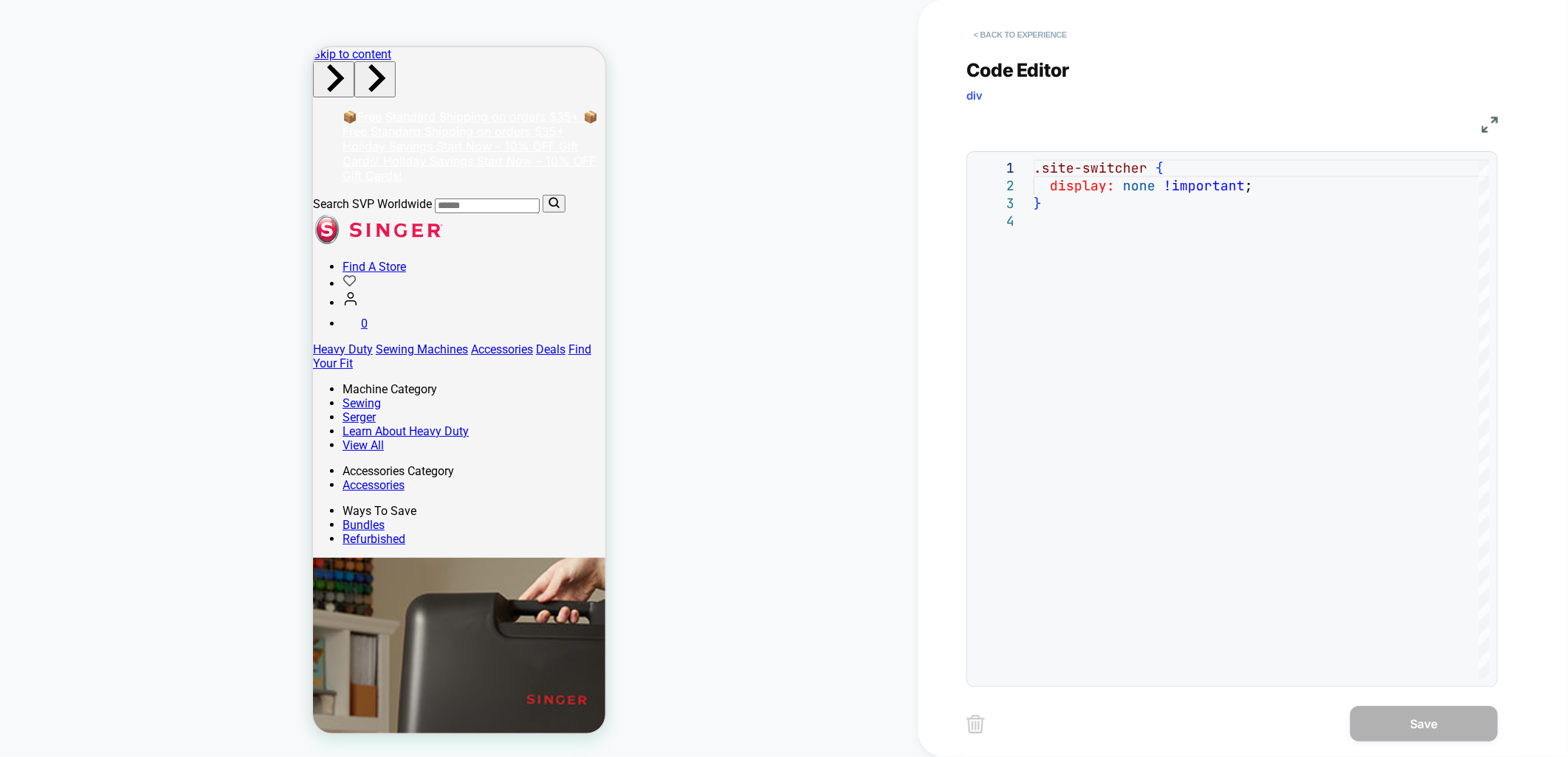
click at [1009, 33] on button "< Back to experience" at bounding box center [1019, 34] width 108 height 23
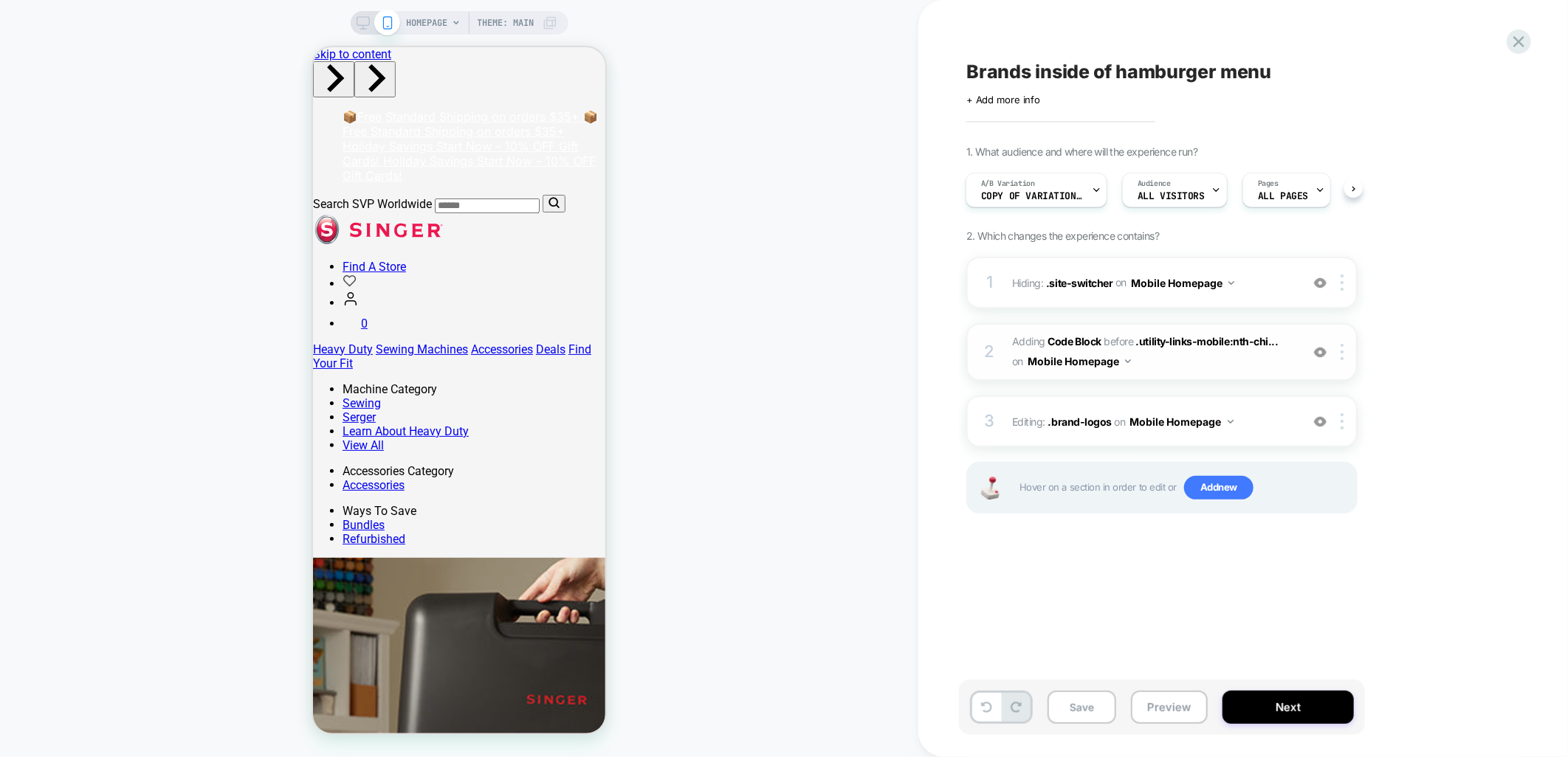
click at [1236, 369] on span "Adding Code Block BEFORE .utility-links-mobile:nth-chi... .utility-links-mobile…" at bounding box center [1152, 352] width 281 height 40
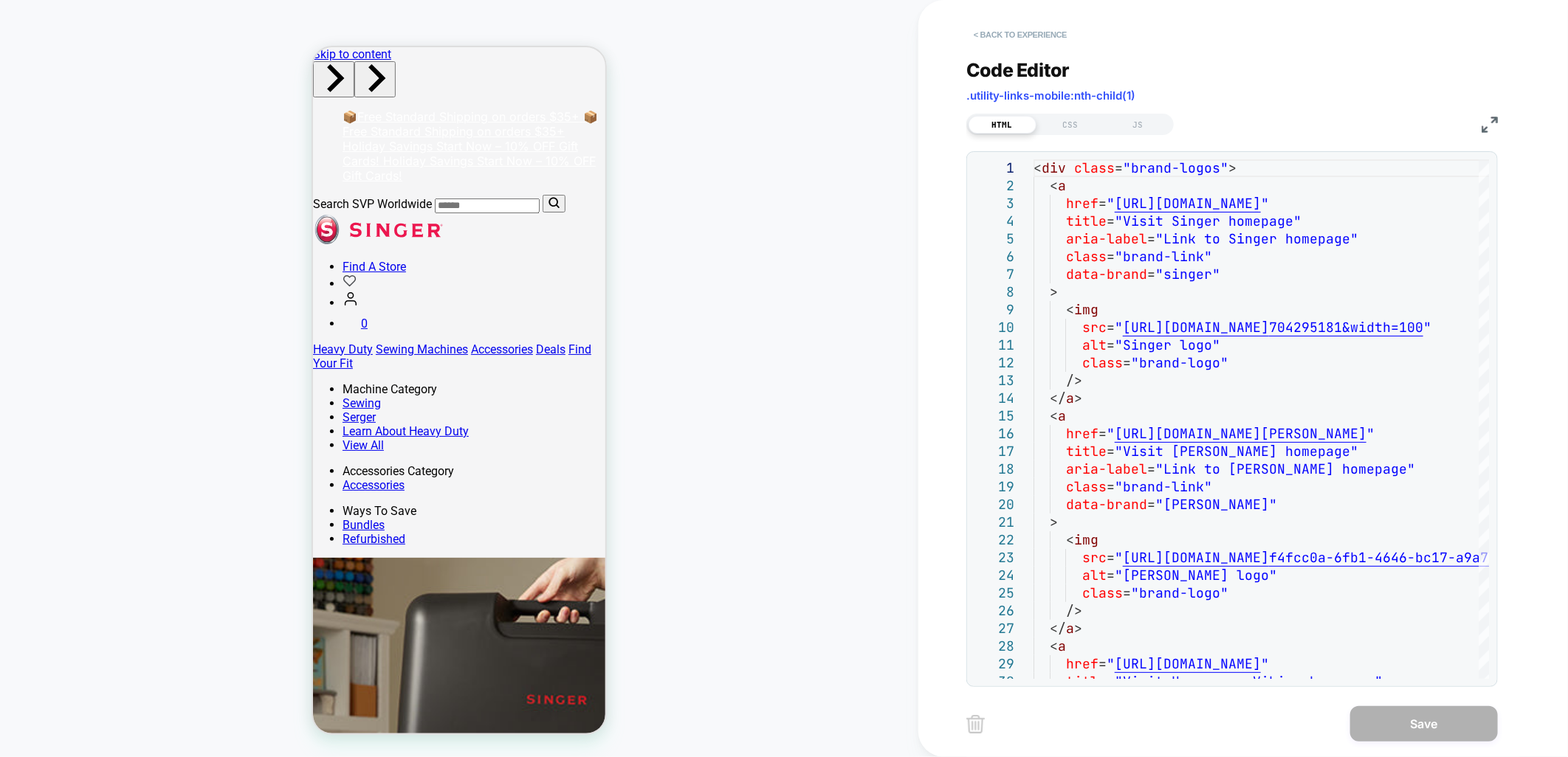
click at [1009, 40] on button "< Back to experience" at bounding box center [1019, 34] width 108 height 23
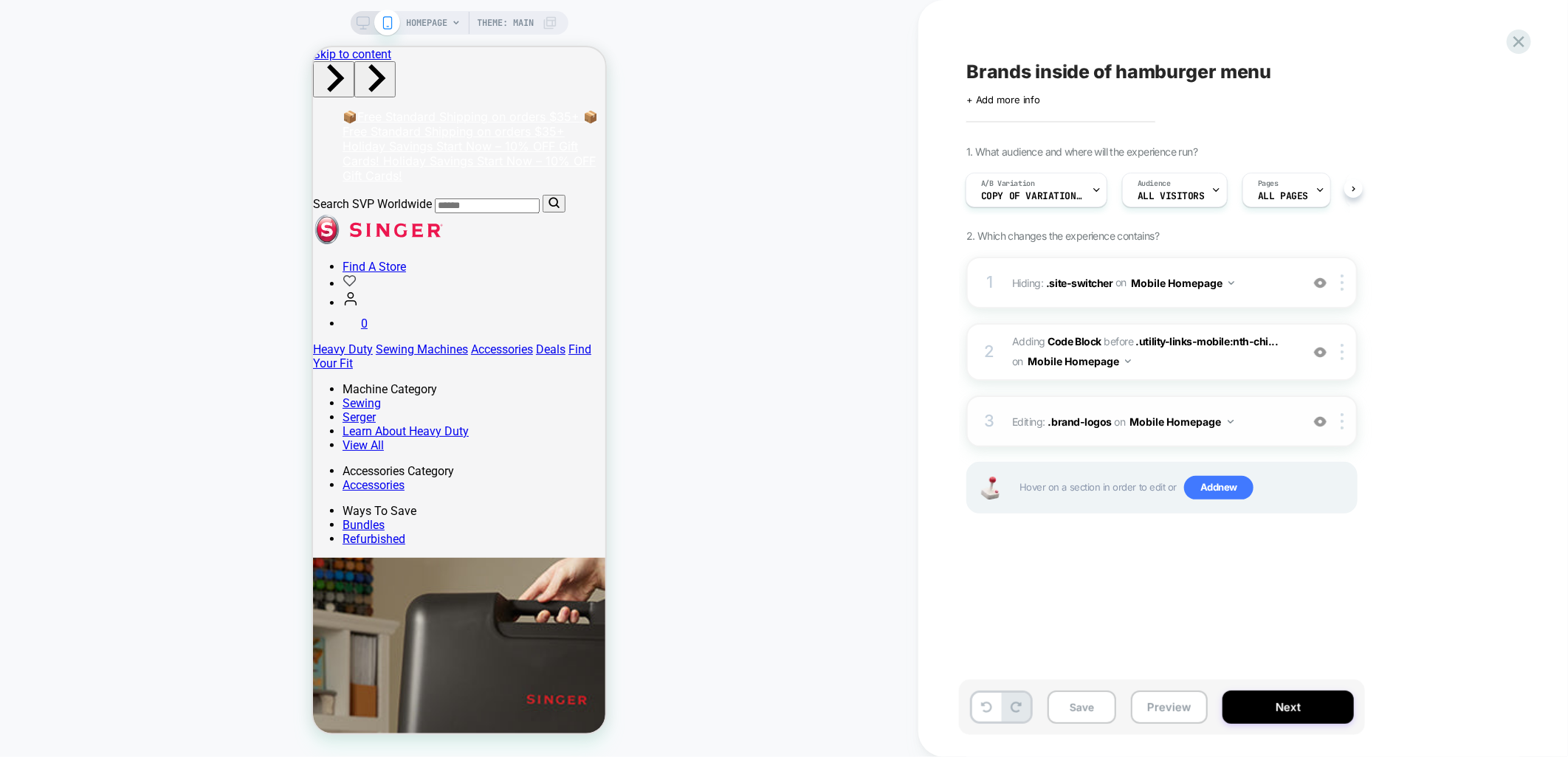
click at [1260, 415] on span "Editing : .brand-logos .brand-logos on Mobile Homepage" at bounding box center [1152, 422] width 281 height 22
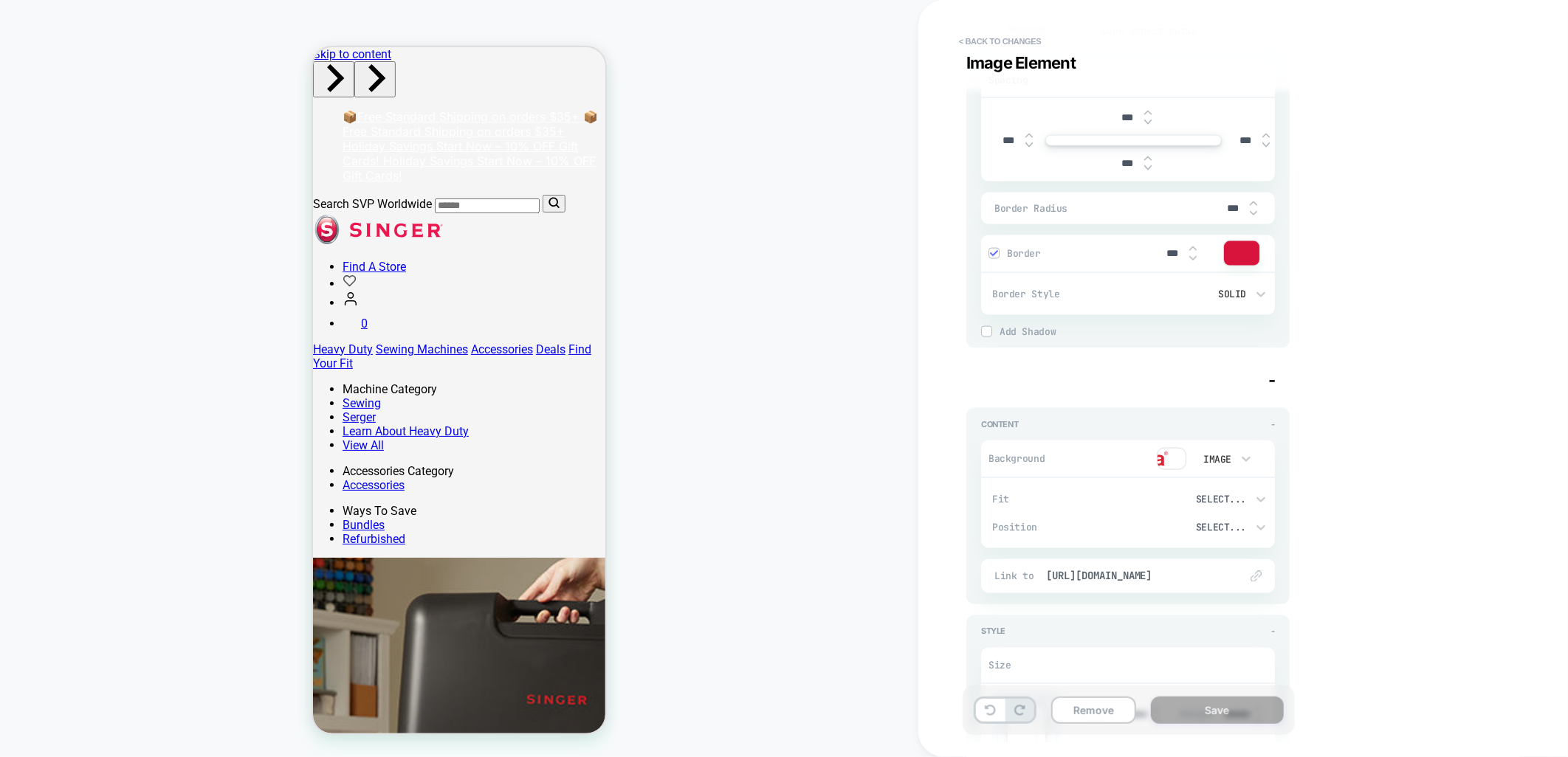
scroll to position [1476, 0]
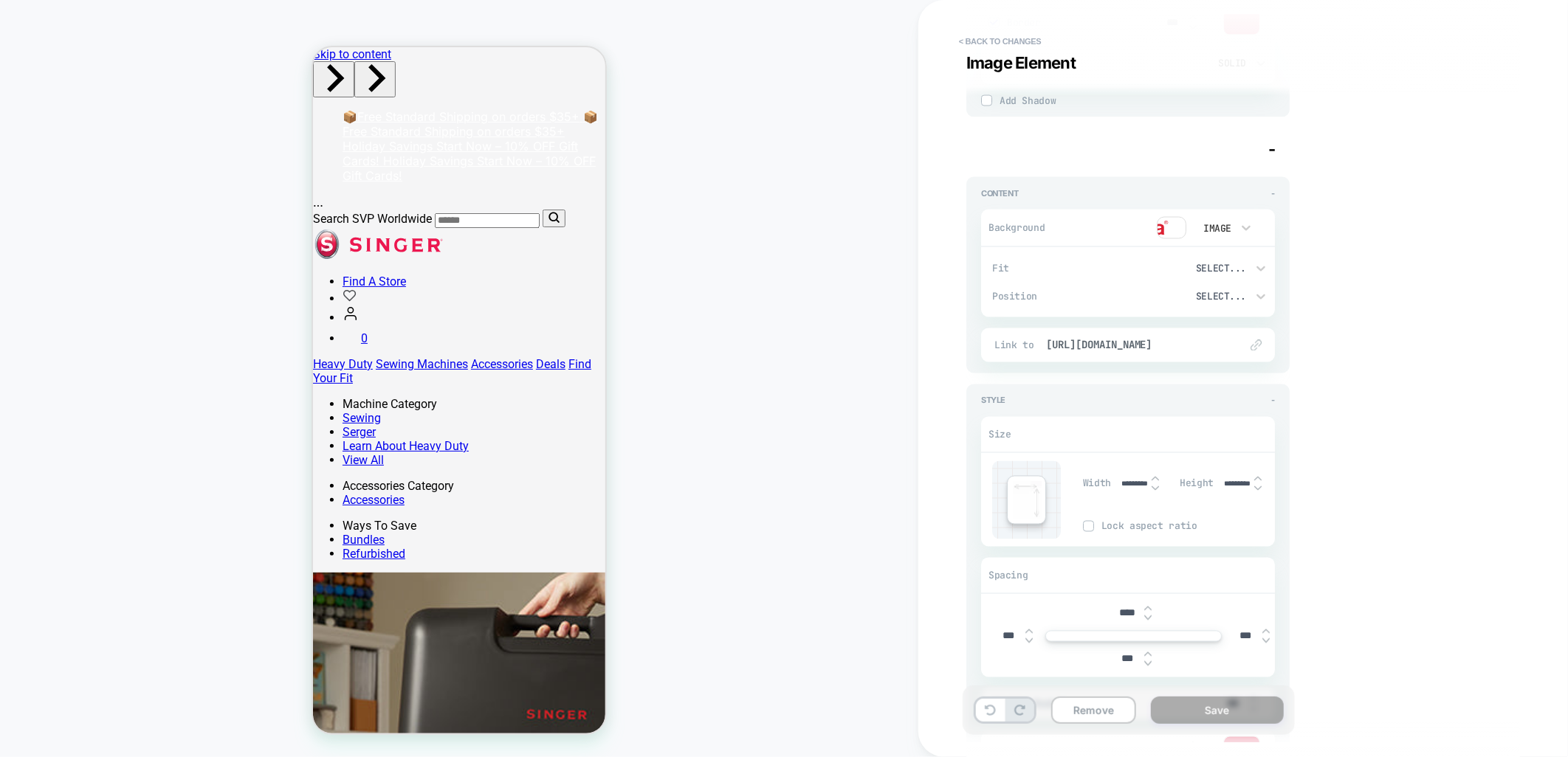
click at [1118, 610] on input "****" at bounding box center [1128, 614] width 33 height 13
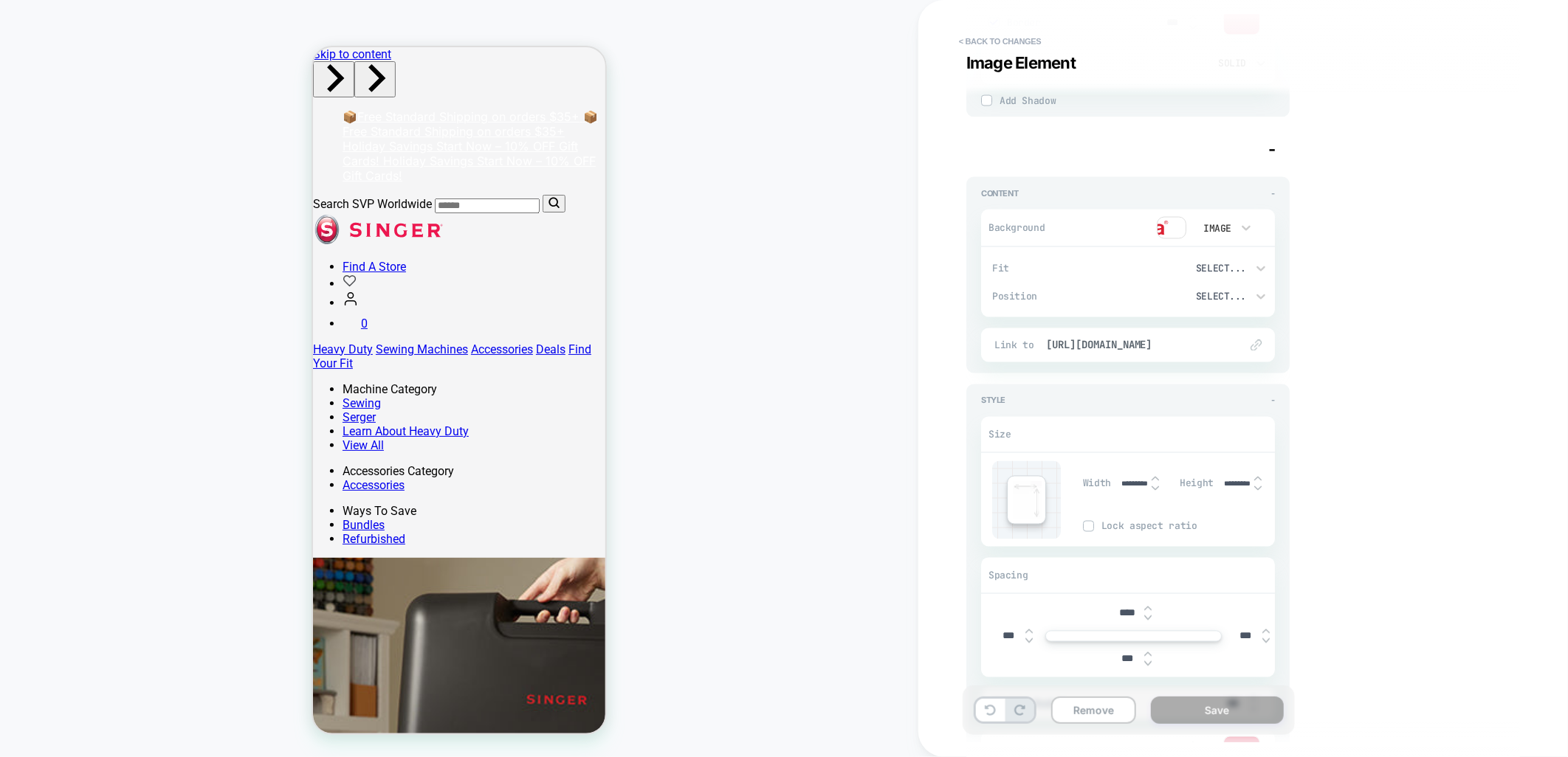
click at [1118, 610] on input "****" at bounding box center [1128, 614] width 33 height 13
type input "***"
click at [1395, 569] on div "Visual Editor .brand-logos Image Element - Content - Background Image Fit Selec…" at bounding box center [1235, 378] width 554 height 728
click at [1214, 709] on button "Save" at bounding box center [1216, 710] width 133 height 28
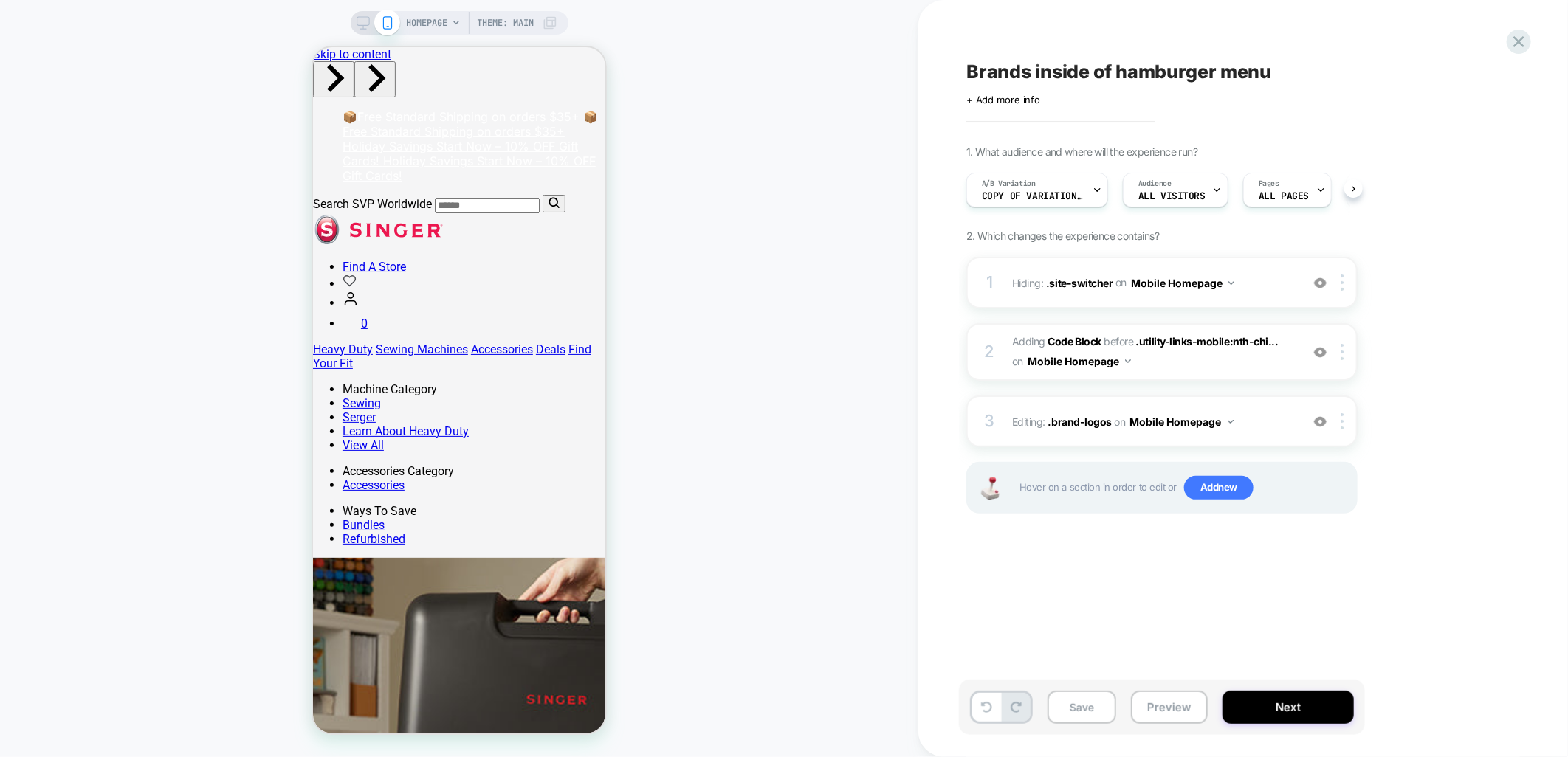
scroll to position [0, 1]
click at [1258, 414] on span "Editing : .brand-logos .brand-logos on Mobile Homepage" at bounding box center [1152, 422] width 281 height 22
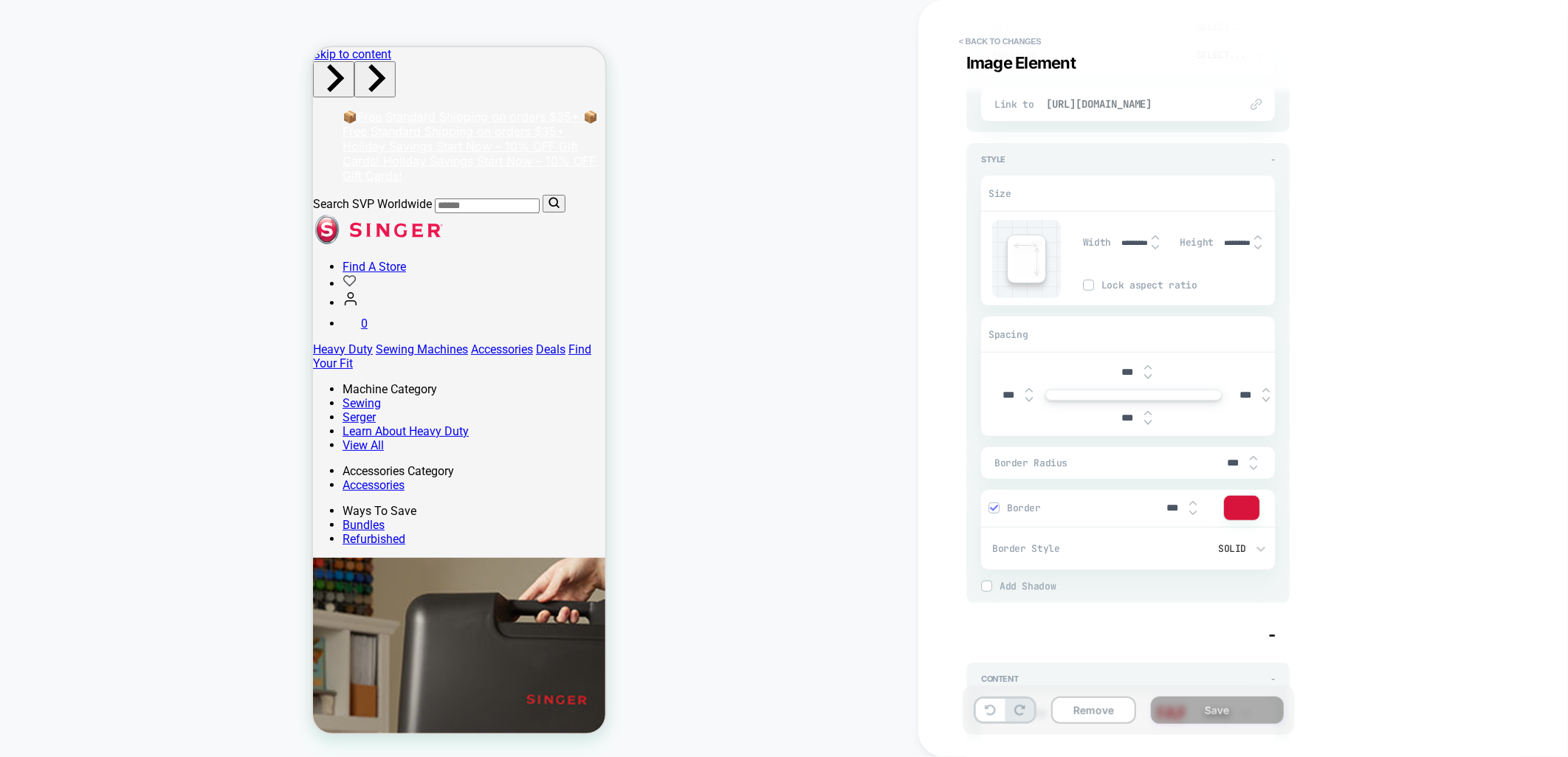
scroll to position [328, 0]
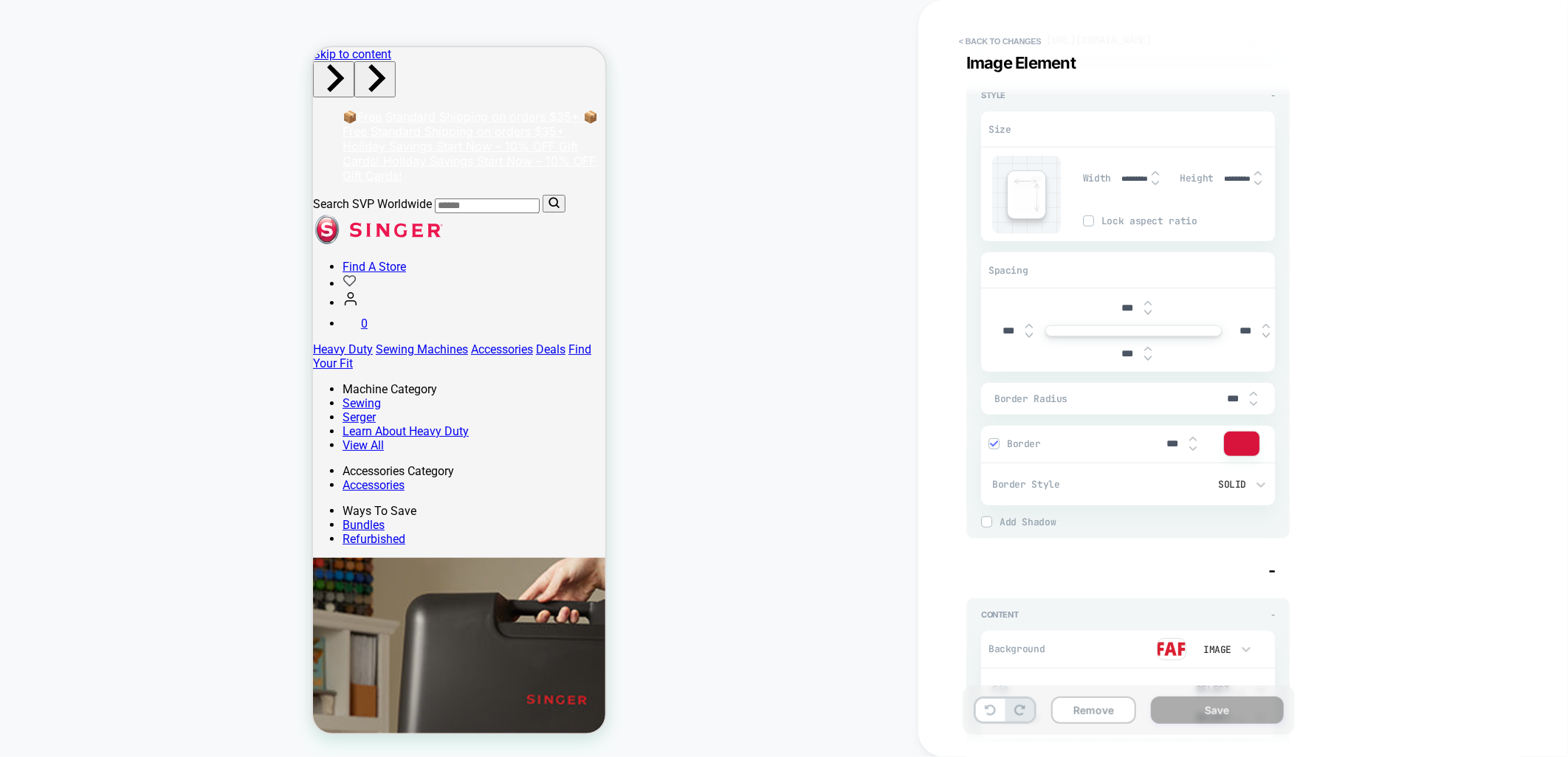
click at [1115, 348] on input "***" at bounding box center [1128, 353] width 33 height 13
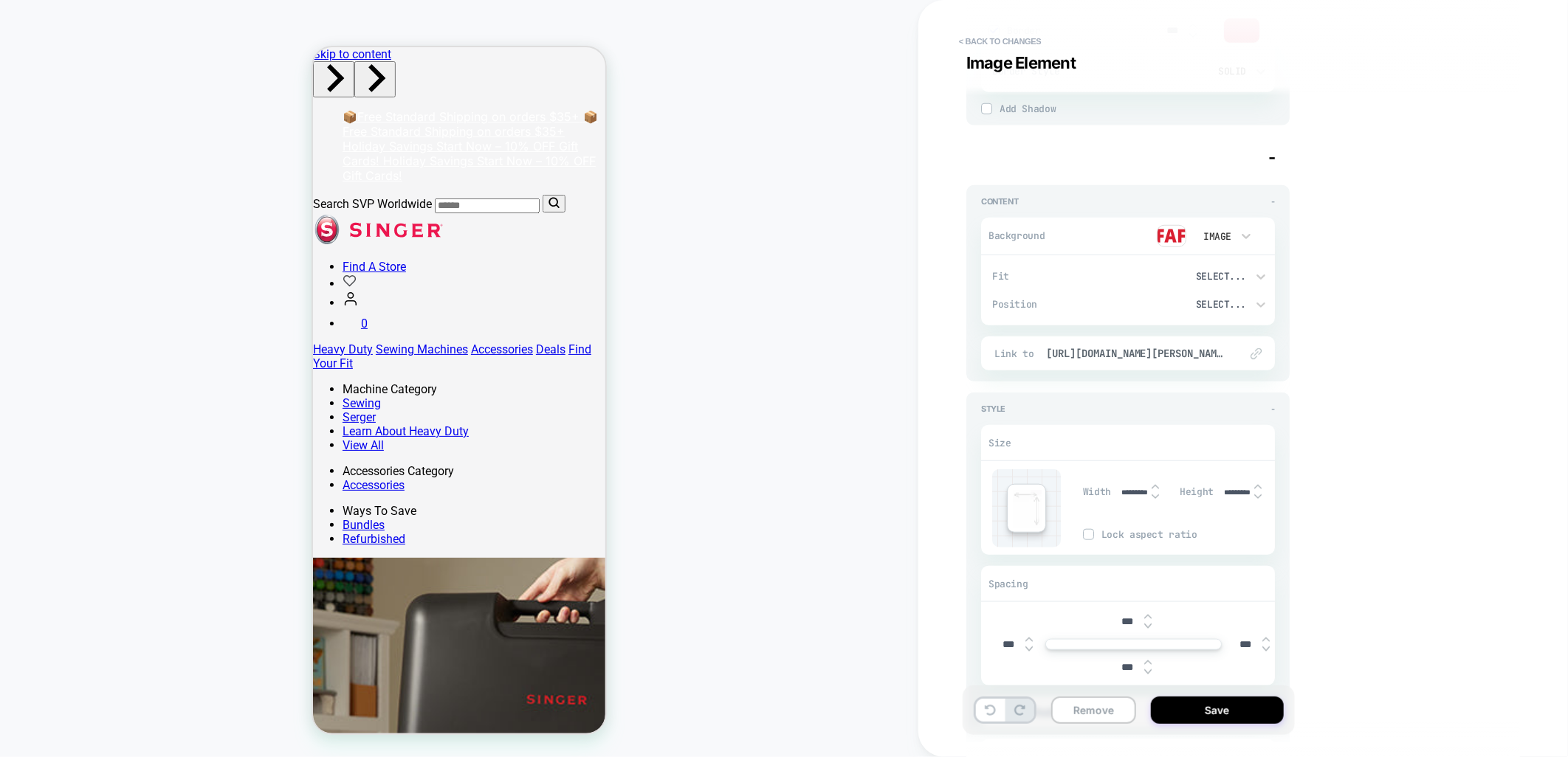
scroll to position [984, 0]
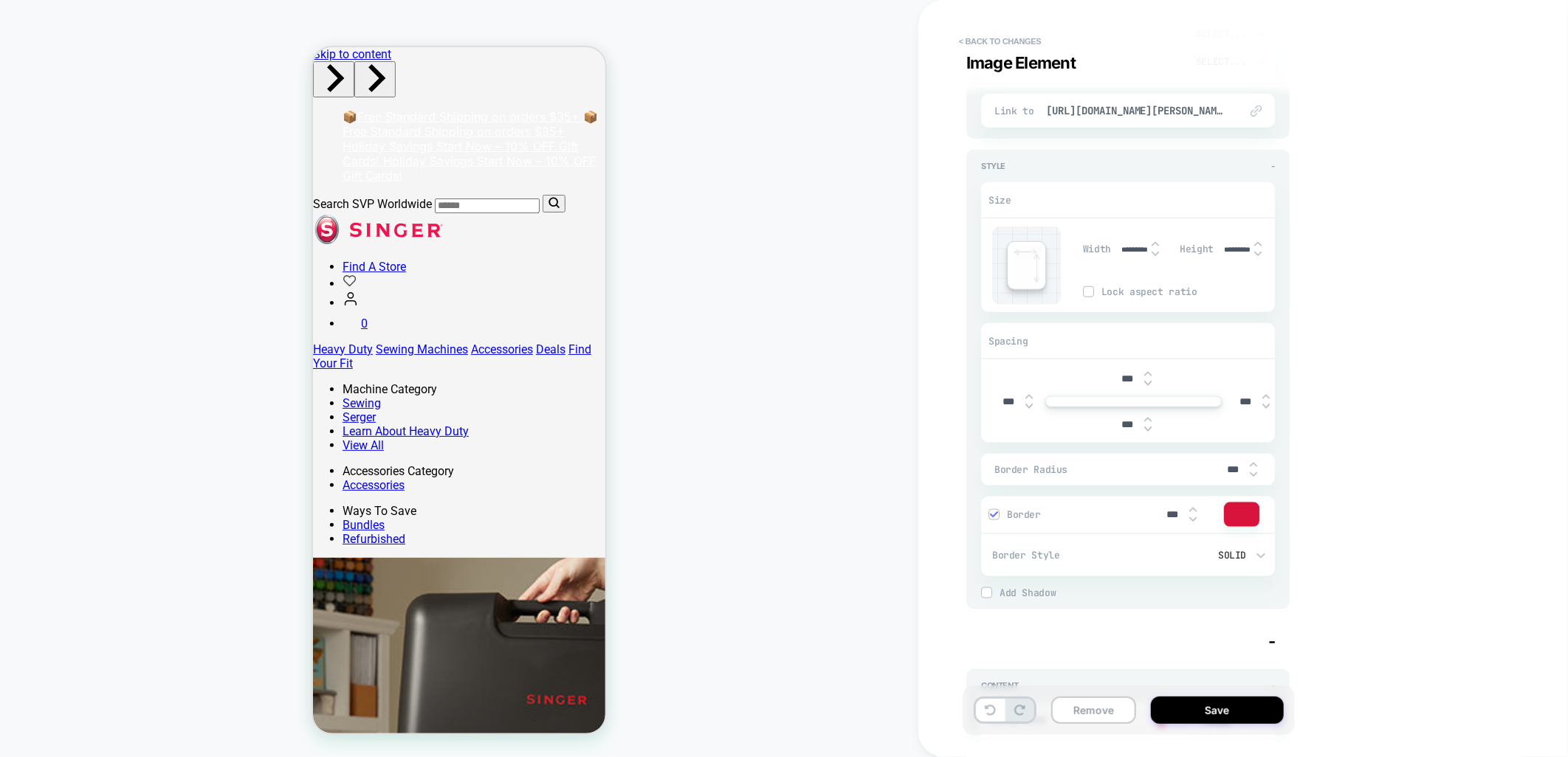
type input "****"
click at [1125, 424] on input "***" at bounding box center [1128, 424] width 33 height 13
type input "****"
click at [1453, 439] on div "Visual Editor .brand-logos Image Element - Content - Background Image Fit Selec…" at bounding box center [1235, 378] width 554 height 728
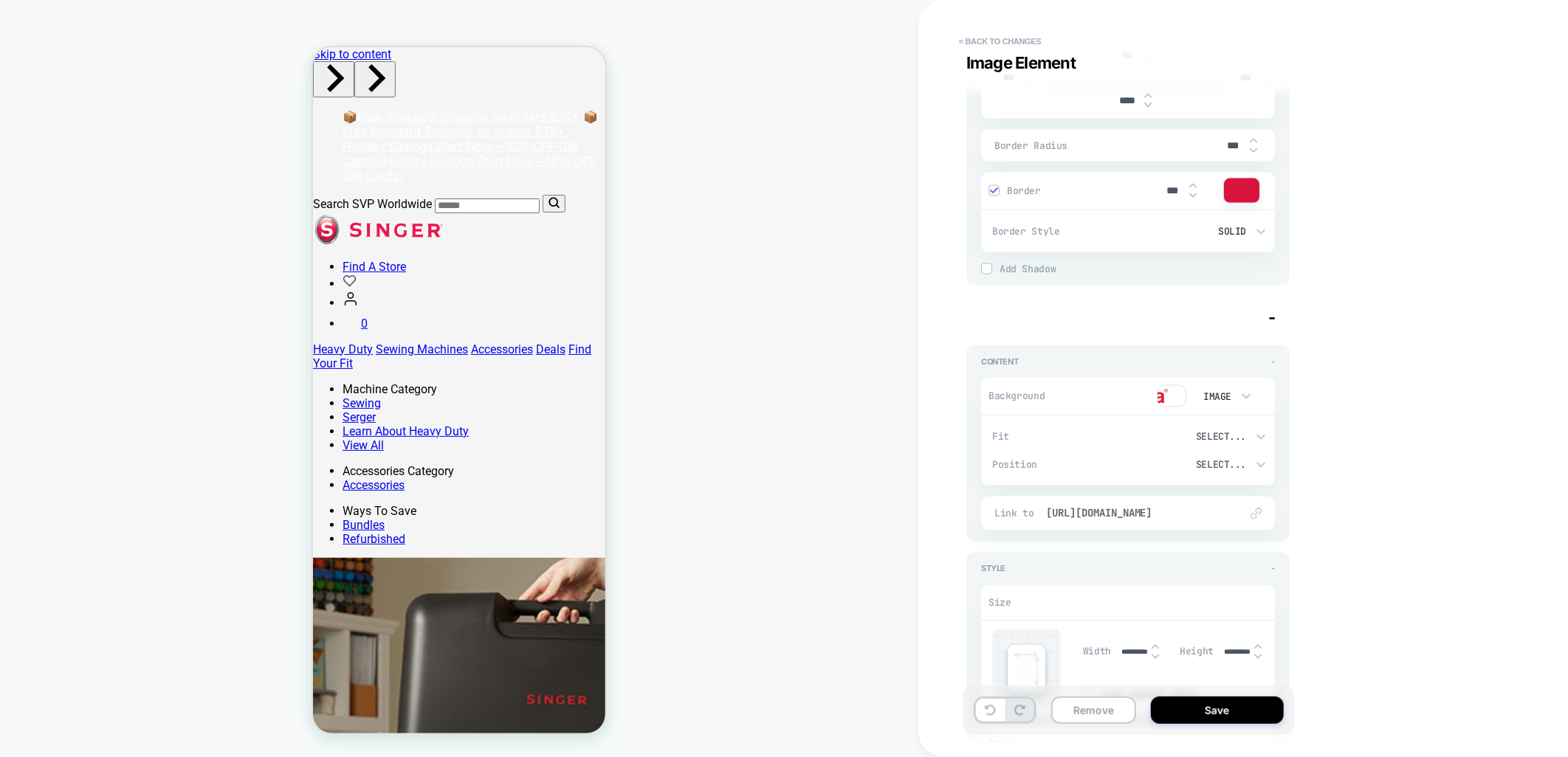
scroll to position [1476, 0]
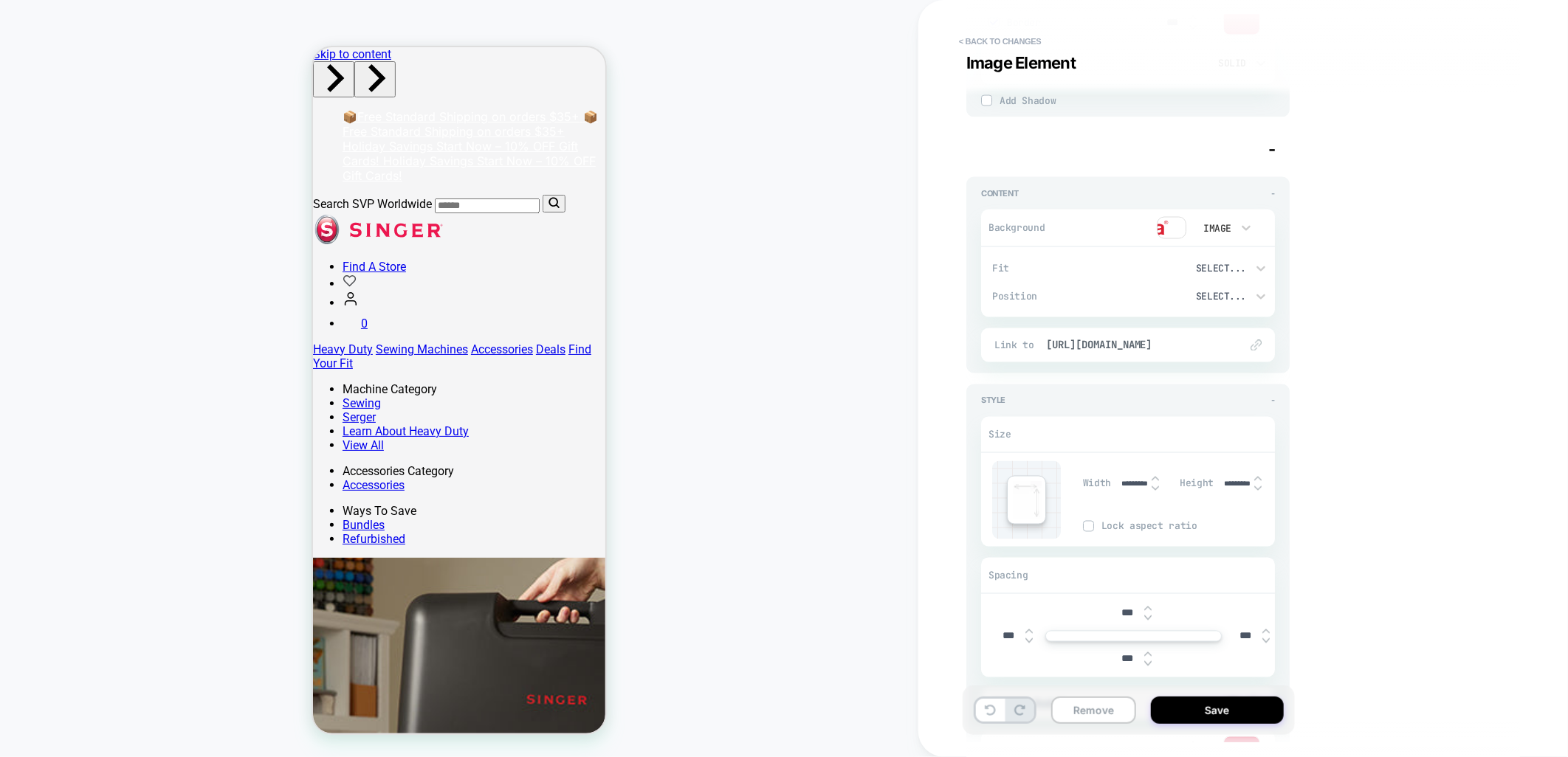
click at [1123, 660] on input "***" at bounding box center [1128, 659] width 33 height 13
type input "****"
click at [1360, 615] on div "Visual Editor .brand-logos Image Element - Content - Background Image Fit Selec…" at bounding box center [1235, 378] width 554 height 728
click at [1220, 705] on button "Save" at bounding box center [1216, 710] width 133 height 28
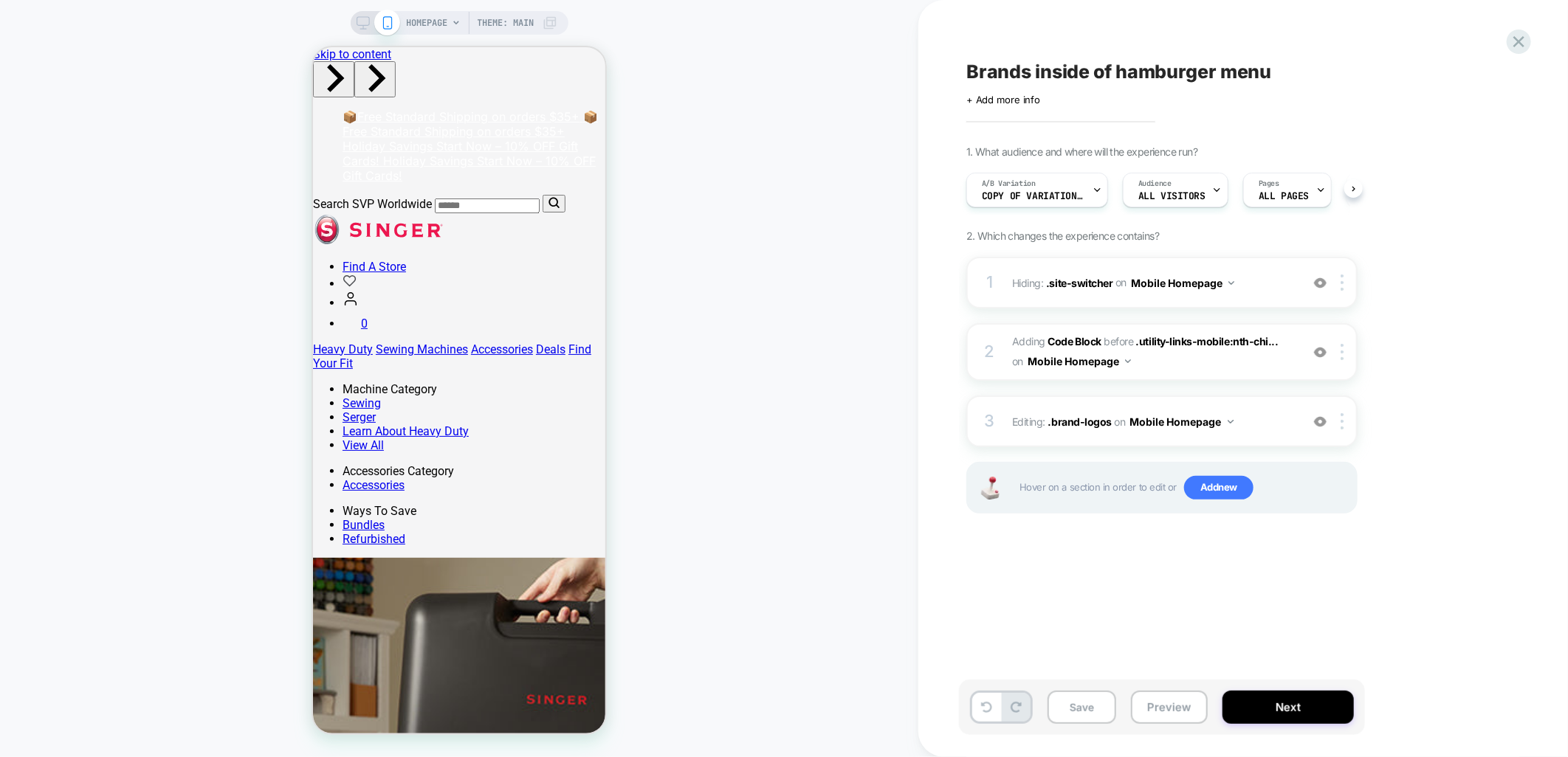
scroll to position [0, 1]
click at [1082, 711] on button "Save" at bounding box center [1081, 708] width 68 height 33
click at [1075, 188] on div "A/B Variation Copy of Variation 1" at bounding box center [1032, 190] width 133 height 33
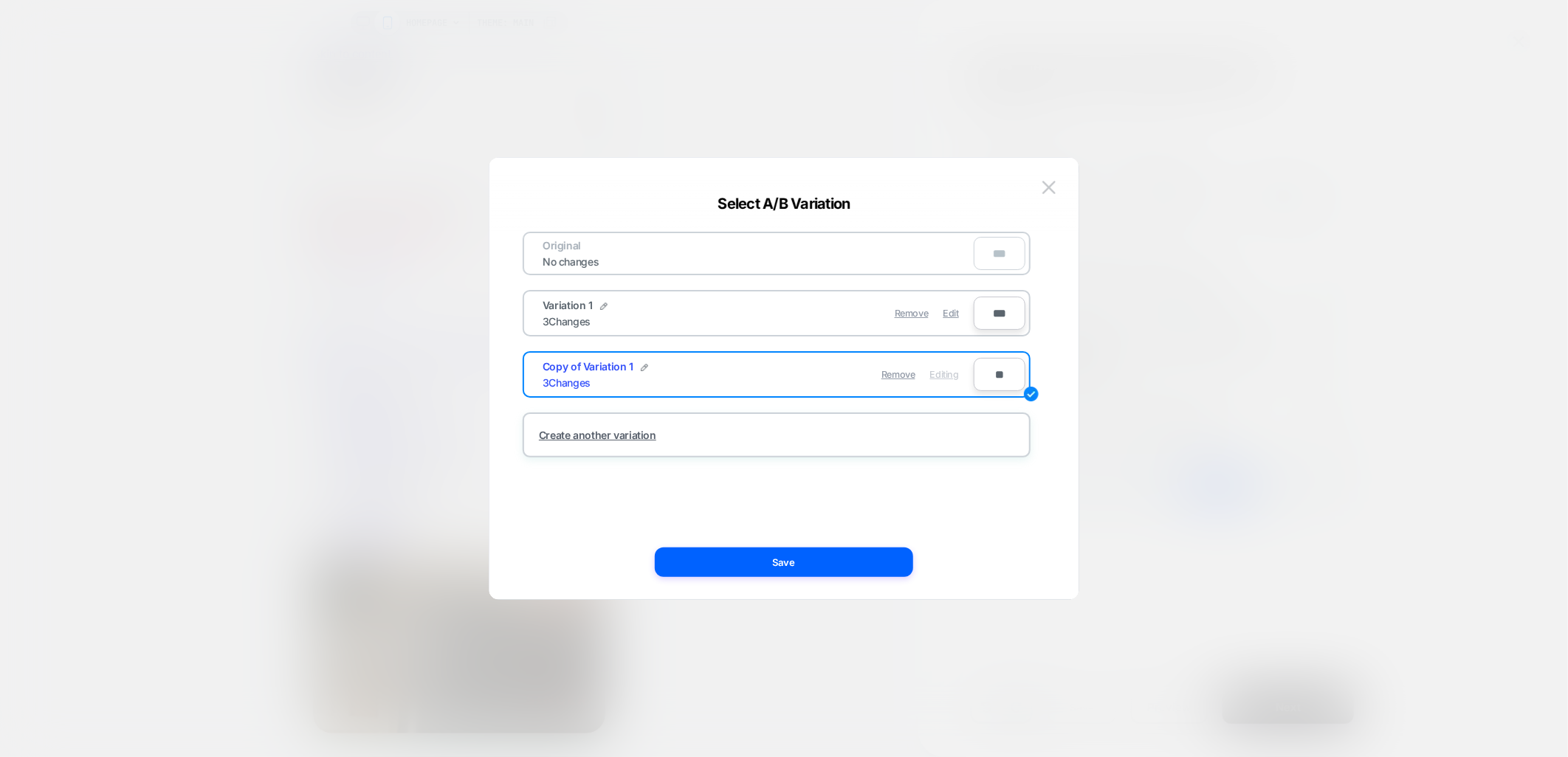
click at [636, 363] on div "Copy of Variation 1" at bounding box center [595, 366] width 106 height 13
click at [593, 360] on span "Copy of Variation 1" at bounding box center [588, 366] width 91 height 13
click at [643, 364] on img at bounding box center [644, 368] width 8 height 8
drag, startPoint x: 601, startPoint y: 370, endPoint x: 510, endPoint y: 375, distance: 91.1
click at [510, 375] on div "**********" at bounding box center [776, 378] width 544 height 383
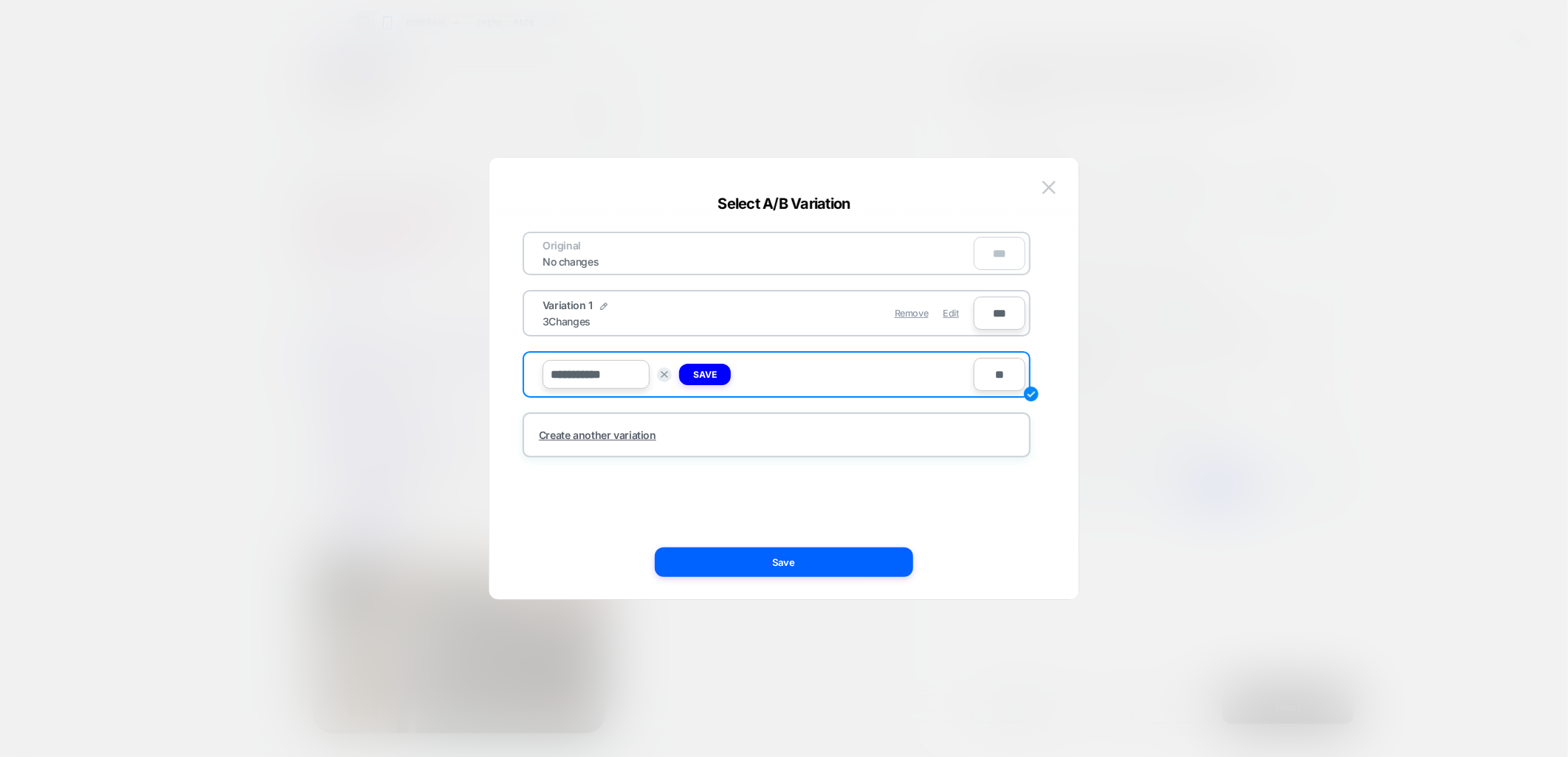
click at [622, 370] on input "**********" at bounding box center [596, 374] width 107 height 29
type input "**********"
click at [993, 363] on input "**" at bounding box center [999, 374] width 52 height 33
type input "***"
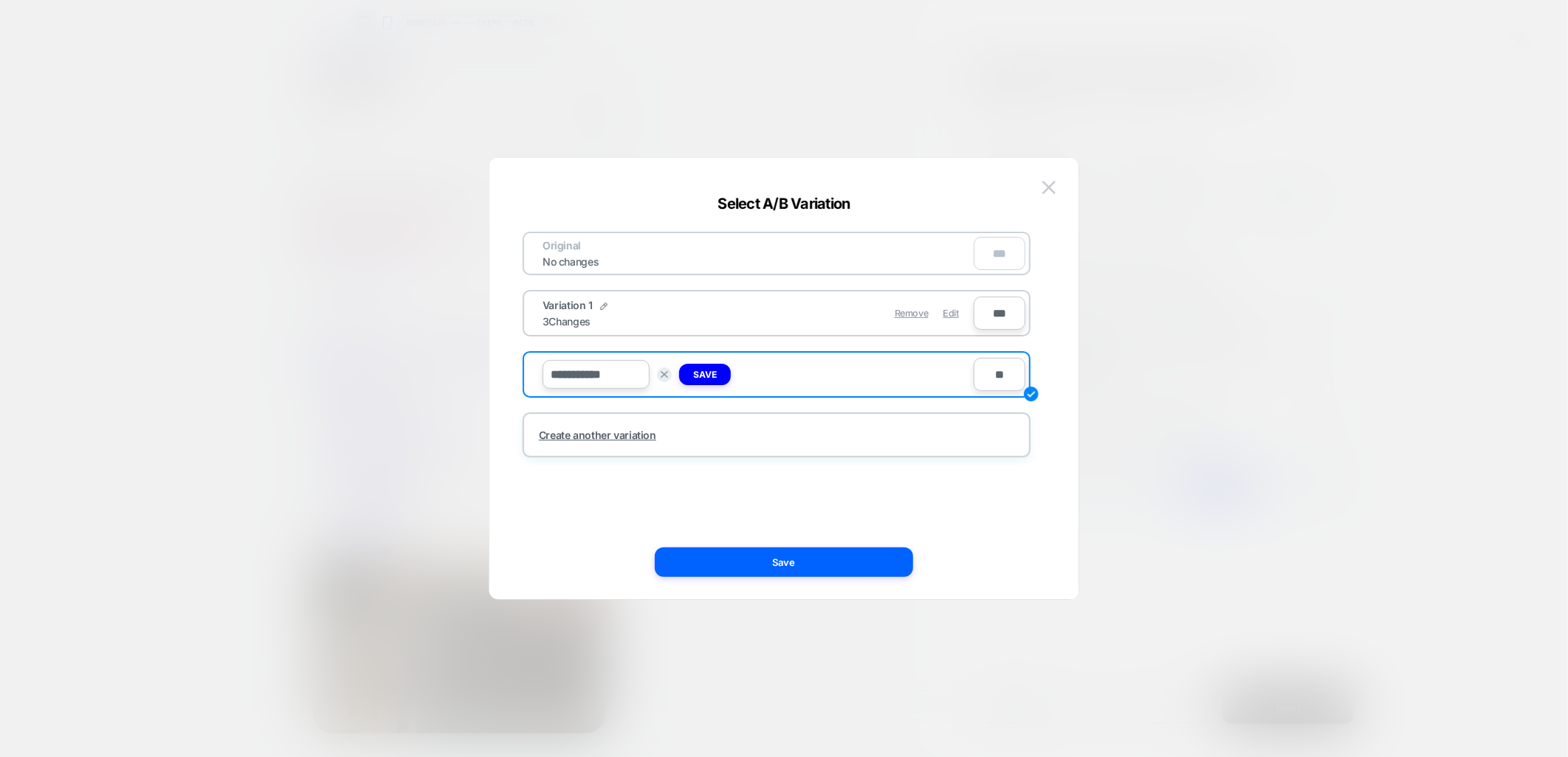
type input "**"
type input "***"
click at [984, 313] on input "***" at bounding box center [999, 313] width 52 height 33
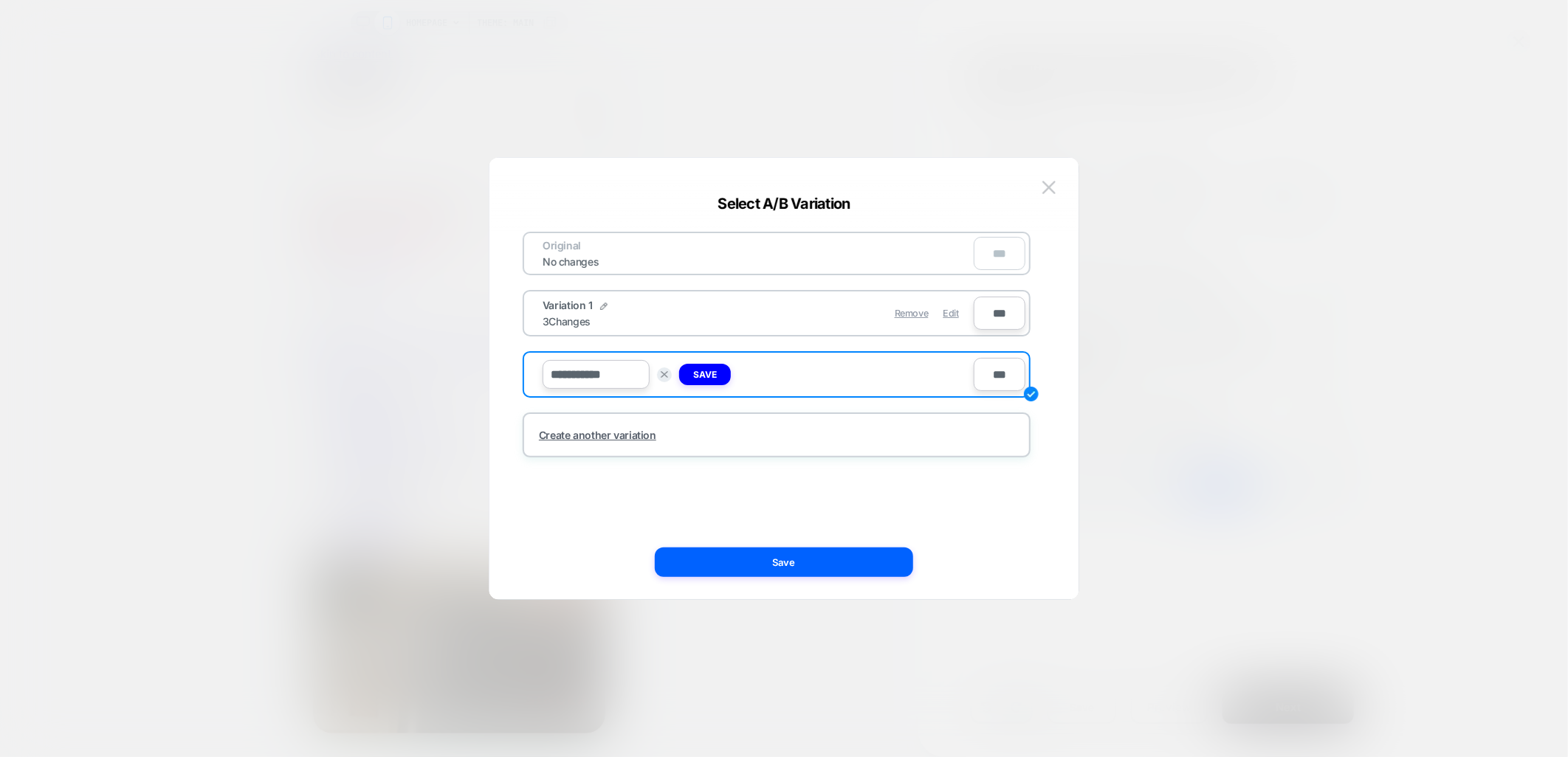
type input "***"
type input "**"
type input "***"
click at [999, 460] on div "**********" at bounding box center [776, 378] width 544 height 383
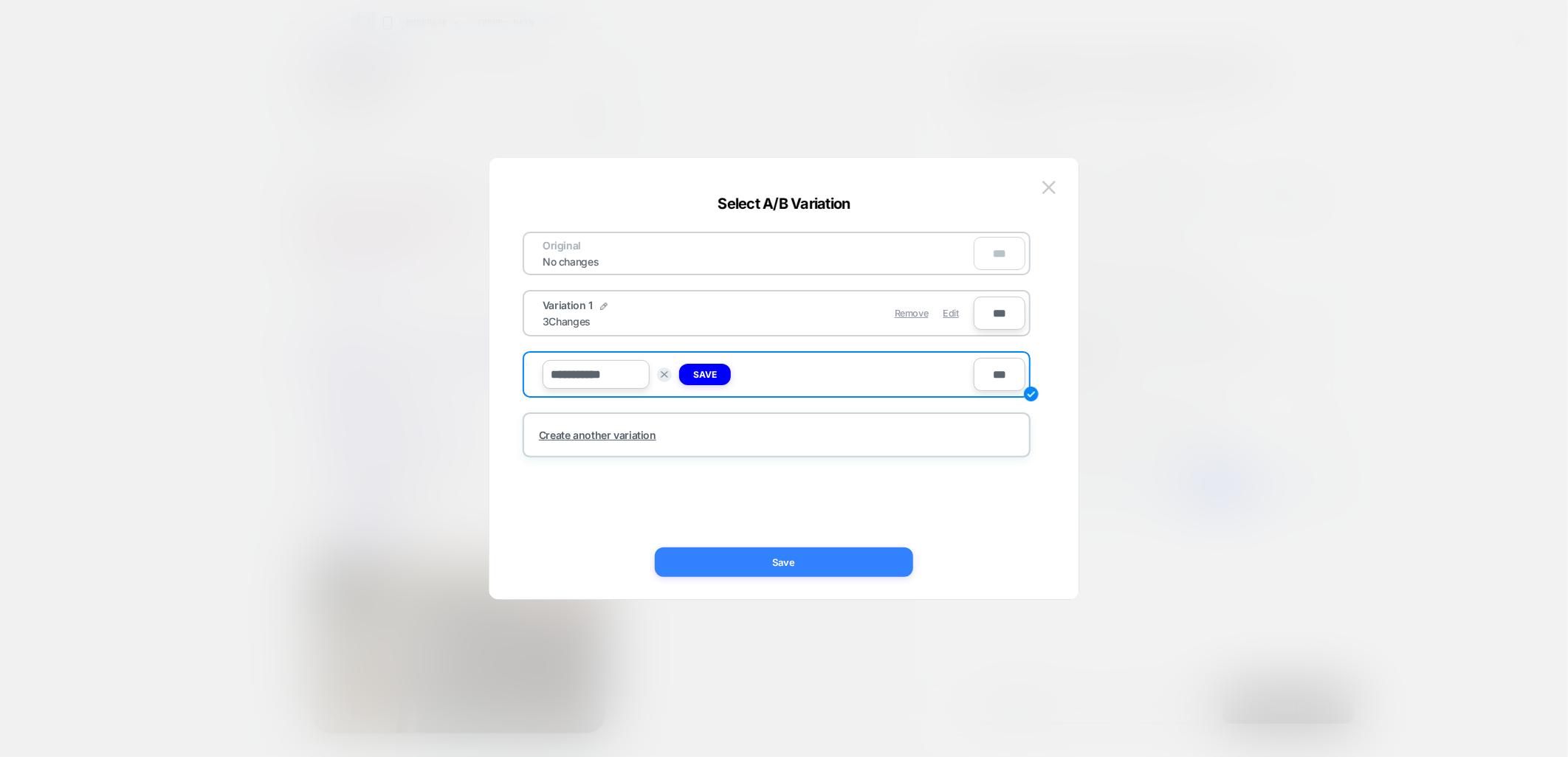
click at [755, 562] on button "Save" at bounding box center [784, 562] width 258 height 29
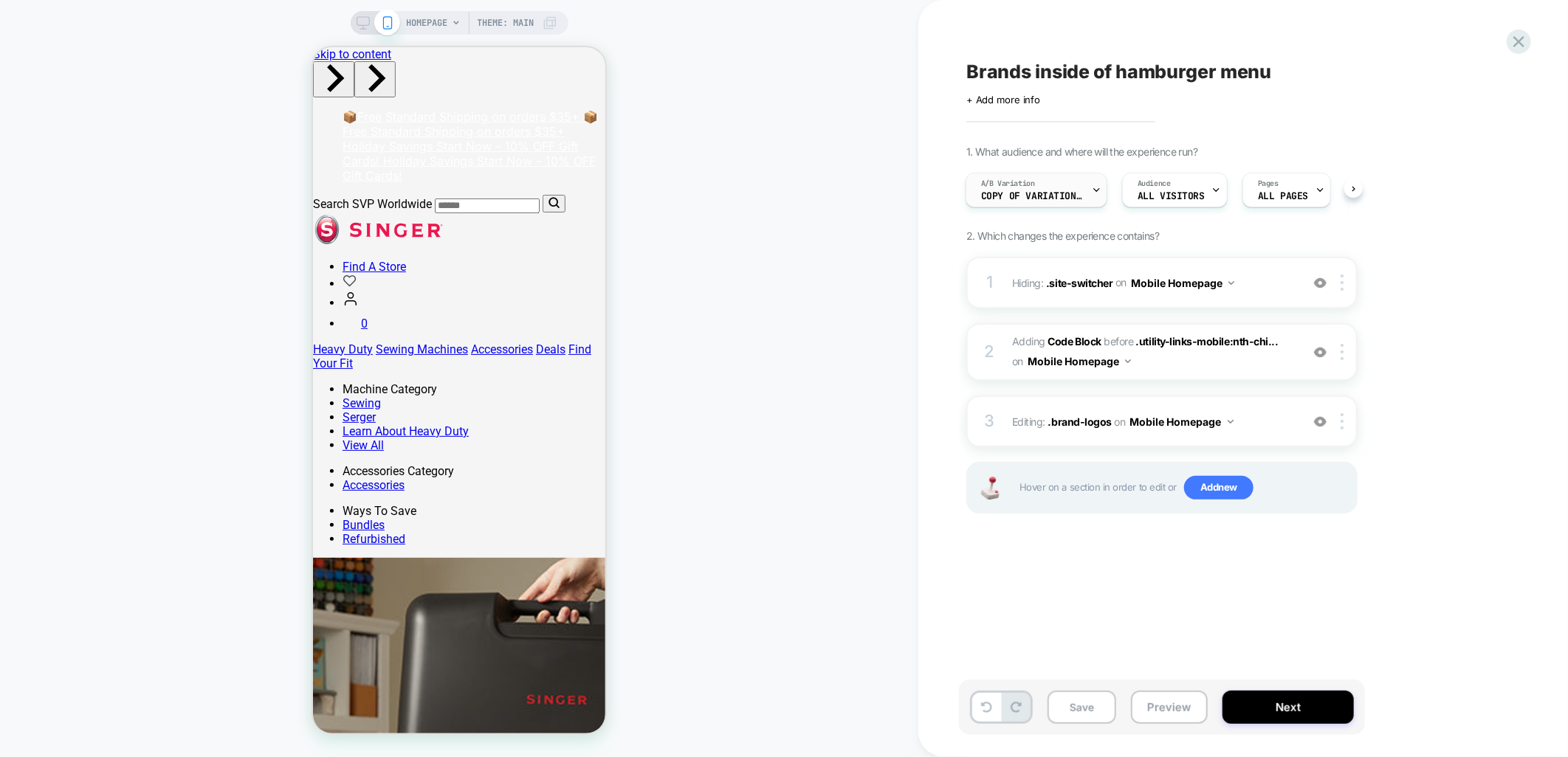
click at [1075, 195] on span "Copy of Variation 1" at bounding box center [1033, 196] width 103 height 10
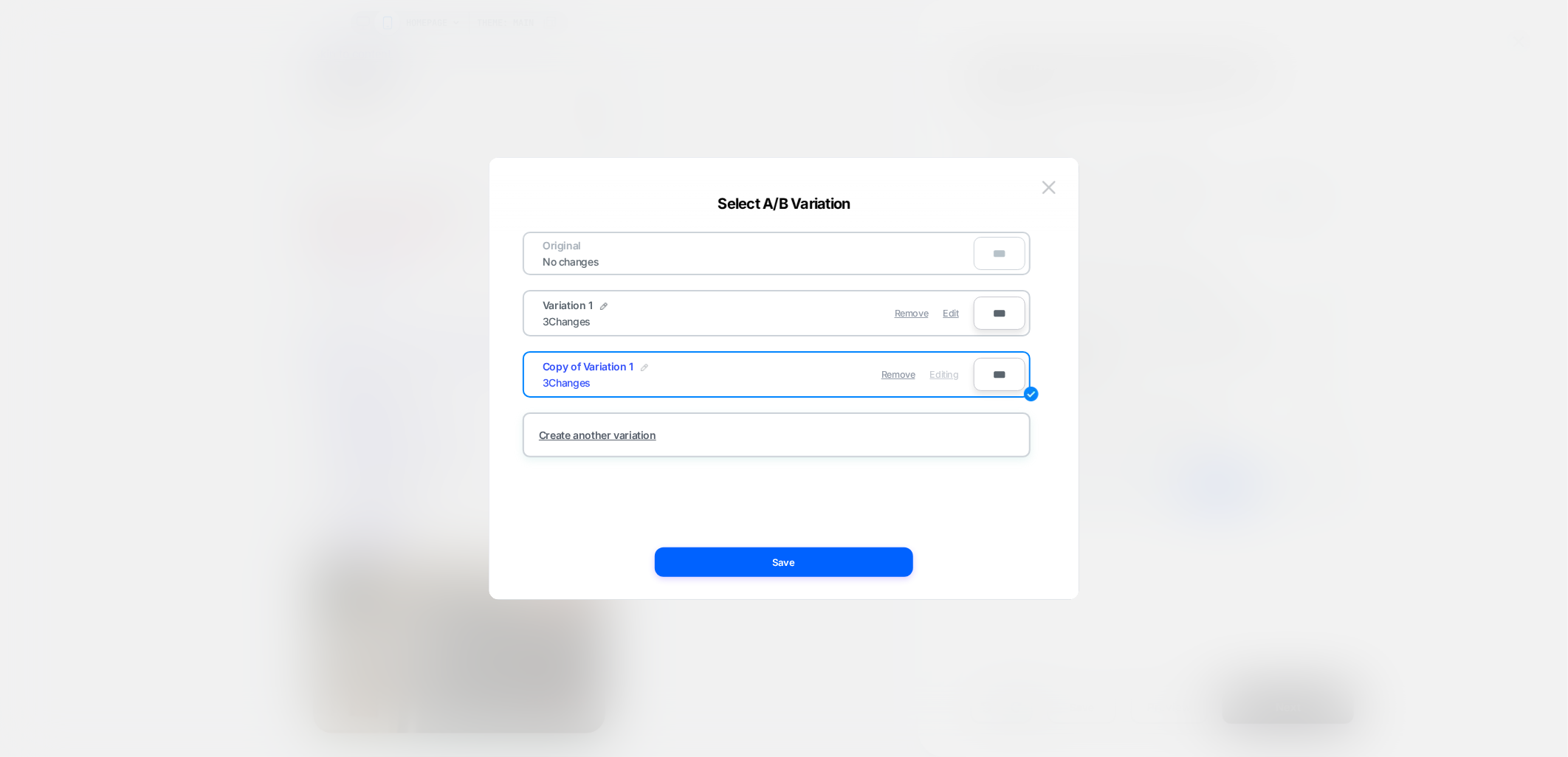
click at [642, 364] on img at bounding box center [644, 368] width 8 height 8
drag, startPoint x: 599, startPoint y: 372, endPoint x: 408, endPoint y: 387, distance: 191.6
click at [959, 215] on div "**********" at bounding box center [1154, 189] width 391 height 49
click at [618, 369] on input "**********" at bounding box center [596, 374] width 107 height 29
type input "**********"
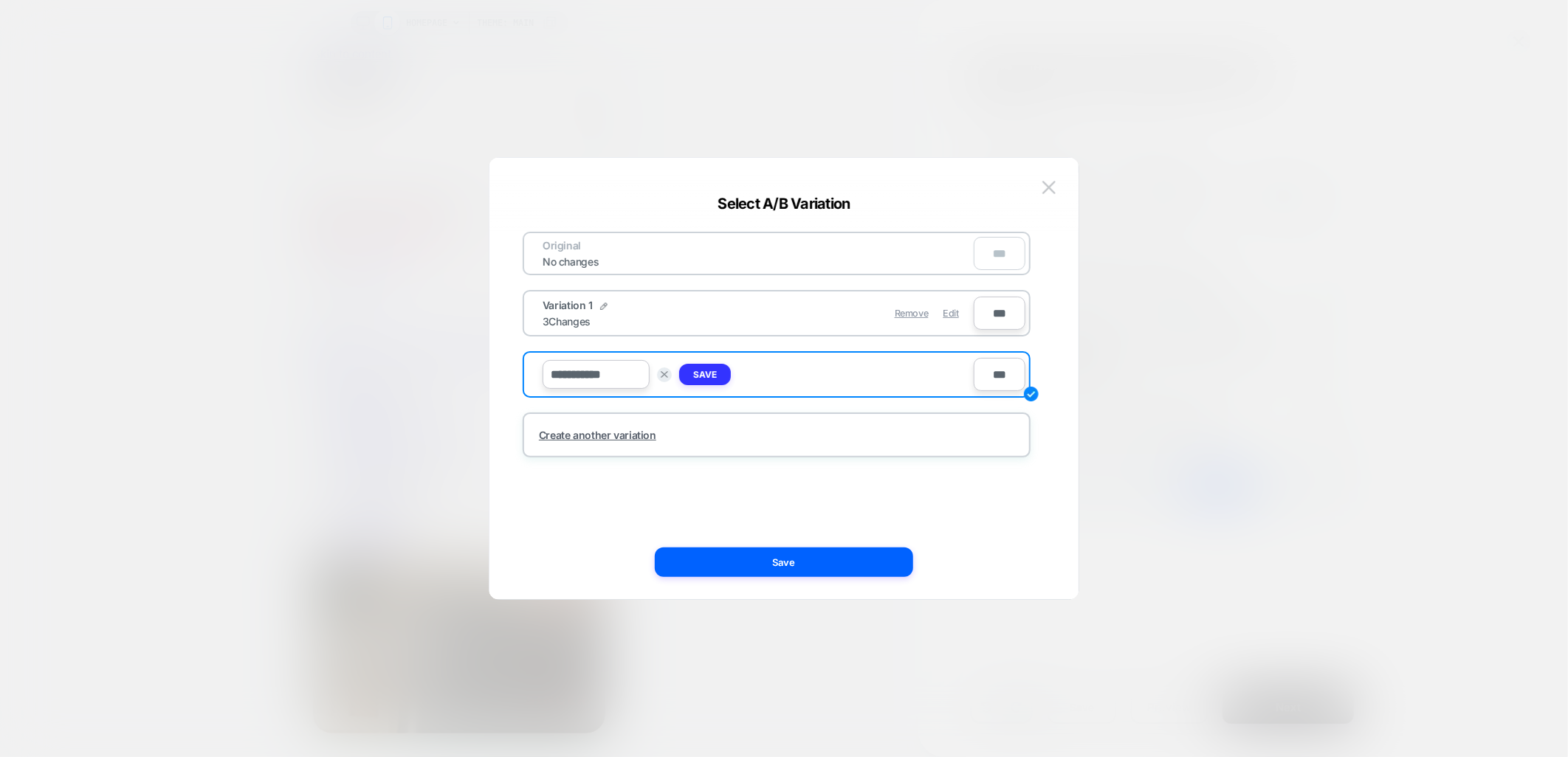
click at [705, 377] on strong "Save" at bounding box center [704, 374] width 23 height 11
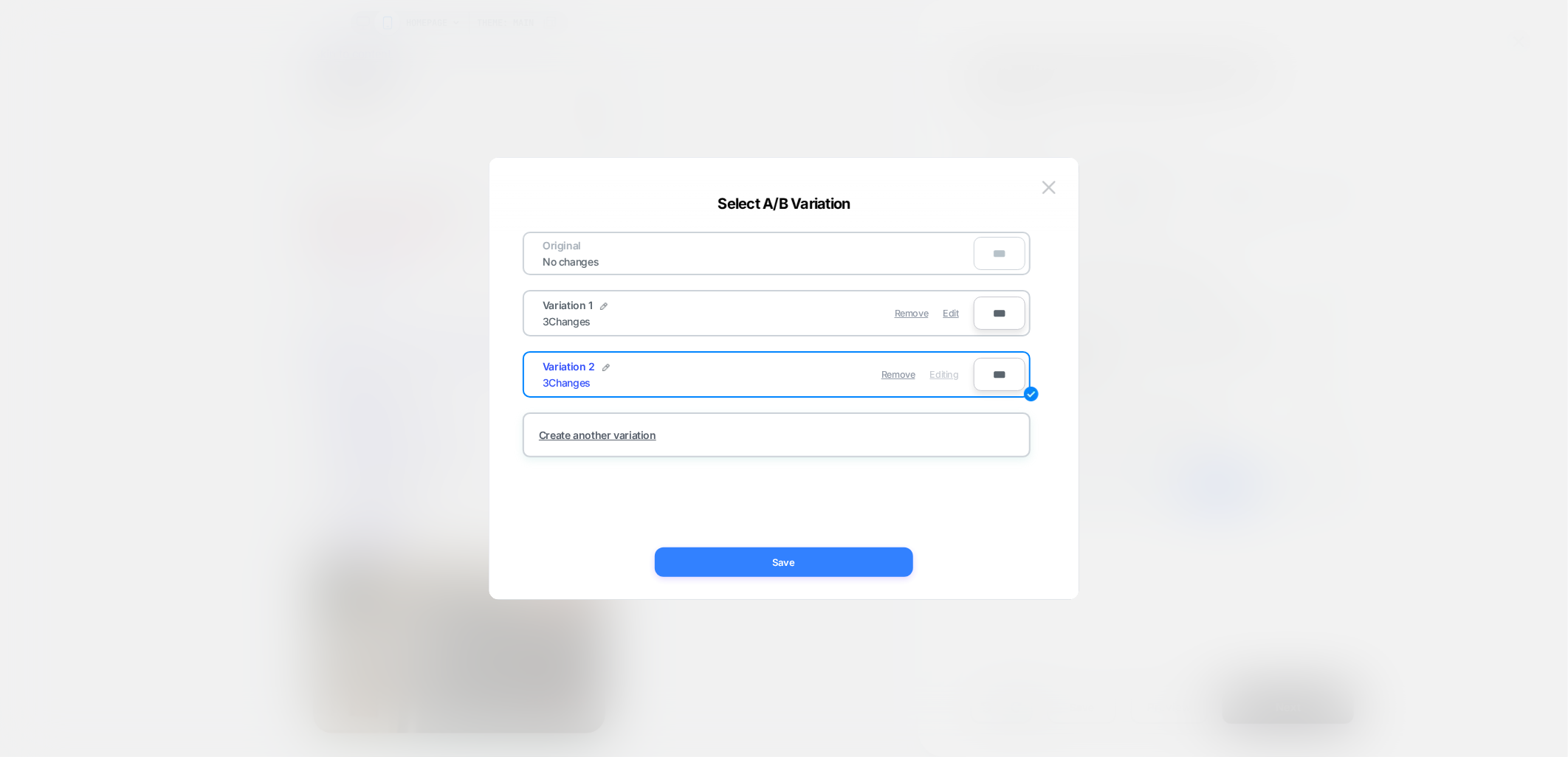
click at [771, 558] on button "Save" at bounding box center [784, 562] width 258 height 29
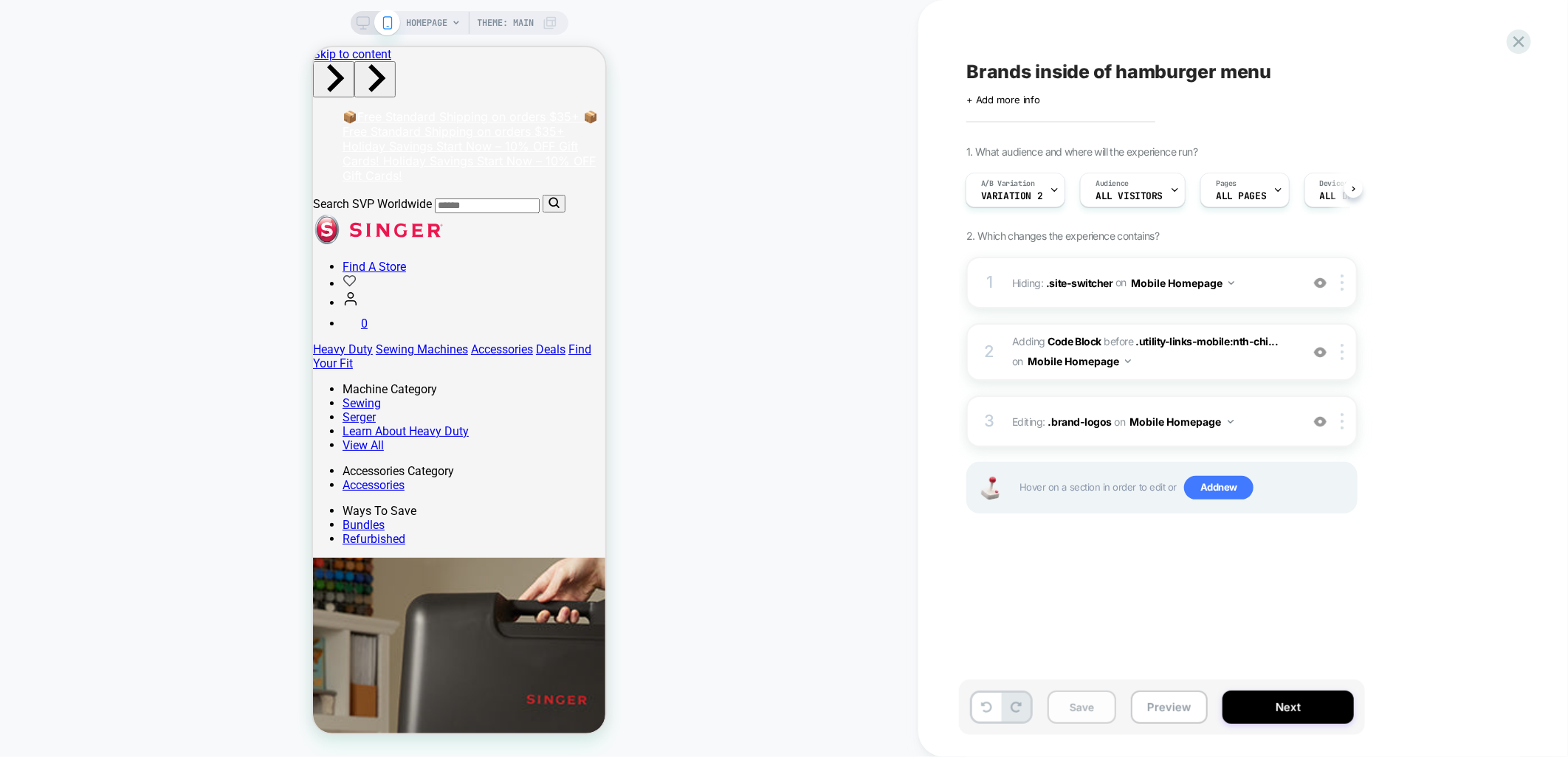
click at [1073, 711] on button "Save" at bounding box center [1081, 708] width 68 height 33
click at [1227, 283] on button "Mobile Homepage" at bounding box center [1182, 283] width 103 height 22
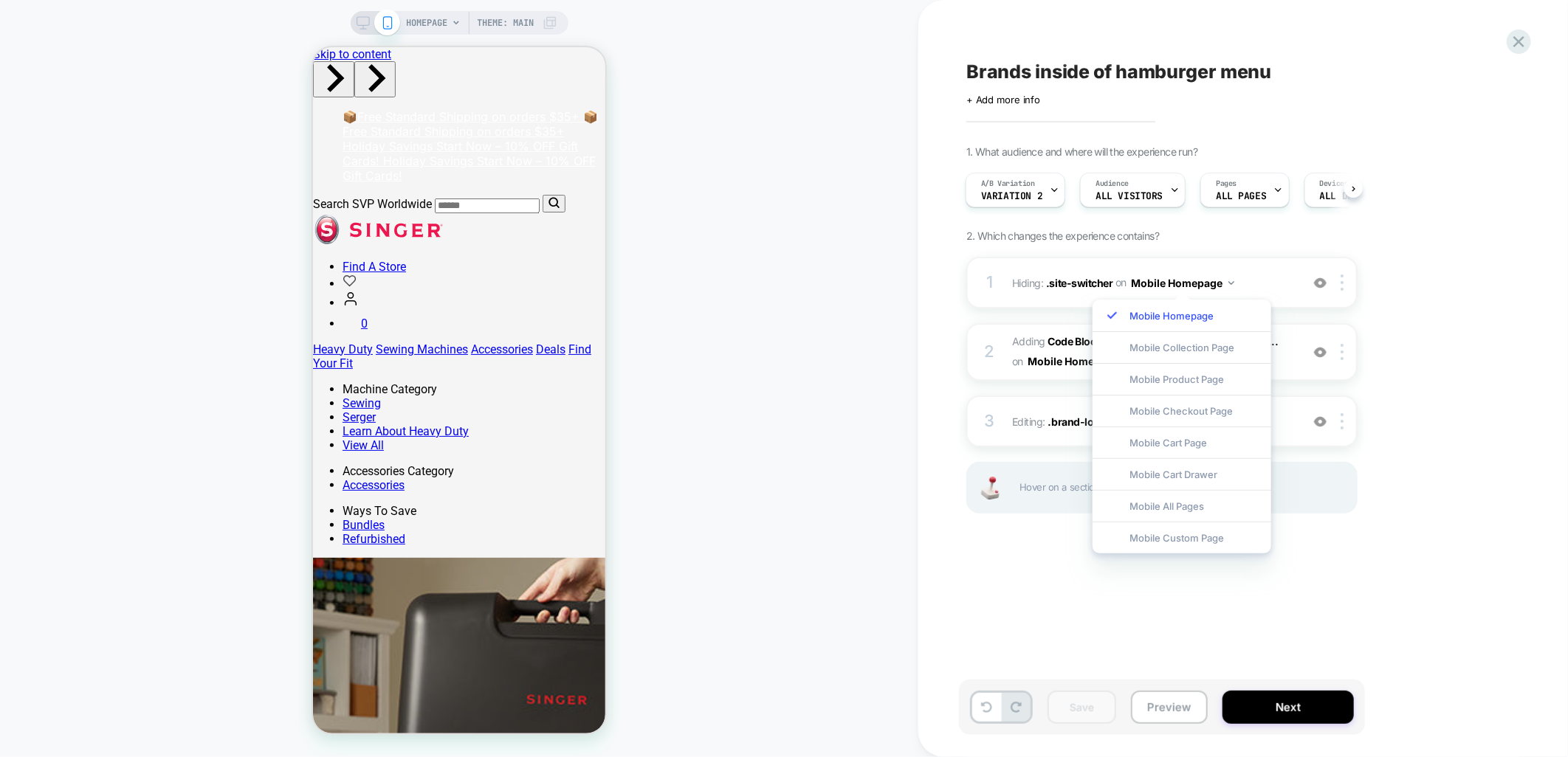
click at [1191, 503] on div "Mobile All Pages" at bounding box center [1181, 506] width 178 height 32
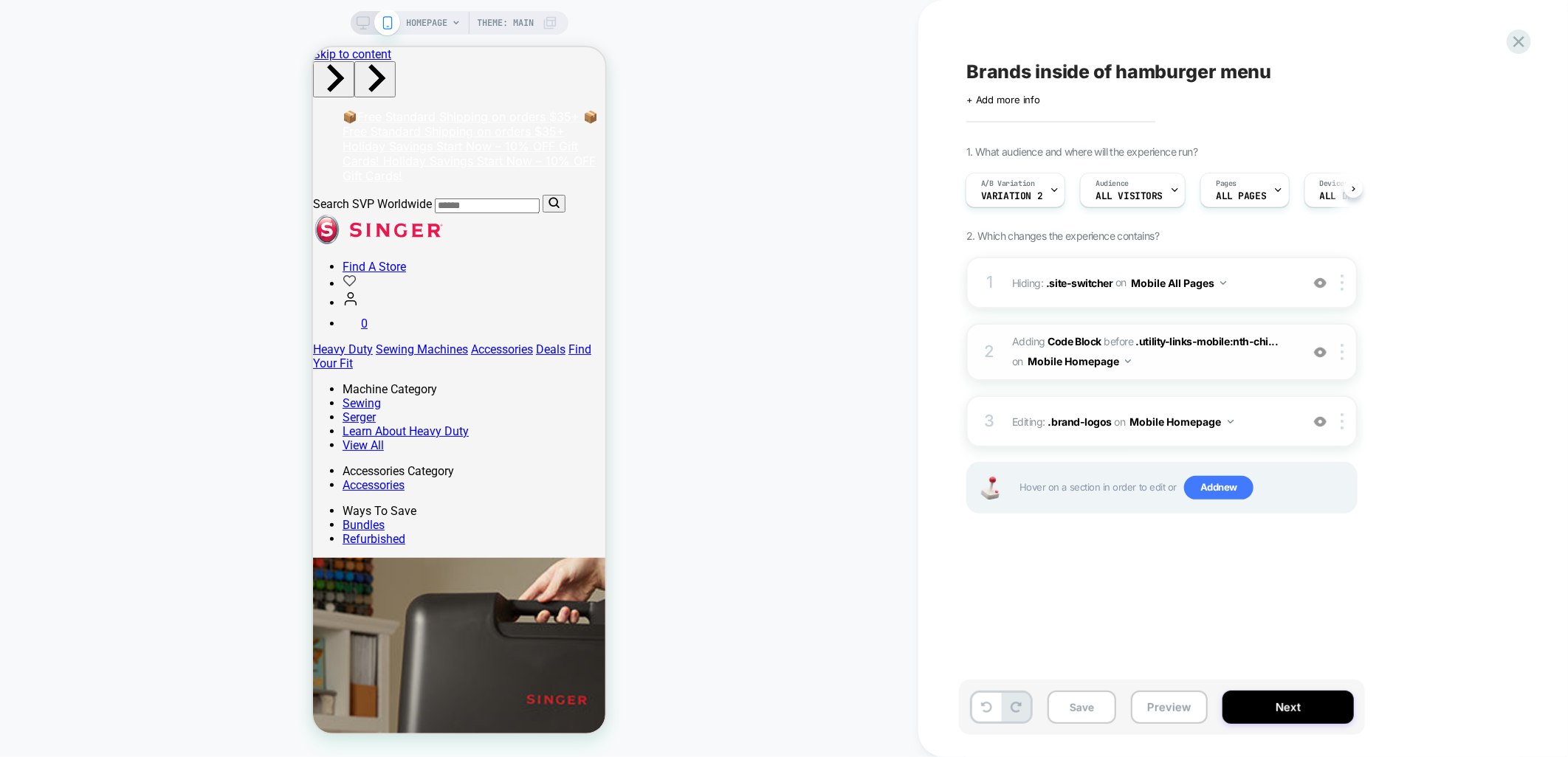
click at [1124, 359] on button "Mobile Homepage" at bounding box center [1080, 362] width 103 height 22
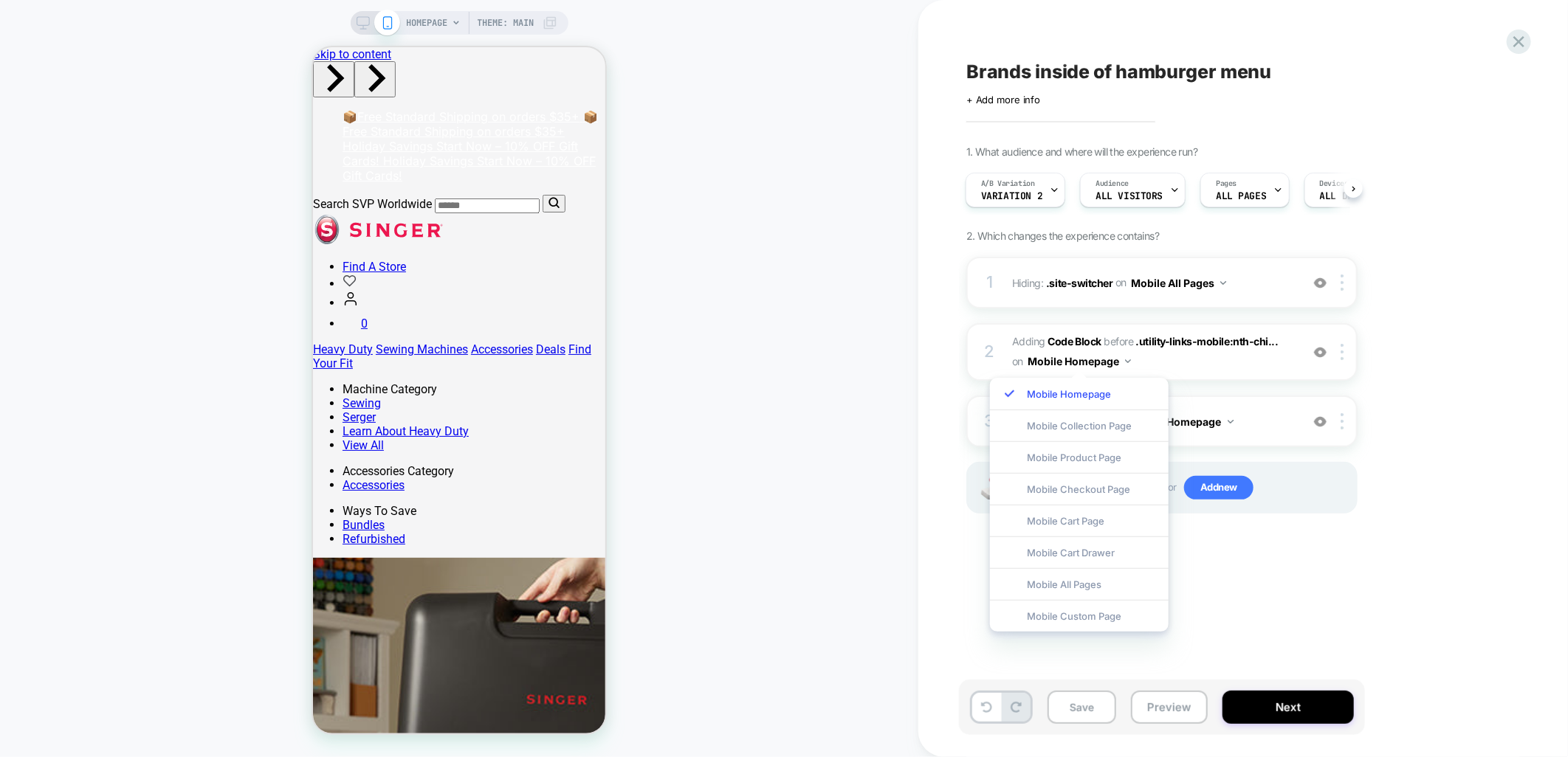
drag, startPoint x: 1098, startPoint y: 587, endPoint x: 1111, endPoint y: 576, distance: 17.0
click at [1098, 586] on div "Mobile All Pages" at bounding box center [1079, 584] width 178 height 32
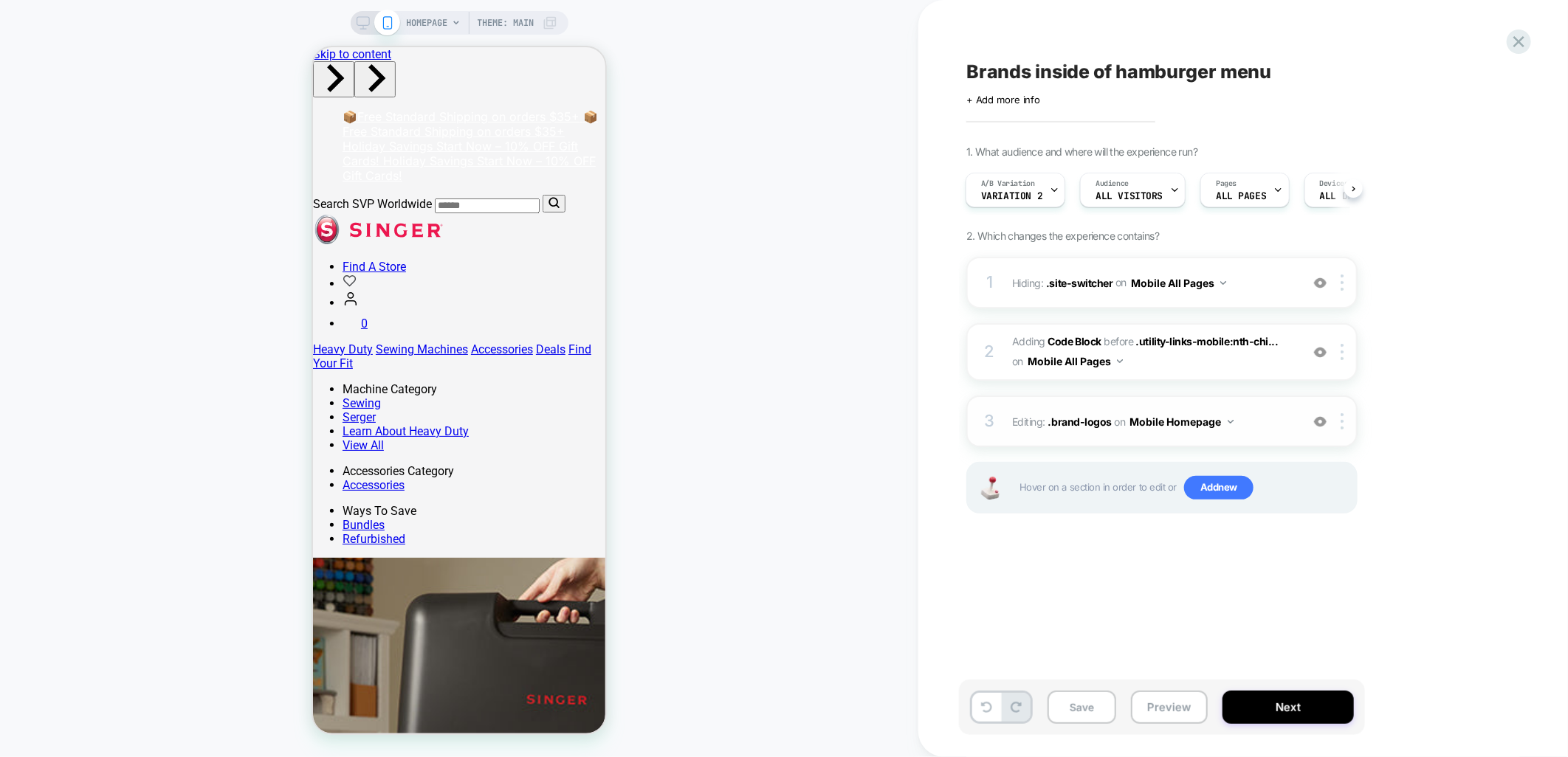
click at [1230, 420] on img at bounding box center [1230, 422] width 6 height 3
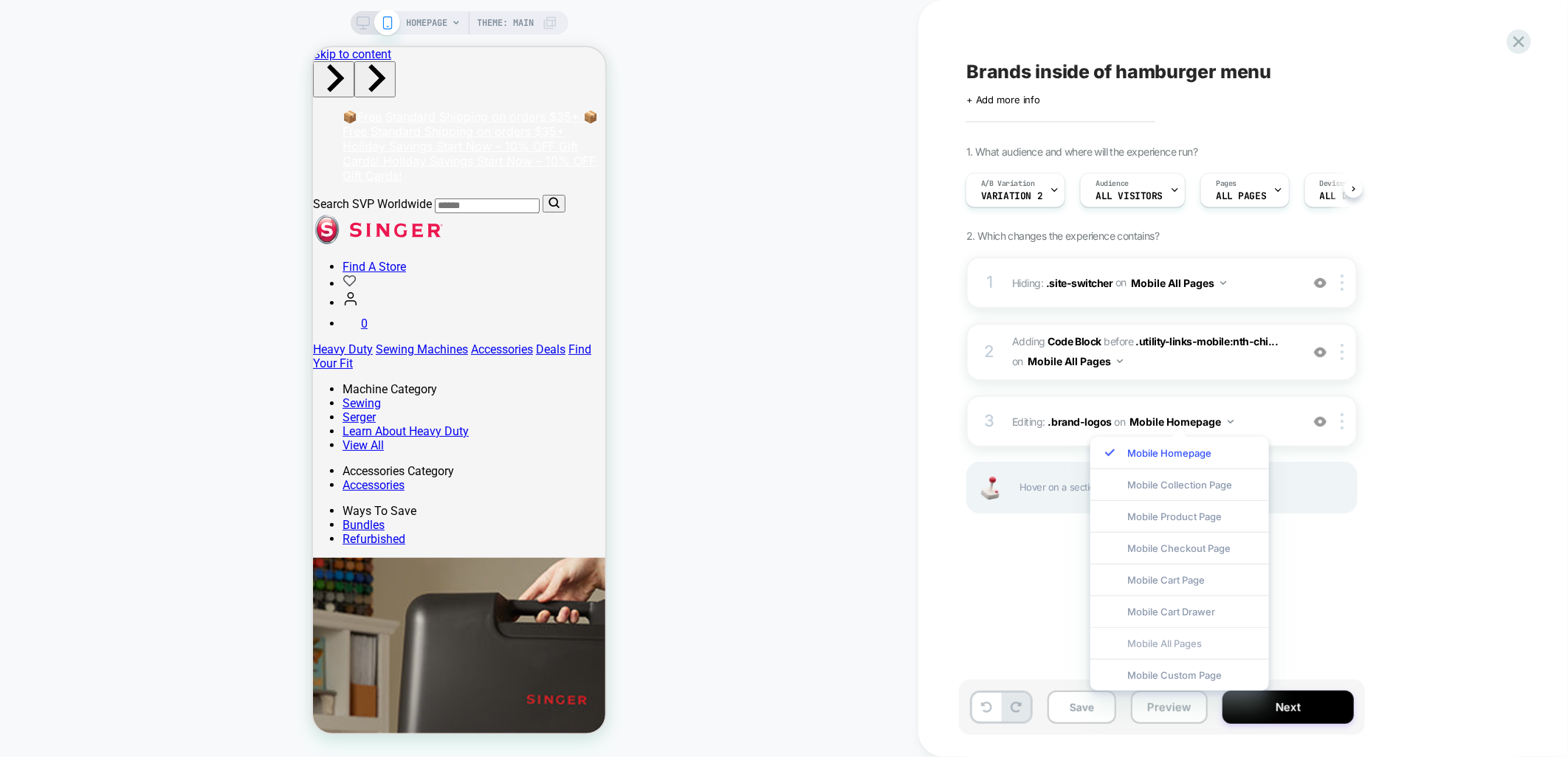
click at [1167, 644] on div "Mobile All Pages" at bounding box center [1180, 644] width 178 height 32
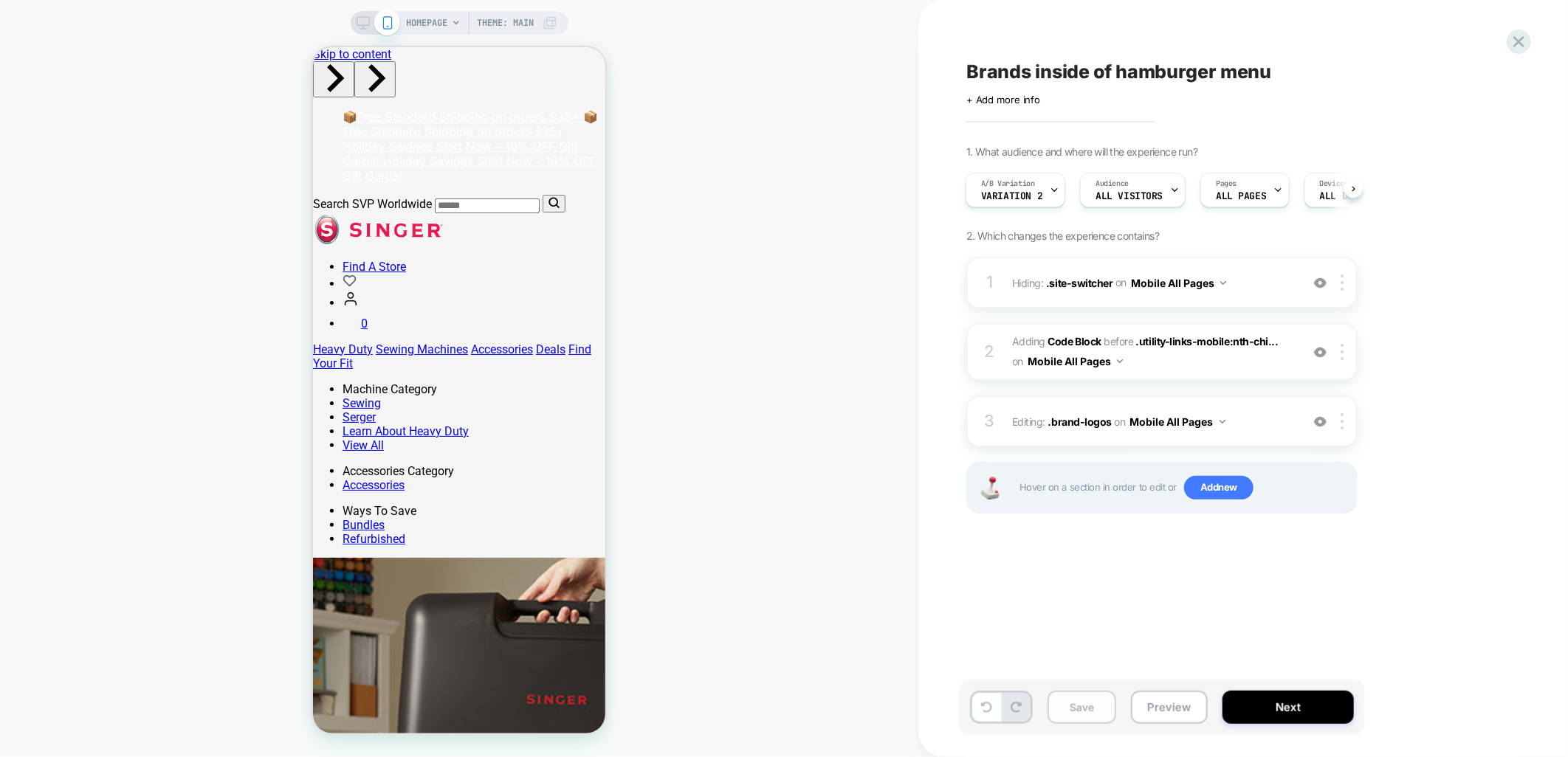
click at [1074, 716] on button "Save" at bounding box center [1081, 708] width 68 height 33
click at [1050, 187] on icon at bounding box center [1055, 190] width 10 height 10
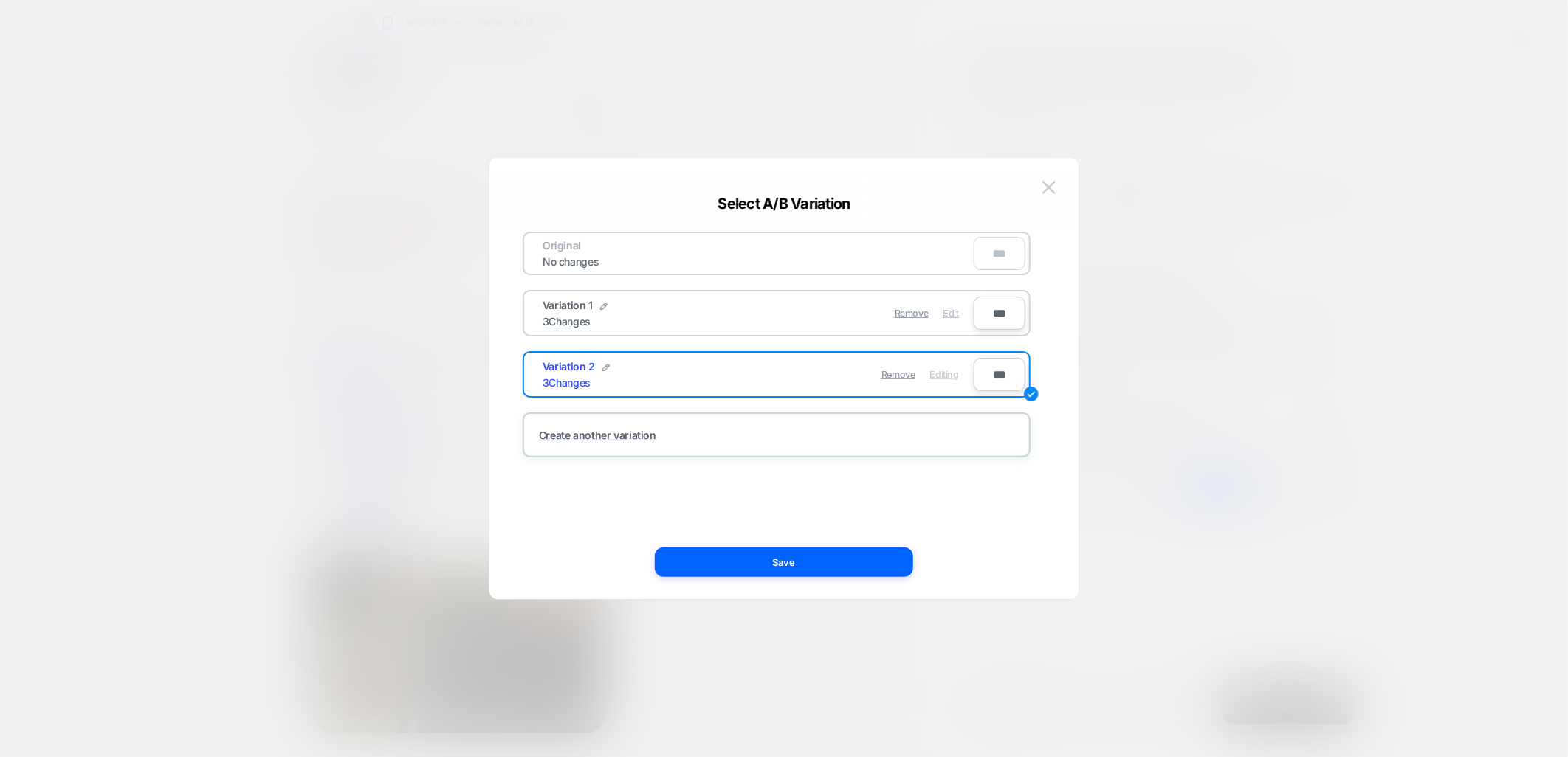
click at [948, 311] on span "Edit" at bounding box center [951, 313] width 16 height 11
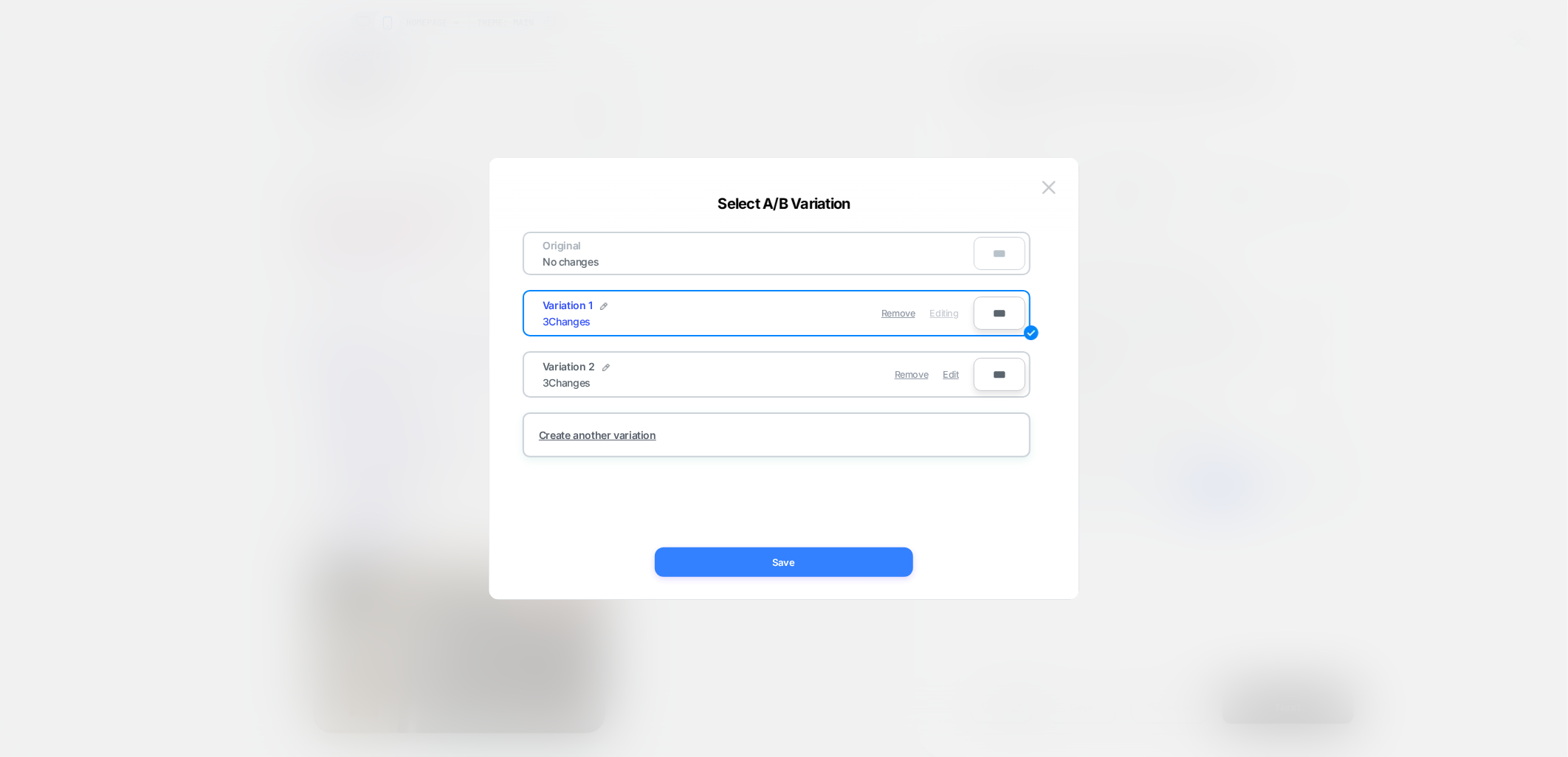
click at [845, 566] on button "Save" at bounding box center [784, 562] width 258 height 29
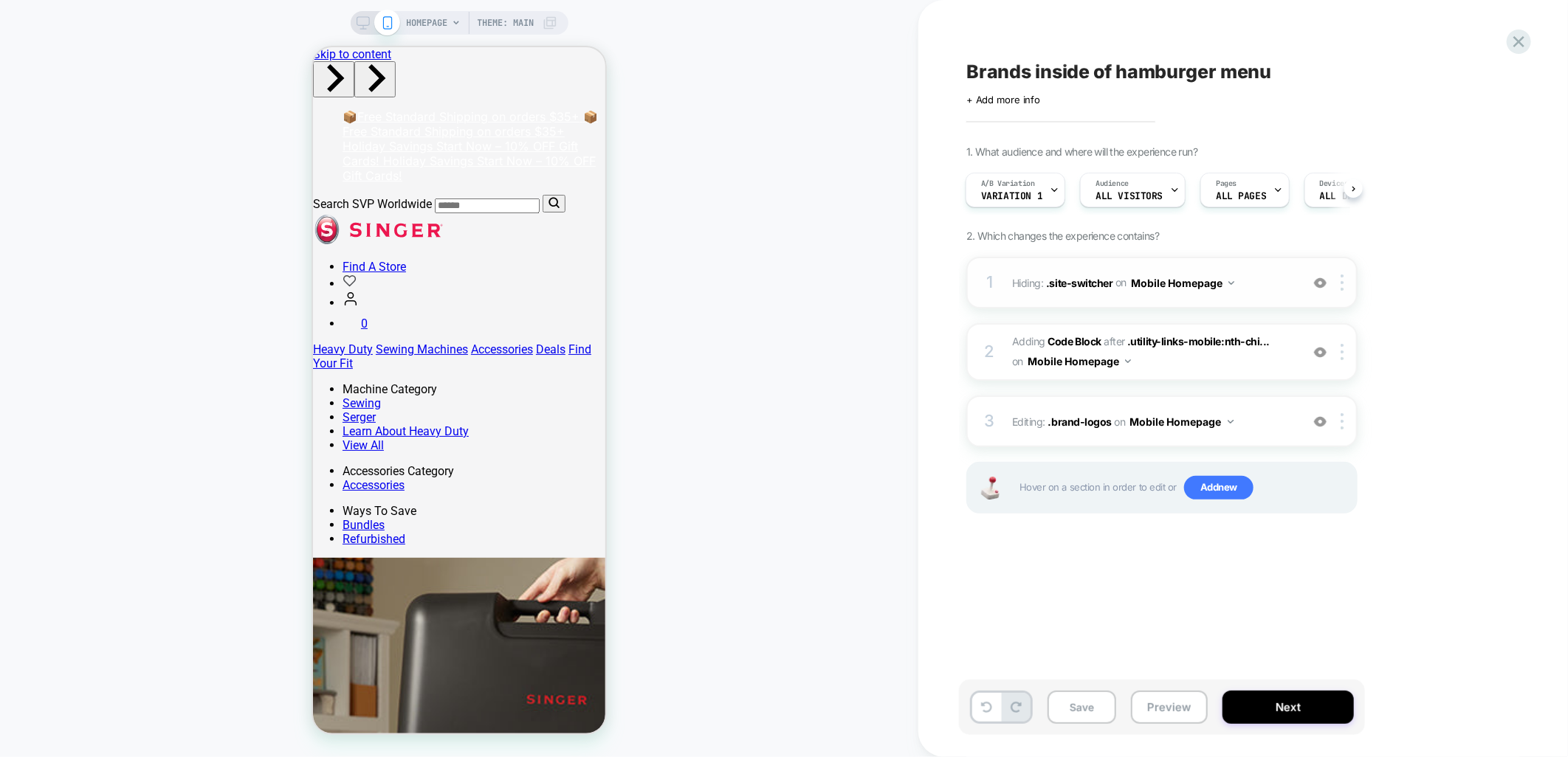
click at [1227, 284] on button "Mobile Homepage" at bounding box center [1182, 283] width 103 height 22
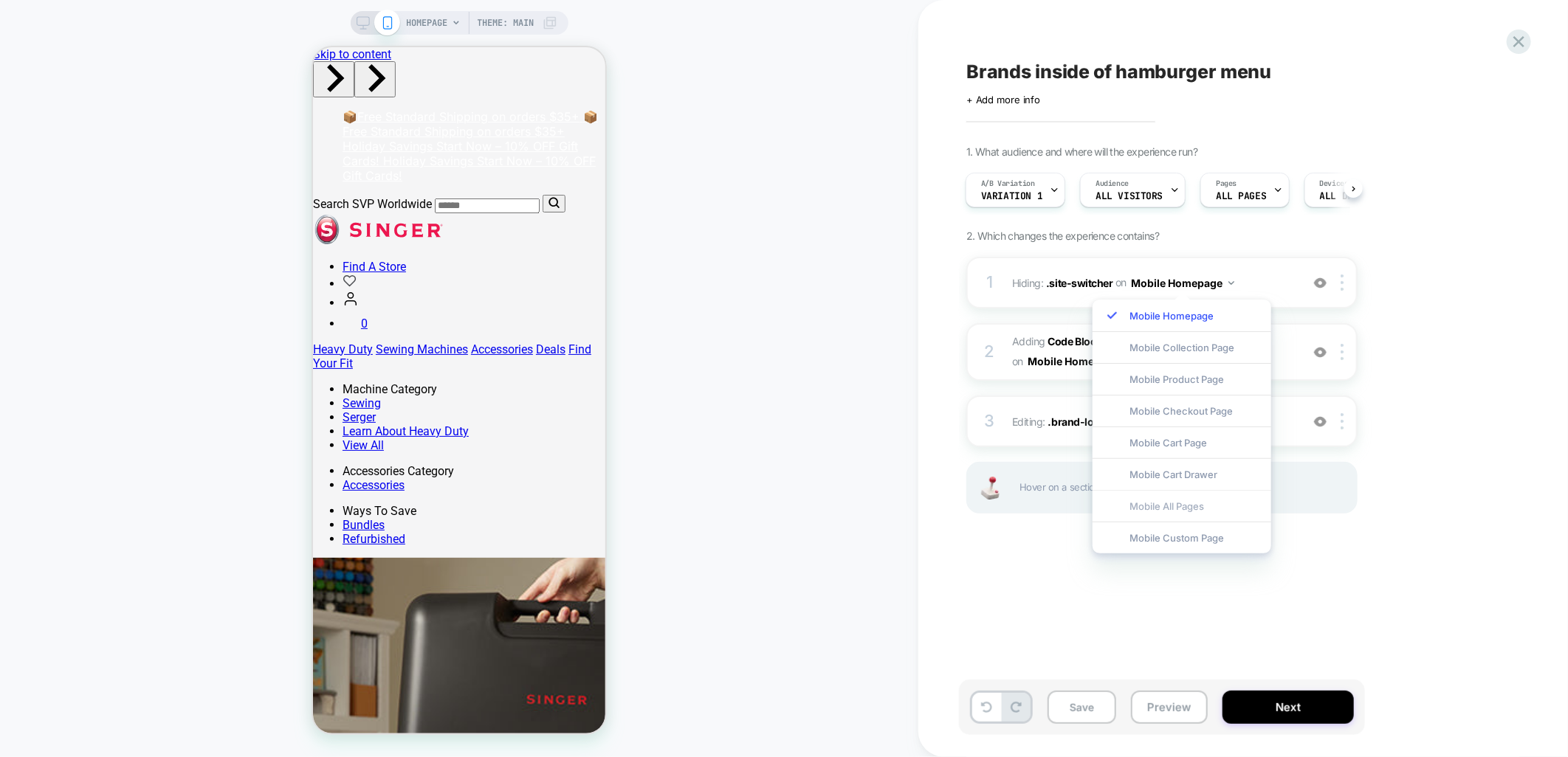
click at [1164, 510] on div "Mobile All Pages" at bounding box center [1181, 506] width 178 height 32
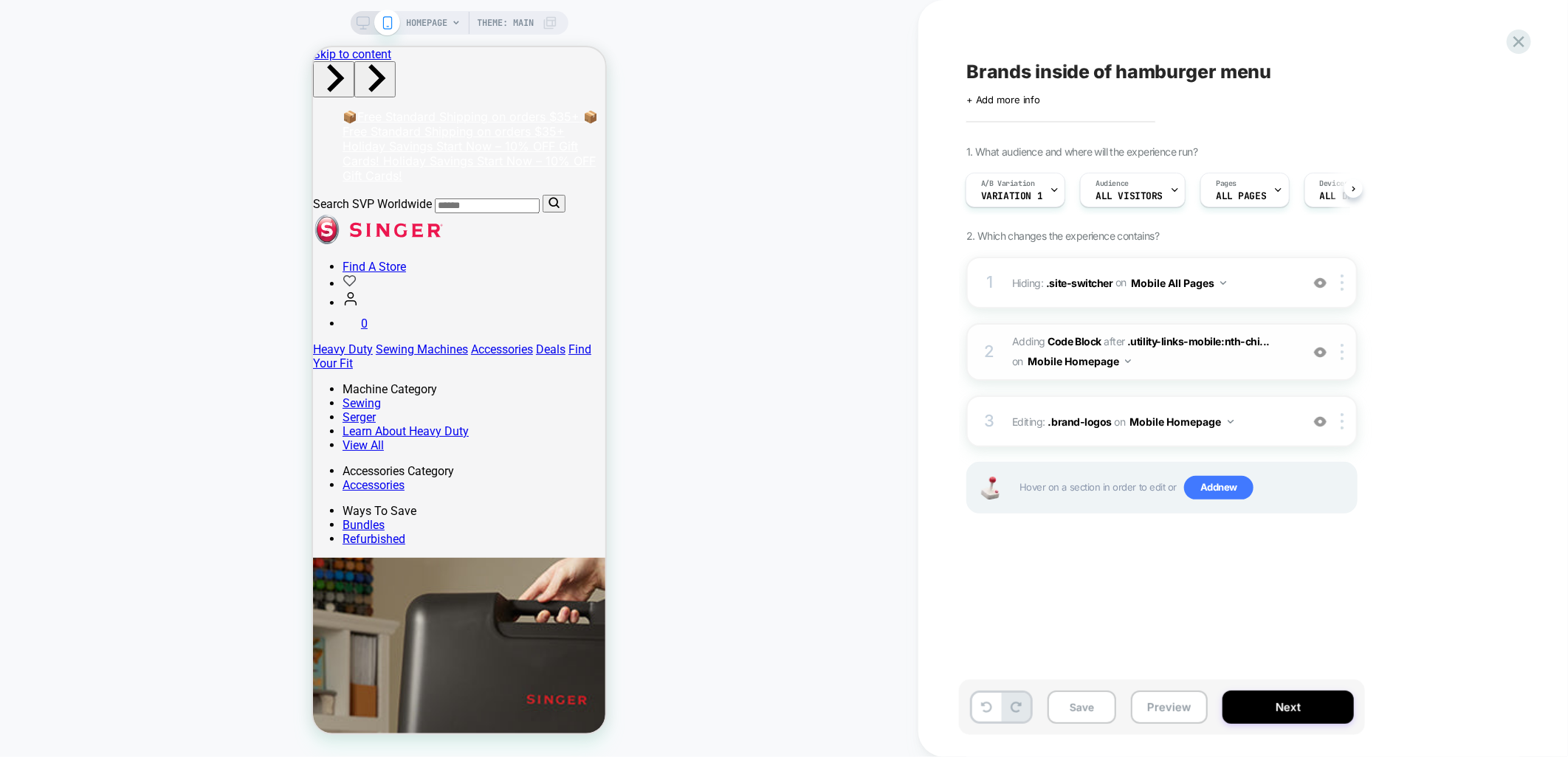
click at [1127, 362] on img at bounding box center [1127, 361] width 6 height 3
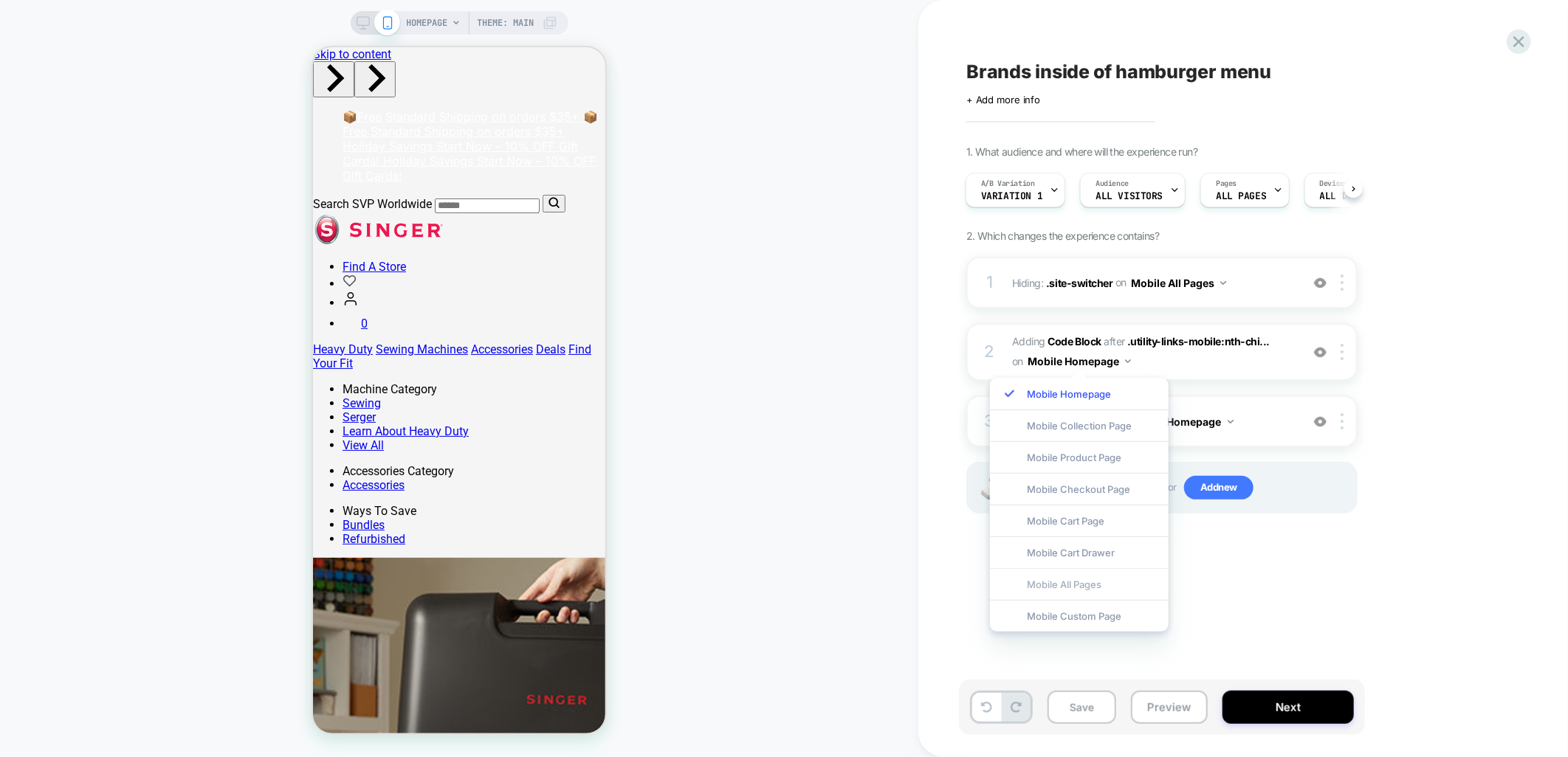
click at [1088, 584] on div "Mobile All Pages" at bounding box center [1079, 584] width 178 height 32
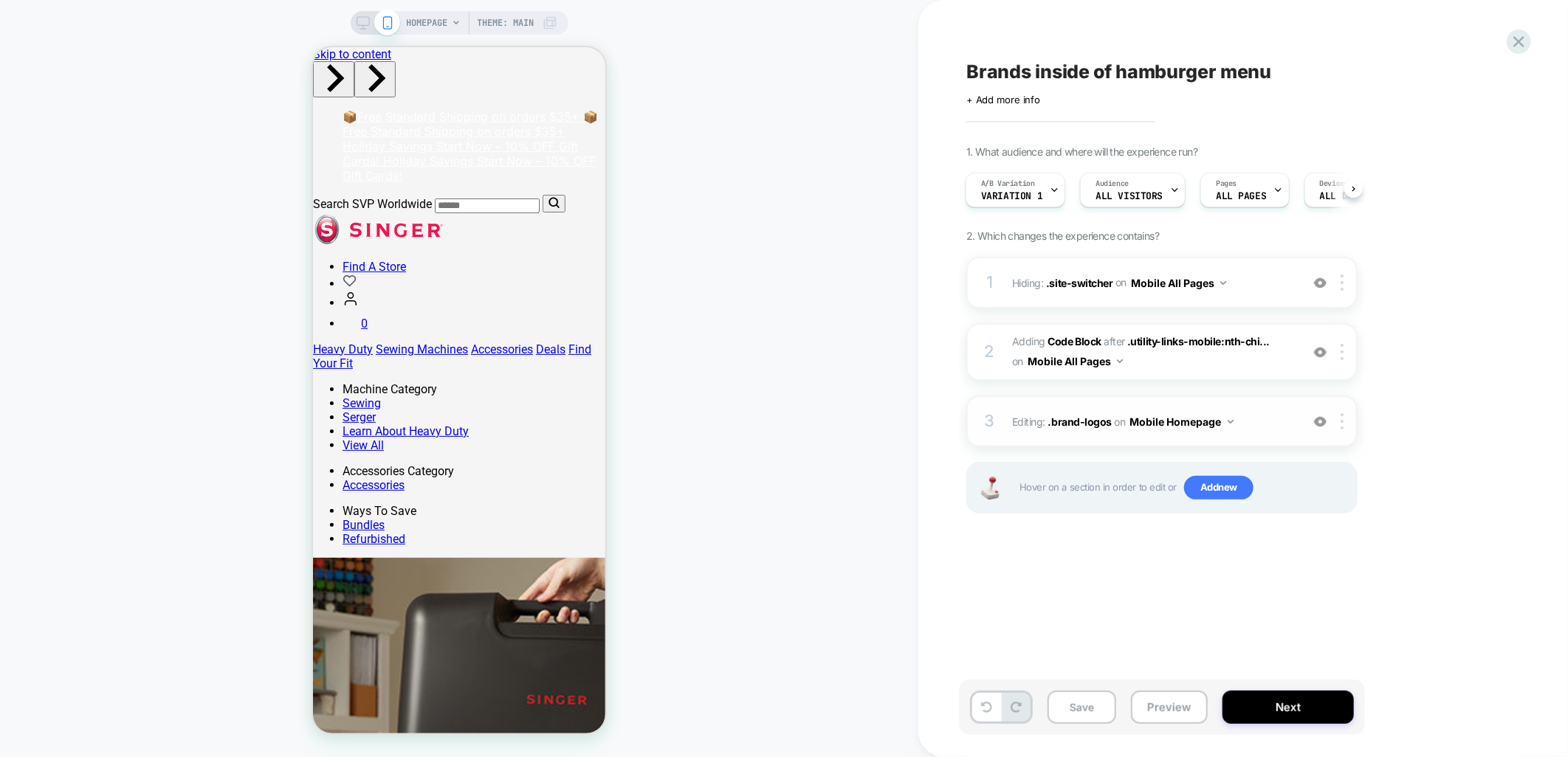
click at [1227, 420] on img at bounding box center [1230, 422] width 6 height 3
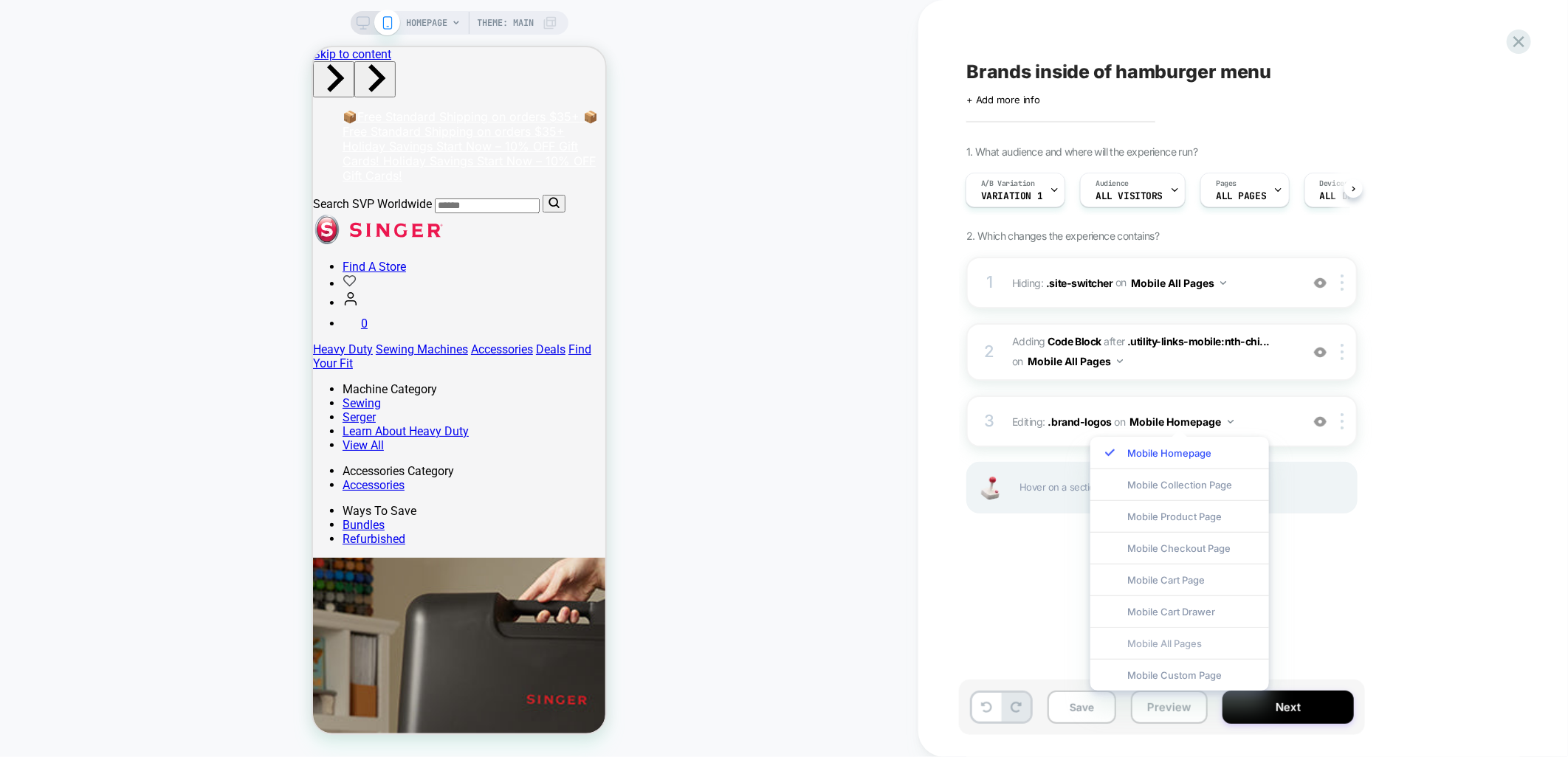
click at [1139, 647] on div "Mobile All Pages" at bounding box center [1180, 644] width 178 height 32
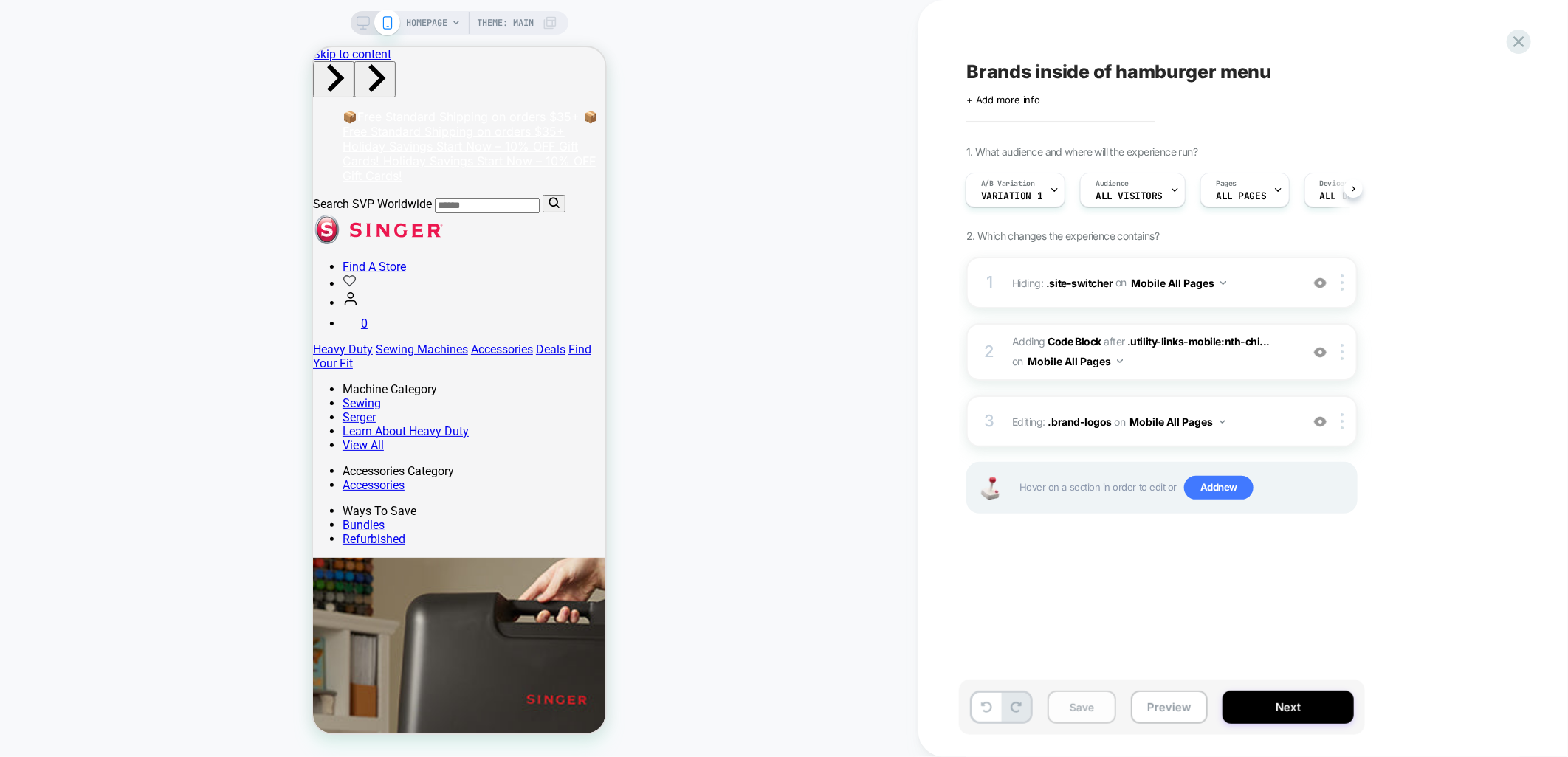
click at [1067, 722] on button "Save" at bounding box center [1081, 708] width 68 height 33
click at [1040, 186] on div "A/B Variation Variation 1" at bounding box center [1011, 190] width 91 height 33
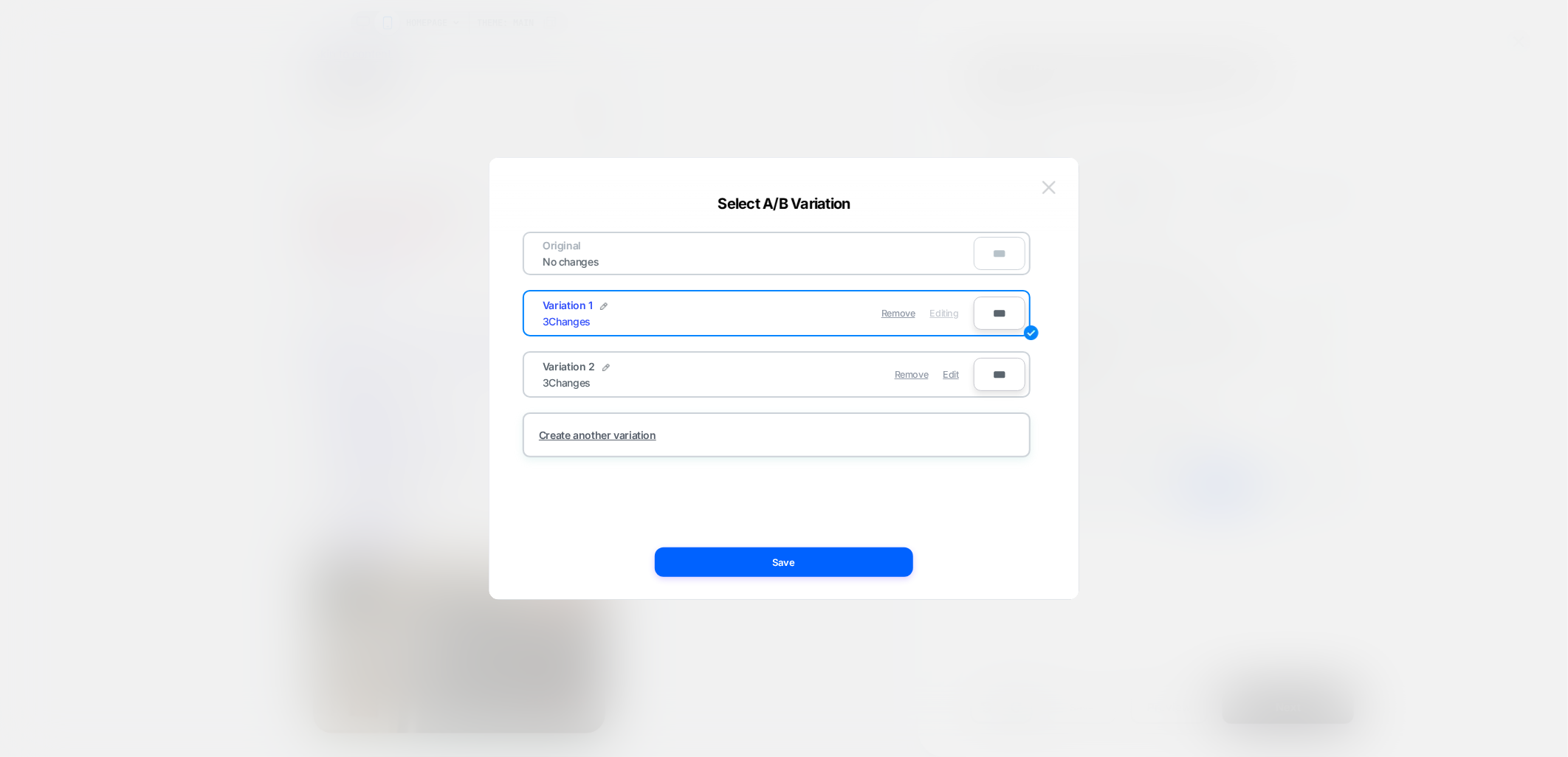
click at [1055, 184] on button at bounding box center [1049, 188] width 23 height 23
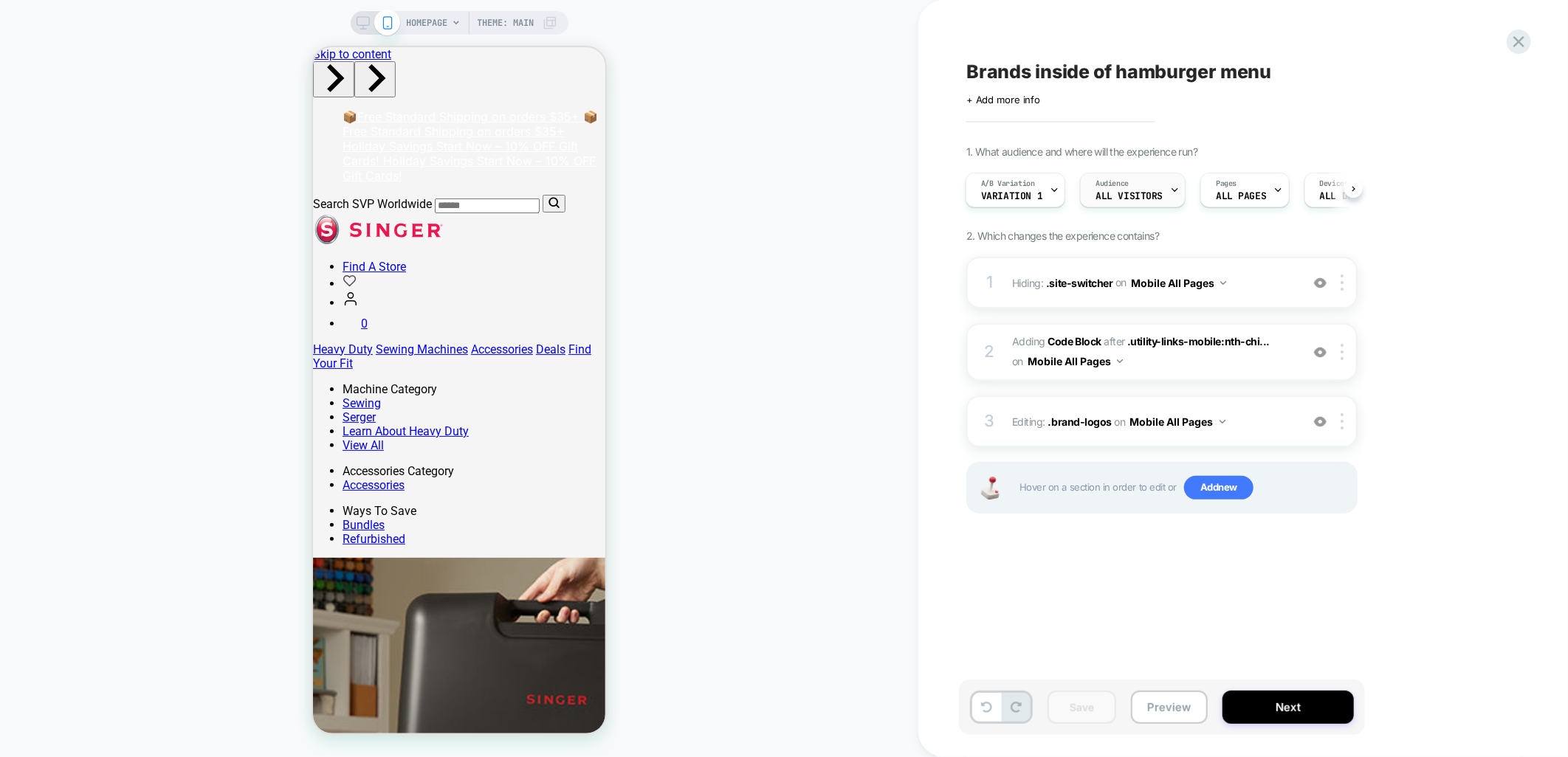
click at [1152, 193] on span "All Visitors" at bounding box center [1129, 196] width 68 height 10
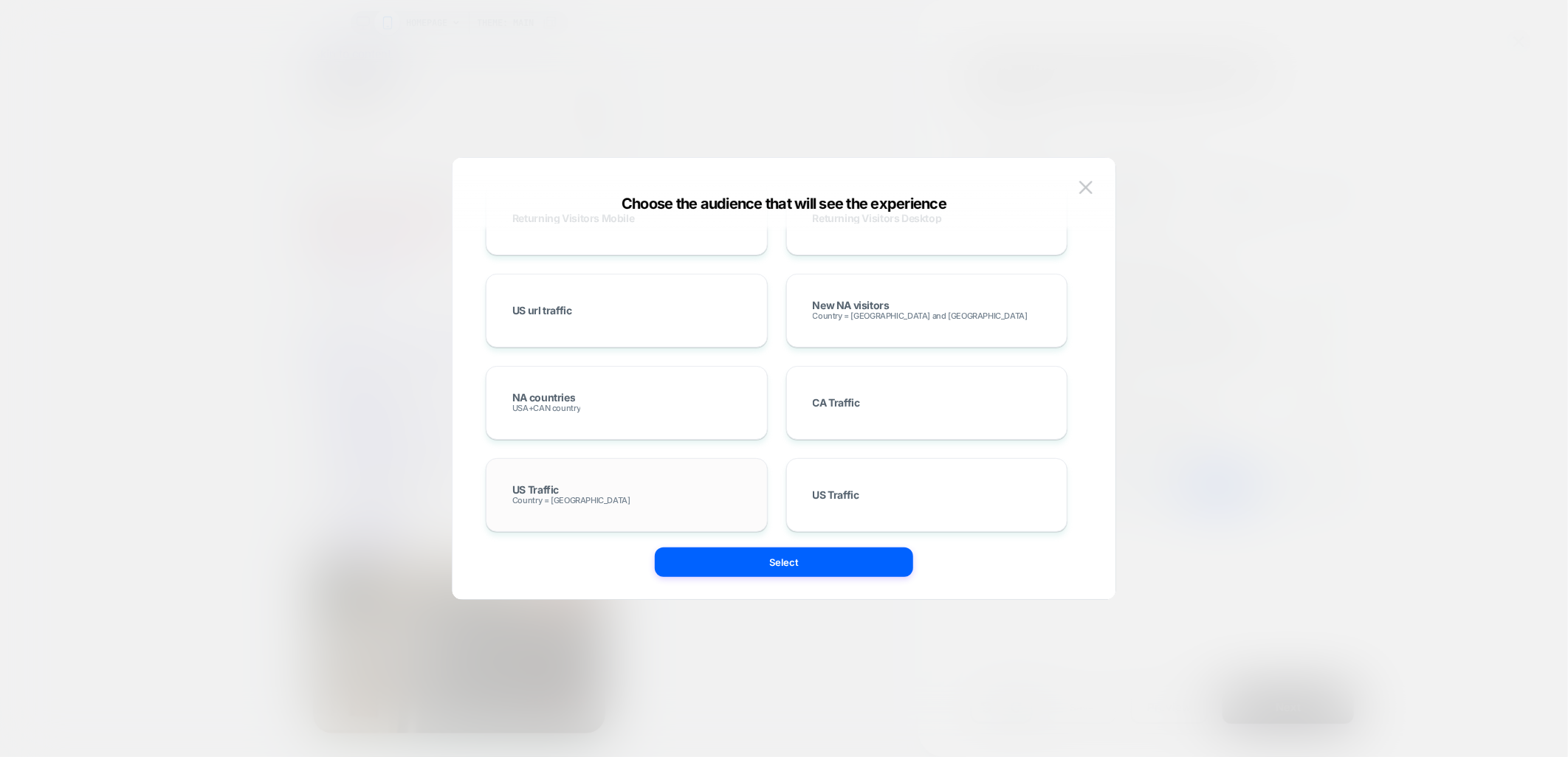
scroll to position [655, 0]
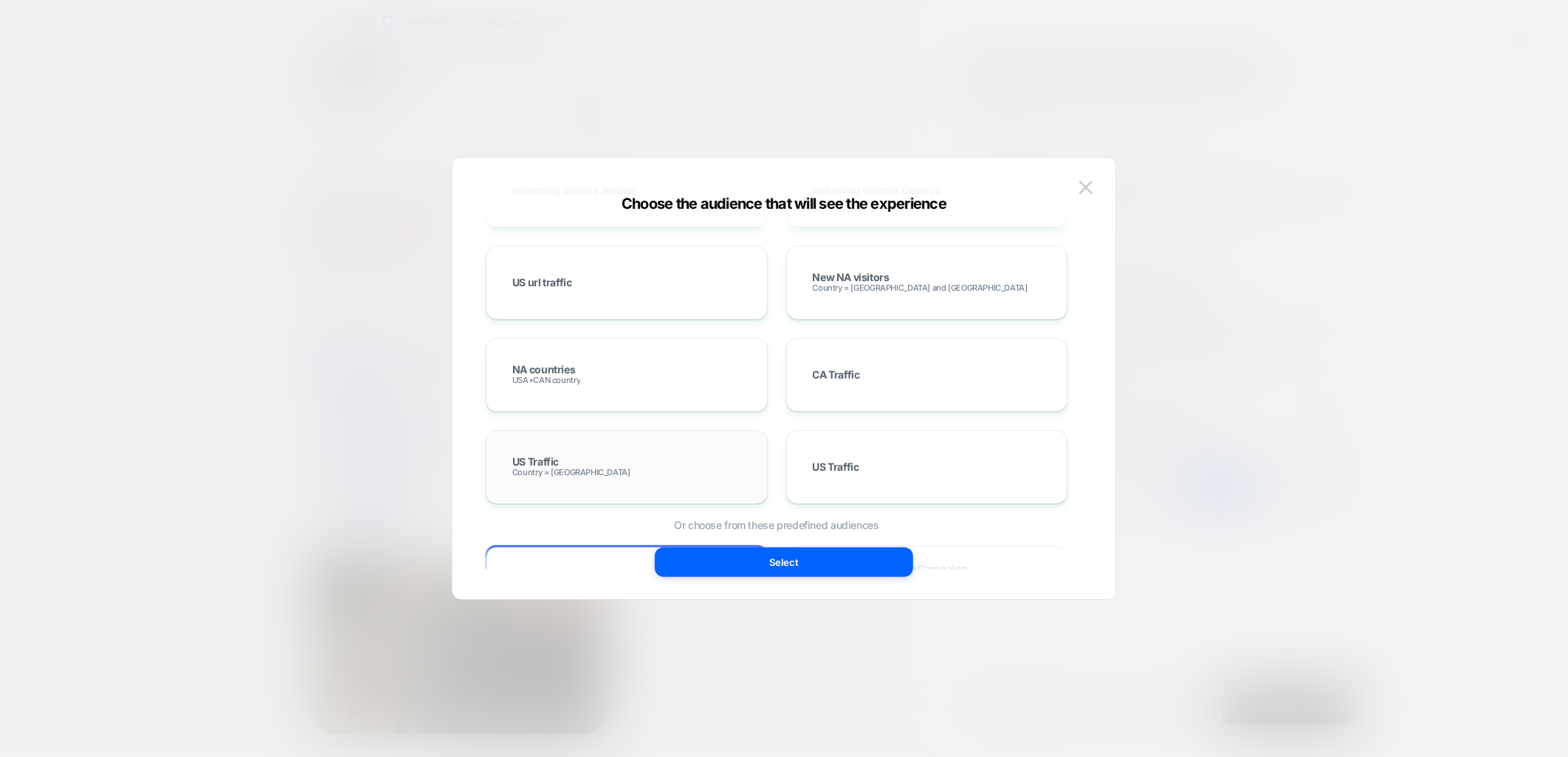
click at [622, 464] on div "US Traffic Country = USA" at bounding box center [626, 467] width 251 height 43
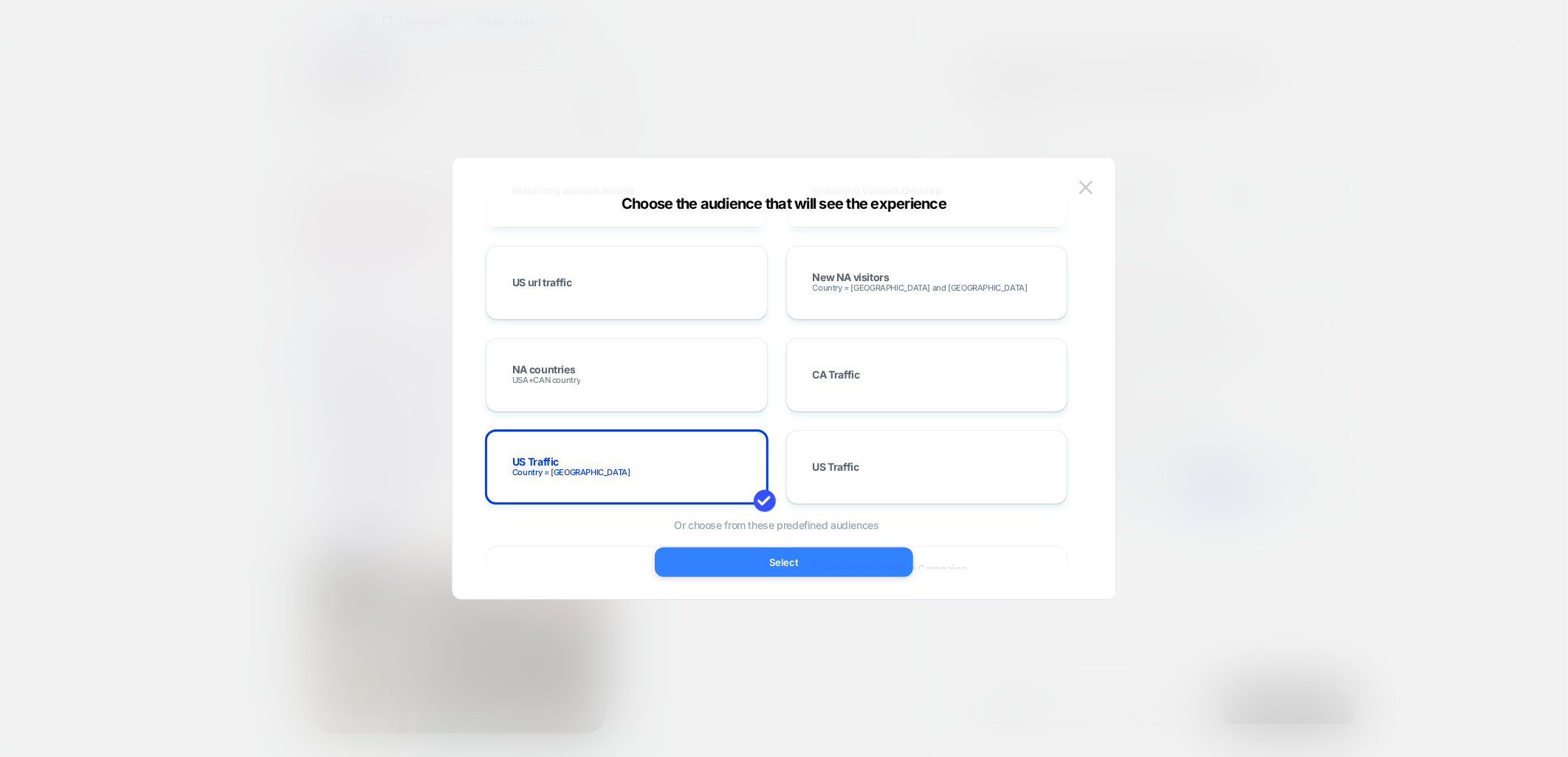
click at [774, 564] on button "Select" at bounding box center [784, 562] width 258 height 29
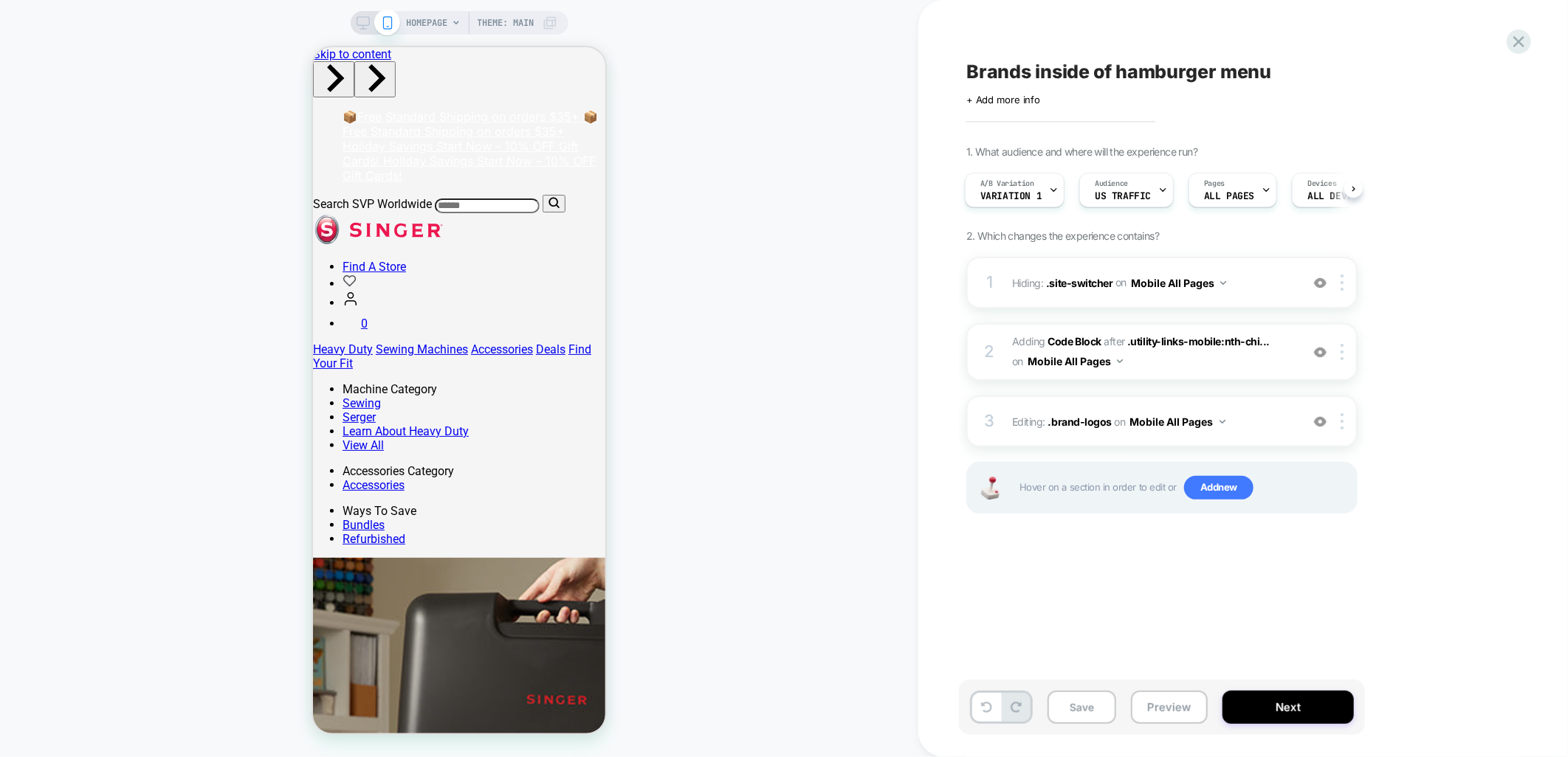
scroll to position [0, 0]
click at [1080, 718] on button "Save" at bounding box center [1081, 708] width 68 height 33
click at [1027, 191] on span "Variation 1" at bounding box center [1010, 196] width 61 height 10
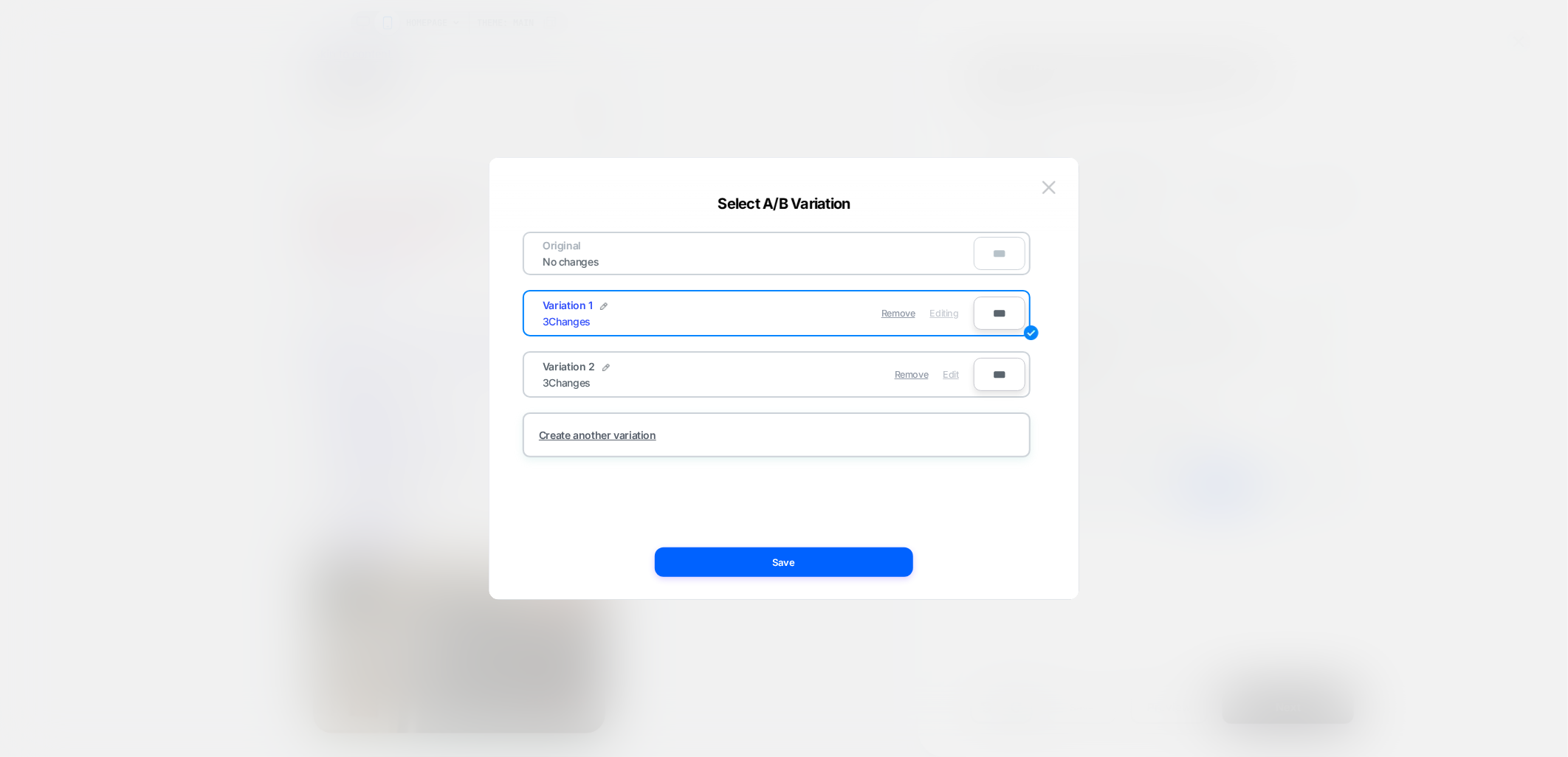
click at [953, 369] on span "Edit" at bounding box center [951, 374] width 16 height 11
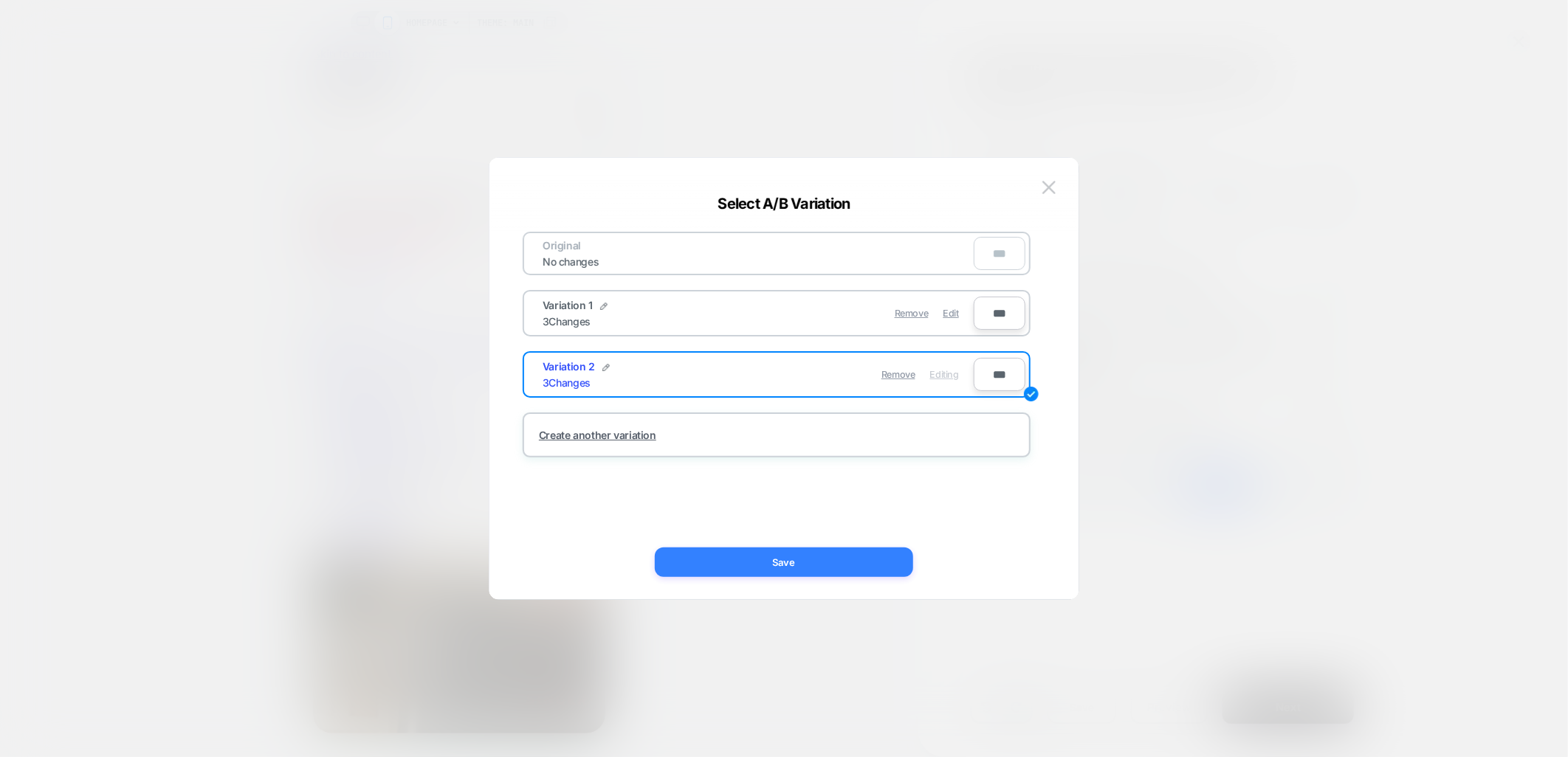
click at [847, 556] on button "Save" at bounding box center [784, 562] width 258 height 29
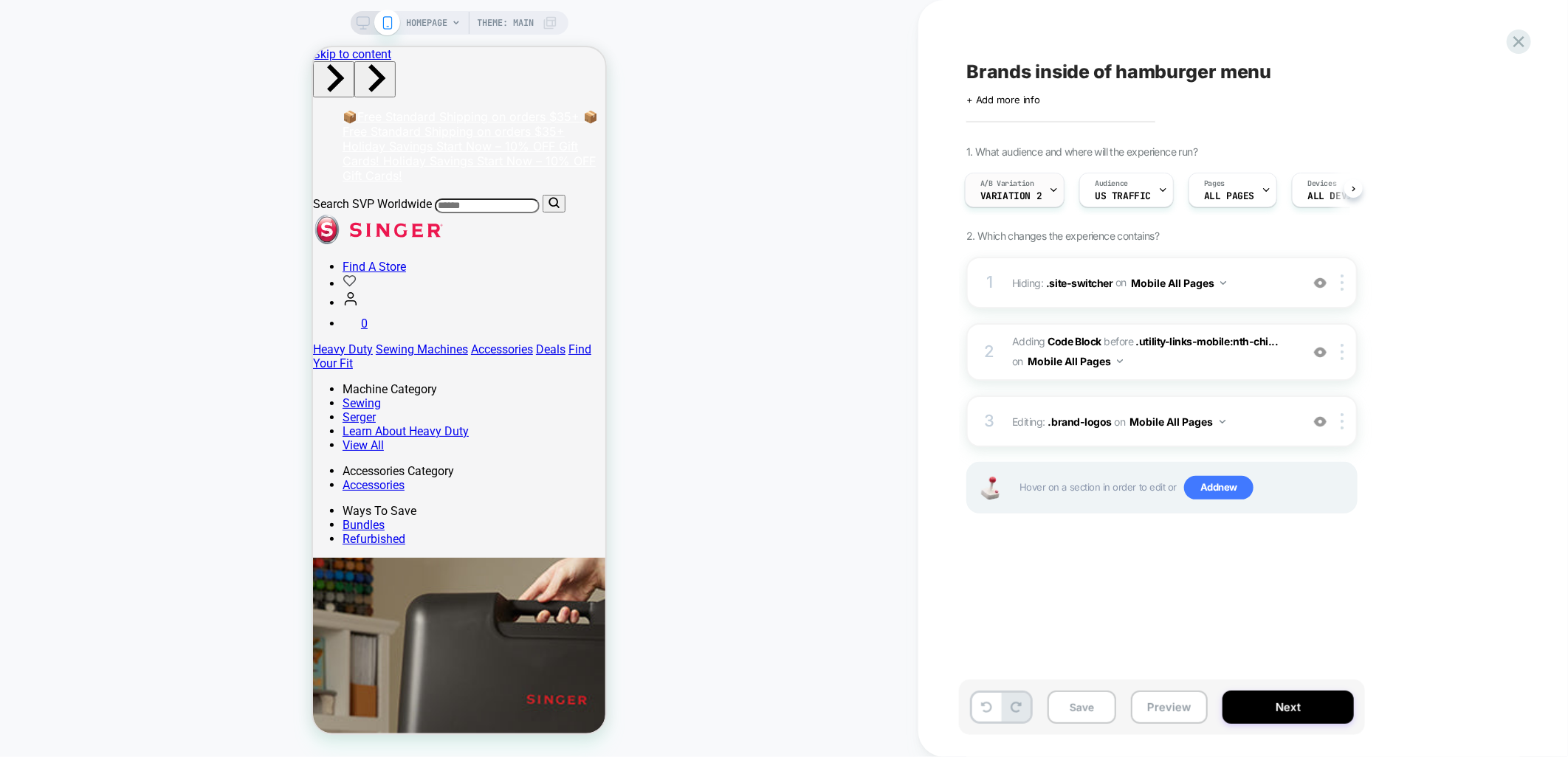
click at [1046, 194] on div "A/B Variation Variation 2" at bounding box center [1010, 190] width 91 height 33
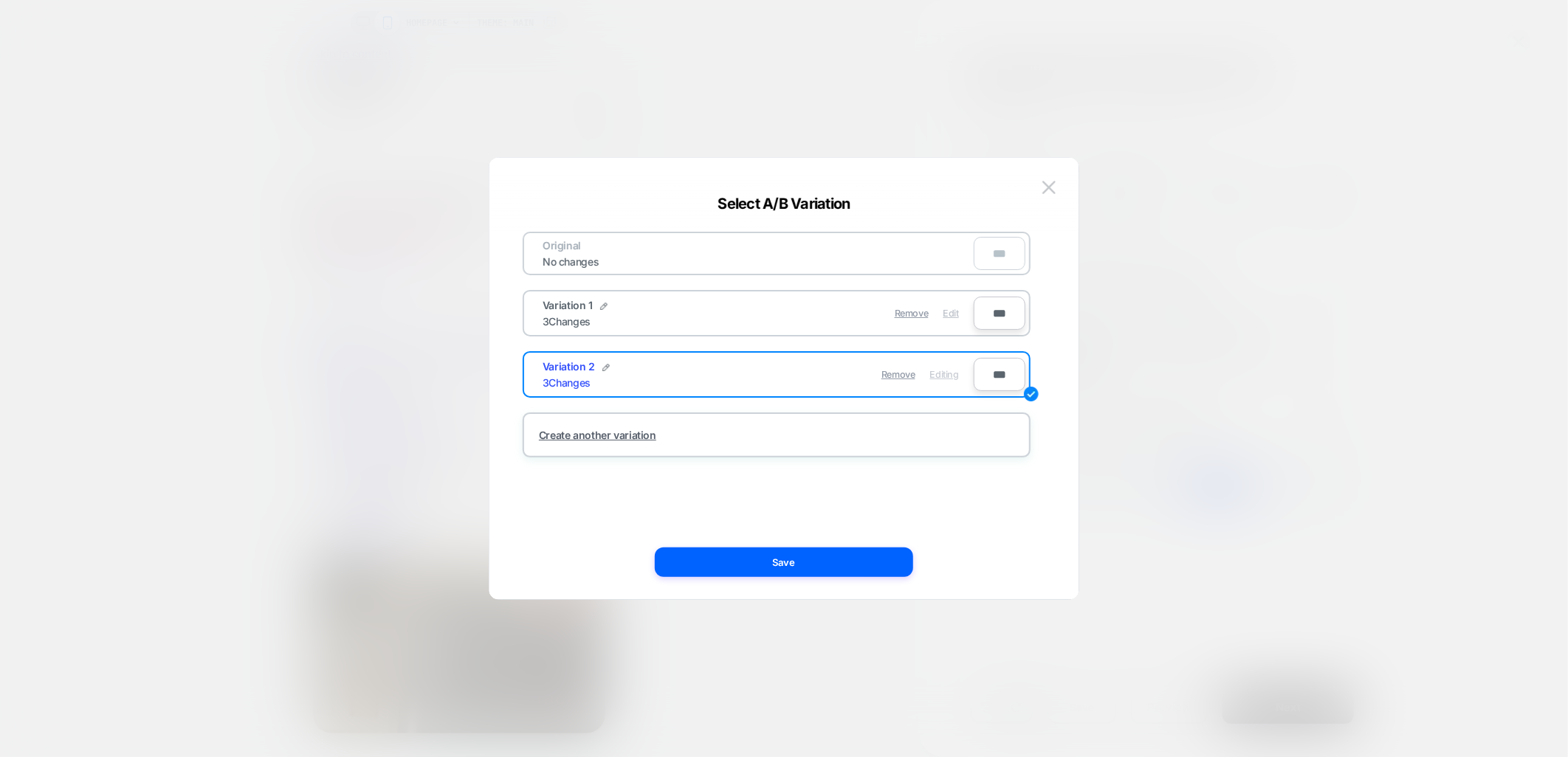
click at [949, 313] on span "Edit" at bounding box center [951, 313] width 16 height 11
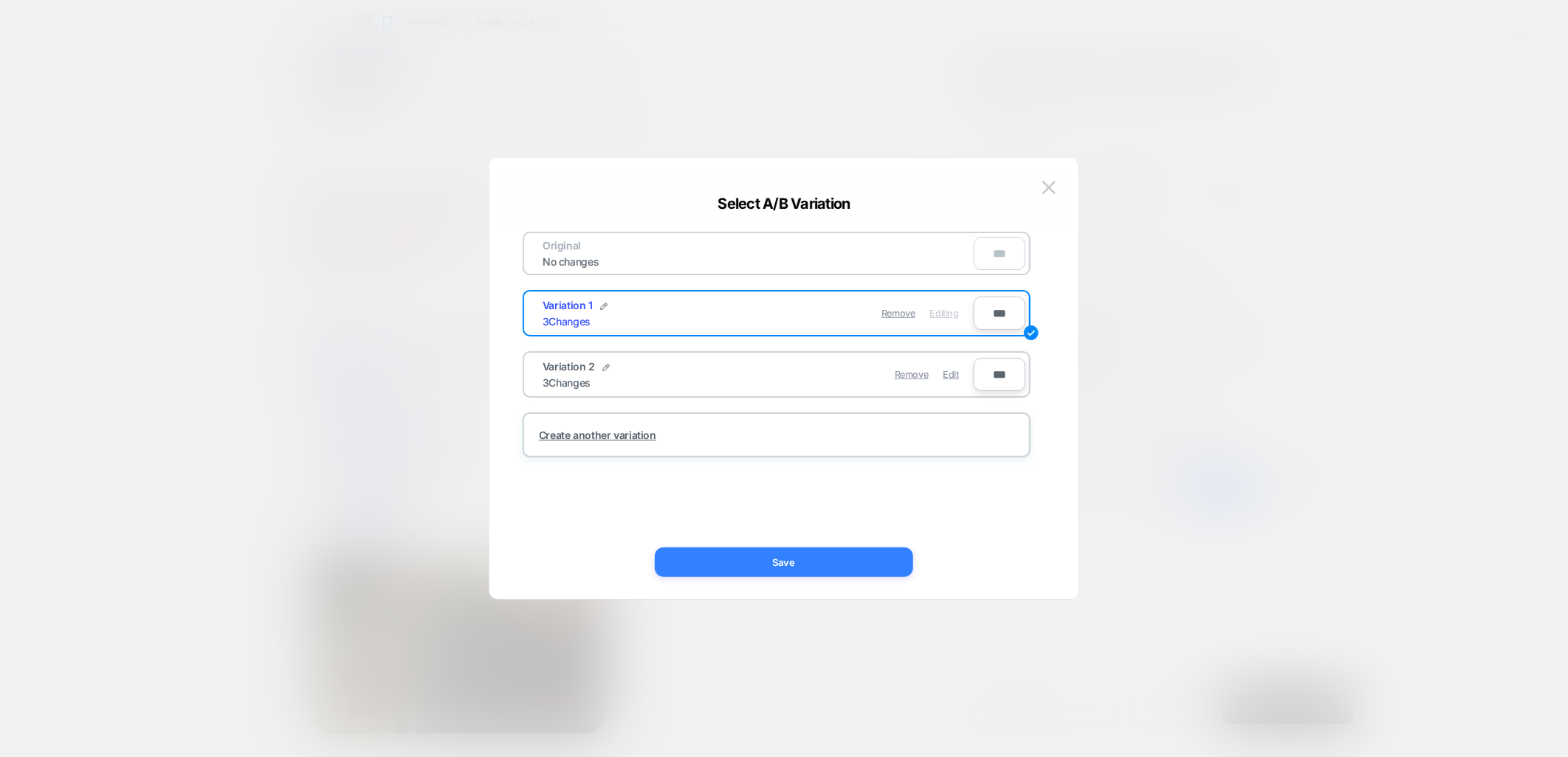
click at [839, 567] on button "Save" at bounding box center [784, 562] width 258 height 29
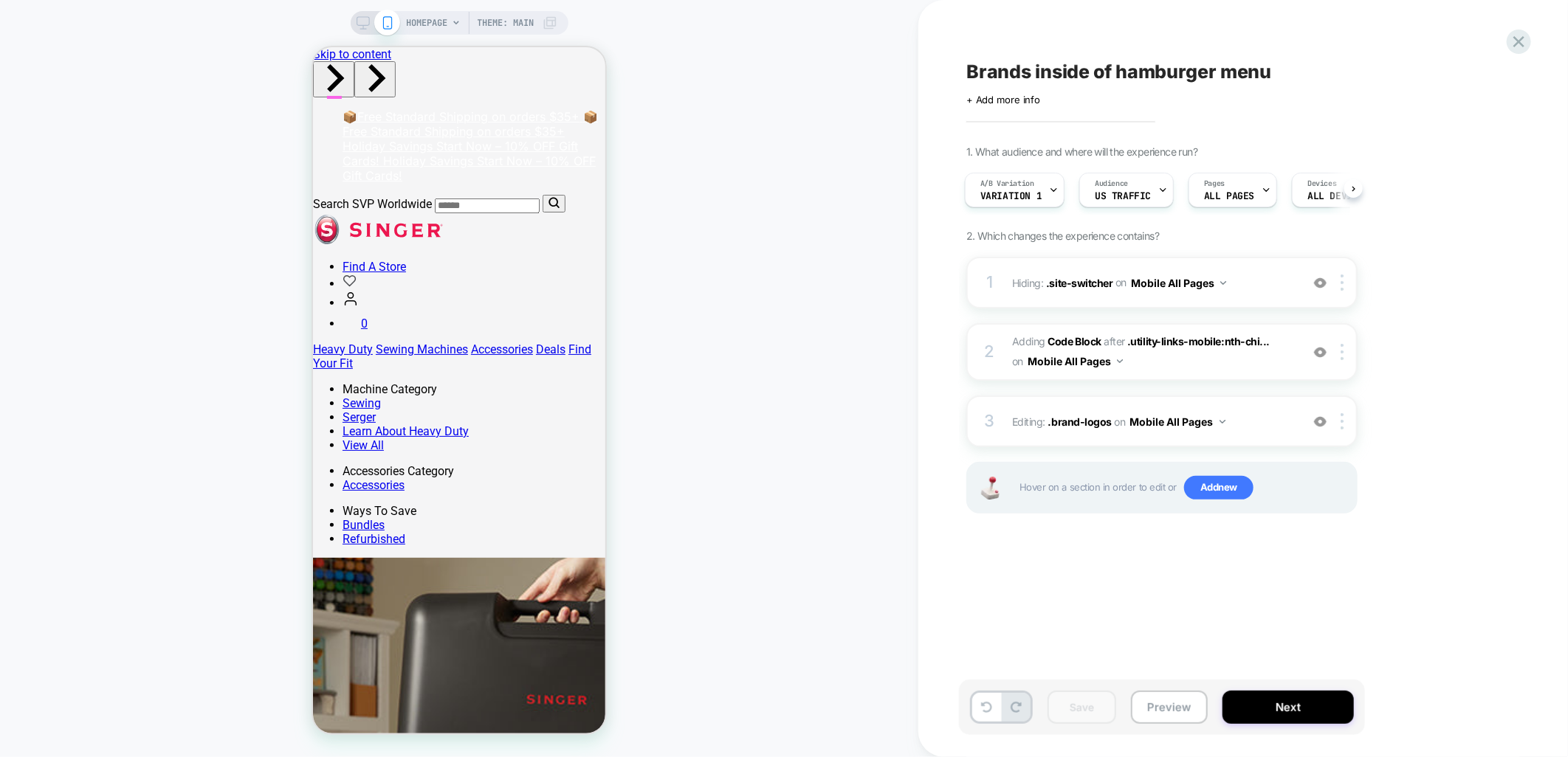
click at [1297, 709] on button "Next" at bounding box center [1288, 708] width 132 height 33
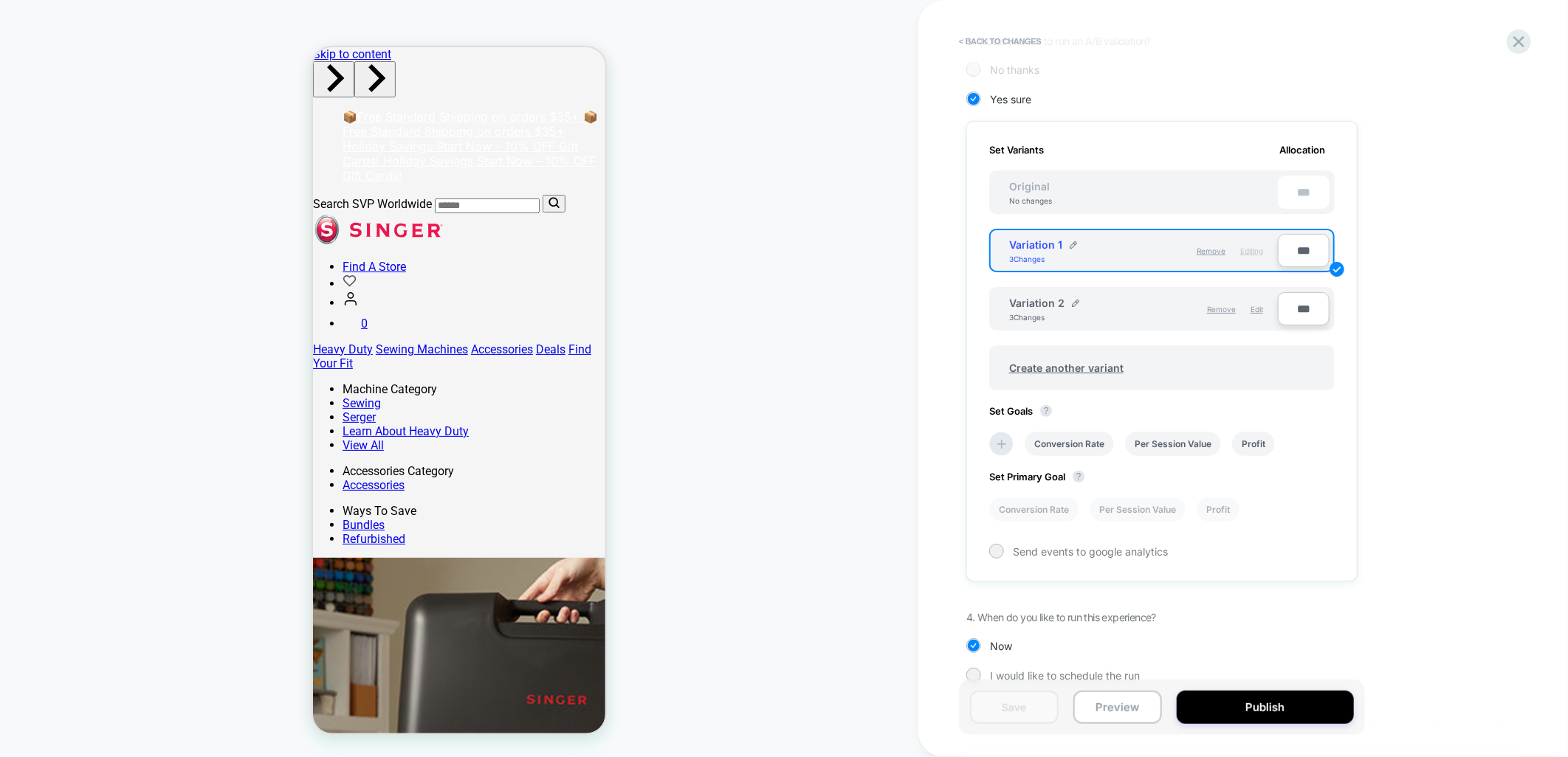
scroll to position [357, 0]
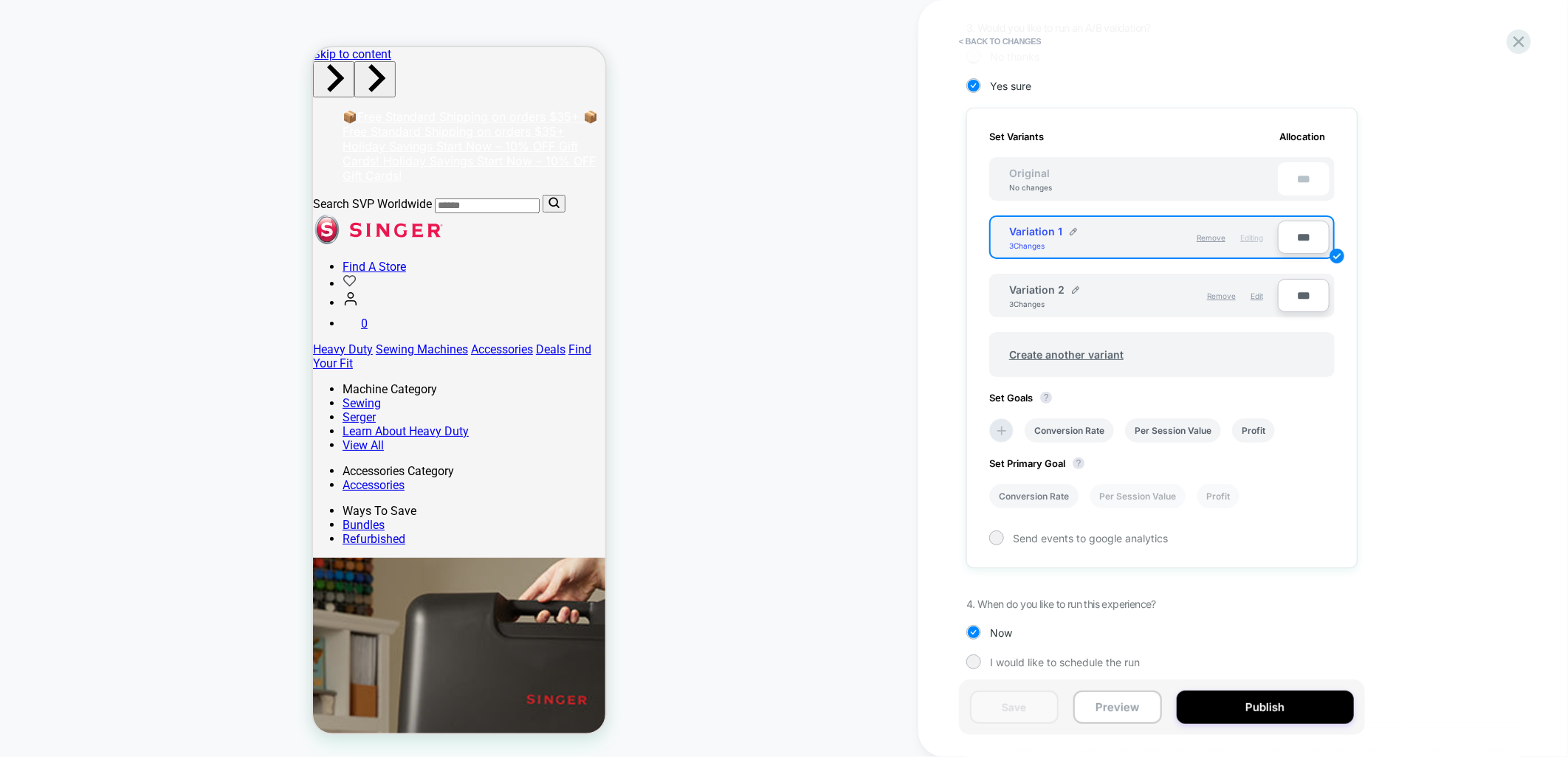
click at [1021, 496] on li "Conversion Rate" at bounding box center [1033, 496] width 89 height 24
click at [1001, 536] on div at bounding box center [996, 539] width 15 height 15
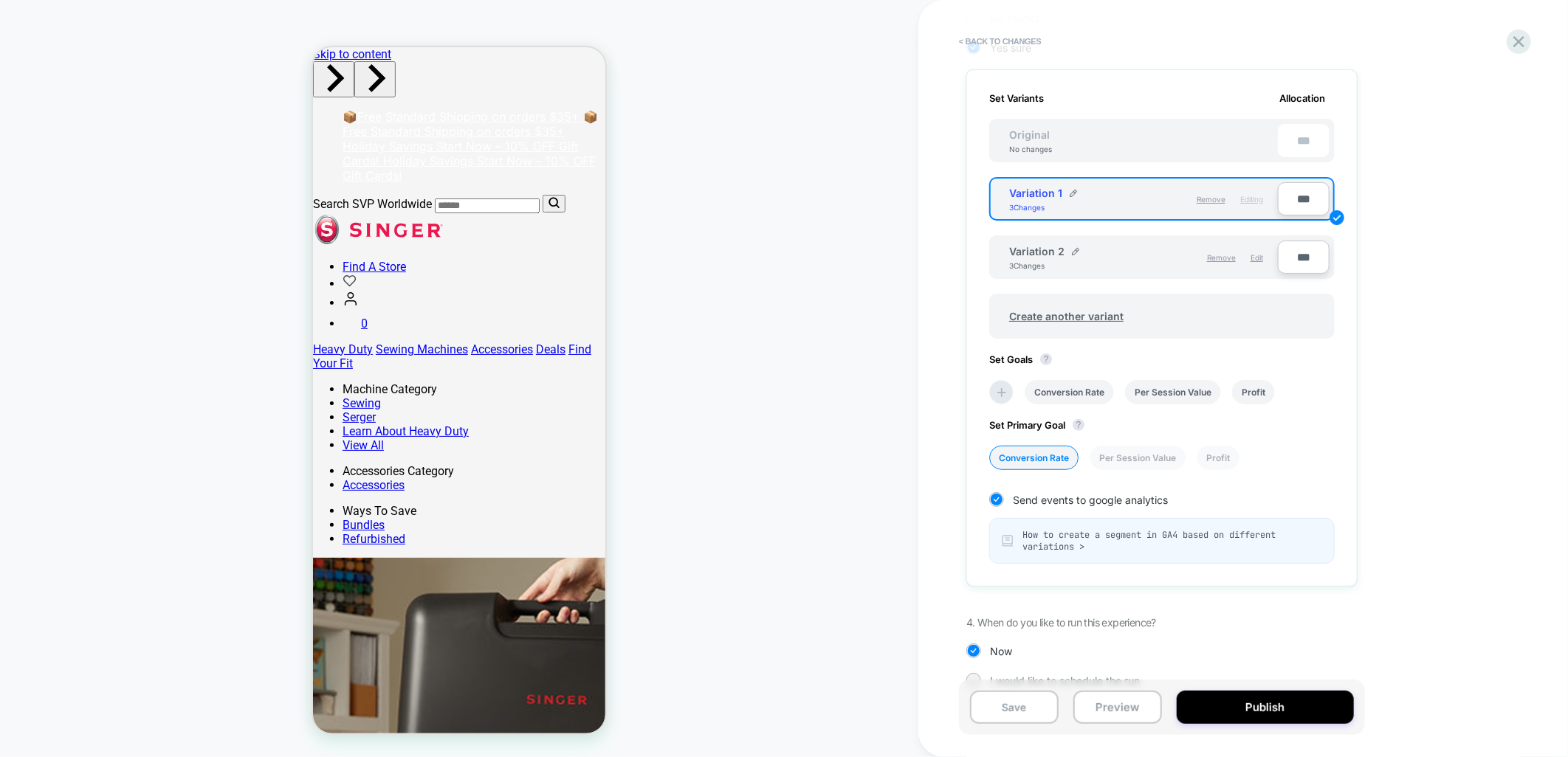
scroll to position [414, 0]
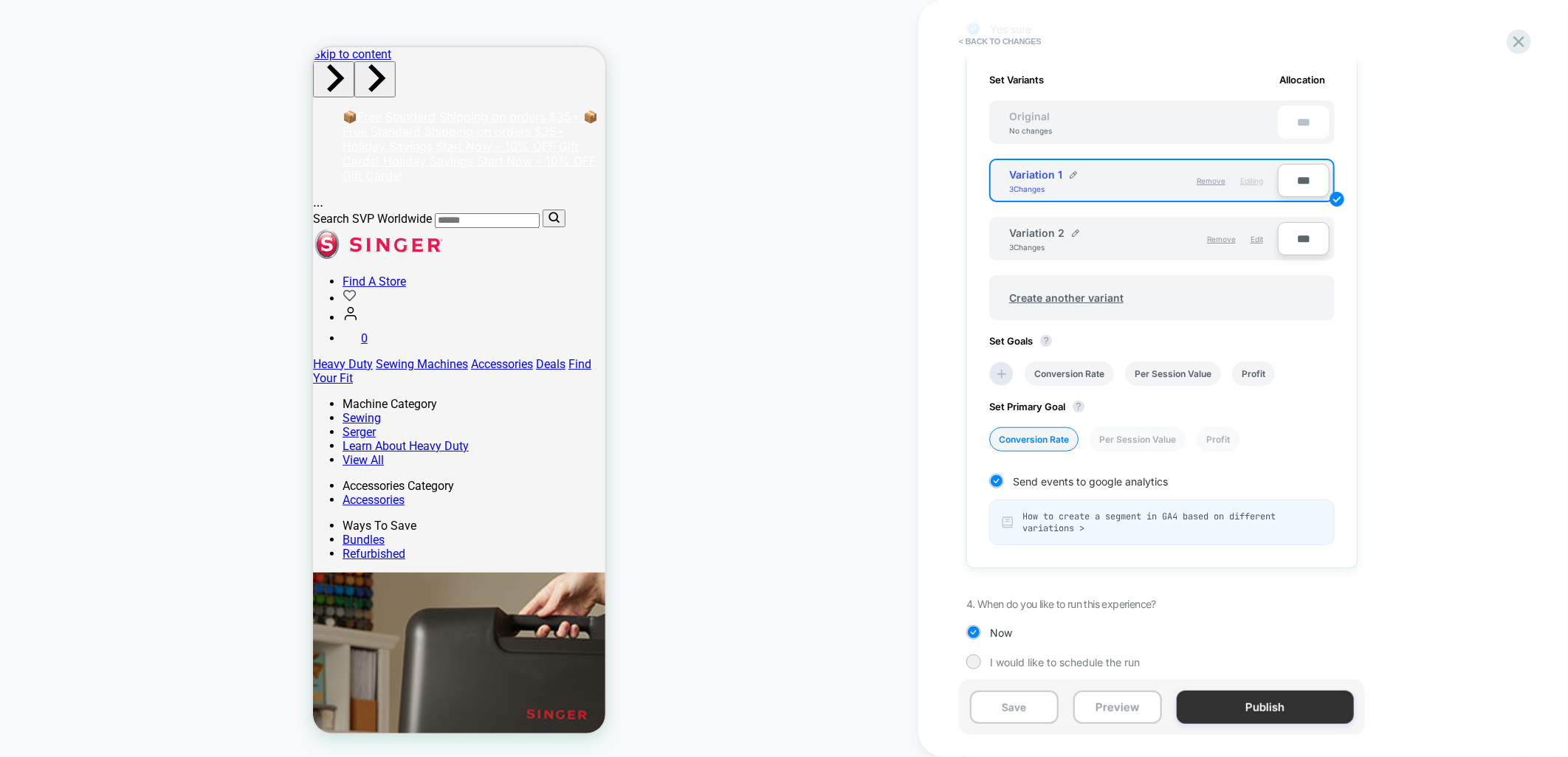
click at [1245, 711] on button "Publish" at bounding box center [1265, 708] width 178 height 33
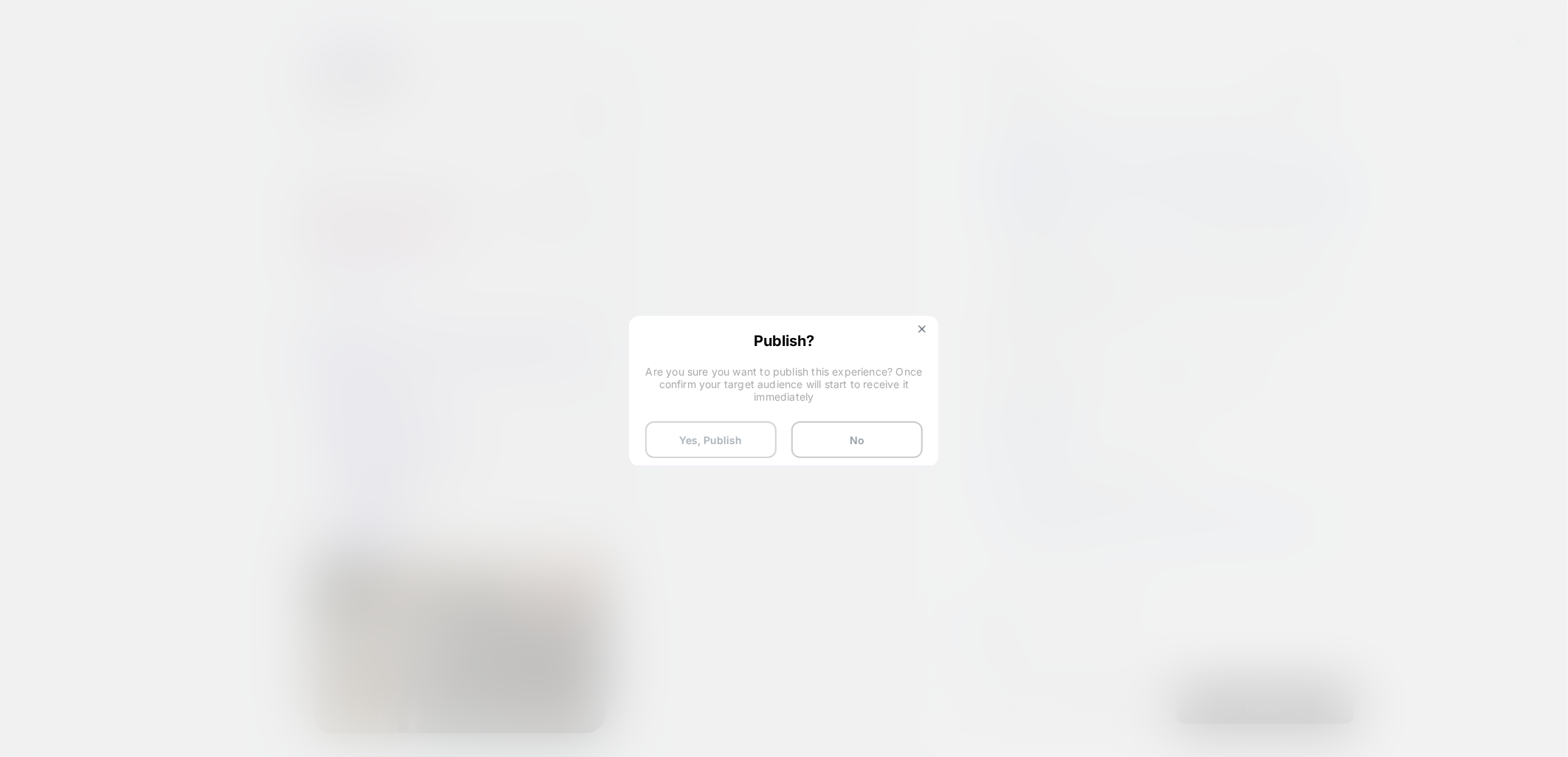
click at [713, 439] on button "Yes, Publish" at bounding box center [711, 440] width 132 height 37
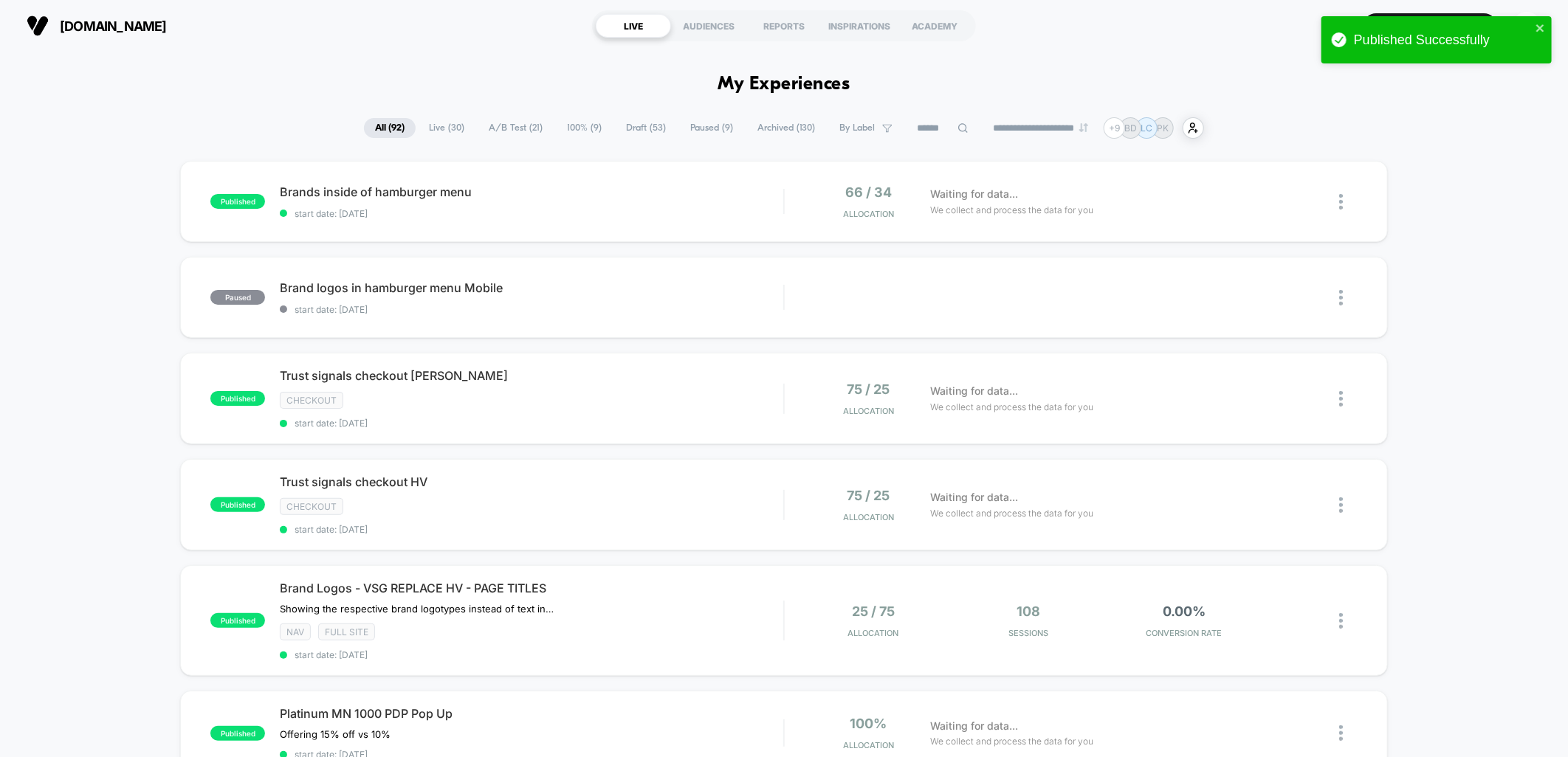
click at [439, 127] on span "Live ( 30 )" at bounding box center [446, 128] width 58 height 20
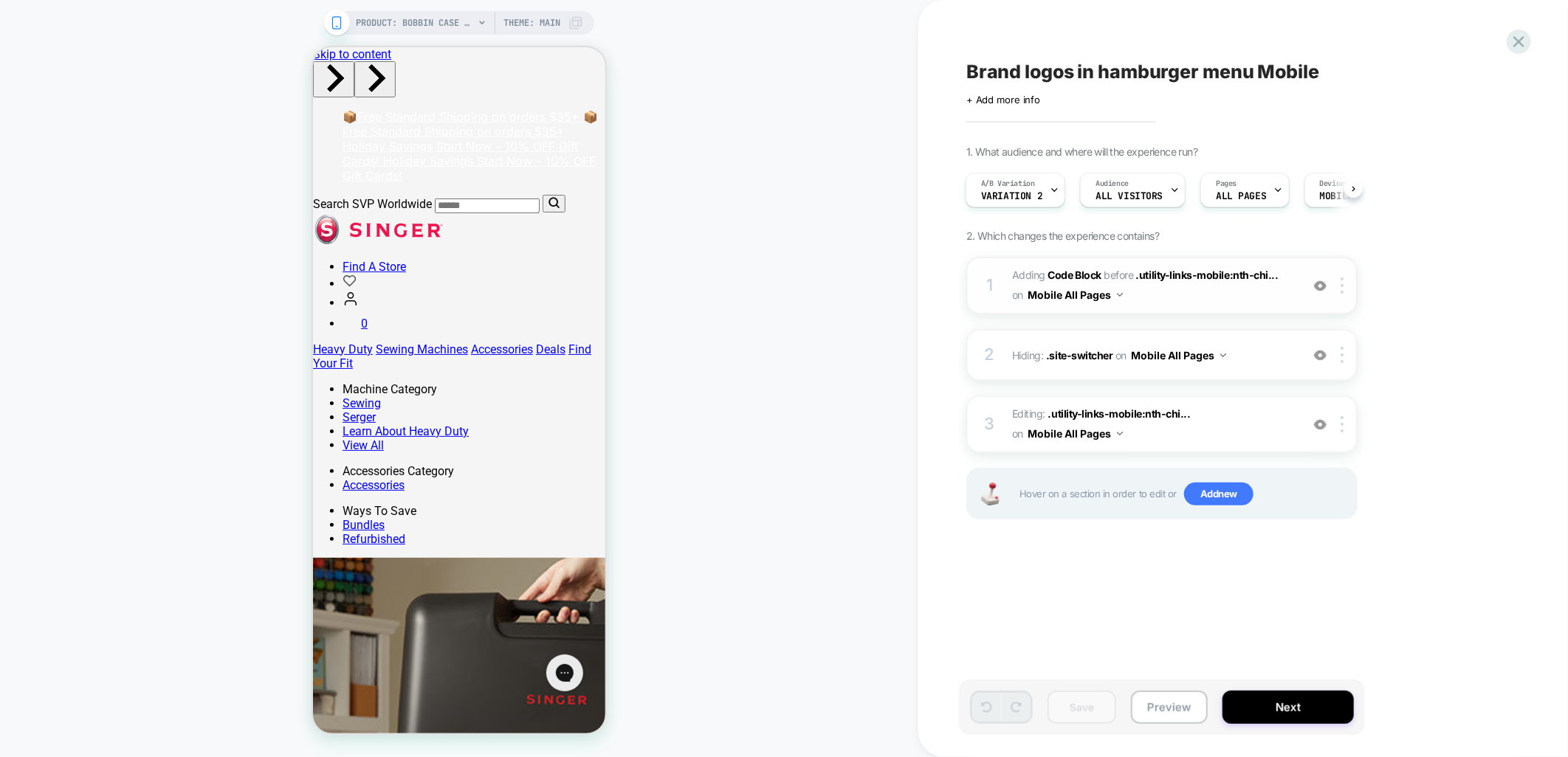
click at [1148, 288] on span "Adding Code Block BEFORE .utility-links-mobile:nth-chi... .utility-links-mobile…" at bounding box center [1152, 286] width 281 height 40
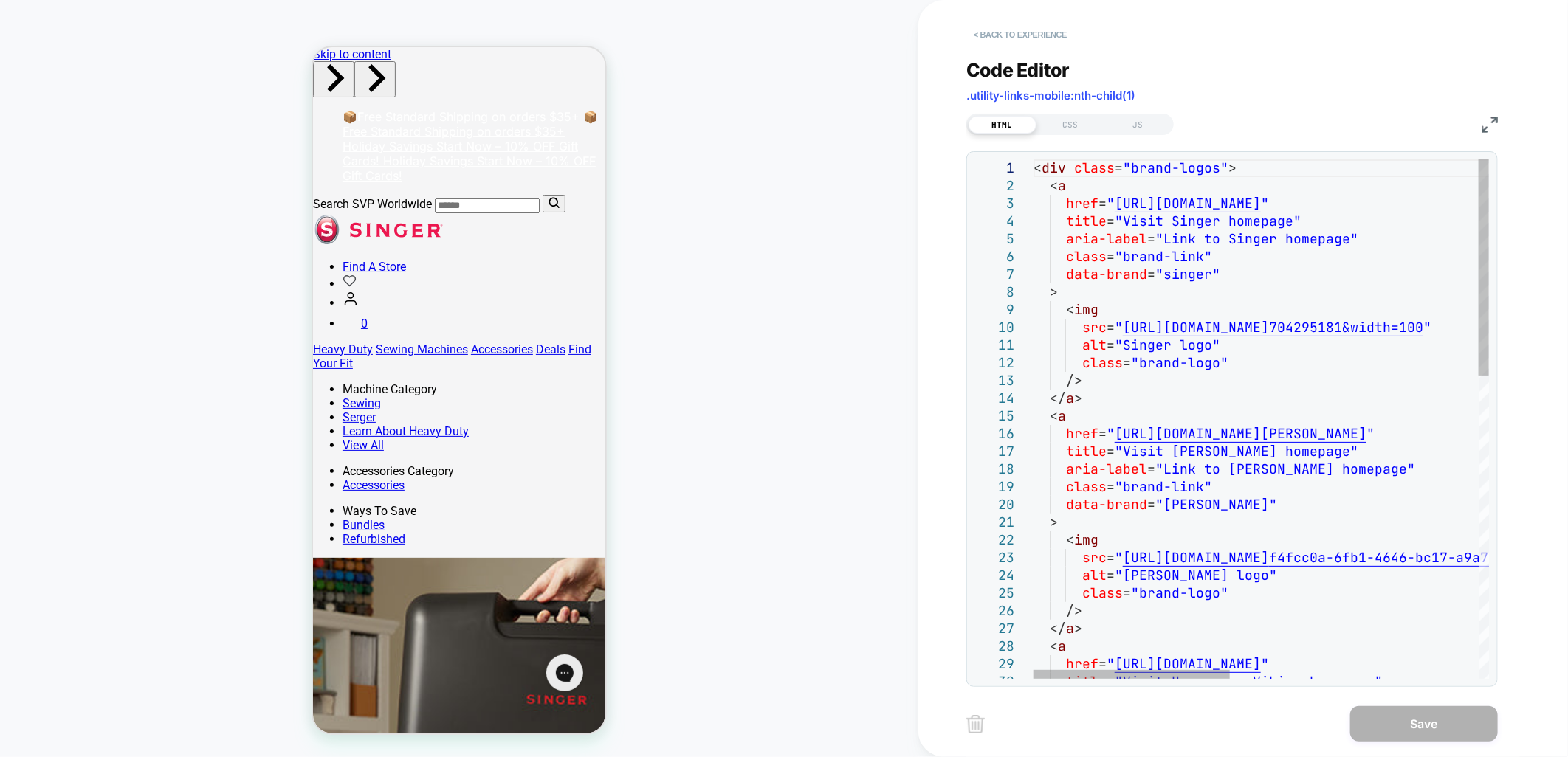
click at [1036, 36] on button "< Back to experience" at bounding box center [1019, 34] width 108 height 23
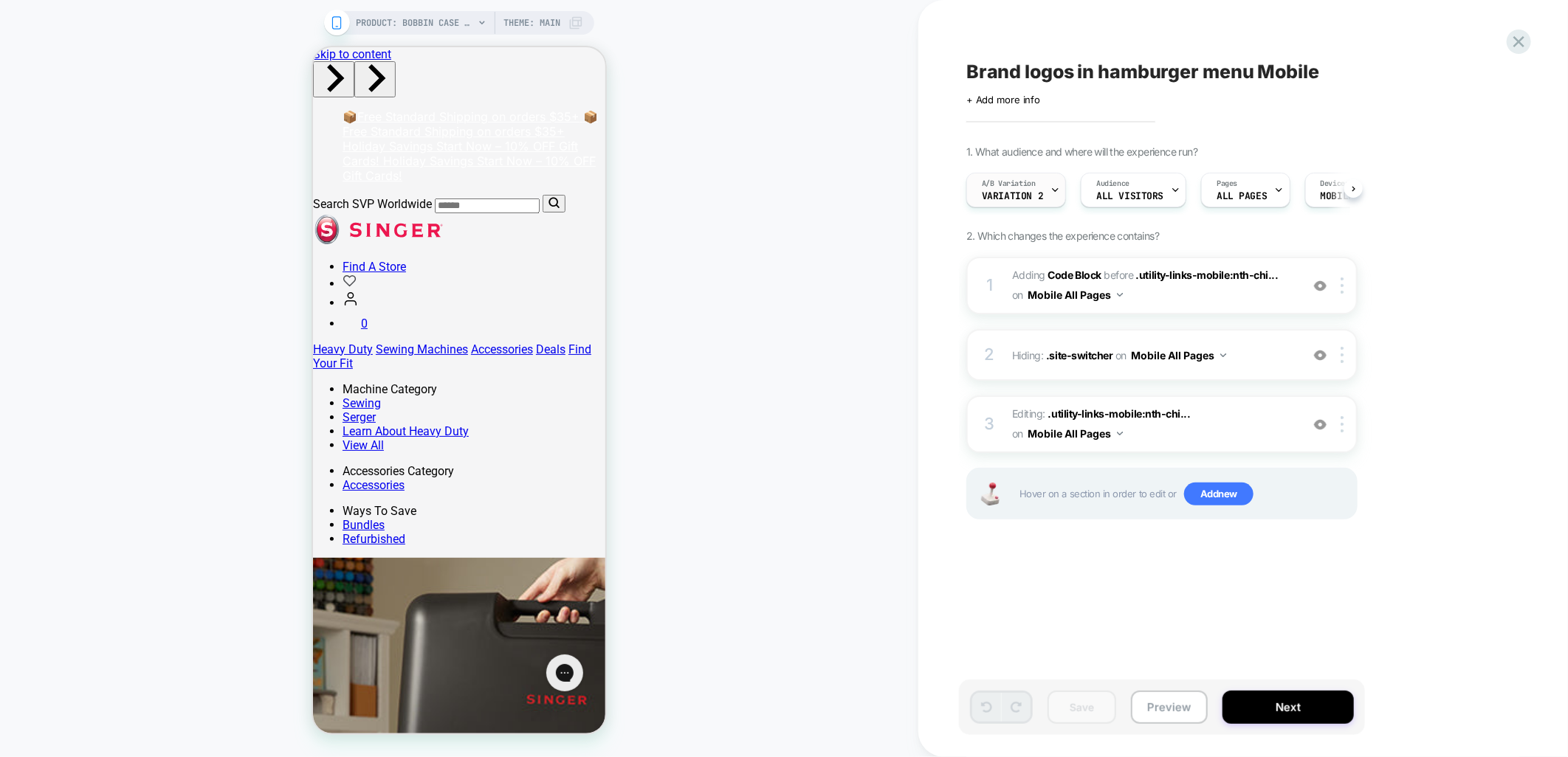
scroll to position [0, 1]
click at [1040, 178] on div "A/B Variation Variation 2" at bounding box center [1011, 190] width 91 height 33
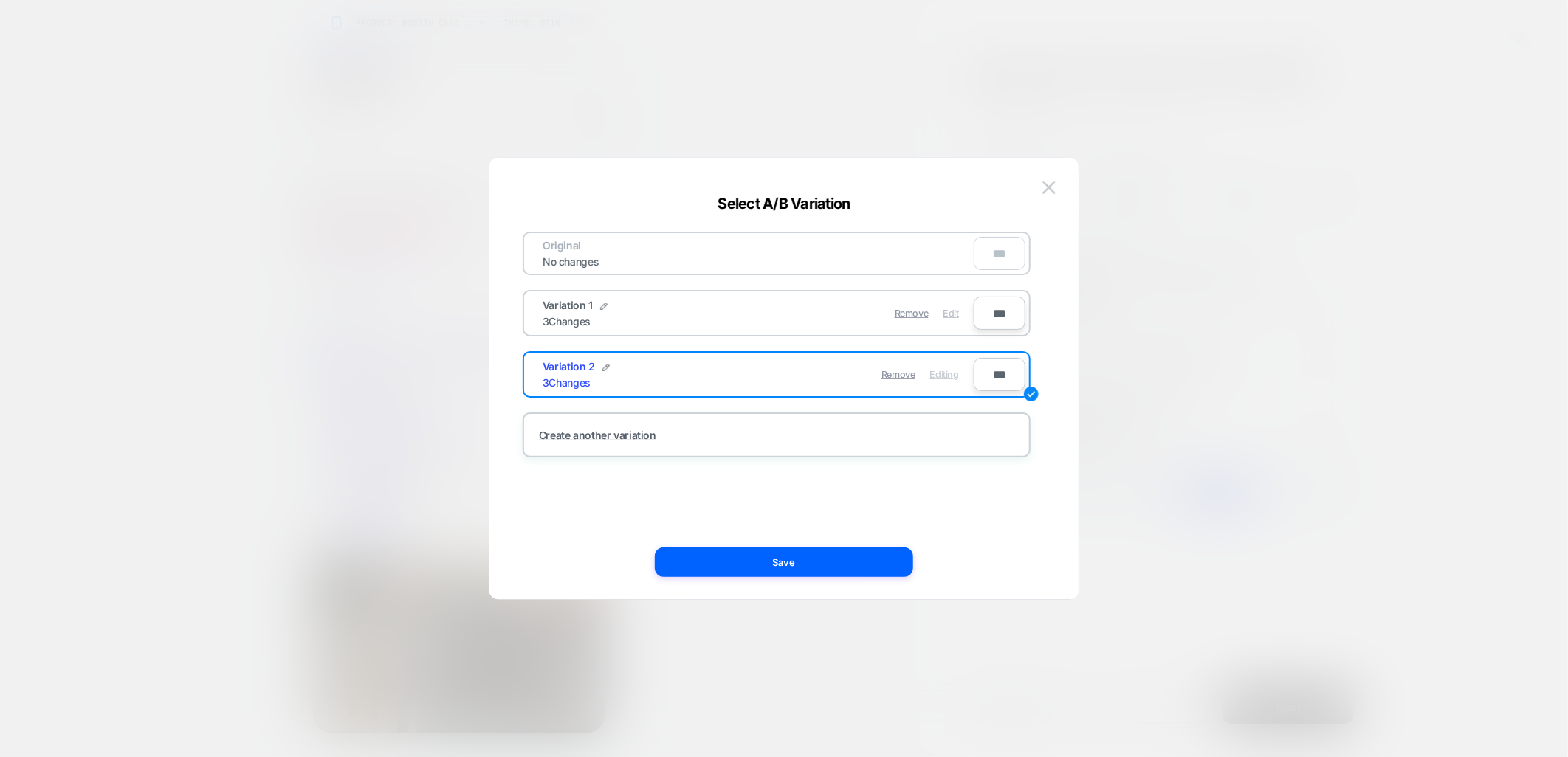
click at [948, 308] on span "Edit" at bounding box center [951, 313] width 16 height 11
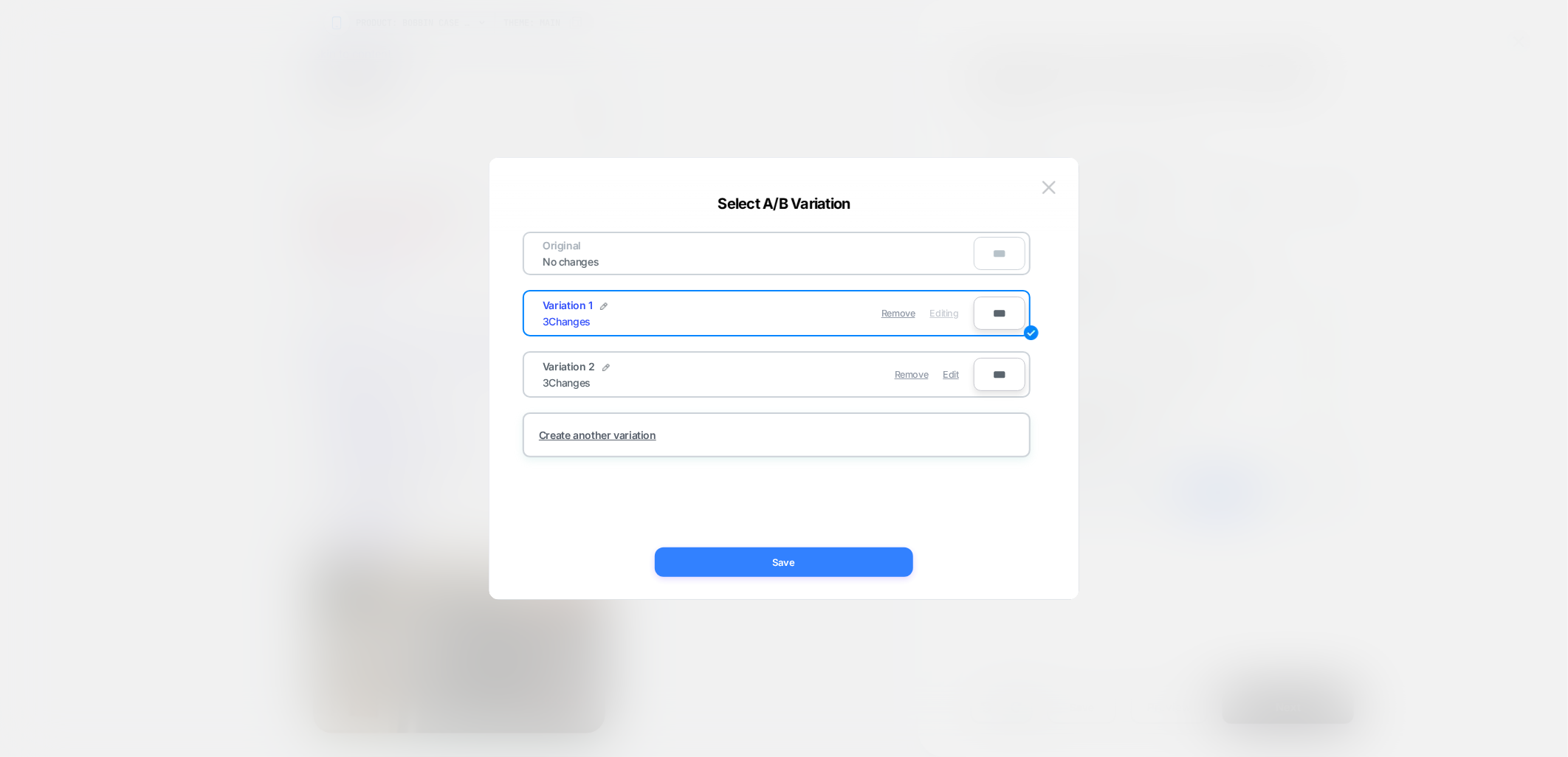
click at [864, 555] on button "Save" at bounding box center [784, 562] width 258 height 29
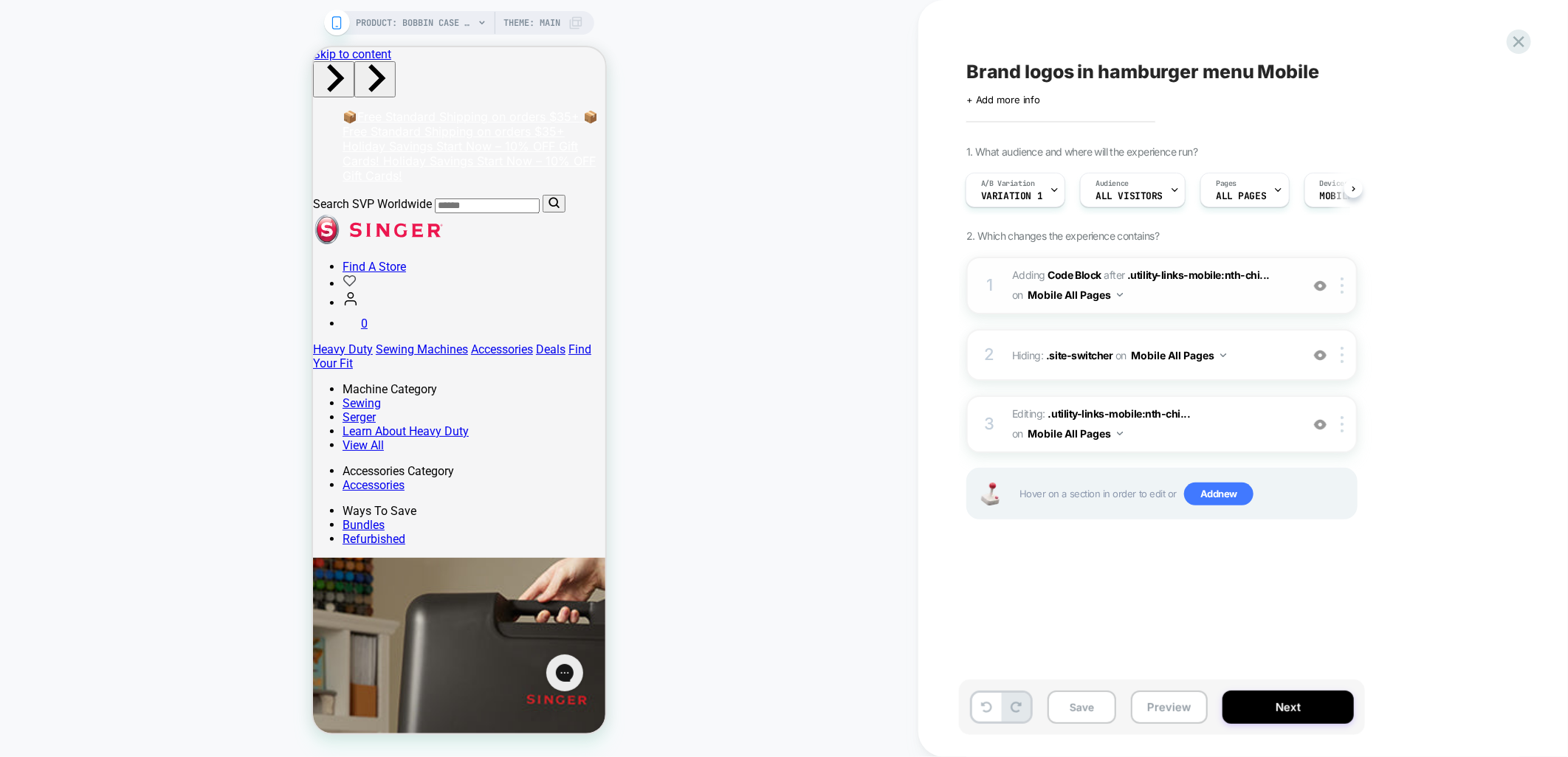
click at [1228, 298] on span "Adding Code Block AFTER .utility-links-mobile:nth-chi... .utility-links-mobile:…" at bounding box center [1152, 286] width 281 height 40
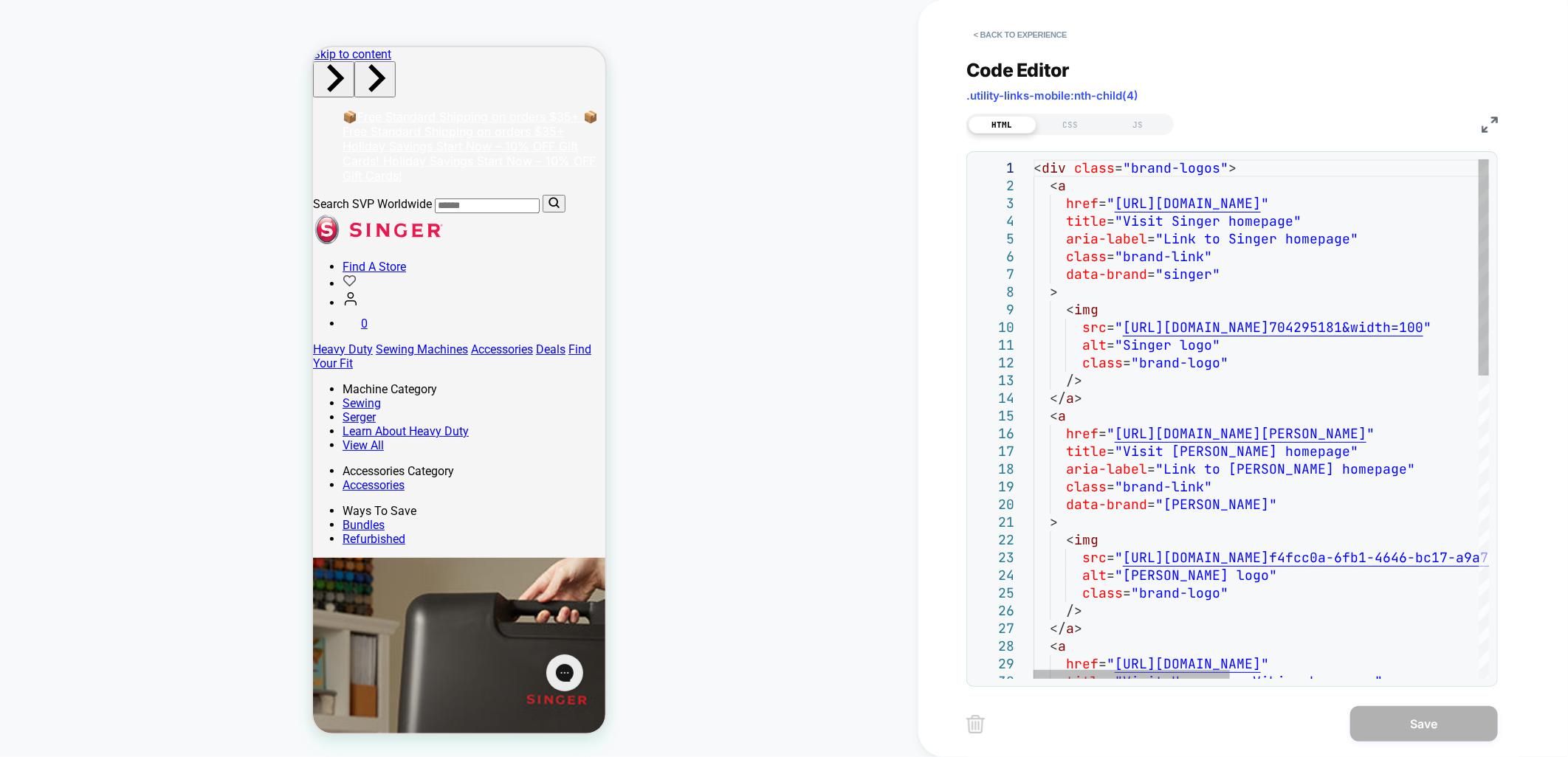
type textarea "**********"
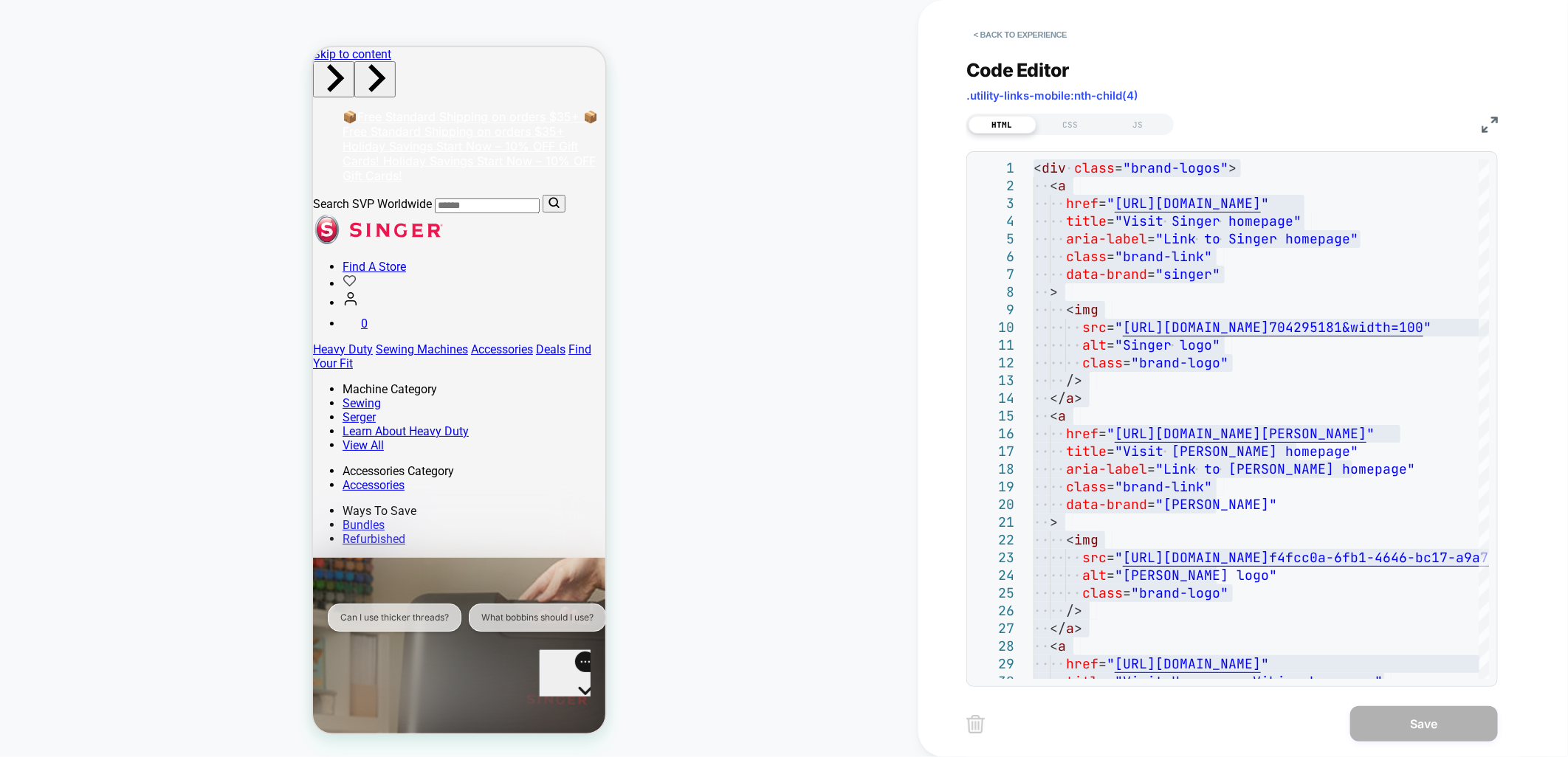
click at [1063, 113] on div "HTML CSS JS" at bounding box center [1070, 124] width 208 height 22
click at [1073, 137] on div "Code Editor .utility-links-mobile:nth-child(4) HTML CSS JS 1 2 3 4 5 6 7 8 9 10…" at bounding box center [1232, 364] width 532 height 647
click at [1070, 128] on div "CSS" at bounding box center [1070, 124] width 68 height 18
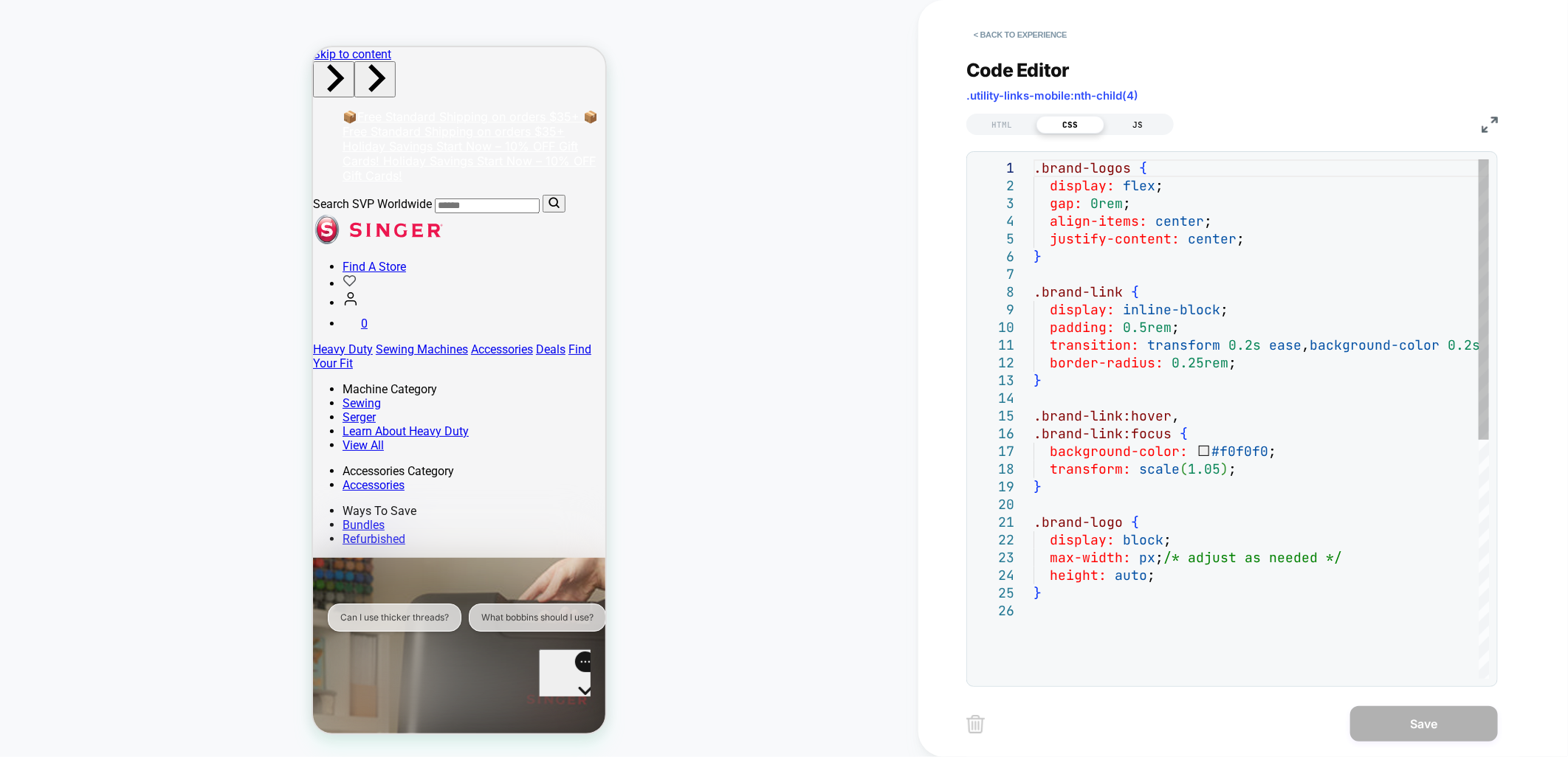
click at [1131, 128] on div "JS" at bounding box center [1138, 124] width 68 height 18
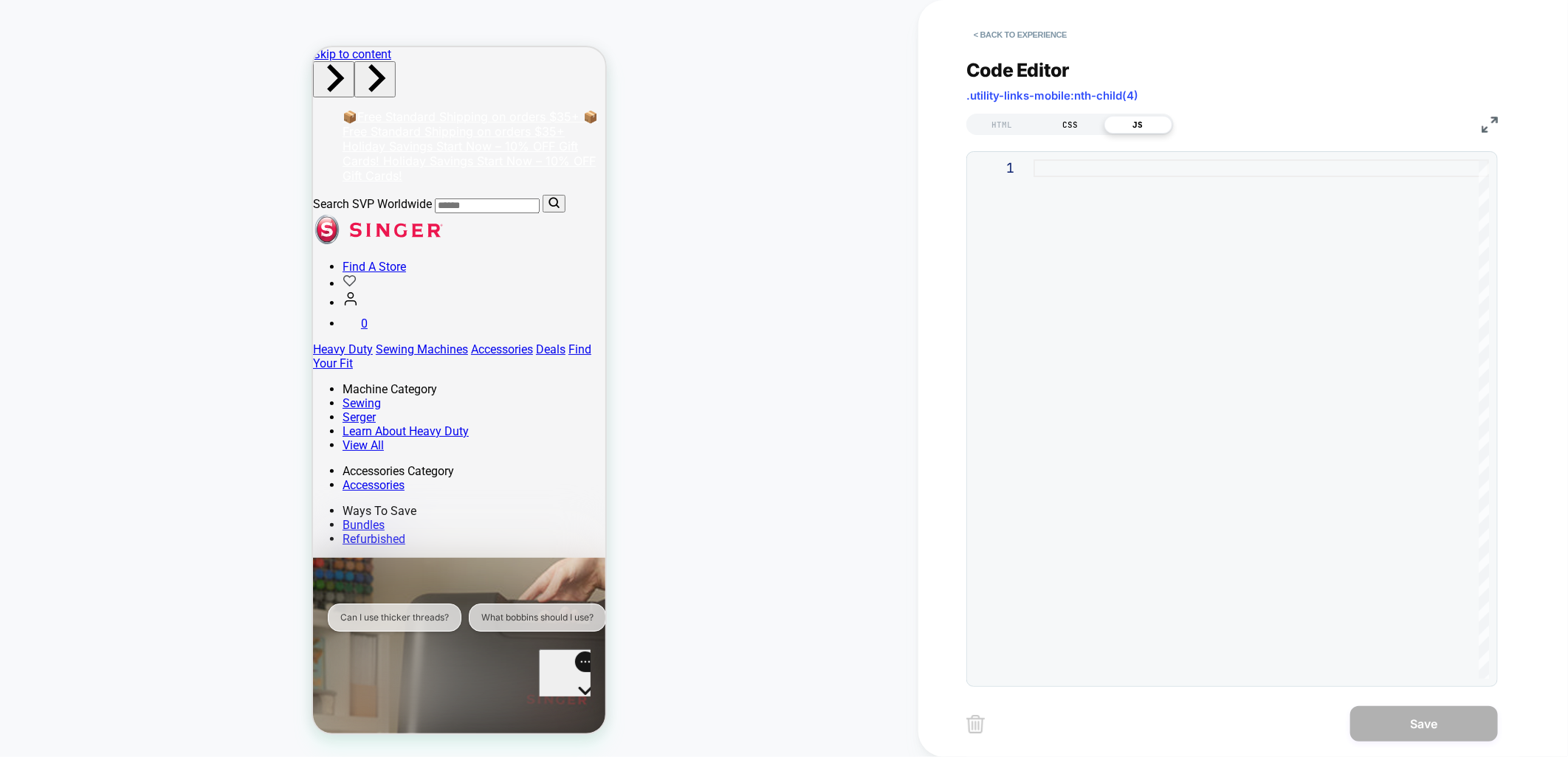
drag, startPoint x: 1080, startPoint y: 119, endPoint x: 1089, endPoint y: 128, distance: 12.7
click at [1080, 119] on div "CSS" at bounding box center [1070, 124] width 68 height 18
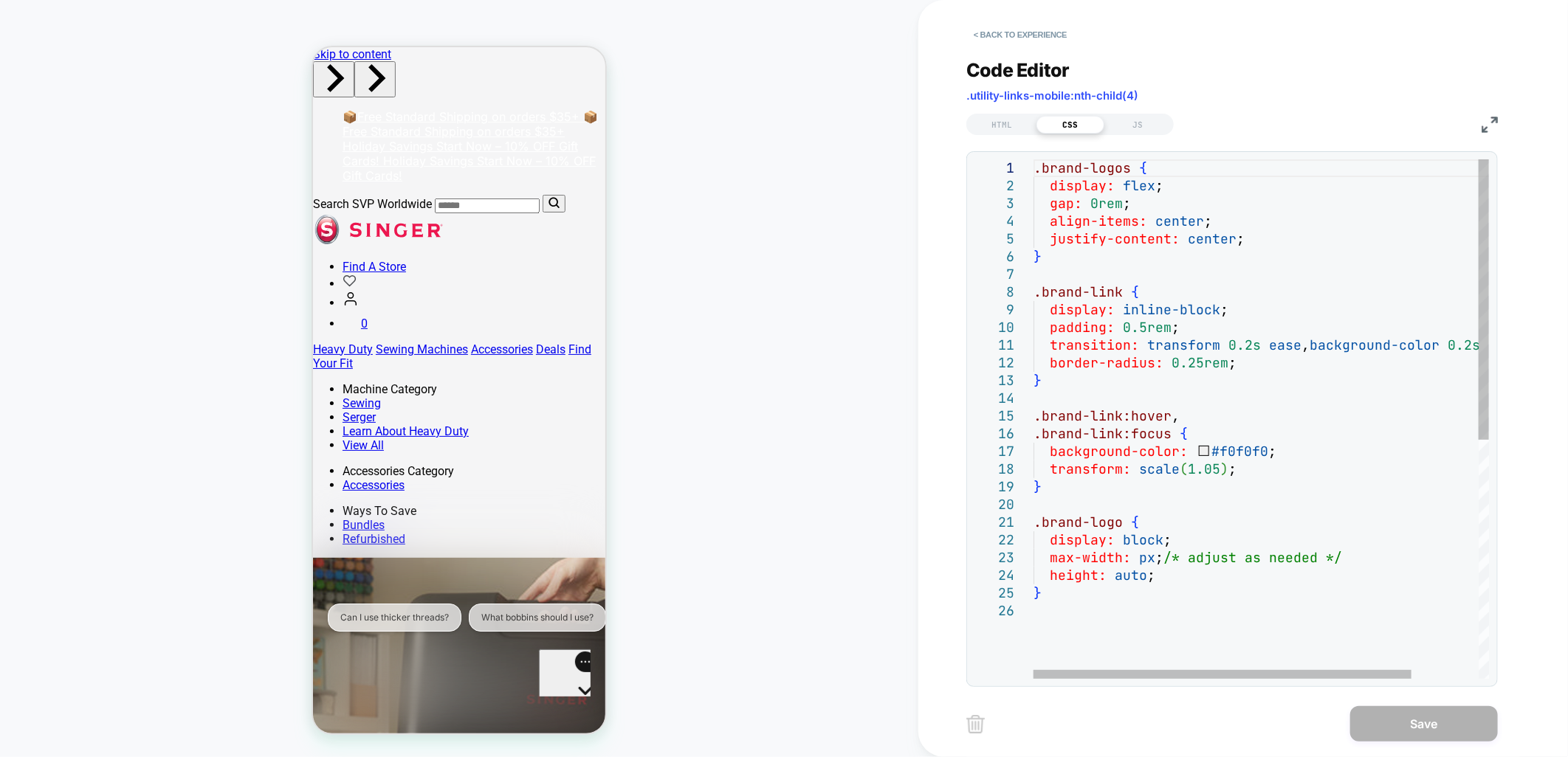
click at [1306, 432] on div ".brand-logos { display: flex ; gap: 0rem ; align-items: center ; justify-conten…" at bounding box center [1301, 640] width 536 height 963
type textarea "**********"
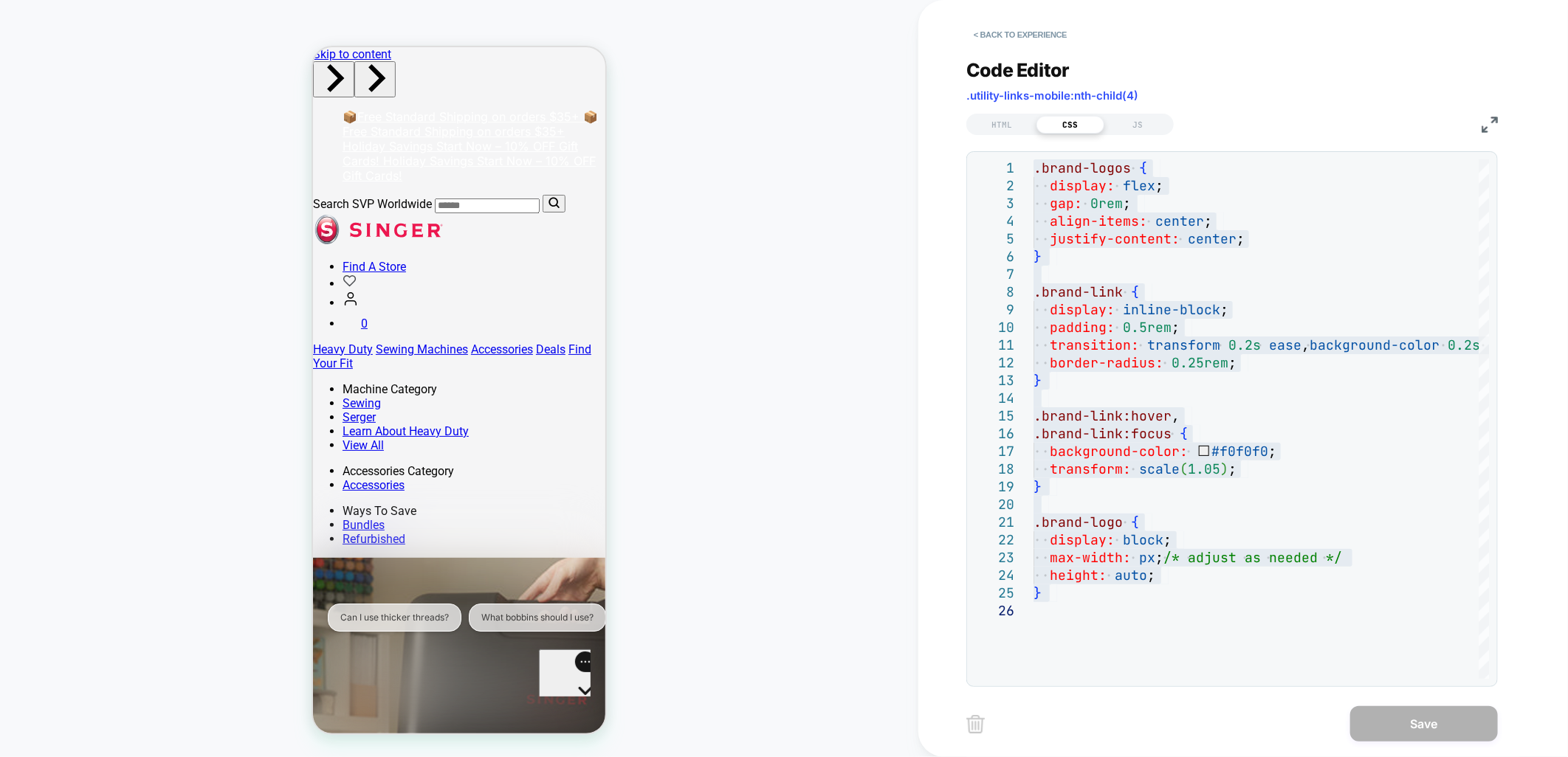
drag, startPoint x: 1013, startPoint y: 33, endPoint x: 918, endPoint y: 33, distance: 95.0
click at [1013, 33] on button "< Back to experience" at bounding box center [1019, 34] width 108 height 23
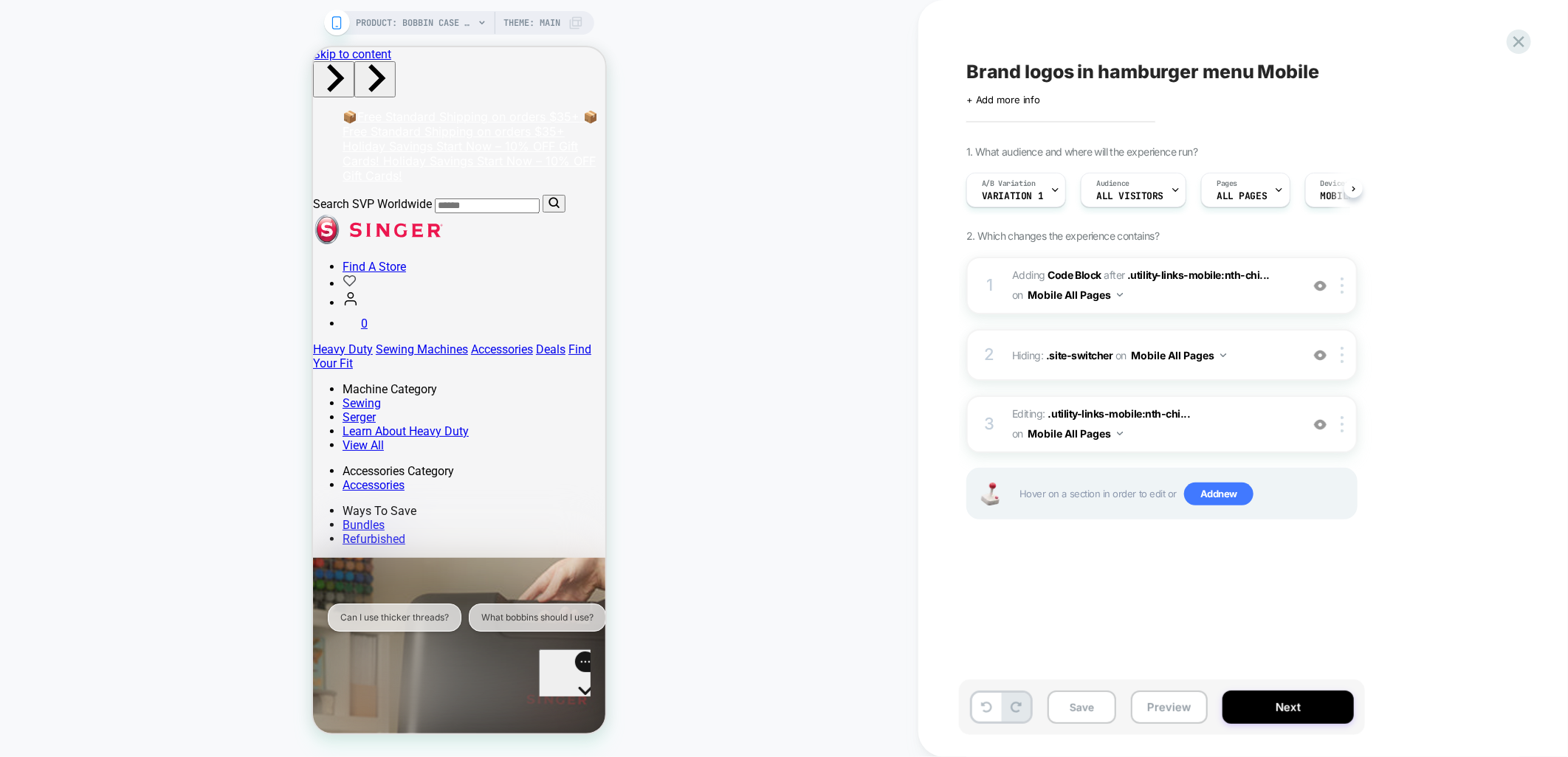
scroll to position [0, 1]
click at [1245, 292] on span "Adding Code Block AFTER .utility-links-mobile:nth-chi... .utility-links-mobile:…" at bounding box center [1152, 286] width 281 height 40
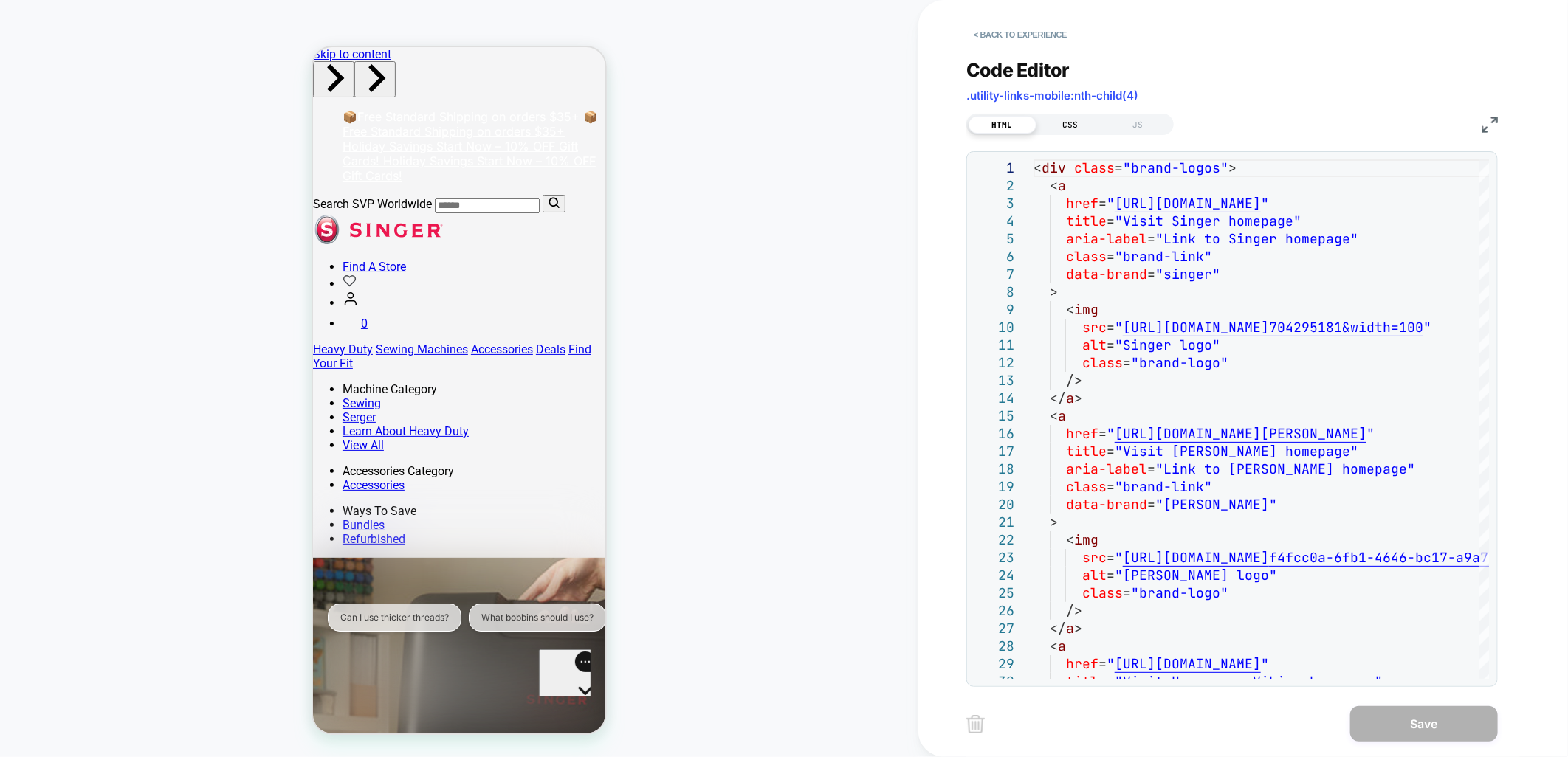
click at [1082, 121] on div "CSS" at bounding box center [1070, 124] width 68 height 18
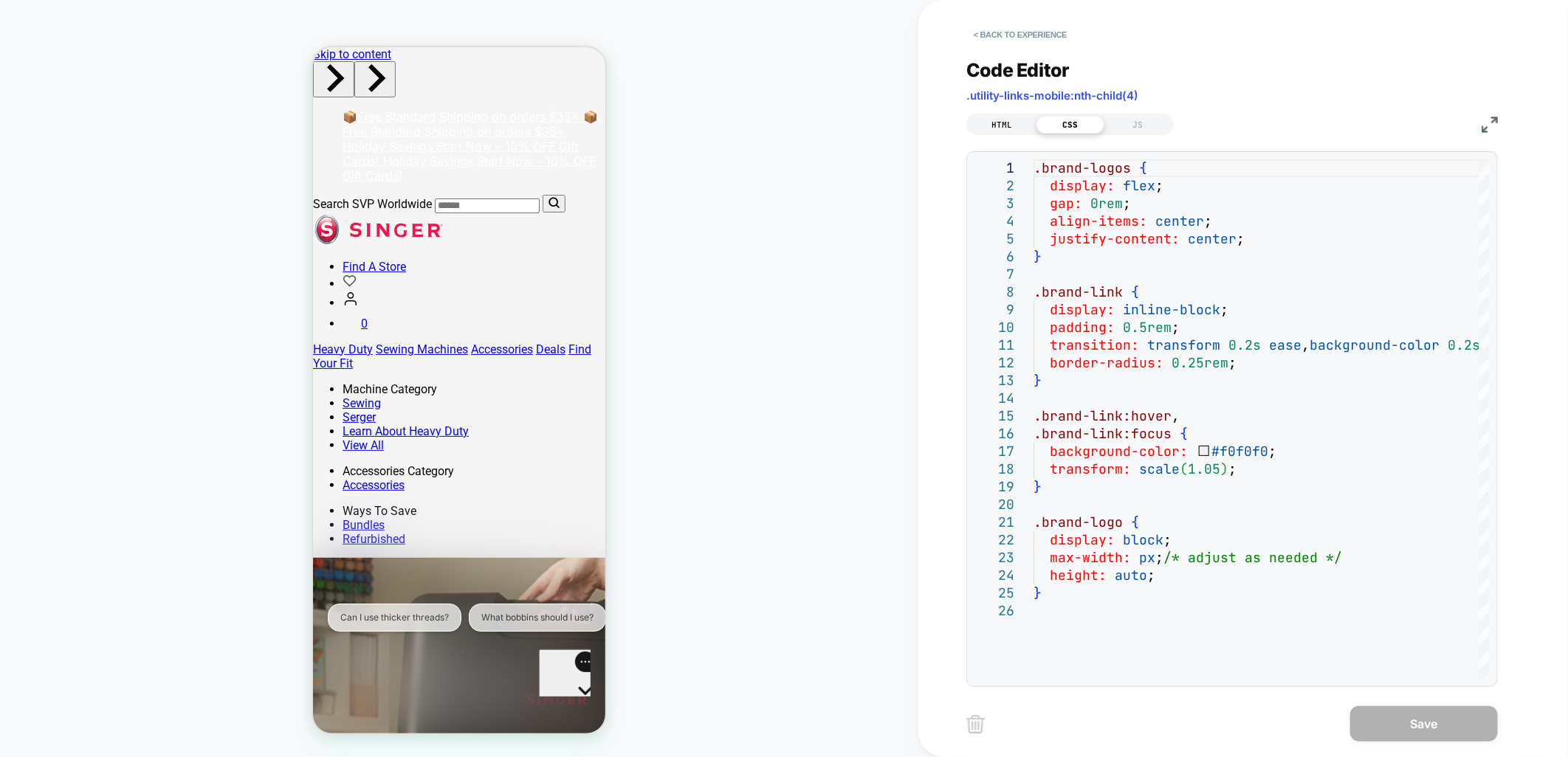
click at [1008, 123] on div "HTML" at bounding box center [1002, 124] width 68 height 18
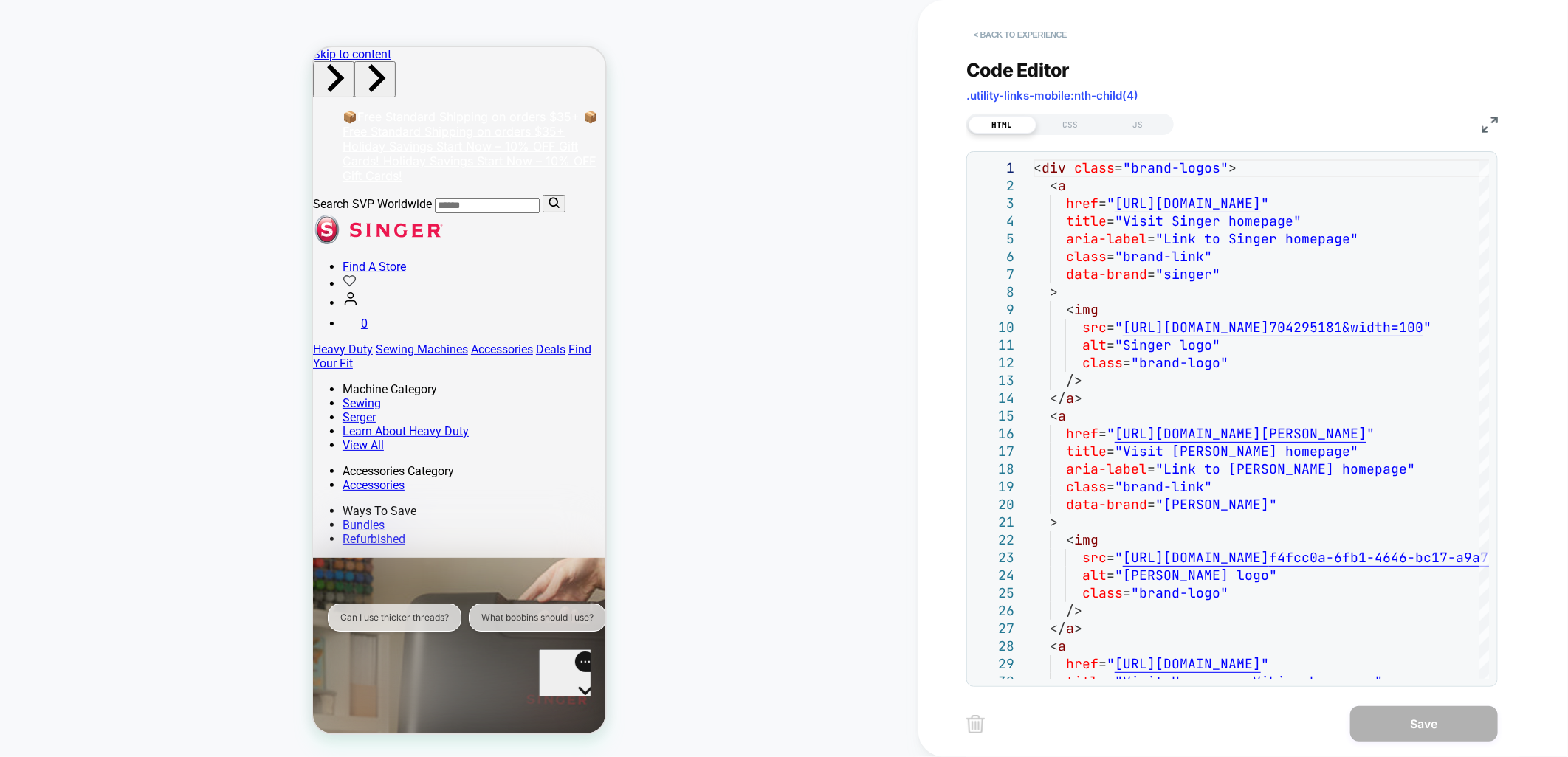
click at [1001, 26] on button "< Back to experience" at bounding box center [1019, 34] width 108 height 23
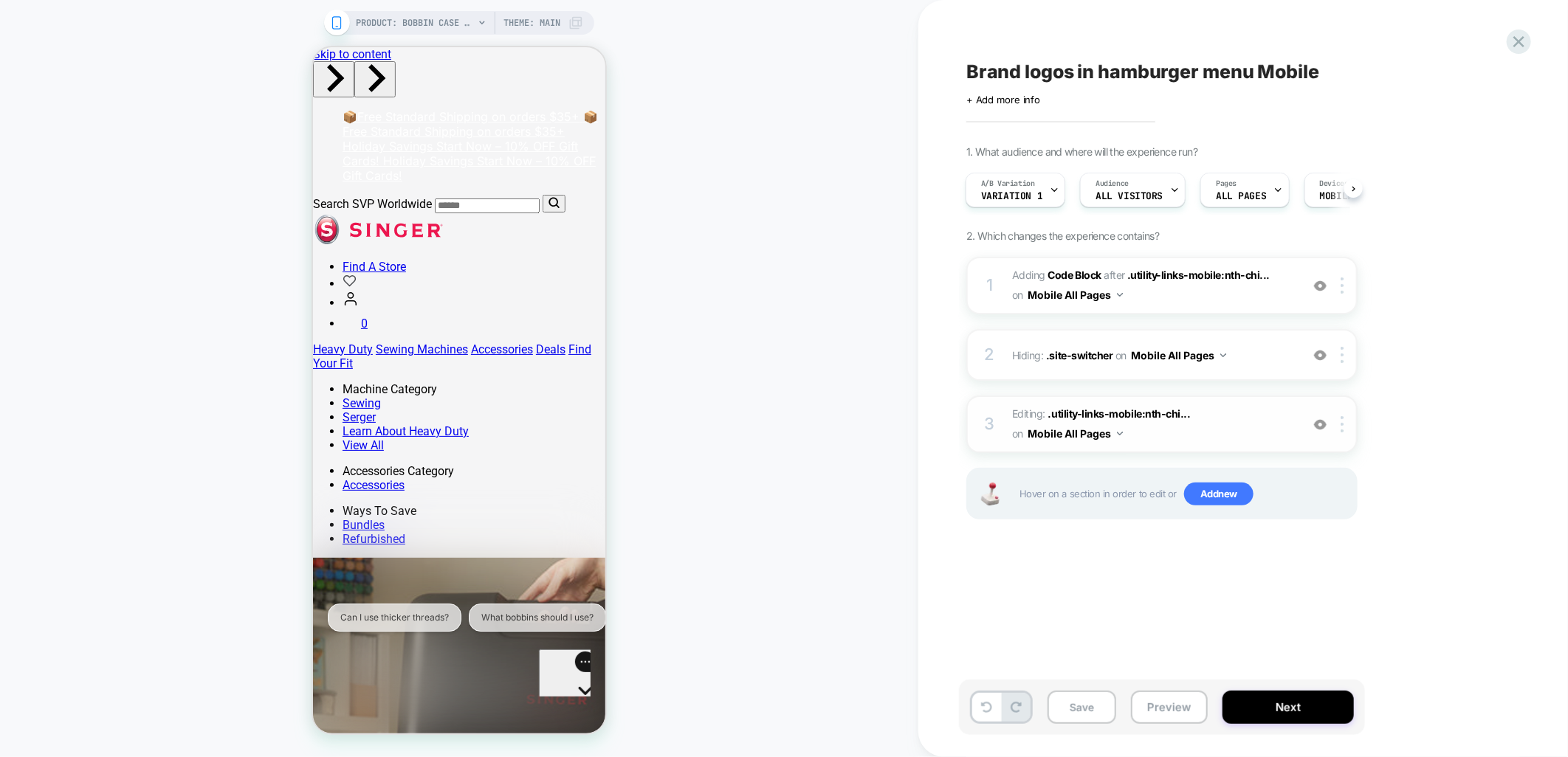
click at [1197, 414] on span "Editing : .utility-links-mobile:nth-chi... .utility-links-mobile:nth-child(4) o…" at bounding box center [1152, 424] width 281 height 40
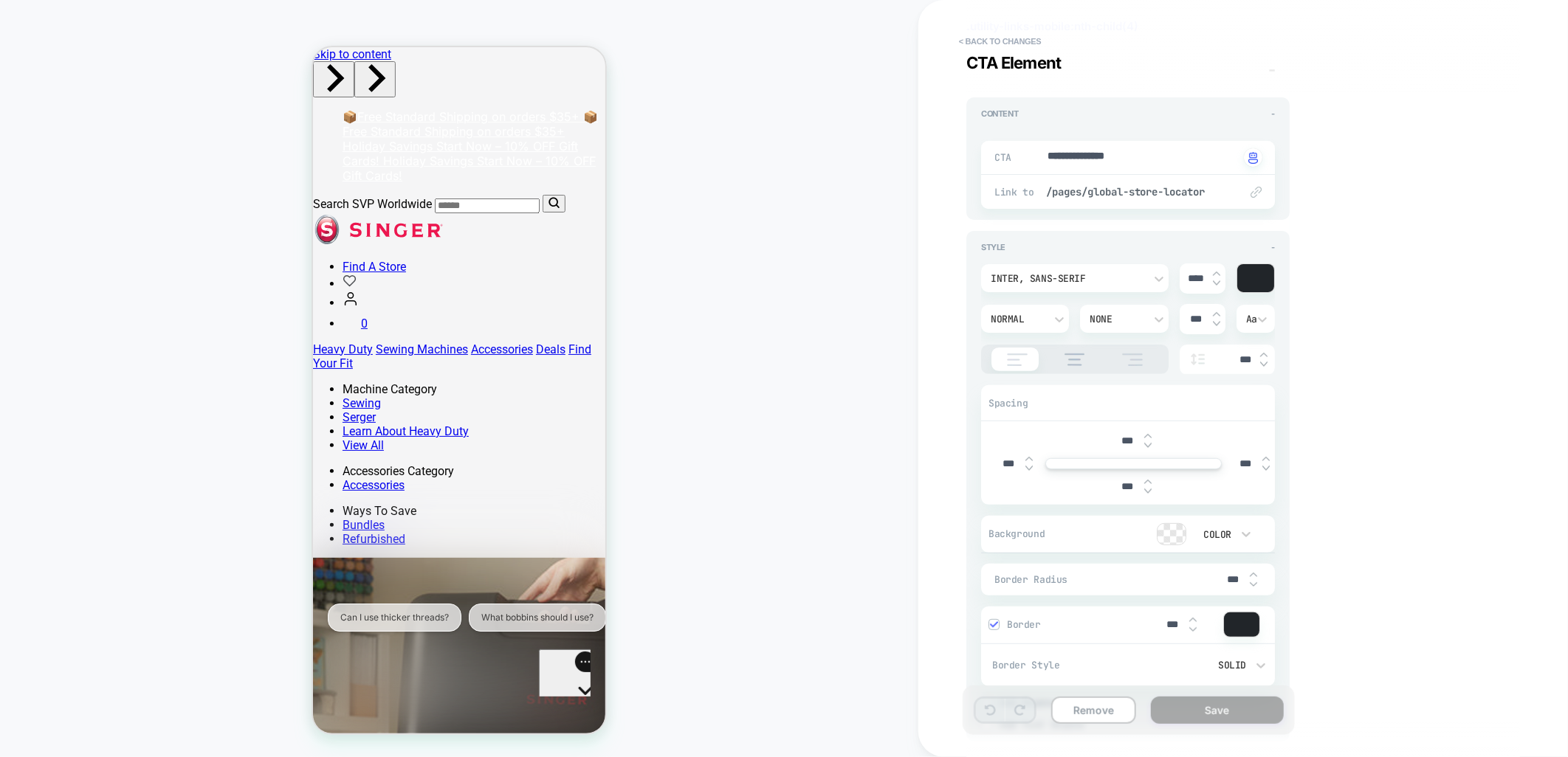
scroll to position [0, 0]
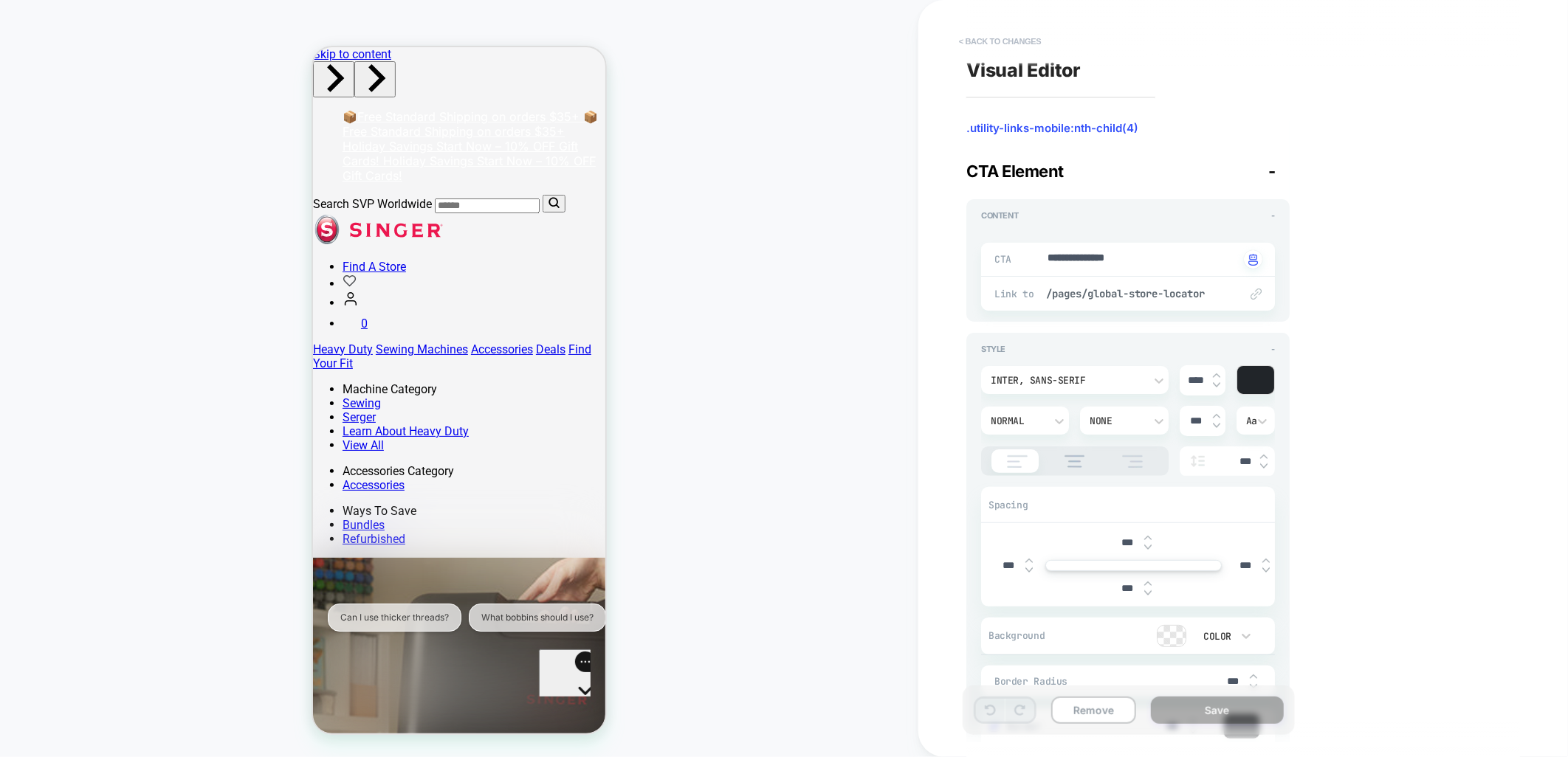
click at [994, 39] on button "< Back to changes" at bounding box center [999, 41] width 98 height 23
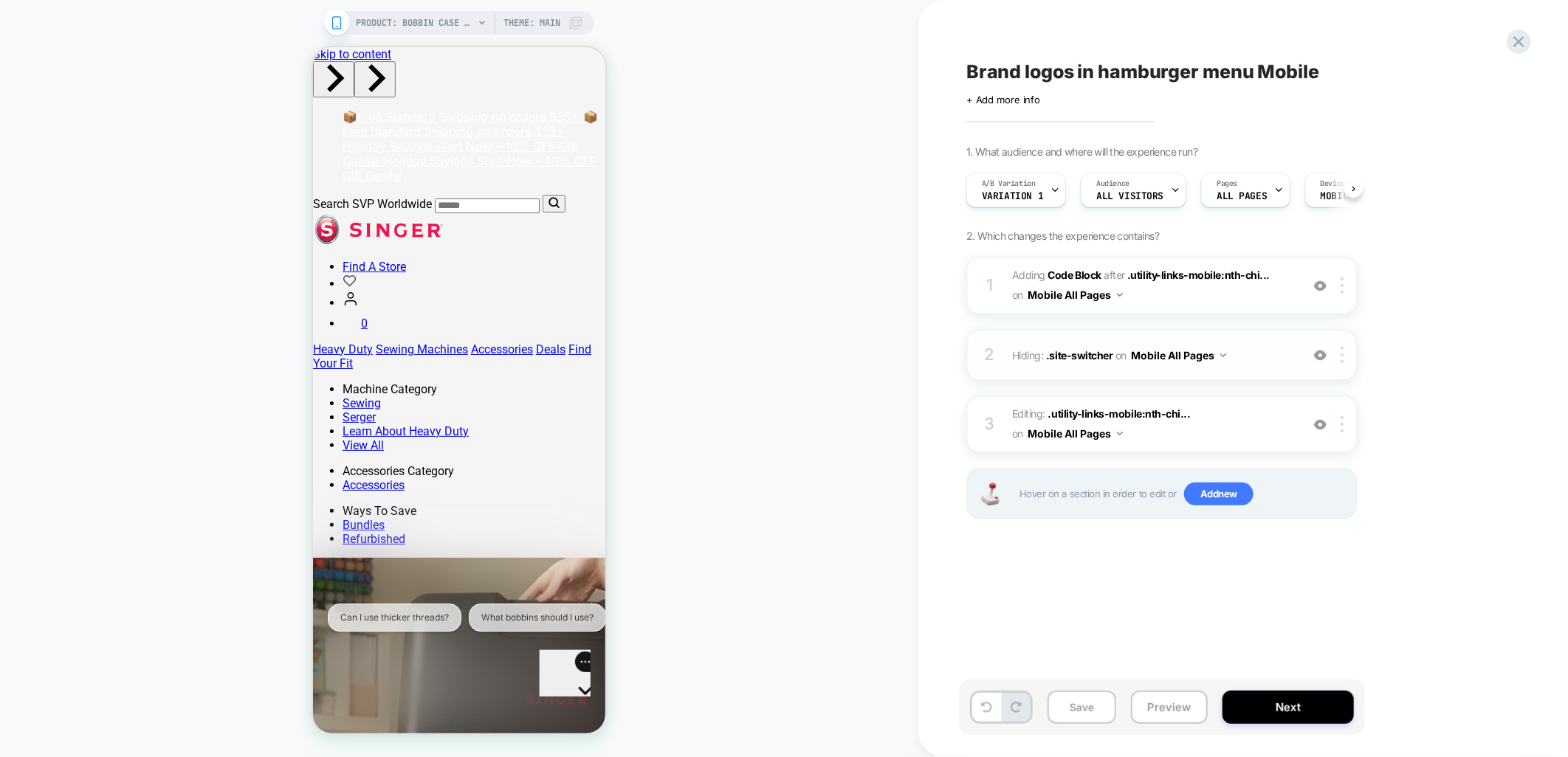
scroll to position [0, 1]
click at [1239, 404] on span "Editing : .utility-links-mobile:nth-chi... .utility-links-mobile:nth-child(4) o…" at bounding box center [1152, 424] width 281 height 40
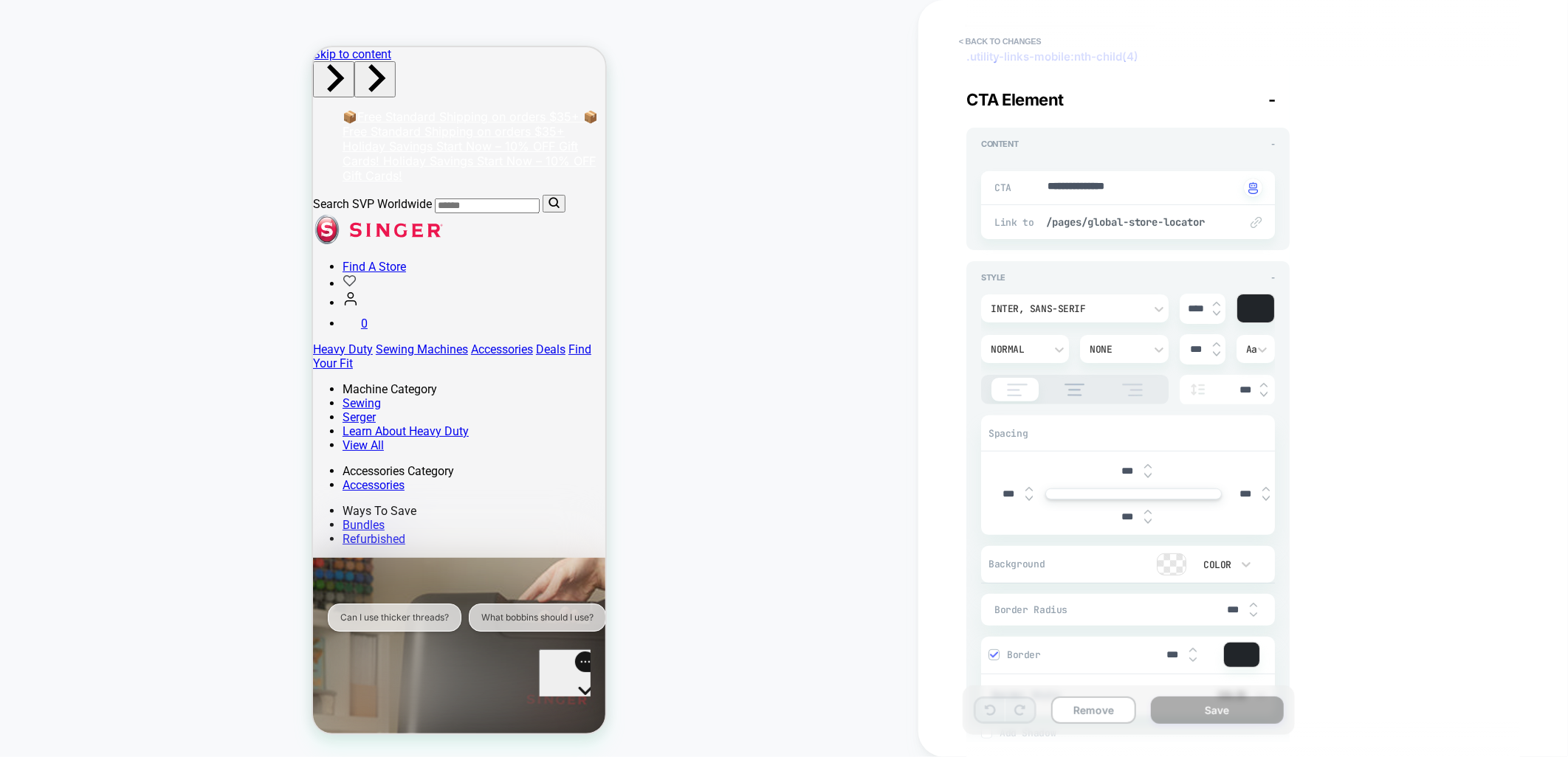
scroll to position [0, 0]
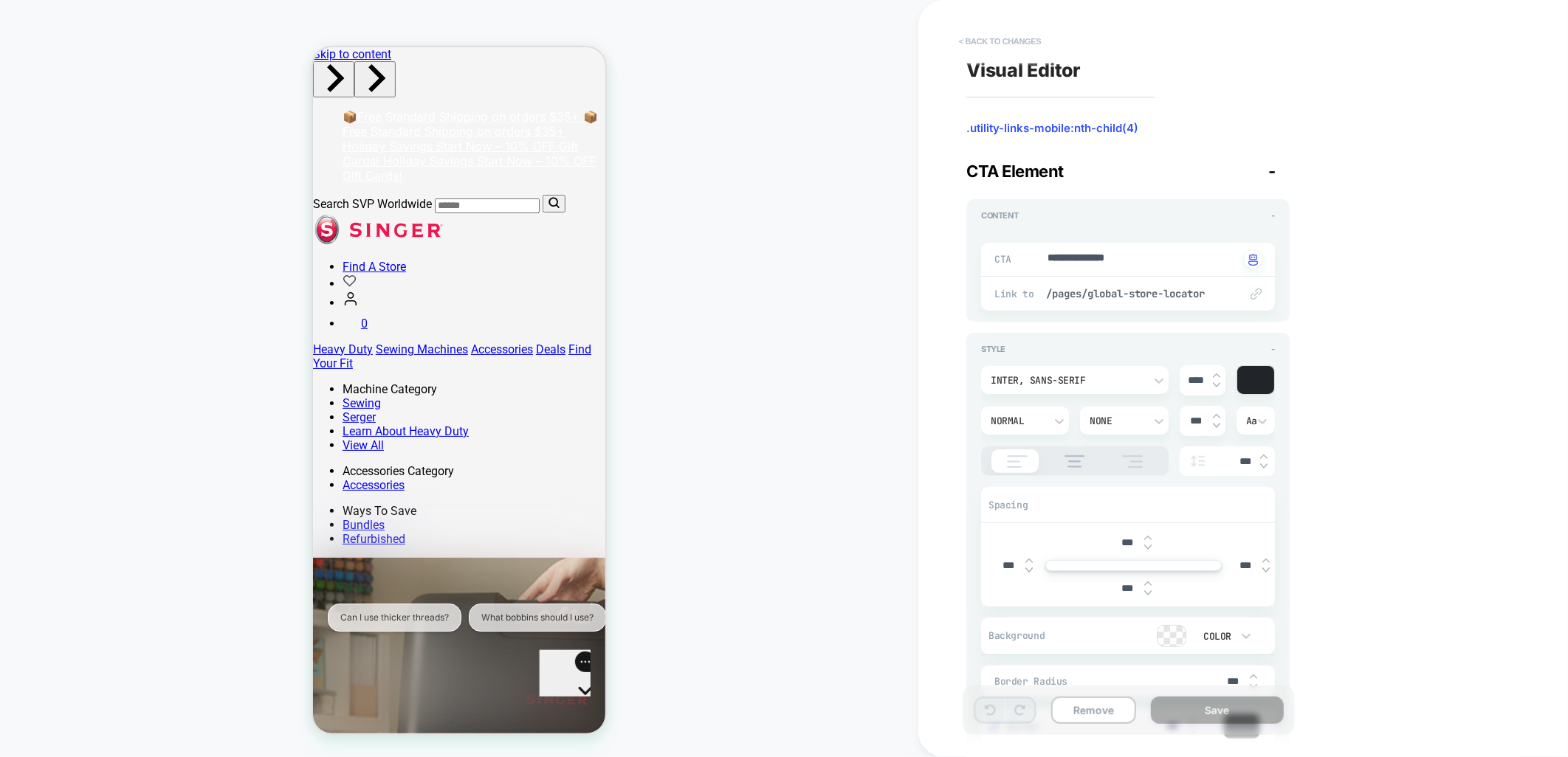
click at [984, 42] on button "< Back to changes" at bounding box center [999, 41] width 98 height 23
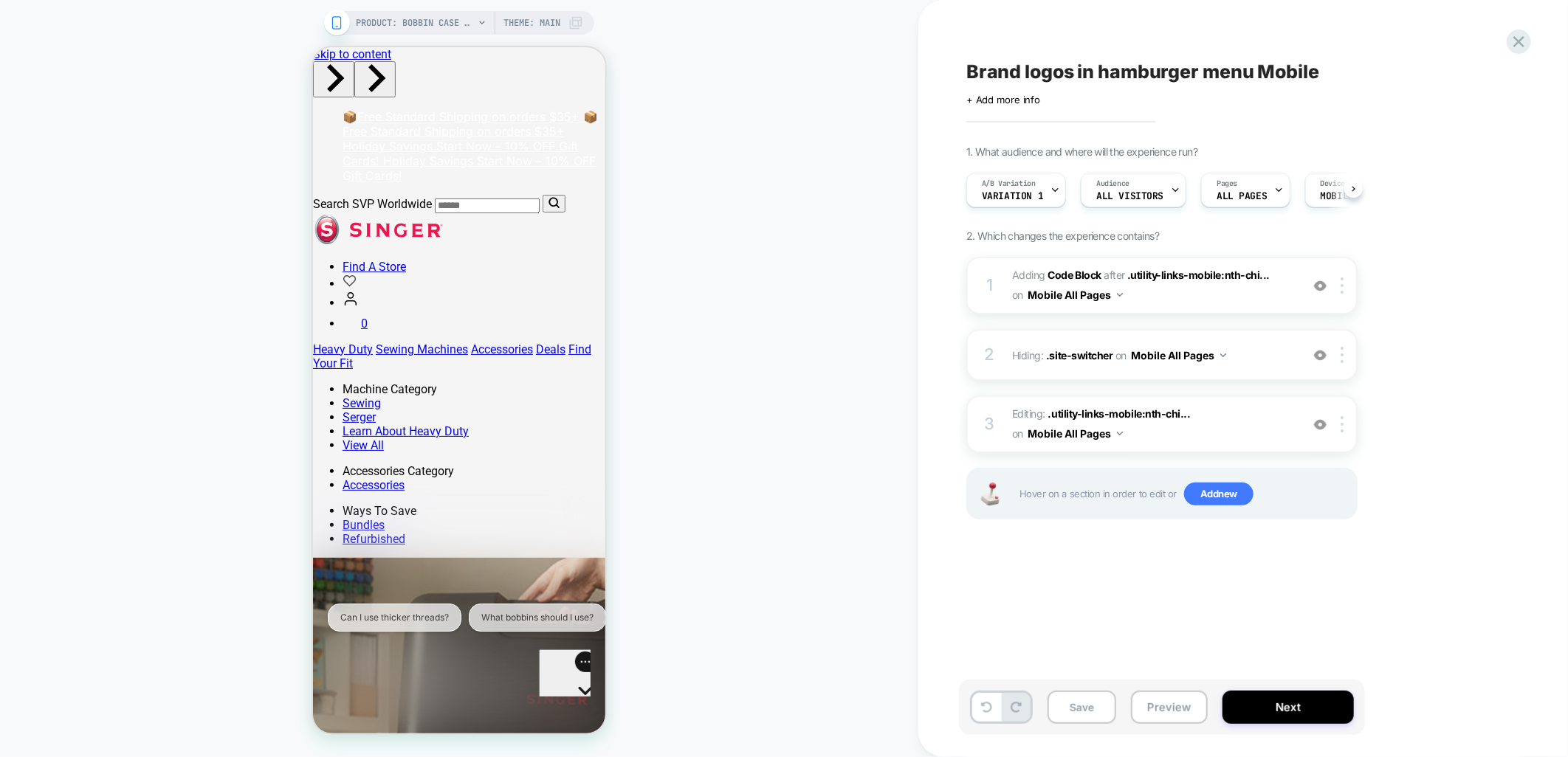
scroll to position [0, 1]
click at [1221, 409] on span "Editing : .utility-links-mobile:nth-chi... .utility-links-mobile:nth-child(4) o…" at bounding box center [1152, 424] width 281 height 40
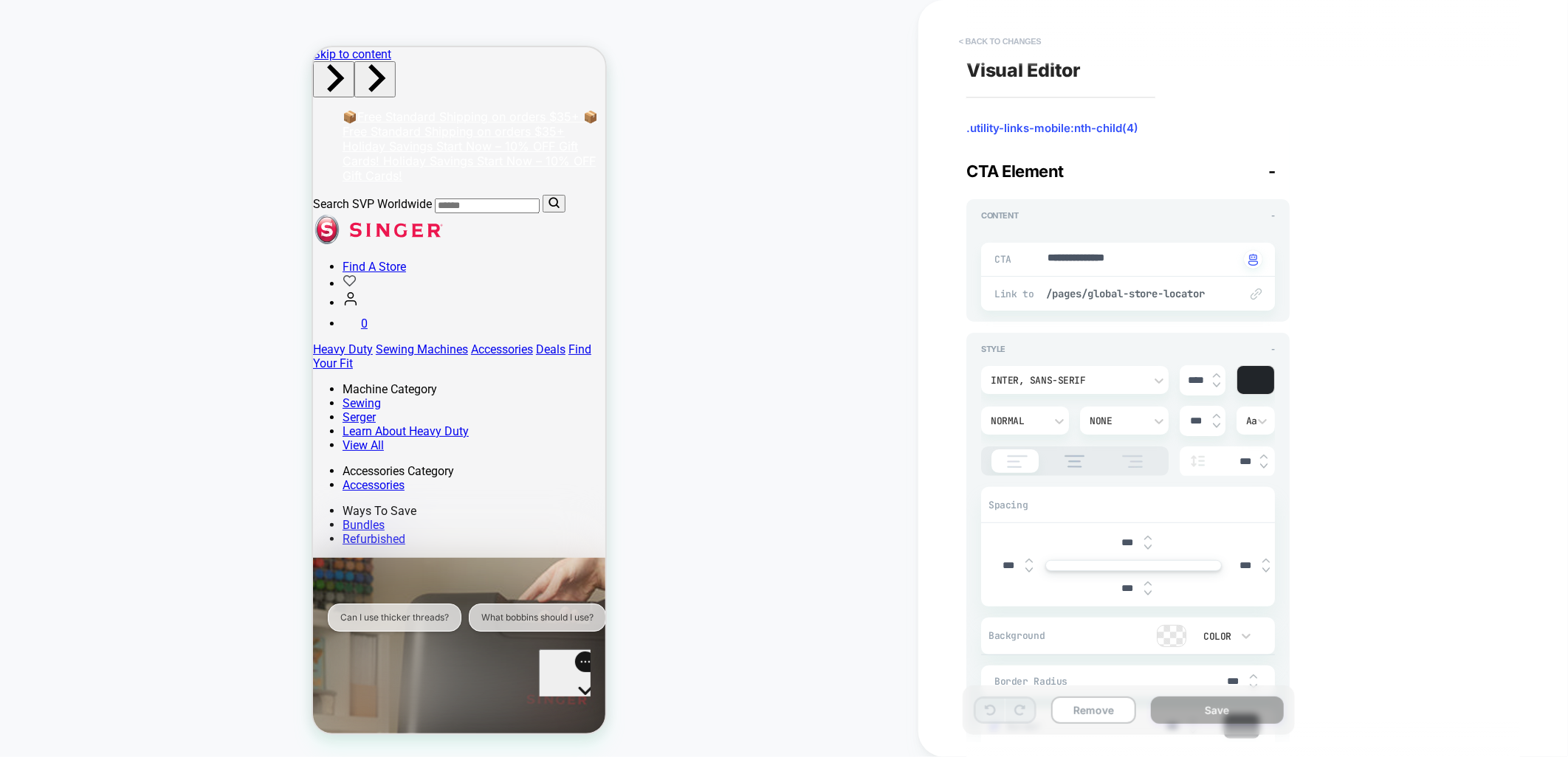
click at [983, 41] on button "< Back to changes" at bounding box center [999, 41] width 98 height 23
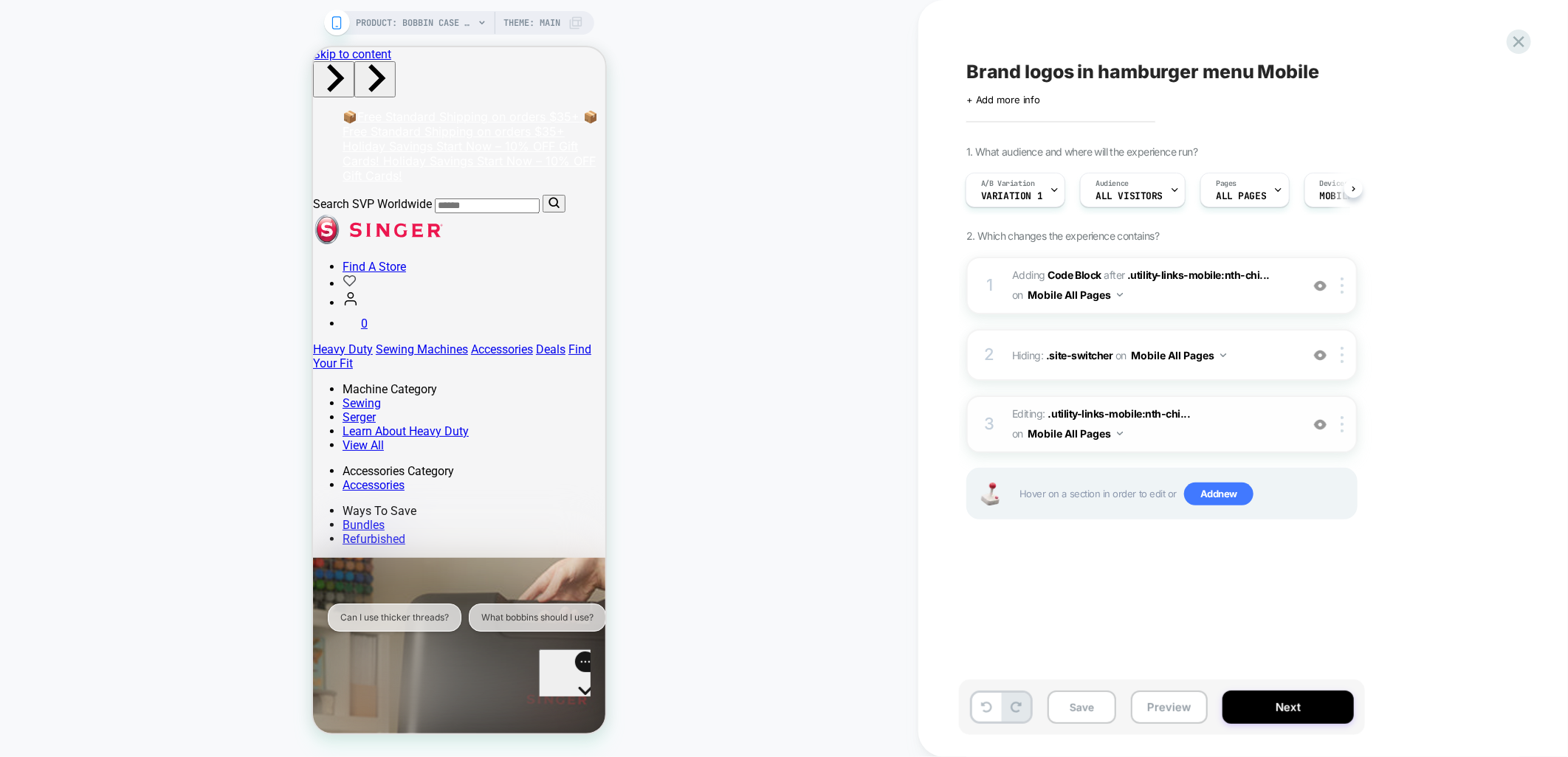
click at [1324, 425] on img at bounding box center [1320, 424] width 13 height 13
click at [1182, 429] on span "Editing : .utility-links-mobile:nth-chi... .utility-links-mobile:nth-child(4) o…" at bounding box center [1152, 424] width 281 height 40
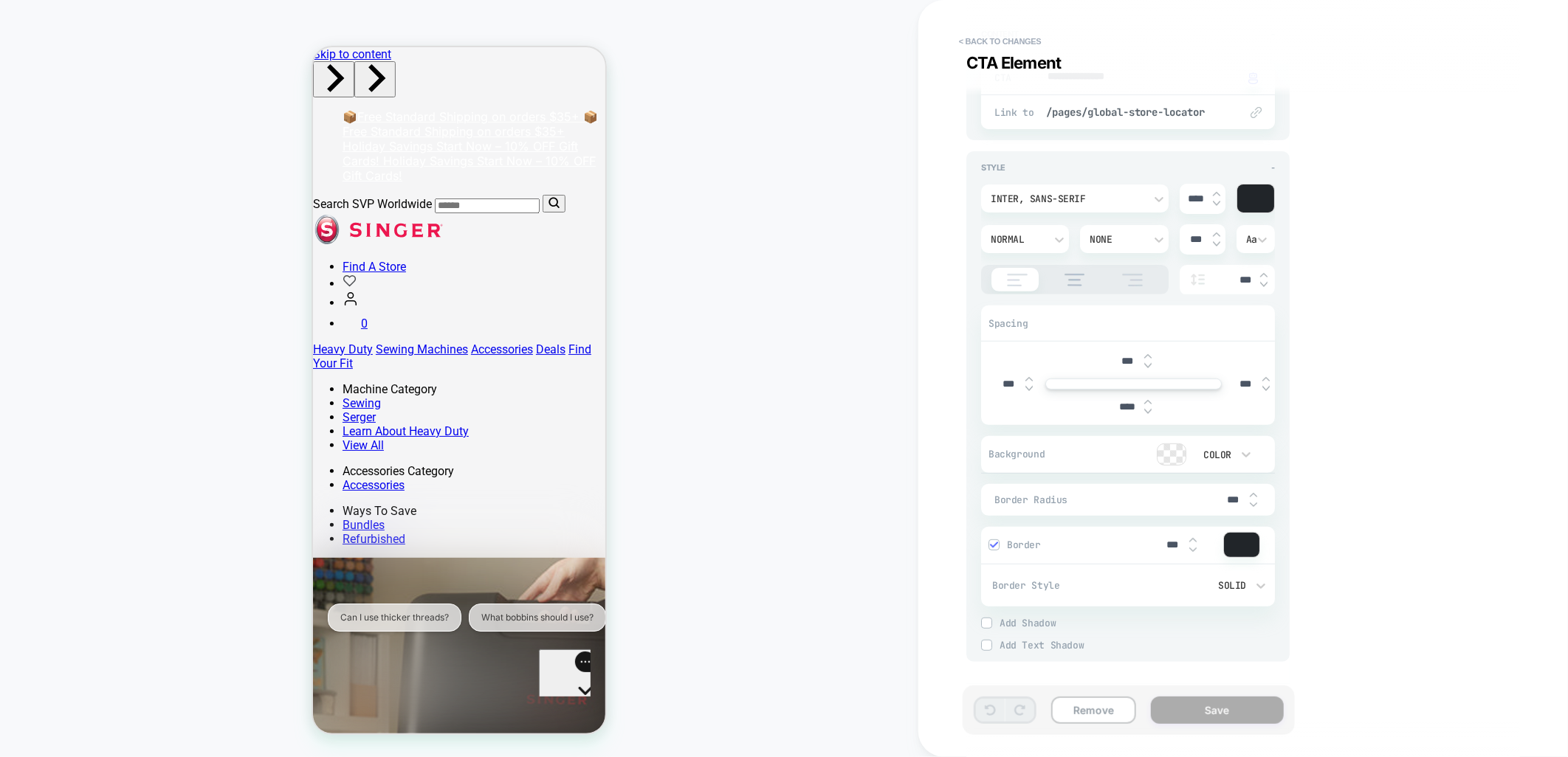
scroll to position [93, 0]
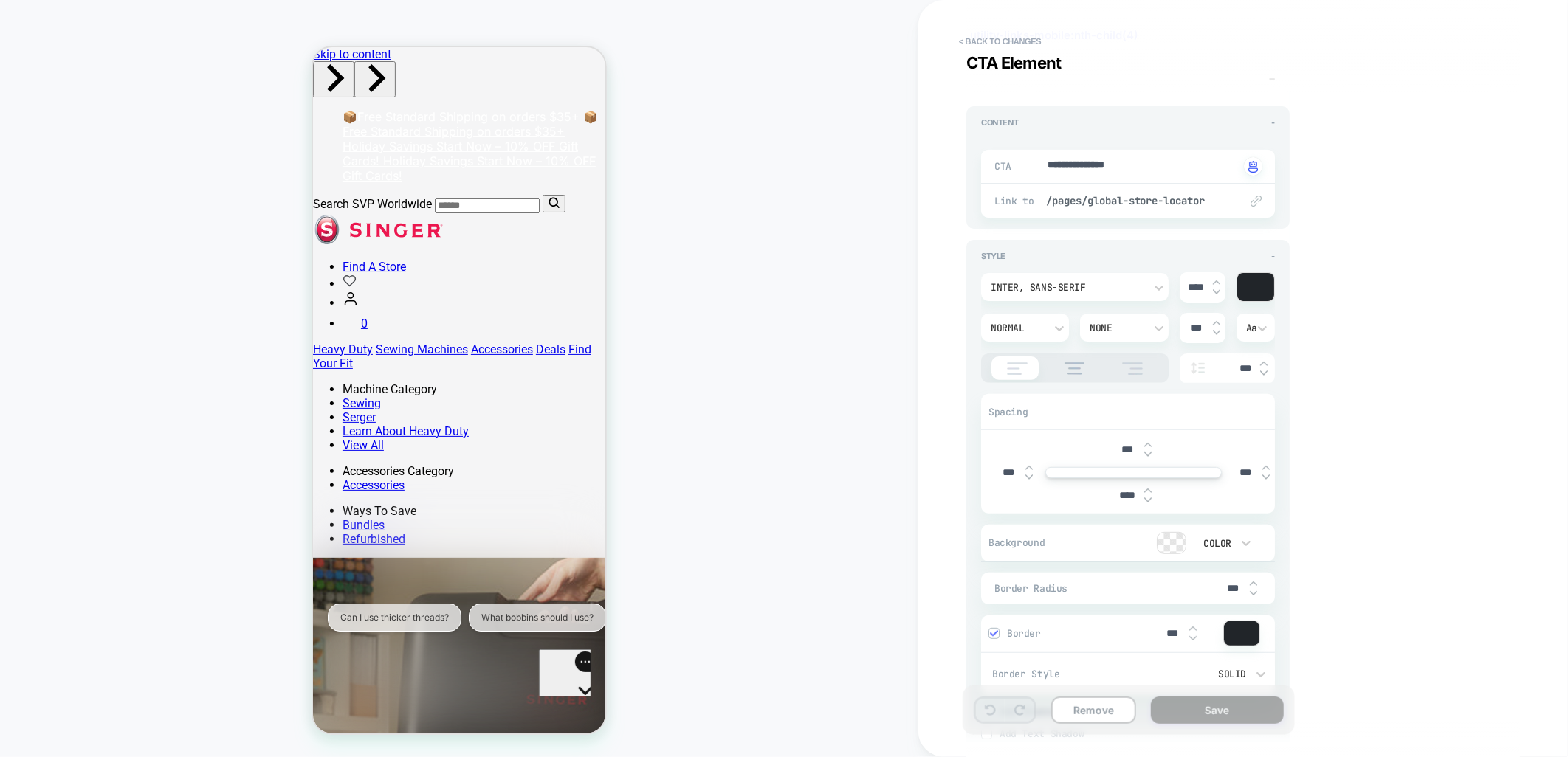
type textarea "*"
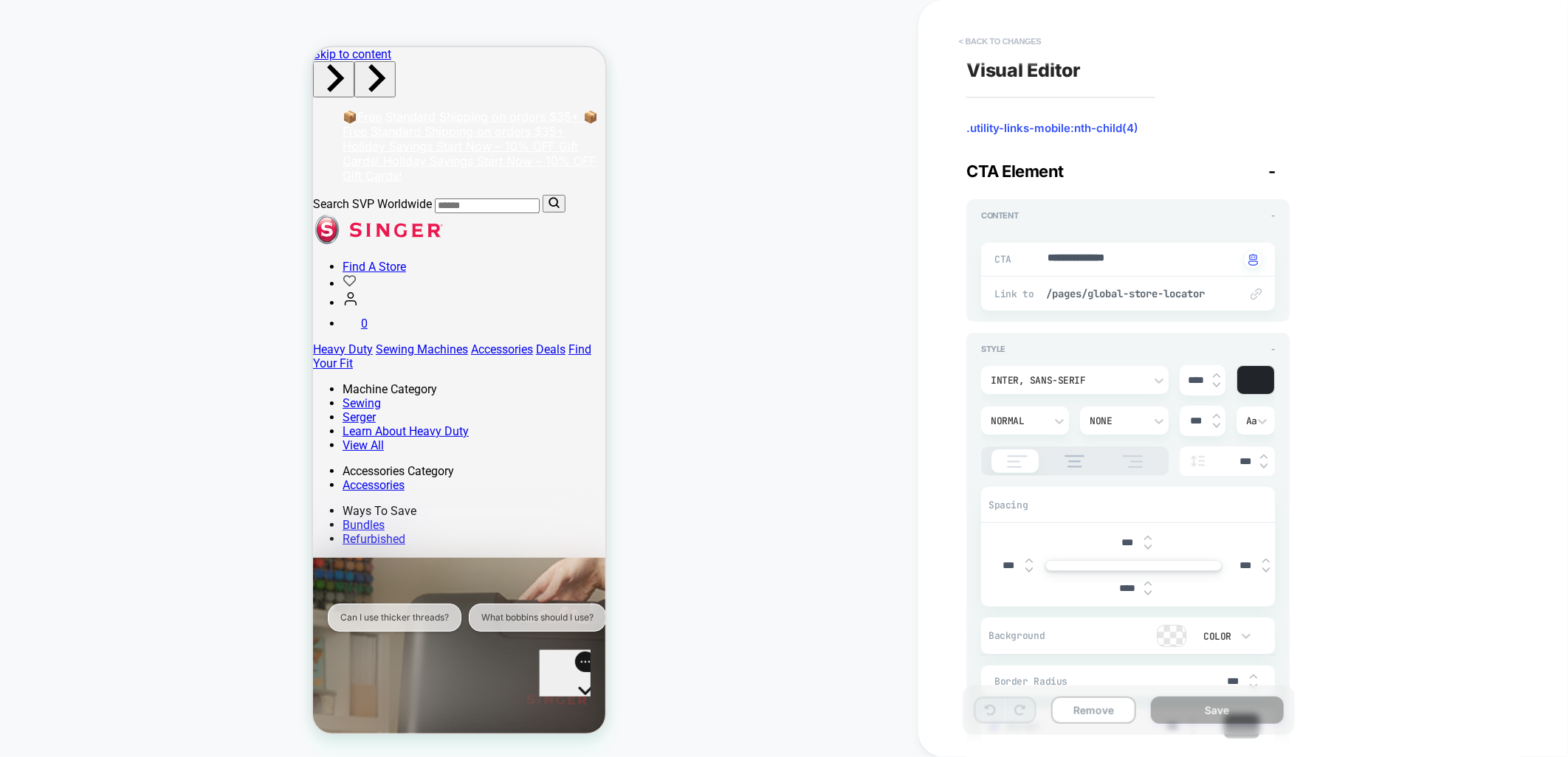
click at [970, 29] on button "< Back to changes" at bounding box center [999, 41] width 98 height 23
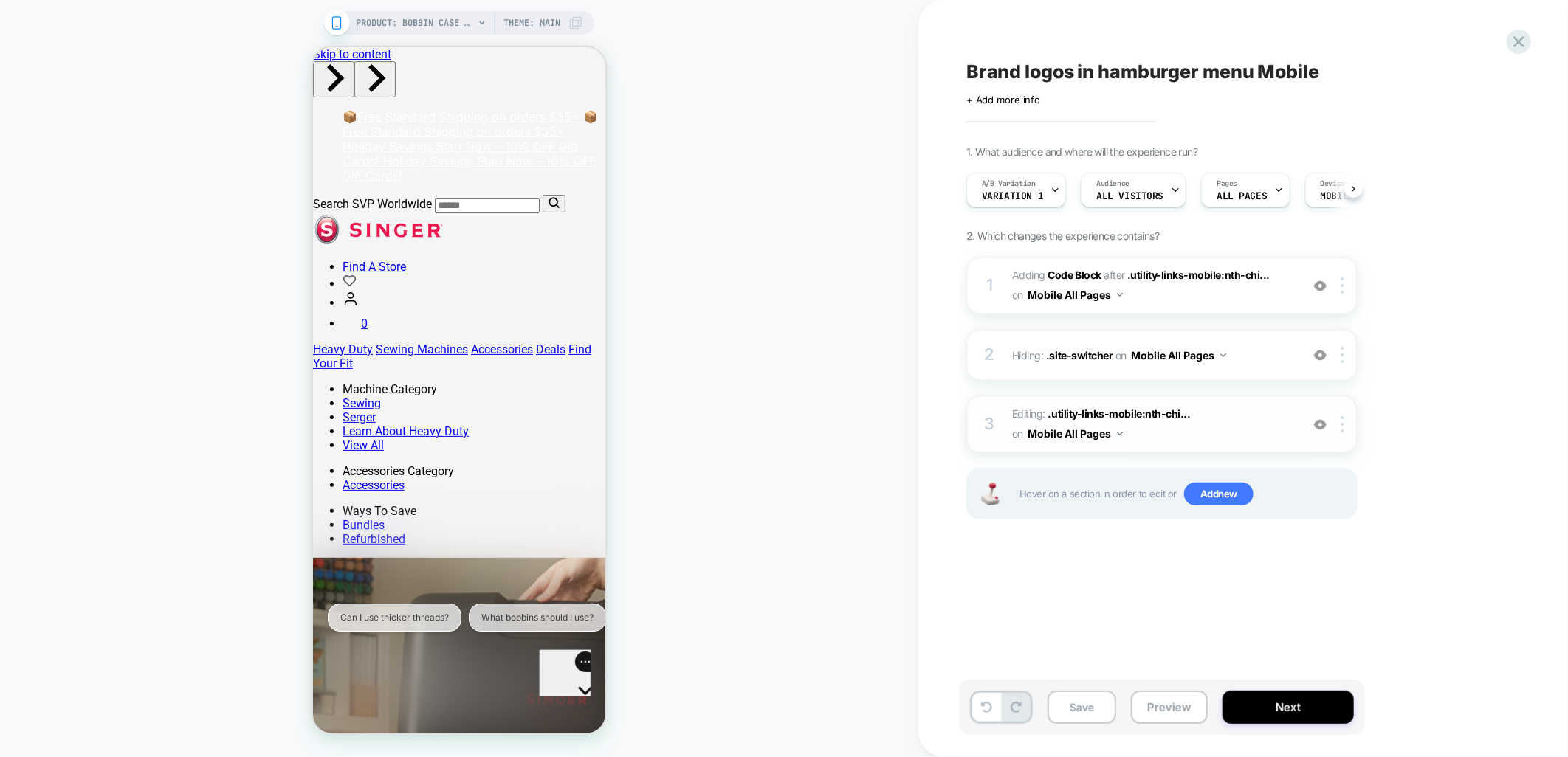
scroll to position [0, 1]
click at [1511, 42] on icon at bounding box center [1519, 42] width 20 height 20
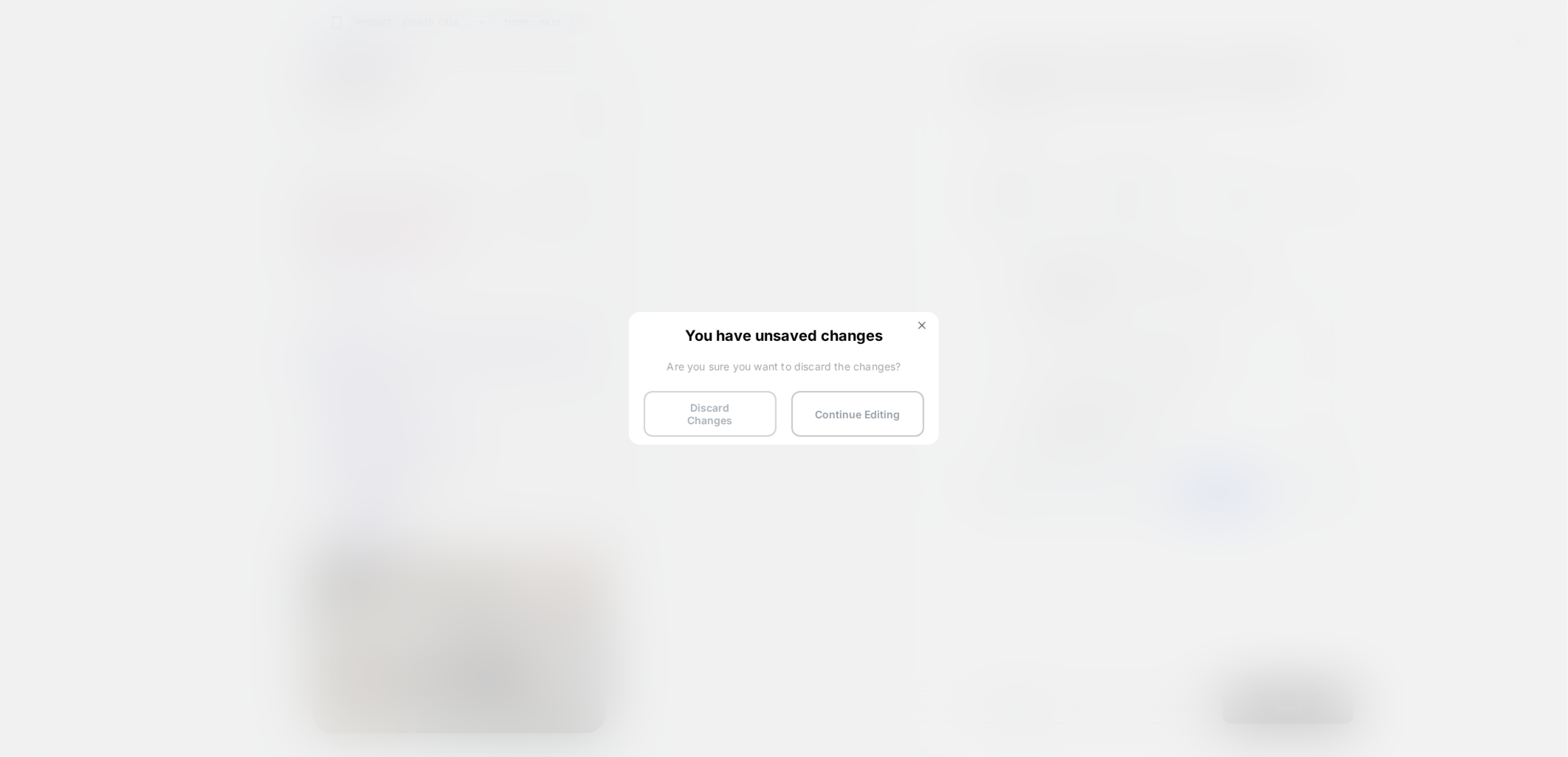
click at [731, 407] on button "Discard Changes" at bounding box center [709, 414] width 133 height 46
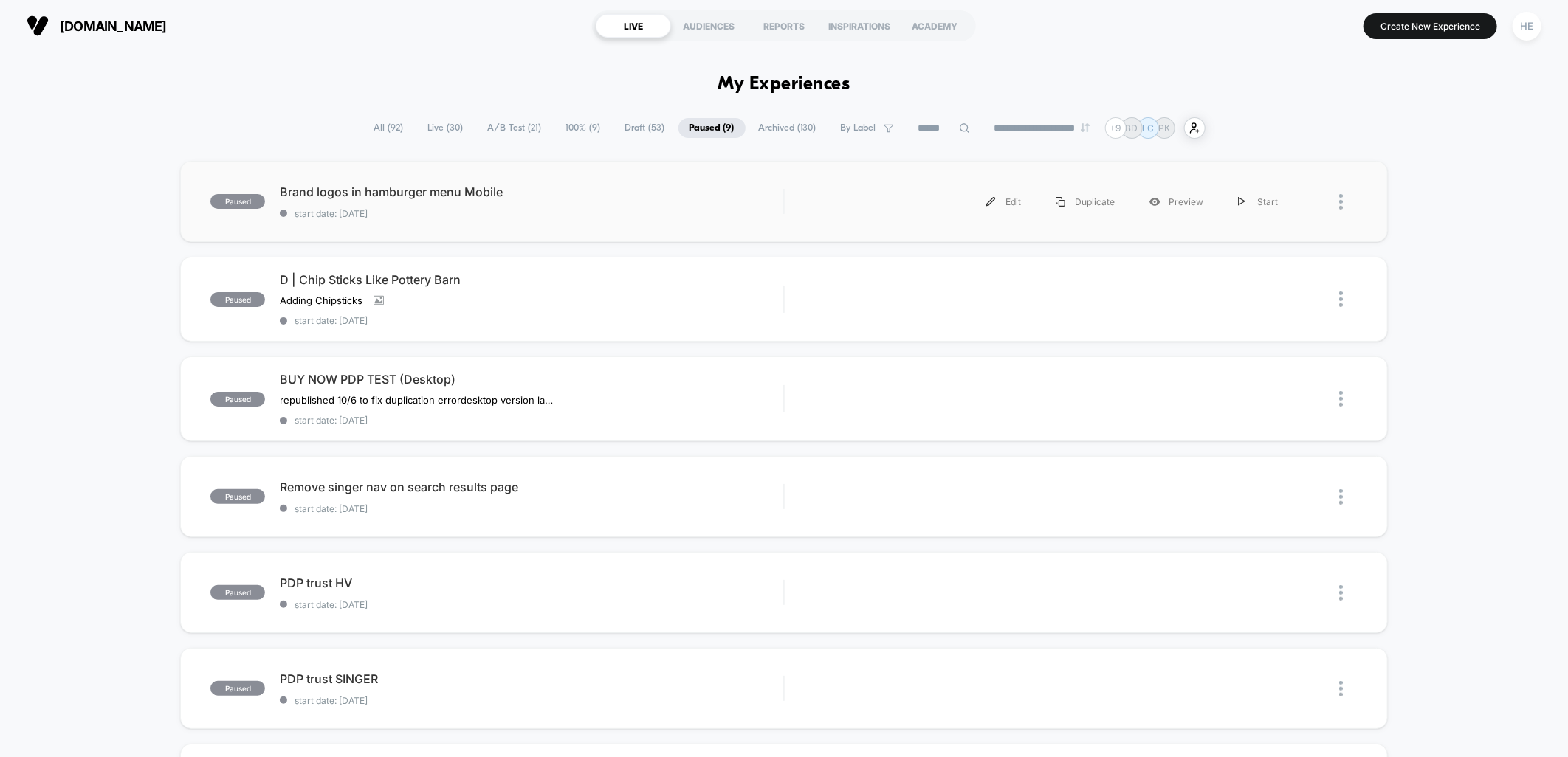
click at [1344, 210] on div at bounding box center [1348, 202] width 18 height 33
click at [1255, 291] on div "Archive" at bounding box center [1265, 288] width 133 height 33
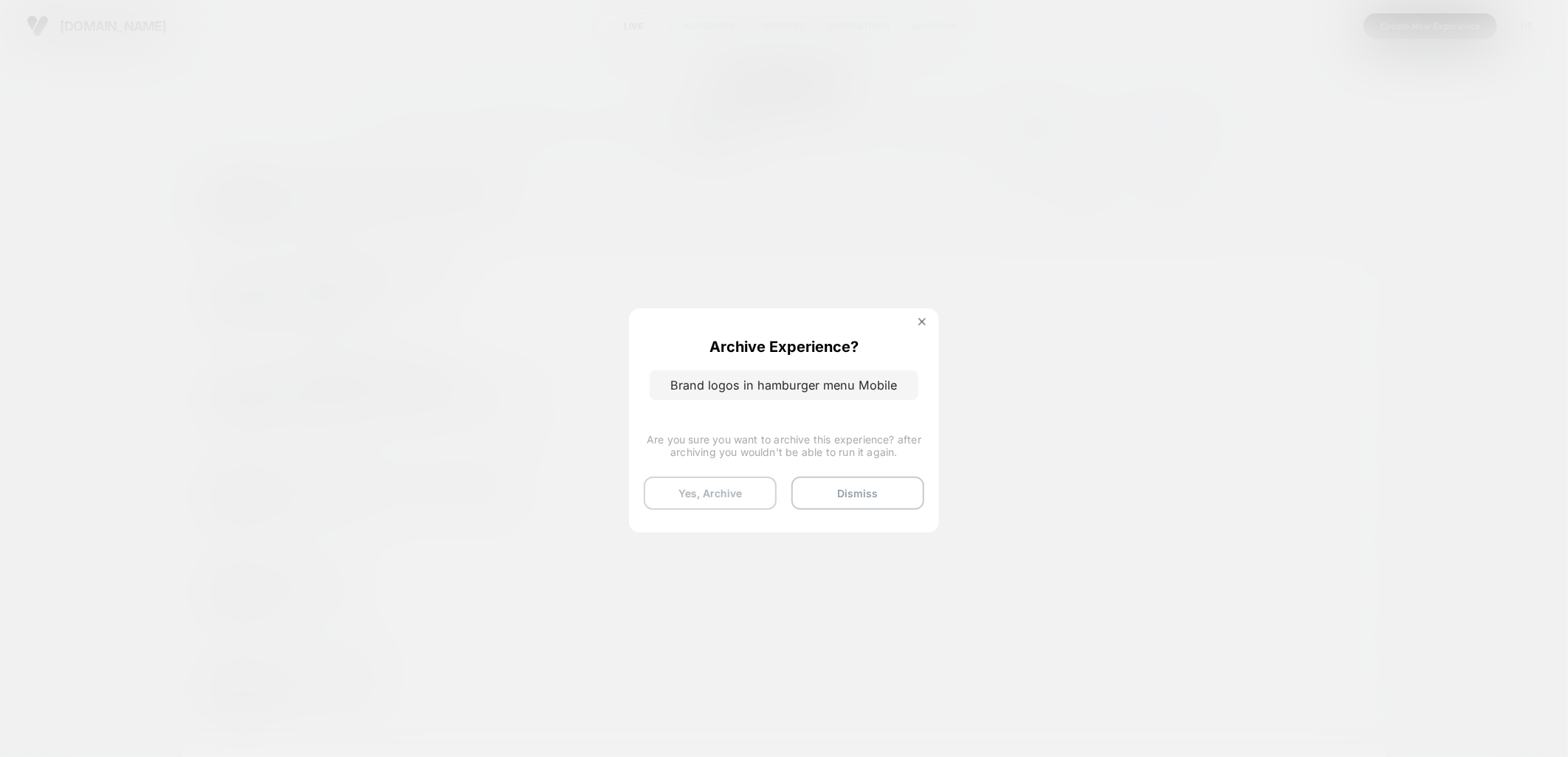
click at [731, 490] on button "Yes, Archive" at bounding box center [709, 494] width 133 height 33
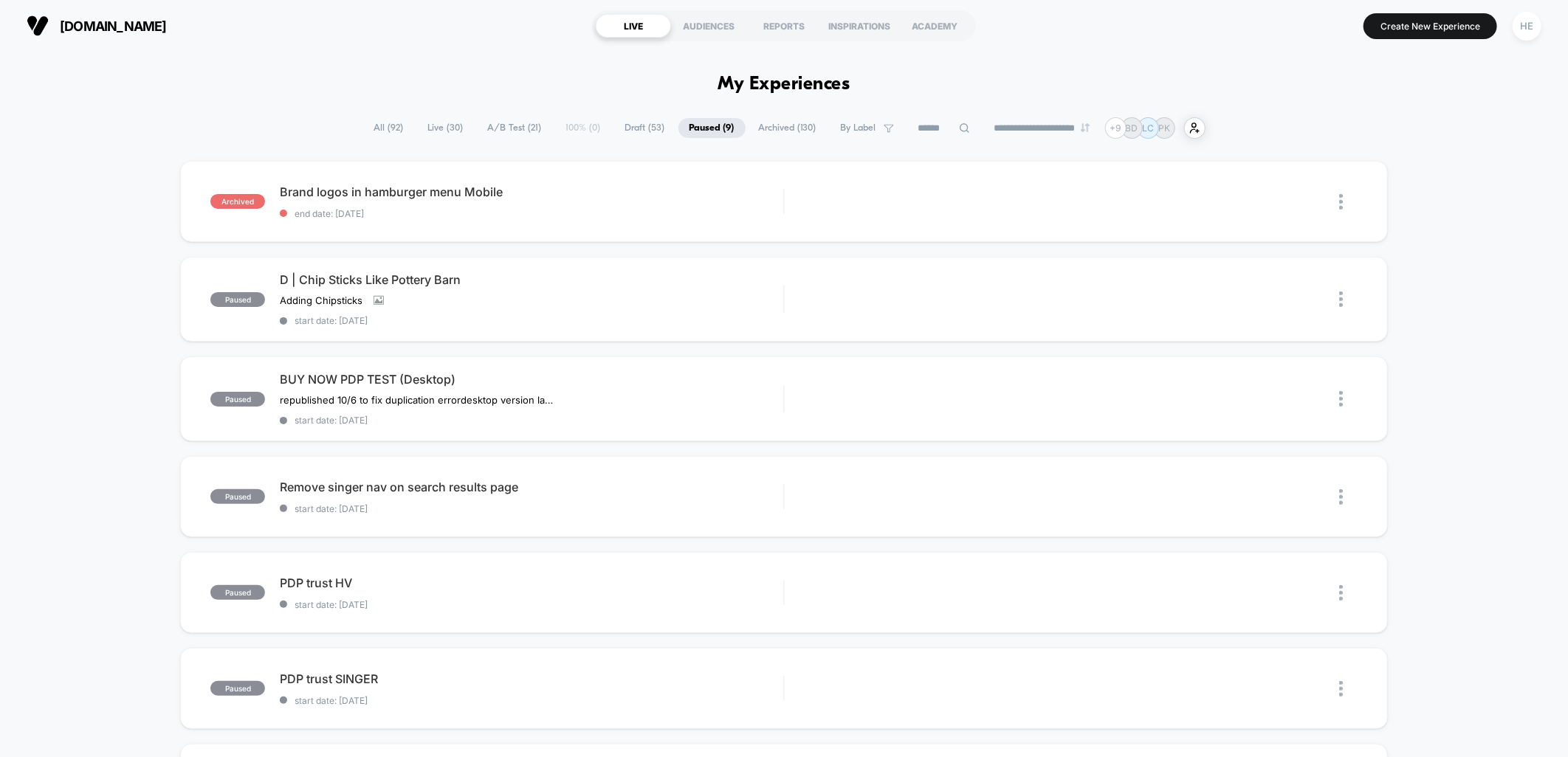
drag, startPoint x: 443, startPoint y: 123, endPoint x: 680, endPoint y: 156, distance: 239.3
click at [443, 123] on span "Live ( 30 )" at bounding box center [445, 128] width 58 height 20
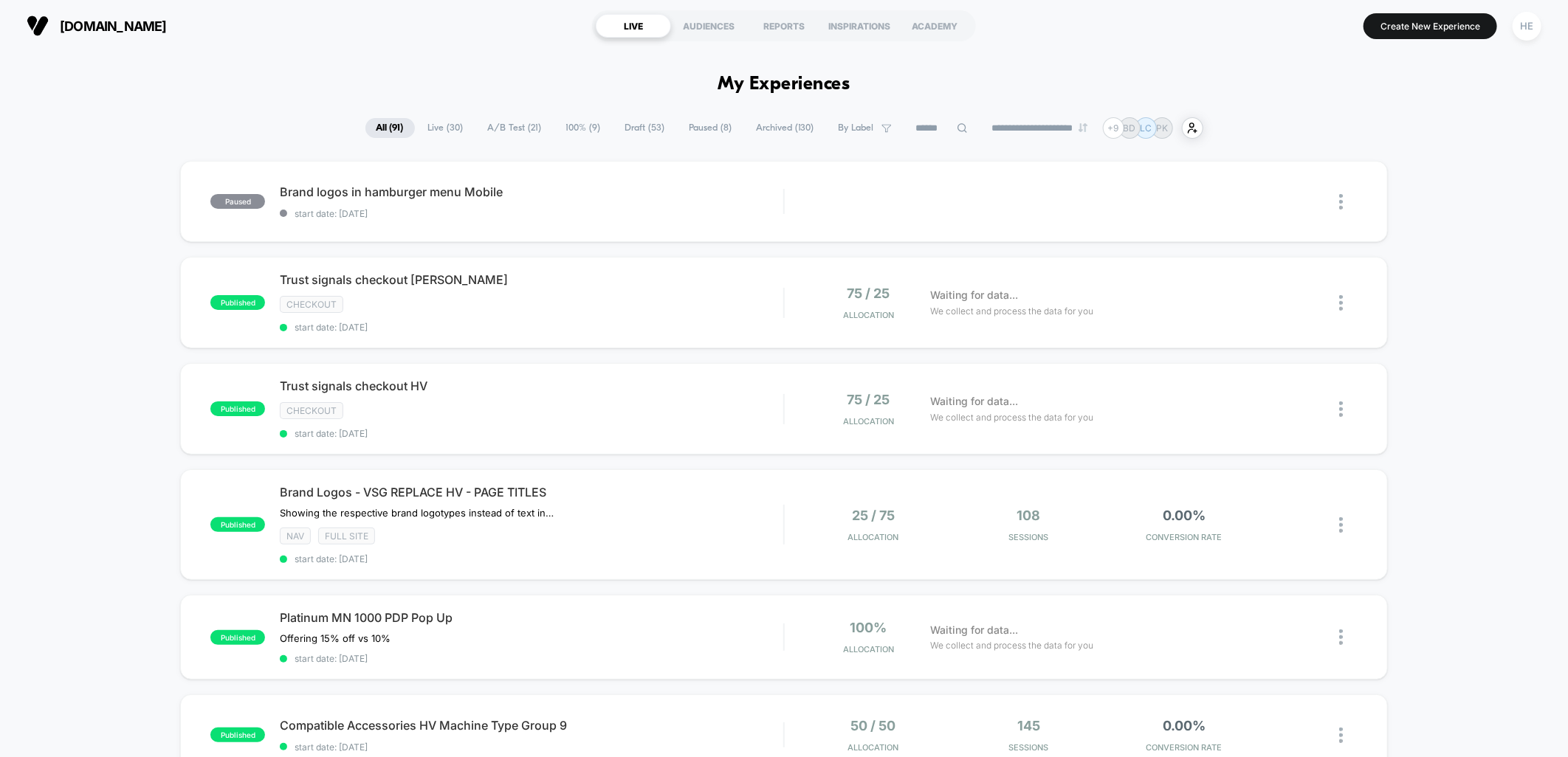
click at [441, 128] on span "Live ( 30 )" at bounding box center [445, 128] width 58 height 20
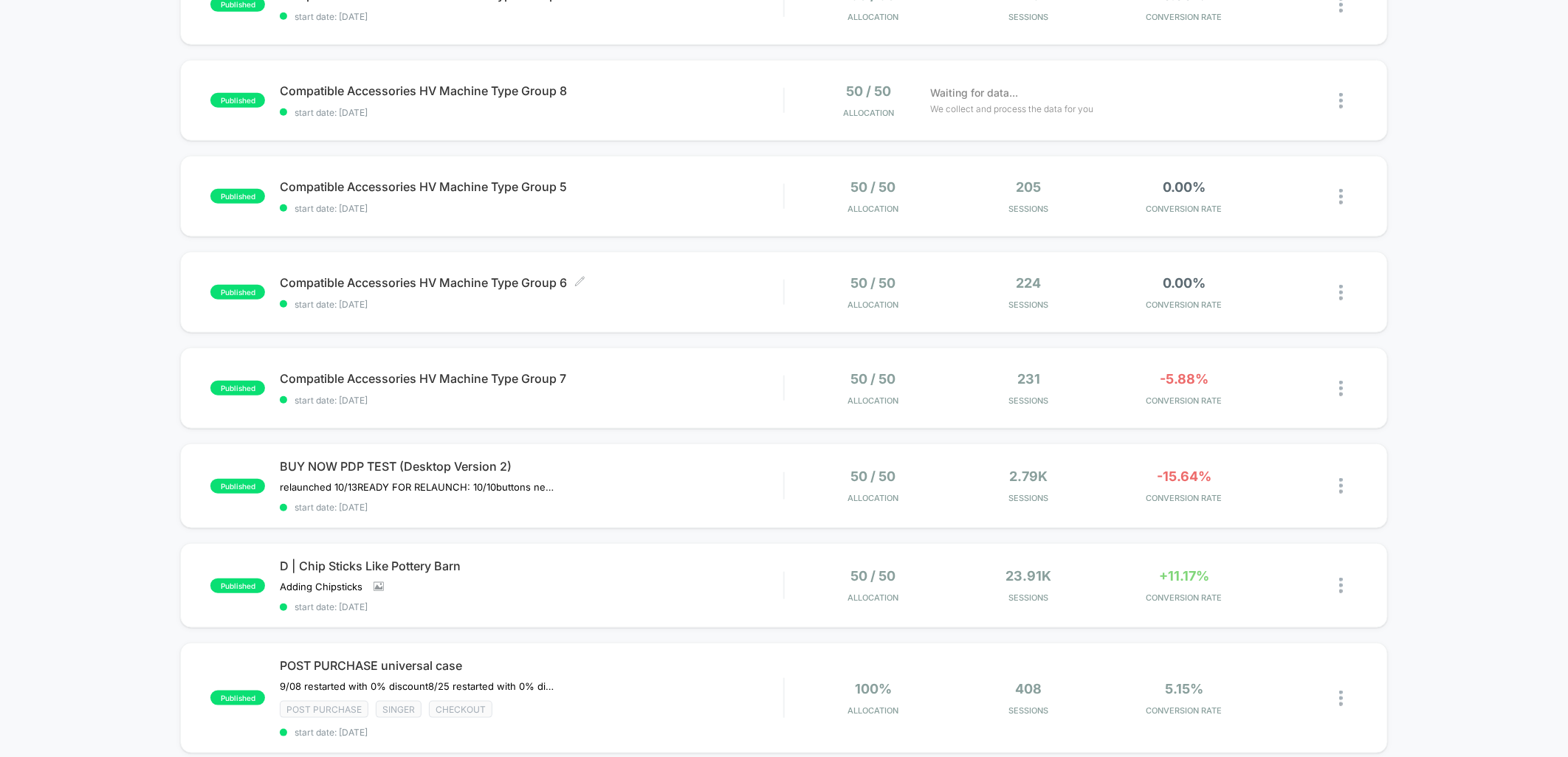
scroll to position [655, 0]
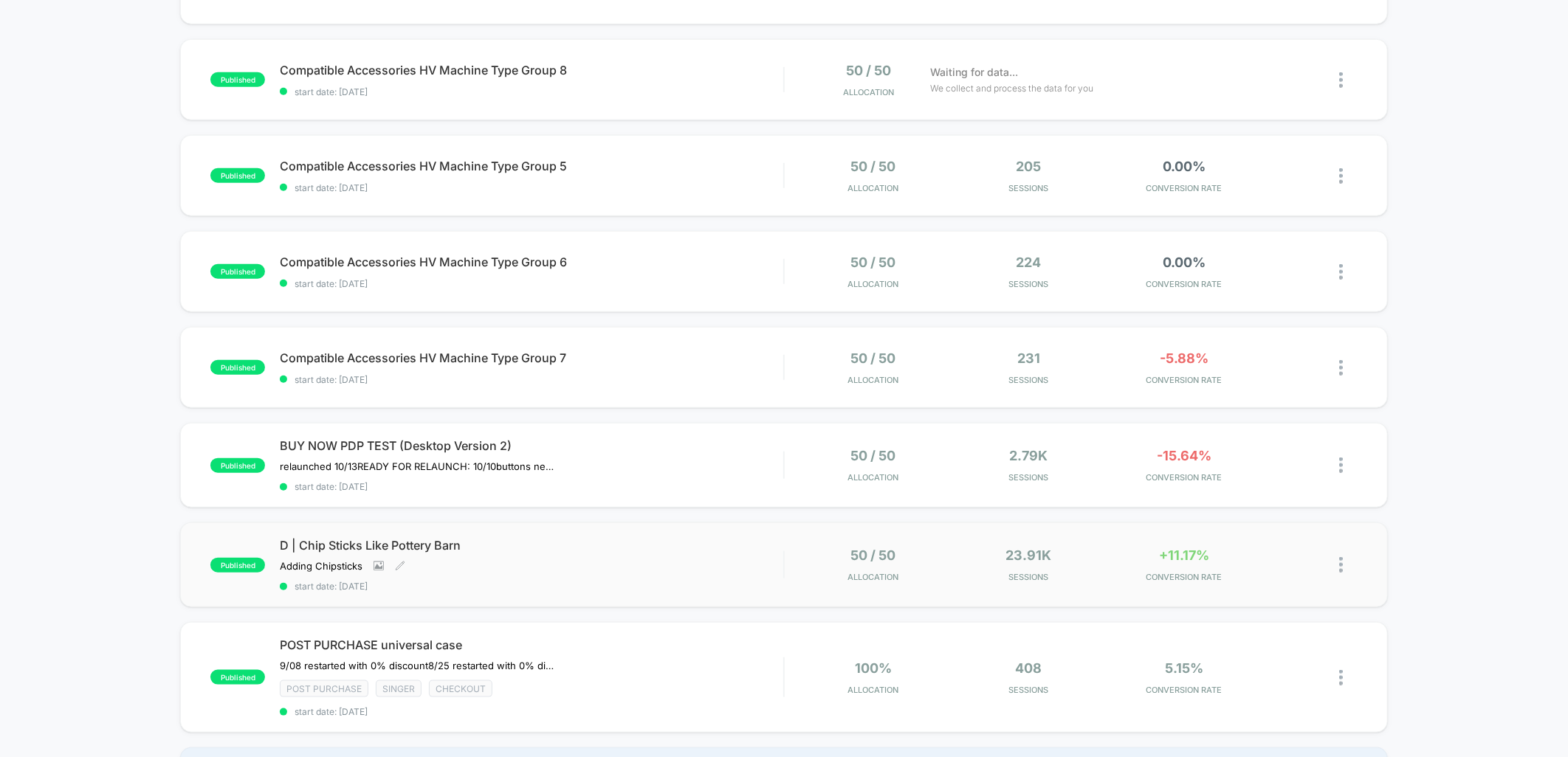
click at [654, 538] on span "D | Chip Sticks Like Pottery Barn" at bounding box center [532, 545] width 503 height 15
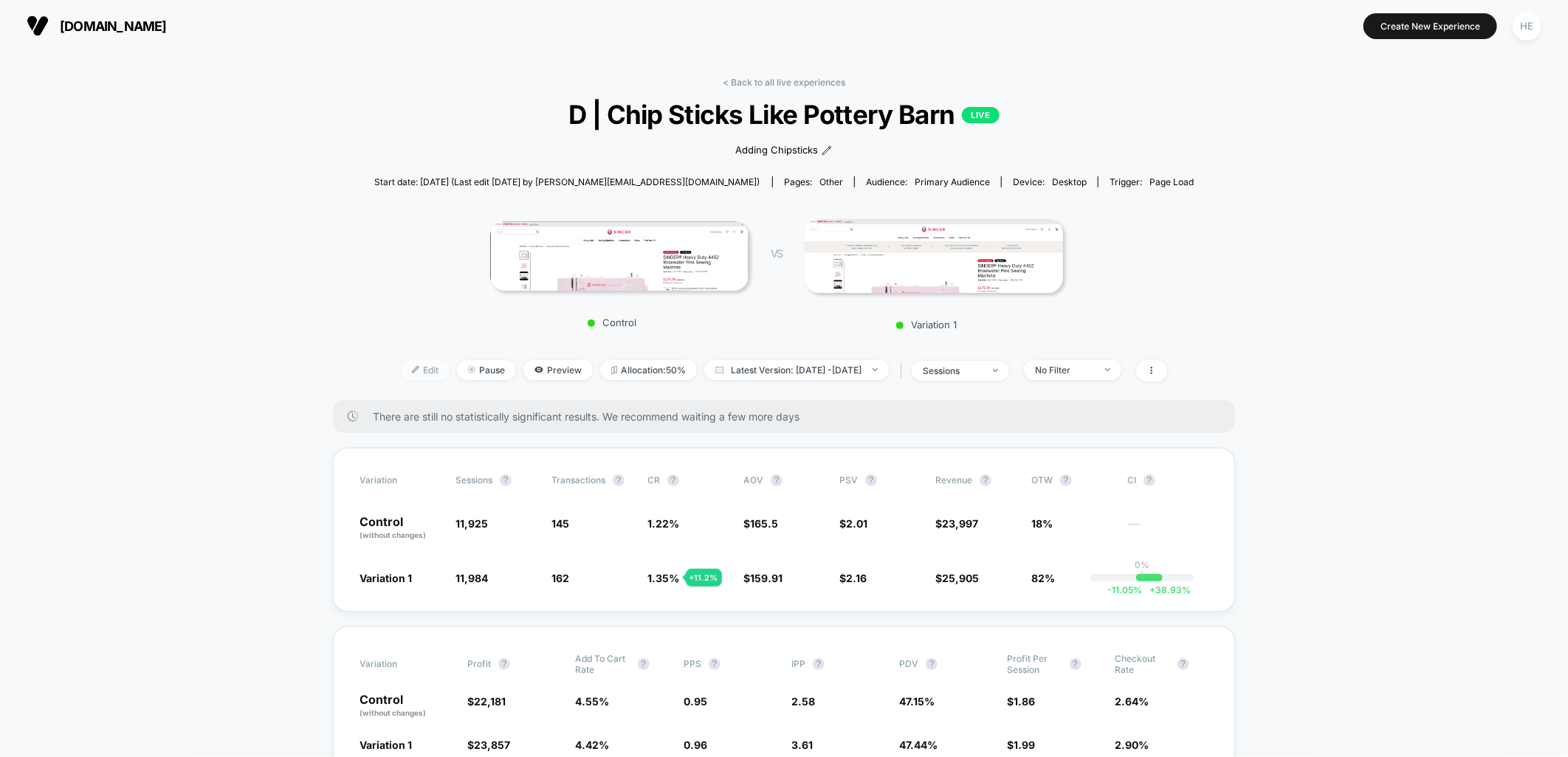
click at [401, 370] on span "Edit" at bounding box center [425, 370] width 48 height 20
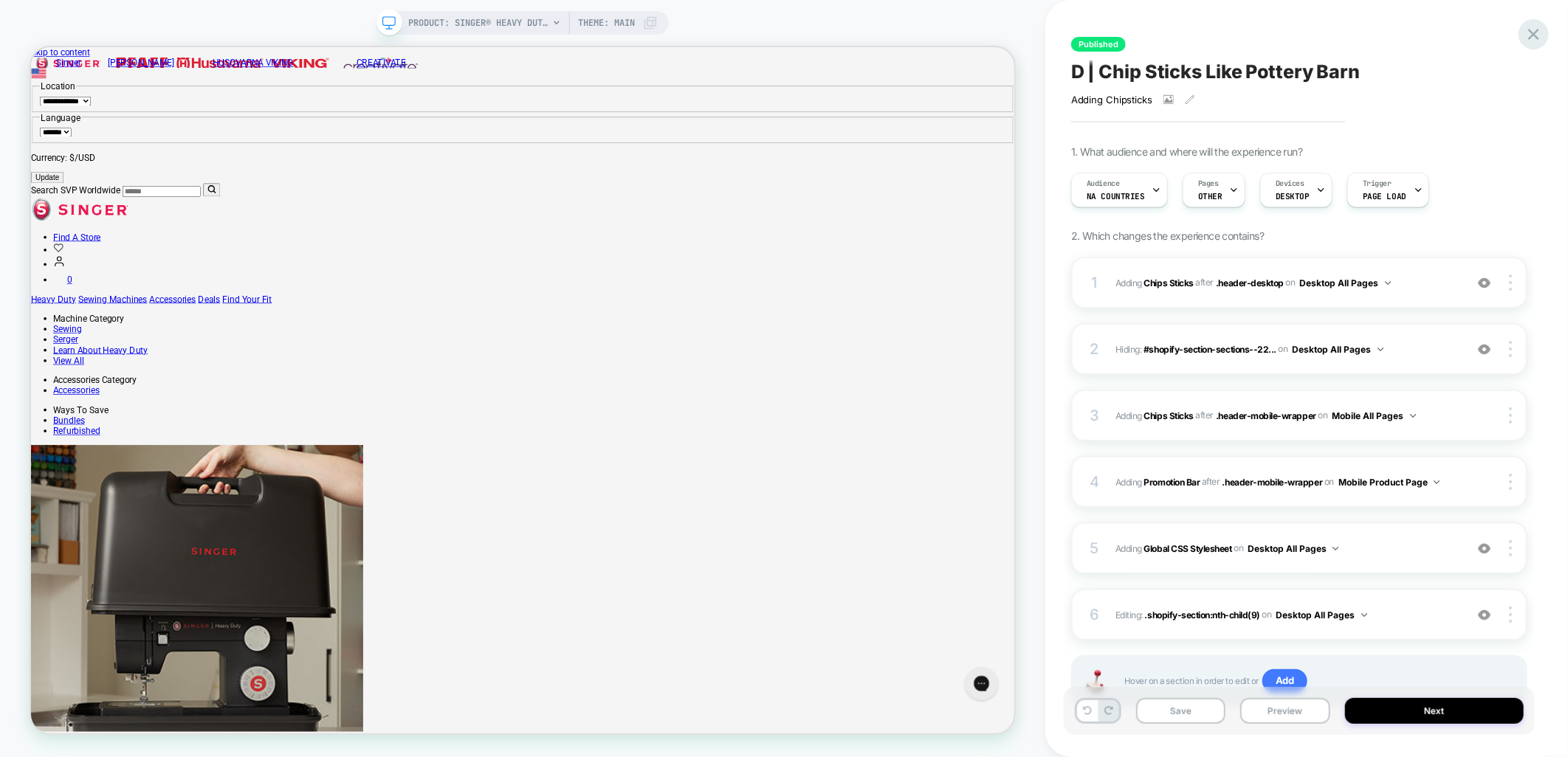
click at [1528, 33] on icon at bounding box center [1534, 34] width 20 height 20
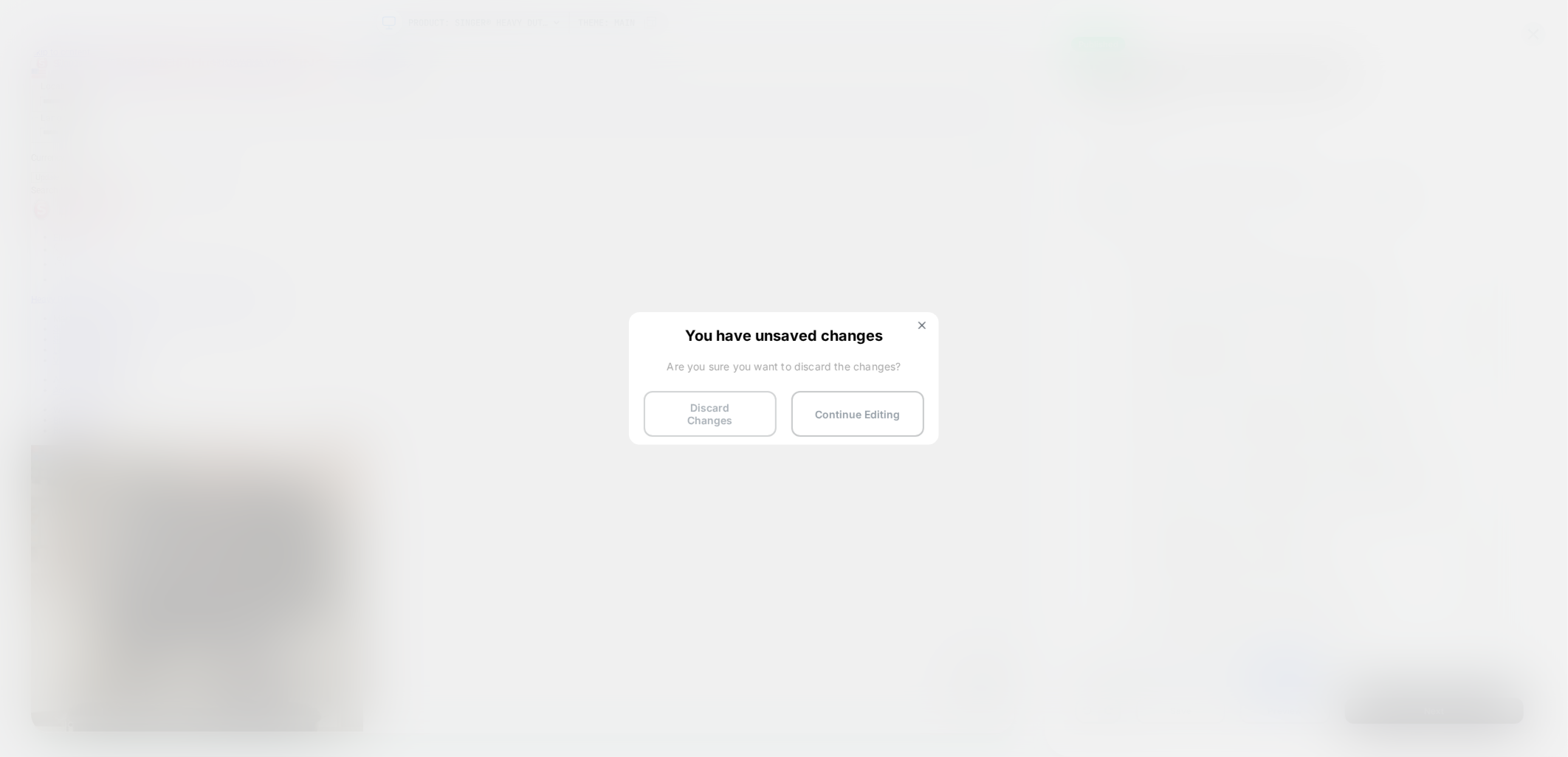
click at [731, 412] on button "Discard Changes" at bounding box center [709, 414] width 133 height 46
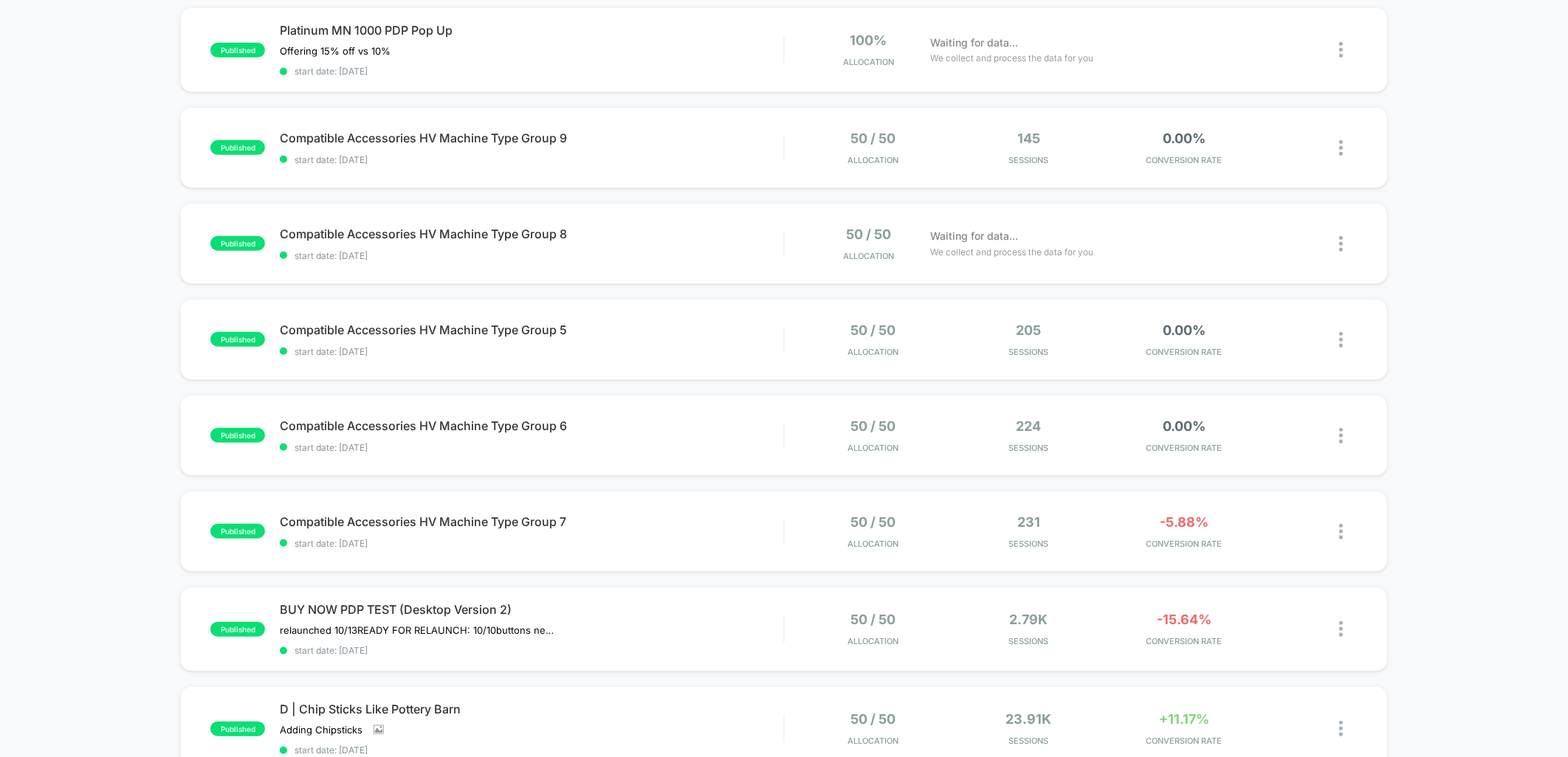
scroll to position [574, 0]
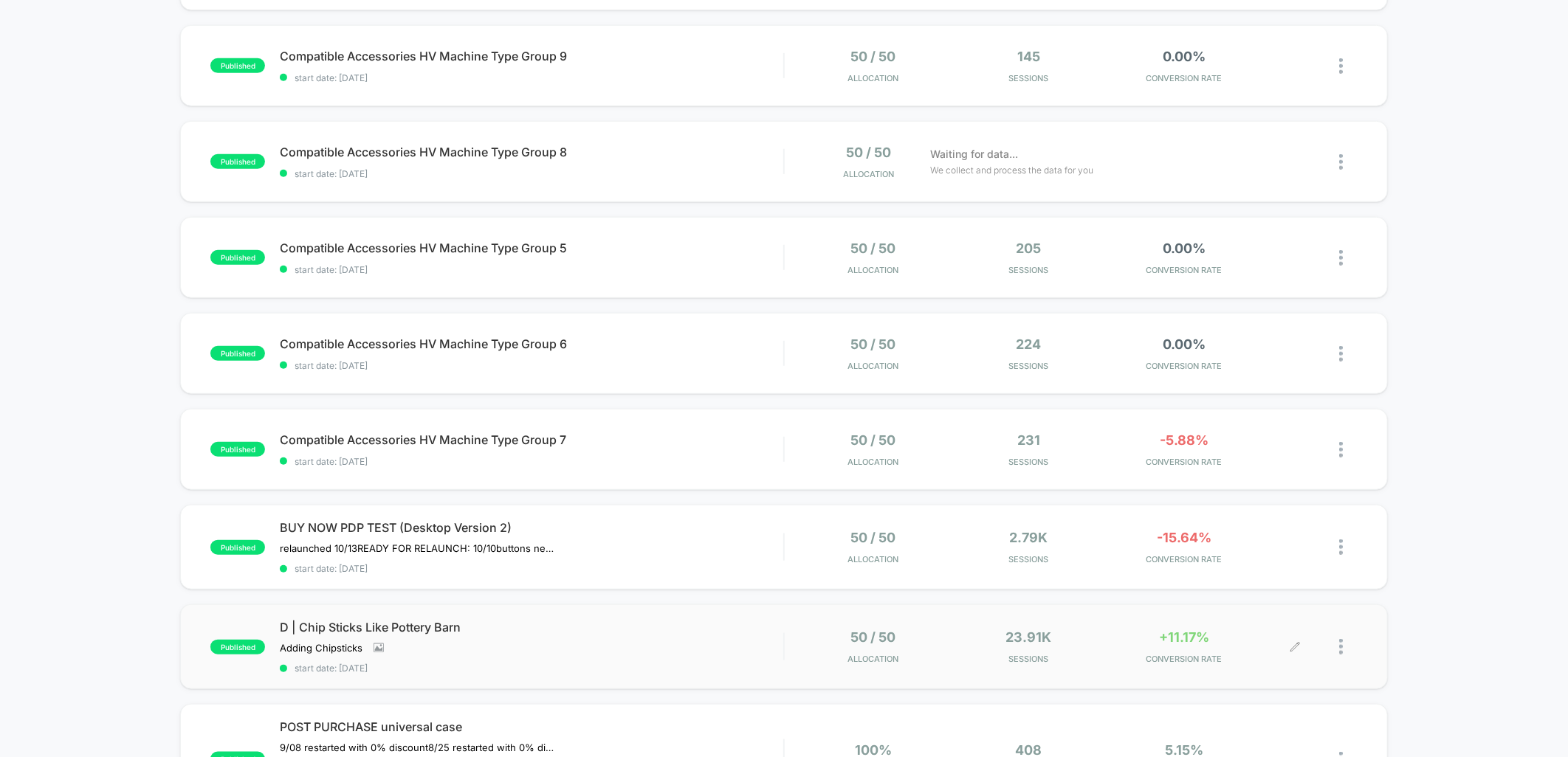
click at [1344, 643] on div at bounding box center [1348, 647] width 18 height 35
click at [1265, 626] on div "Pause" at bounding box center [1265, 624] width 133 height 33
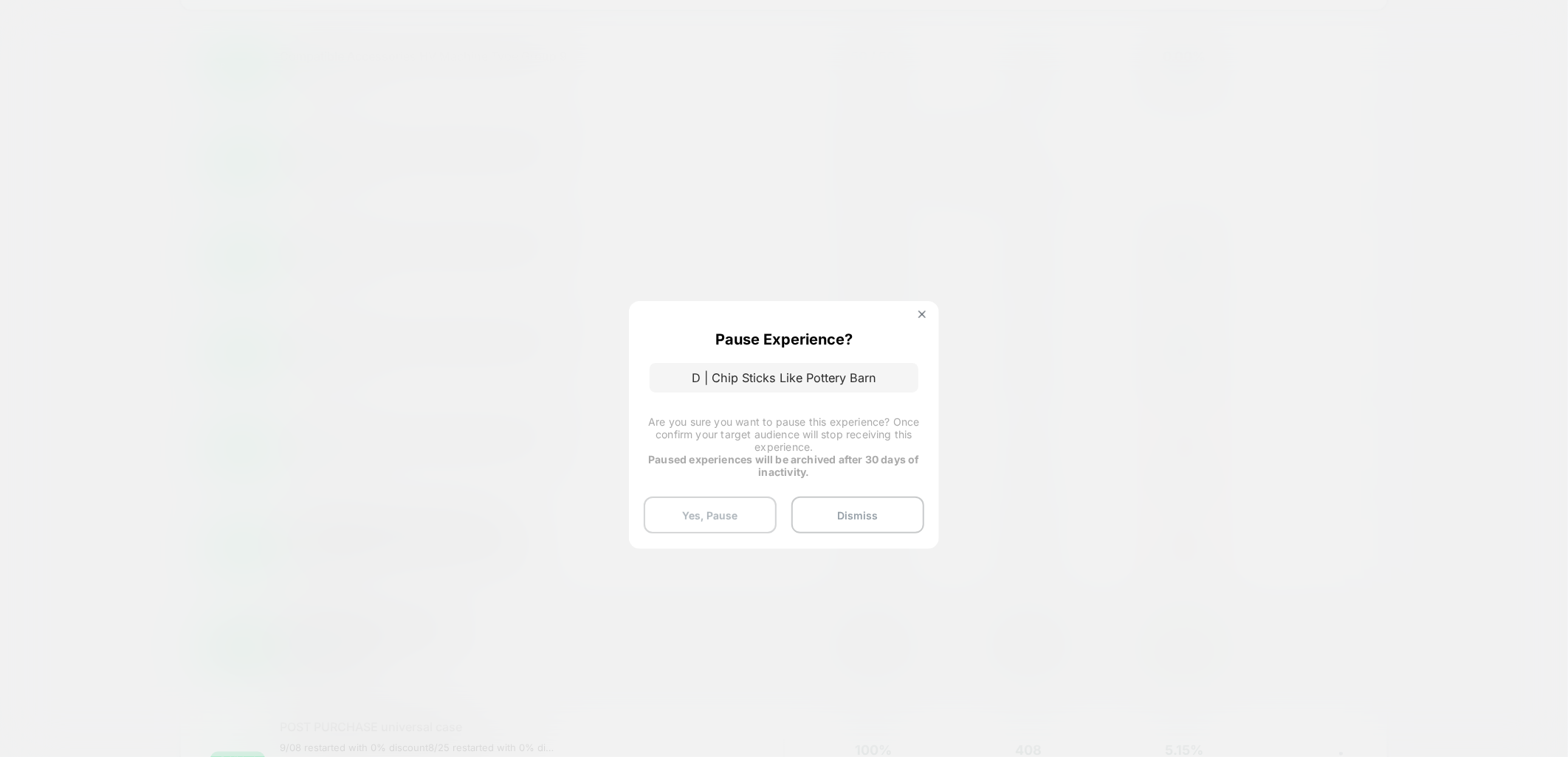
click at [676, 515] on button "Yes, Pause" at bounding box center [709, 515] width 133 height 37
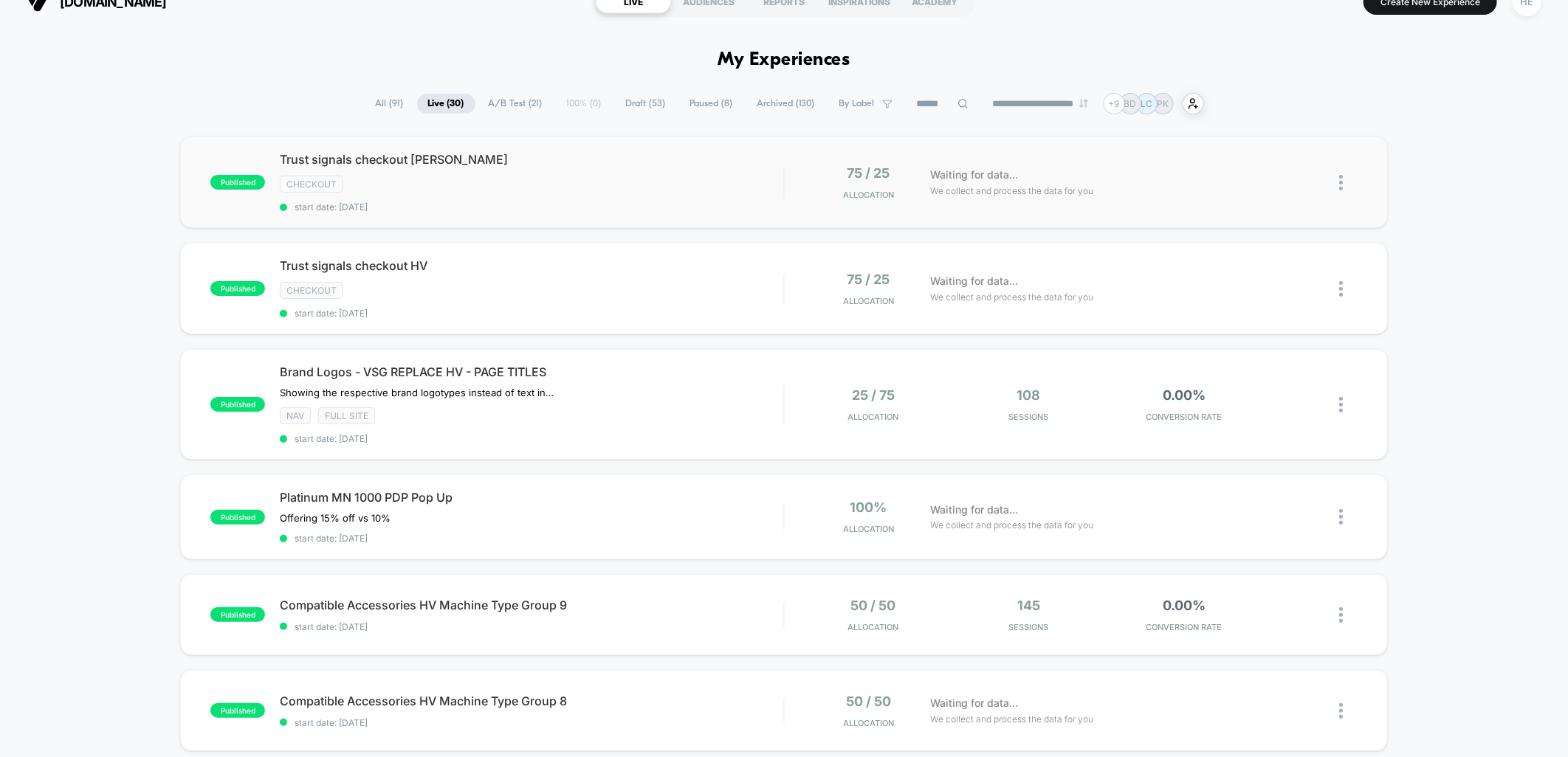
scroll to position [0, 0]
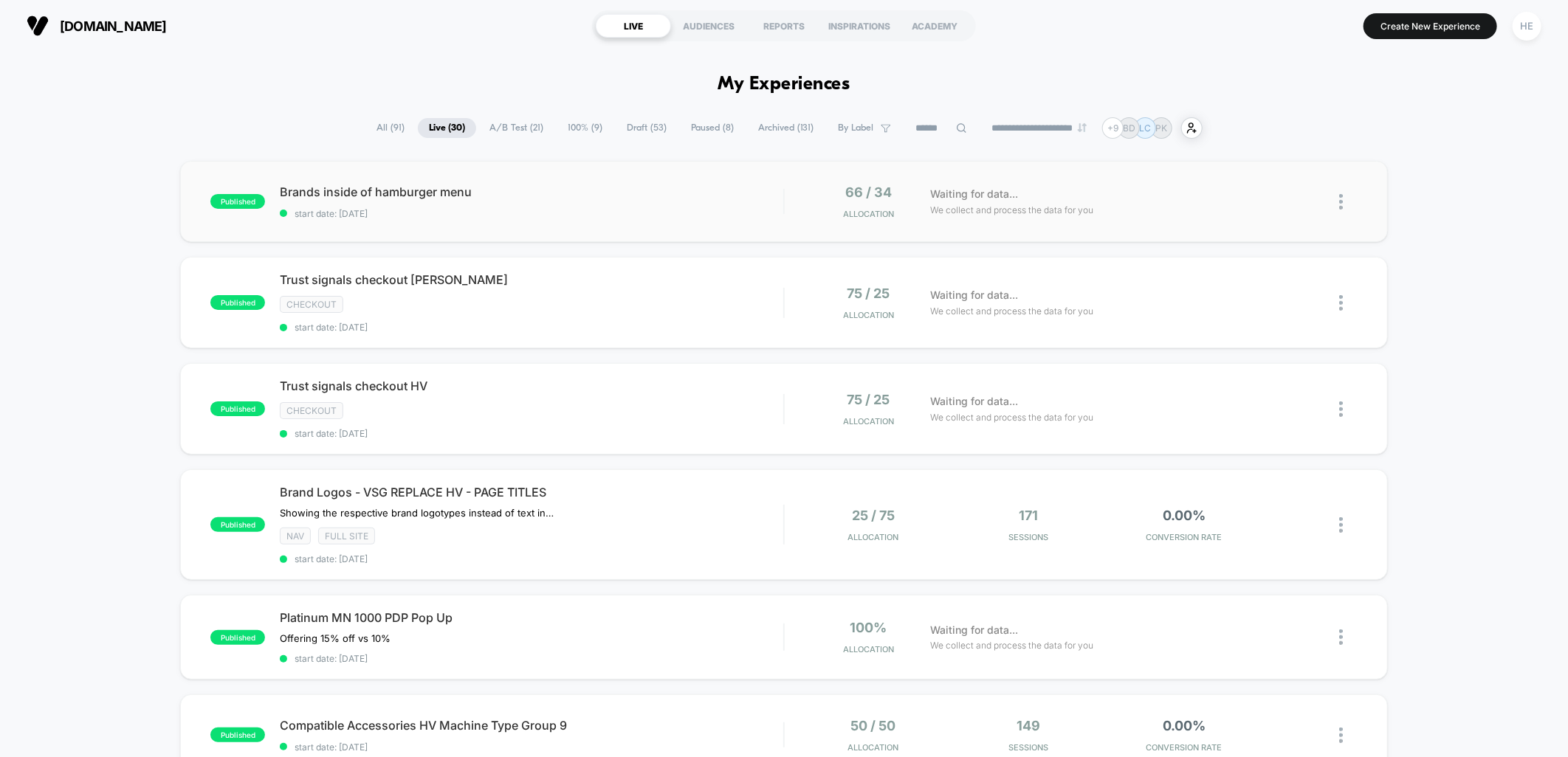
click at [611, 175] on div "published Brands inside of hamburger menu start date: [DATE] 66 / 34 Allocation…" at bounding box center [784, 201] width 1207 height 81
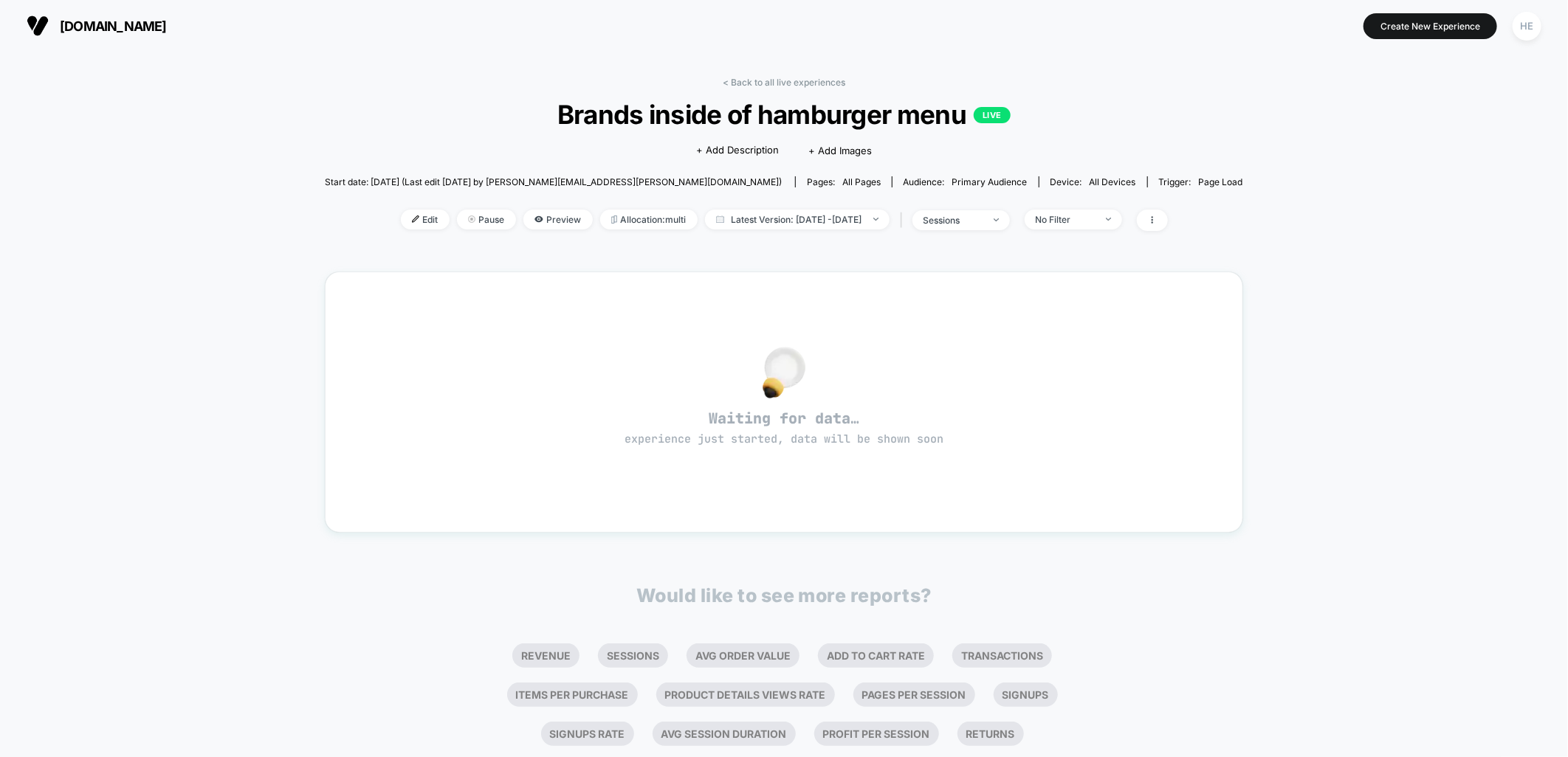
click at [781, 87] on div "< Back to all live experiences Brands inside of hamburger menu LIVE Click to ed…" at bounding box center [784, 163] width 918 height 173
click at [779, 84] on link "< Back to all live experiences" at bounding box center [784, 82] width 123 height 11
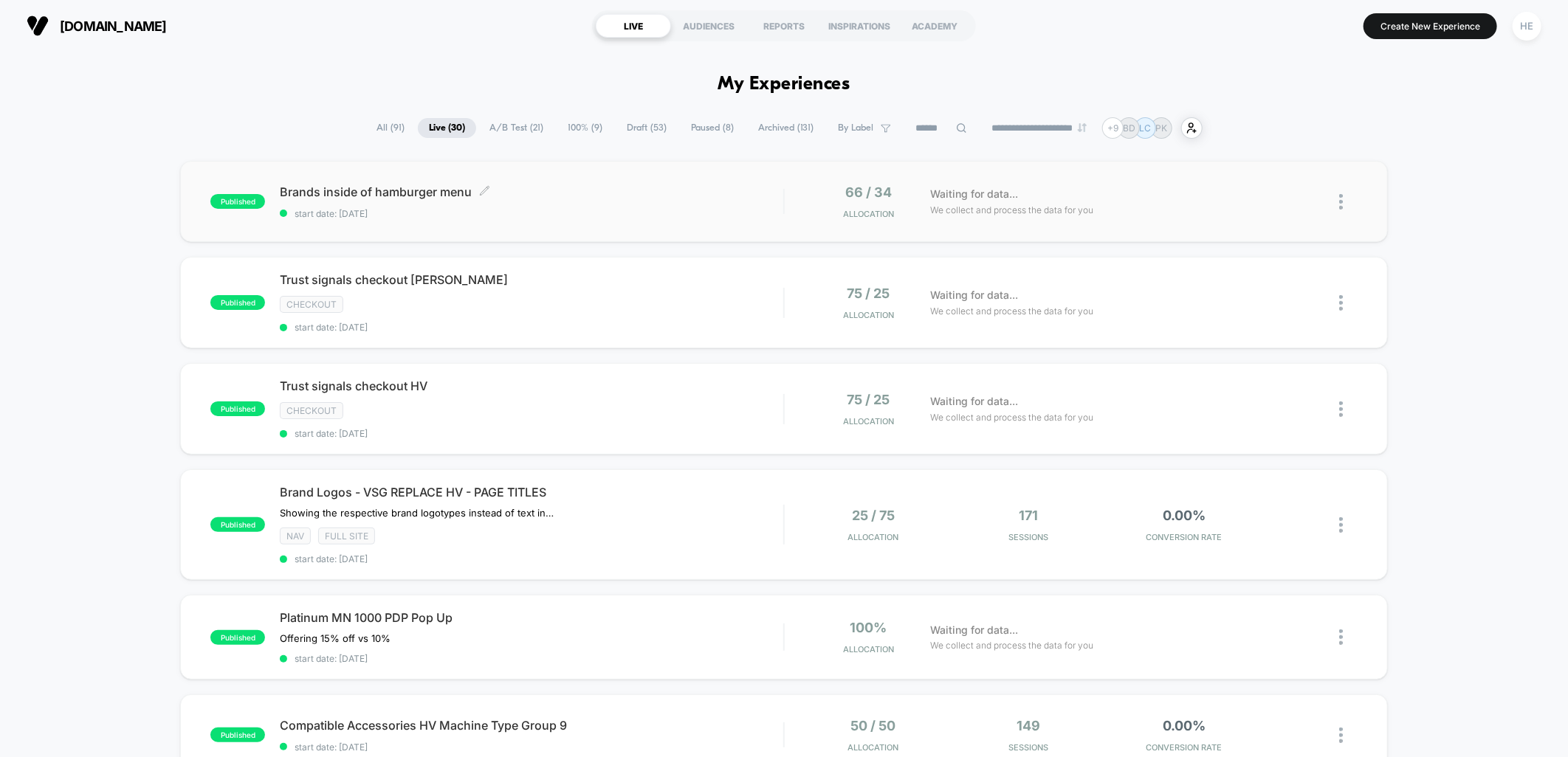
click at [640, 190] on span "Brands inside of hamburger menu Click to edit experience details" at bounding box center [532, 192] width 503 height 15
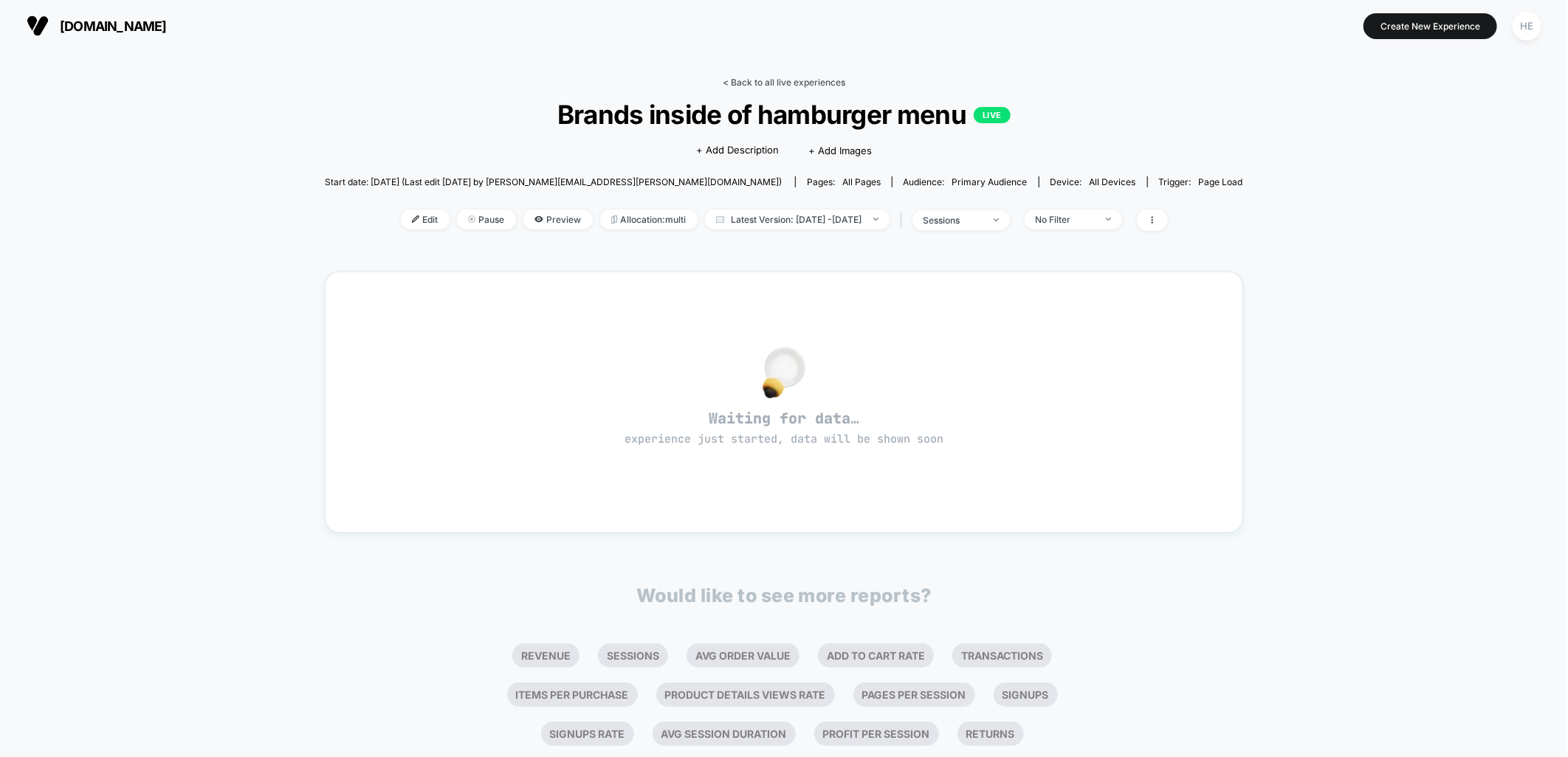
click at [763, 83] on link "< Back to all live experiences" at bounding box center [784, 82] width 123 height 11
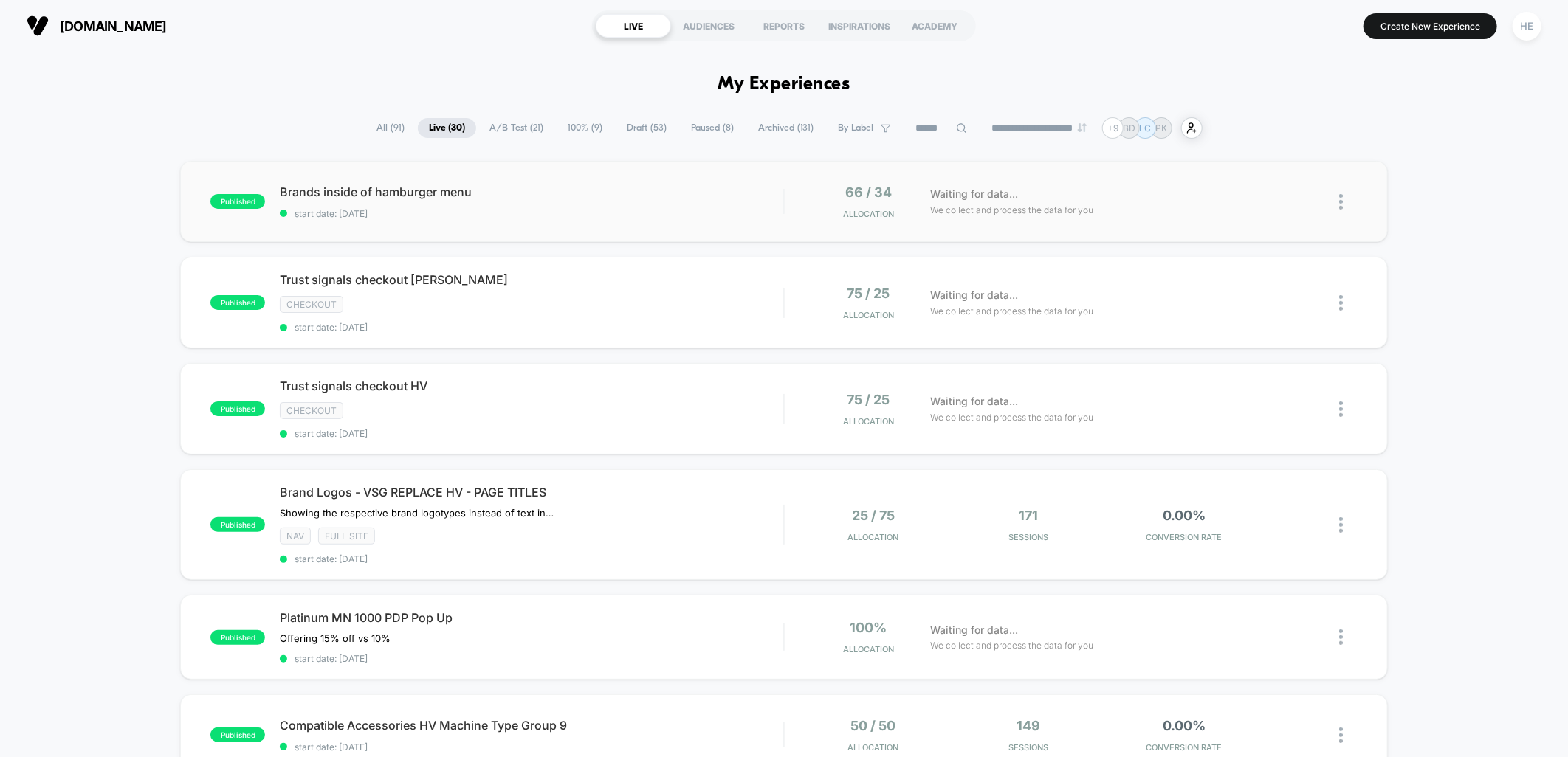
click at [672, 182] on div "published Brands inside of hamburger menu start date: [DATE] 66 / 34 Allocation…" at bounding box center [784, 201] width 1207 height 81
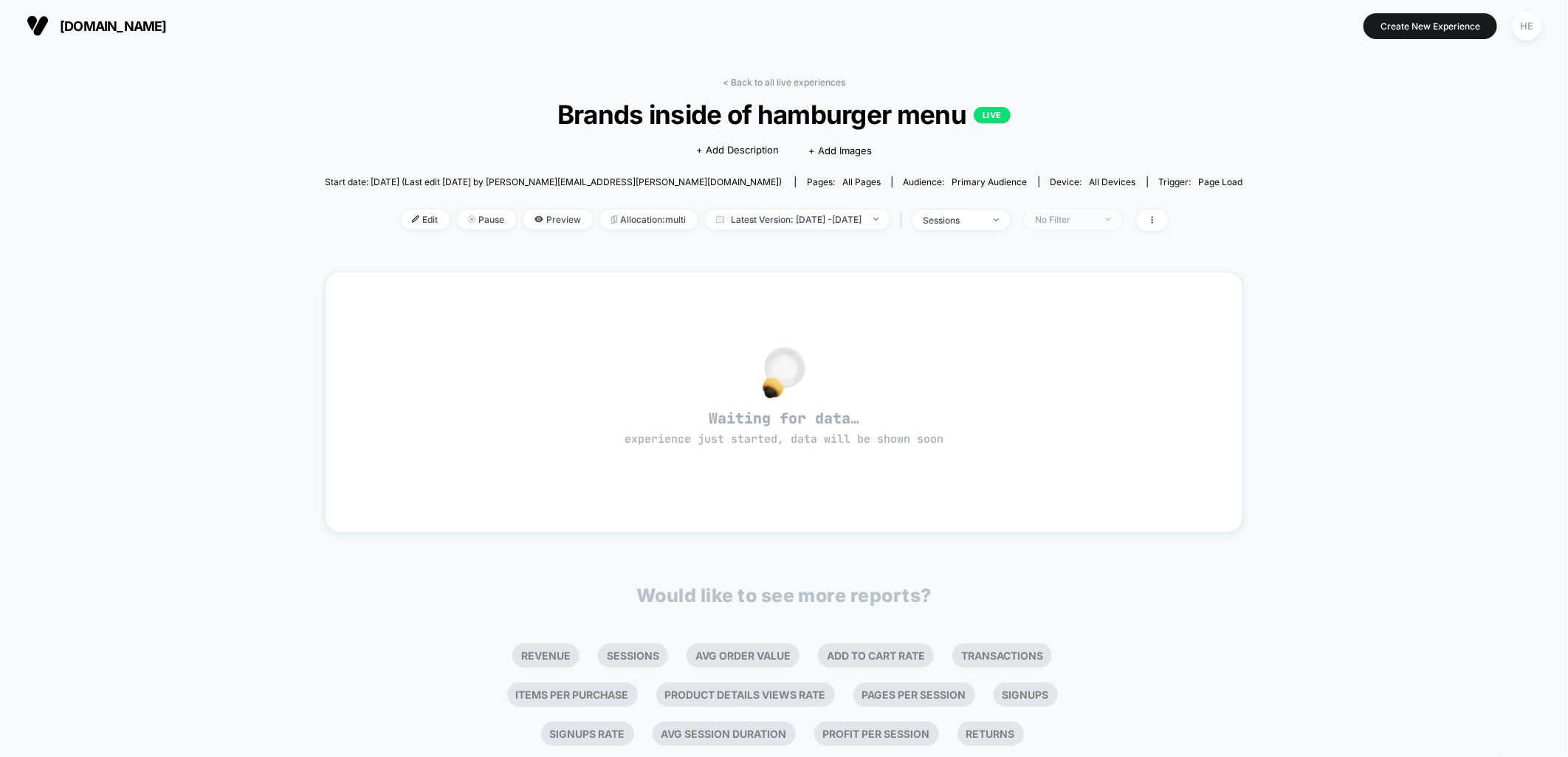
drag, startPoint x: 1085, startPoint y: 218, endPoint x: 1095, endPoint y: 218, distance: 10.0
click at [1086, 218] on div "No Filter" at bounding box center [1065, 219] width 59 height 11
click at [401, 216] on span "Edit" at bounding box center [425, 219] width 48 height 20
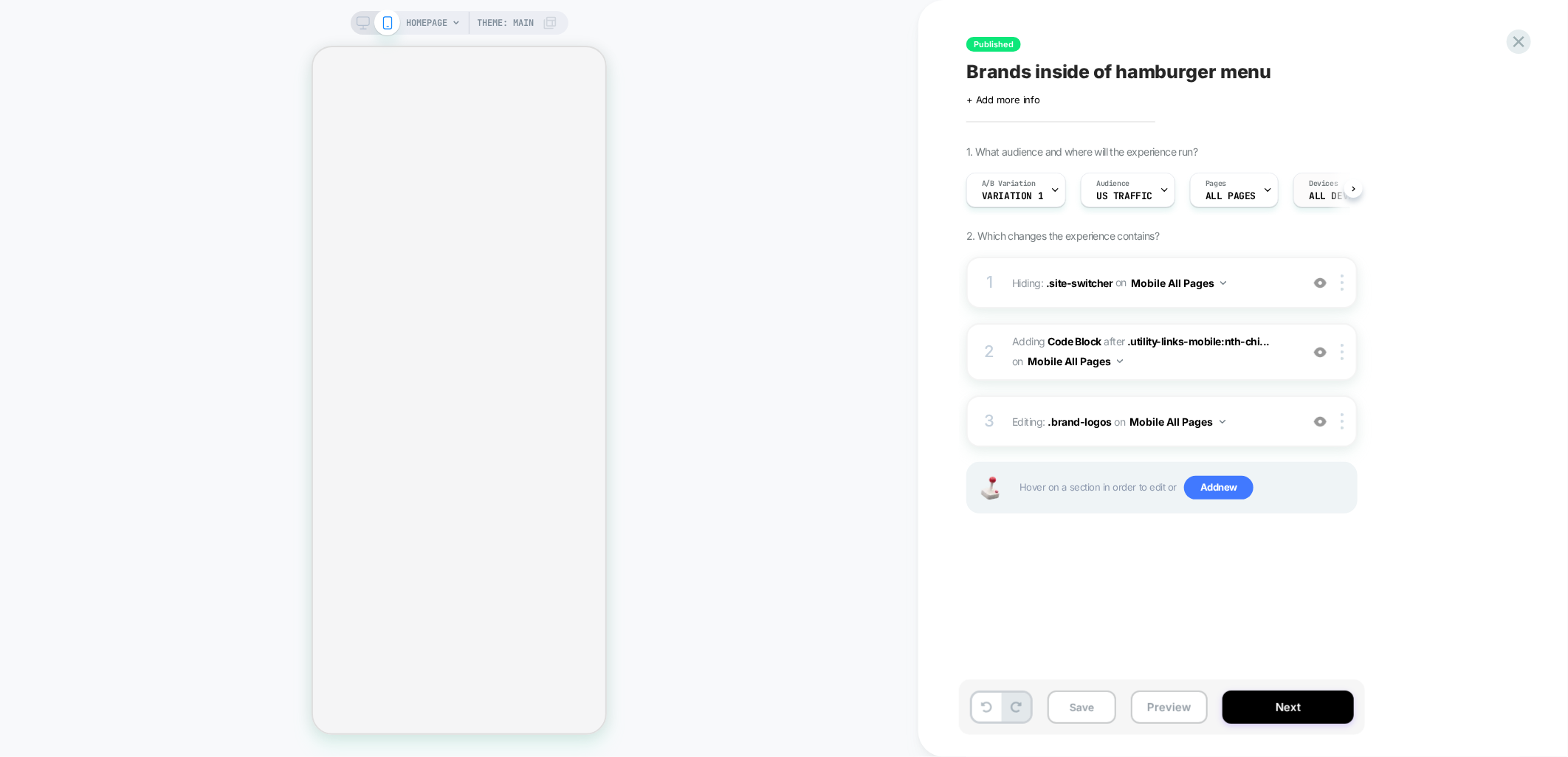
scroll to position [0, 1]
click at [1319, 191] on span "ALL DEVICES" at bounding box center [1338, 196] width 61 height 10
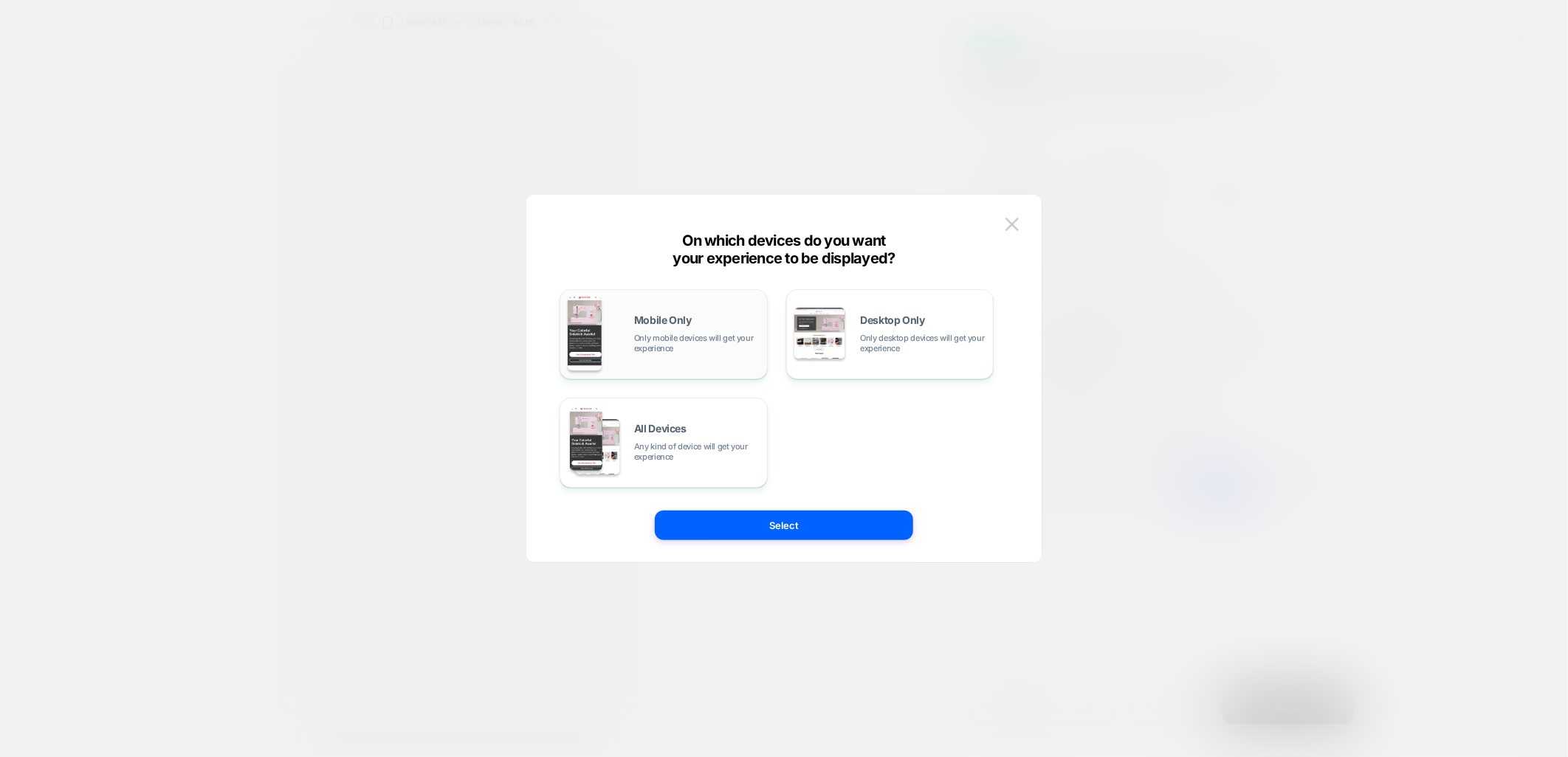
click at [667, 352] on span "Only mobile devices will get your experience" at bounding box center [697, 343] width 126 height 21
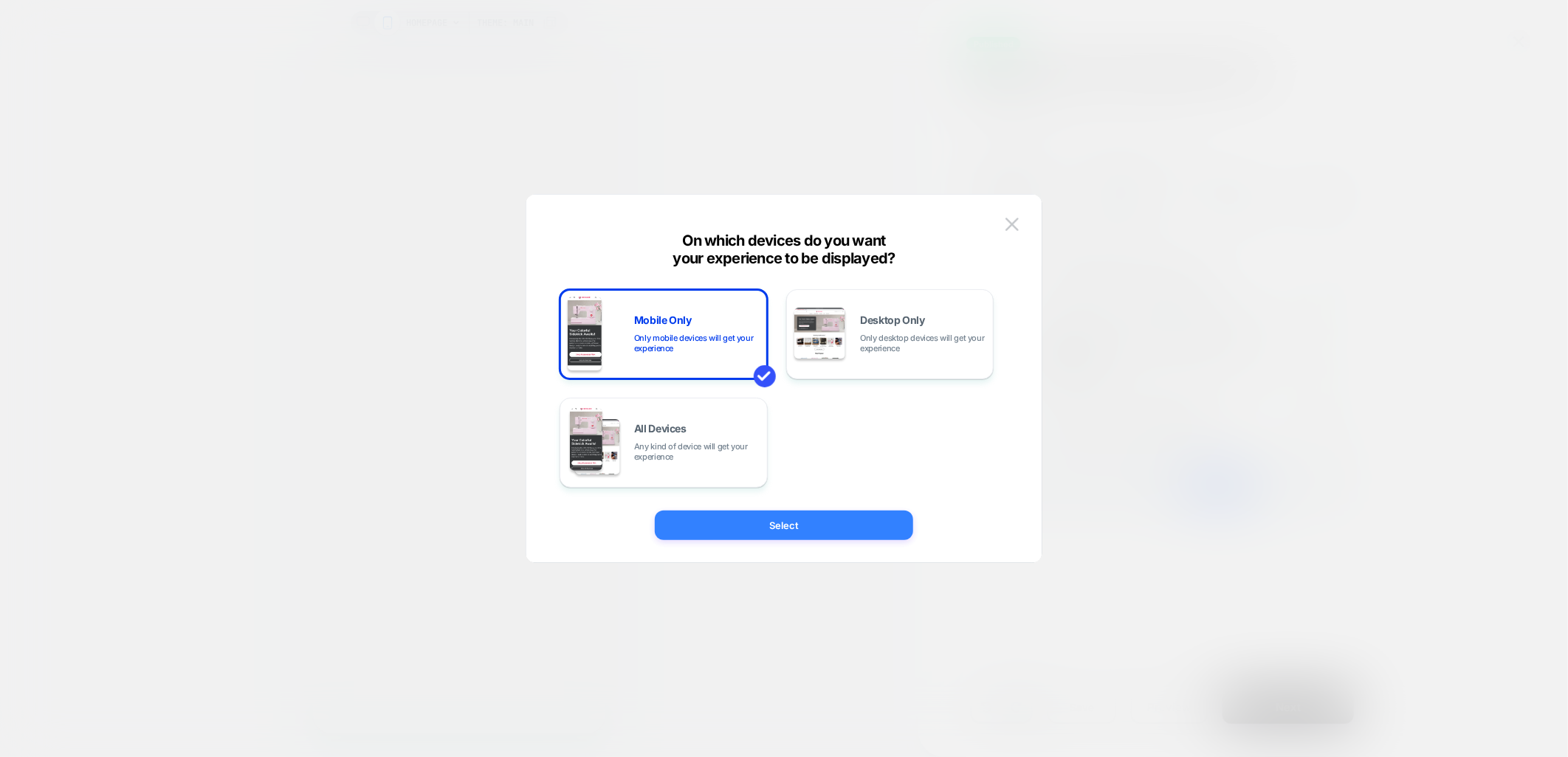
click at [769, 535] on button "Select" at bounding box center [784, 525] width 258 height 29
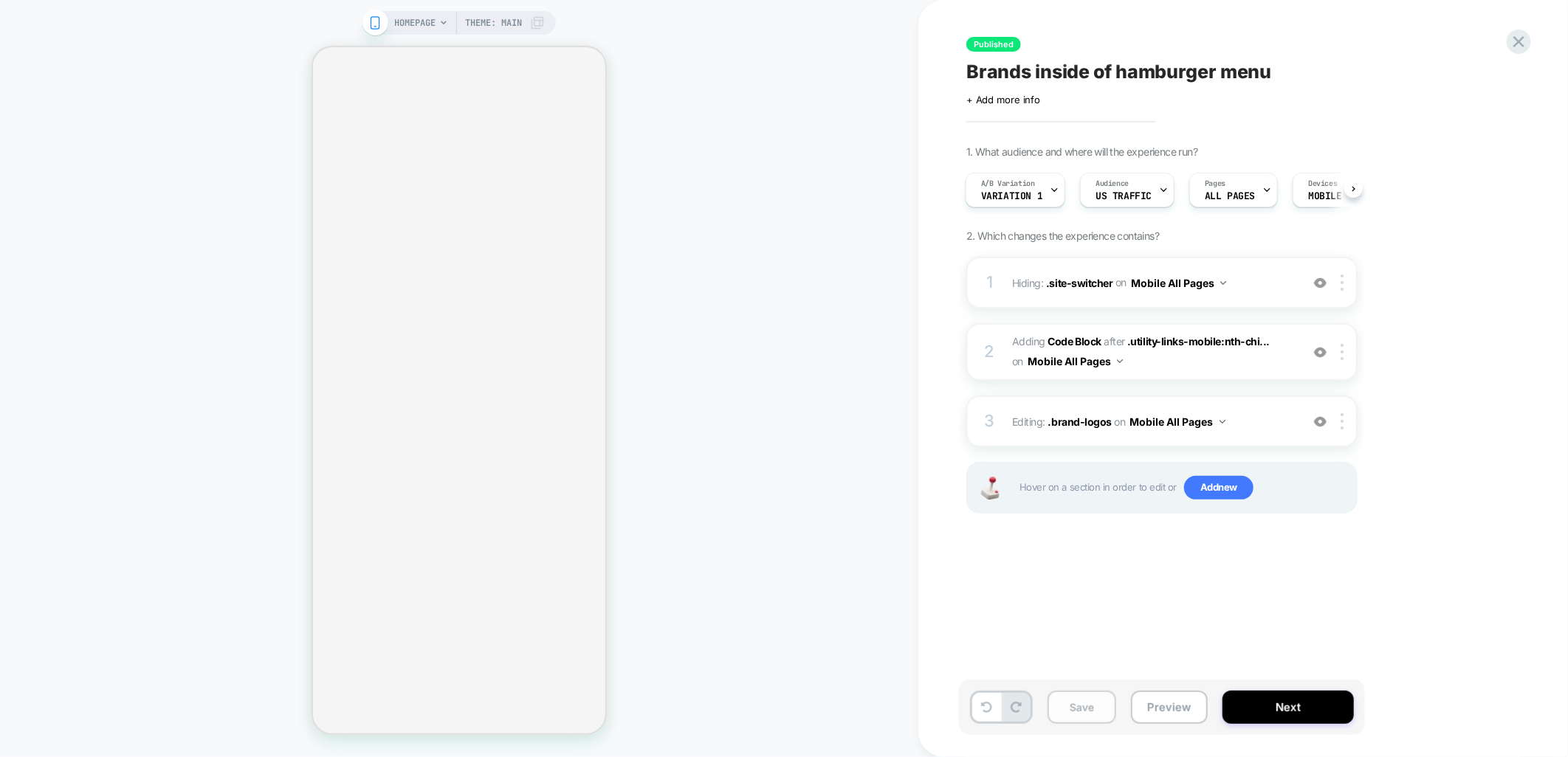
click at [1083, 718] on button "Save" at bounding box center [1081, 708] width 68 height 33
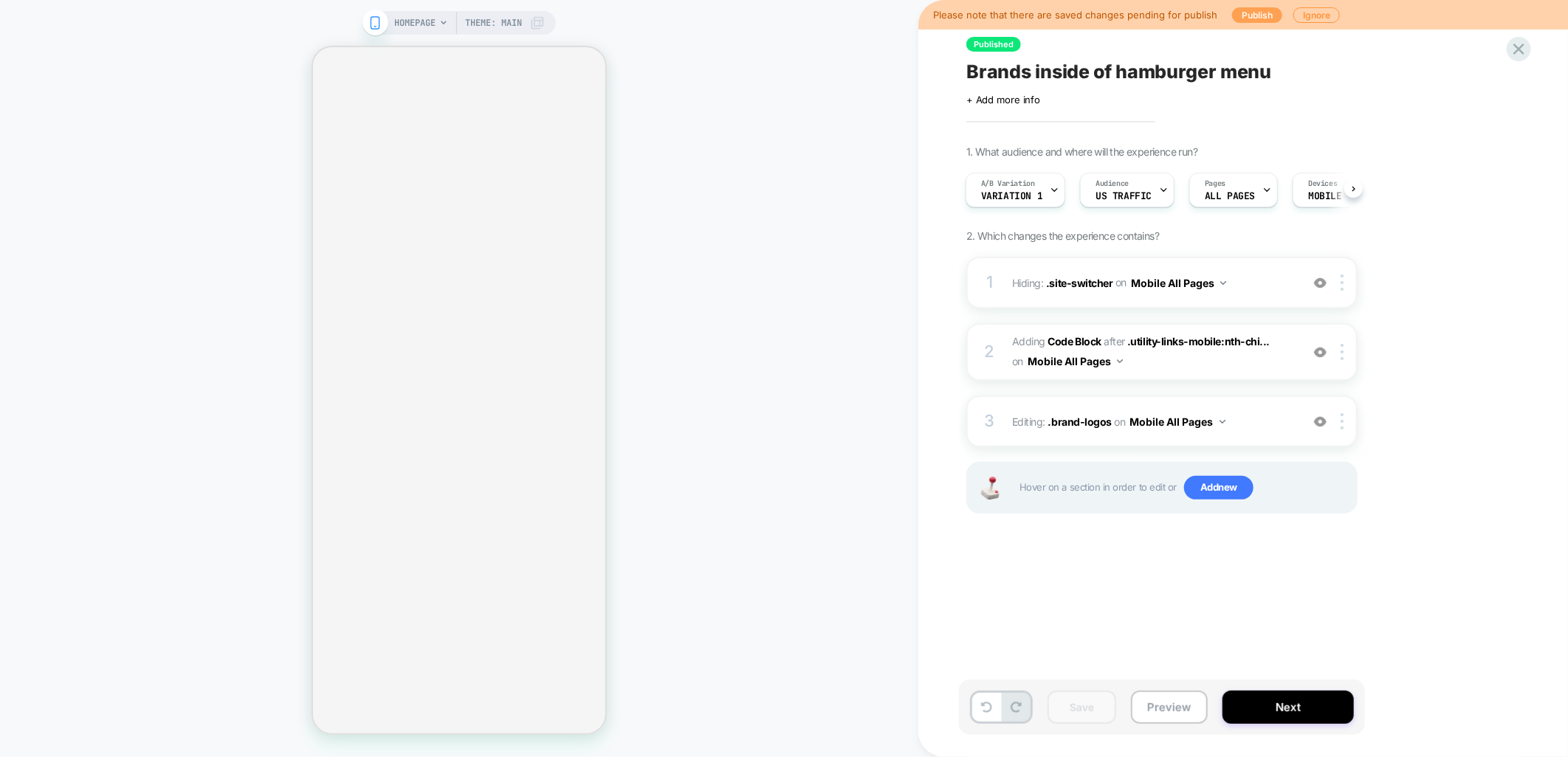
click at [1262, 17] on button "Publish" at bounding box center [1257, 15] width 50 height 16
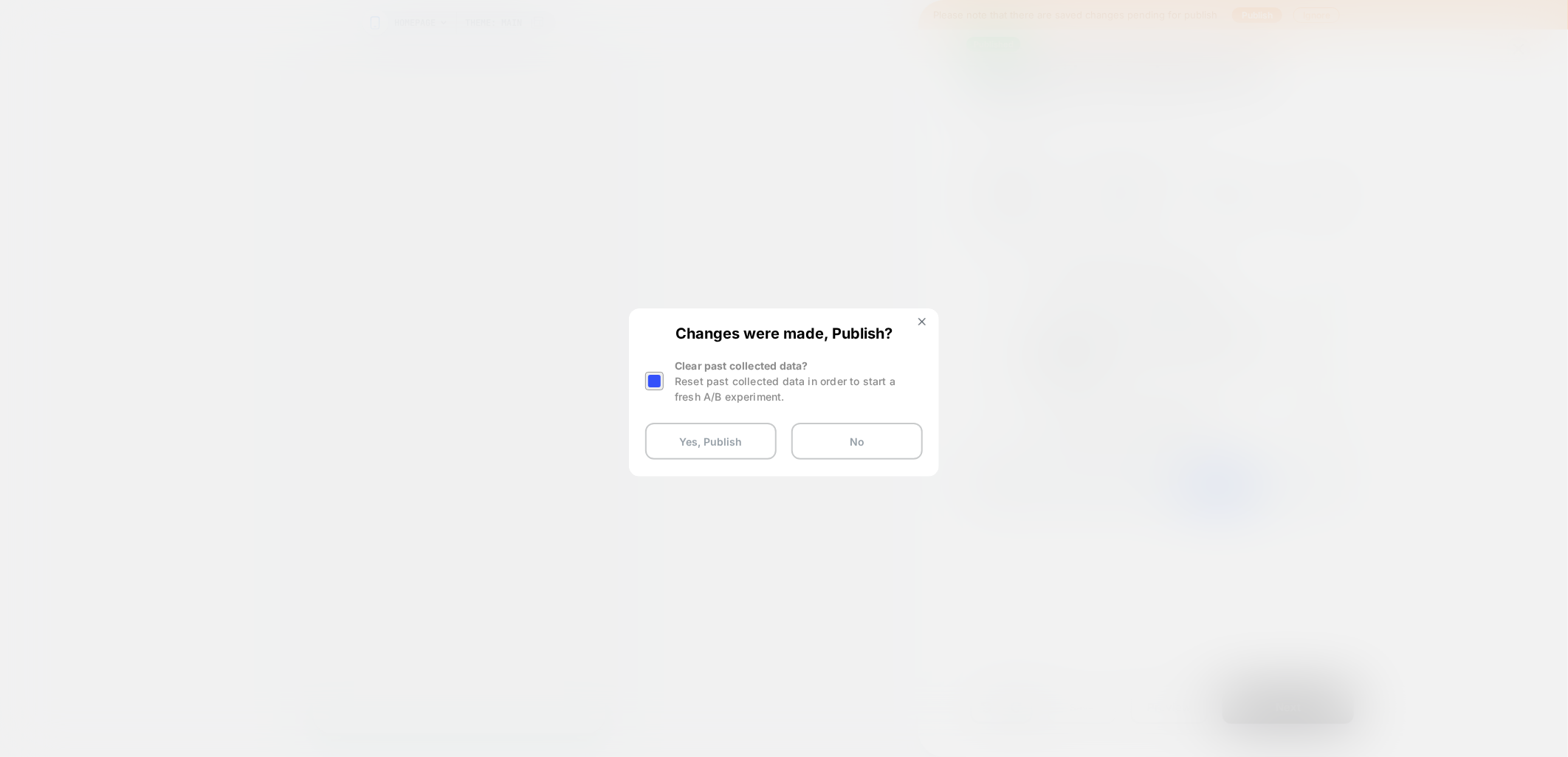
click at [657, 378] on div at bounding box center [654, 381] width 18 height 18
click at [661, 386] on div at bounding box center [654, 381] width 18 height 18
click at [694, 448] on button "Yes, Publish" at bounding box center [711, 441] width 132 height 37
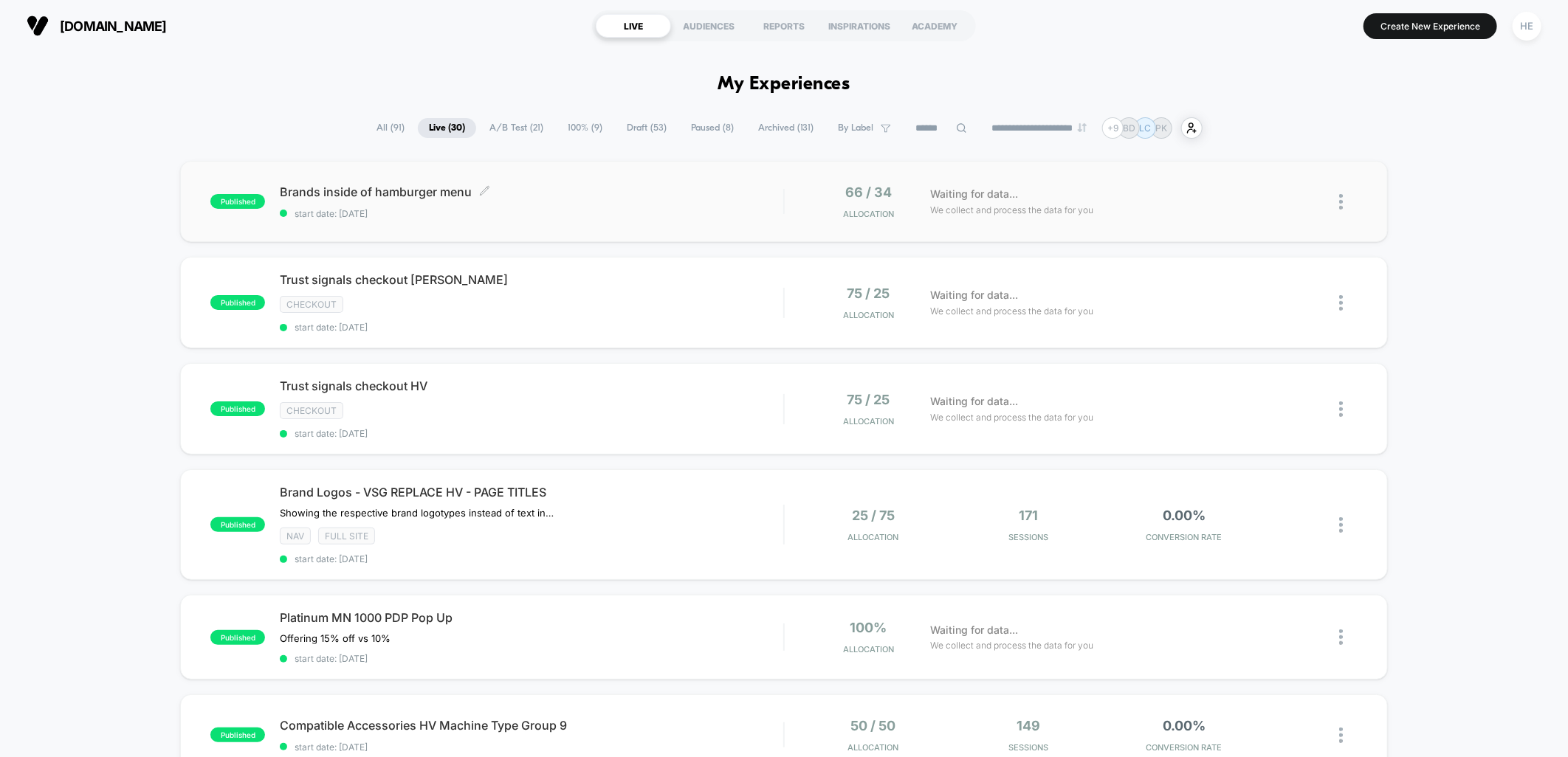
click at [546, 201] on div "Brands inside of hamburger menu Click to edit experience details Click to edit …" at bounding box center [532, 202] width 503 height 35
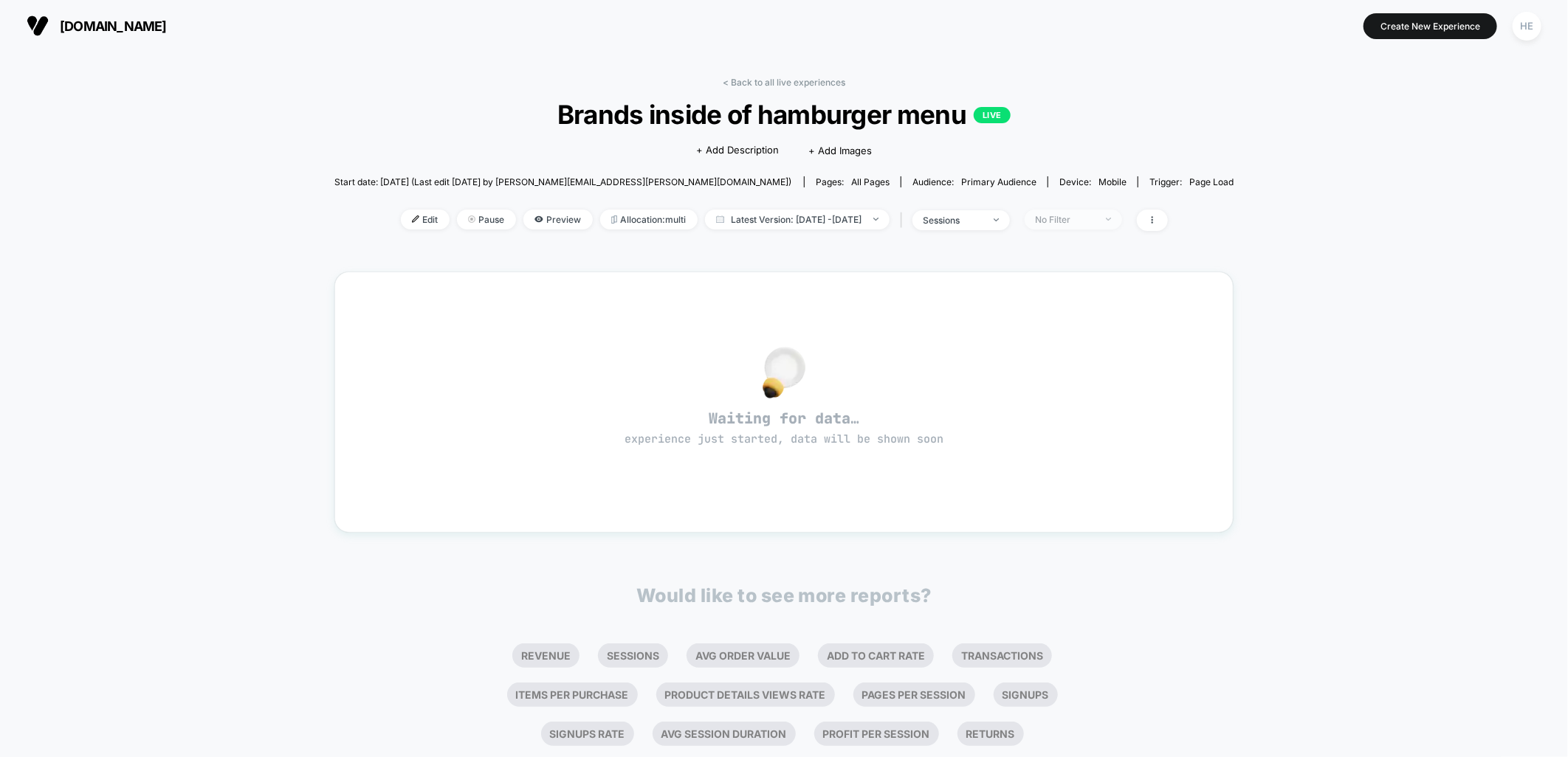
click at [1100, 224] on span "No Filter" at bounding box center [1073, 219] width 98 height 20
click at [1306, 229] on div "< Back to all live experiences Brands inside of hamburger menu LIVE Click to ed…" at bounding box center [784, 464] width 1568 height 825
click at [754, 149] on span "+ Add Description" at bounding box center [737, 151] width 83 height 15
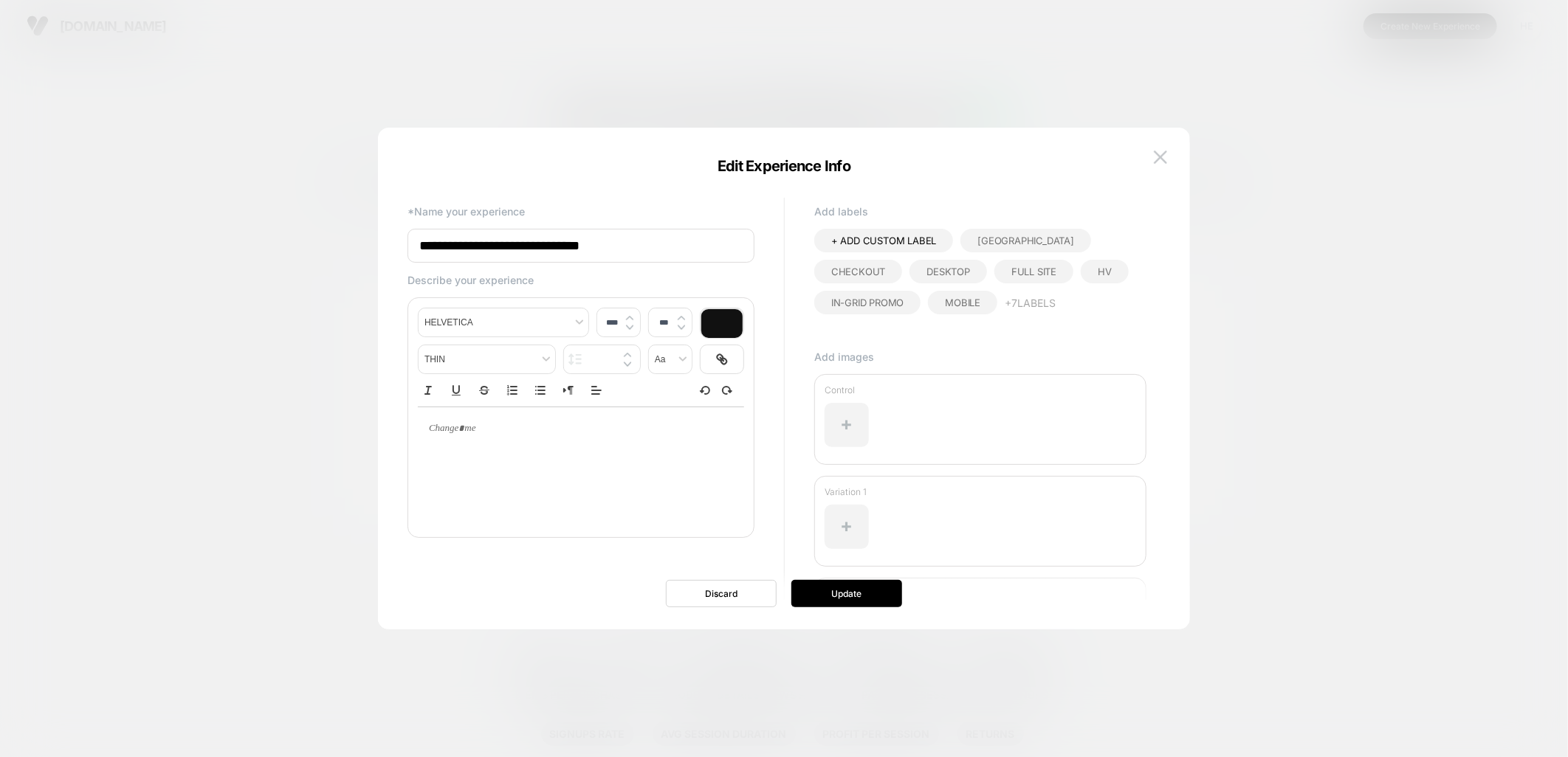
click at [1037, 298] on button "+ 7 Labels" at bounding box center [1029, 303] width 51 height 24
click at [957, 298] on span "Mobile" at bounding box center [962, 303] width 36 height 12
drag, startPoint x: 957, startPoint y: 296, endPoint x: 965, endPoint y: 296, distance: 8.0
click at [1086, 297] on span "NAV" at bounding box center [1095, 303] width 19 height 12
click at [856, 596] on button "Update" at bounding box center [846, 594] width 111 height 28
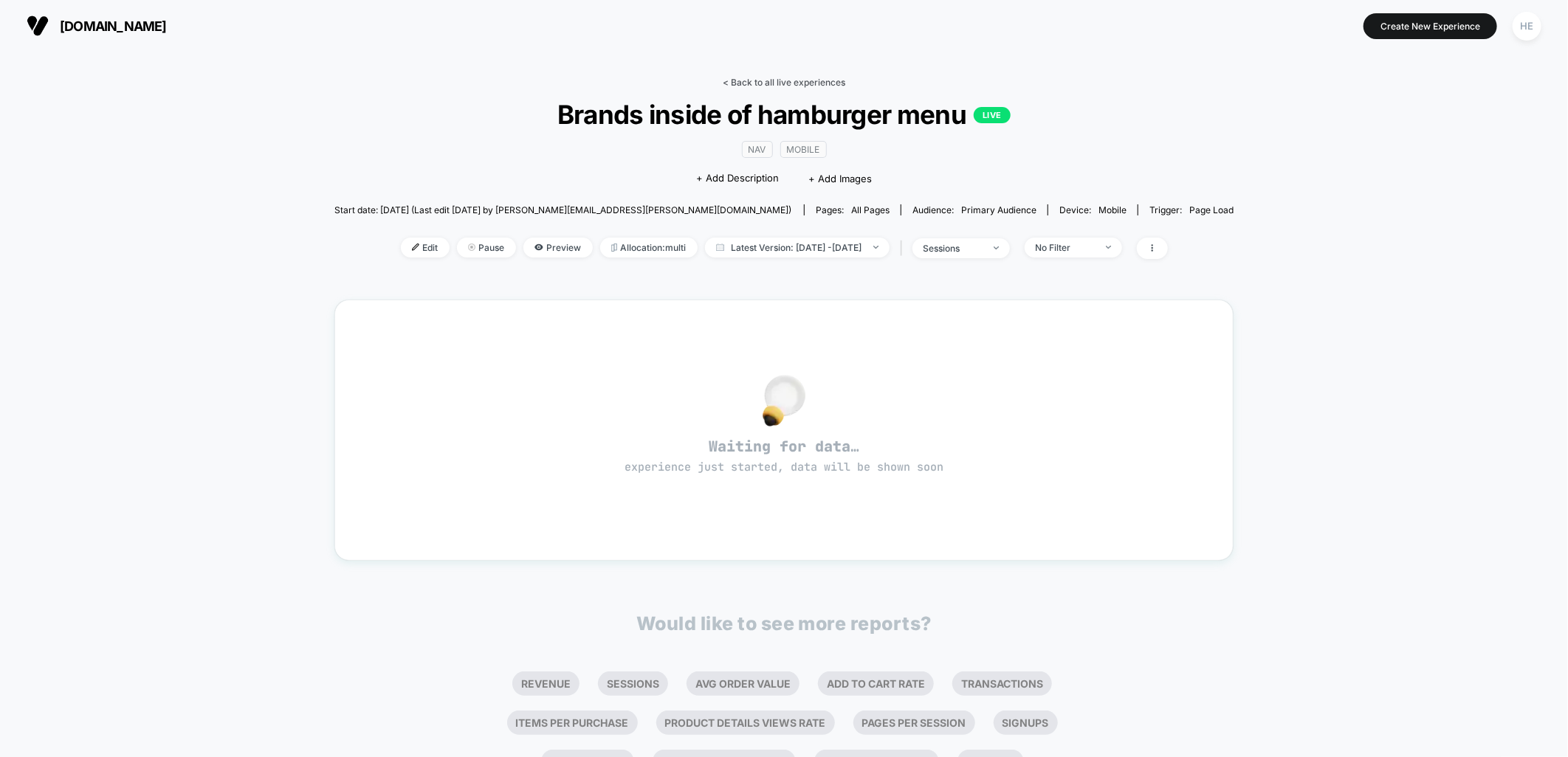
click at [783, 81] on link "< Back to all live experiences" at bounding box center [784, 82] width 123 height 11
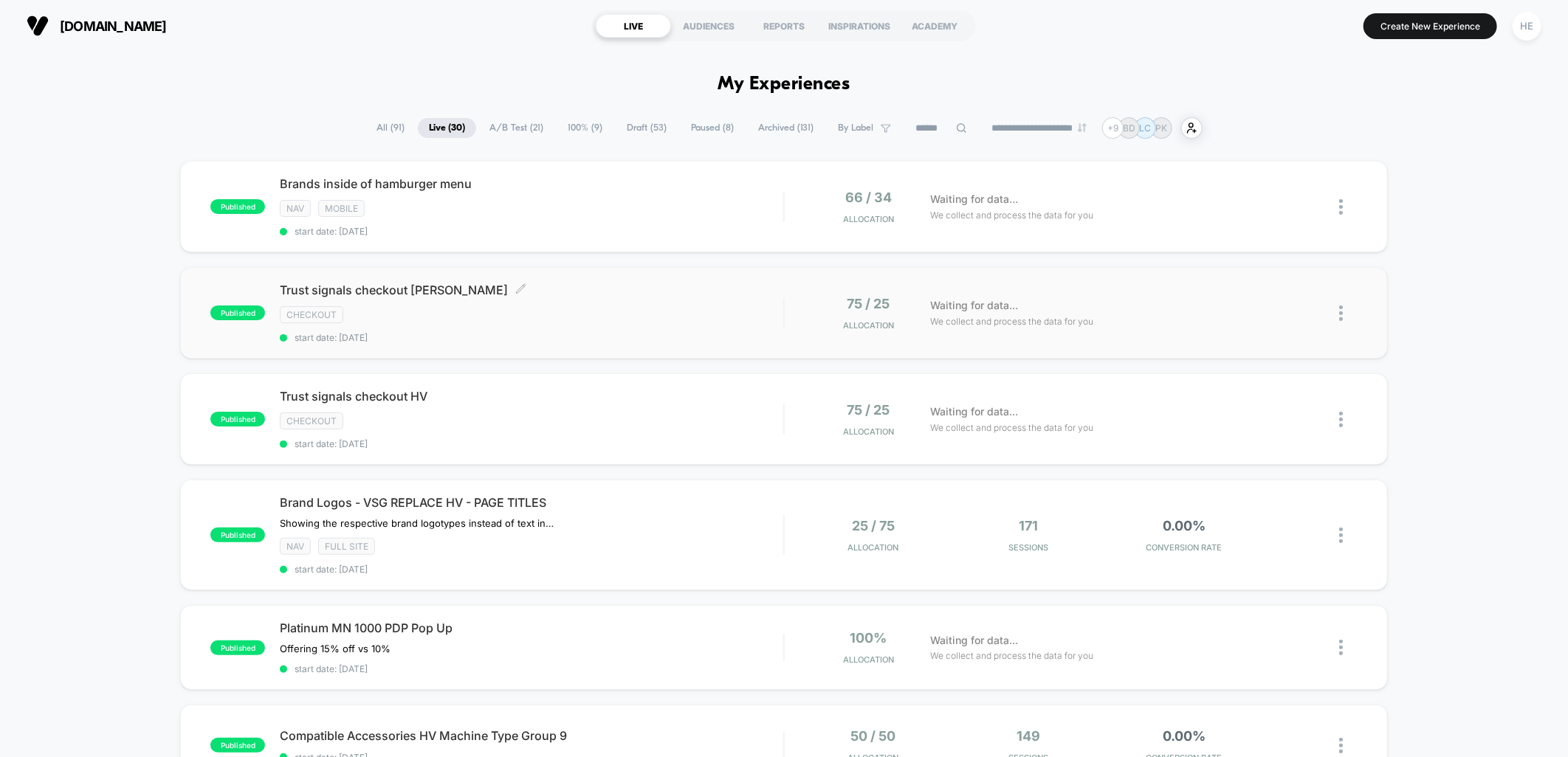
click at [662, 315] on div "checkout" at bounding box center [532, 314] width 503 height 17
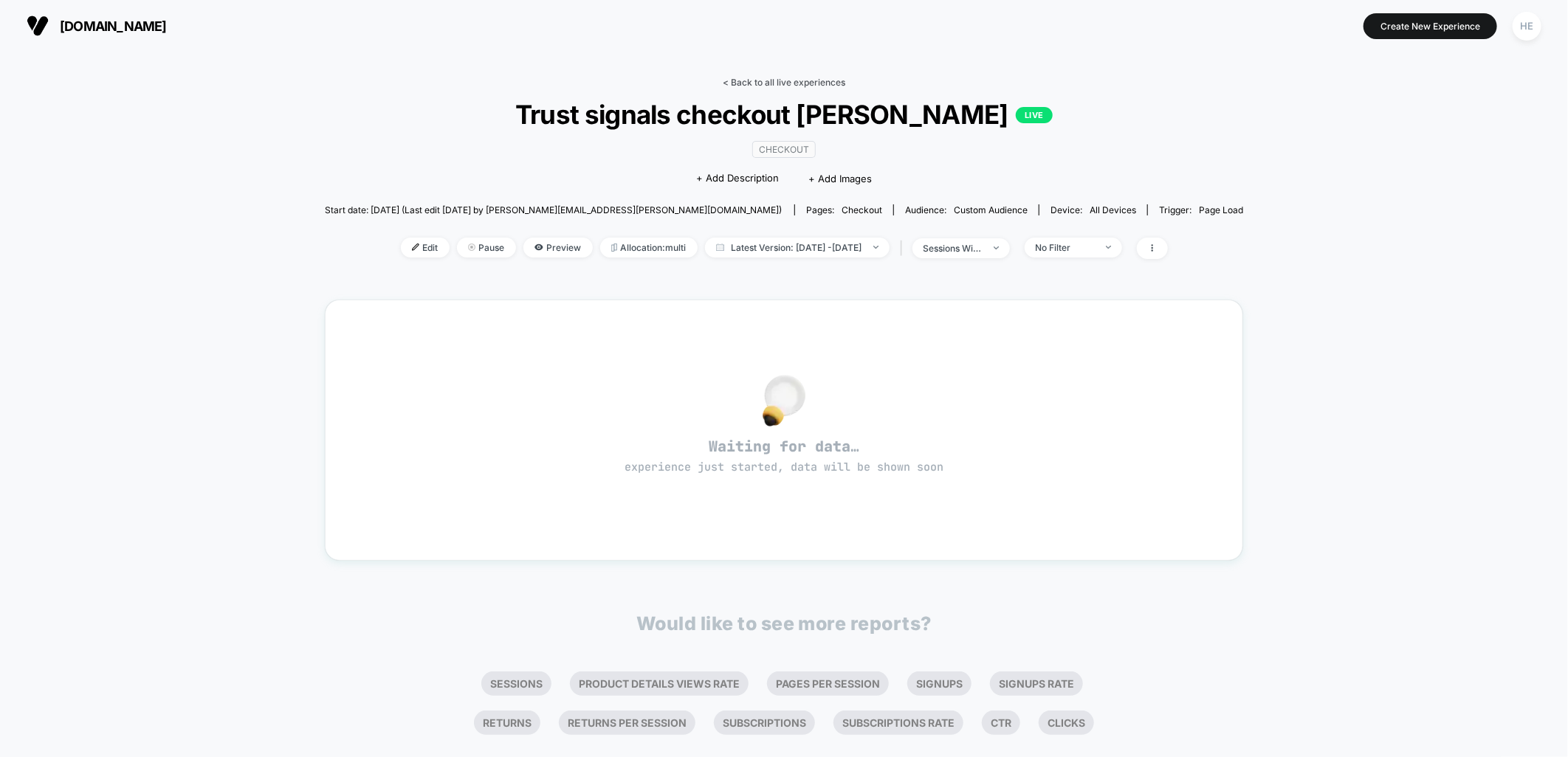
click at [770, 82] on link "< Back to all live experiences" at bounding box center [784, 82] width 123 height 11
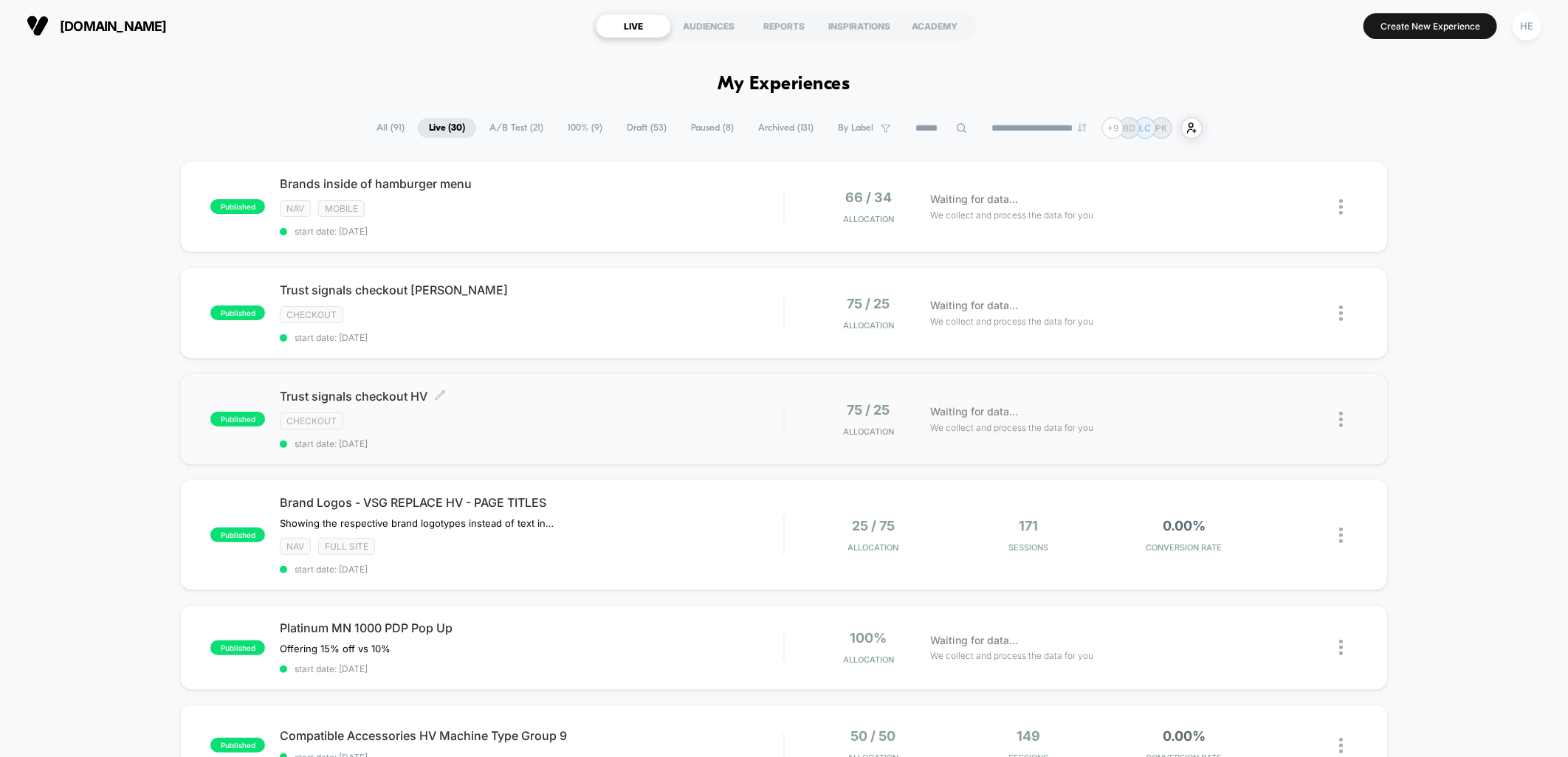
click at [640, 422] on div "checkout" at bounding box center [532, 421] width 503 height 17
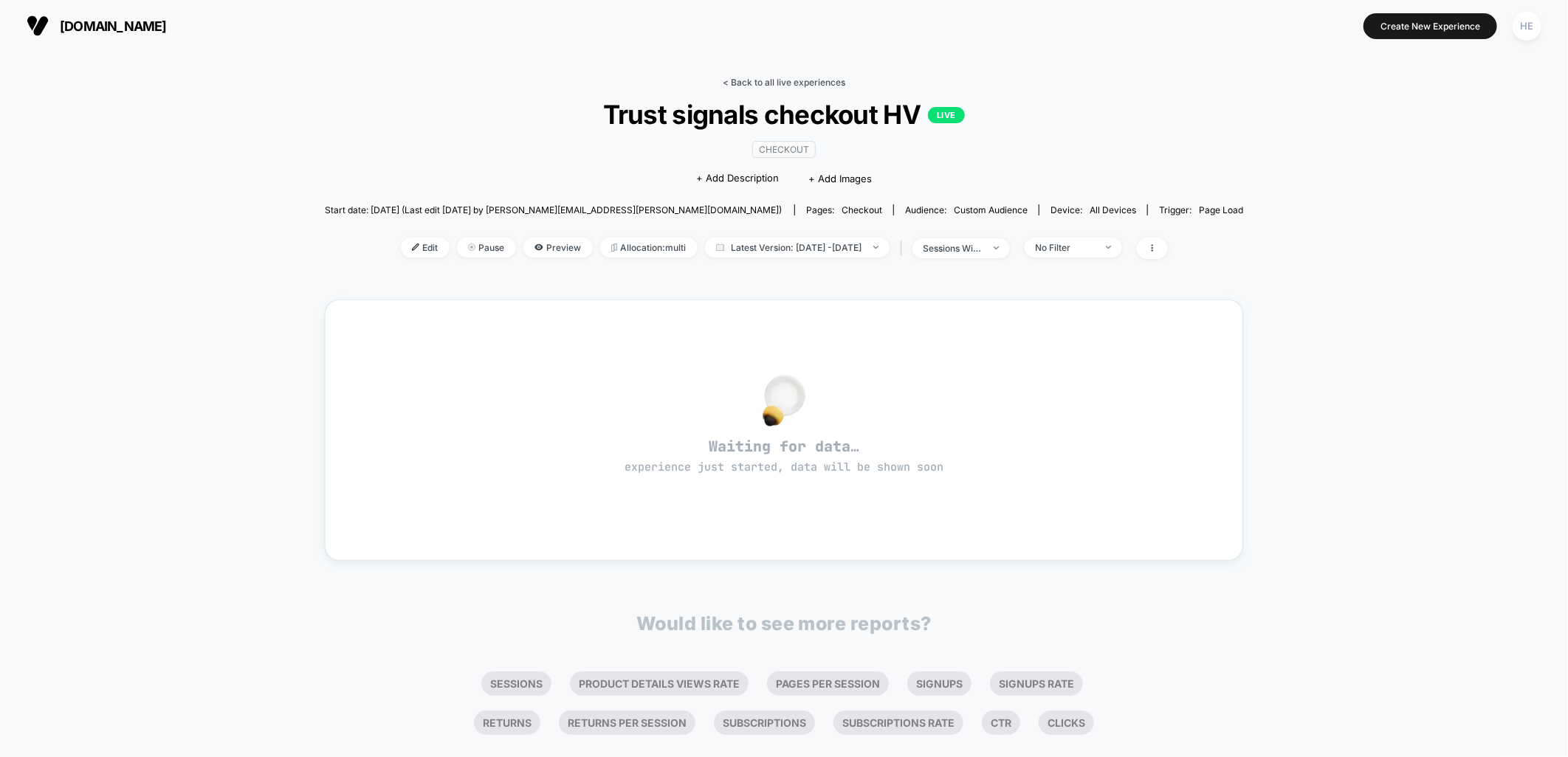
click at [791, 83] on link "< Back to all live experiences" at bounding box center [784, 82] width 123 height 11
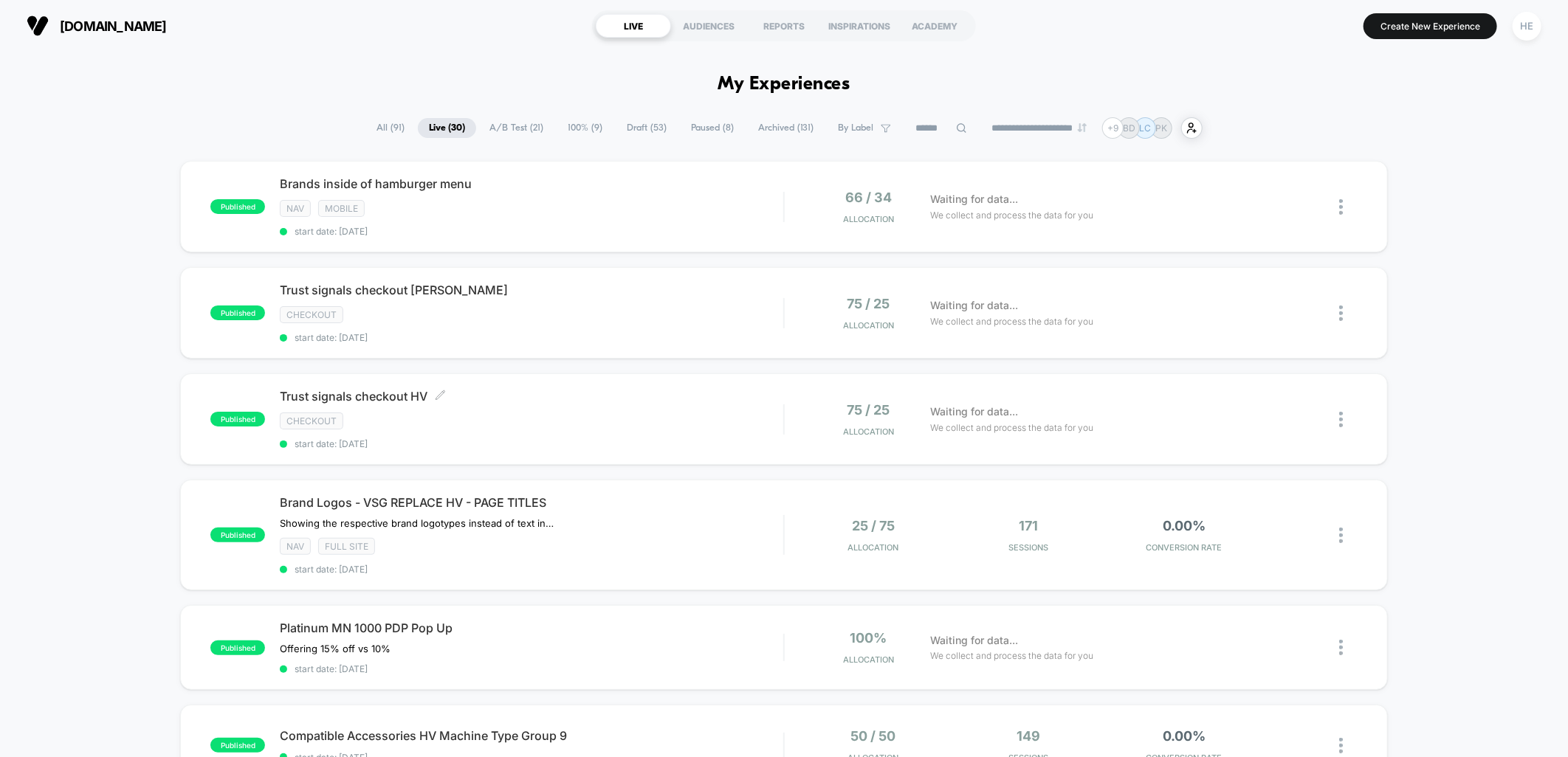
drag, startPoint x: 549, startPoint y: 444, endPoint x: 554, endPoint y: 454, distance: 11.2
click at [549, 444] on span "start date: [DATE]" at bounding box center [532, 444] width 503 height 11
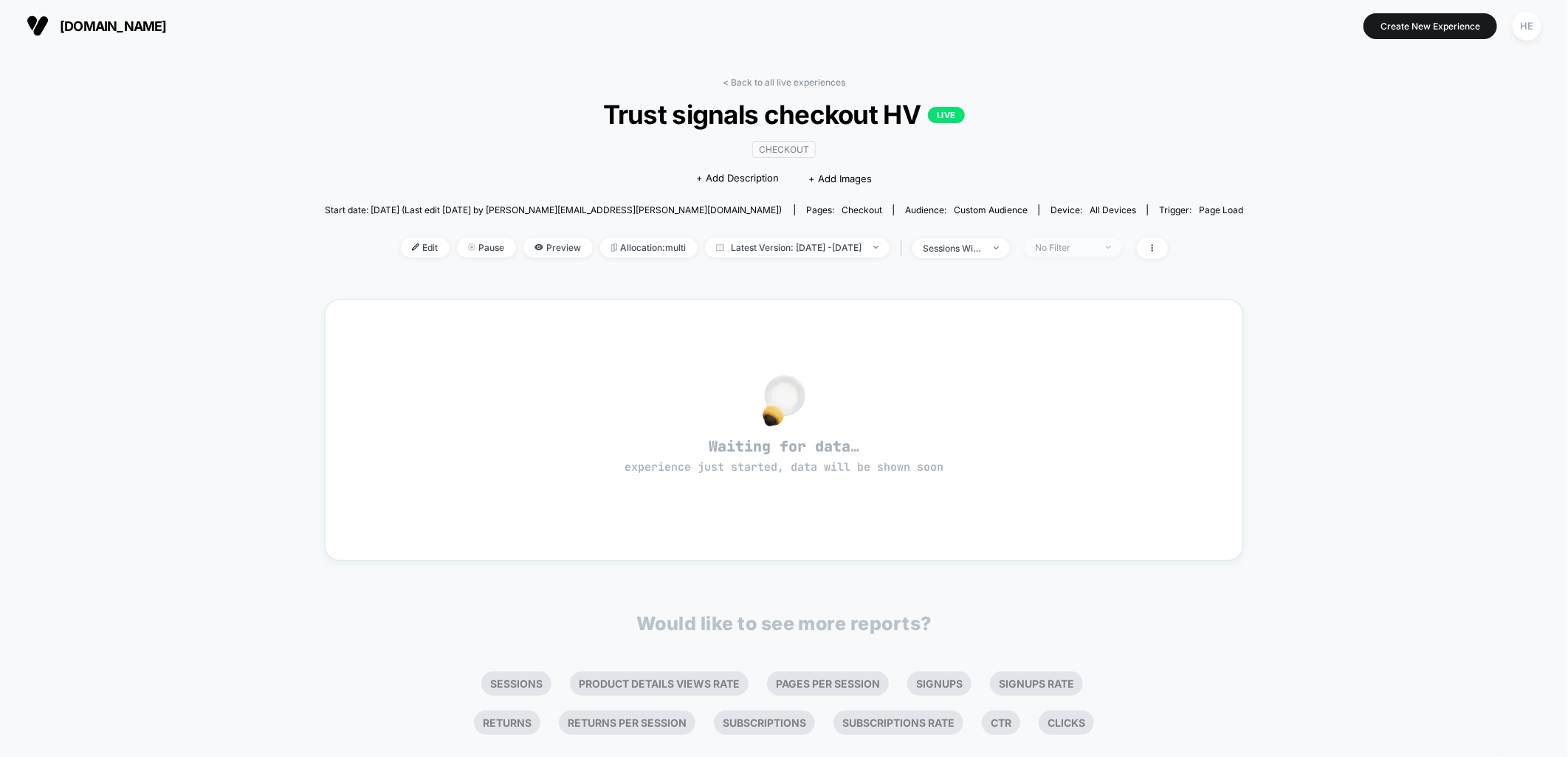
click at [1087, 248] on div "No Filter" at bounding box center [1065, 247] width 59 height 11
click at [1301, 266] on div "< Back to all live experiences Trust signals checkout HV LIVE checkout Click to…" at bounding box center [784, 419] width 1568 height 735
click at [792, 79] on link "< Back to all live experiences" at bounding box center [784, 82] width 123 height 11
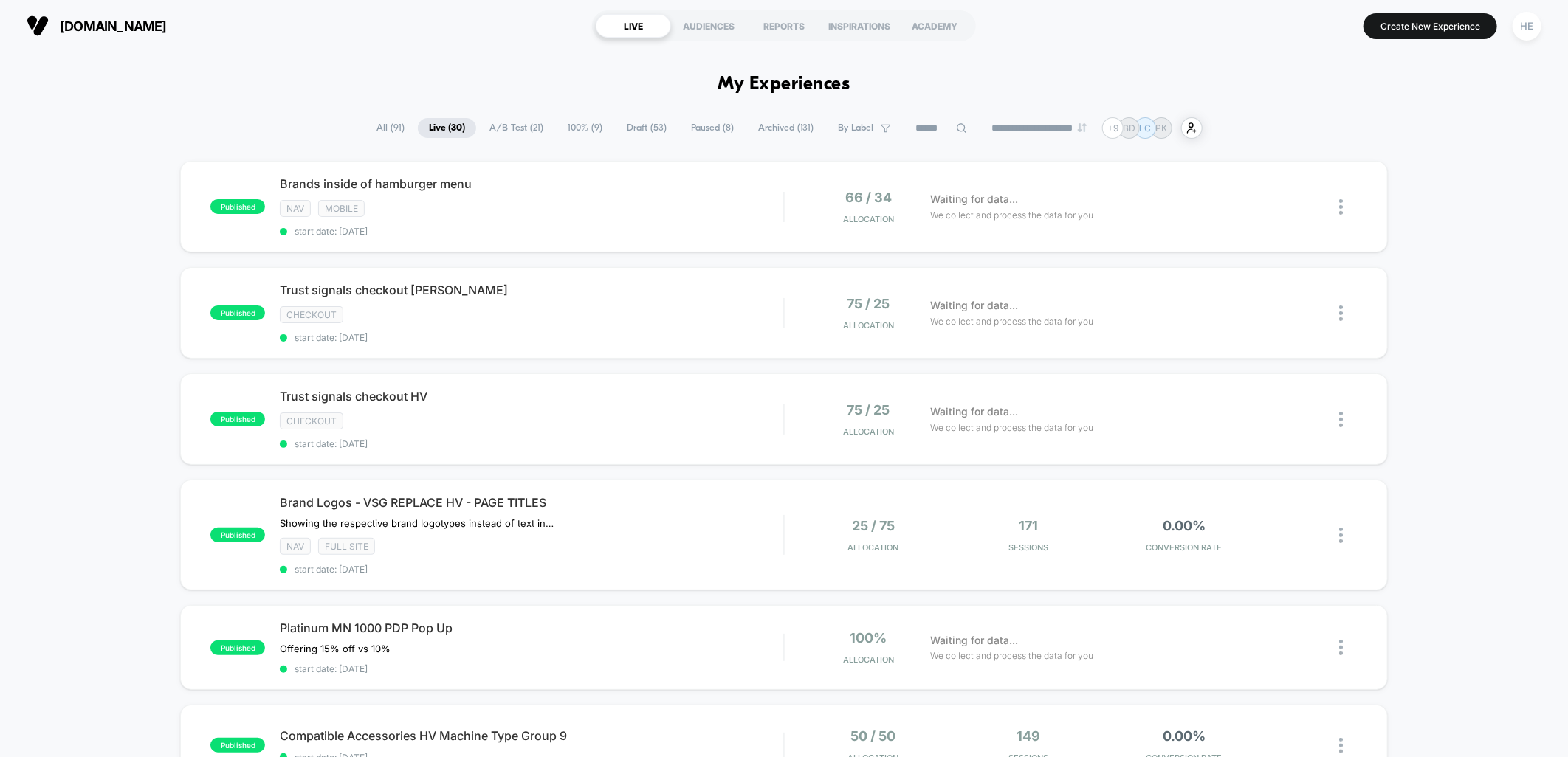
click at [577, 208] on div "NAV Mobile" at bounding box center [532, 208] width 503 height 17
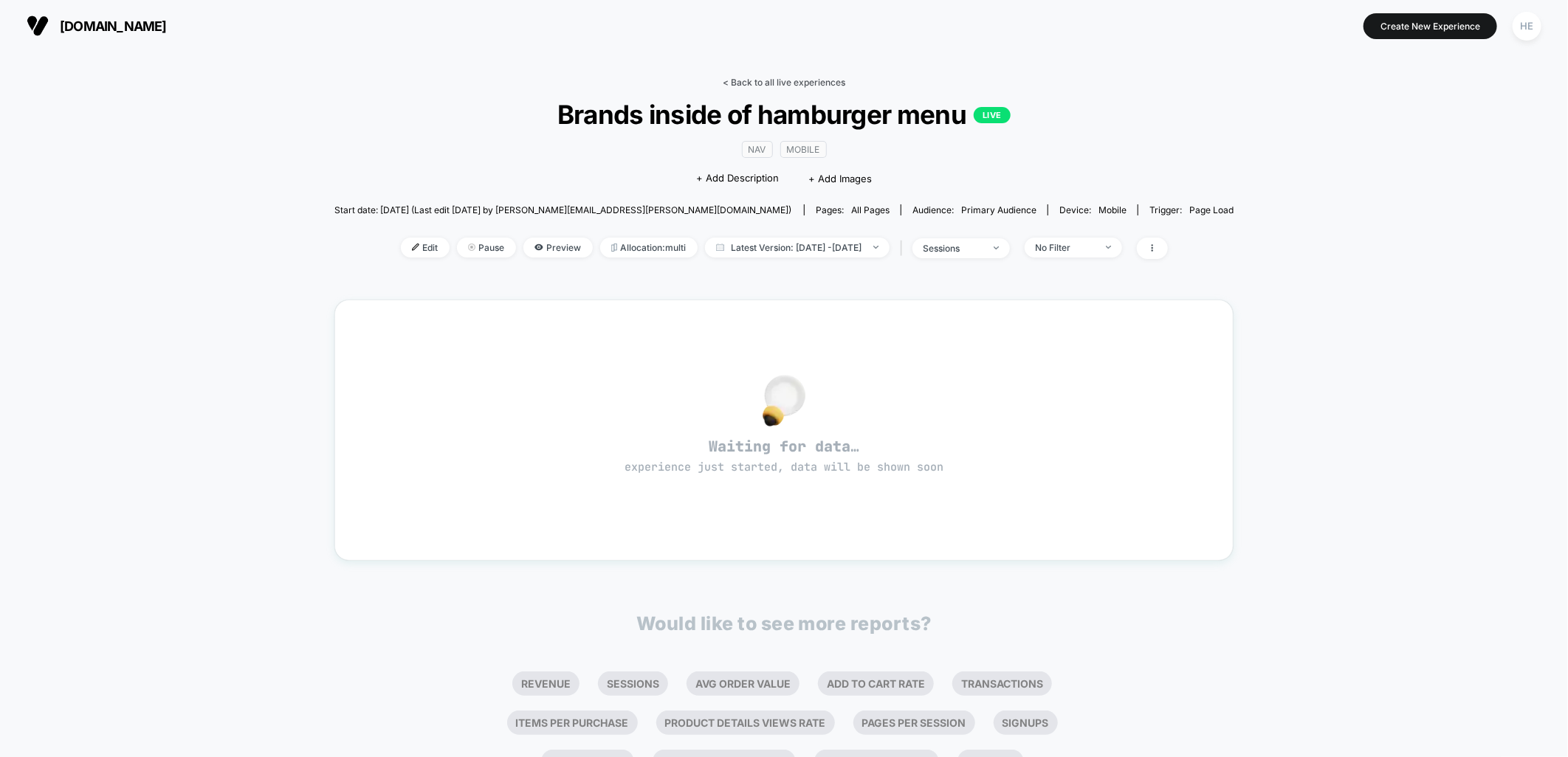
click at [748, 80] on link "< Back to all live experiences" at bounding box center [784, 82] width 123 height 11
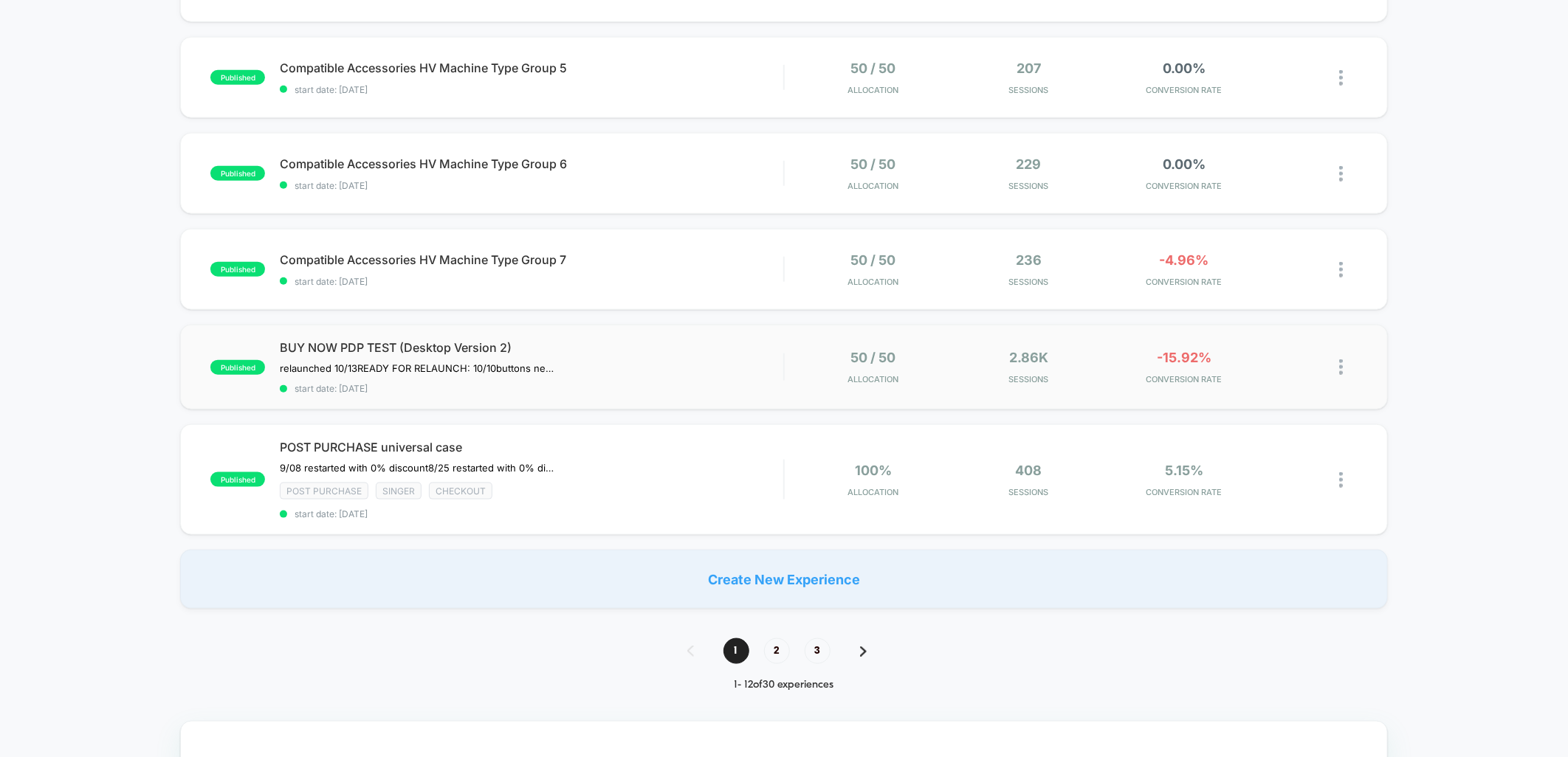
scroll to position [1066, 0]
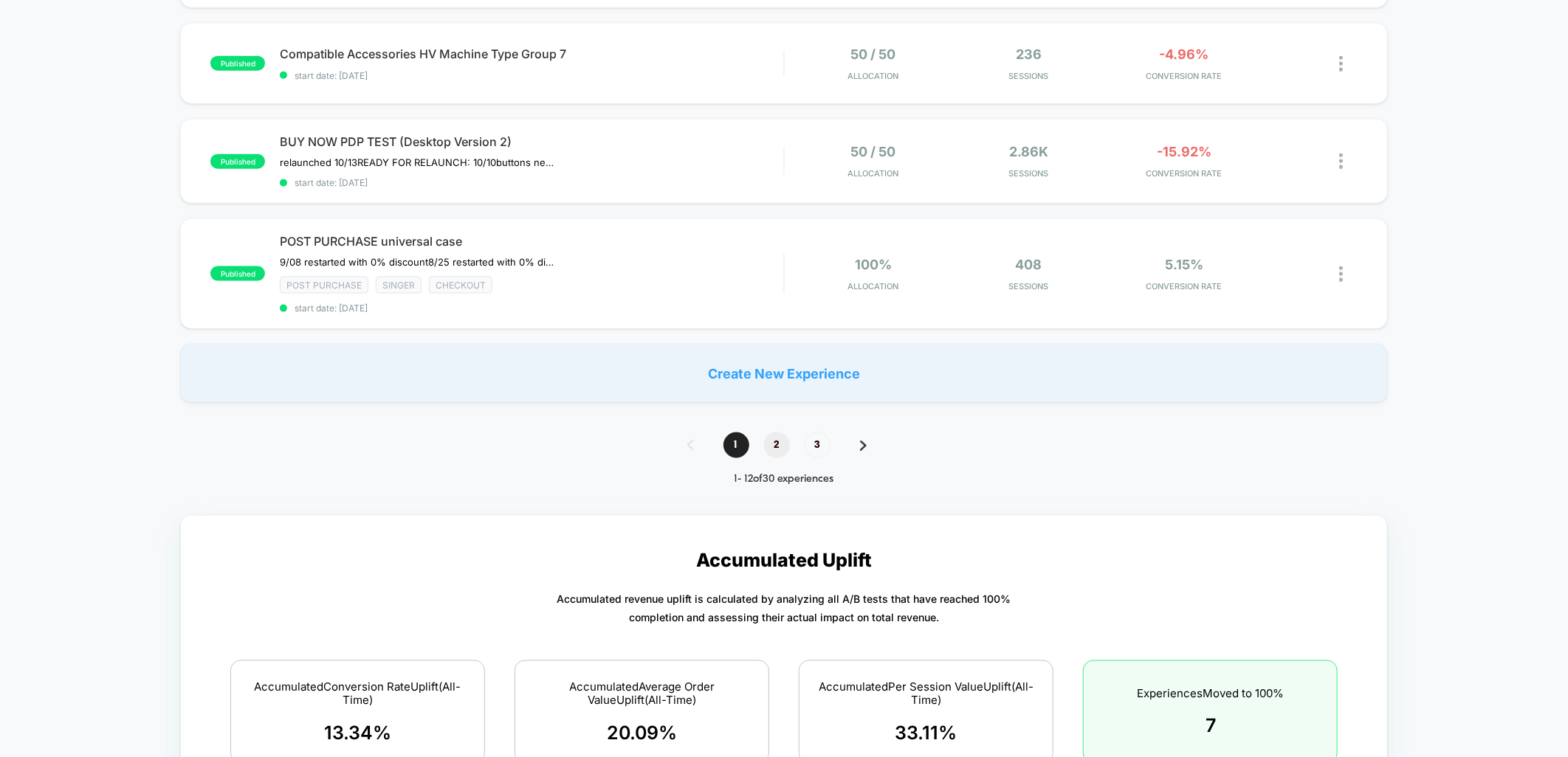
click at [774, 438] on span "2" at bounding box center [776, 445] width 26 height 26
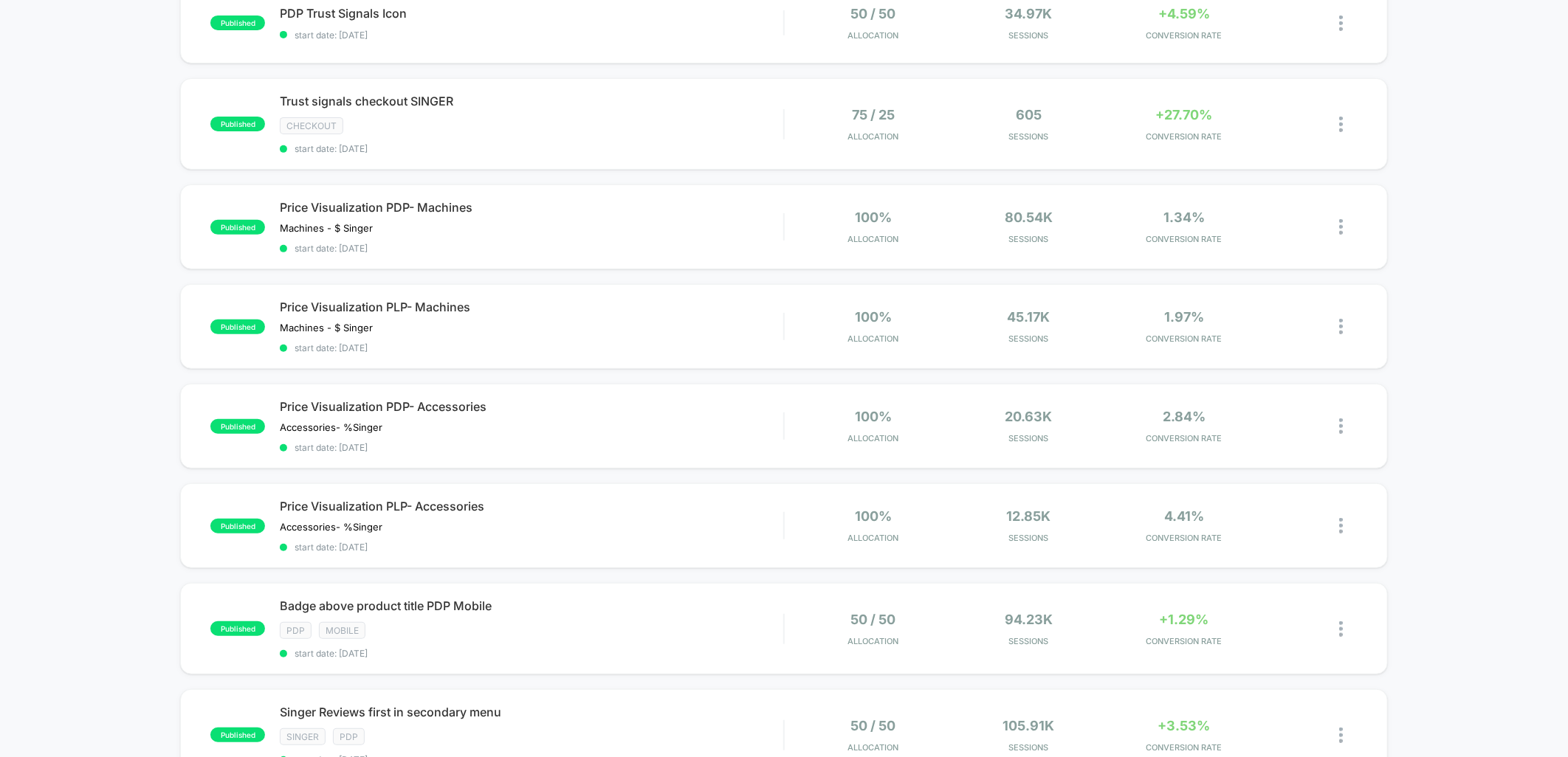
scroll to position [140, 0]
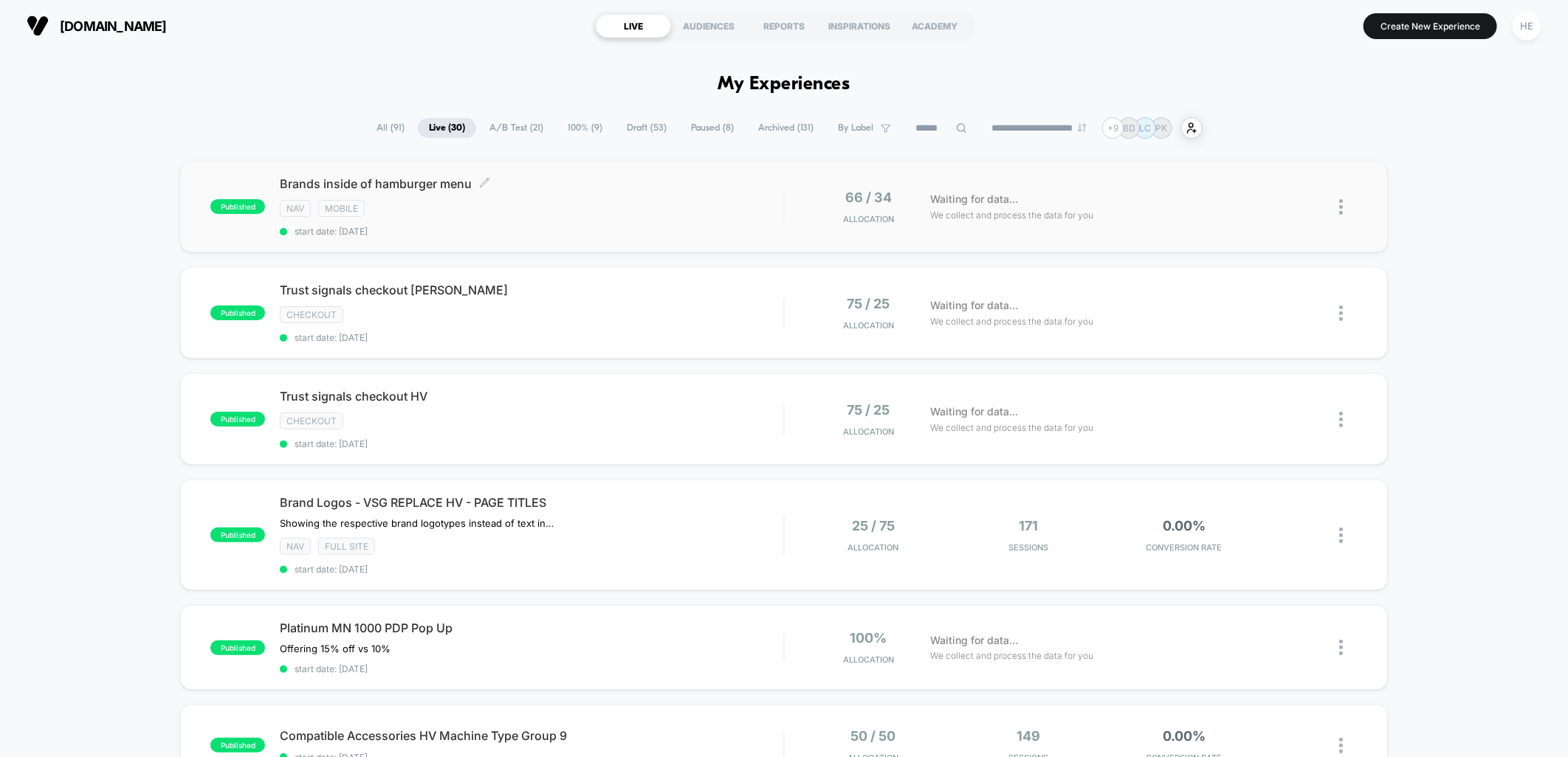
click at [622, 203] on div "NAV Mobile" at bounding box center [532, 208] width 503 height 17
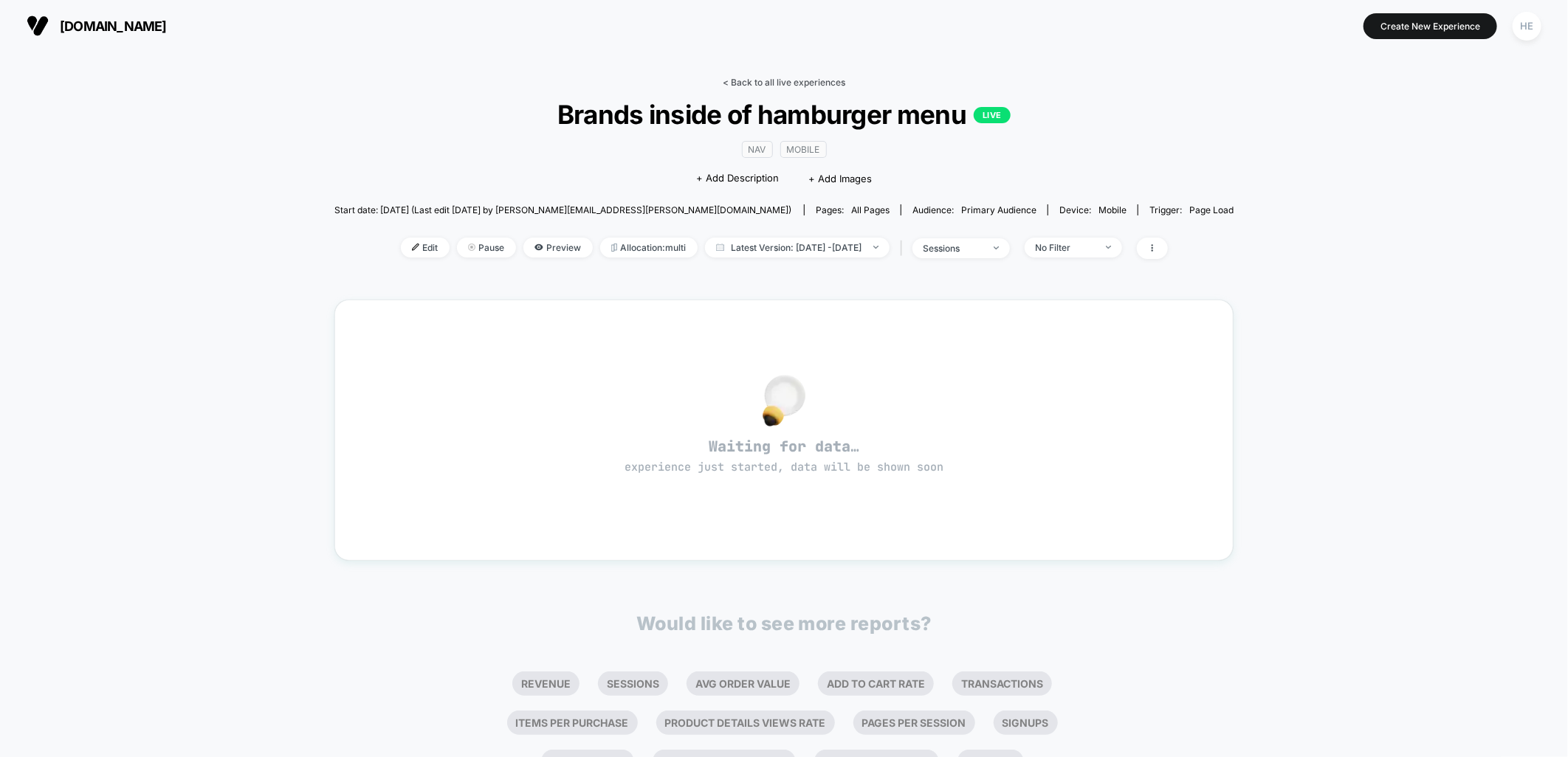
click at [771, 81] on link "< Back to all live experiences" at bounding box center [784, 82] width 123 height 11
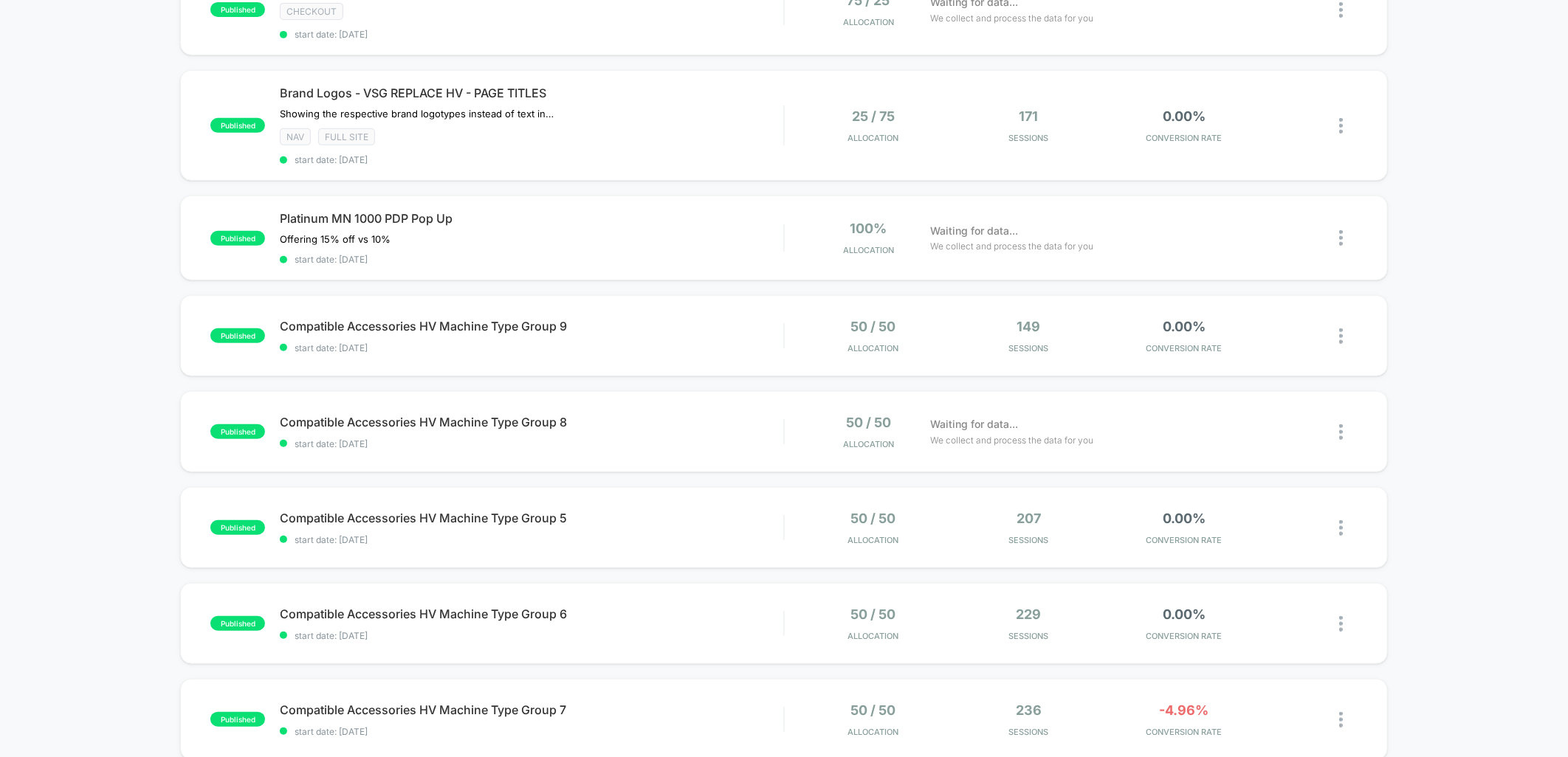
scroll to position [82, 0]
